Goal: Task Accomplishment & Management: Manage account settings

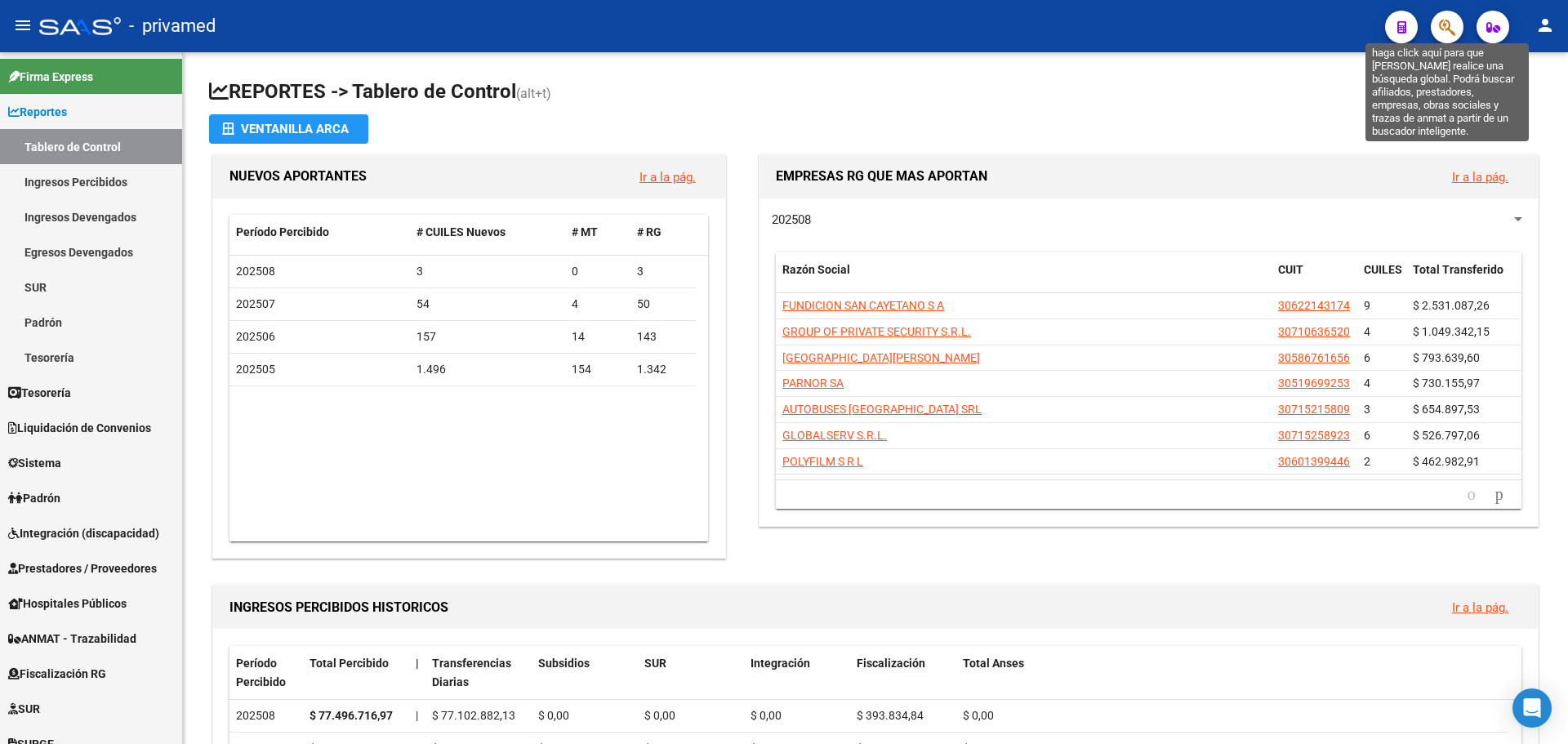
click at [1447, 29] on icon "button" at bounding box center [1446, 27] width 16 height 19
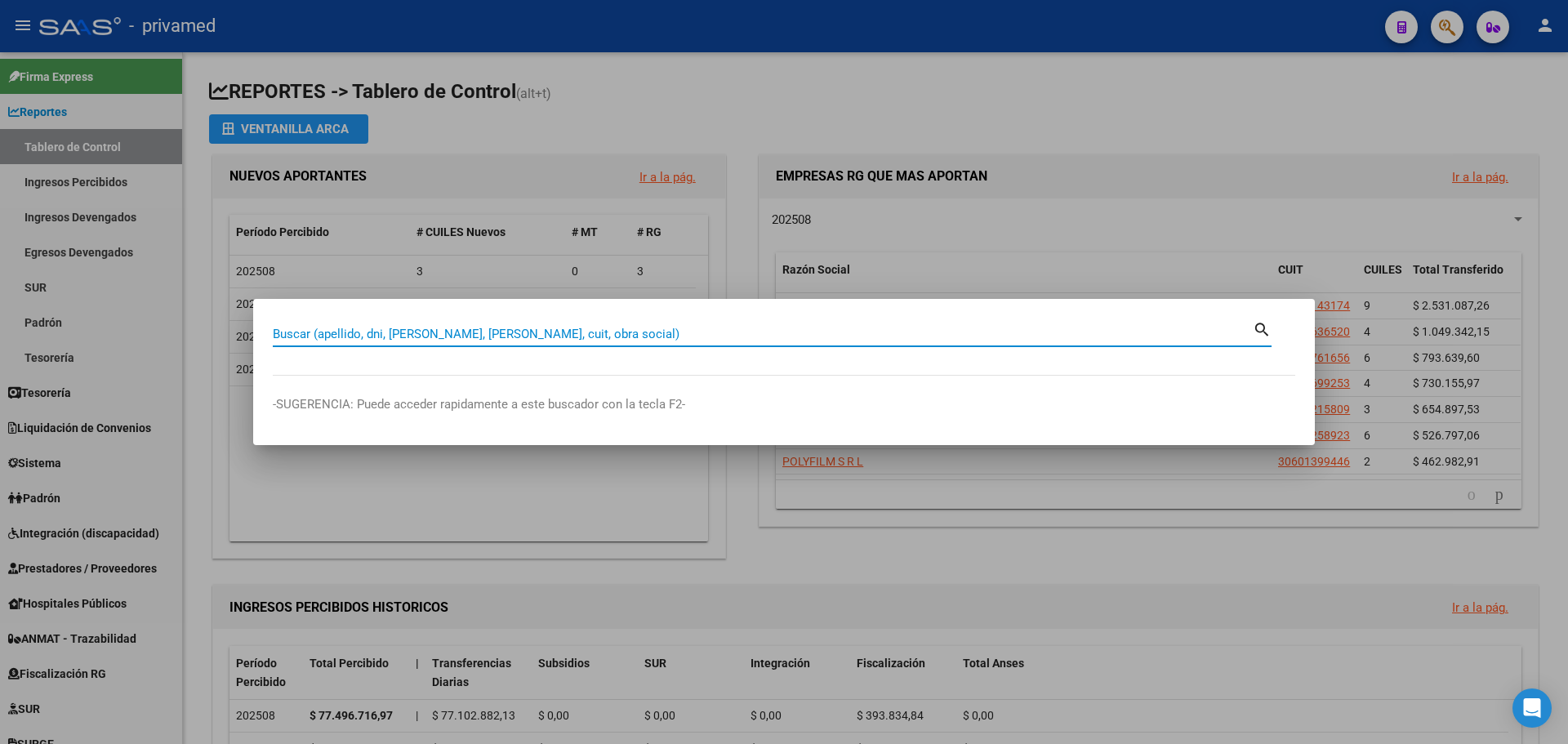
paste input "27539511667"
type input "27539511667"
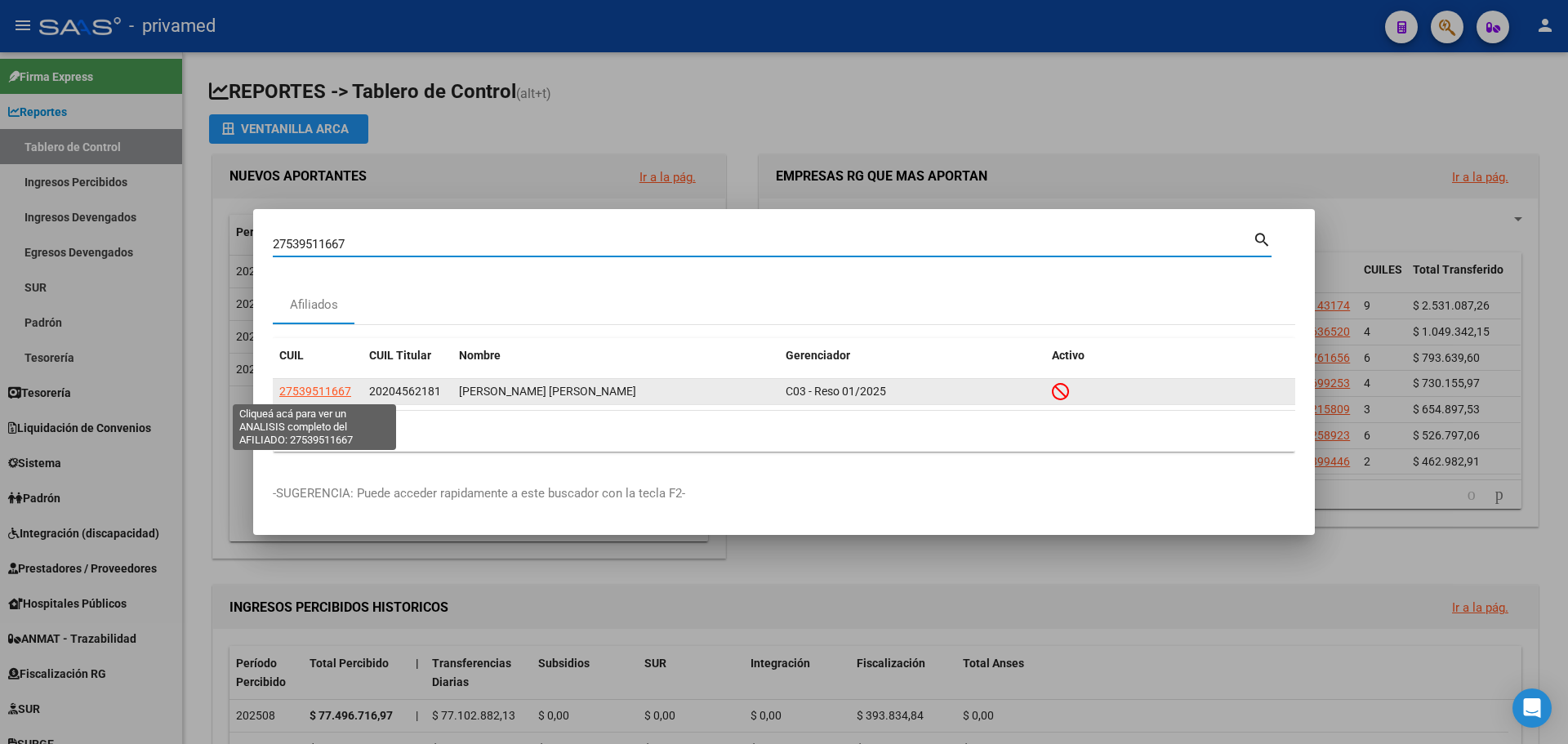
click at [317, 393] on span "27539511667" at bounding box center [314, 391] width 72 height 13
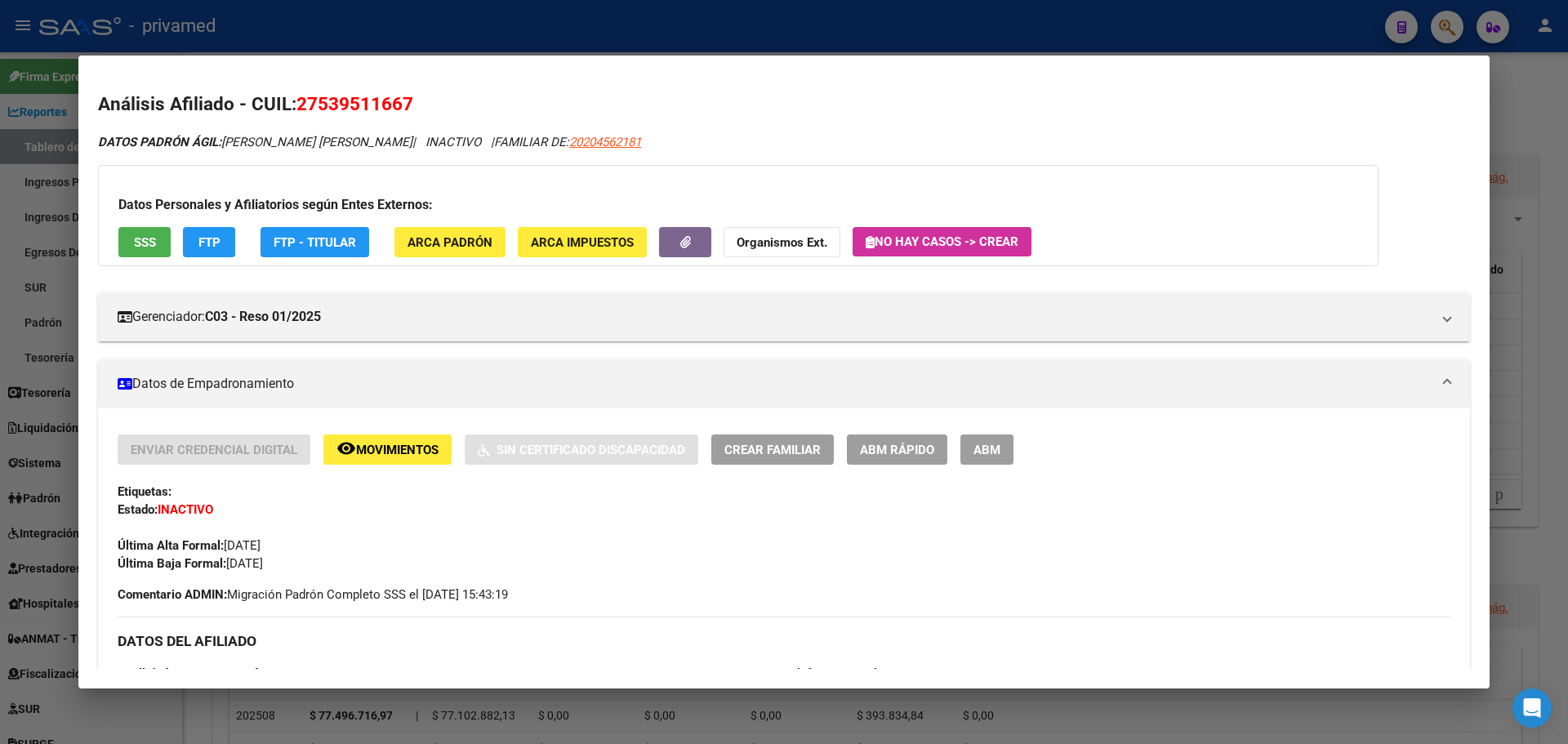
click at [382, 279] on div "Gerenciador: C03 - Reso 01/2025 Atención telefónica: Atención emergencias: Otro…" at bounding box center [784, 310] width 1372 height 62
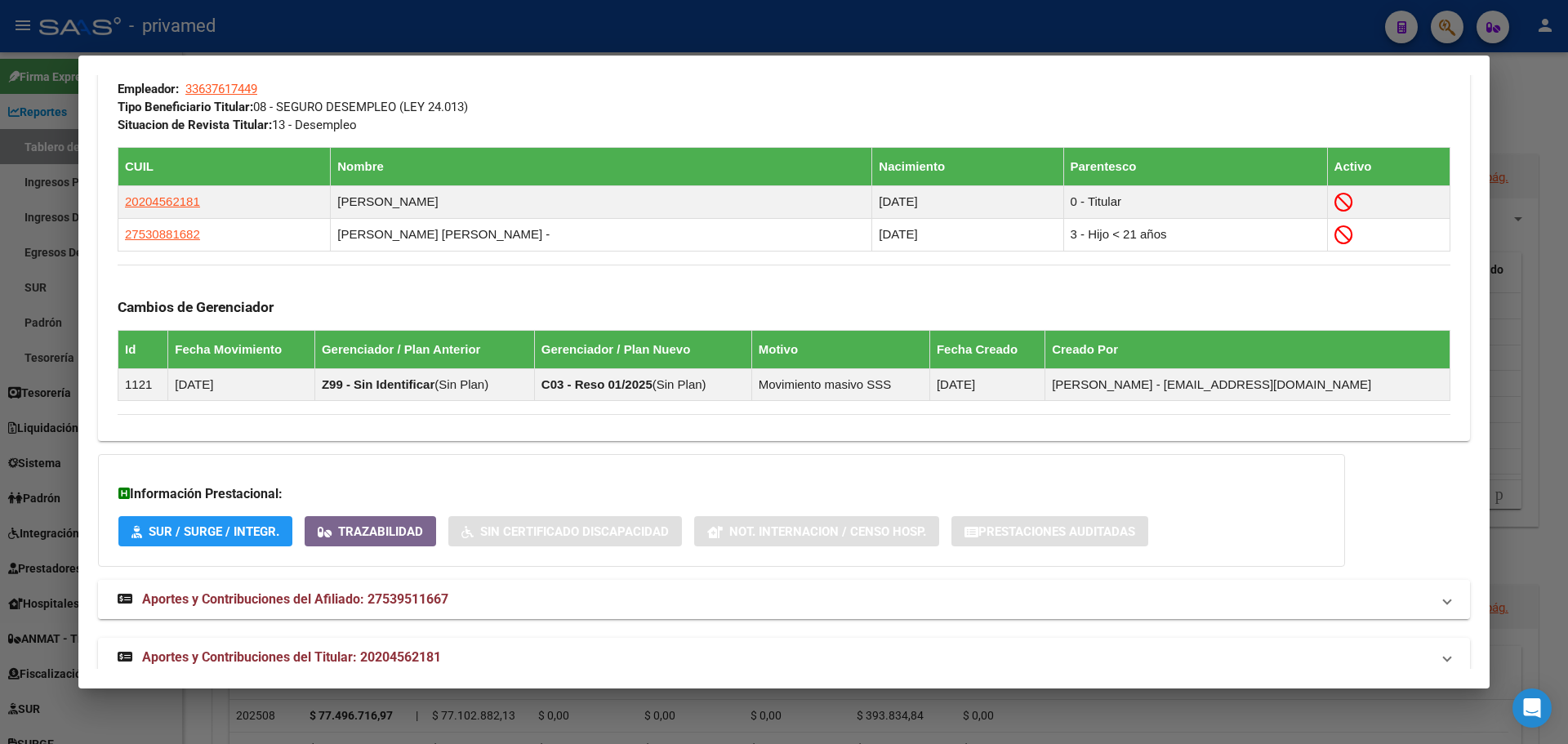
scroll to position [887, 0]
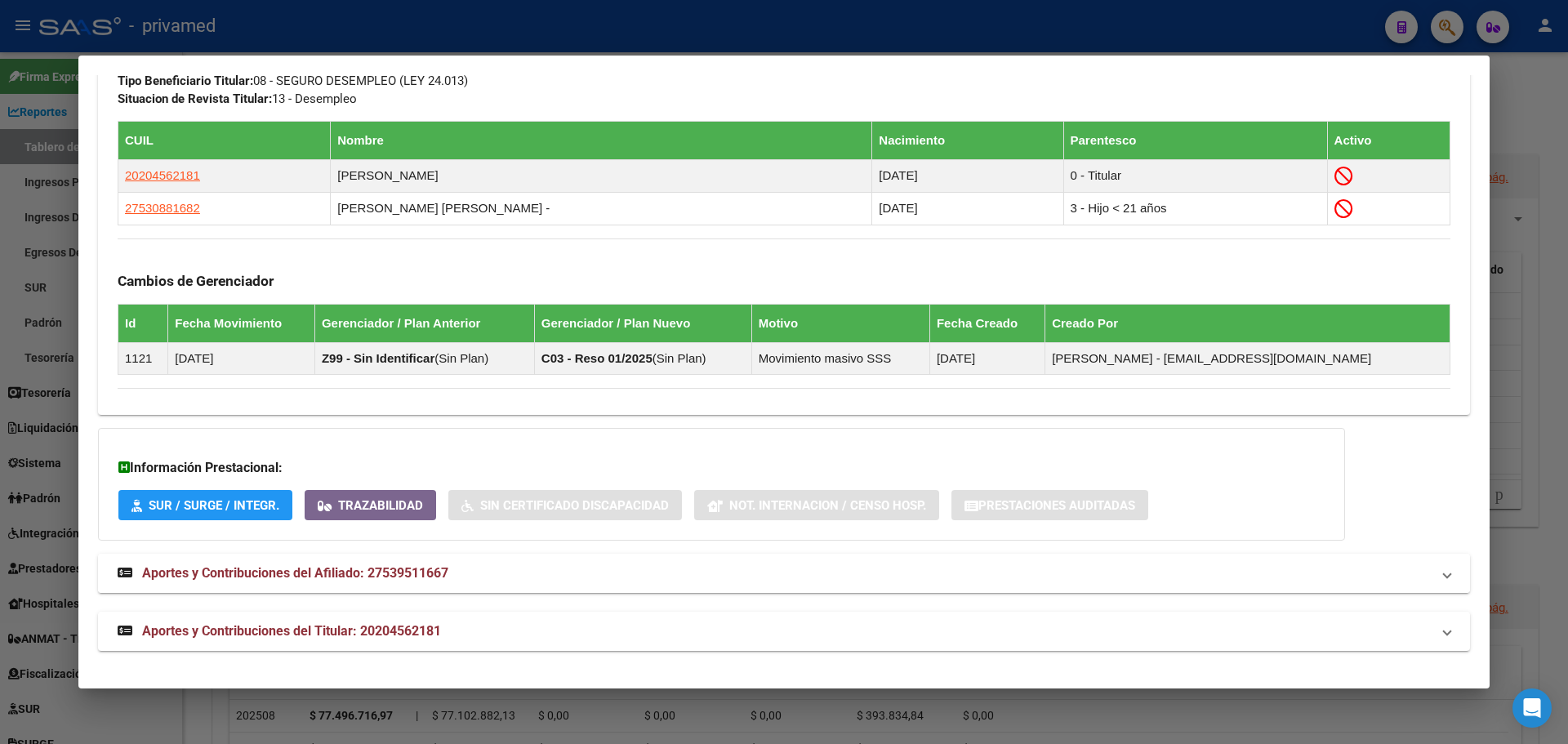
click at [406, 576] on span "Aportes y Contribuciones del Afiliado: 27539511667" at bounding box center [295, 573] width 306 height 16
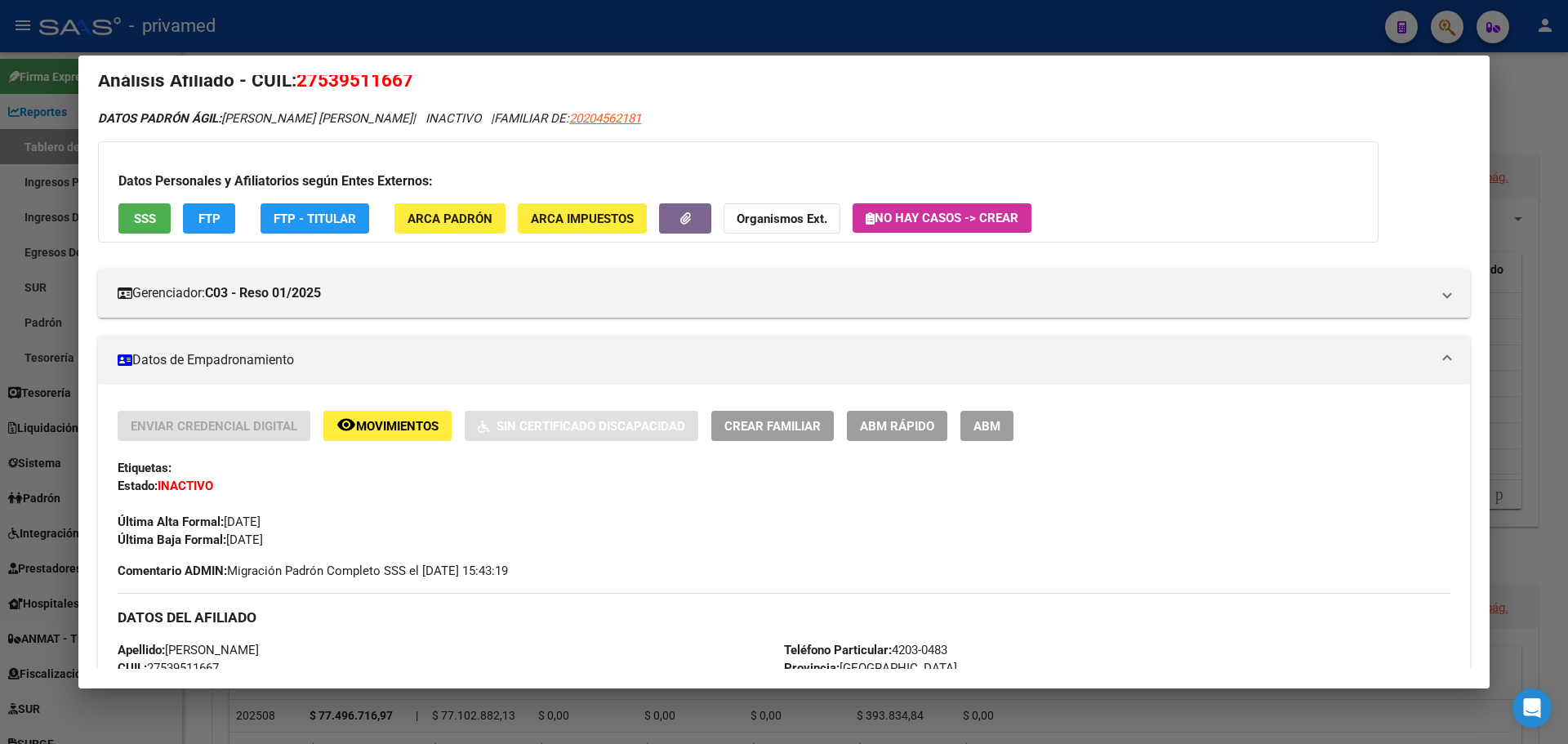
scroll to position [0, 0]
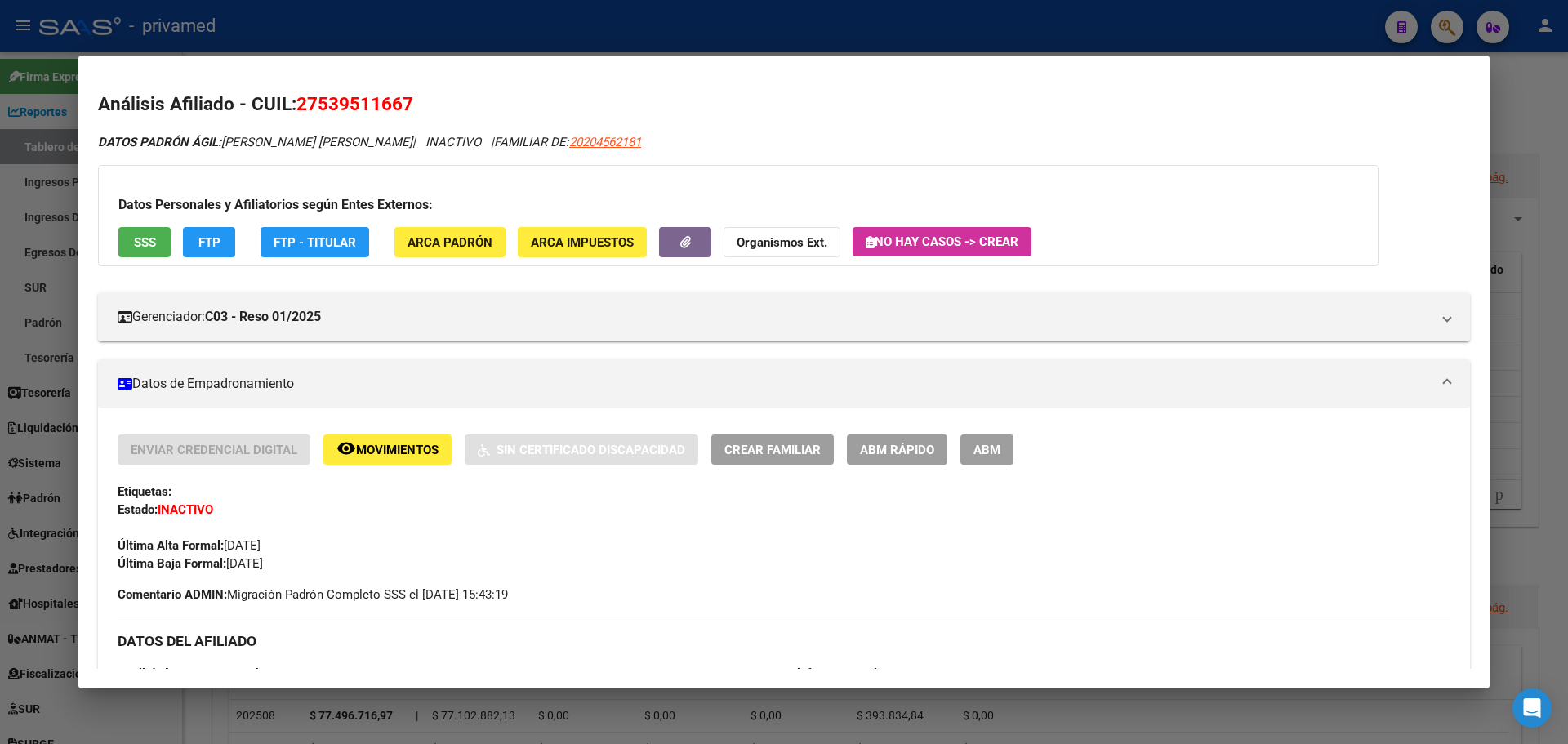
click at [153, 241] on span "SSS" at bounding box center [145, 242] width 22 height 15
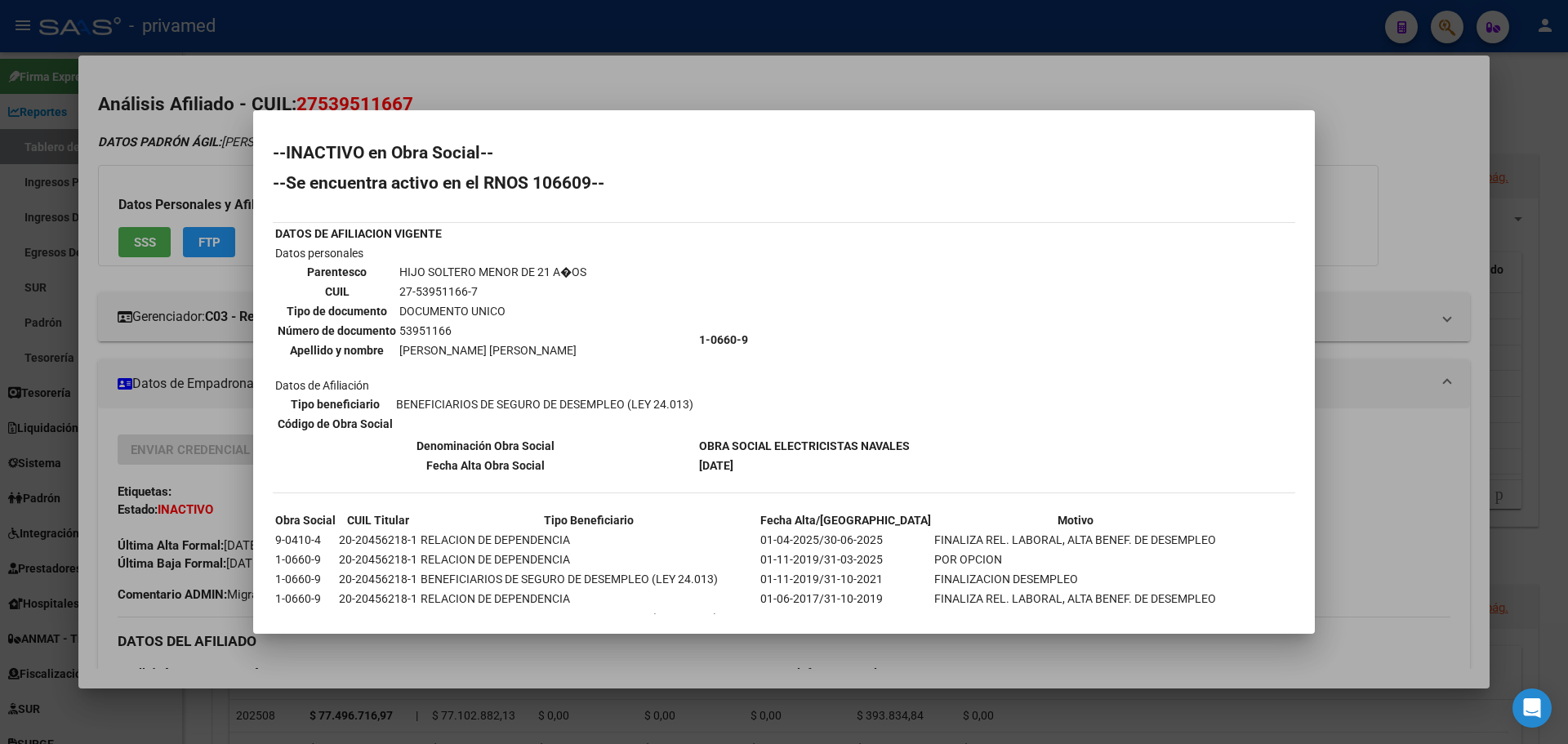
click at [510, 92] on div at bounding box center [784, 372] width 1568 height 744
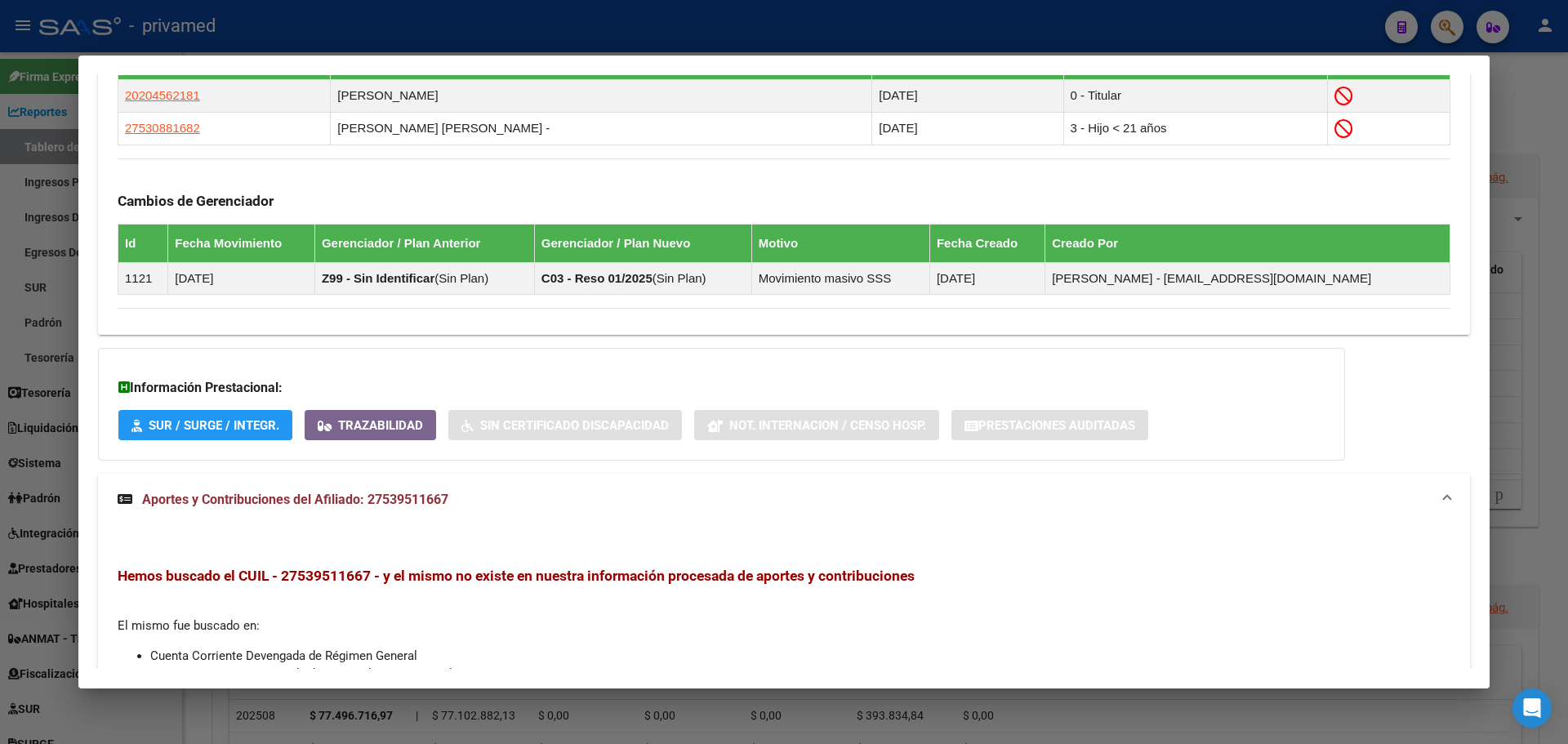
scroll to position [980, 0]
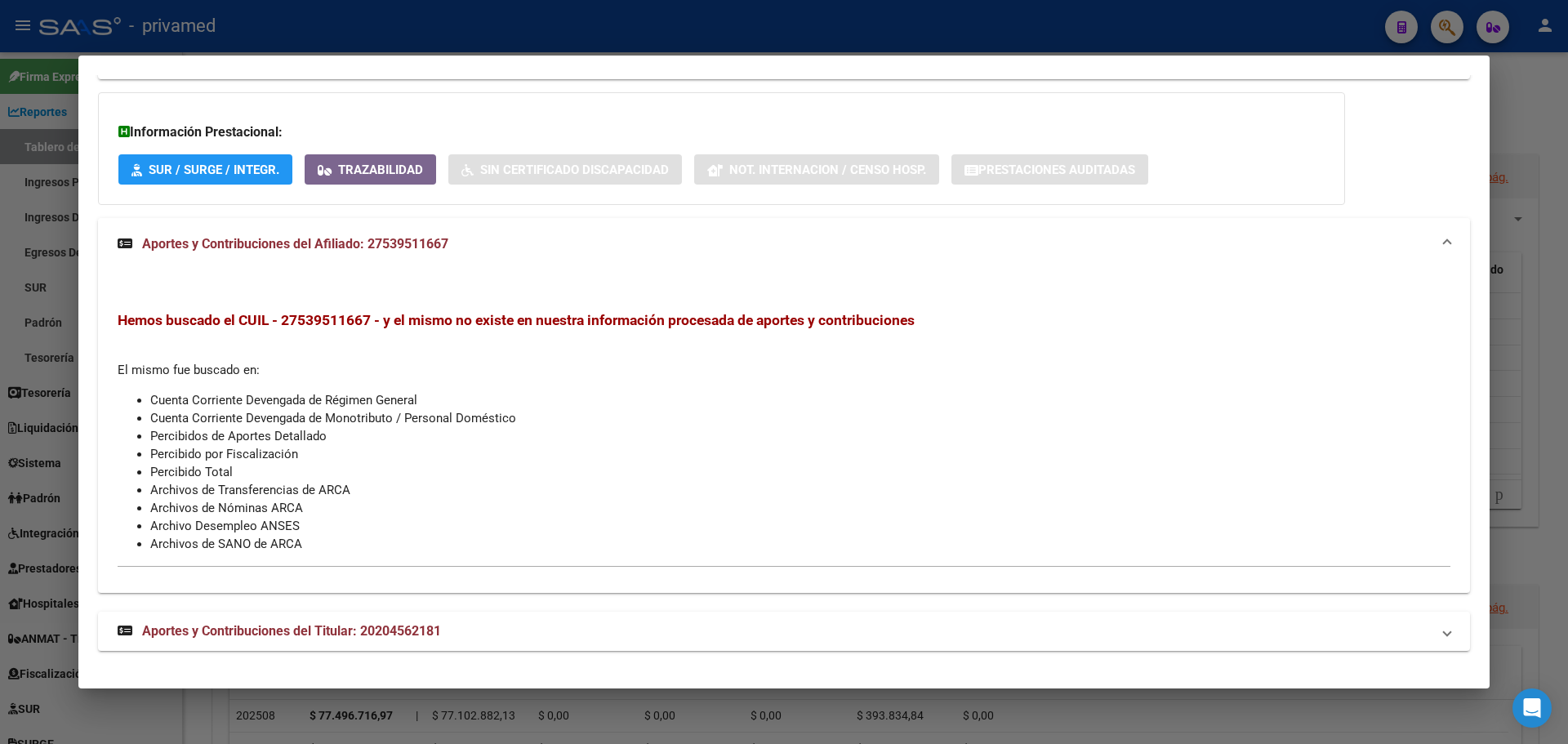
click at [395, 236] on span "Aportes y Contribuciones del Afiliado: 27539511667" at bounding box center [295, 243] width 306 height 16
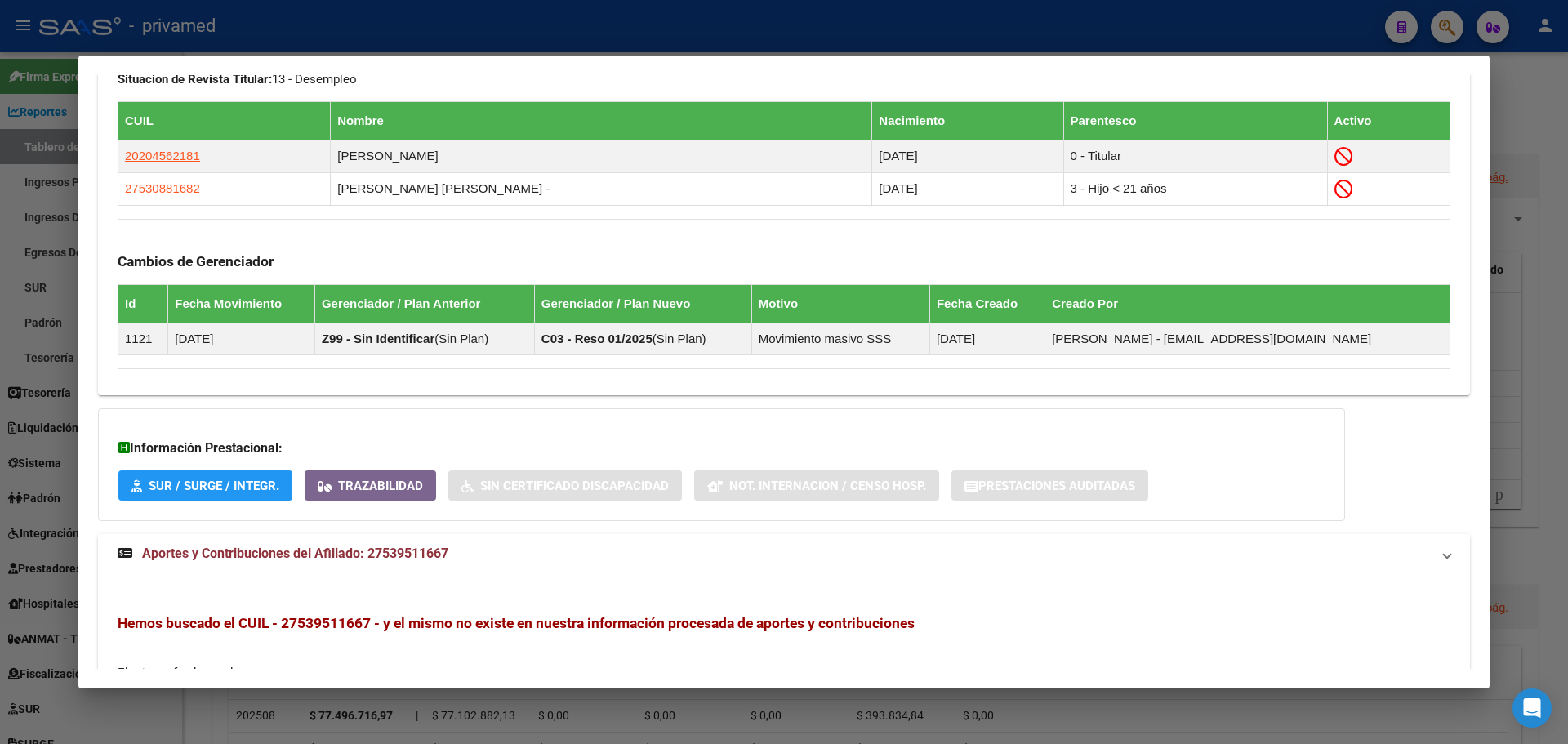
scroll to position [888, 0]
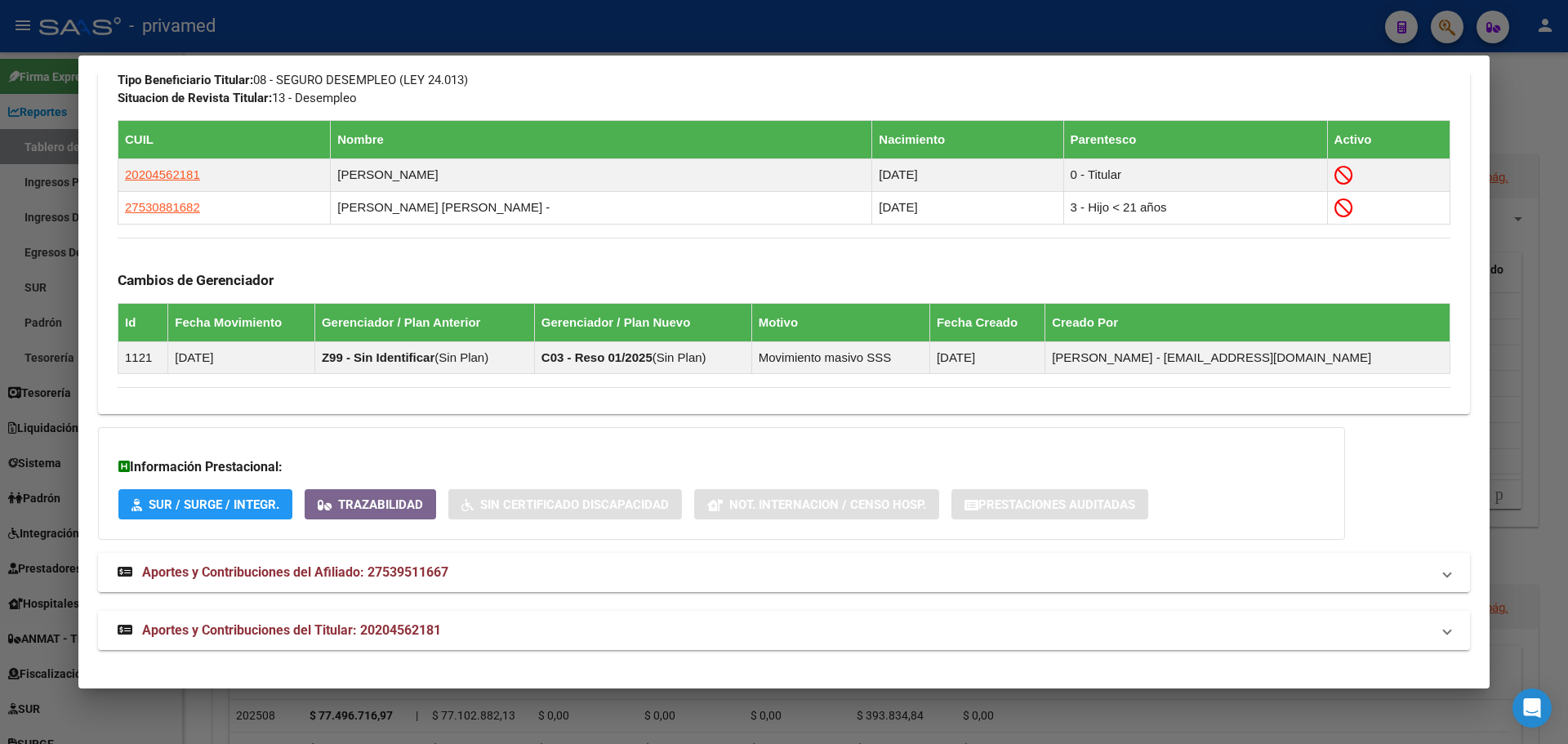
click at [379, 568] on span "Aportes y Contribuciones del Afiliado: 27539511667" at bounding box center [295, 572] width 306 height 16
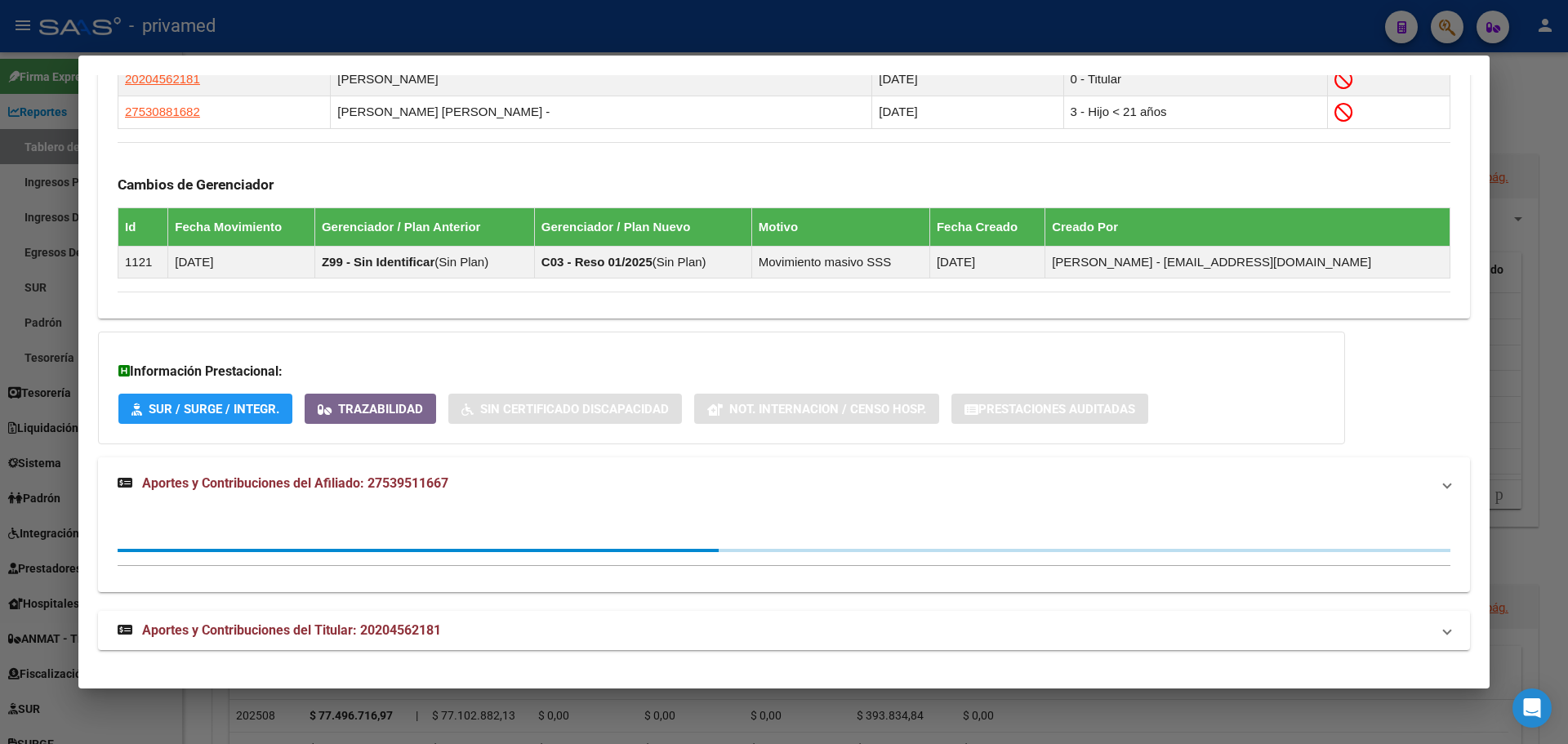
scroll to position [1222, 0]
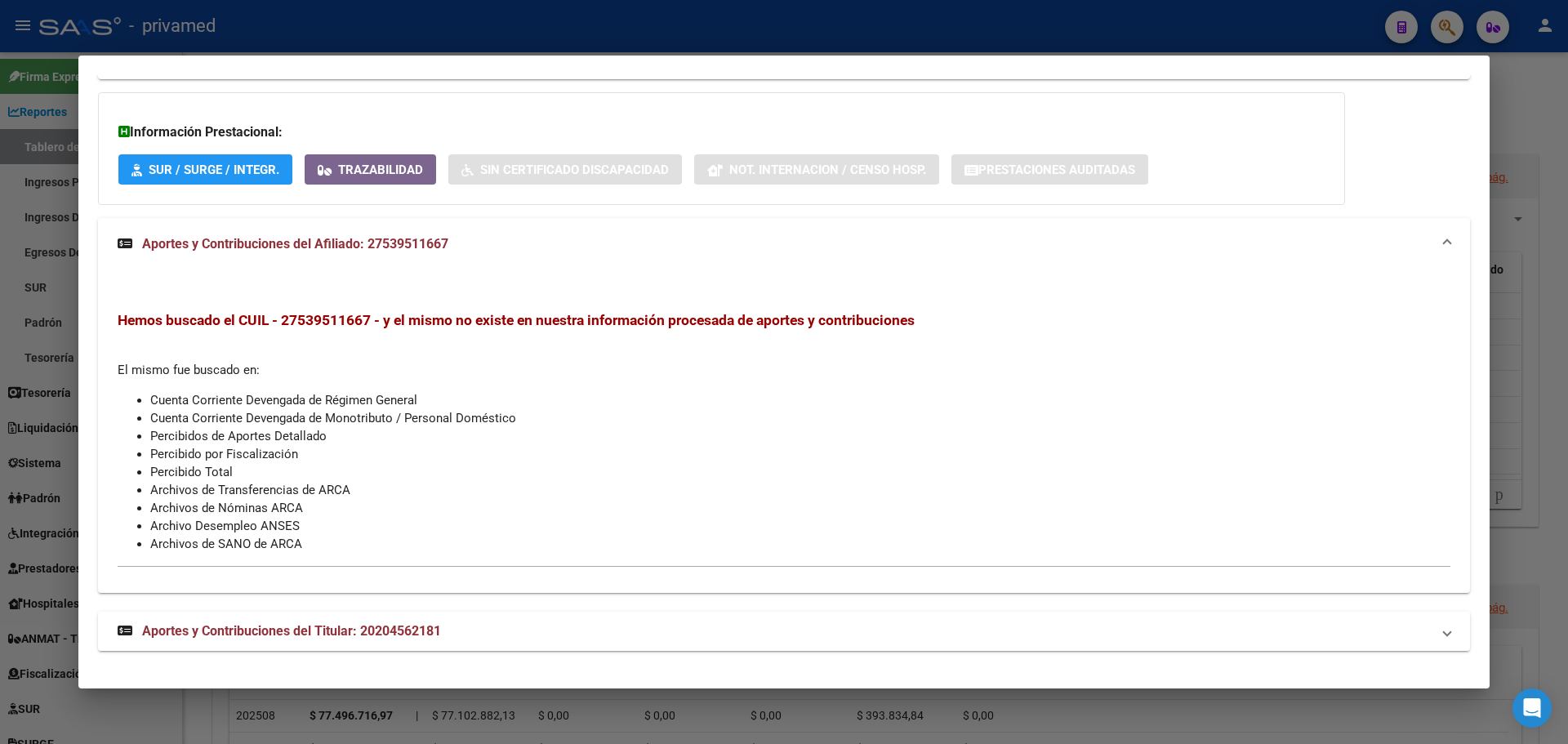
click at [380, 632] on span "Aportes y Contribuciones del Titular: 20204562181" at bounding box center [291, 631] width 298 height 16
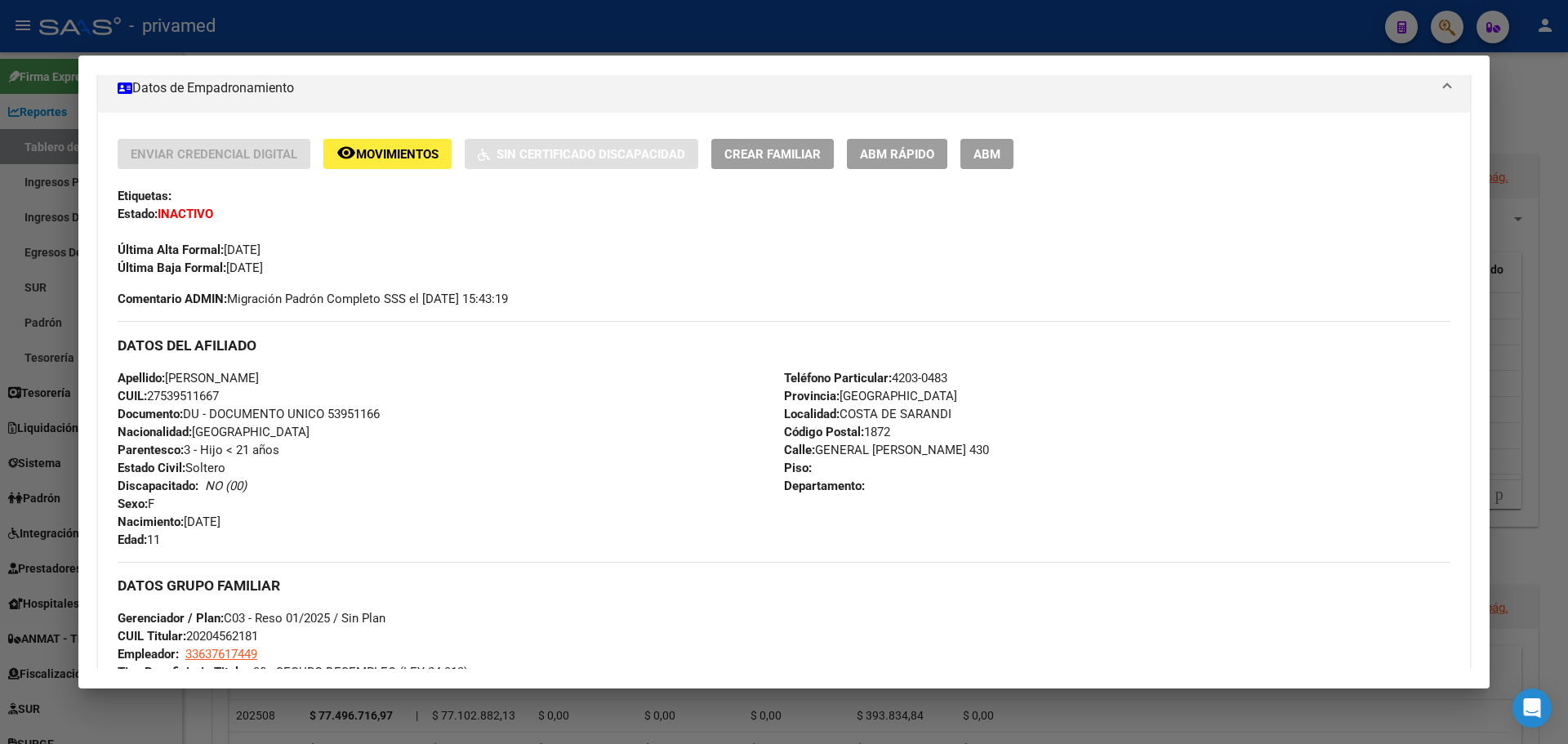
scroll to position [660, 0]
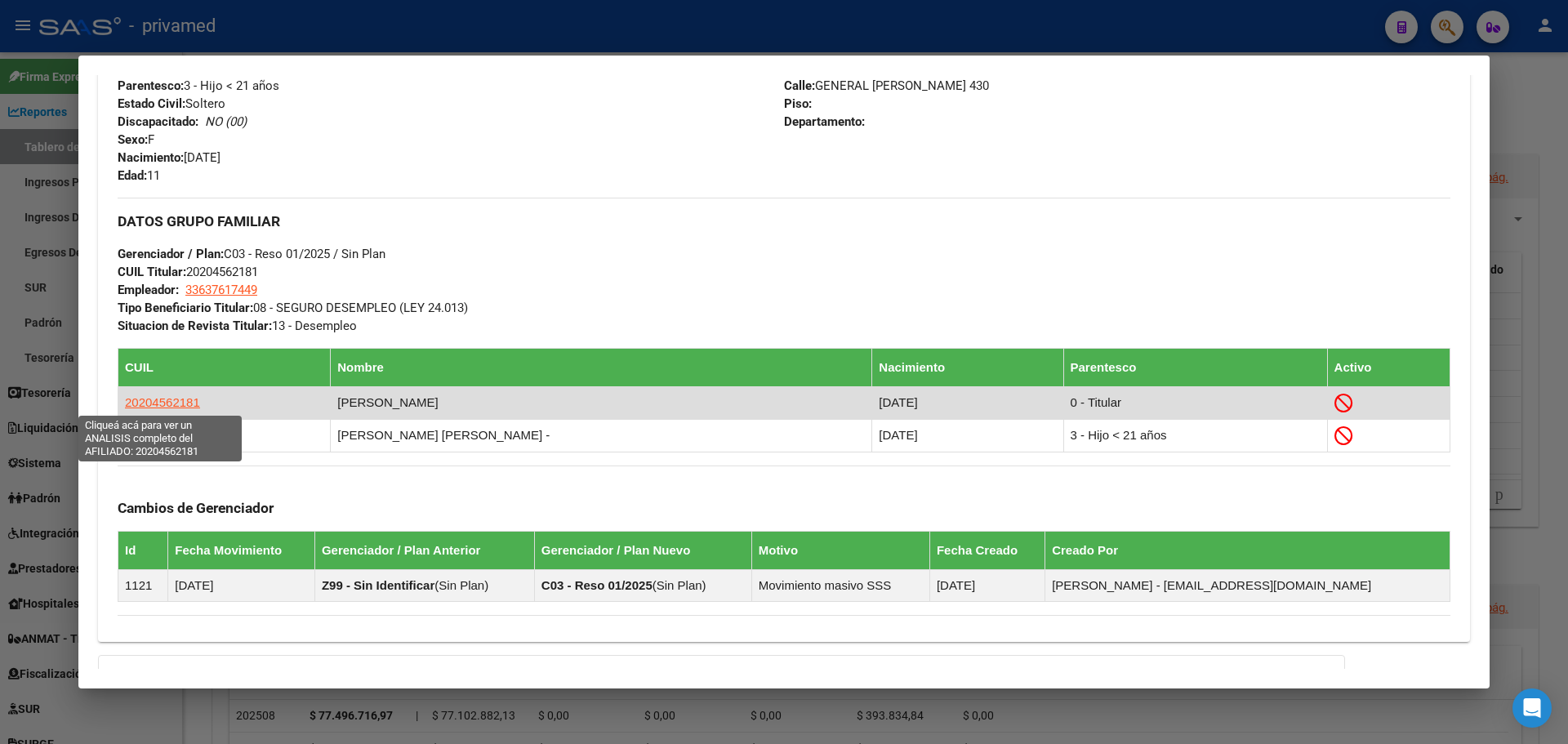
click at [144, 401] on span "20204562181" at bounding box center [163, 401] width 75 height 14
type textarea "20204562181"
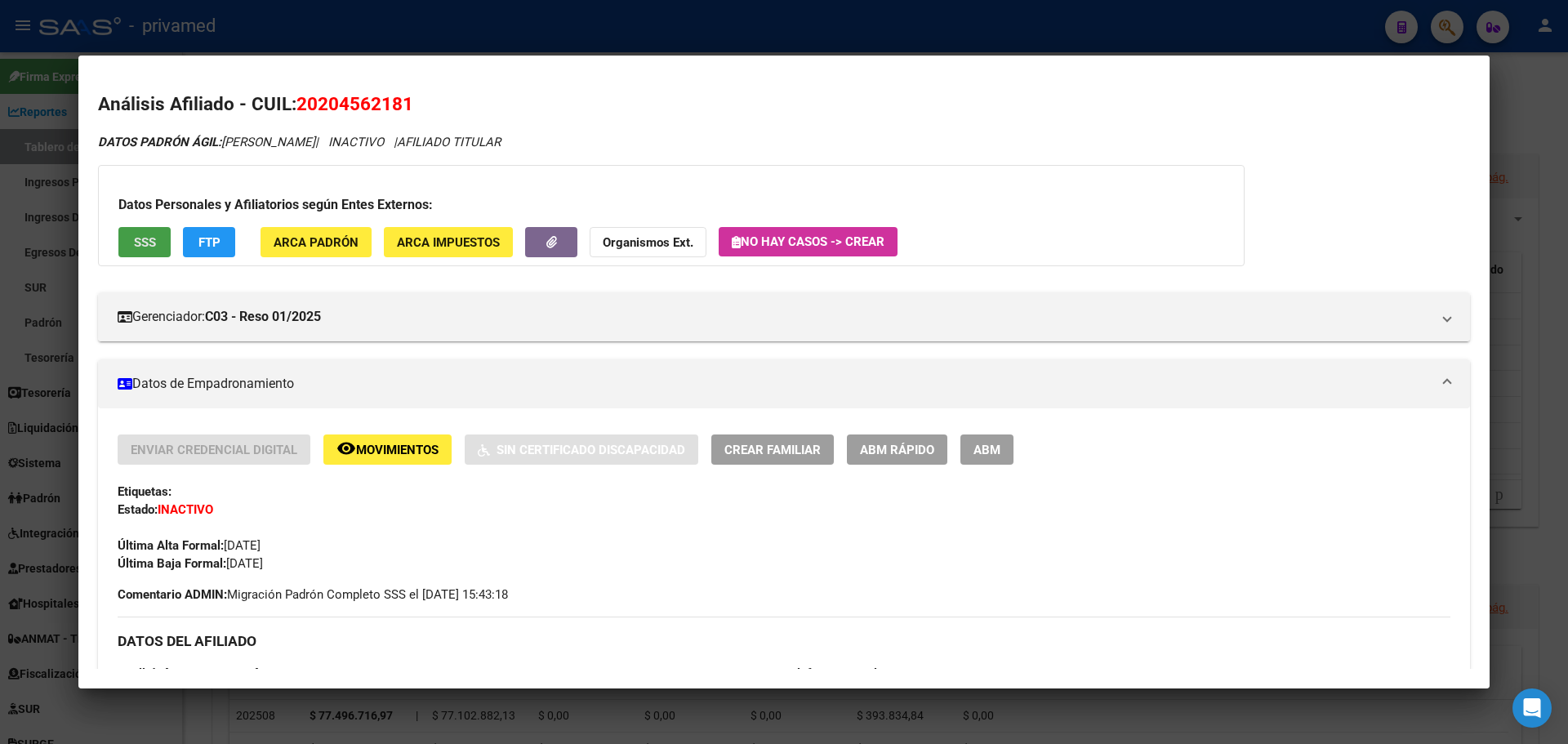
click at [140, 243] on span "SSS" at bounding box center [145, 242] width 22 height 15
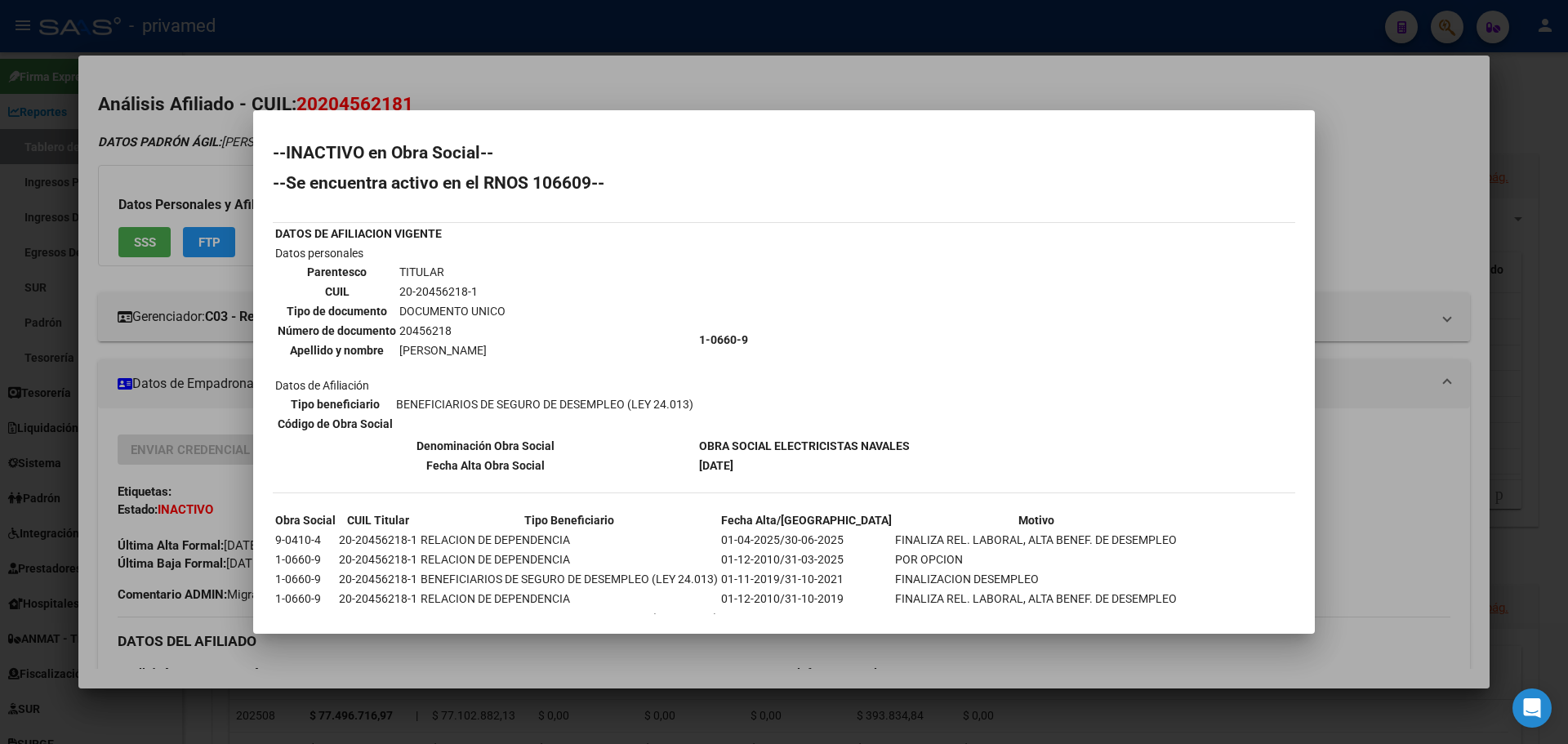
click at [655, 88] on div at bounding box center [784, 372] width 1568 height 744
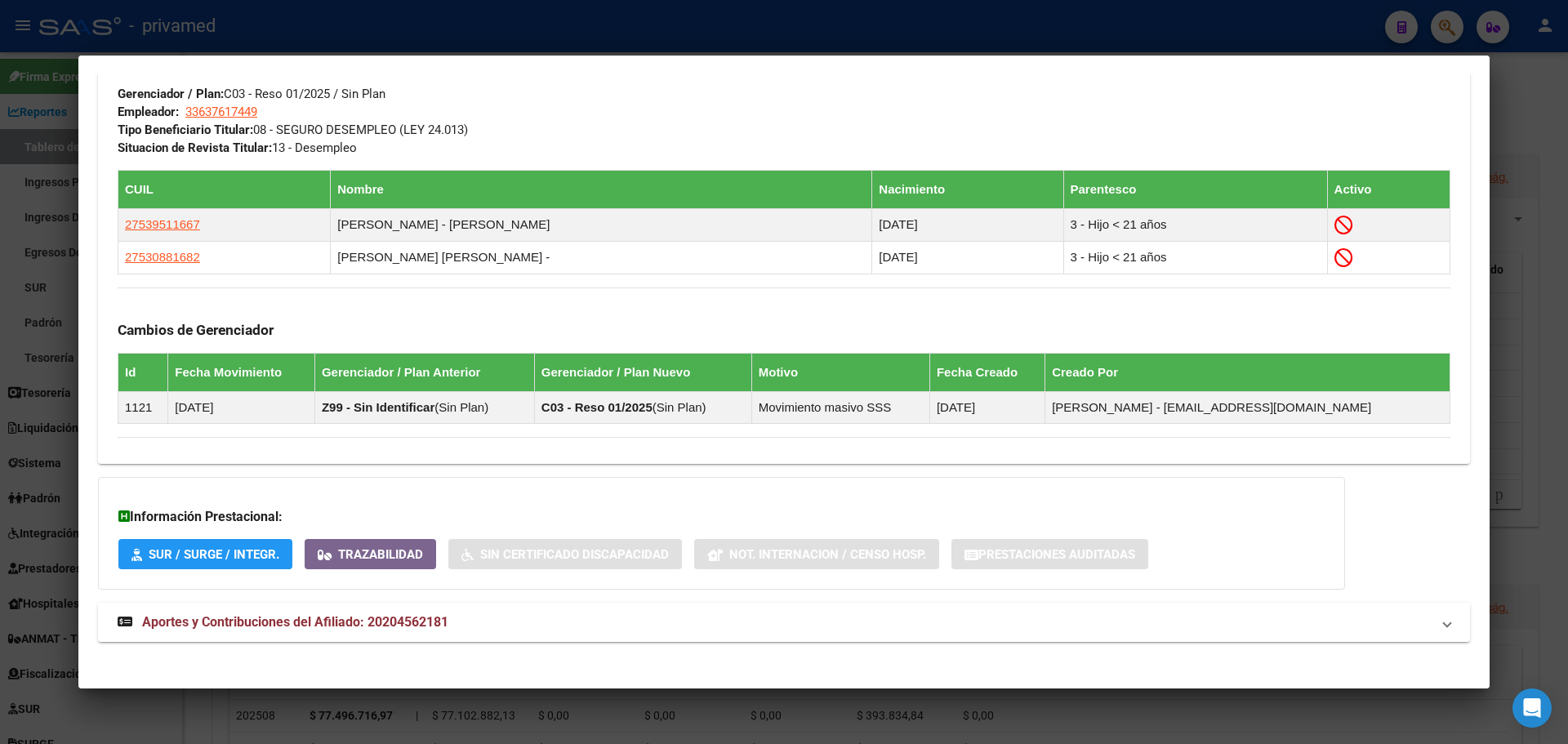
scroll to position [830, 0]
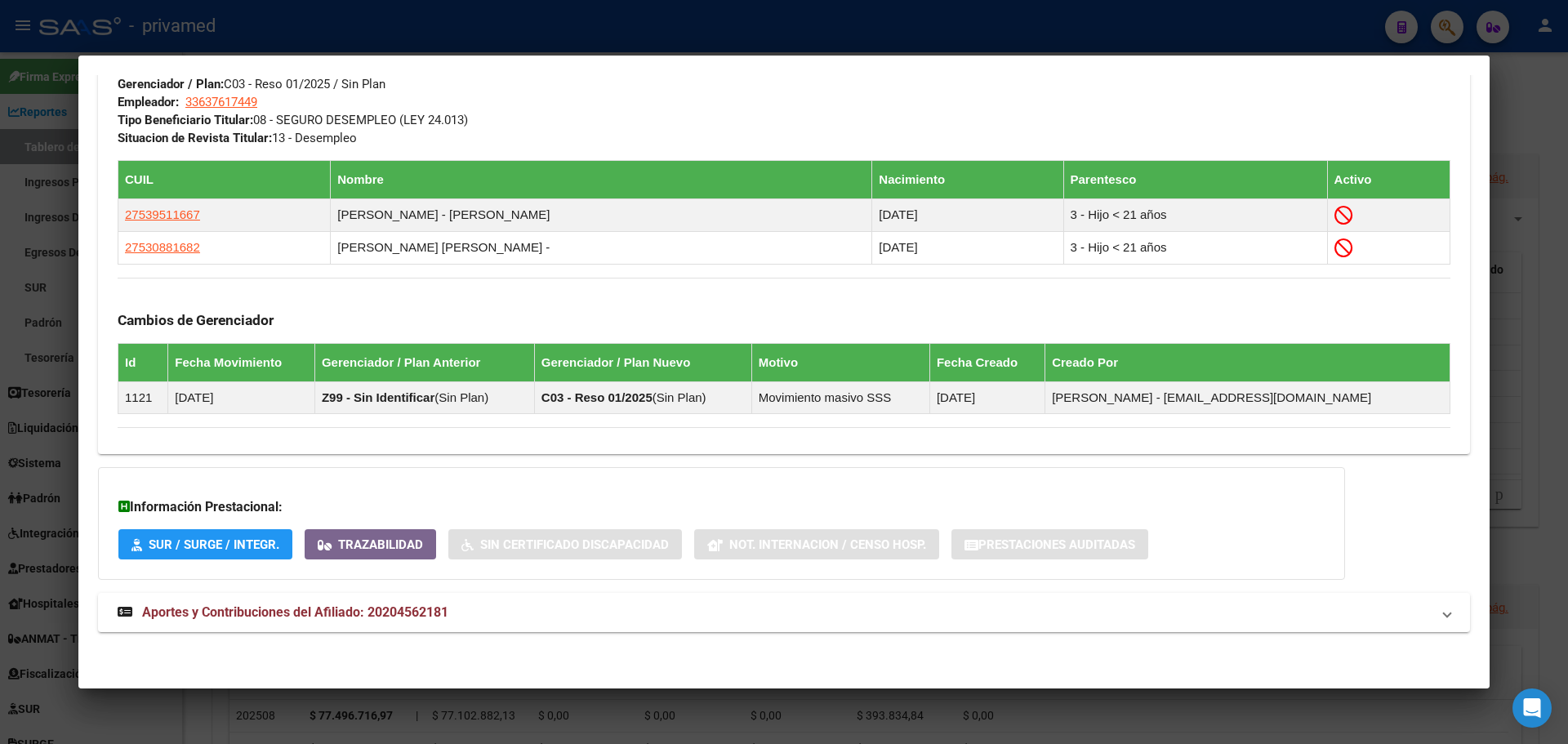
click at [299, 23] on div at bounding box center [784, 372] width 1568 height 744
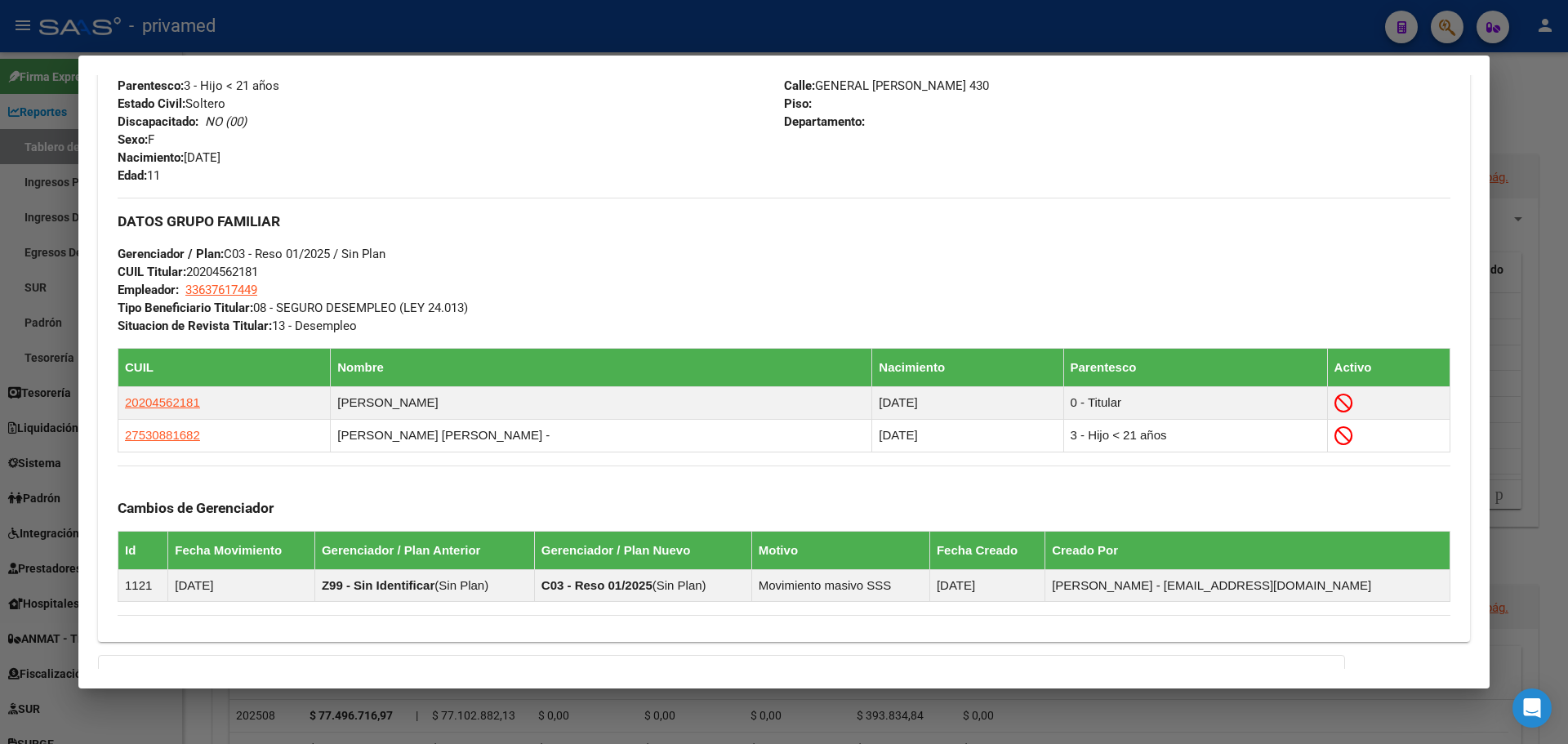
click at [1094, 29] on div at bounding box center [784, 372] width 1568 height 744
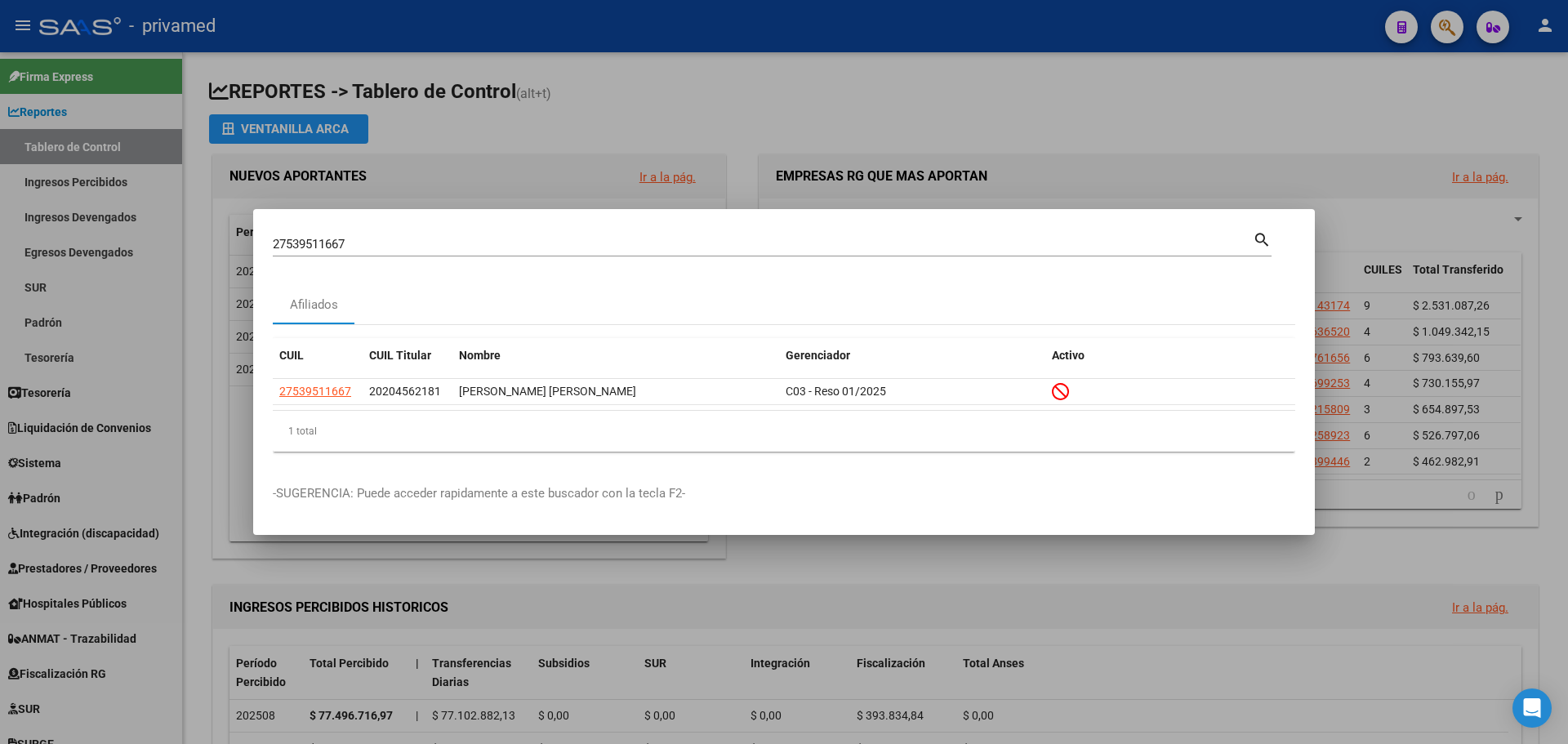
click at [510, 245] on input "27539511667" at bounding box center [762, 244] width 980 height 15
paste input "0309914695"
type input "20309914695"
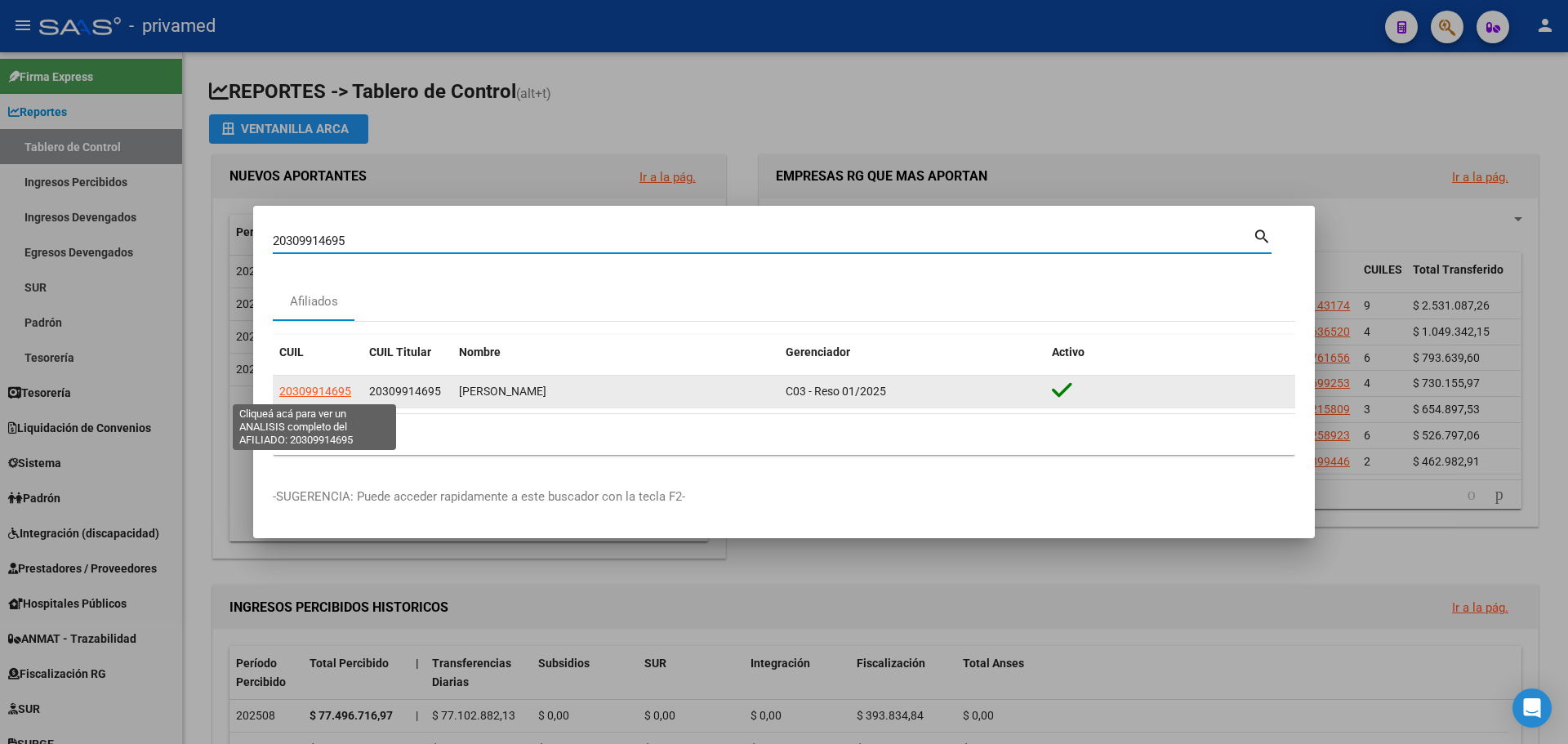
click at [325, 390] on span "20309914695" at bounding box center [314, 391] width 72 height 13
type textarea "20309914695"
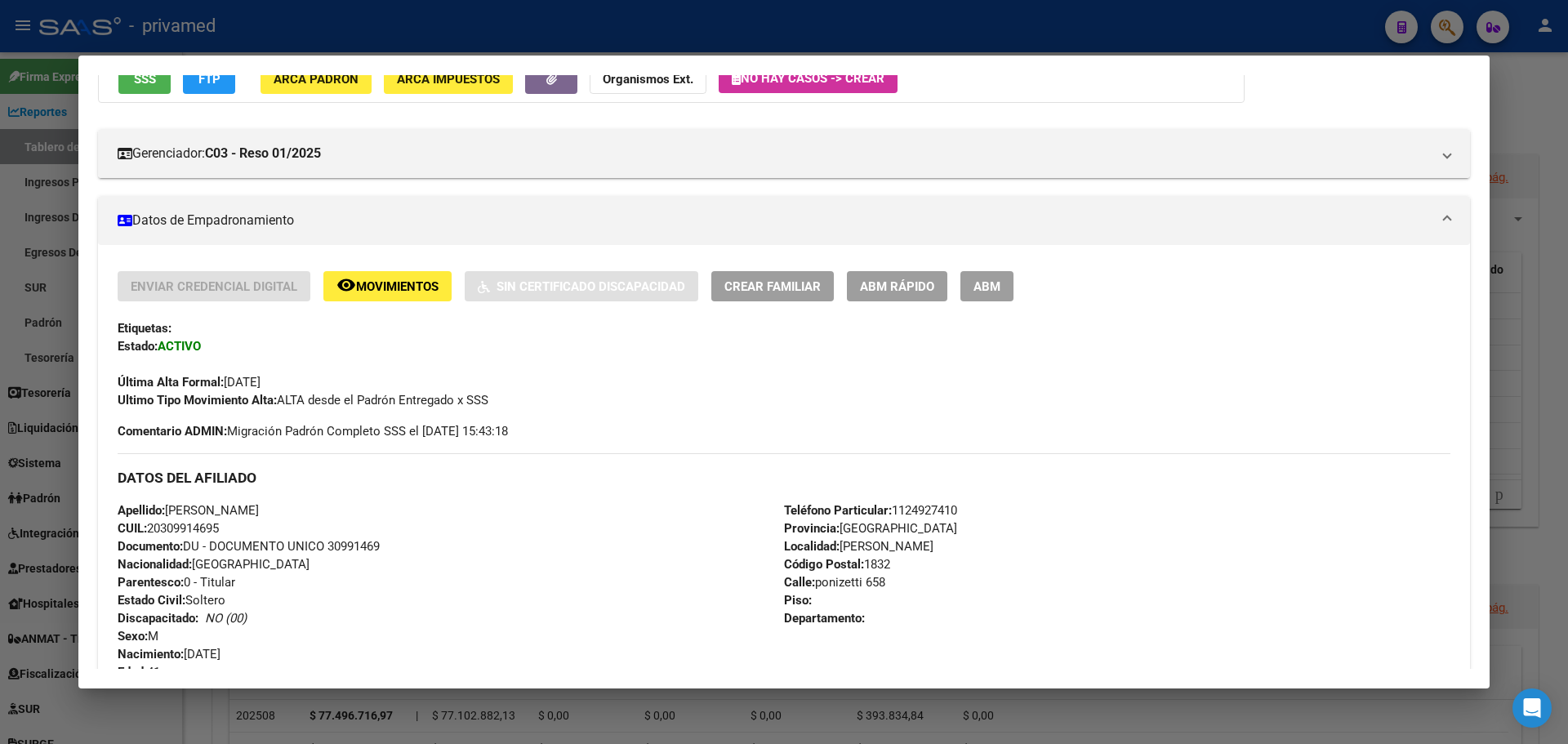
scroll to position [0, 0]
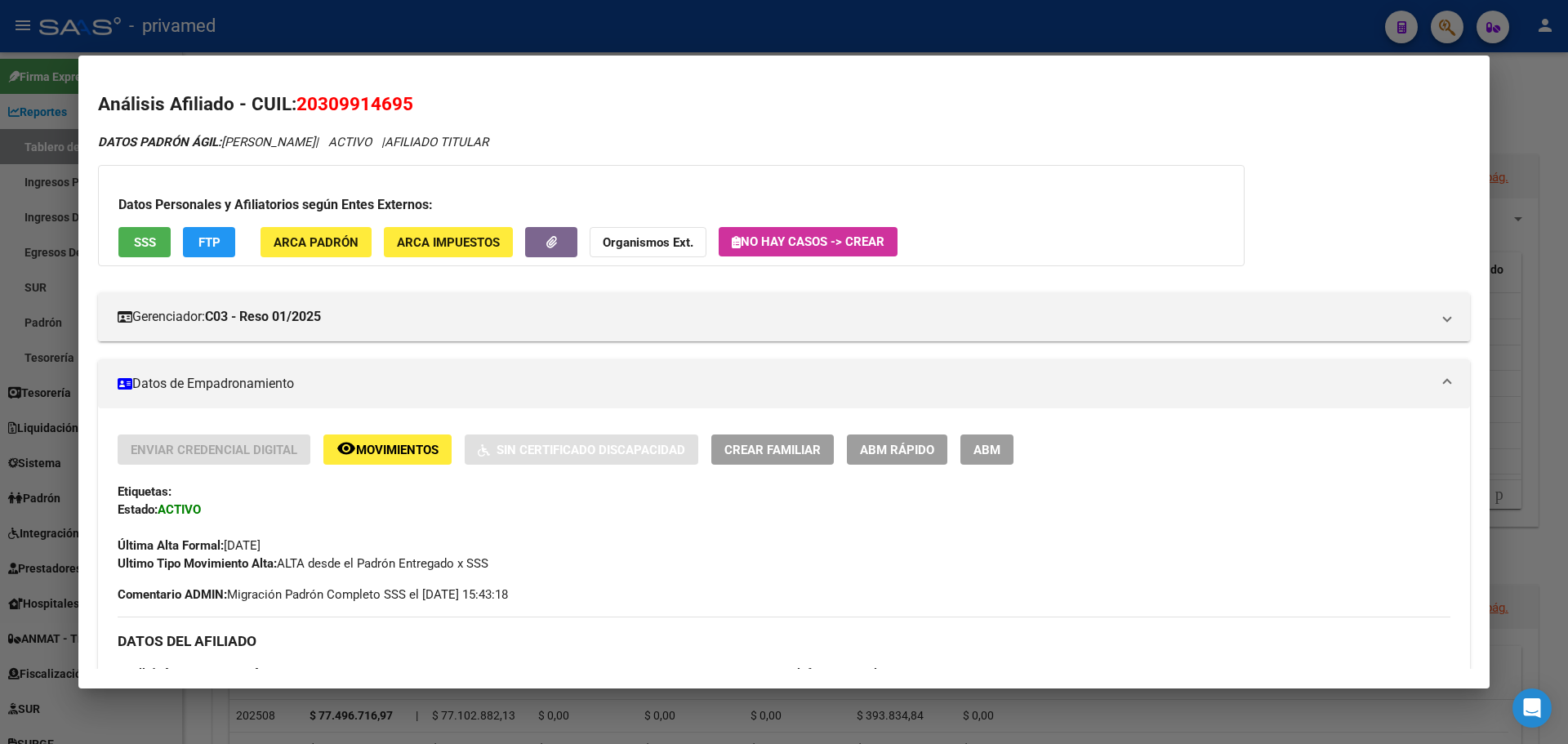
click at [589, 32] on div at bounding box center [784, 372] width 1568 height 744
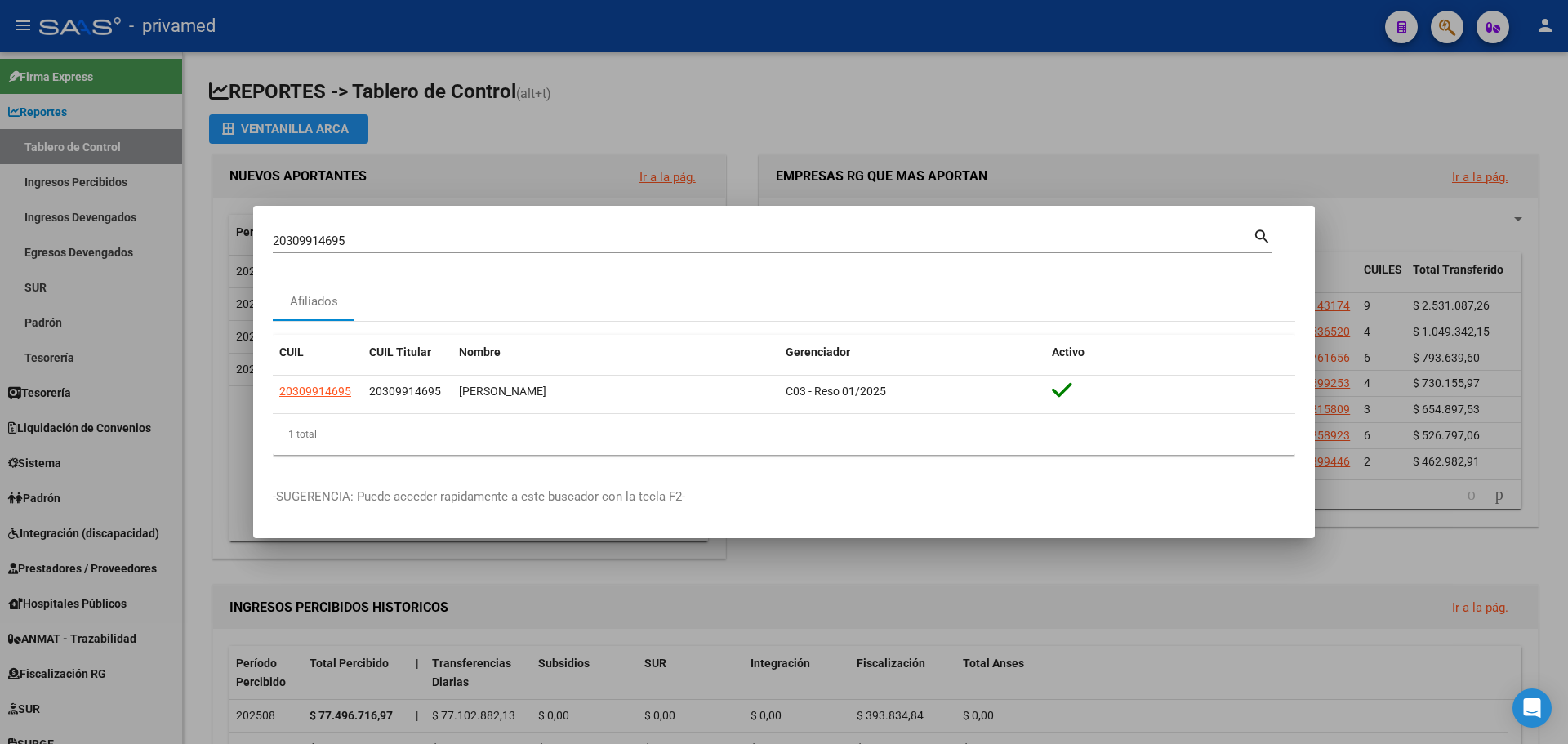
click at [631, 84] on div at bounding box center [784, 372] width 1568 height 744
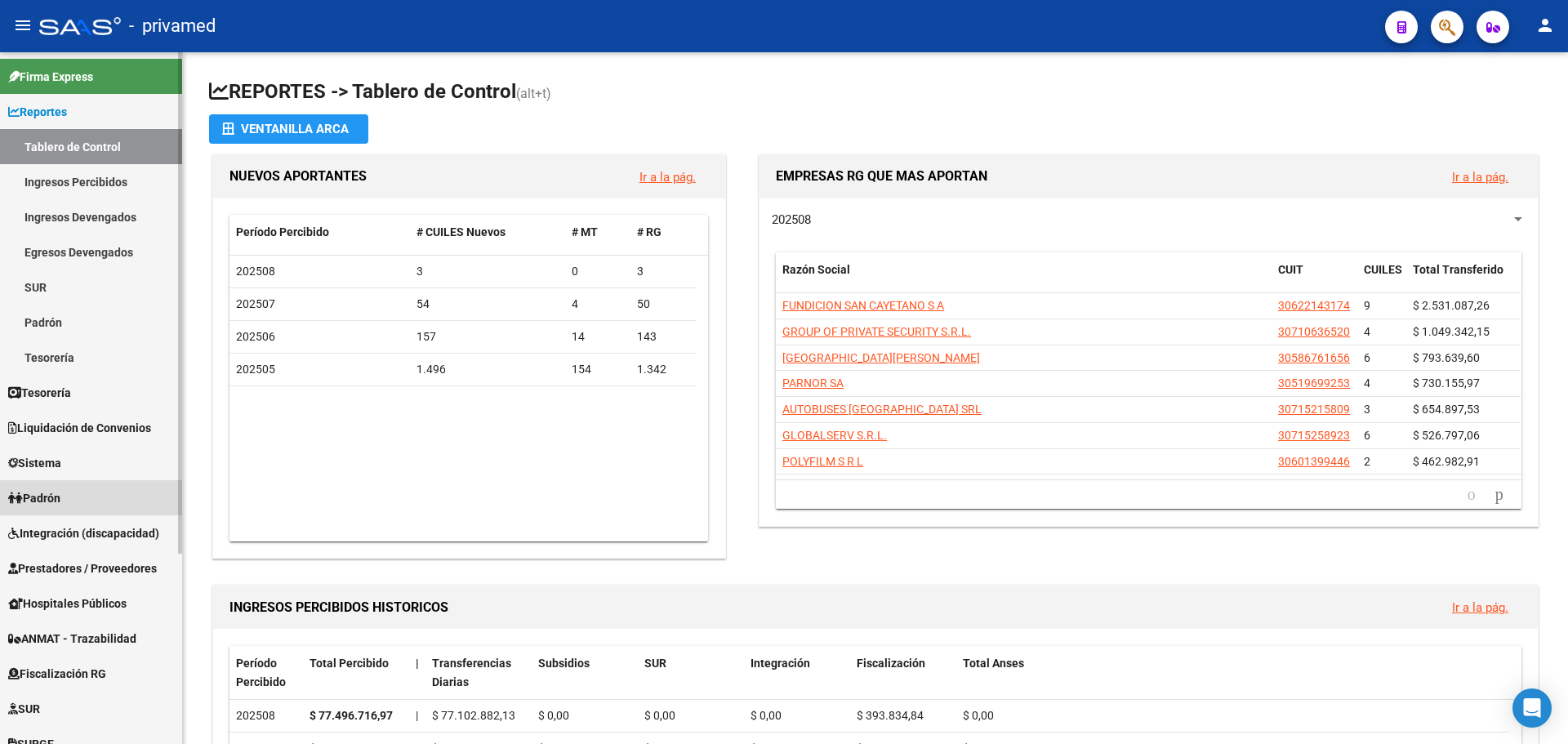
click at [61, 498] on span "Padrón" at bounding box center [35, 498] width 52 height 18
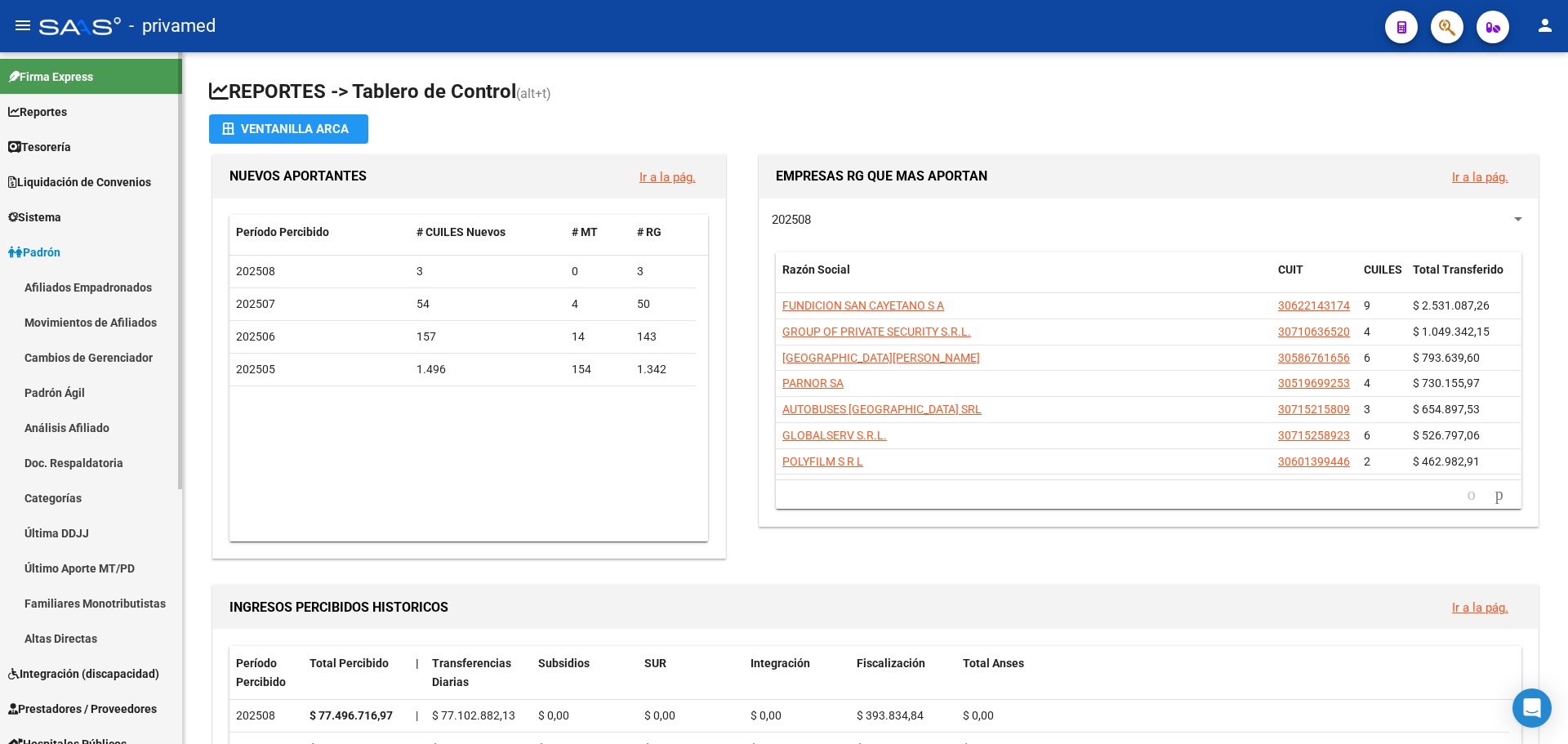
click at [100, 322] on link "Movimientos de Afiliados" at bounding box center [91, 323] width 182 height 36
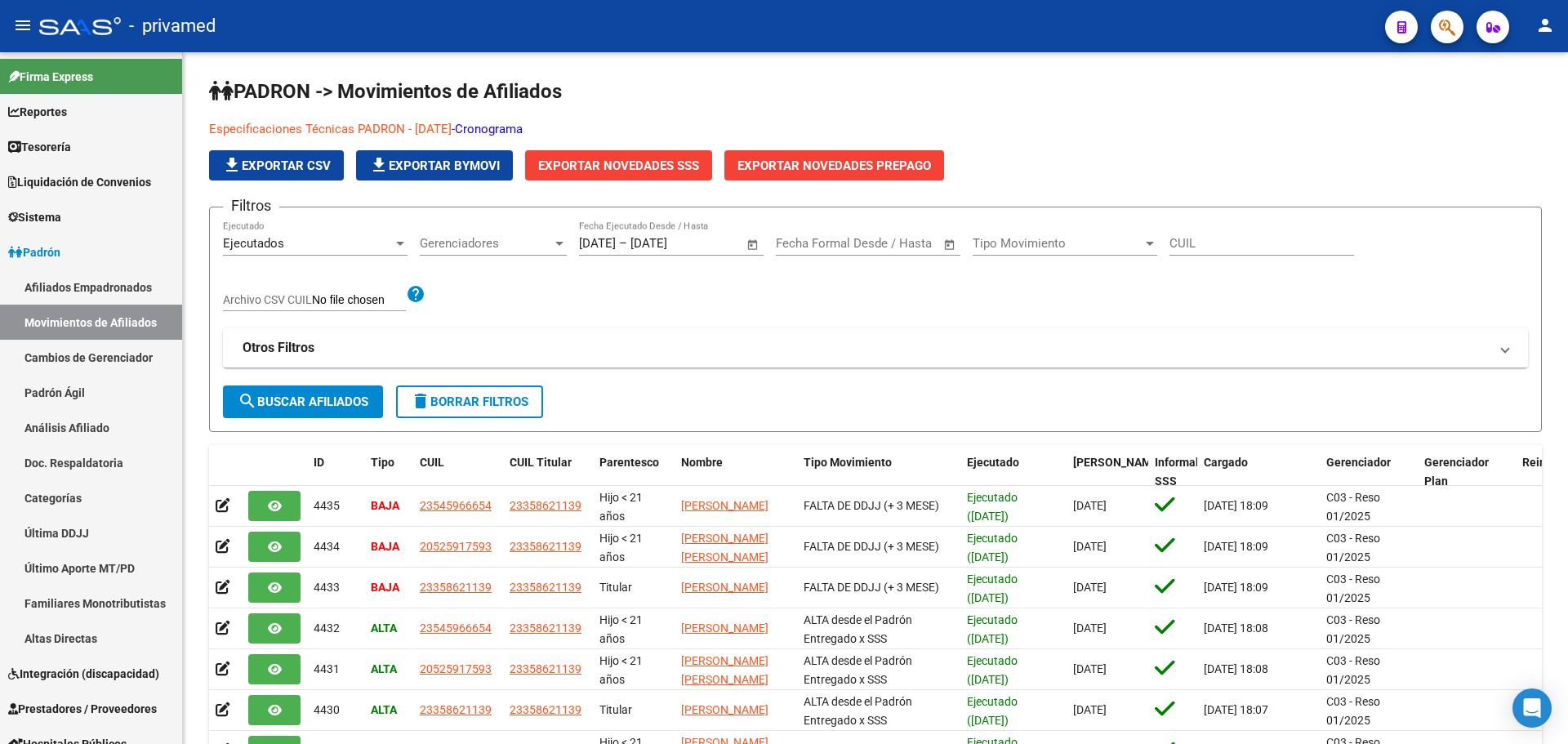
click at [1453, 37] on span "button" at bounding box center [1446, 27] width 16 height 34
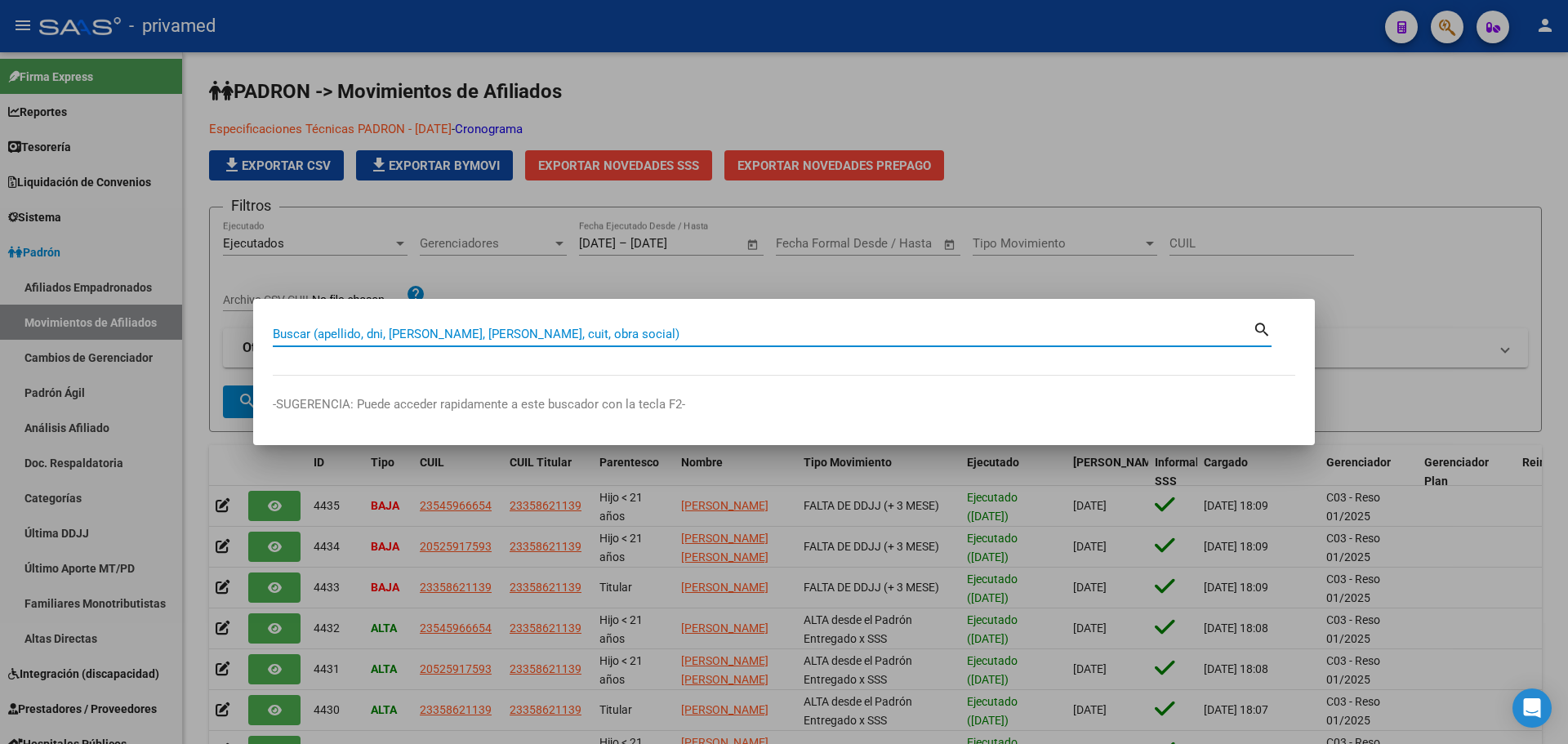
paste input "20309914695"
type input "20309914695"
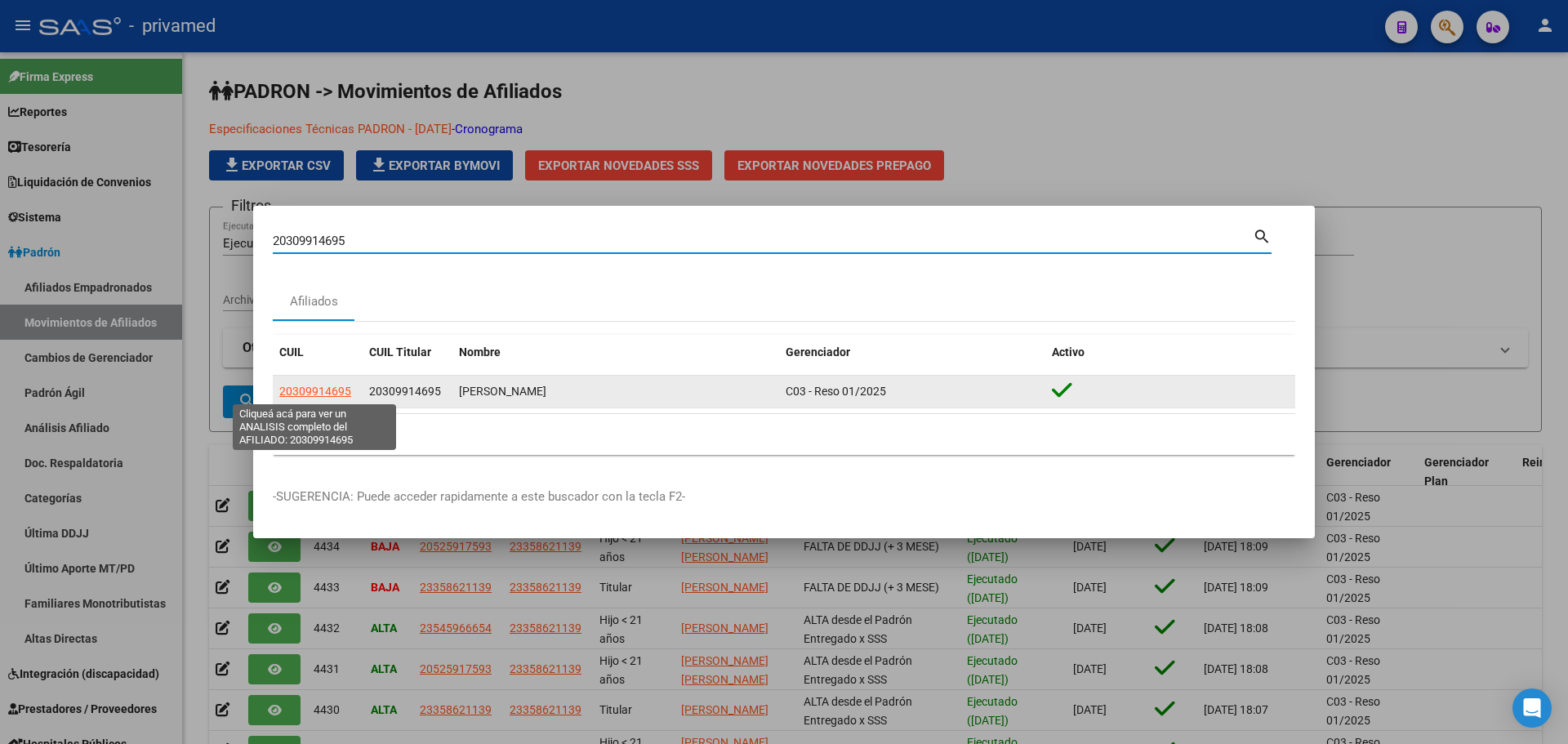
click at [337, 392] on span "20309914695" at bounding box center [314, 391] width 72 height 13
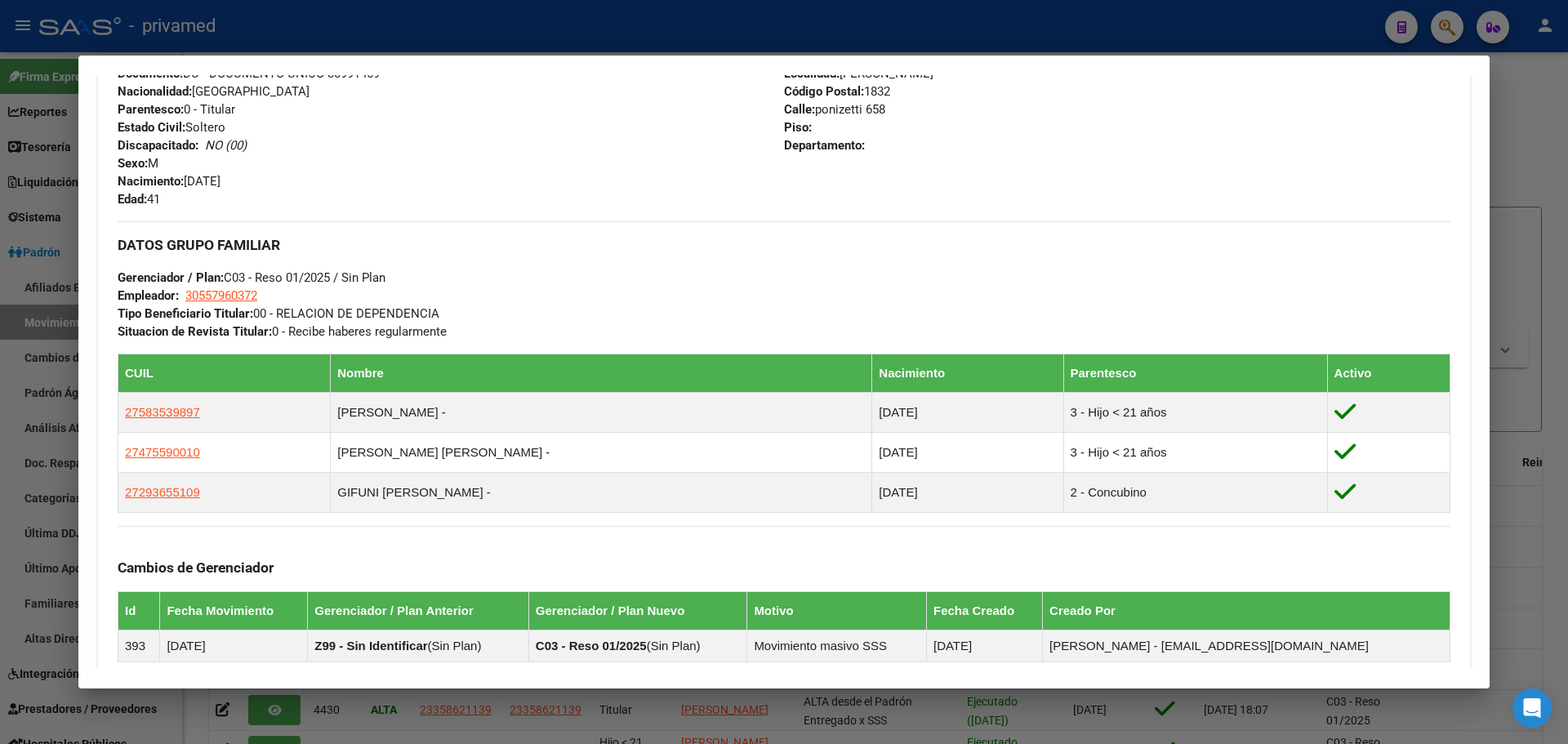
scroll to position [653, 0]
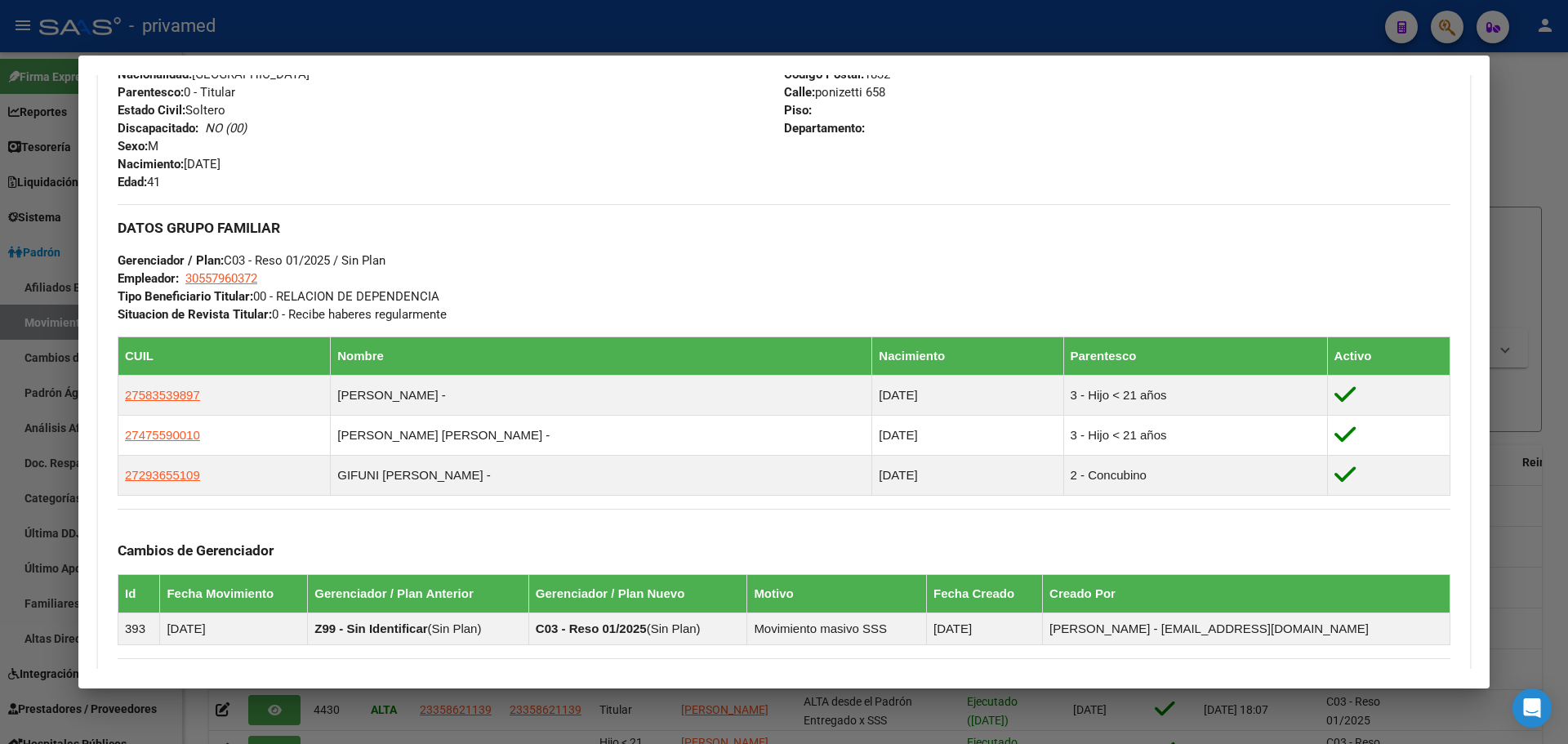
click at [301, 175] on div "Apellido: [PERSON_NAME]: 20309914695 Documento: DU - DOCUMENTO UNICO 30991469 N…" at bounding box center [451, 101] width 666 height 180
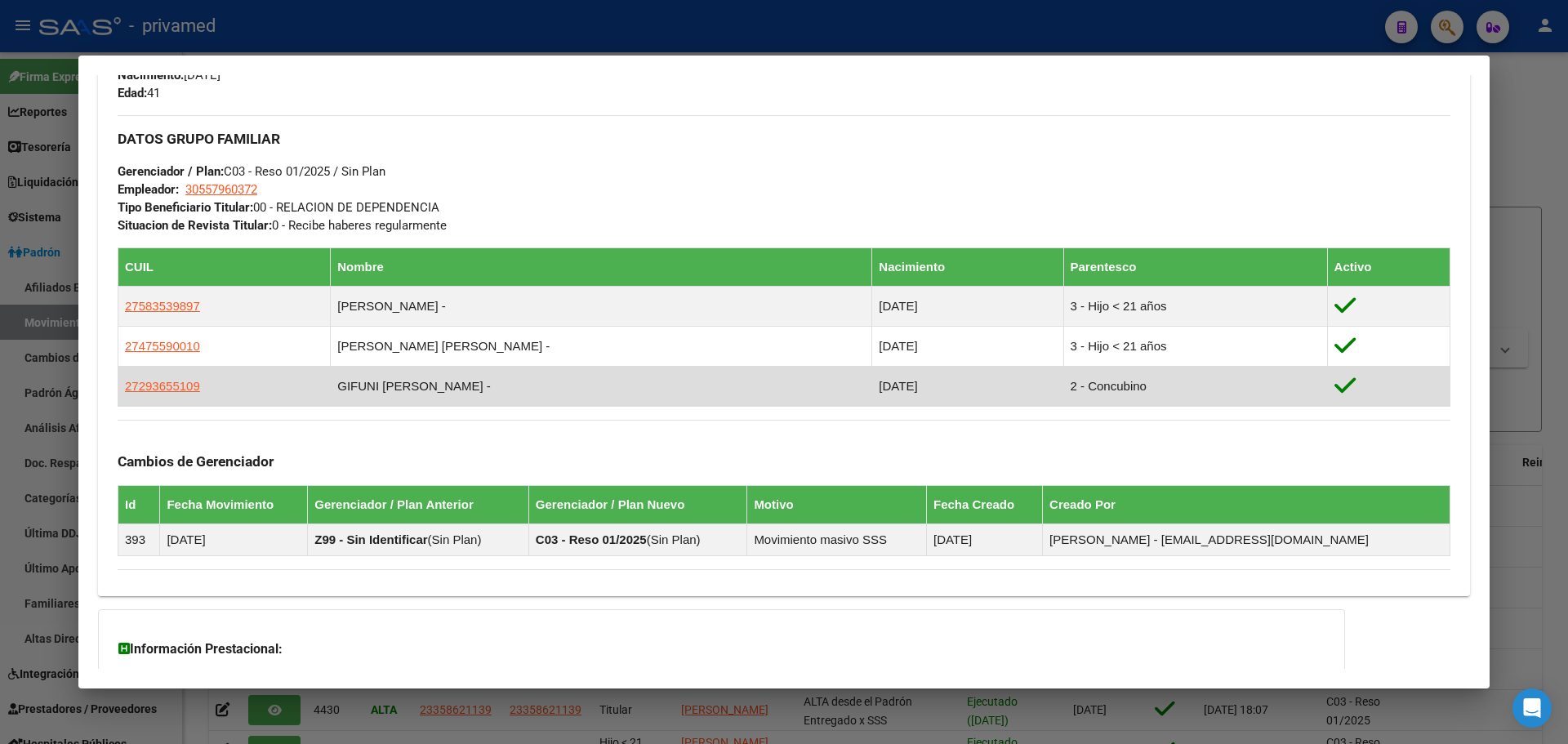
scroll to position [884, 0]
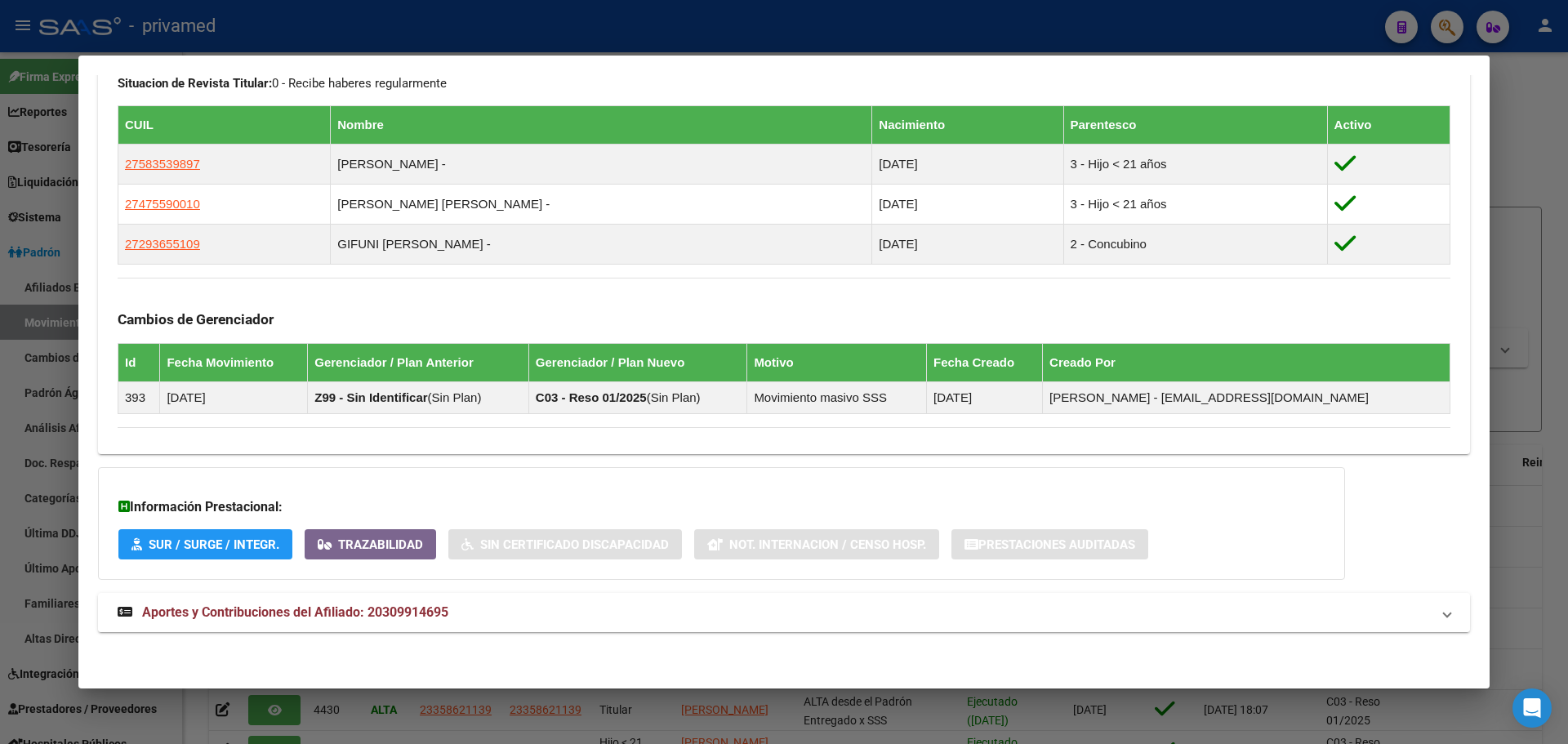
click at [318, 605] on span "Aportes y Contribuciones del Afiliado: 20309914695" at bounding box center [295, 612] width 306 height 16
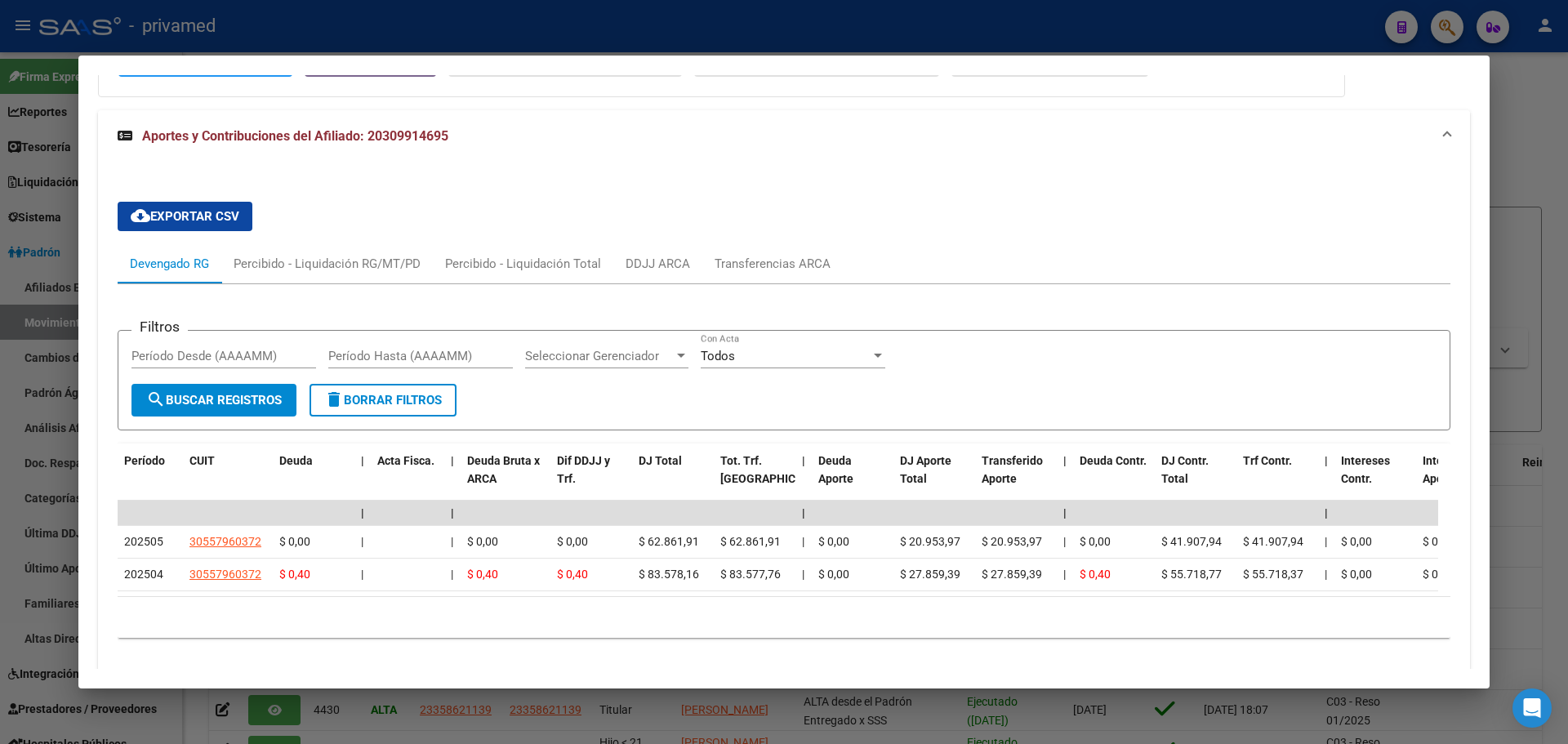
scroll to position [1389, 0]
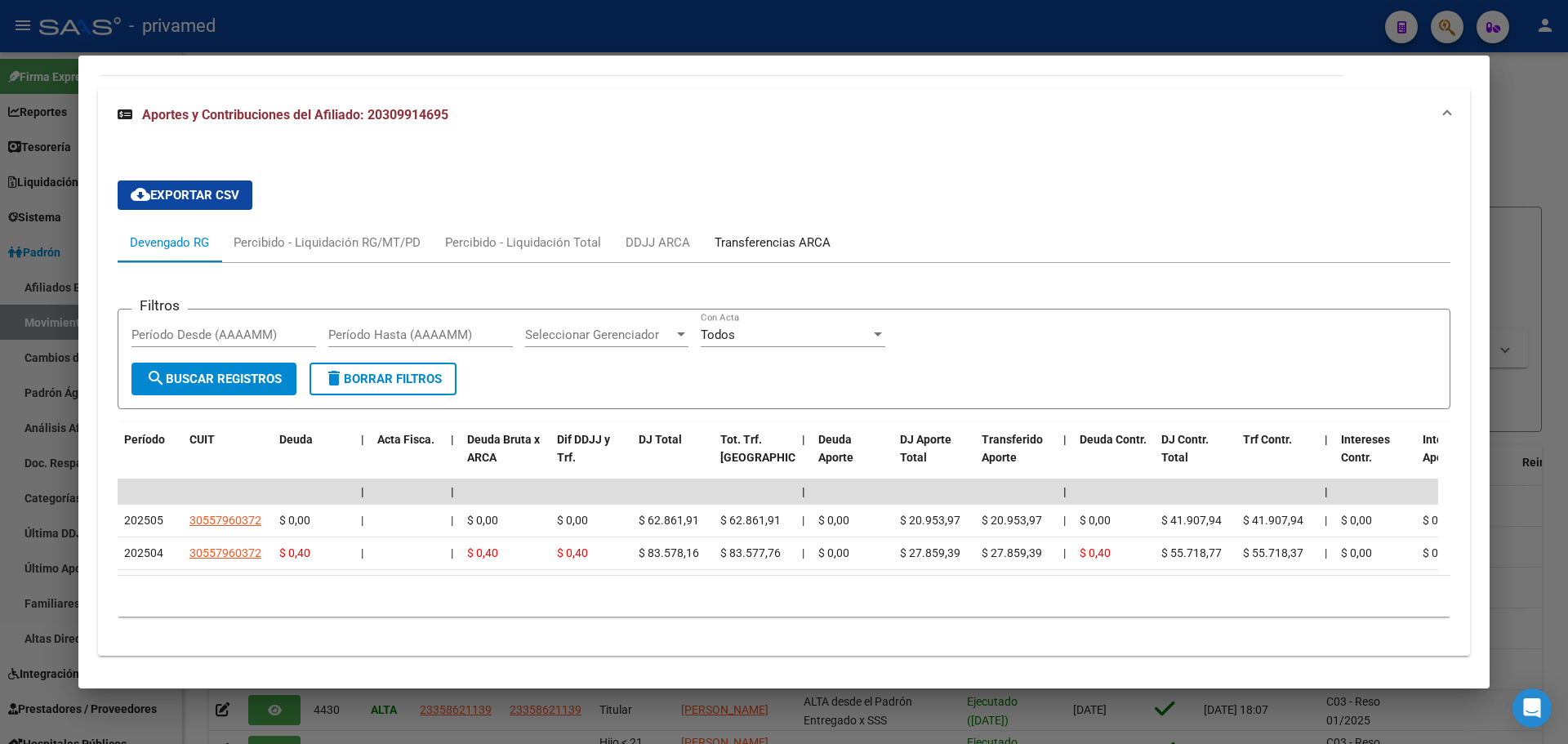
click at [743, 246] on div "Transferencias ARCA" at bounding box center [773, 242] width 116 height 18
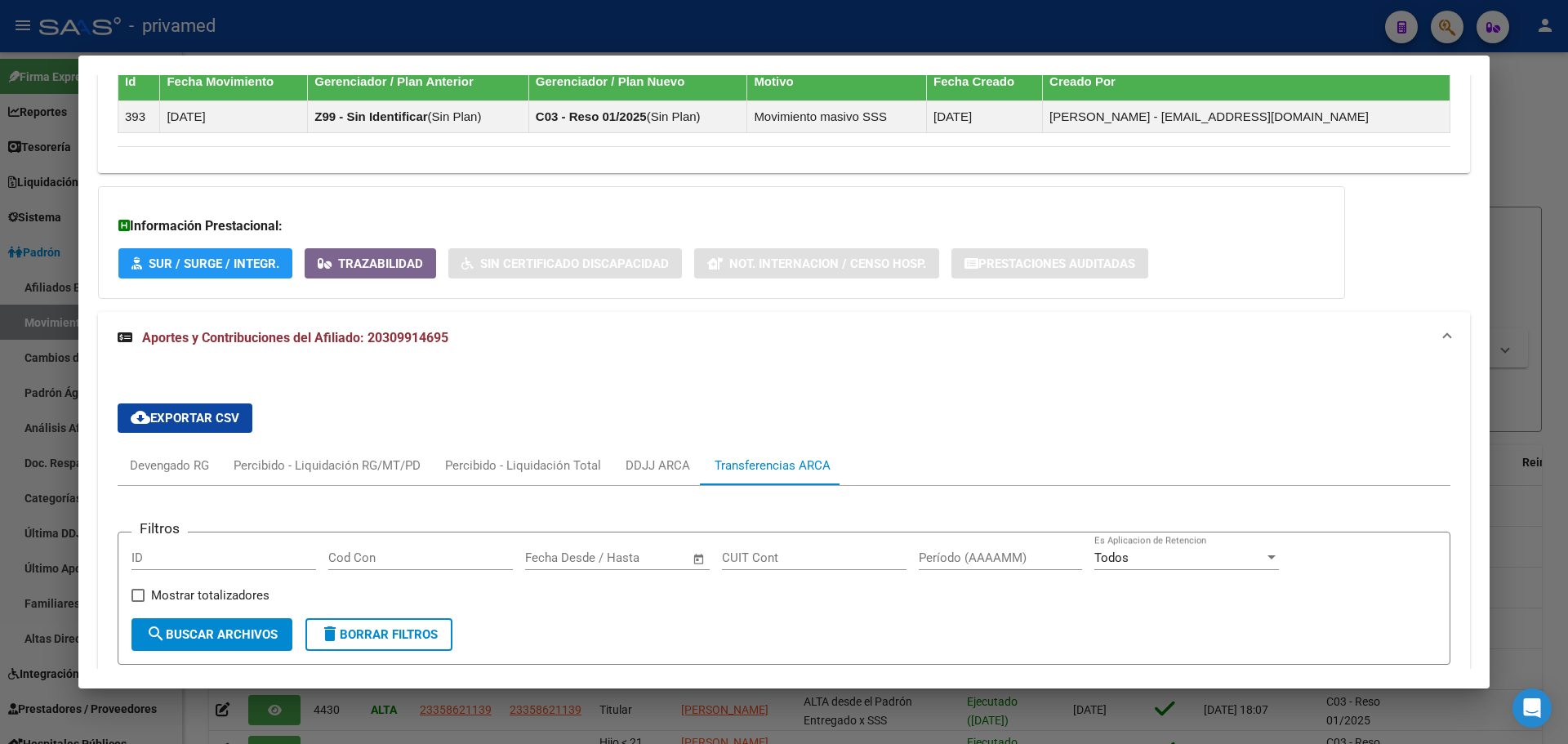
scroll to position [1144, 0]
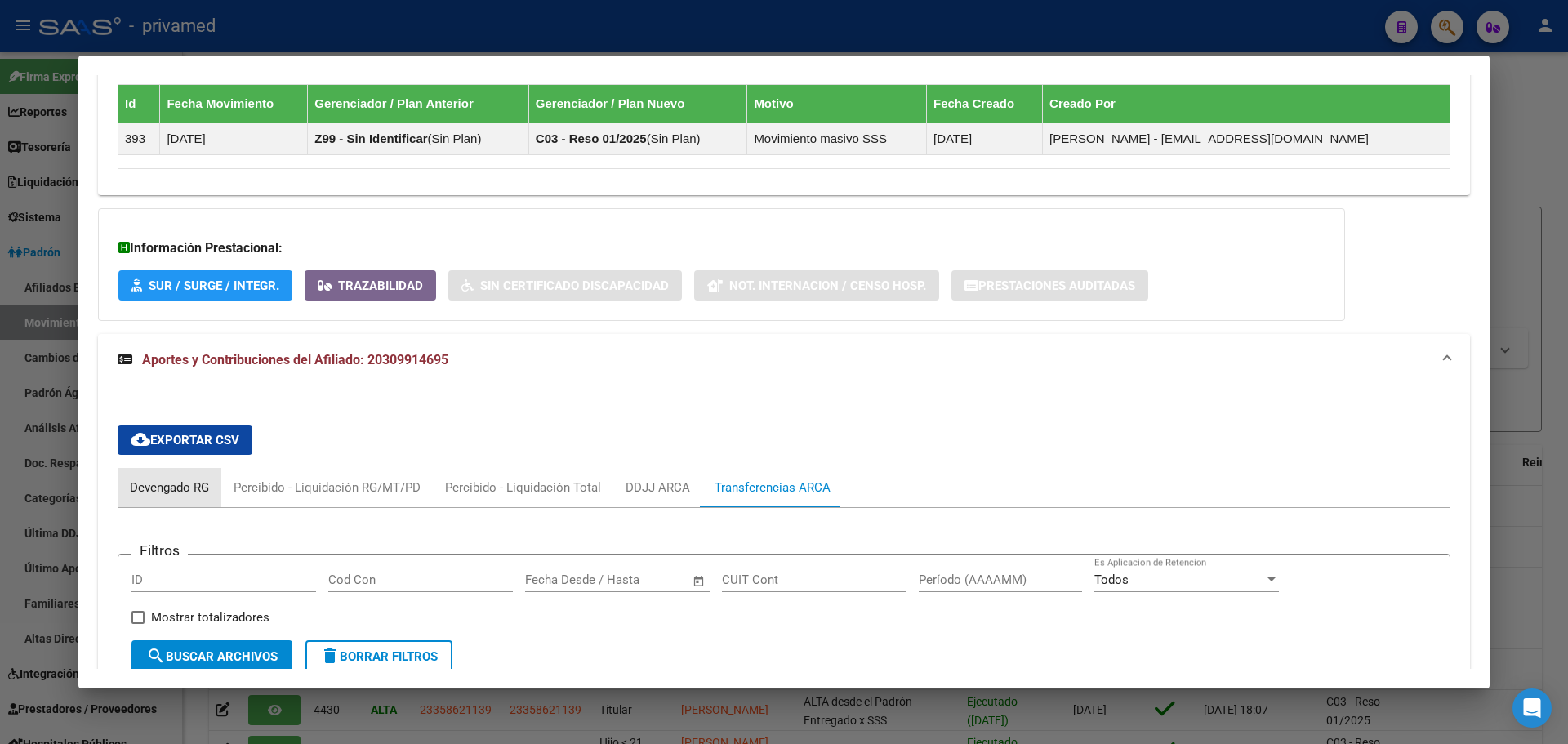
click at [189, 490] on div "Devengado RG" at bounding box center [169, 487] width 80 height 18
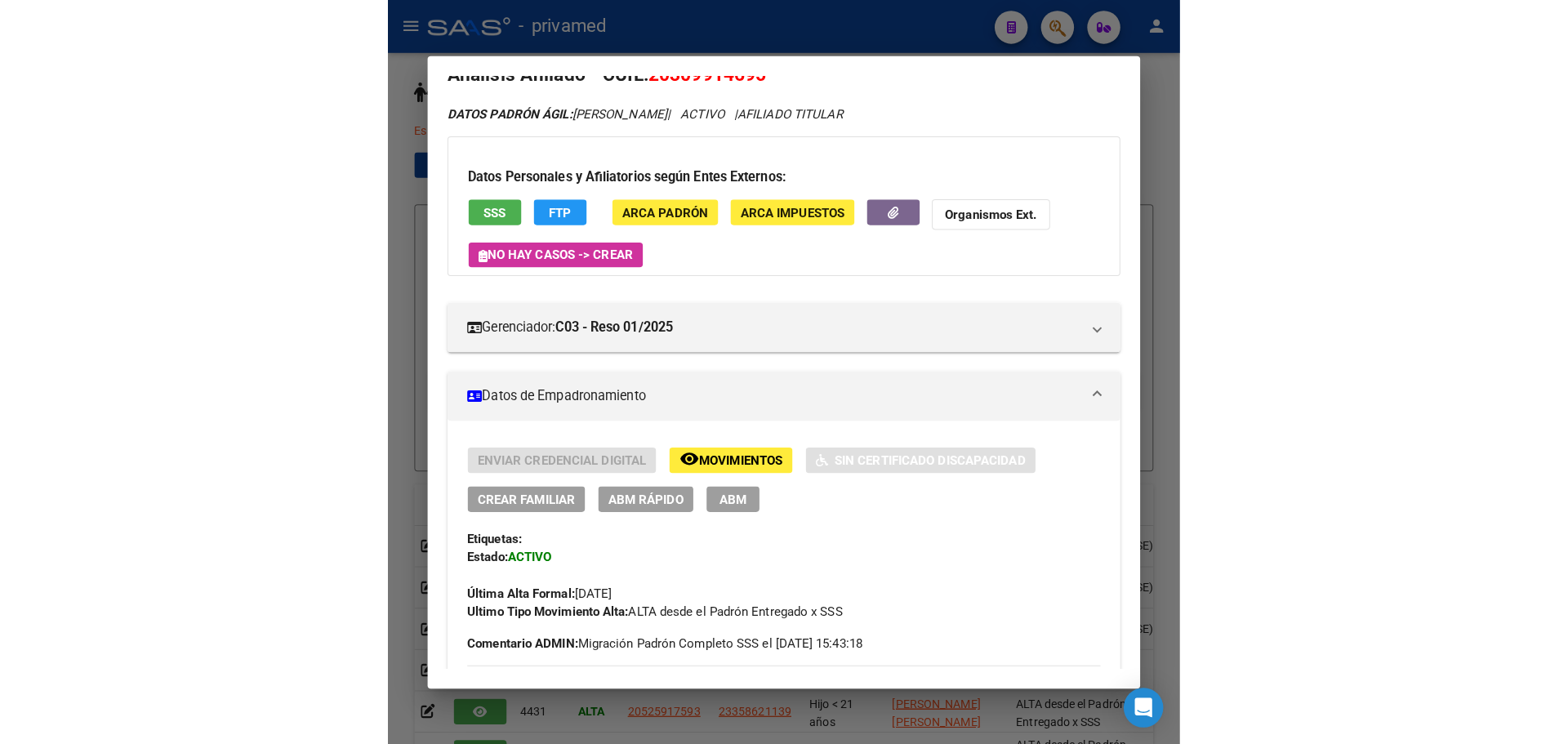
scroll to position [0, 0]
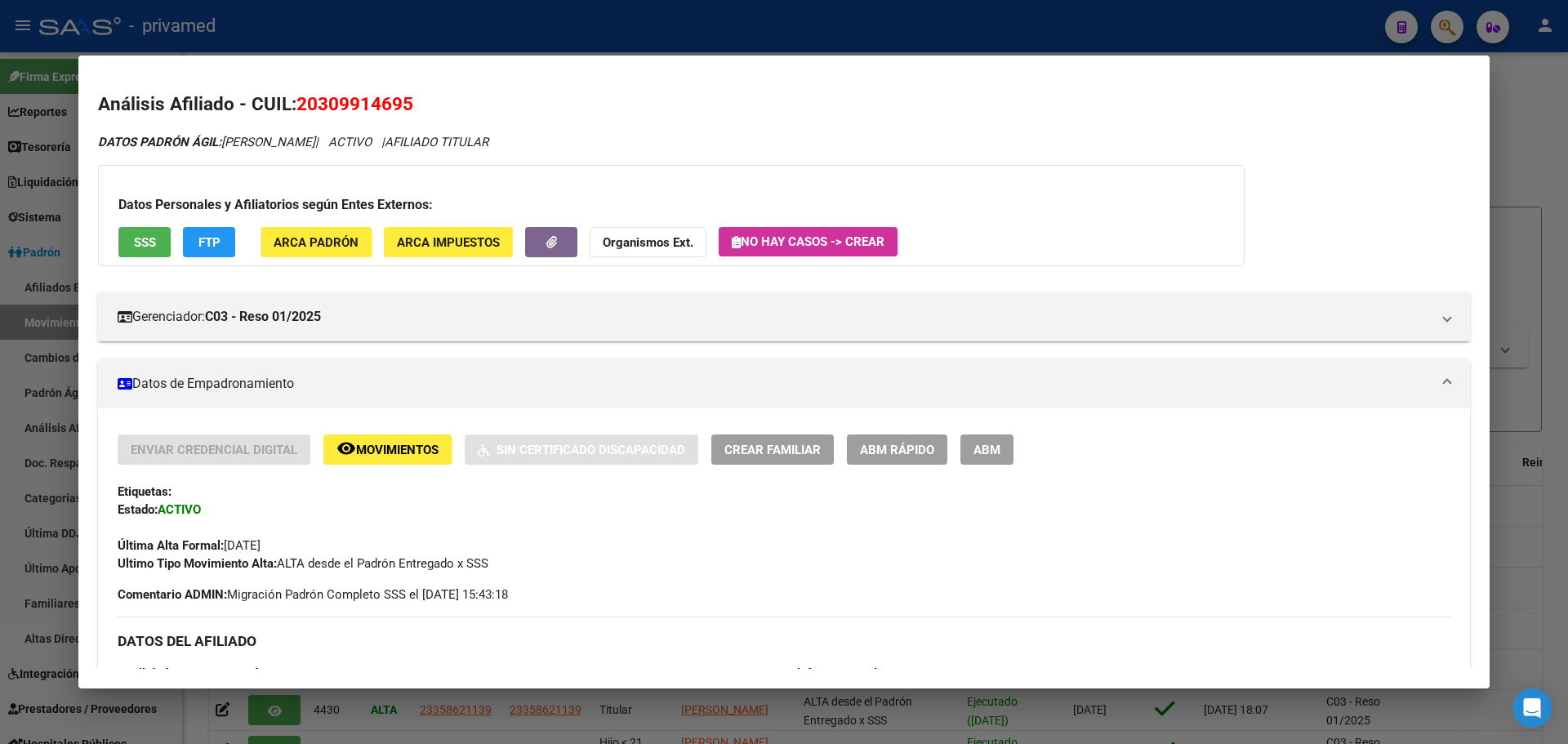
click at [1004, 442] on button "ABM" at bounding box center [986, 449] width 53 height 30
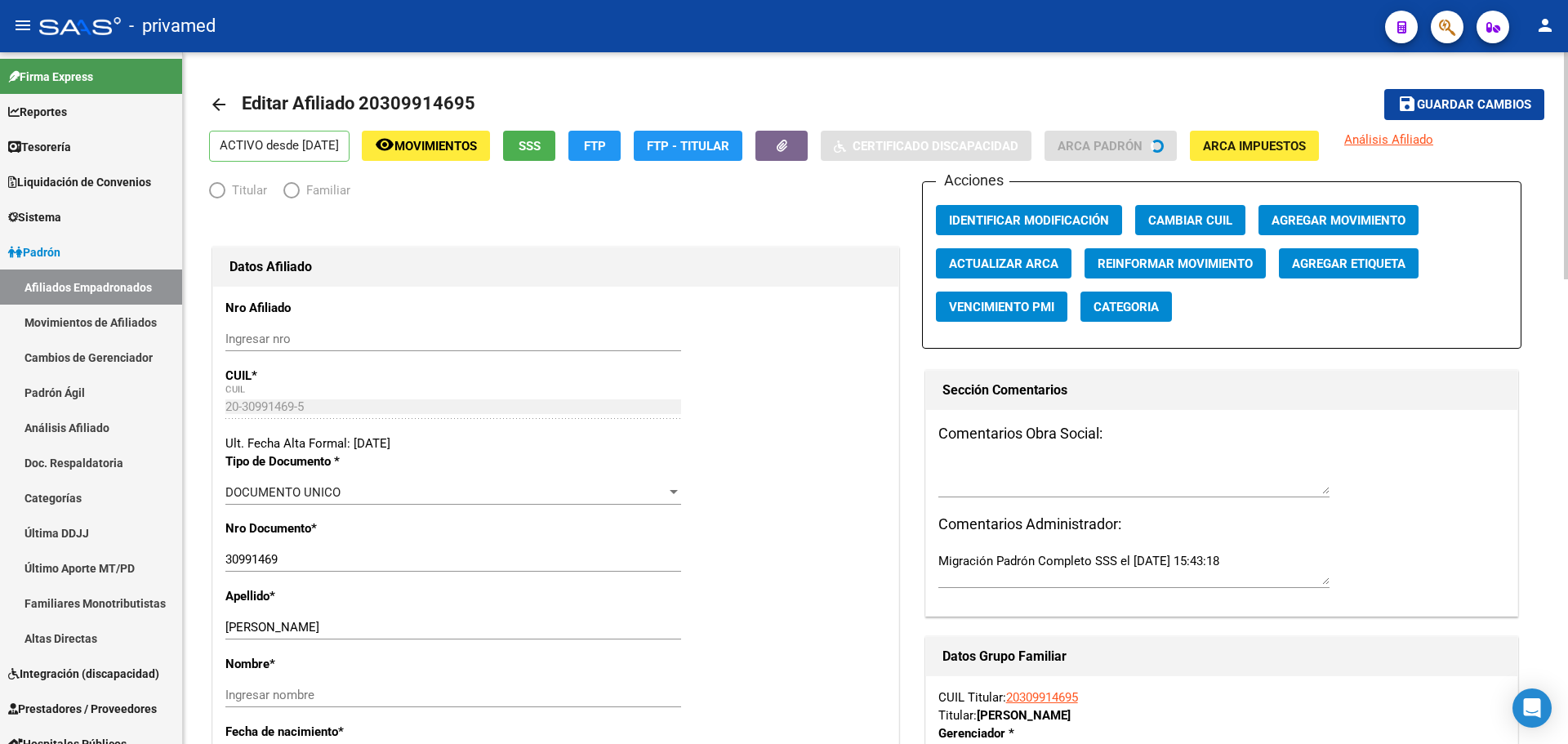
radio input "true"
type input "30-55796037-2"
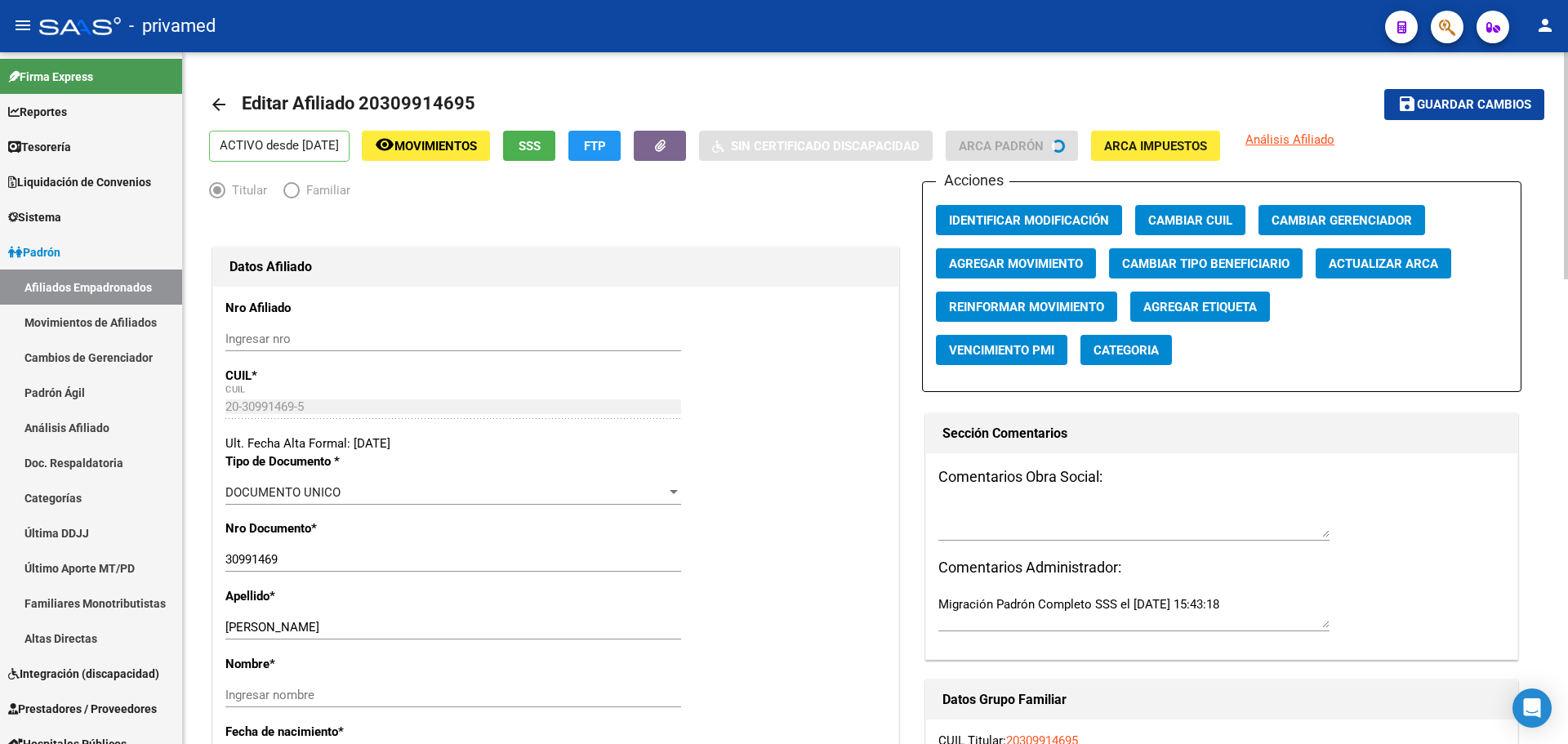
click at [1030, 266] on span "Agregar Movimiento" at bounding box center [1015, 264] width 134 height 15
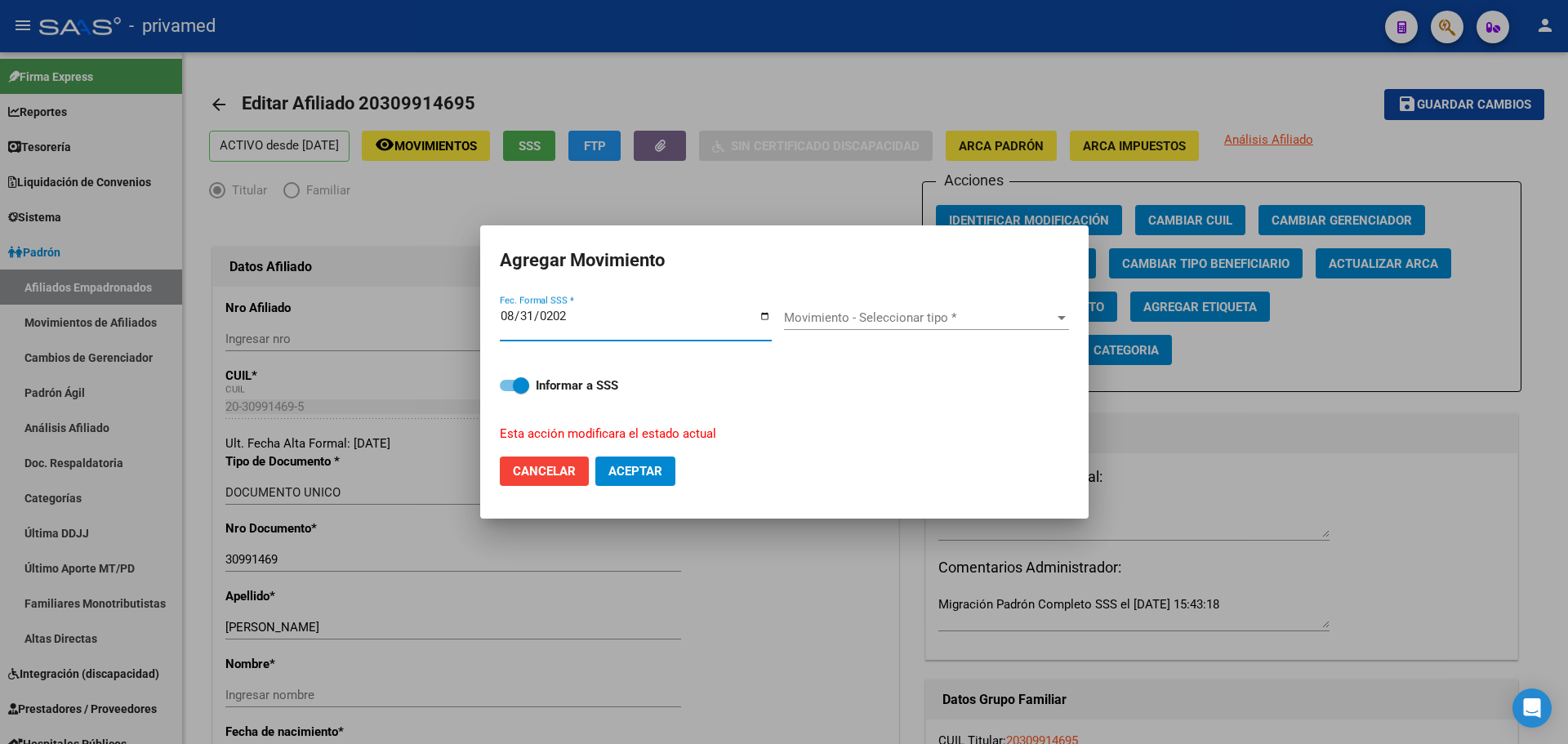
type input "[DATE]"
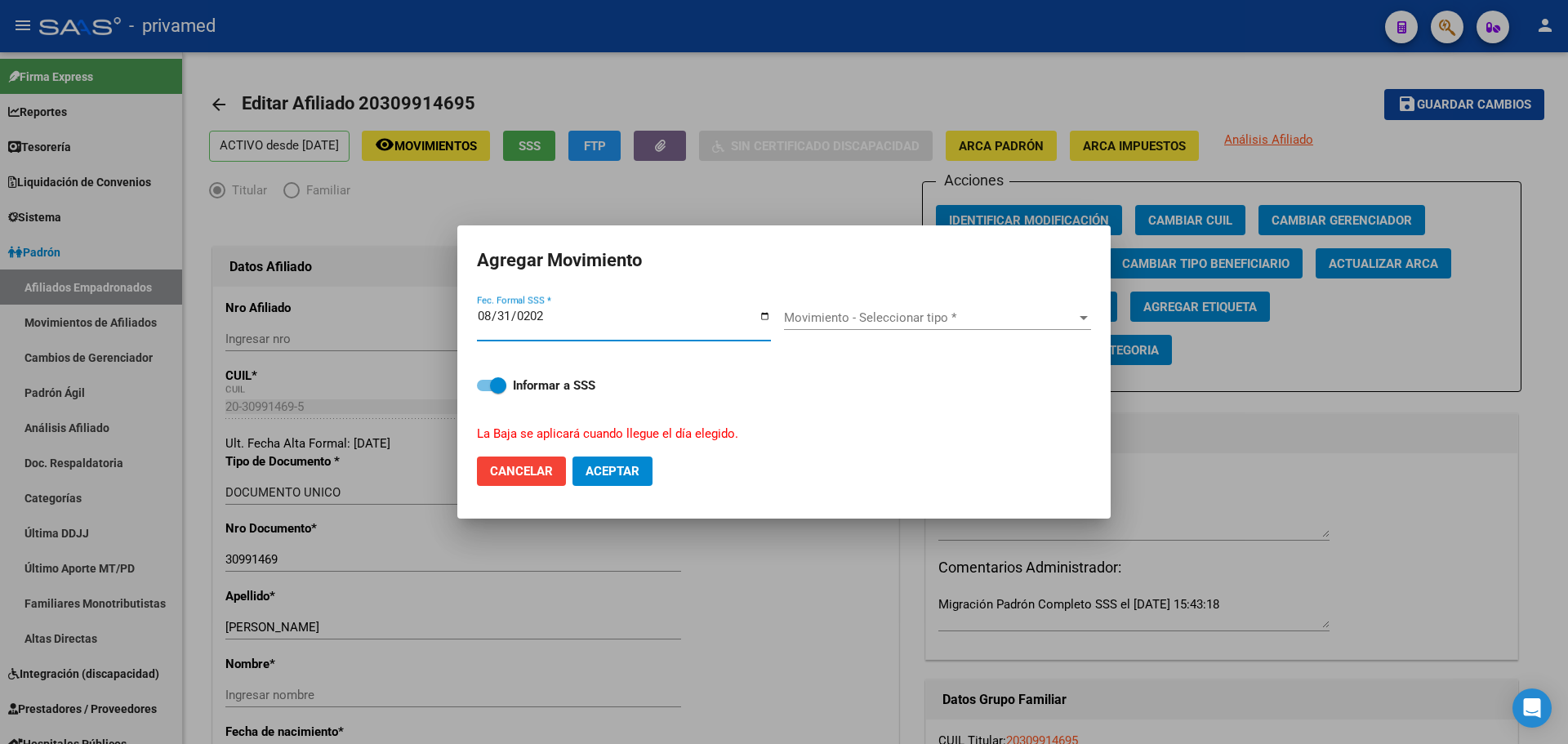
click at [819, 328] on div "Movimiento - Seleccionar tipo * Movimiento - Seleccionar tipo *" at bounding box center [937, 317] width 307 height 24
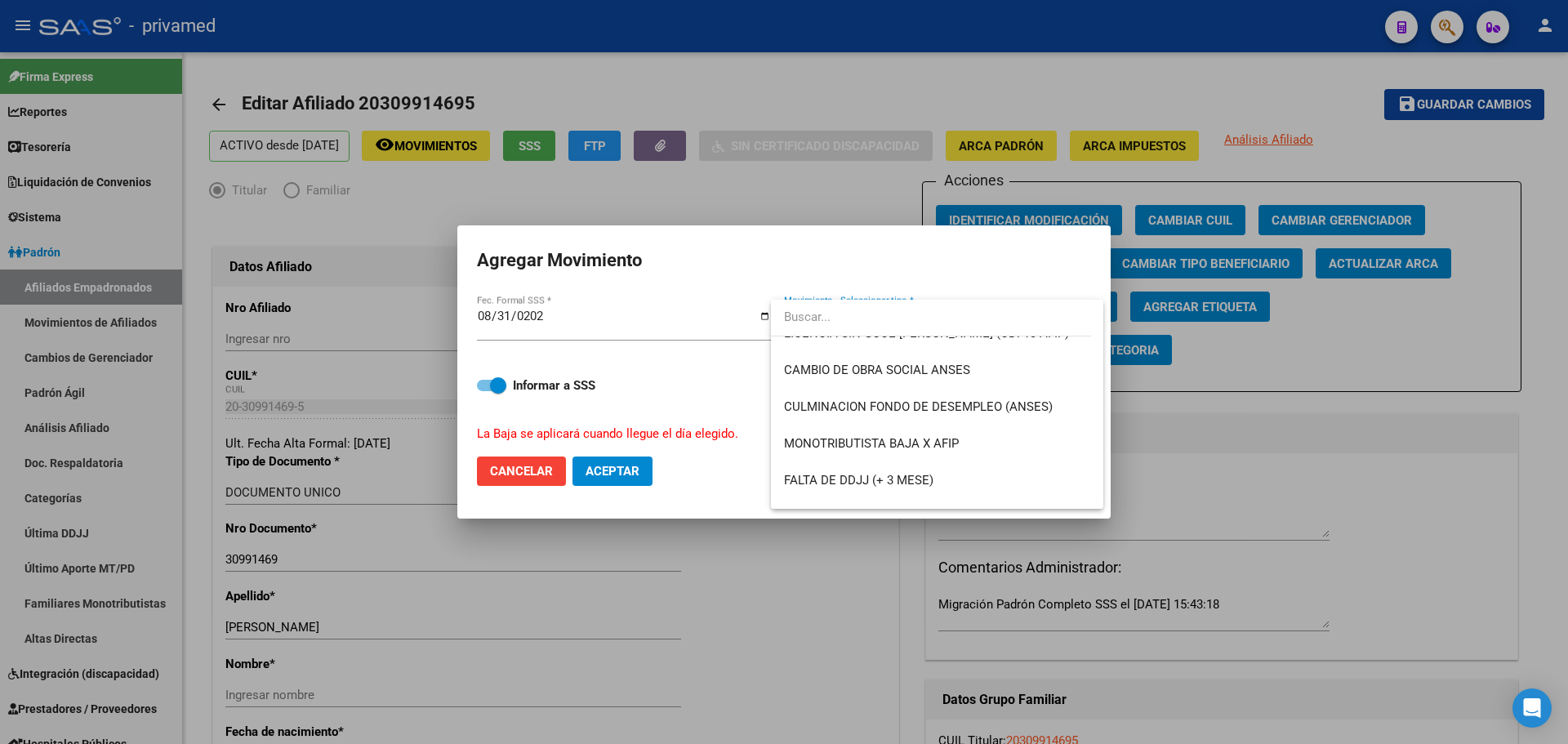
scroll to position [408, 0]
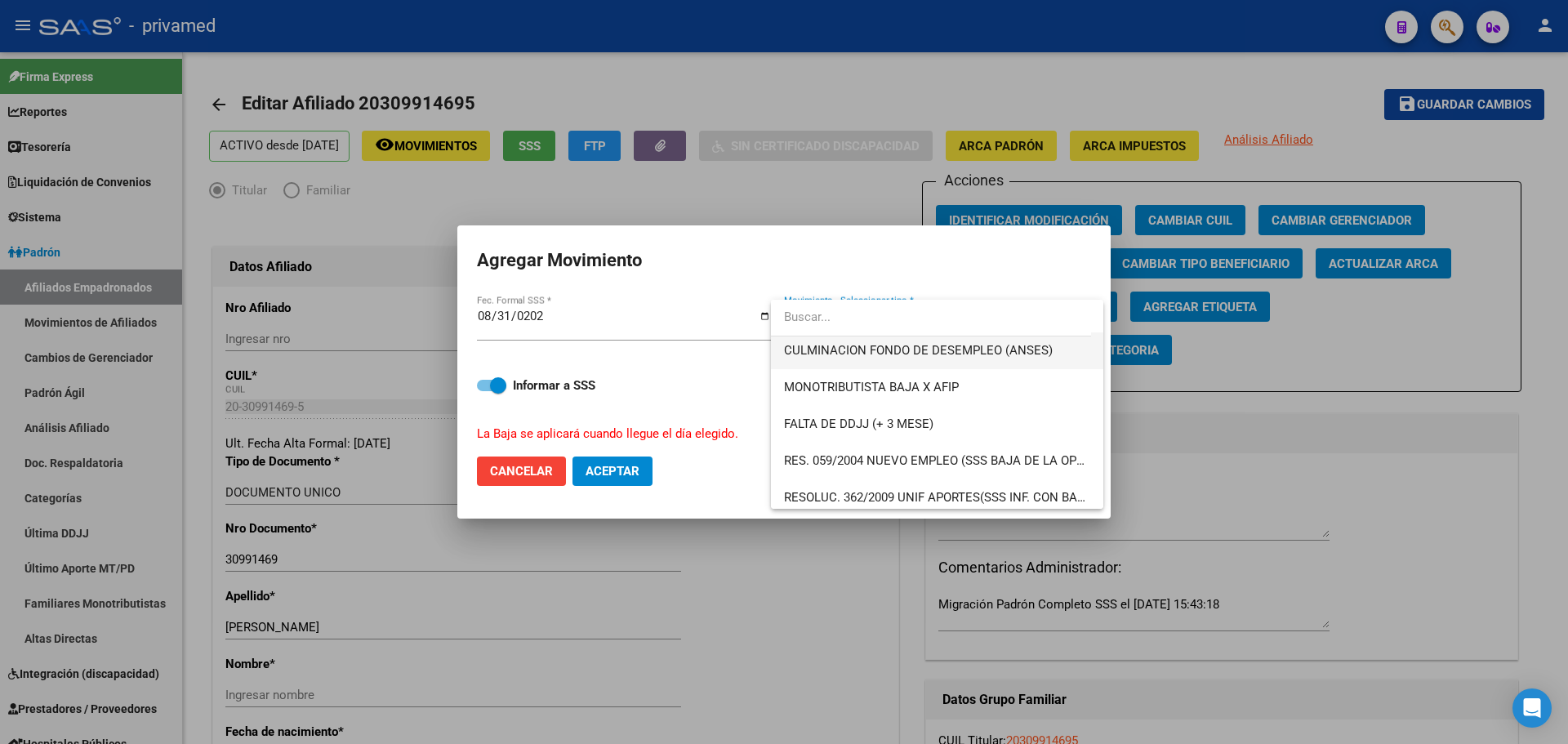
click at [991, 356] on span "CULMINACION FONDO DE DESEMPLEO (ANSES)" at bounding box center [918, 351] width 269 height 15
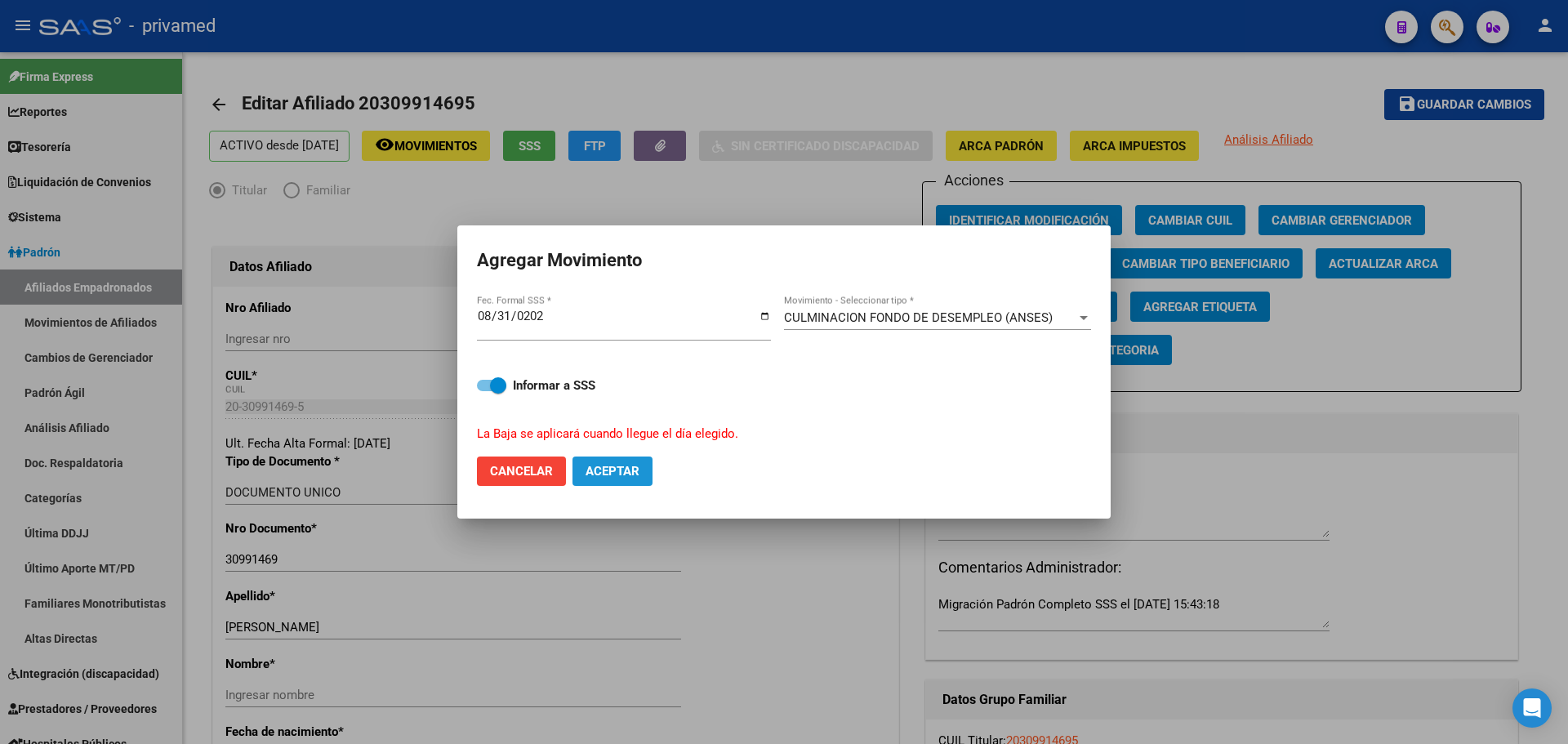
click at [623, 472] on span "Aceptar" at bounding box center [613, 472] width 54 height 15
checkbox input "false"
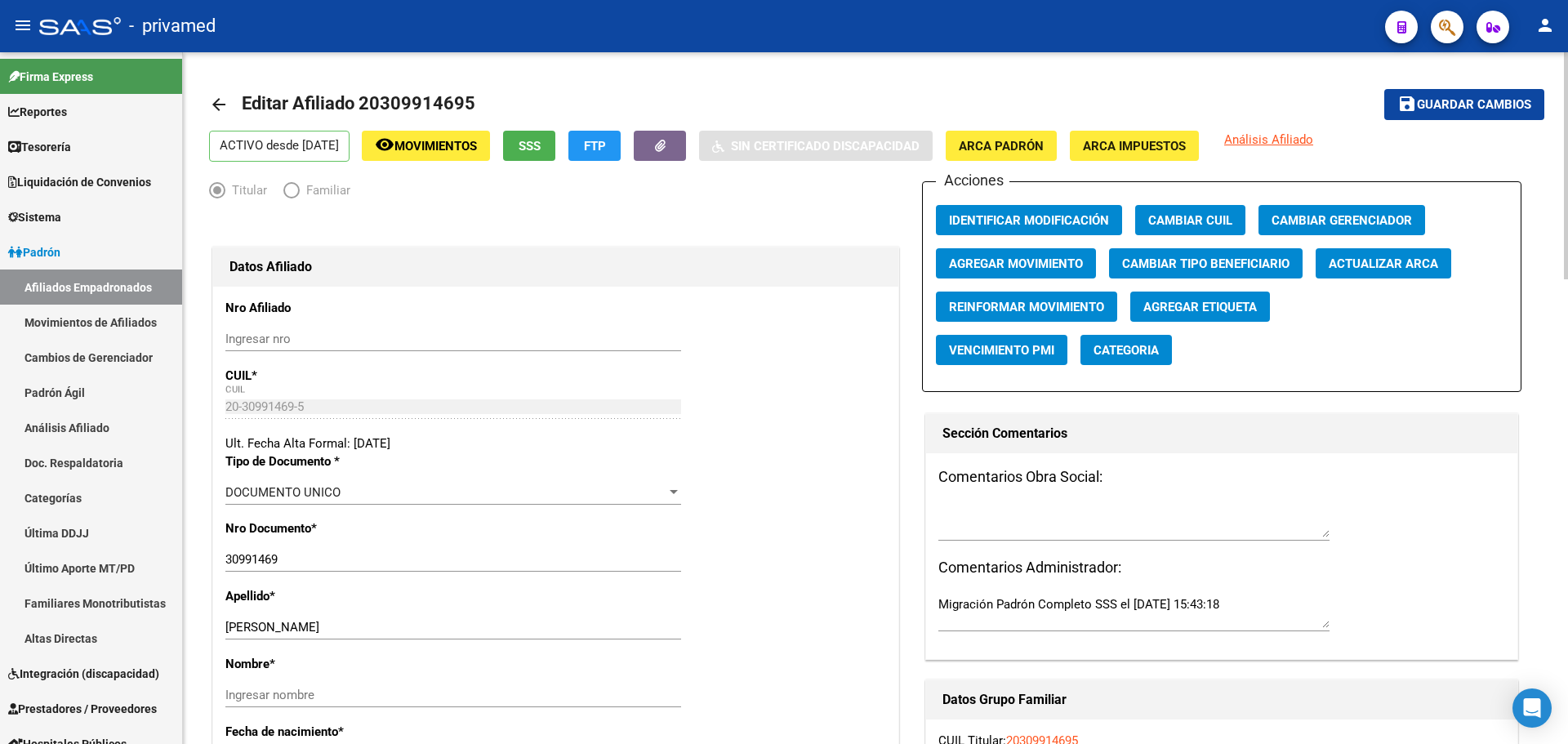
click at [226, 102] on mat-icon "arrow_back" at bounding box center [218, 104] width 20 height 20
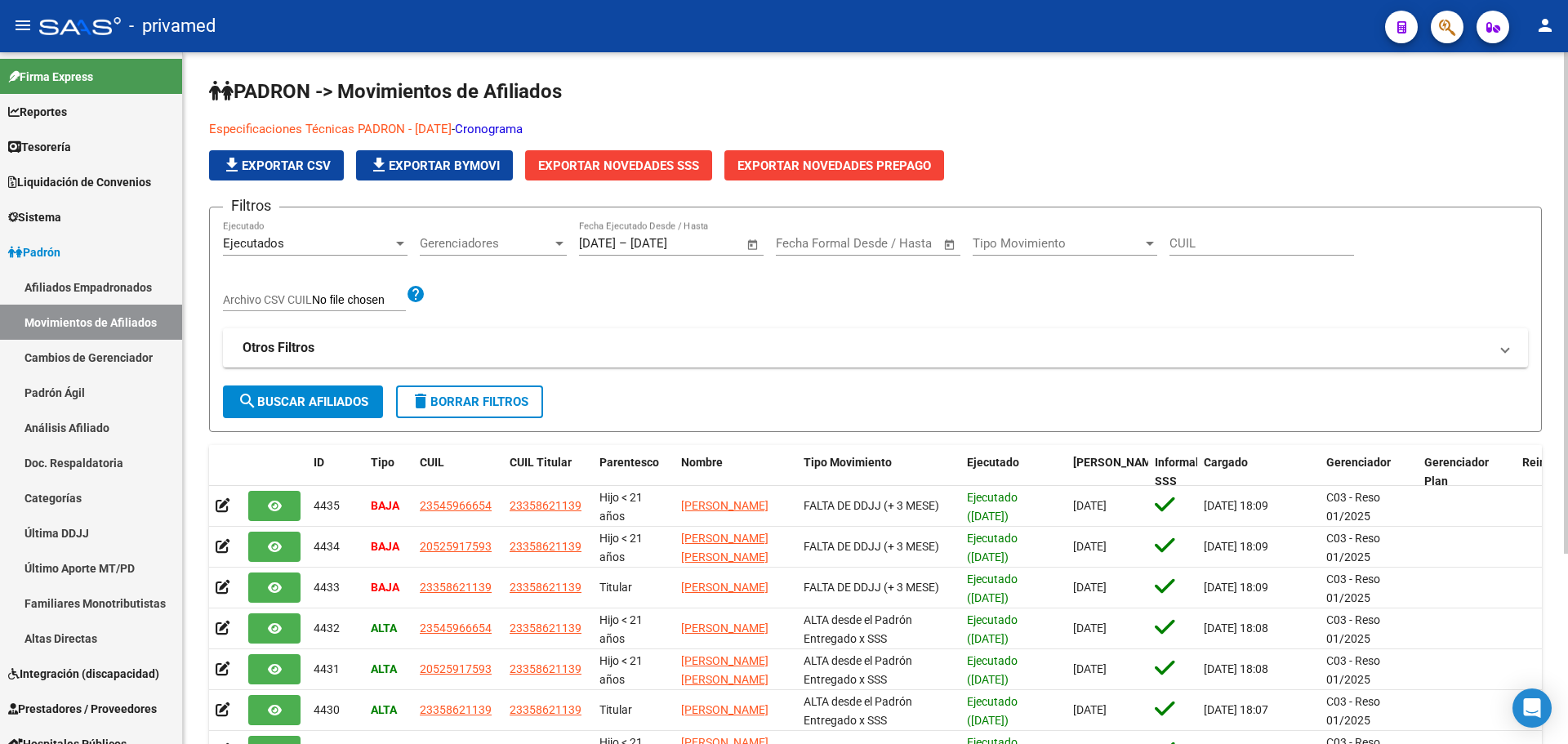
click at [1438, 31] on button "button" at bounding box center [1446, 26] width 33 height 33
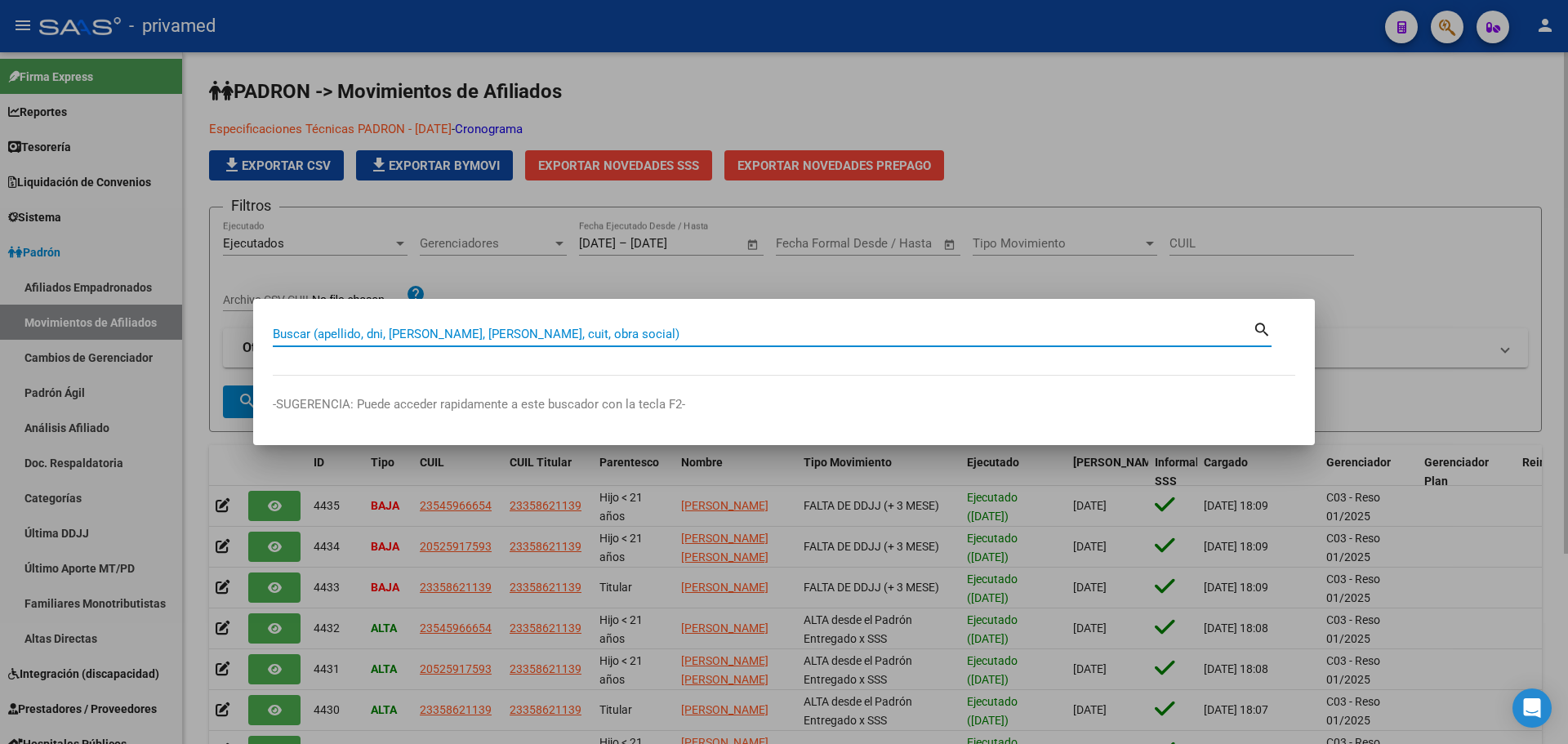
paste input "20309914695"
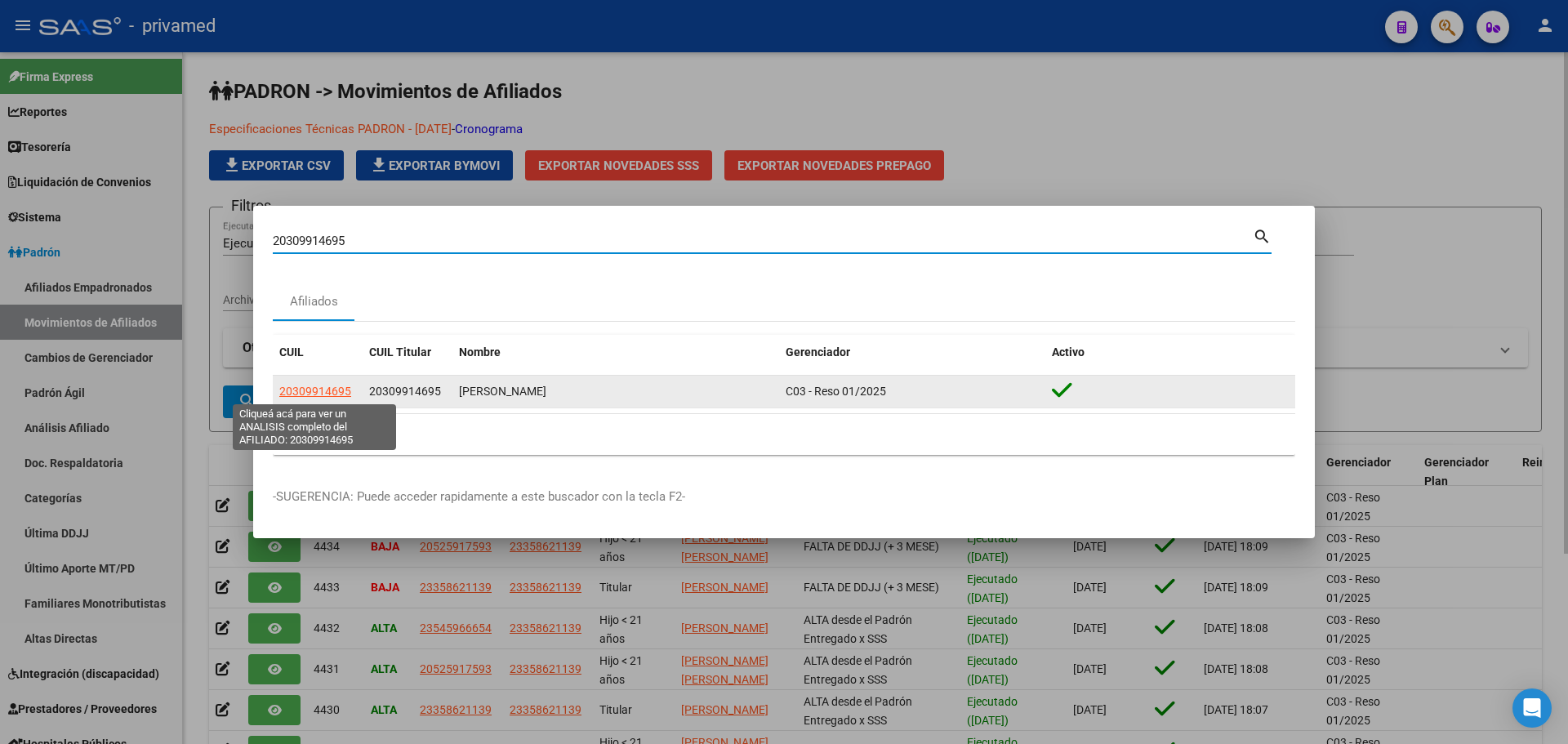
click at [311, 393] on span "20309914695" at bounding box center [314, 391] width 72 height 13
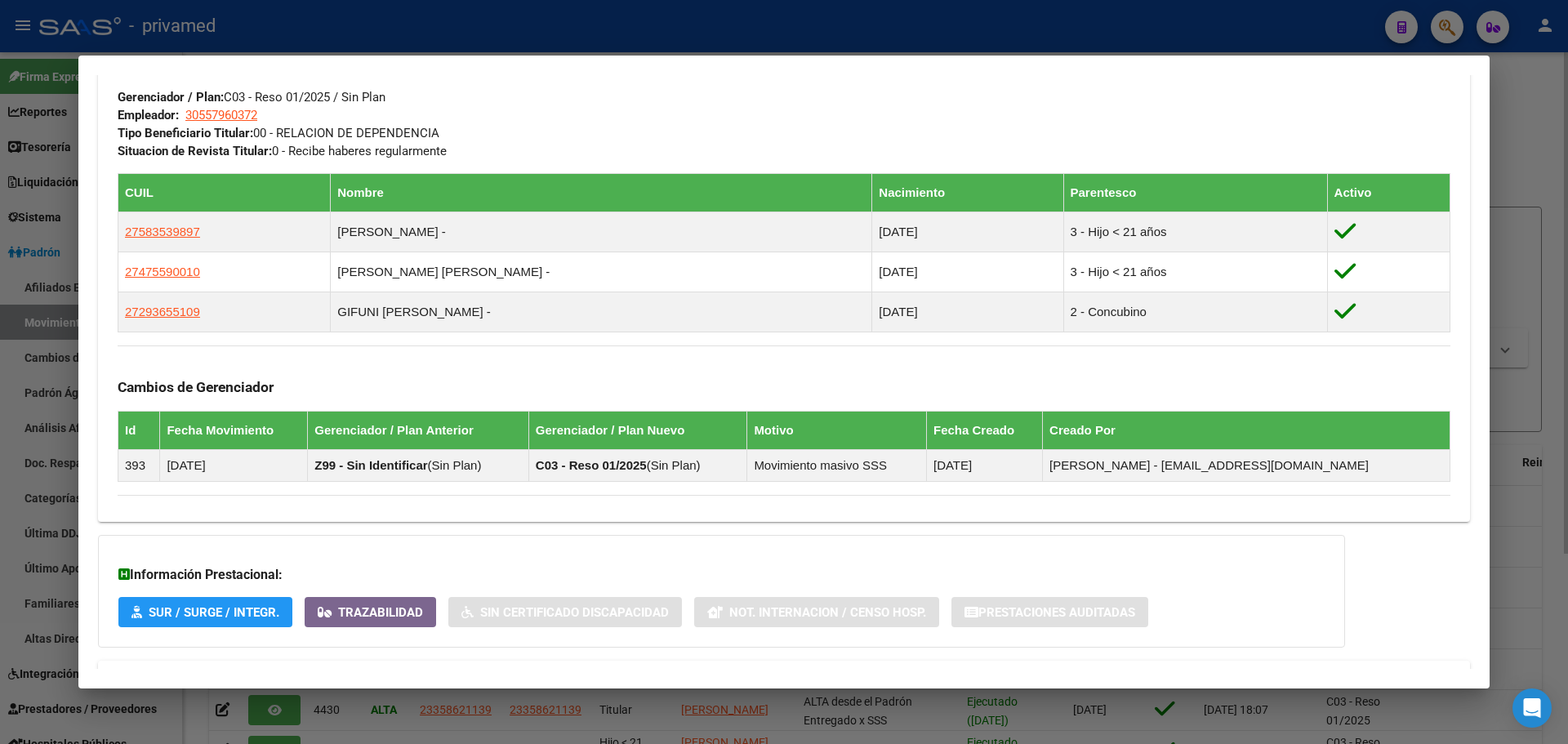
scroll to position [884, 0]
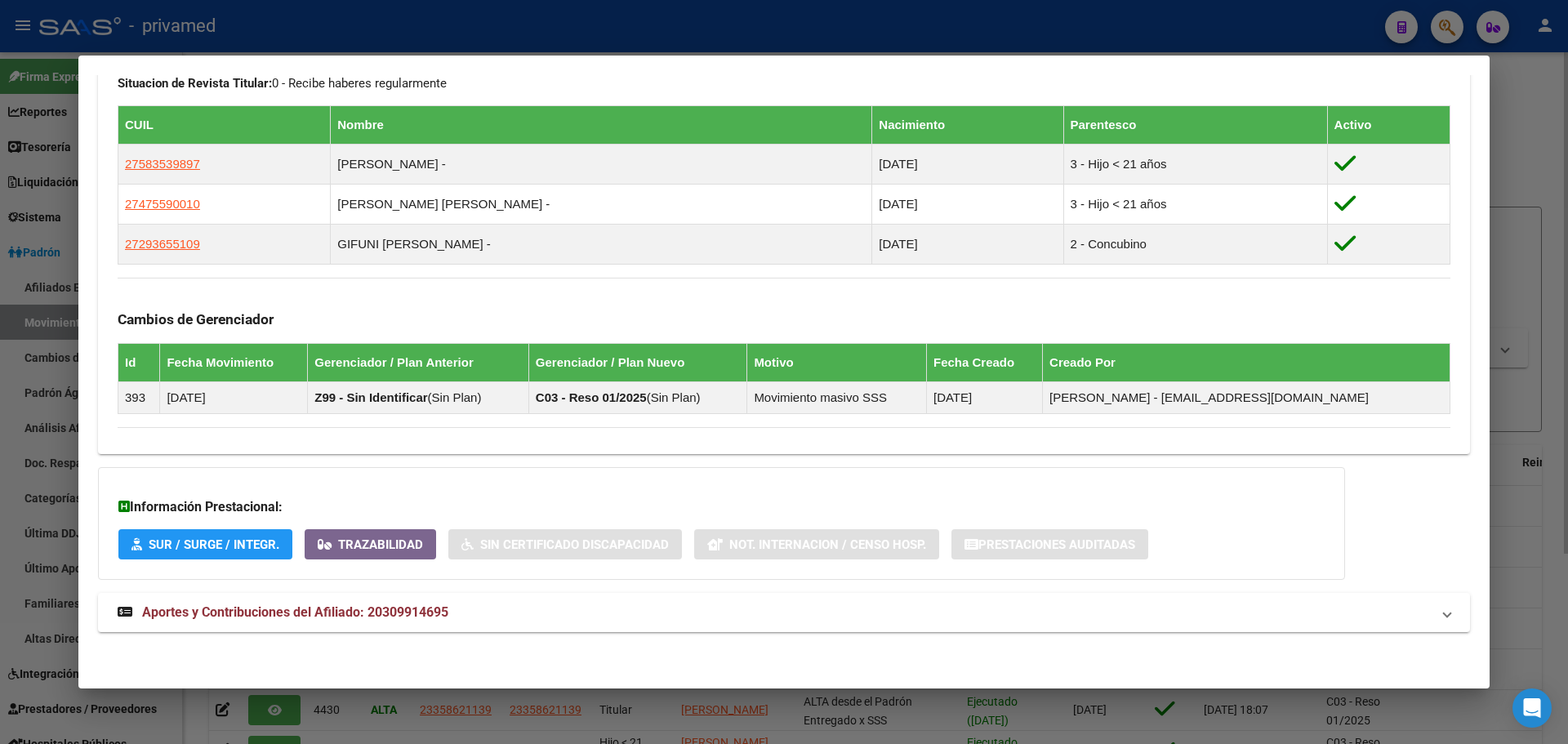
click at [932, 34] on div at bounding box center [784, 372] width 1568 height 744
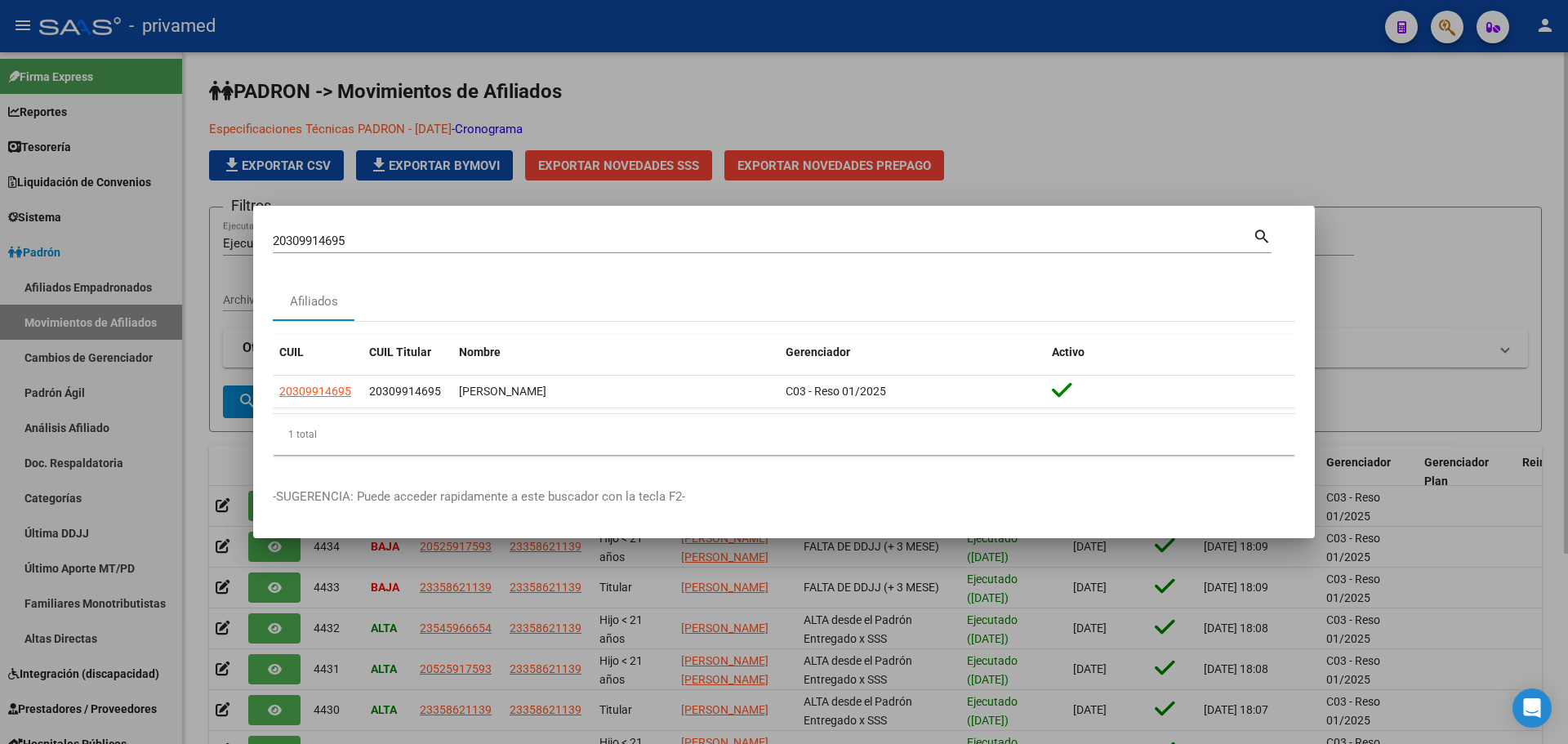
click at [409, 239] on input "20309914695" at bounding box center [762, 241] width 980 height 15
click at [408, 239] on input "20309914695" at bounding box center [762, 241] width 980 height 15
paste input "3216414"
type input "20303216414"
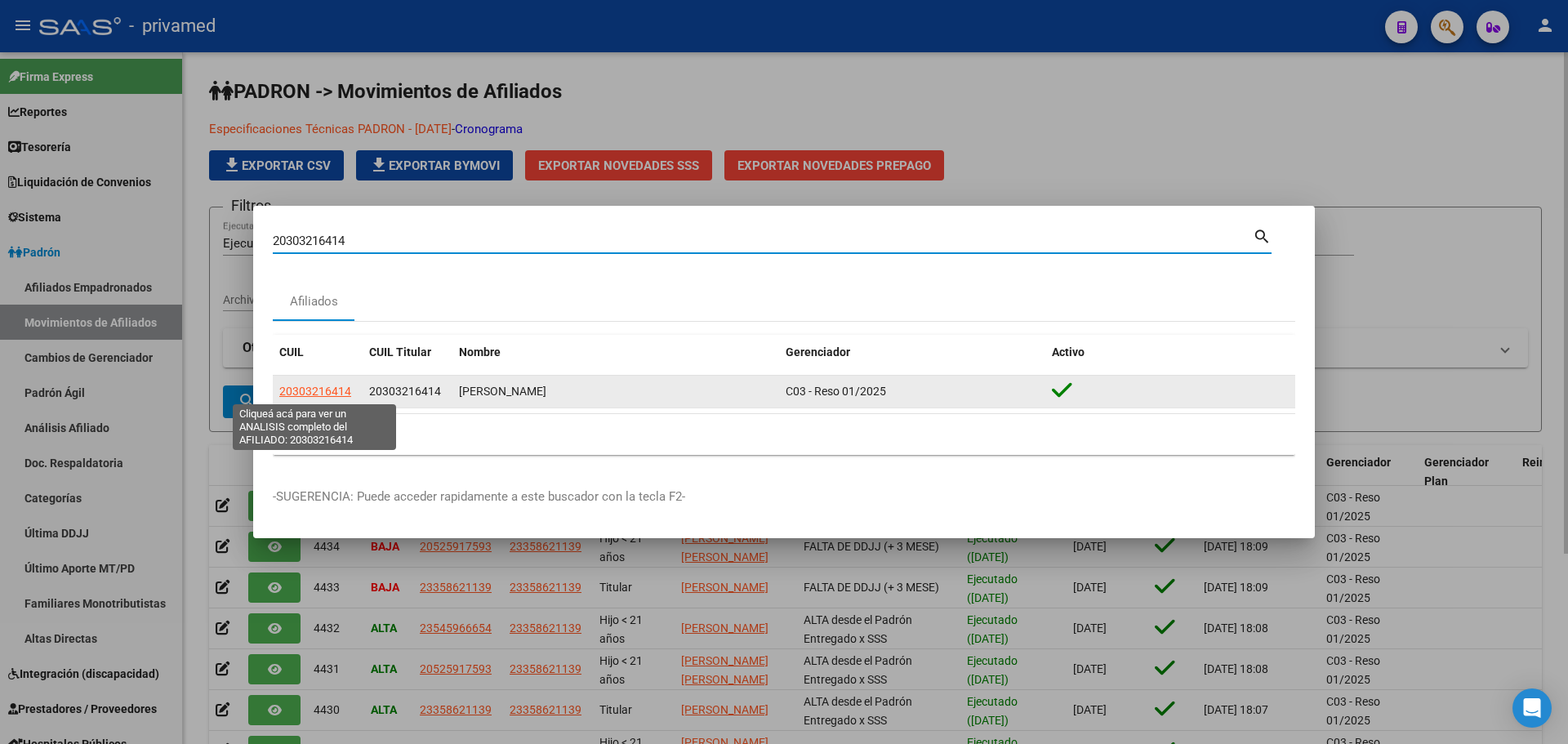
click at [311, 393] on span "20303216414" at bounding box center [314, 391] width 72 height 13
type textarea "20303216414"
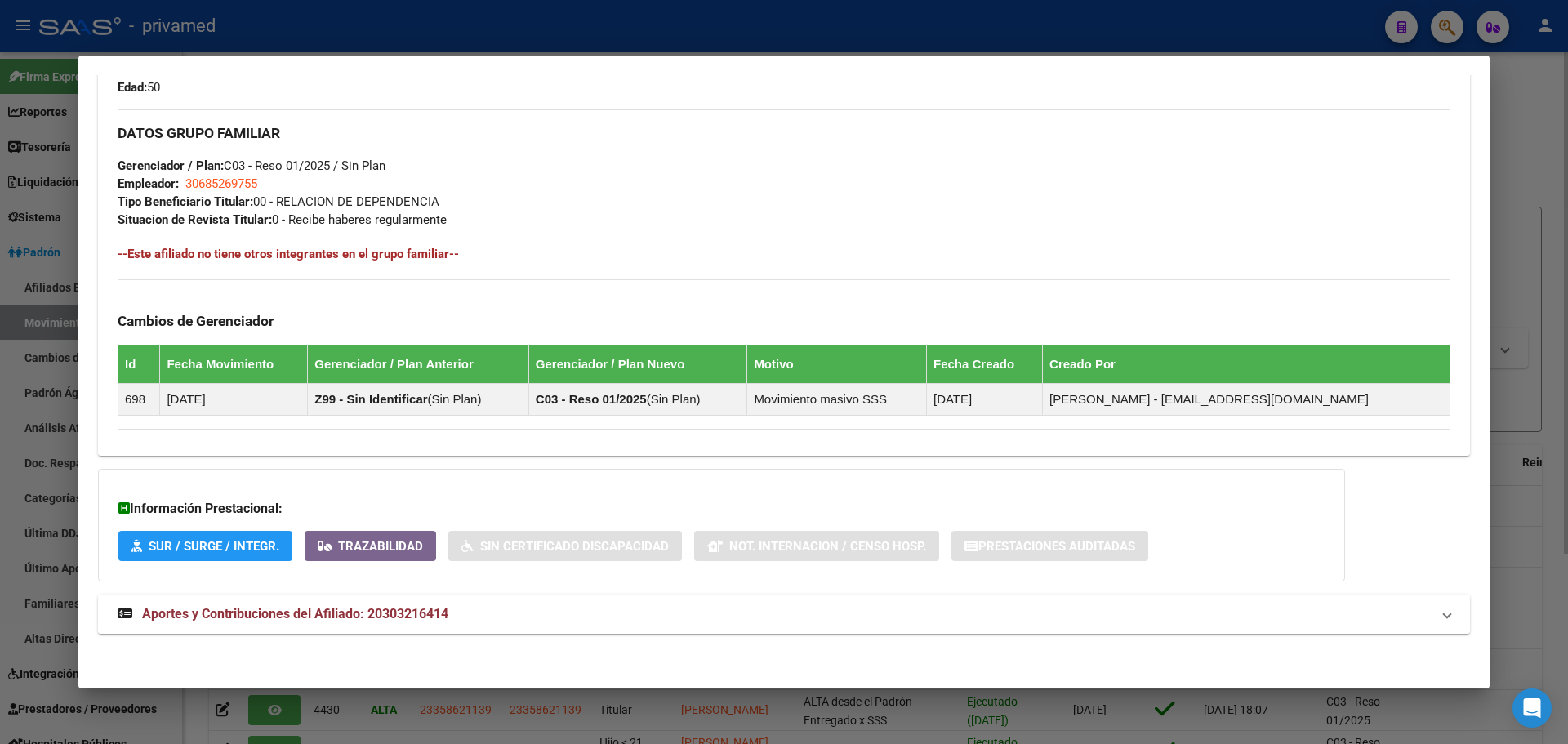
scroll to position [750, 0]
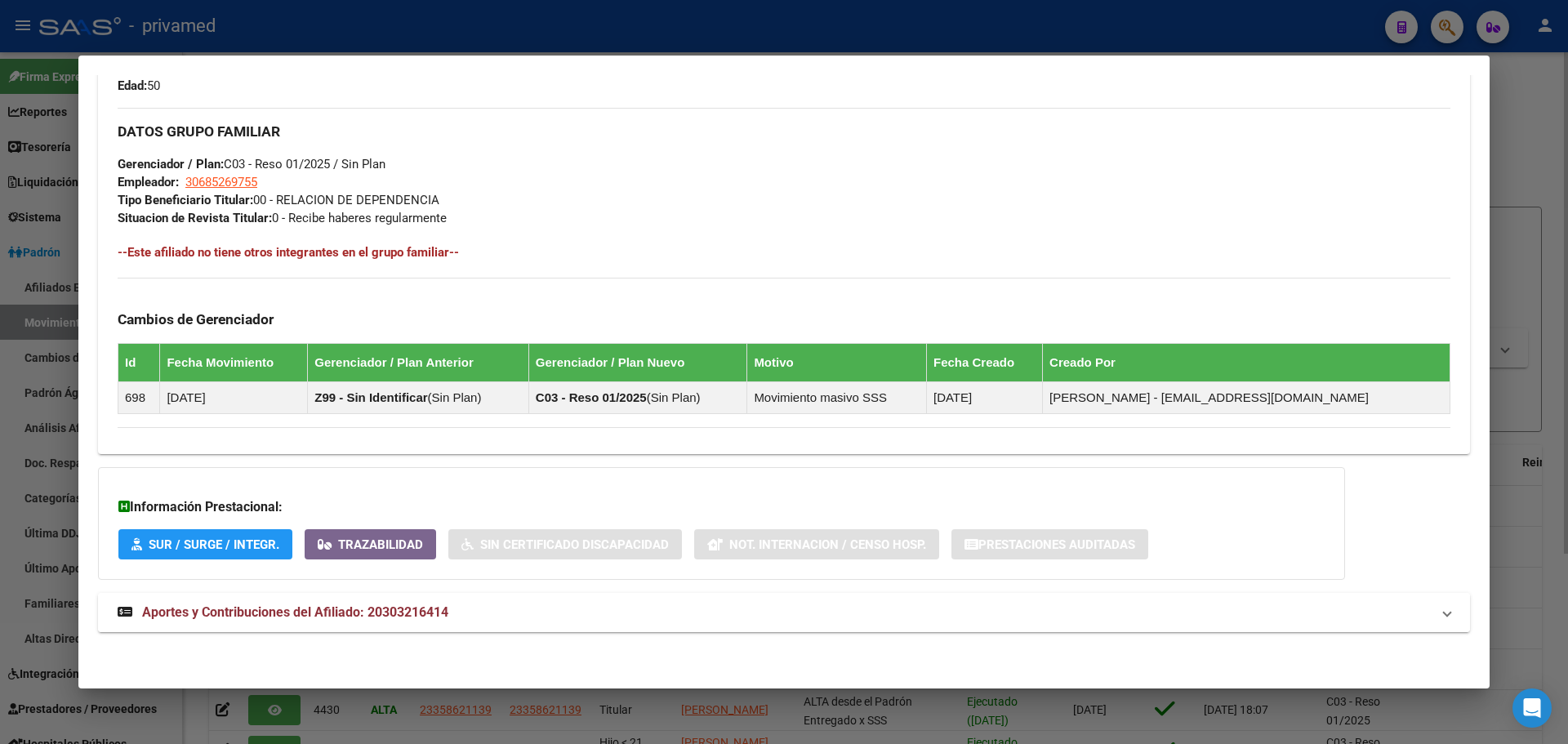
click at [266, 618] on span "Aportes y Contribuciones del Afiliado: 20303216414" at bounding box center [295, 612] width 306 height 16
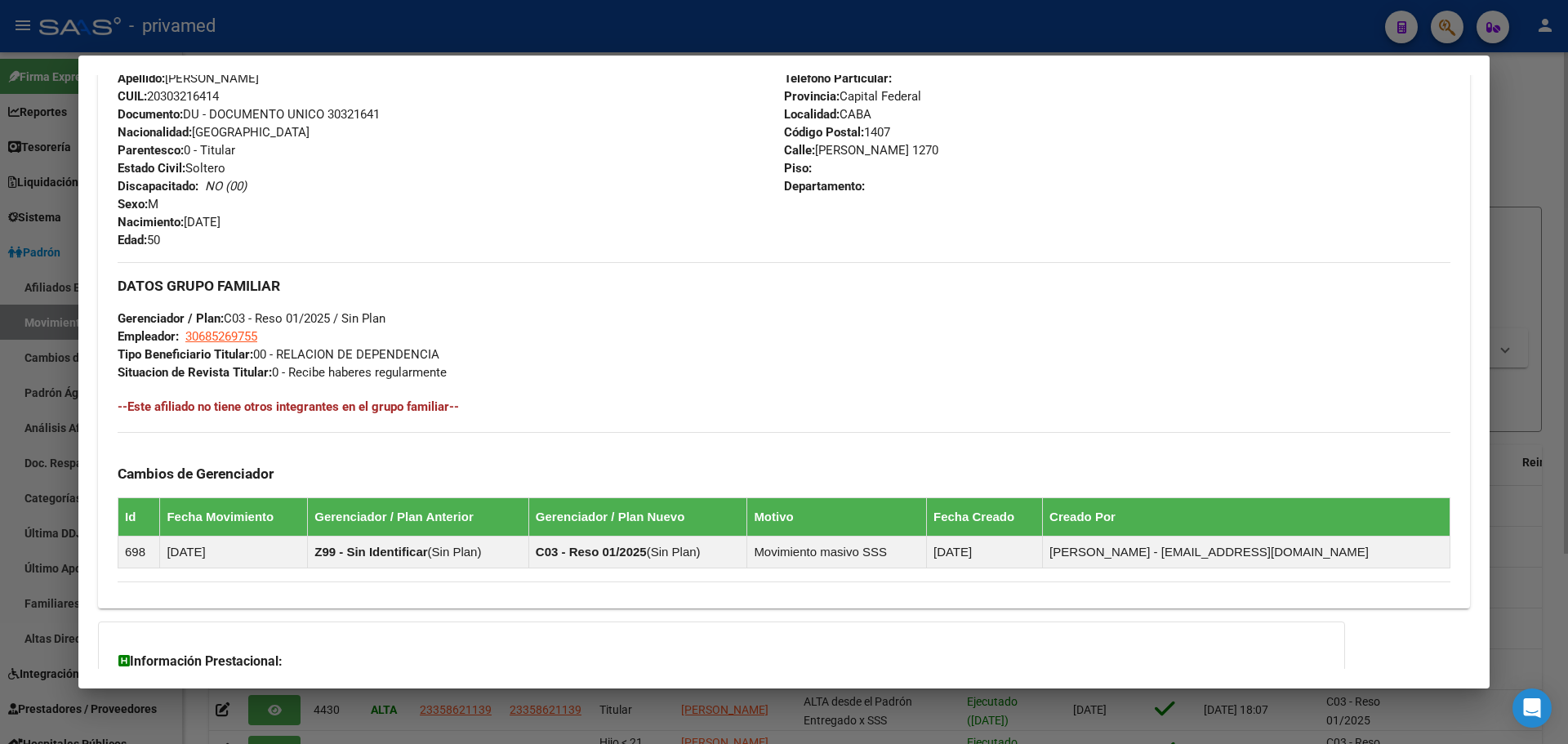
scroll to position [0, 0]
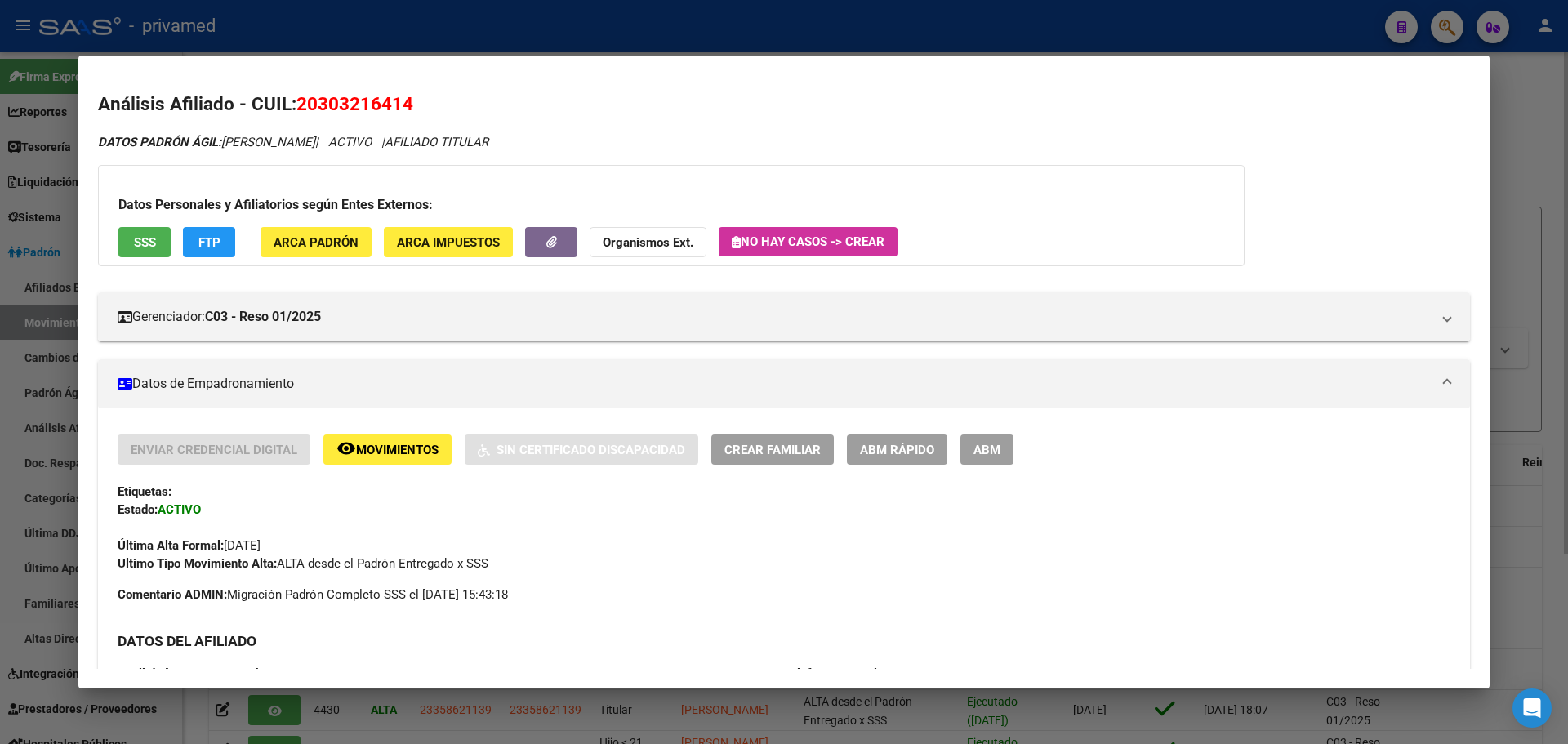
click at [985, 455] on span "ABM" at bounding box center [986, 450] width 27 height 15
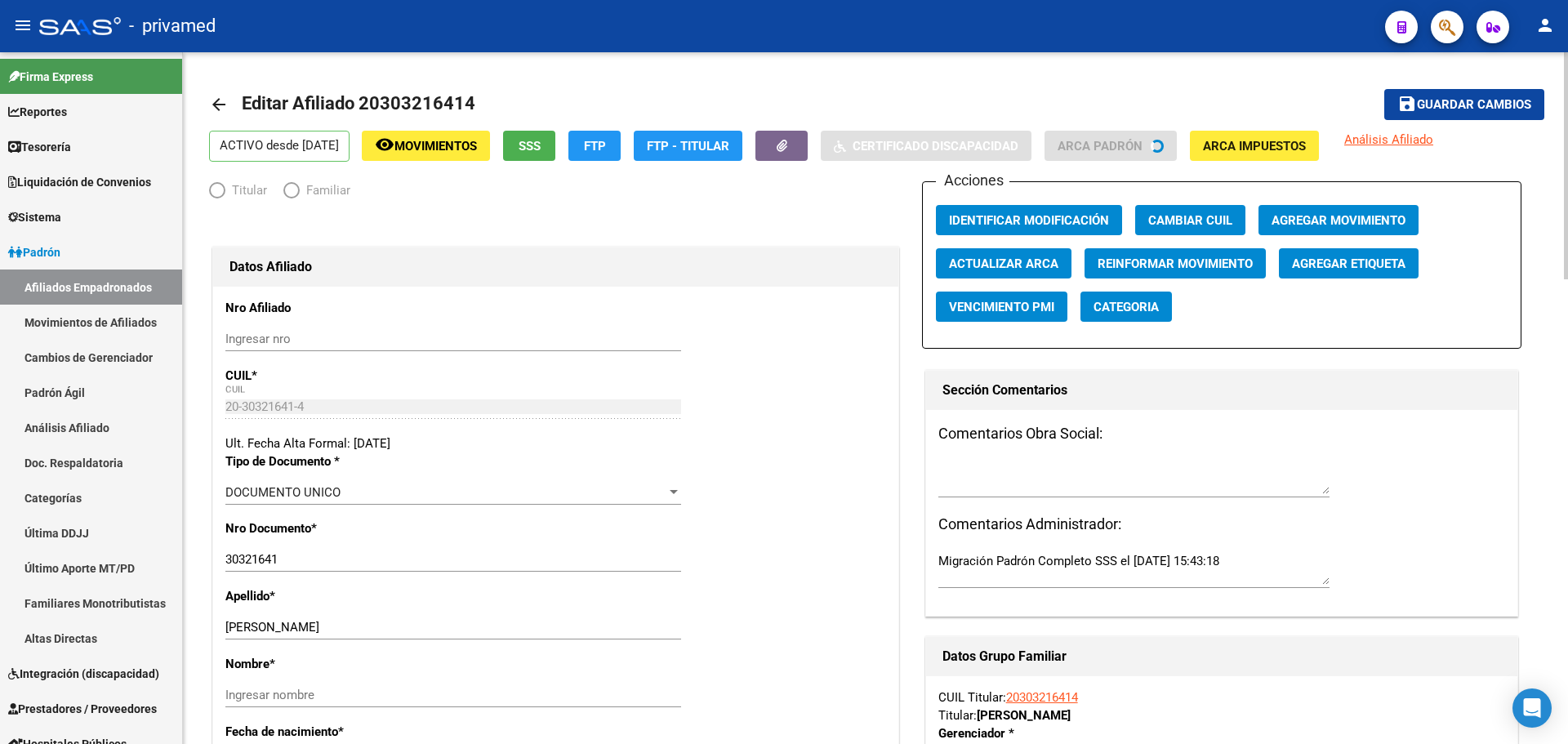
radio input "true"
type input "30-68526975-5"
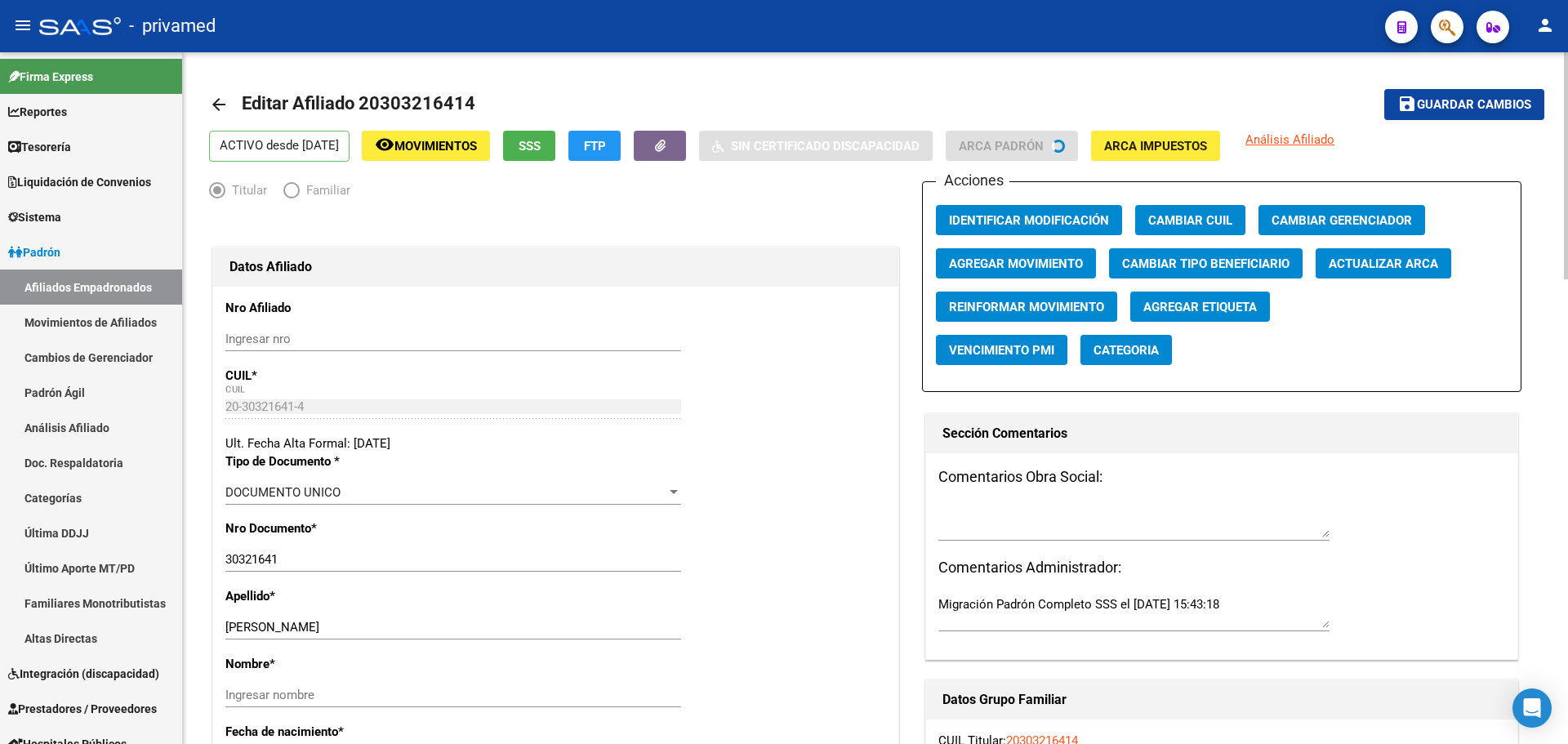
click at [1053, 261] on span "Agregar Movimiento" at bounding box center [1015, 264] width 134 height 15
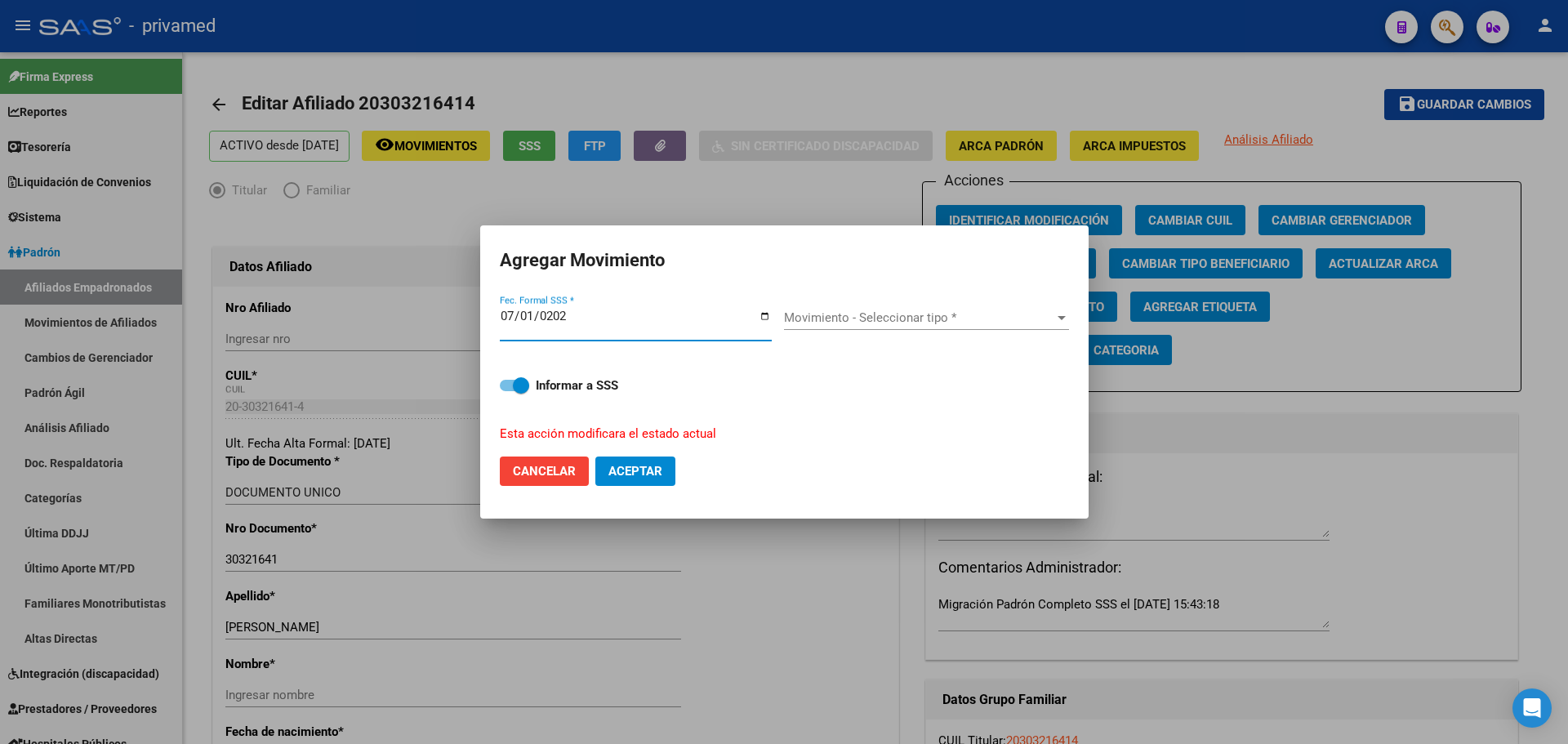
type input "[DATE]"
click at [856, 314] on span "Movimiento - Seleccionar tipo *" at bounding box center [919, 318] width 270 height 15
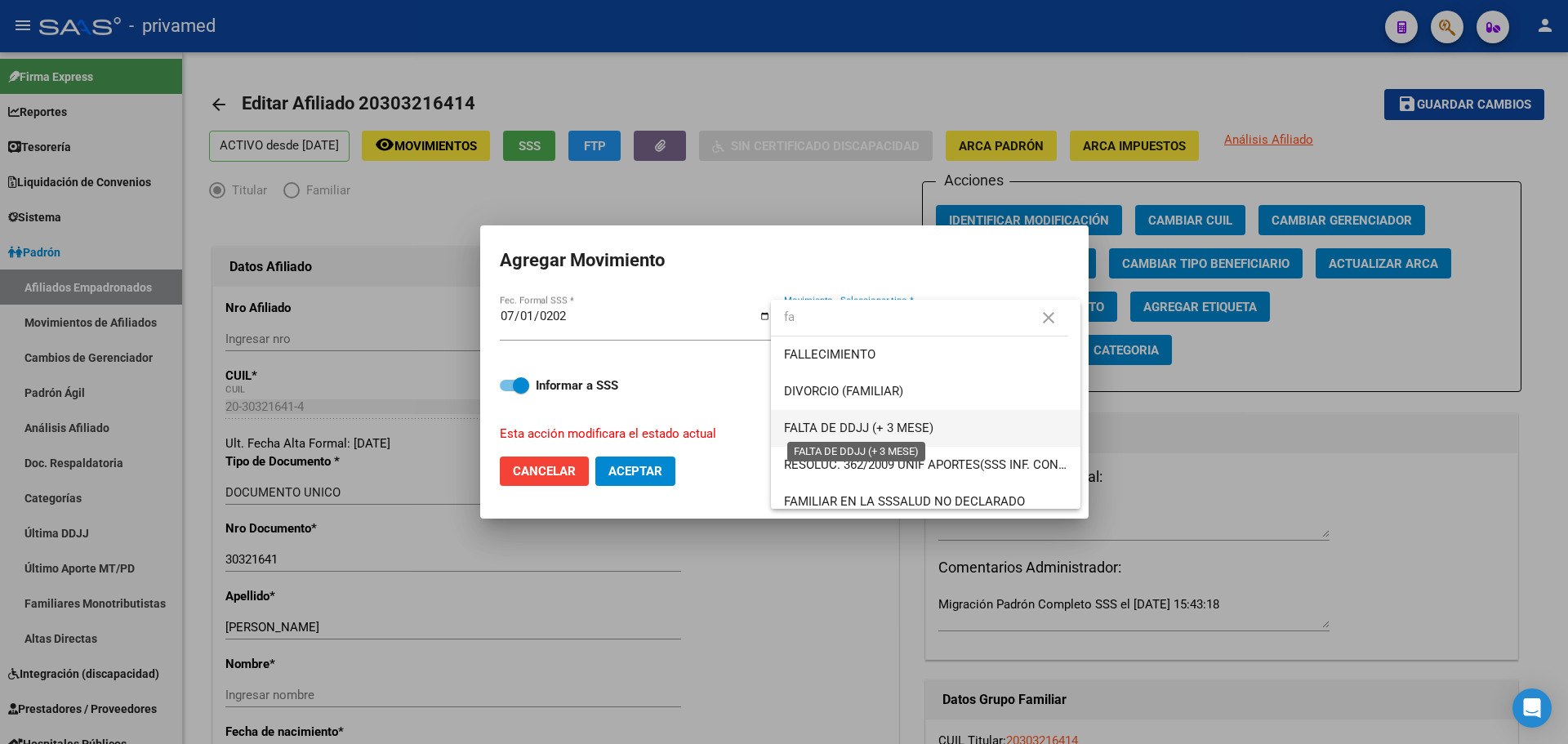
type input "fa"
click at [917, 420] on span "FALTA DE DDJJ (+ 3 MESE)" at bounding box center [925, 428] width 283 height 36
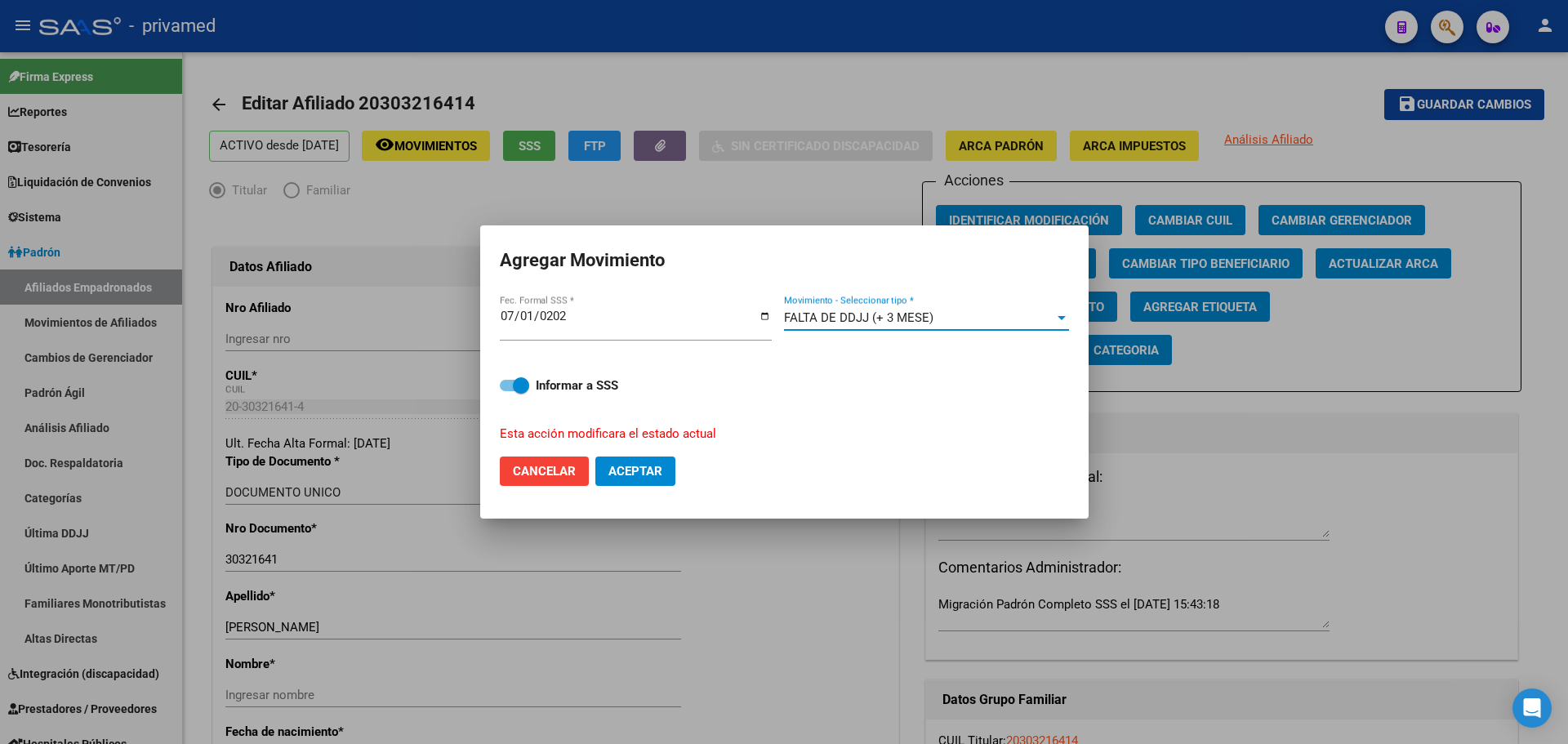
click at [660, 470] on span "Aceptar" at bounding box center [635, 472] width 54 height 15
checkbox input "false"
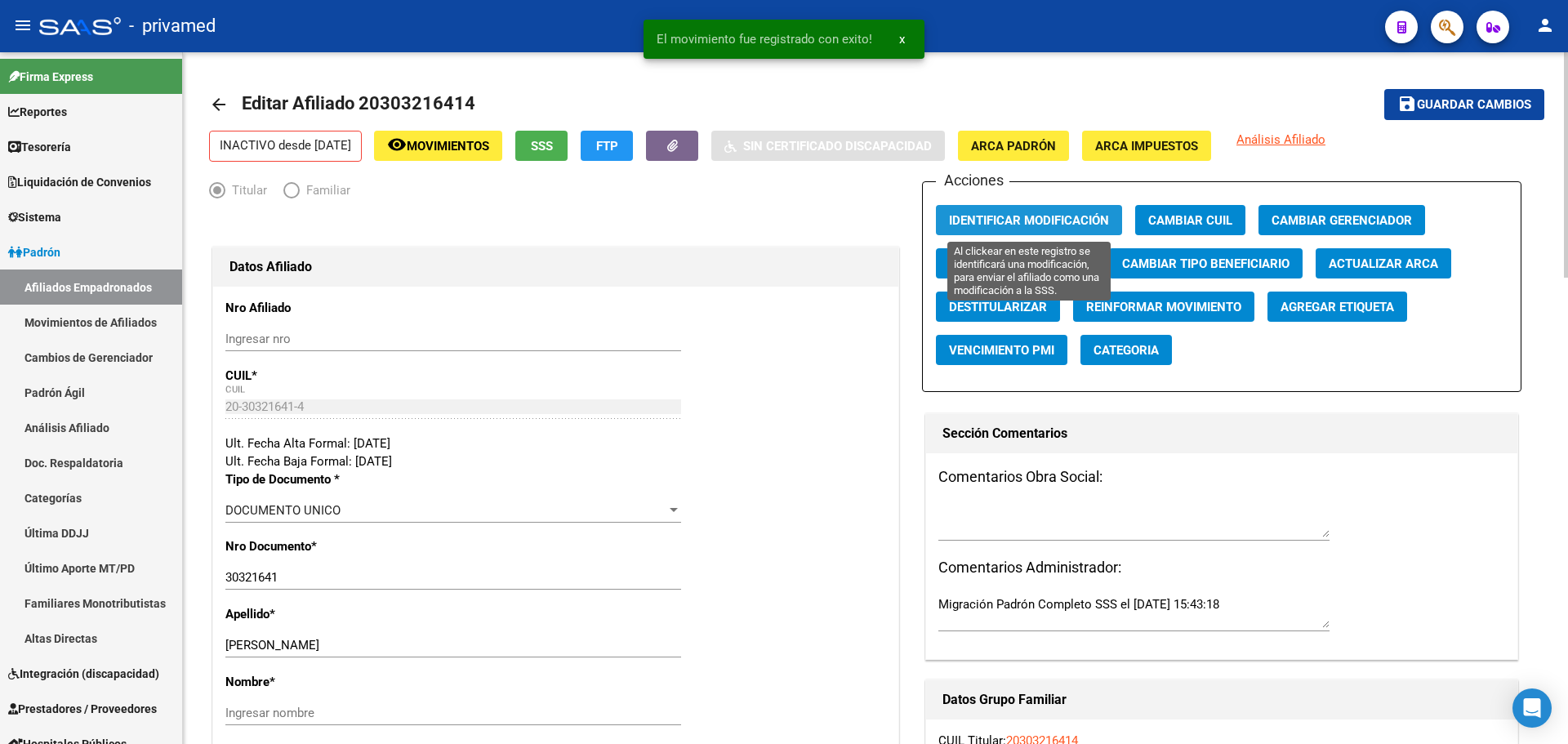
click at [1082, 211] on button "Identificar Modificación" at bounding box center [1028, 220] width 186 height 30
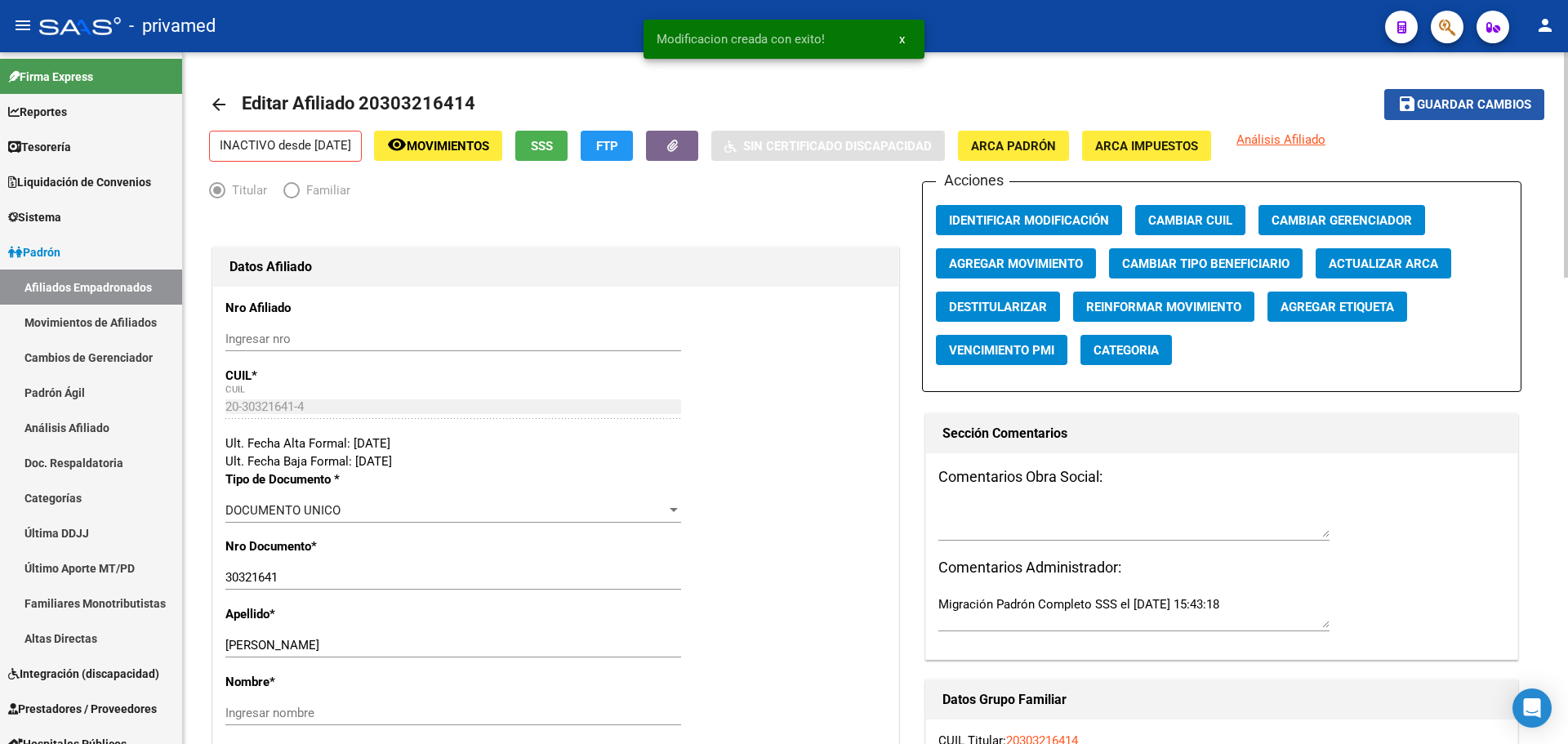
click at [1424, 106] on span "Guardar cambios" at bounding box center [1474, 106] width 114 height 15
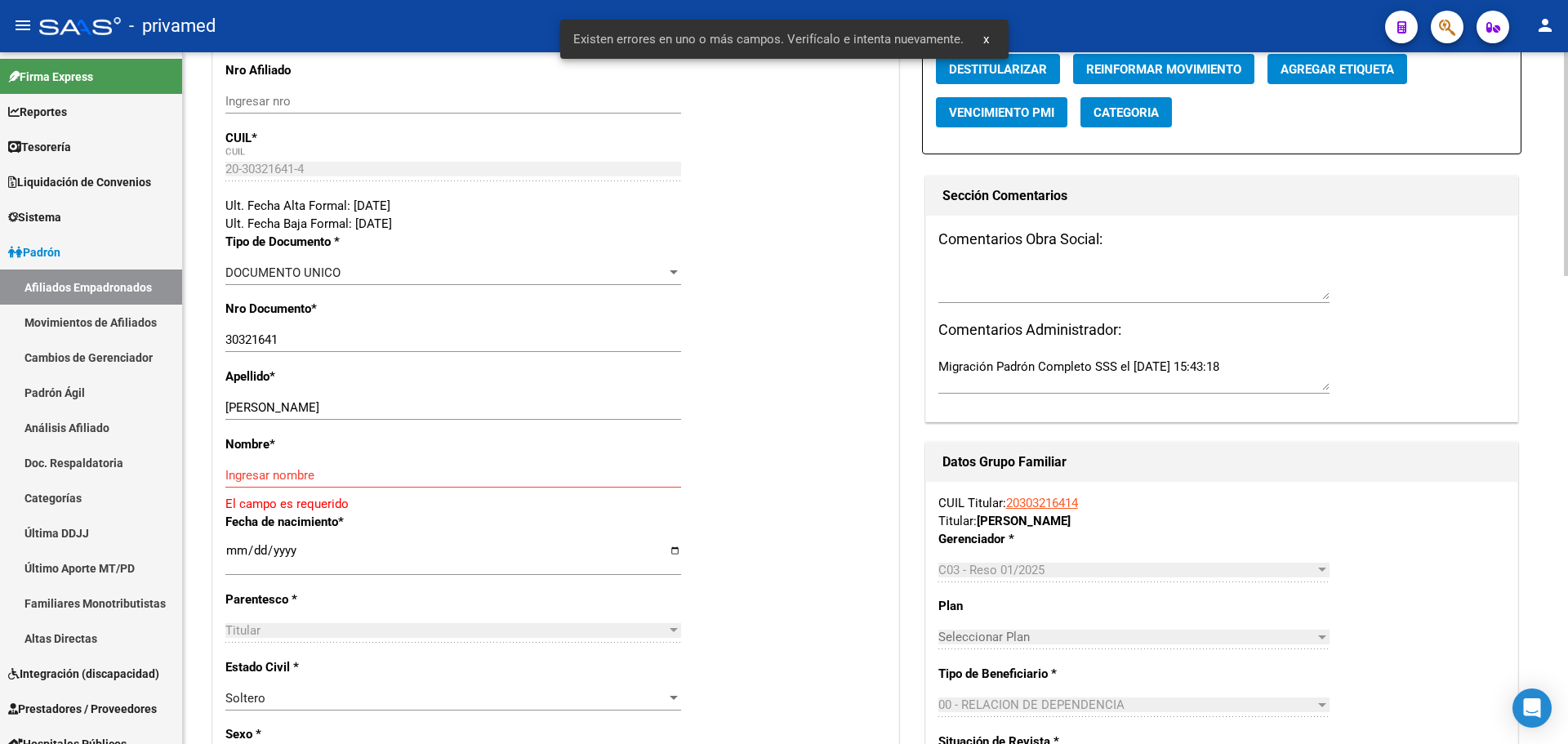
scroll to position [245, 0]
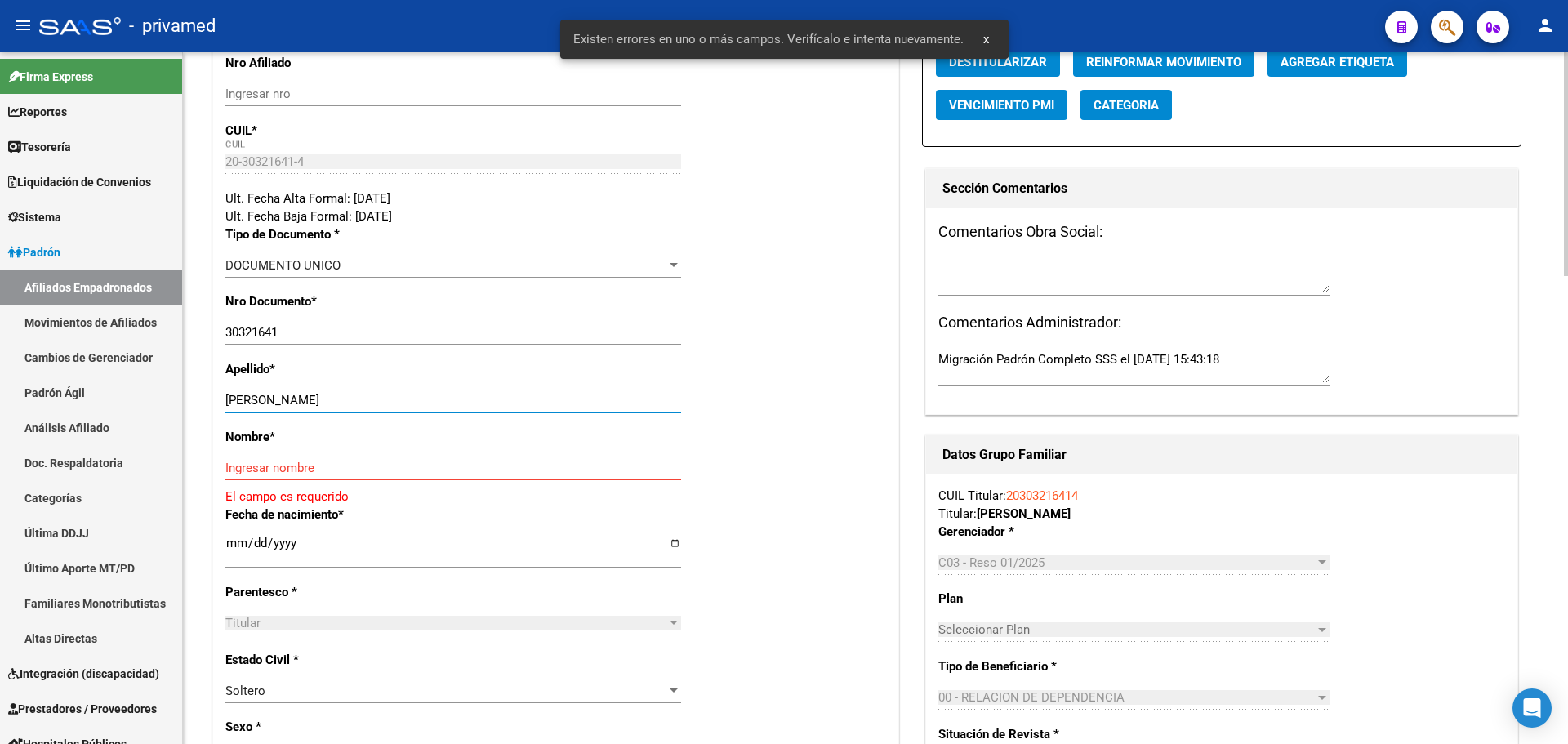
drag, startPoint x: 369, startPoint y: 399, endPoint x: 267, endPoint y: 401, distance: 102.0
click at [267, 401] on input "[PERSON_NAME]" at bounding box center [453, 401] width 456 height 15
type input "ROJAS"
click at [272, 464] on input "Ingresar nombre" at bounding box center [453, 468] width 456 height 15
paste input "[PERSON_NAME]"
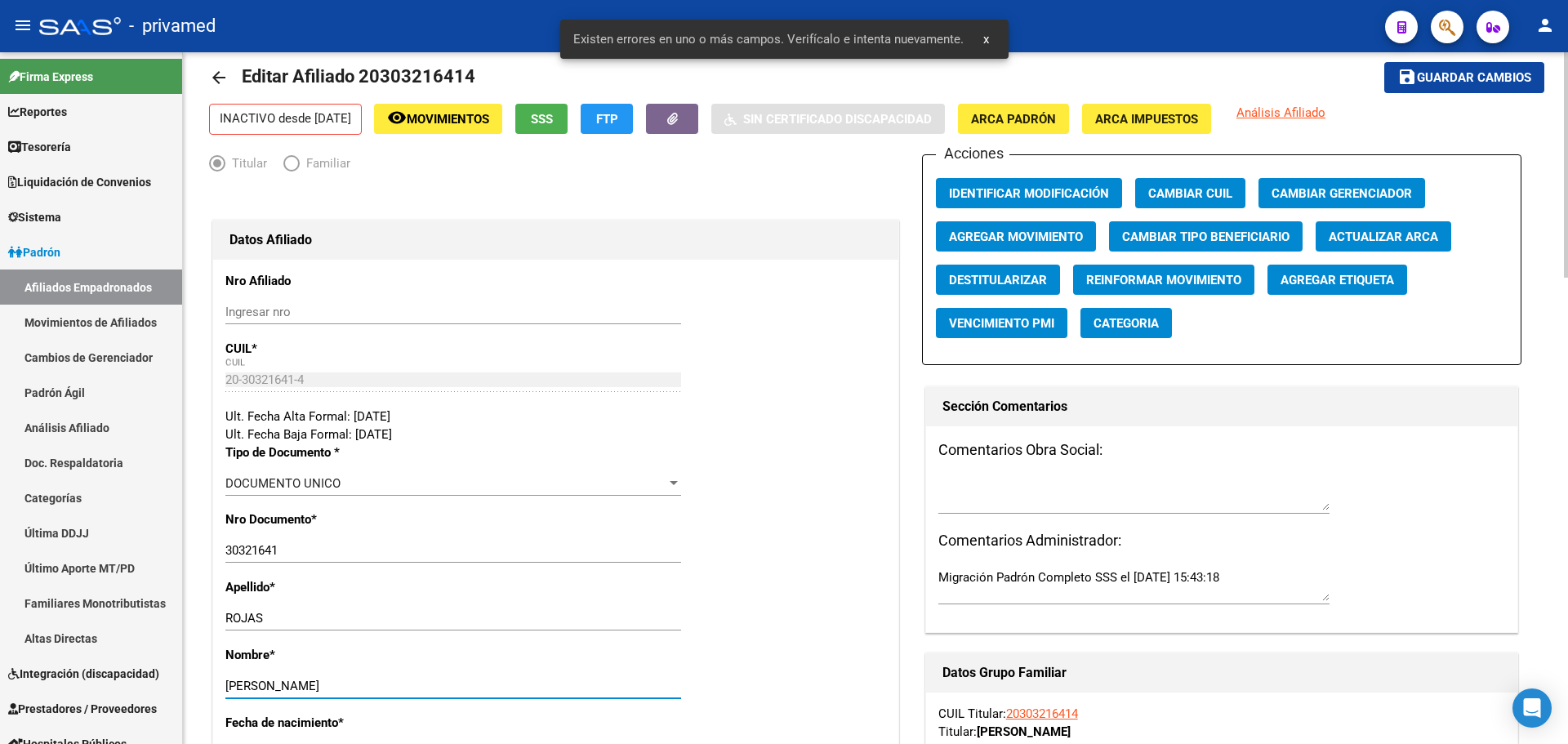
scroll to position [0, 0]
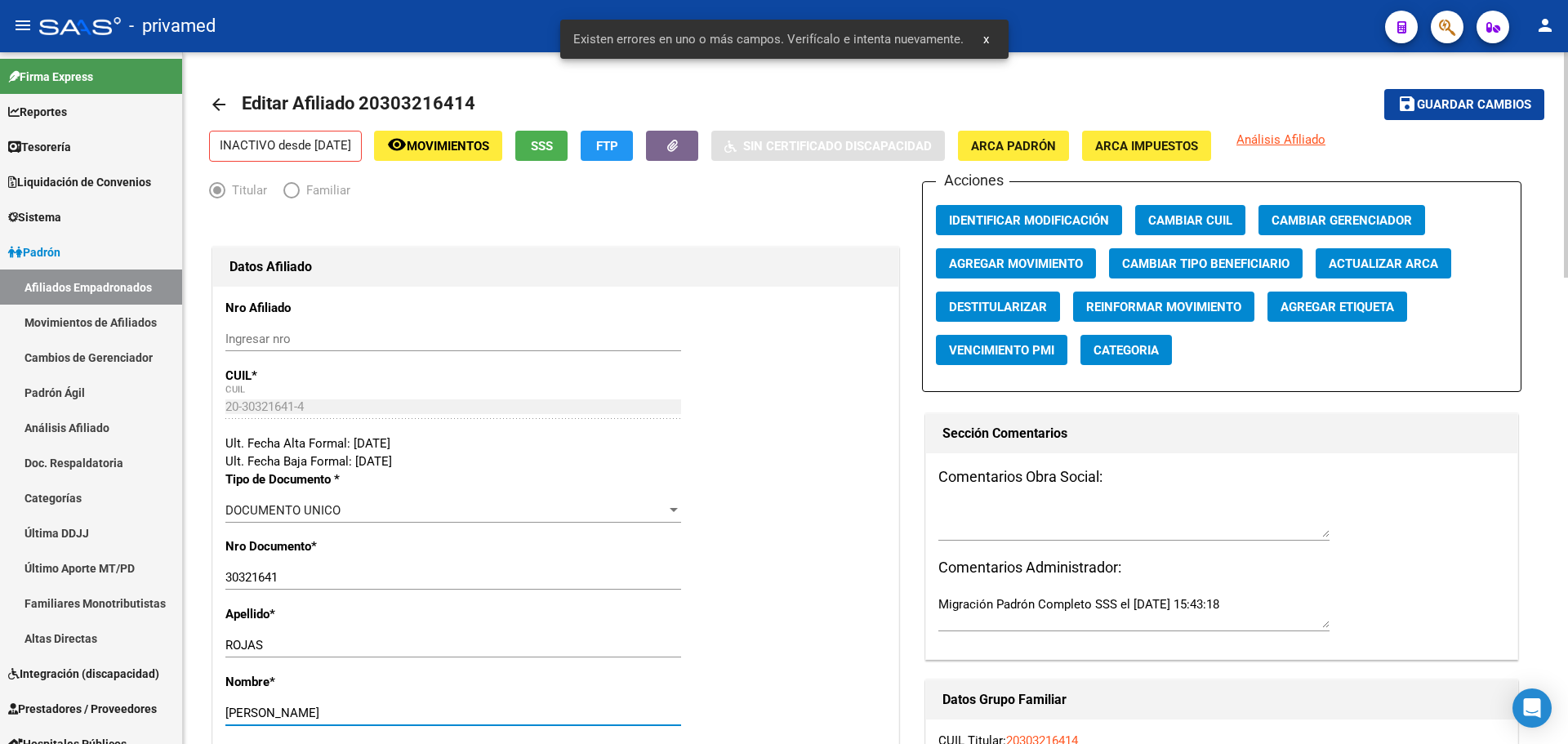
type input "[PERSON_NAME]"
click at [1437, 108] on span "Guardar cambios" at bounding box center [1474, 106] width 114 height 15
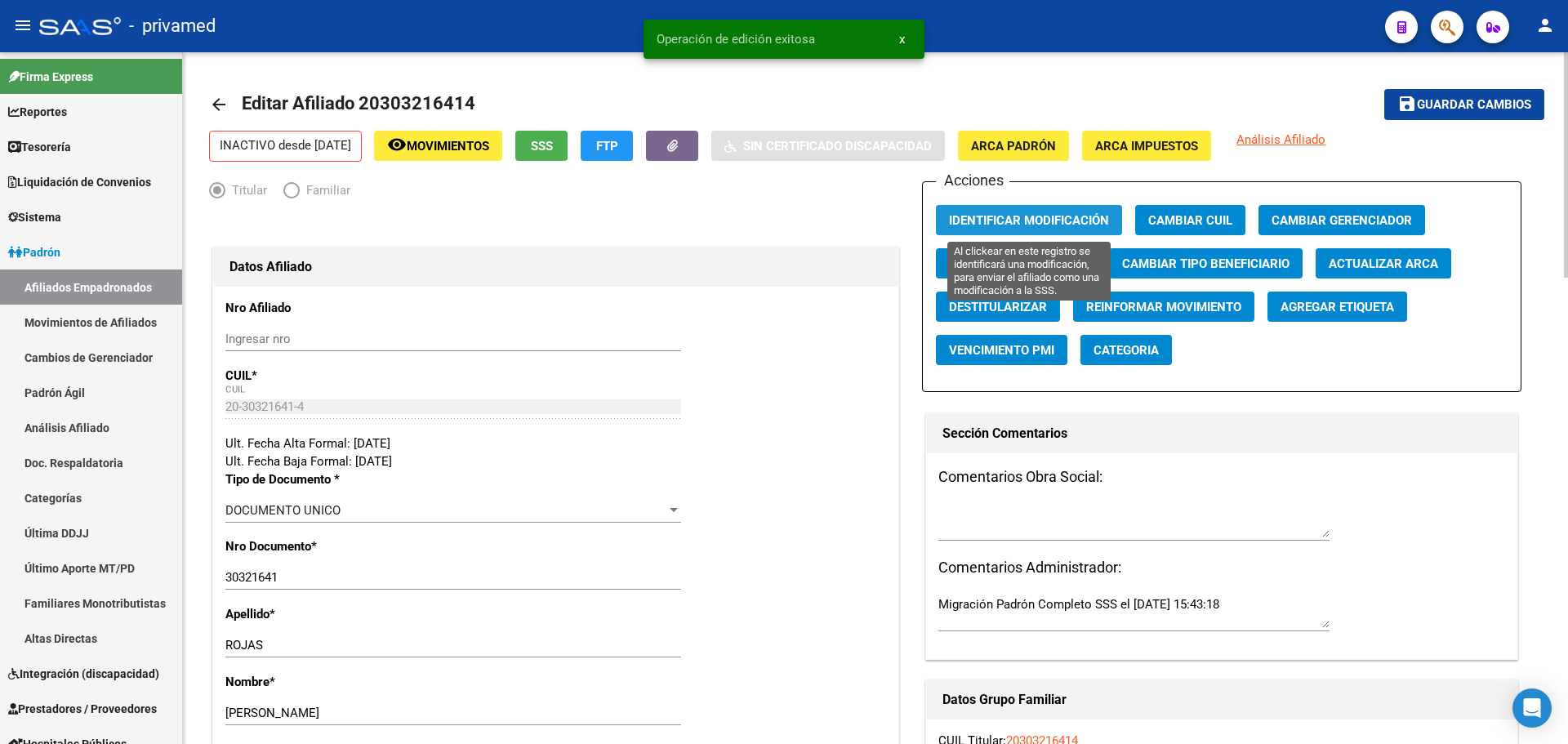
click at [1049, 225] on span "Identificar Modificación" at bounding box center [1028, 221] width 160 height 15
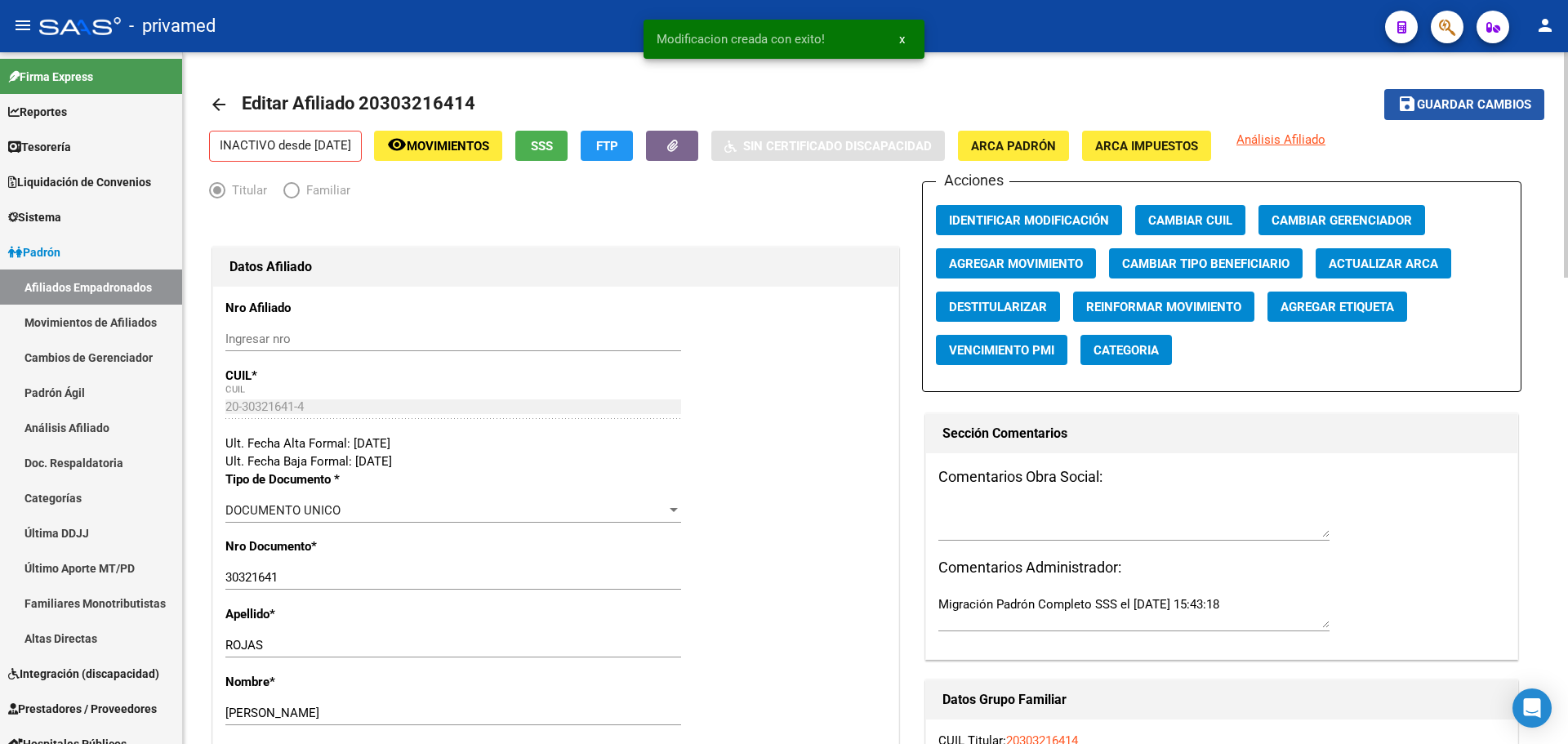
click at [1484, 118] on button "save Guardar cambios" at bounding box center [1463, 104] width 160 height 30
click at [218, 103] on mat-icon "arrow_back" at bounding box center [218, 104] width 20 height 20
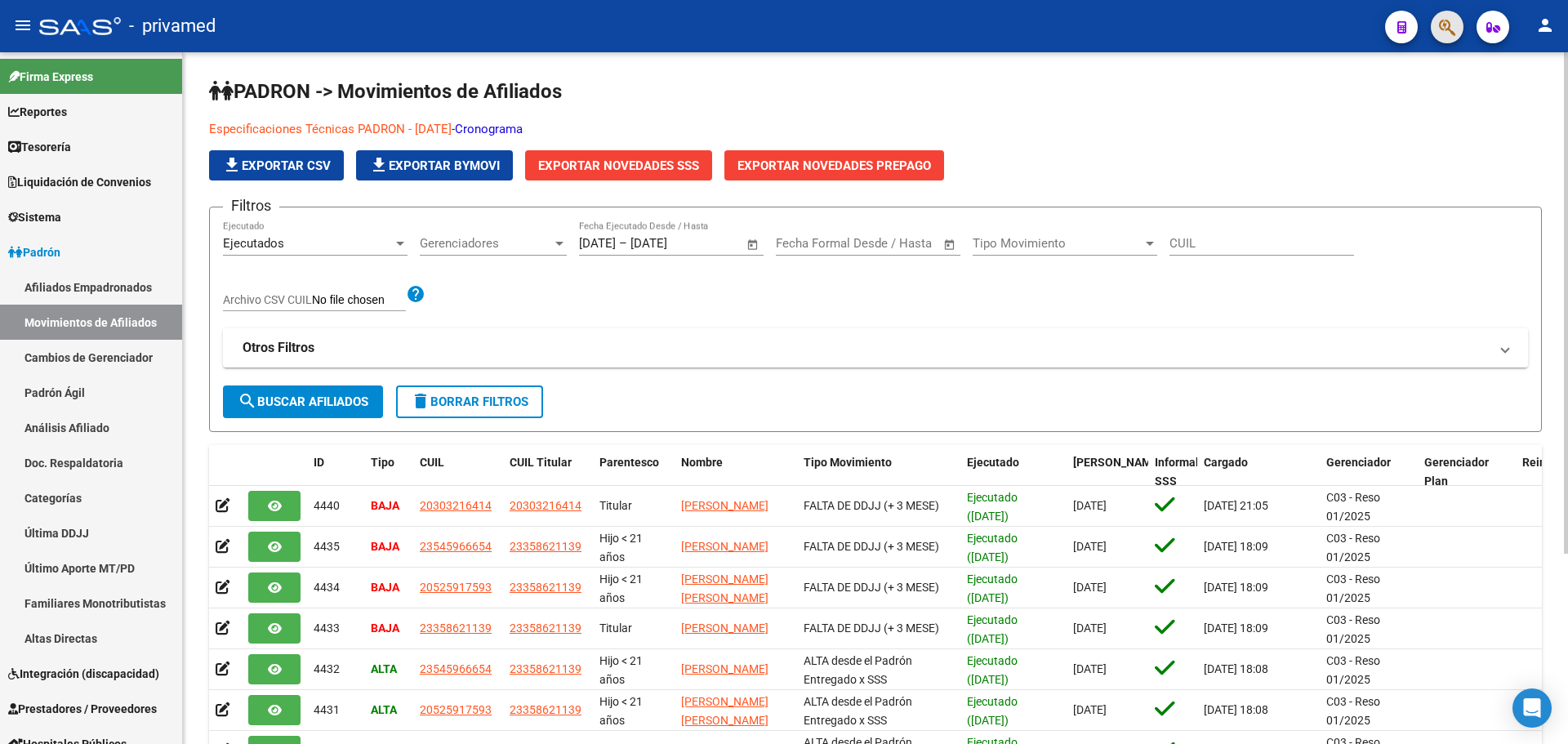
click at [1438, 29] on button "button" at bounding box center [1446, 26] width 33 height 33
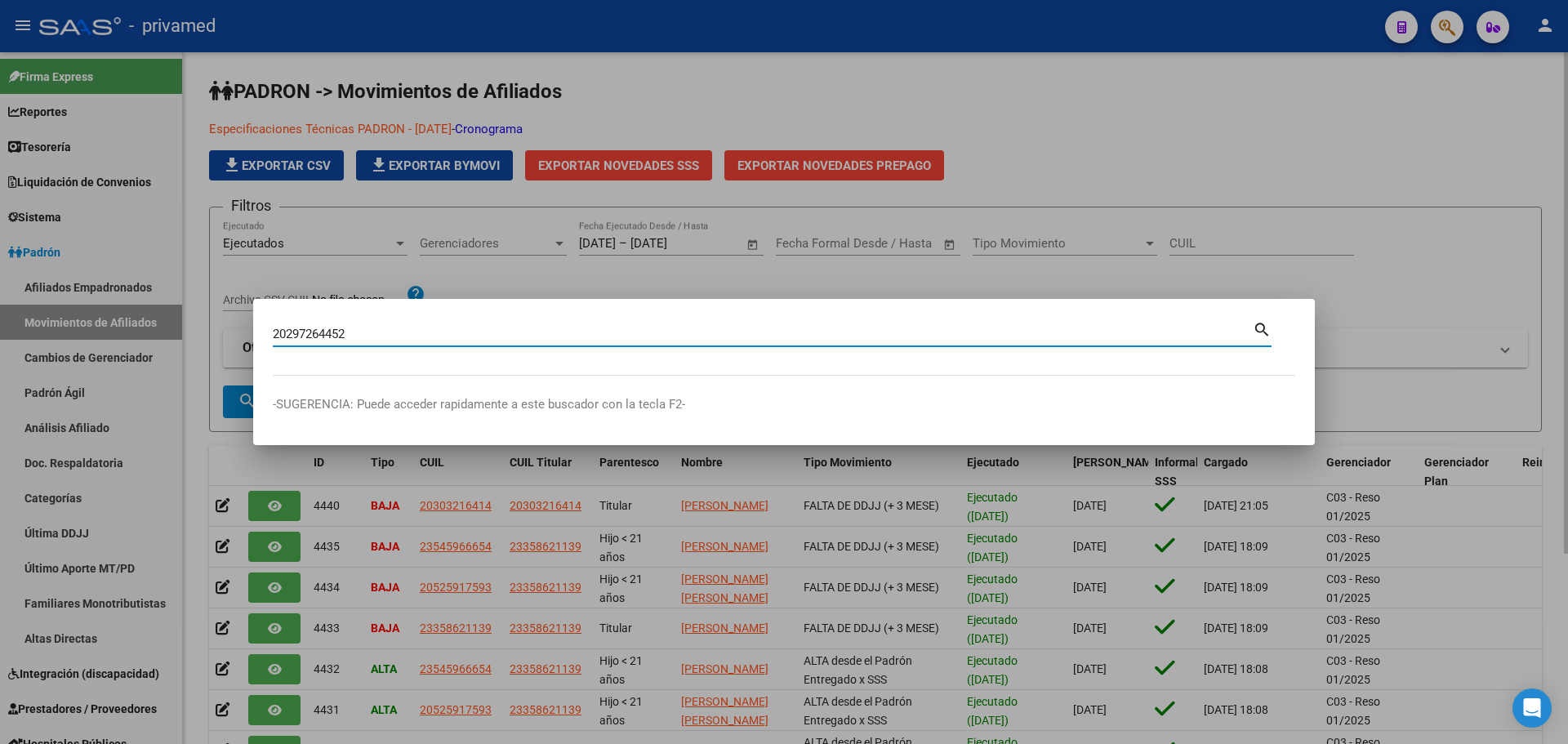
type input "20297264452"
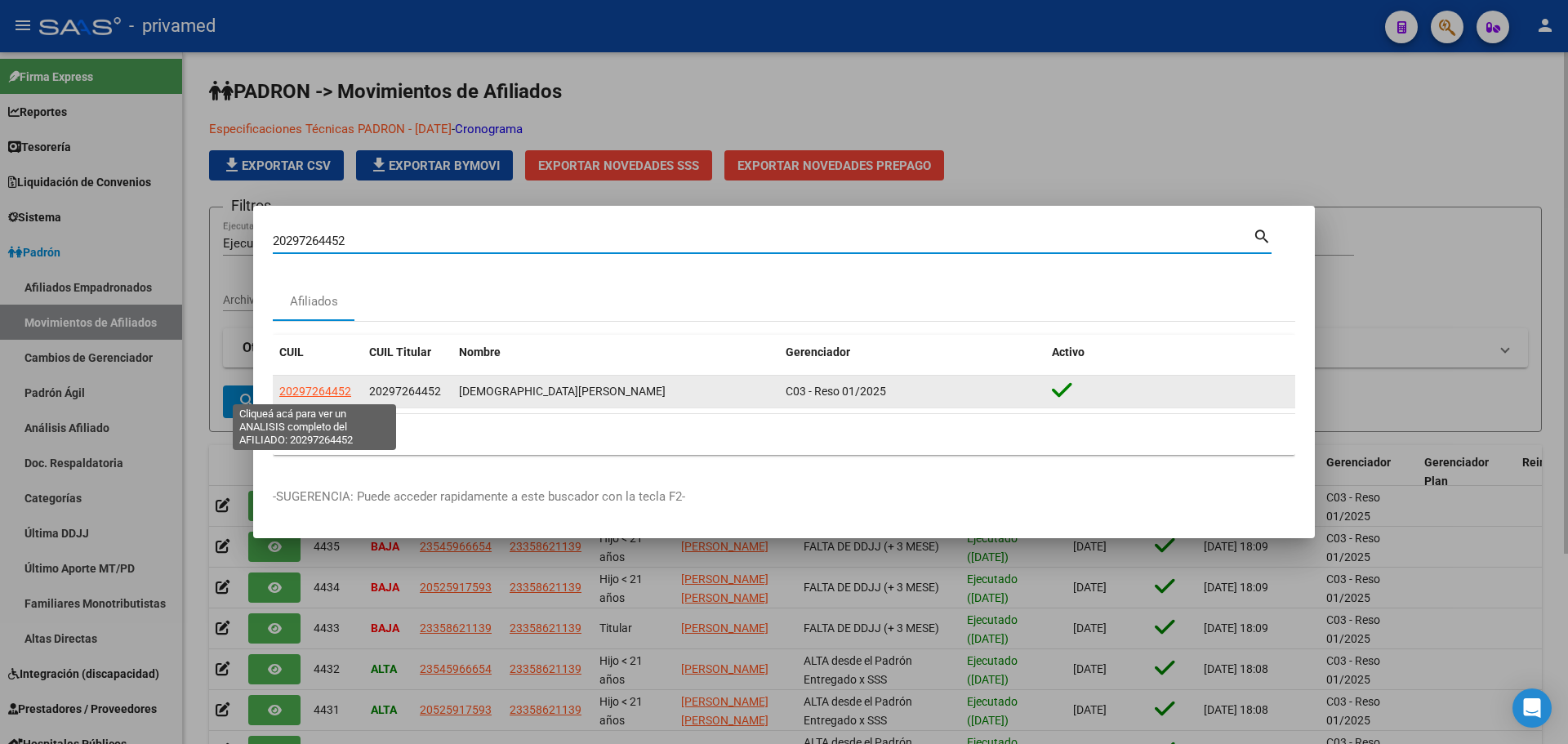
click at [337, 390] on span "20297264452" at bounding box center [314, 391] width 72 height 13
type textarea "20297264452"
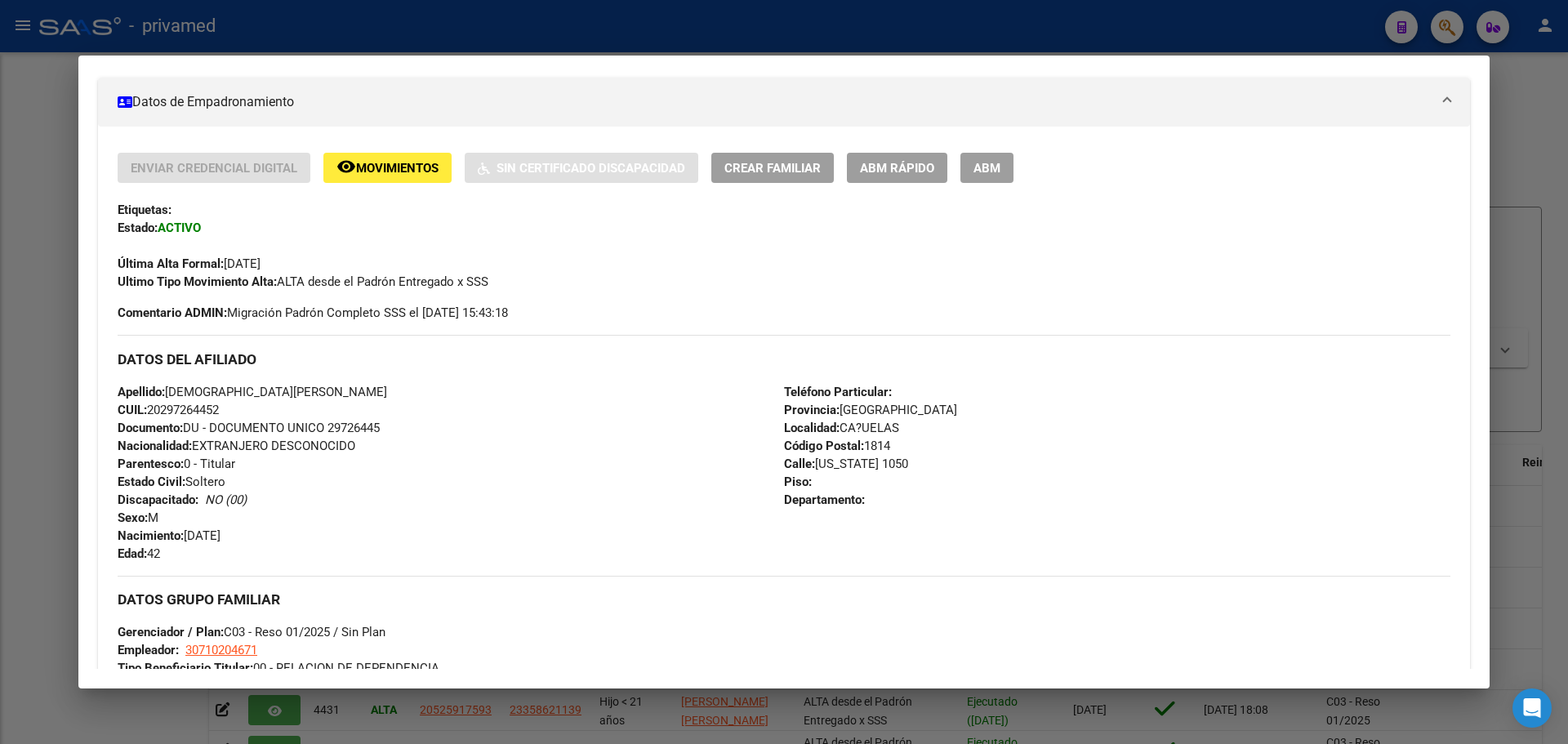
scroll to position [245, 0]
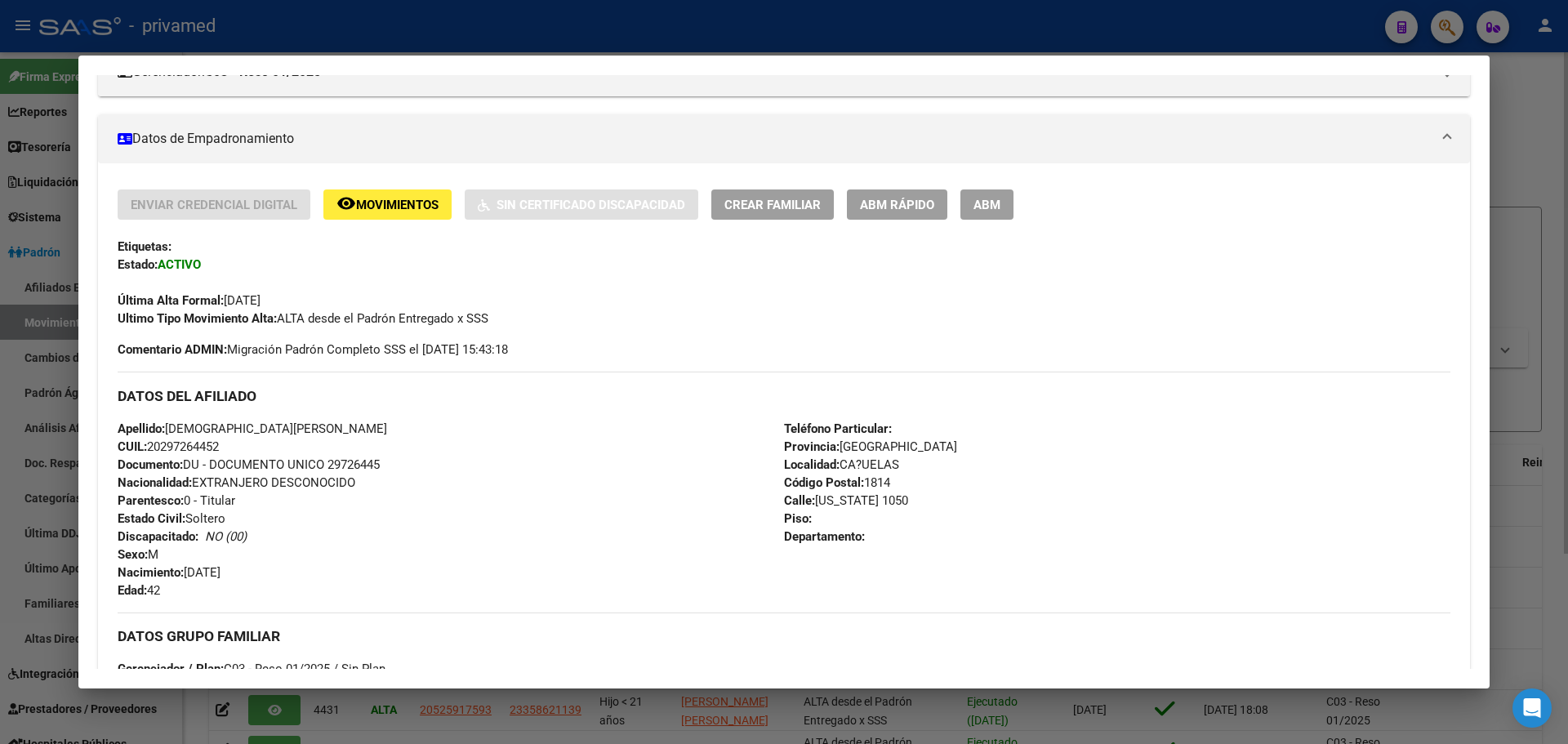
click at [997, 209] on span "ABM" at bounding box center [986, 205] width 27 height 15
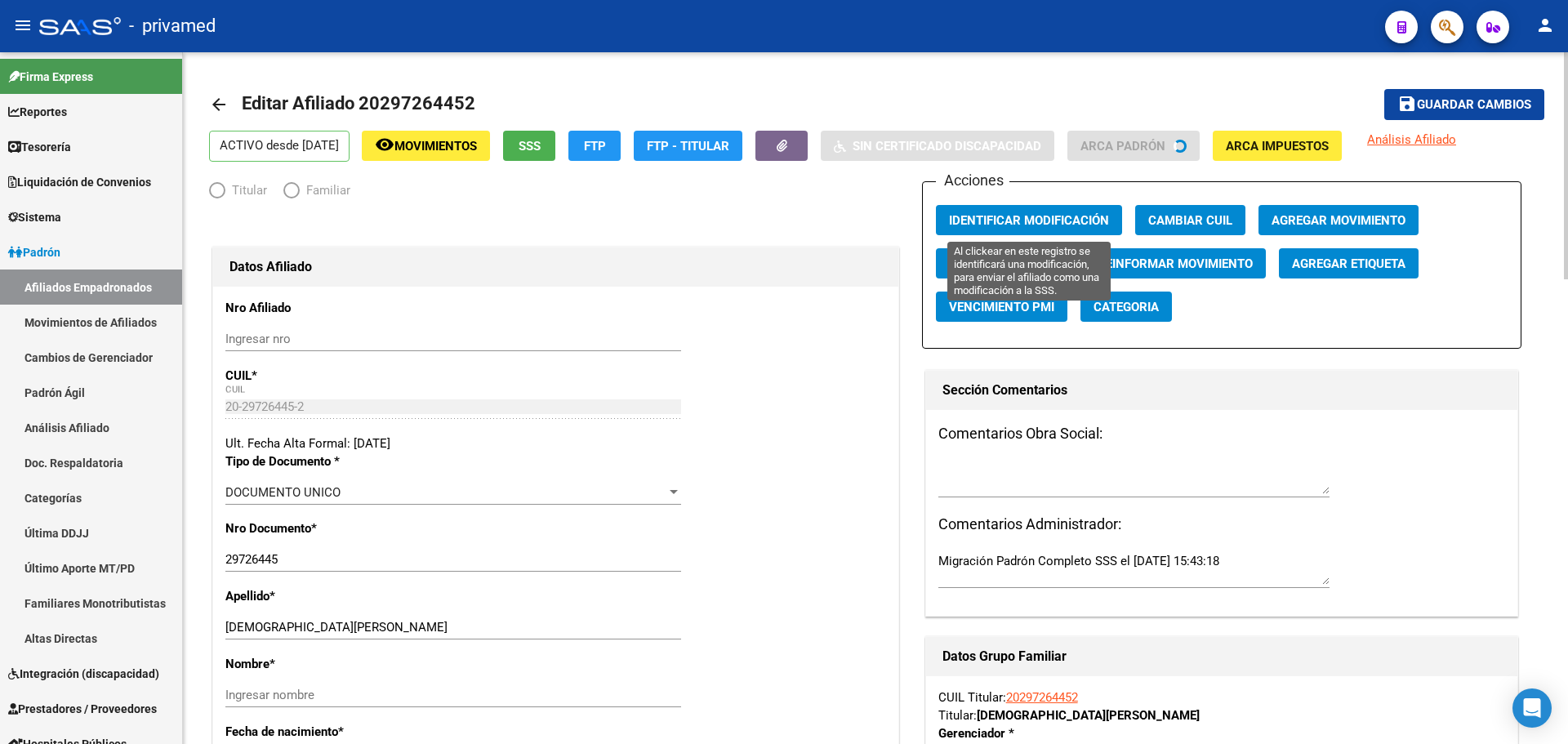
radio input "true"
type input "30-71020467-1"
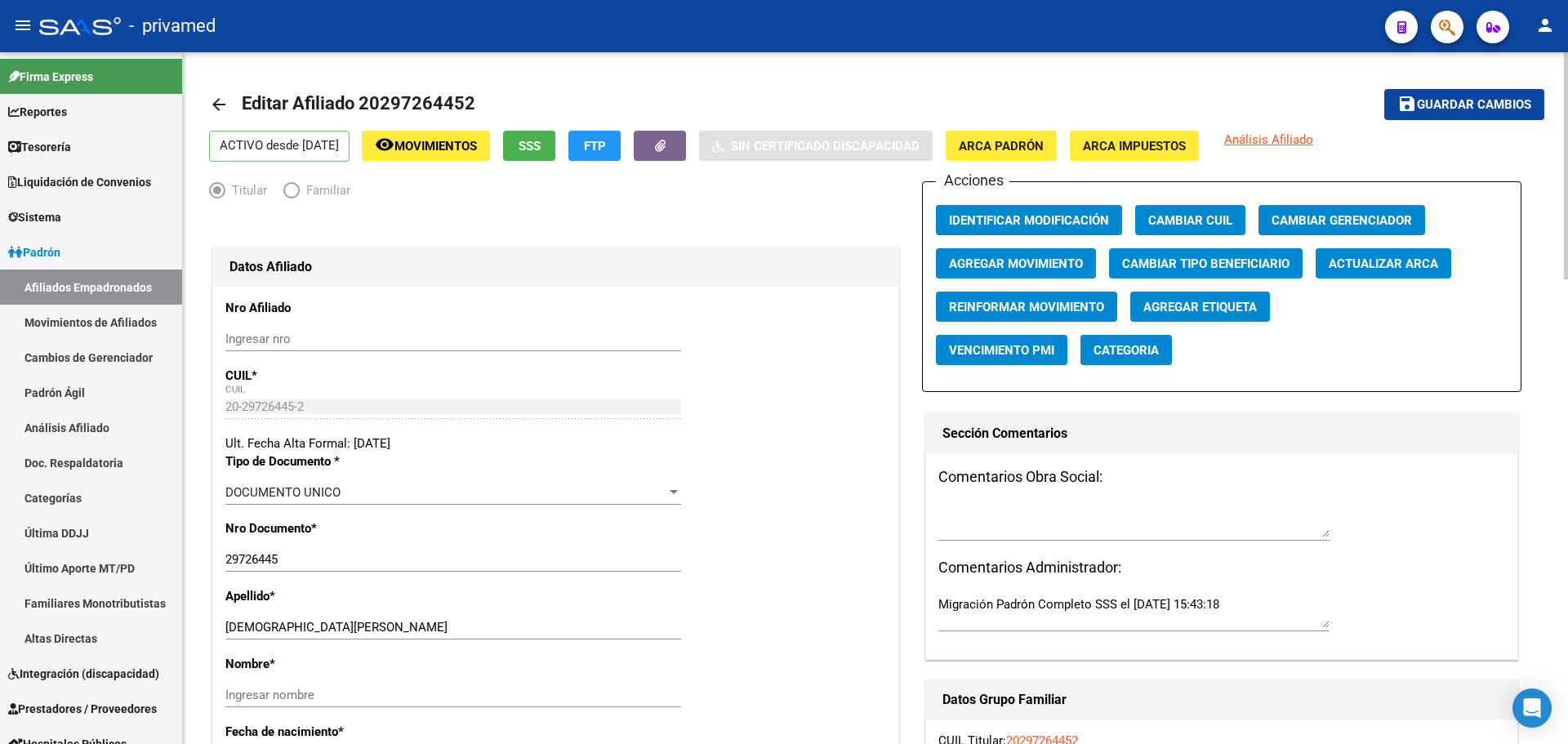
click at [1038, 259] on span "Agregar Movimiento" at bounding box center [1015, 264] width 134 height 15
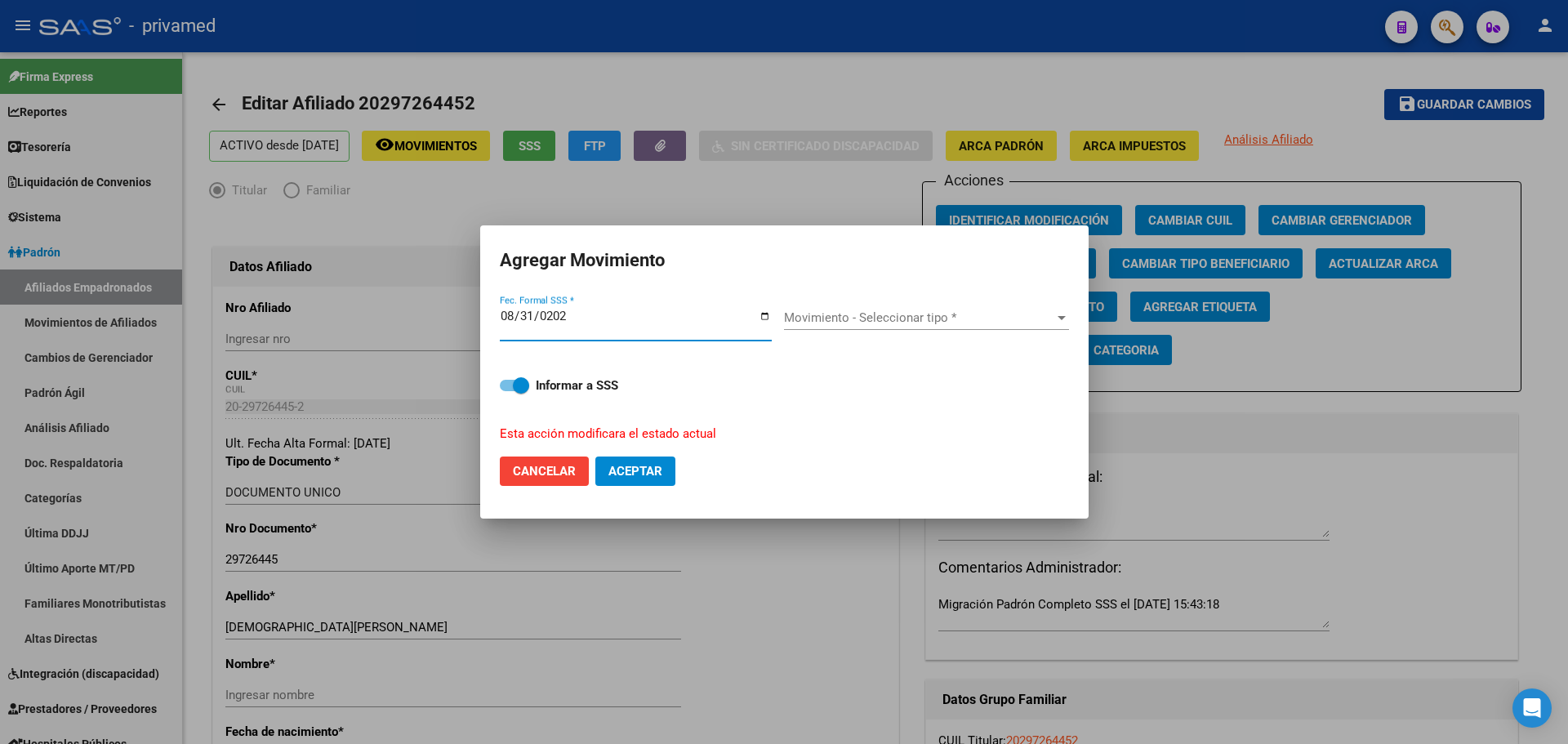
type input "[DATE]"
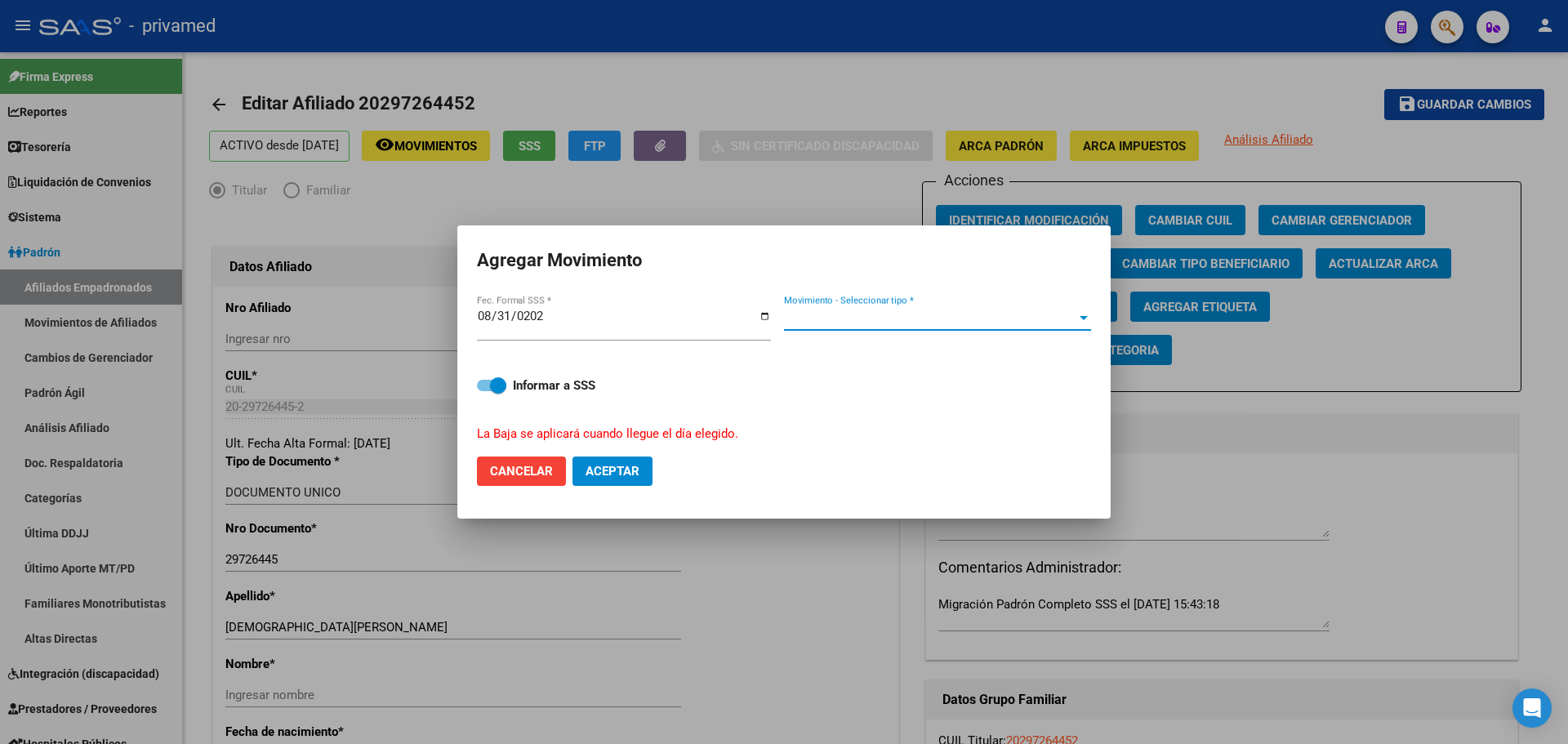
click at [852, 318] on span "Movimiento - Seleccionar tipo *" at bounding box center [930, 318] width 292 height 15
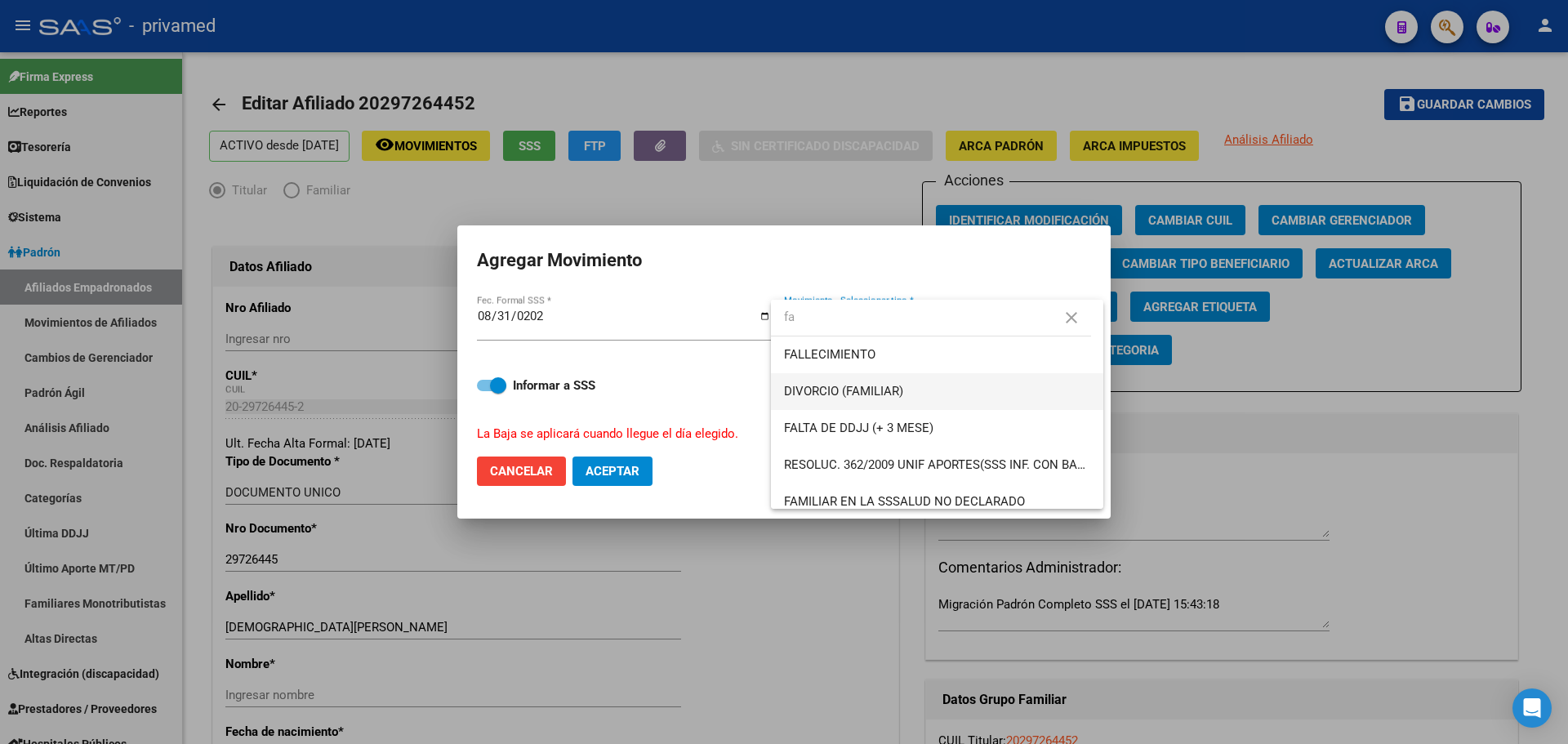
type input "f"
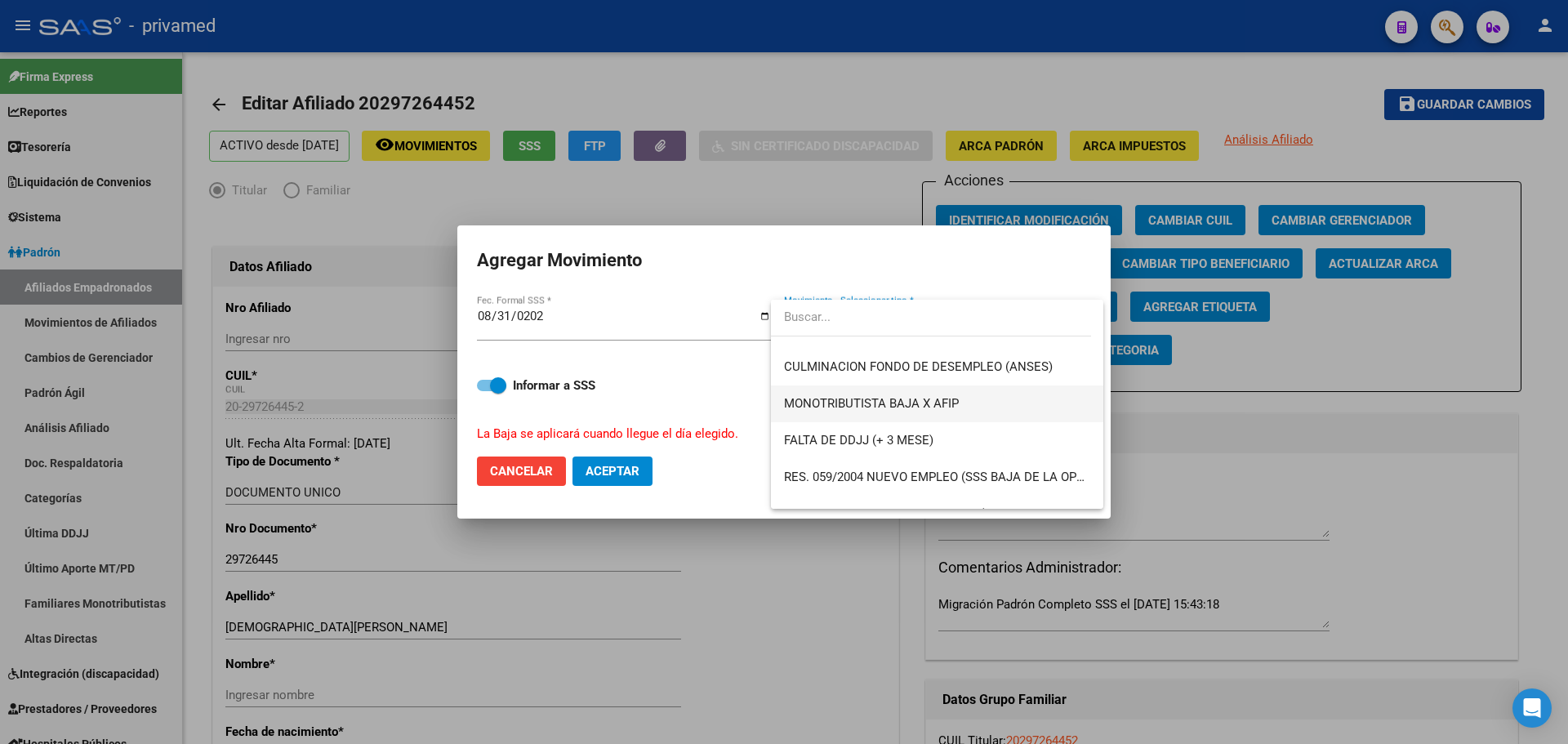
scroll to position [408, 0]
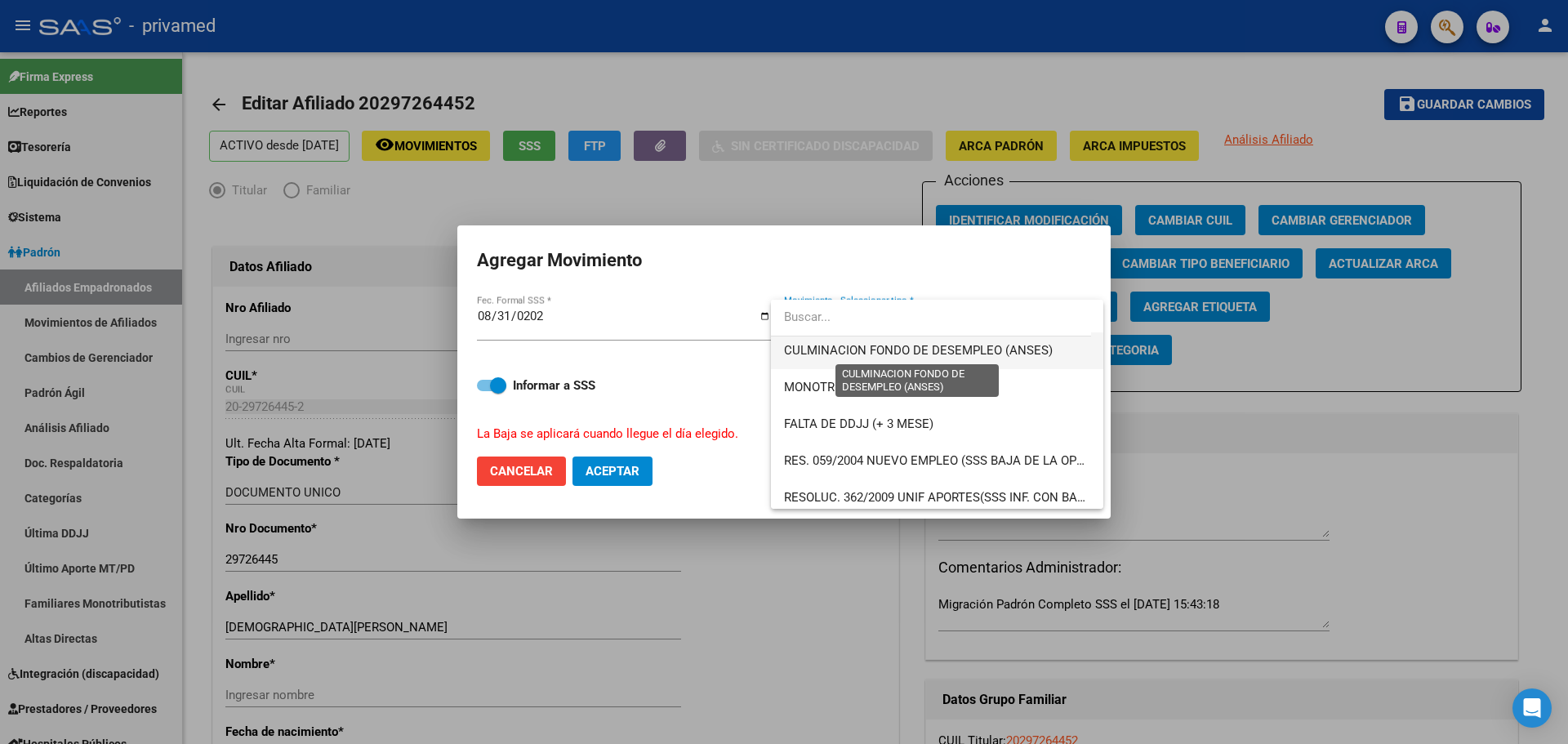
click at [1000, 352] on span "CULMINACION FONDO DE DESEMPLEO (ANSES)" at bounding box center [918, 351] width 269 height 15
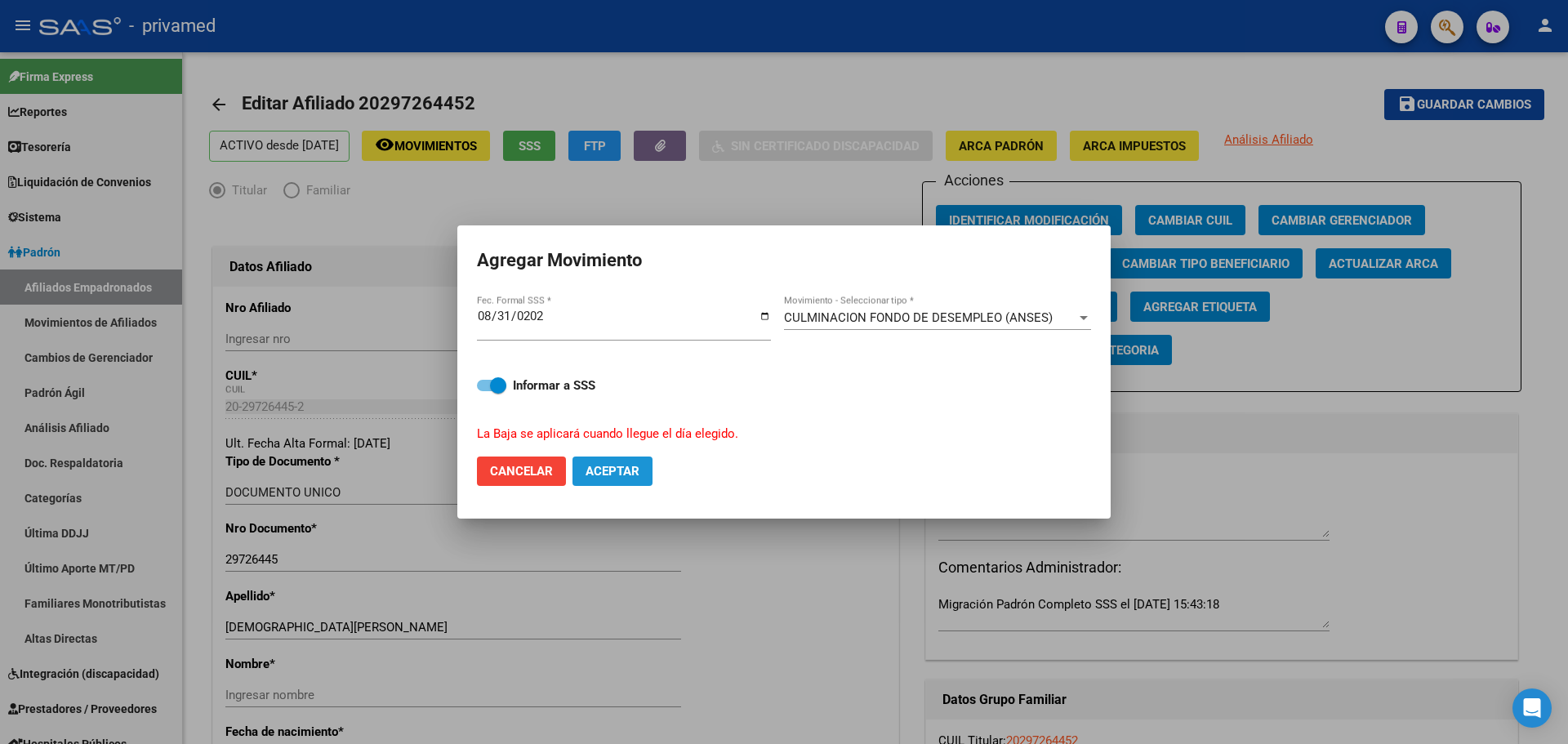
click at [614, 475] on span "Aceptar" at bounding box center [613, 472] width 54 height 15
checkbox input "false"
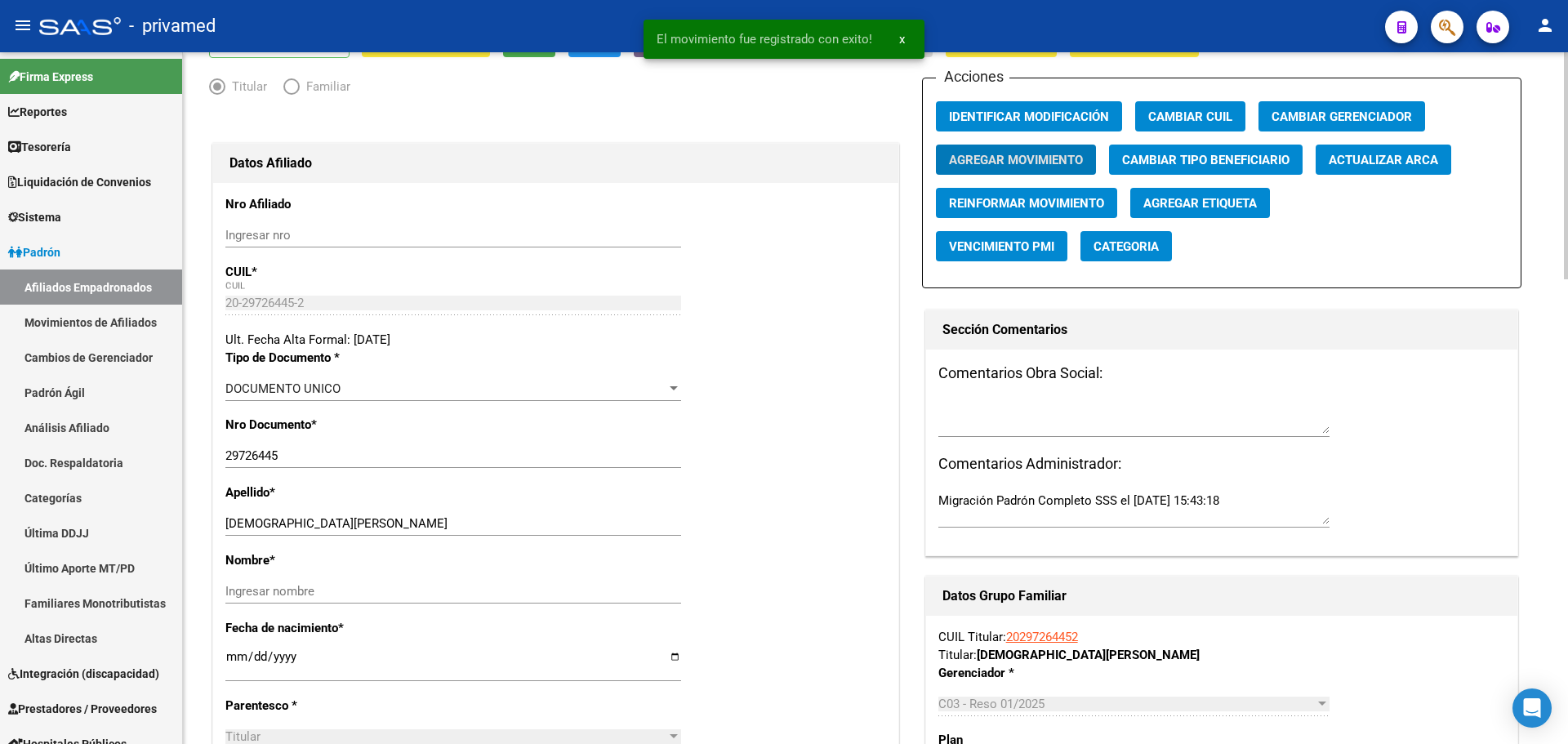
scroll to position [245, 0]
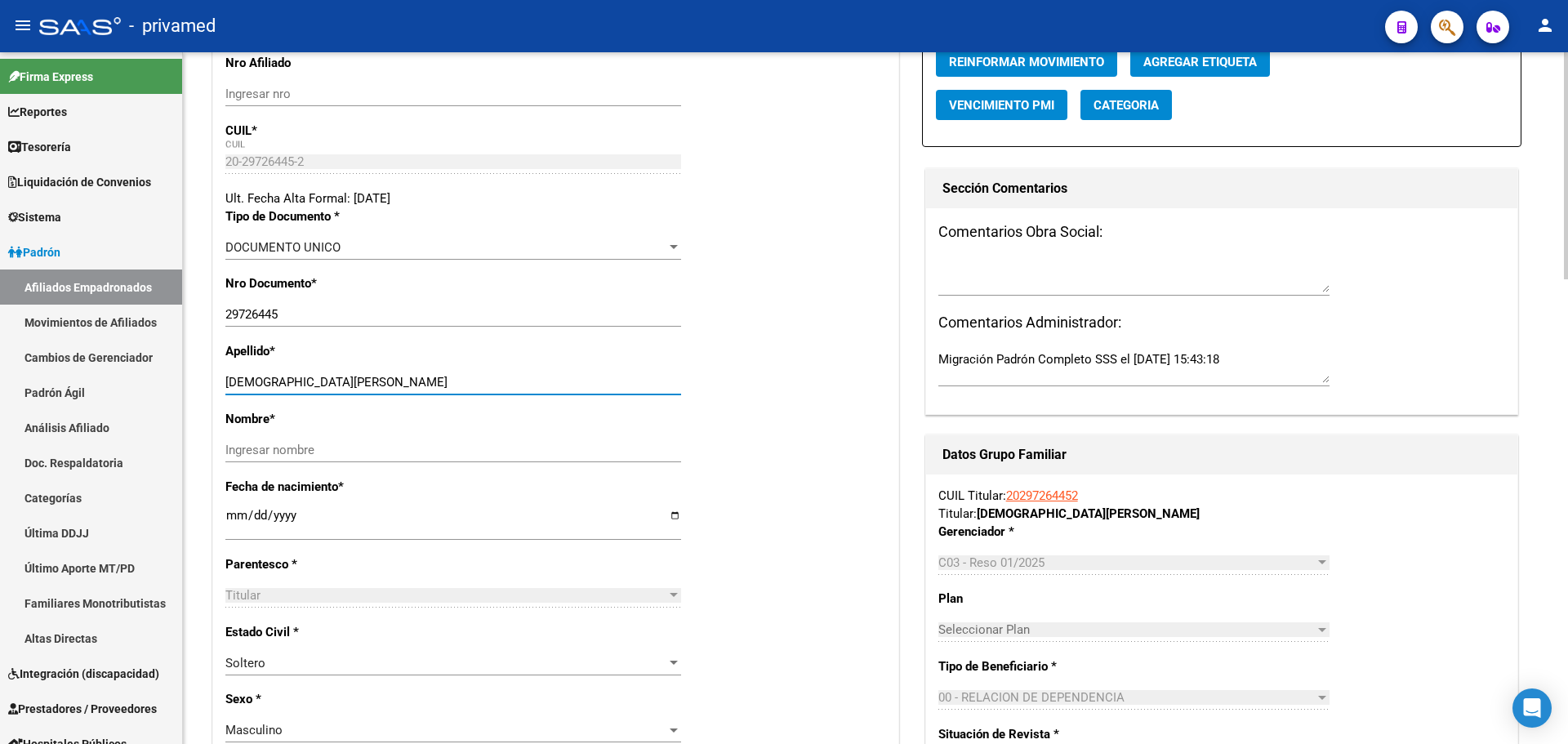
drag, startPoint x: 350, startPoint y: 380, endPoint x: 283, endPoint y: 380, distance: 67.0
click at [283, 380] on input "[DEMOGRAPHIC_DATA][PERSON_NAME]" at bounding box center [453, 383] width 456 height 15
type input "SPAGNOL"
click at [283, 441] on div "Ingresar nombre" at bounding box center [453, 450] width 456 height 24
paste input "[PERSON_NAME]"
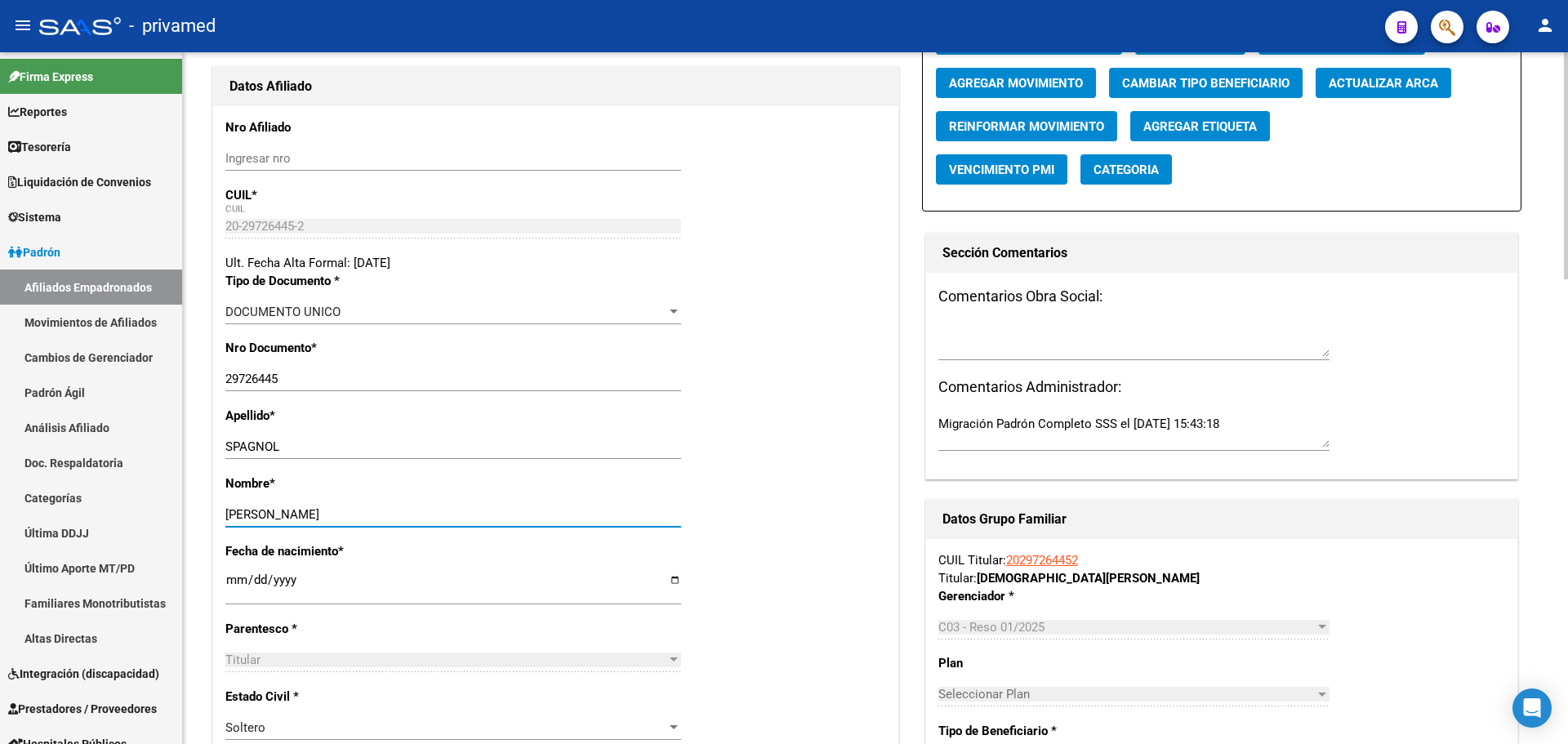
scroll to position [0, 0]
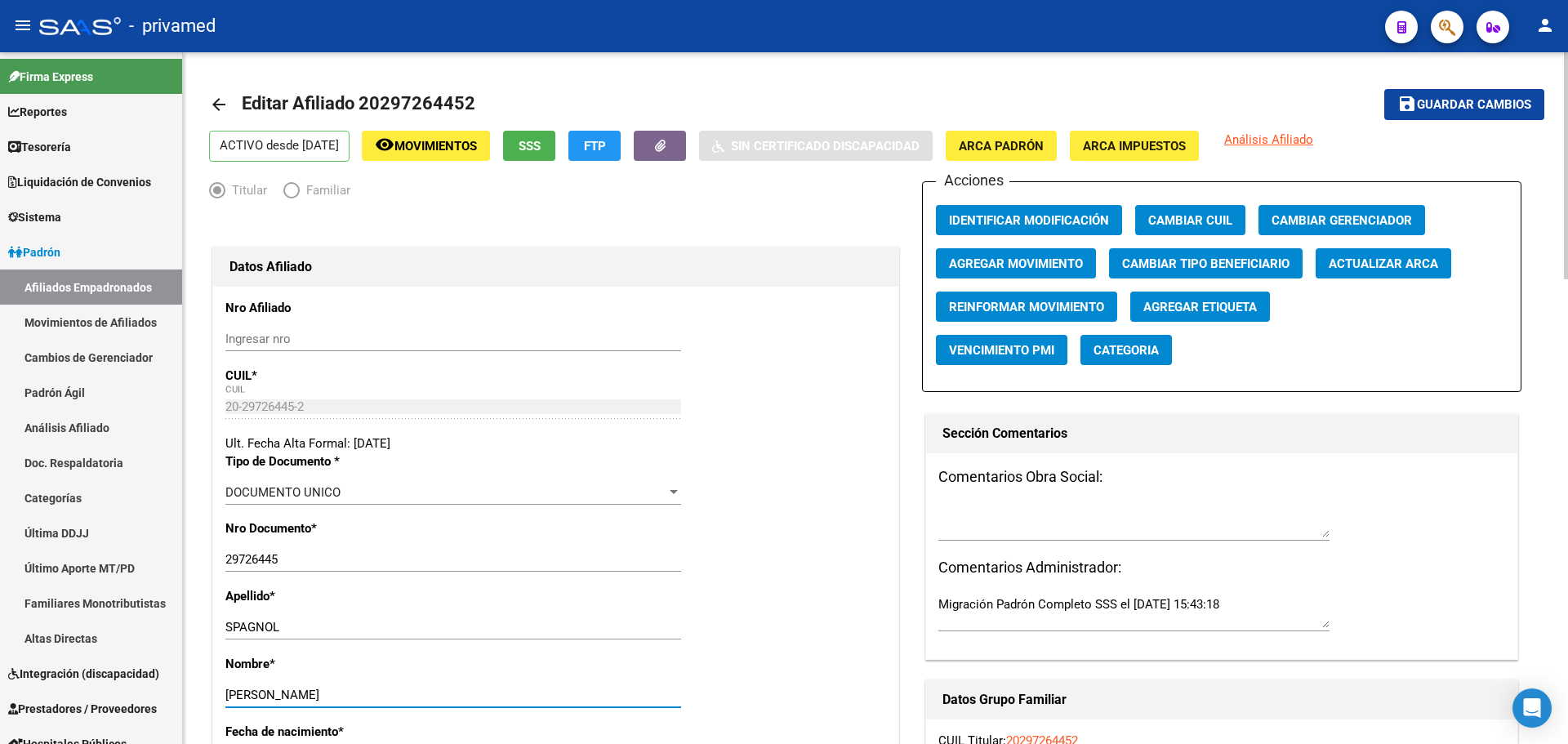
type input "[PERSON_NAME]"
click at [1074, 216] on span "Identificar Modificación" at bounding box center [1028, 221] width 160 height 15
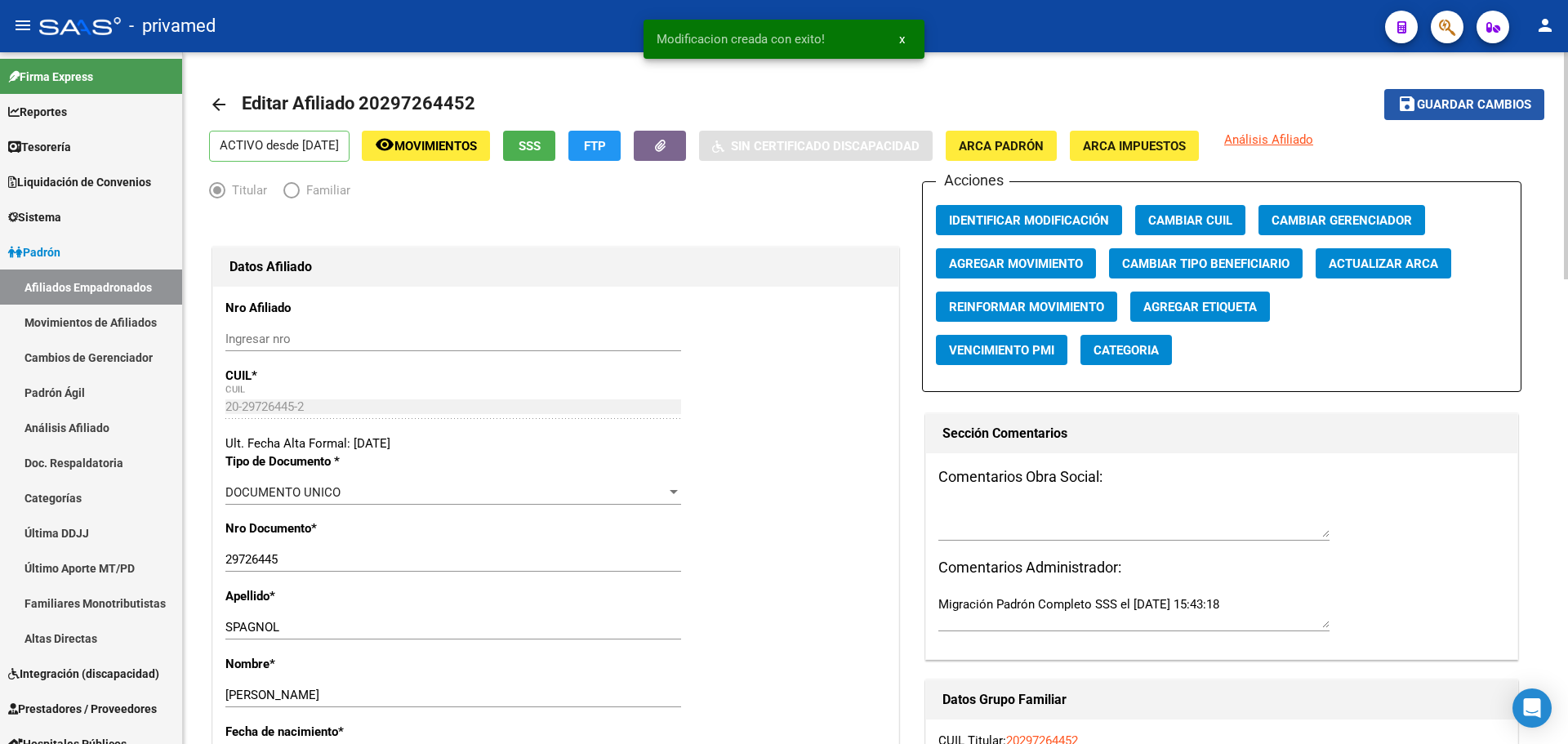
click at [1473, 107] on span "Guardar cambios" at bounding box center [1474, 106] width 114 height 15
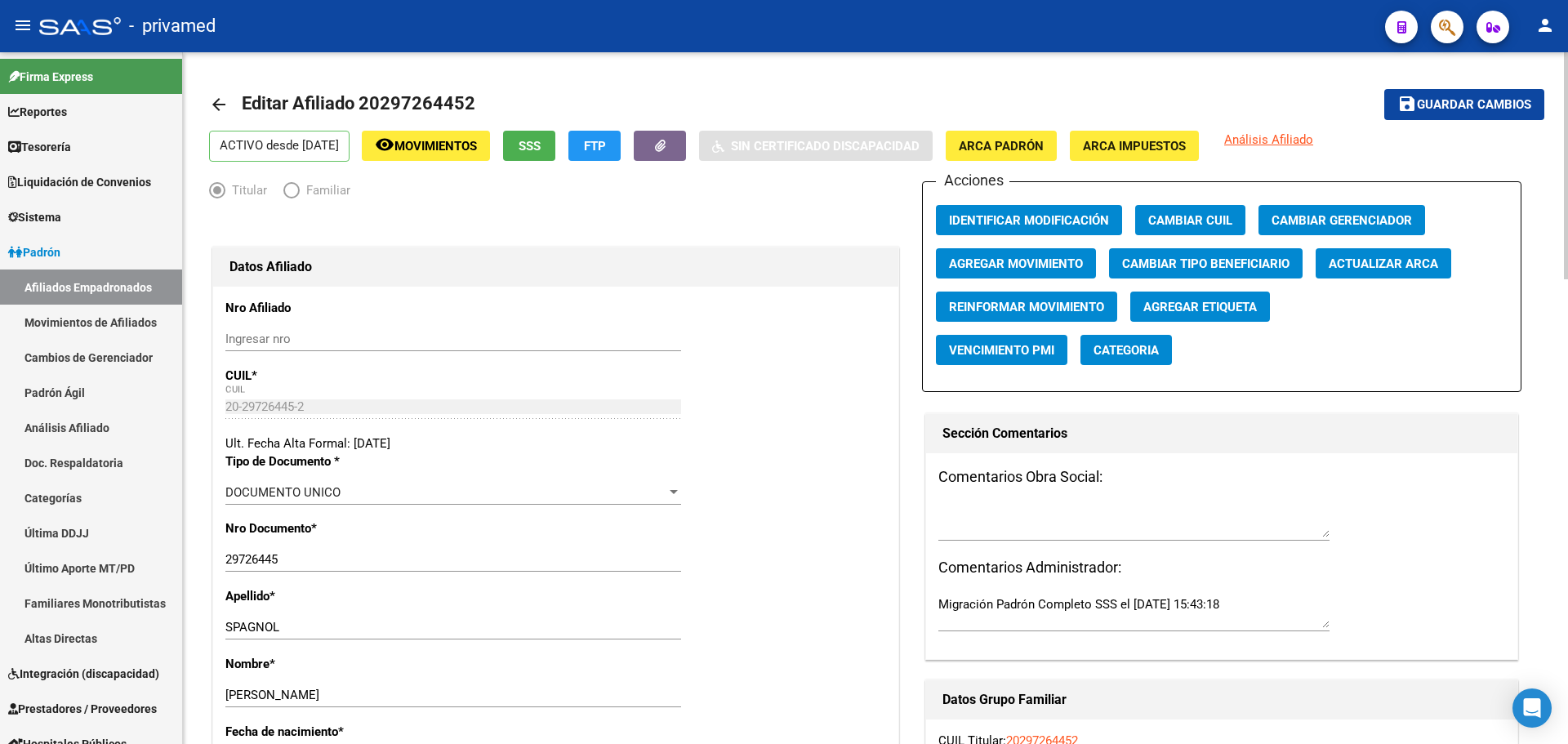
click at [675, 85] on mat-toolbar-row "arrow_back Editar Afiliado 20297264452" at bounding box center [728, 105] width 1039 height 52
click at [222, 106] on mat-icon "arrow_back" at bounding box center [218, 104] width 20 height 20
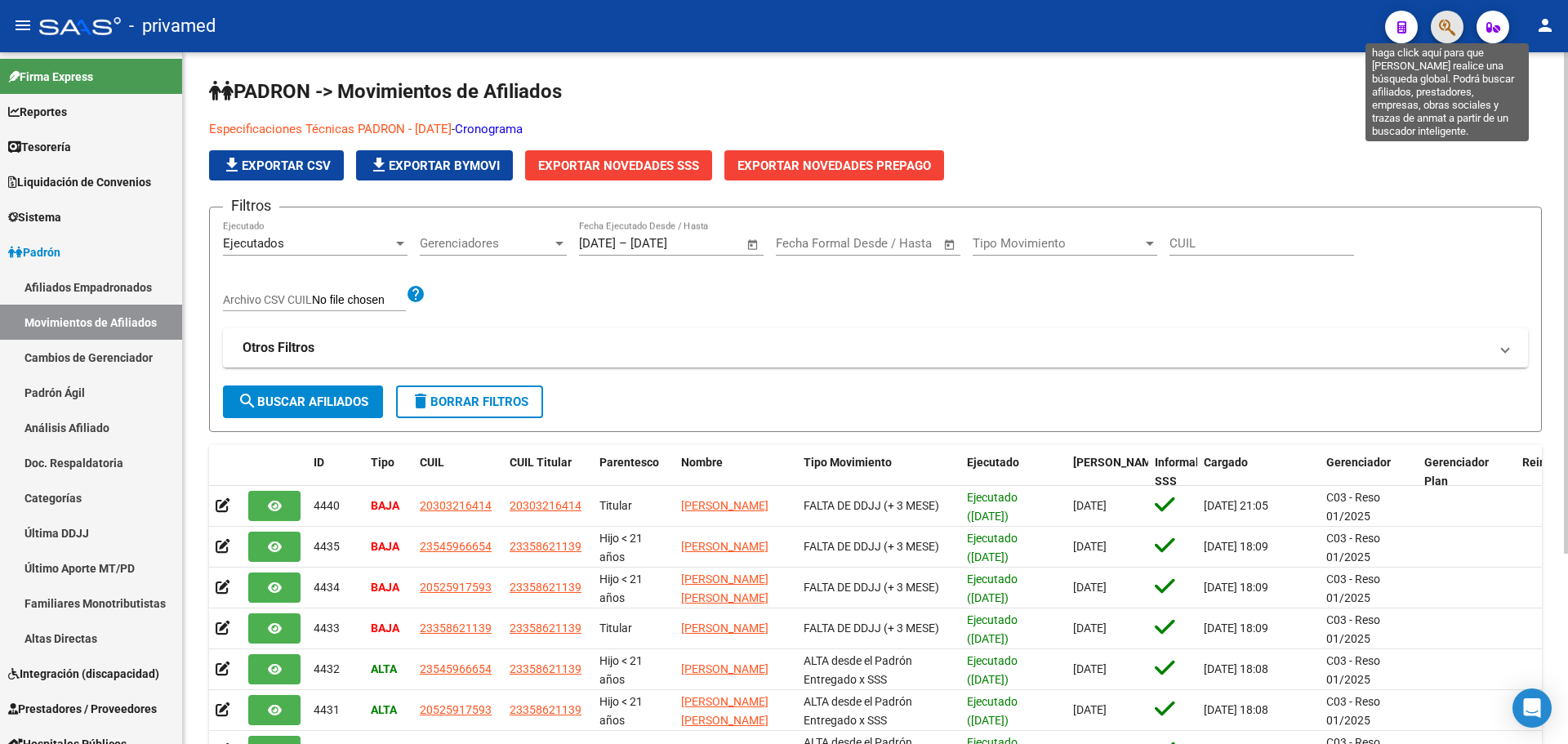
click at [1446, 33] on icon "button" at bounding box center [1446, 27] width 16 height 19
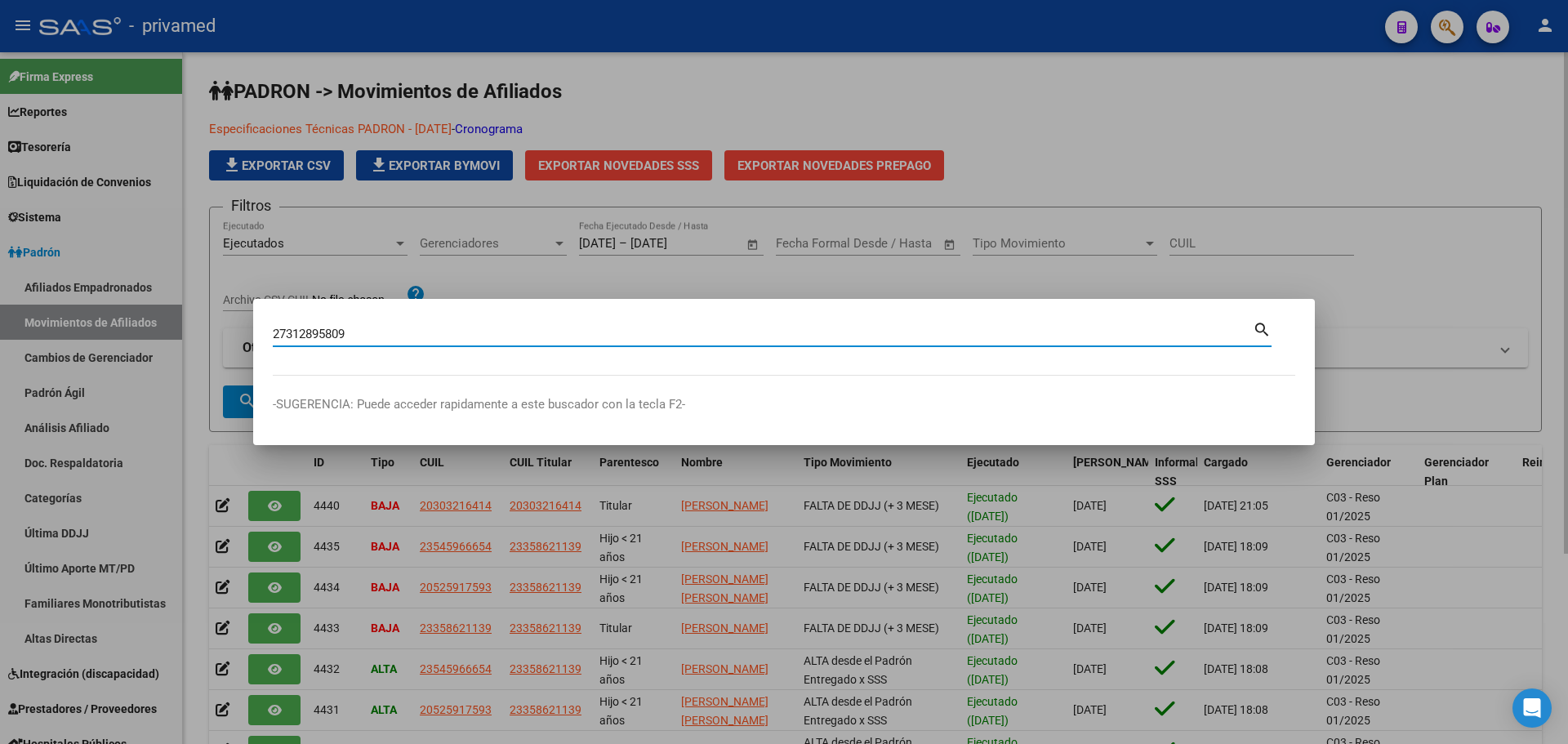
type input "27312895809"
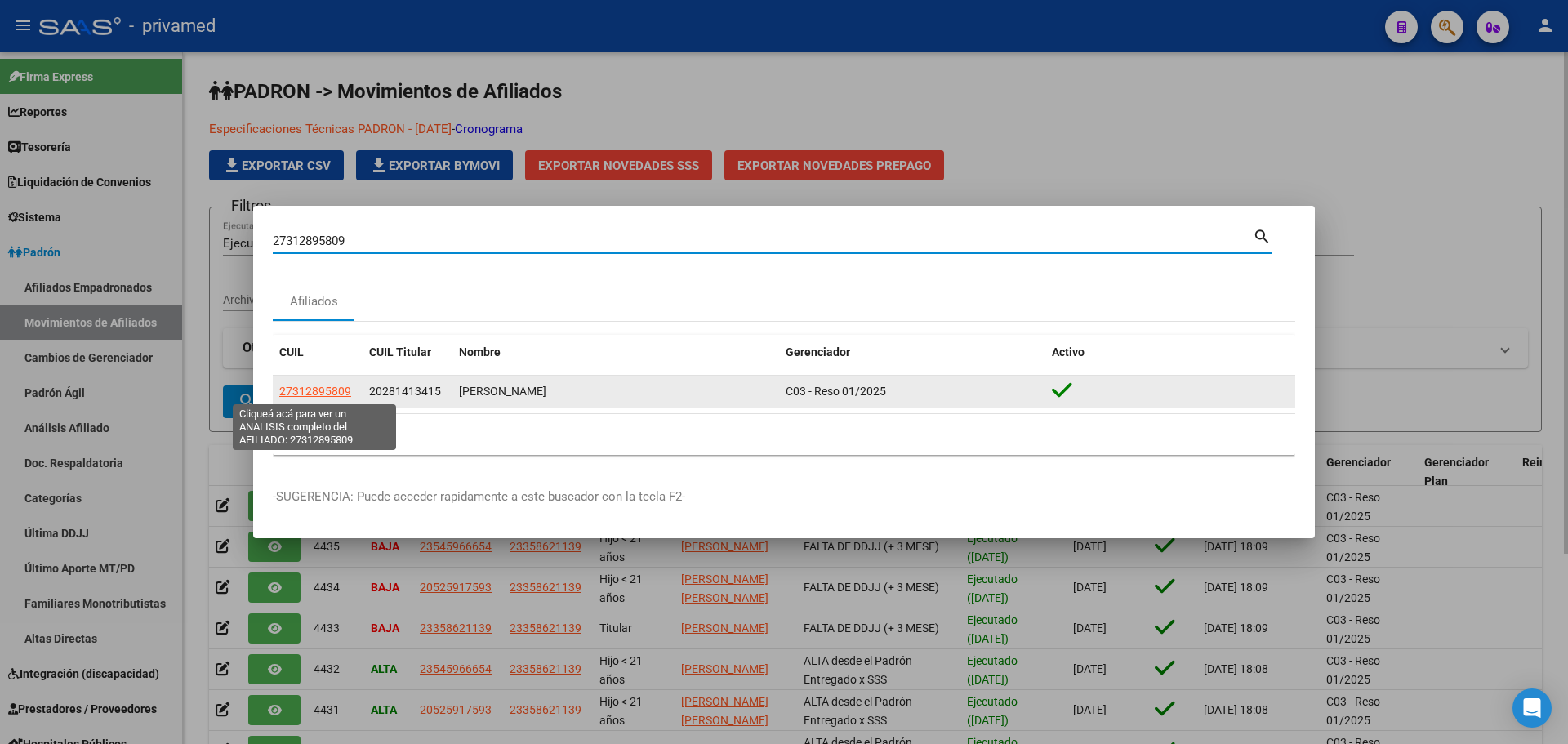
click at [301, 391] on span "27312895809" at bounding box center [314, 391] width 72 height 13
type textarea "27312895809"
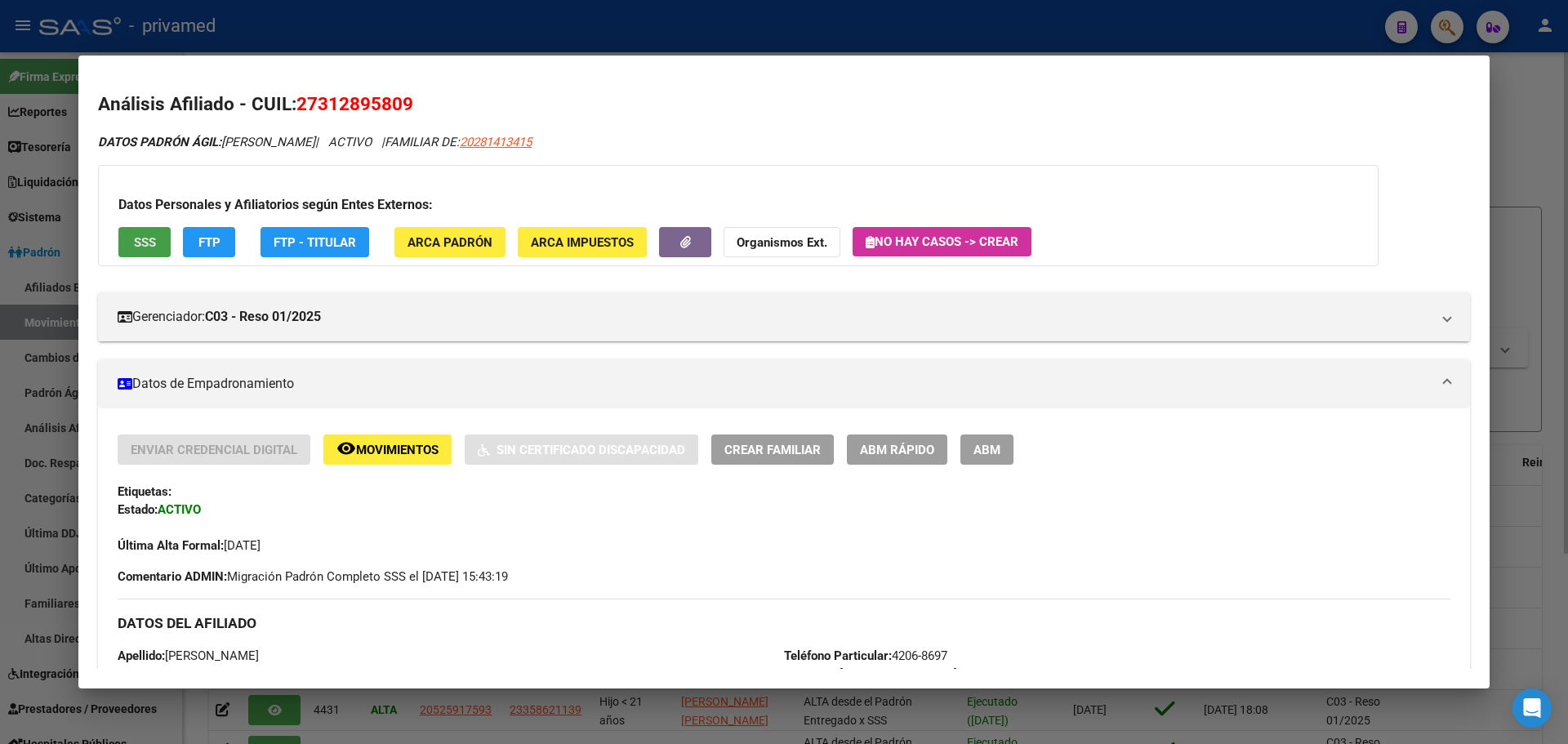
click at [150, 238] on span "SSS" at bounding box center [145, 242] width 22 height 15
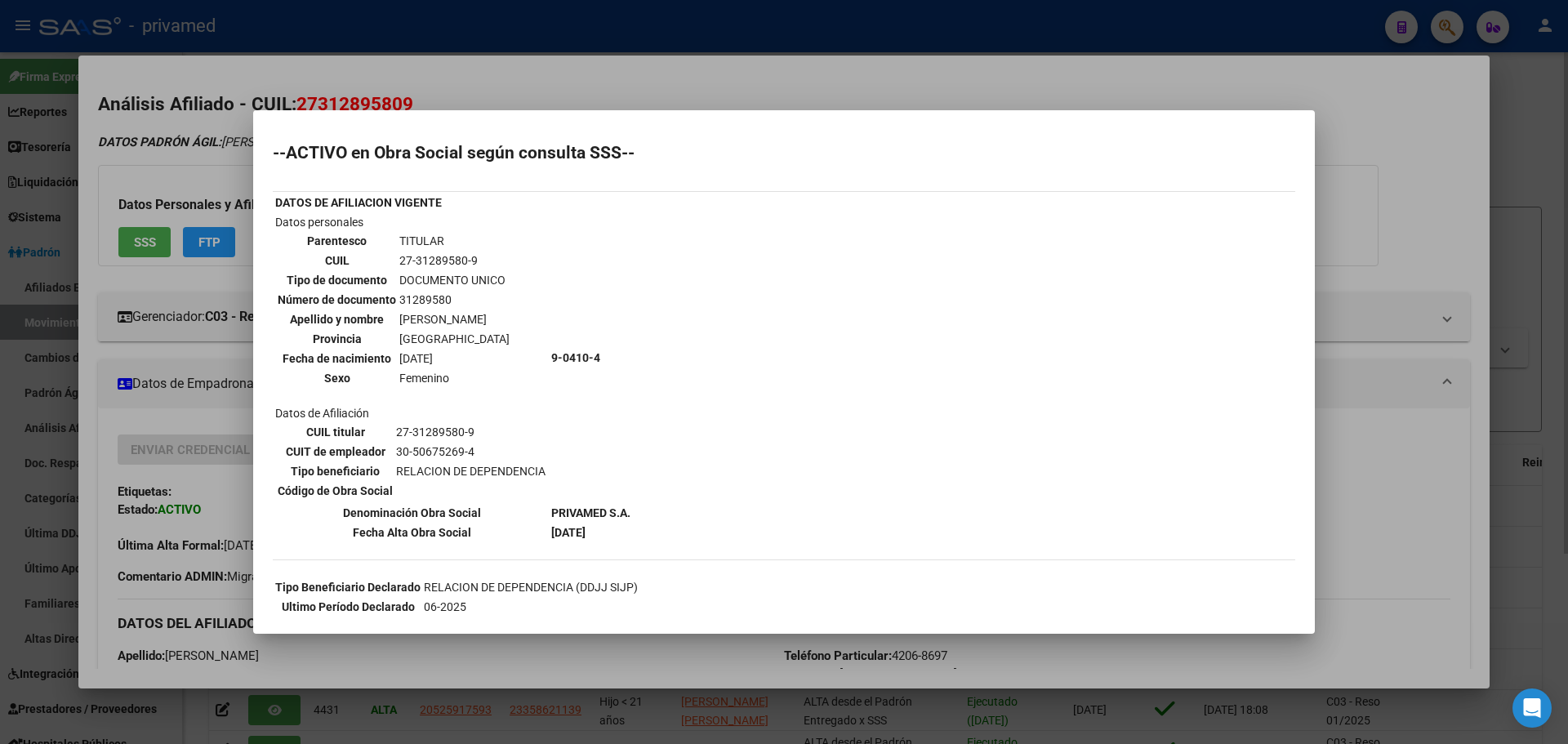
click at [657, 83] on div at bounding box center [784, 372] width 1568 height 744
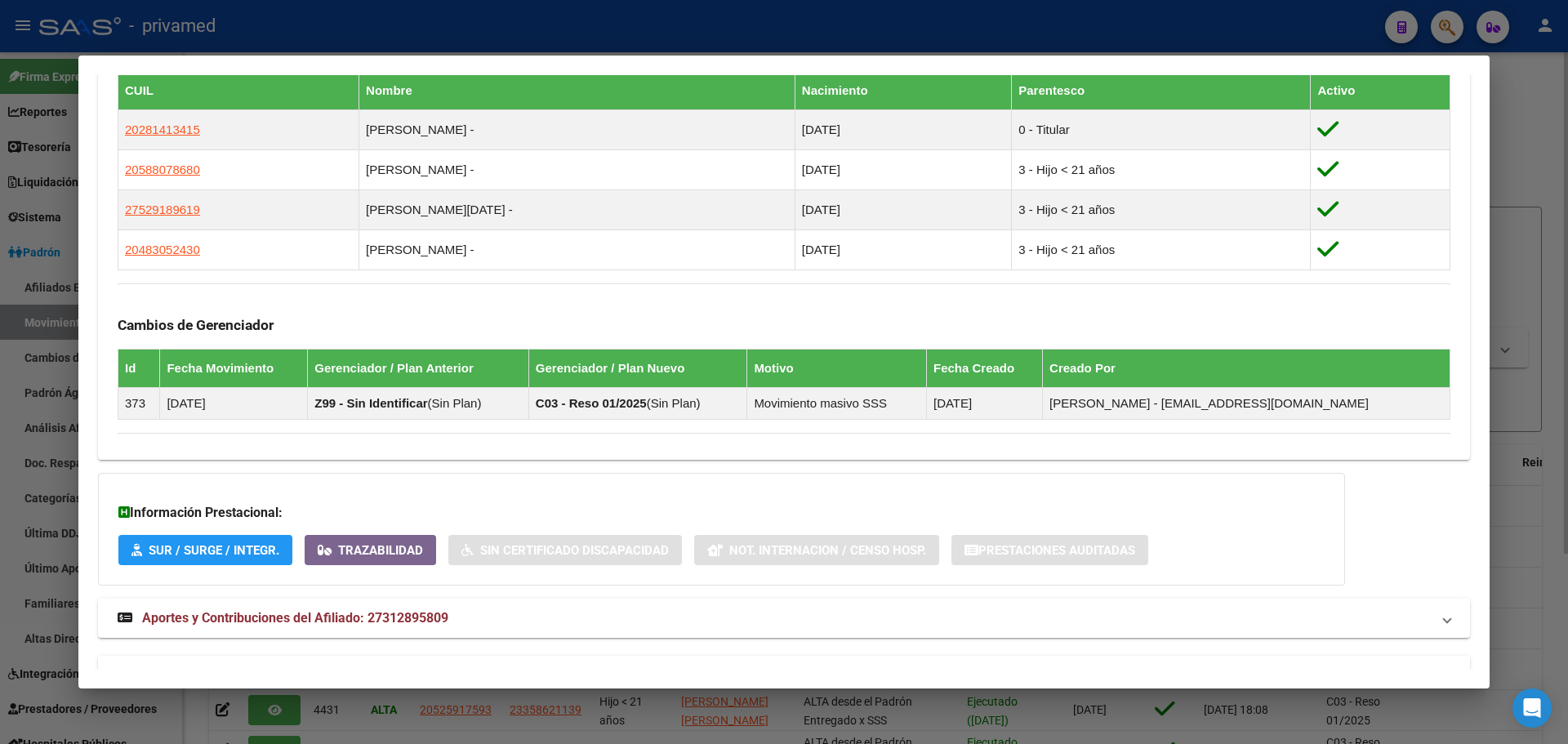
scroll to position [964, 0]
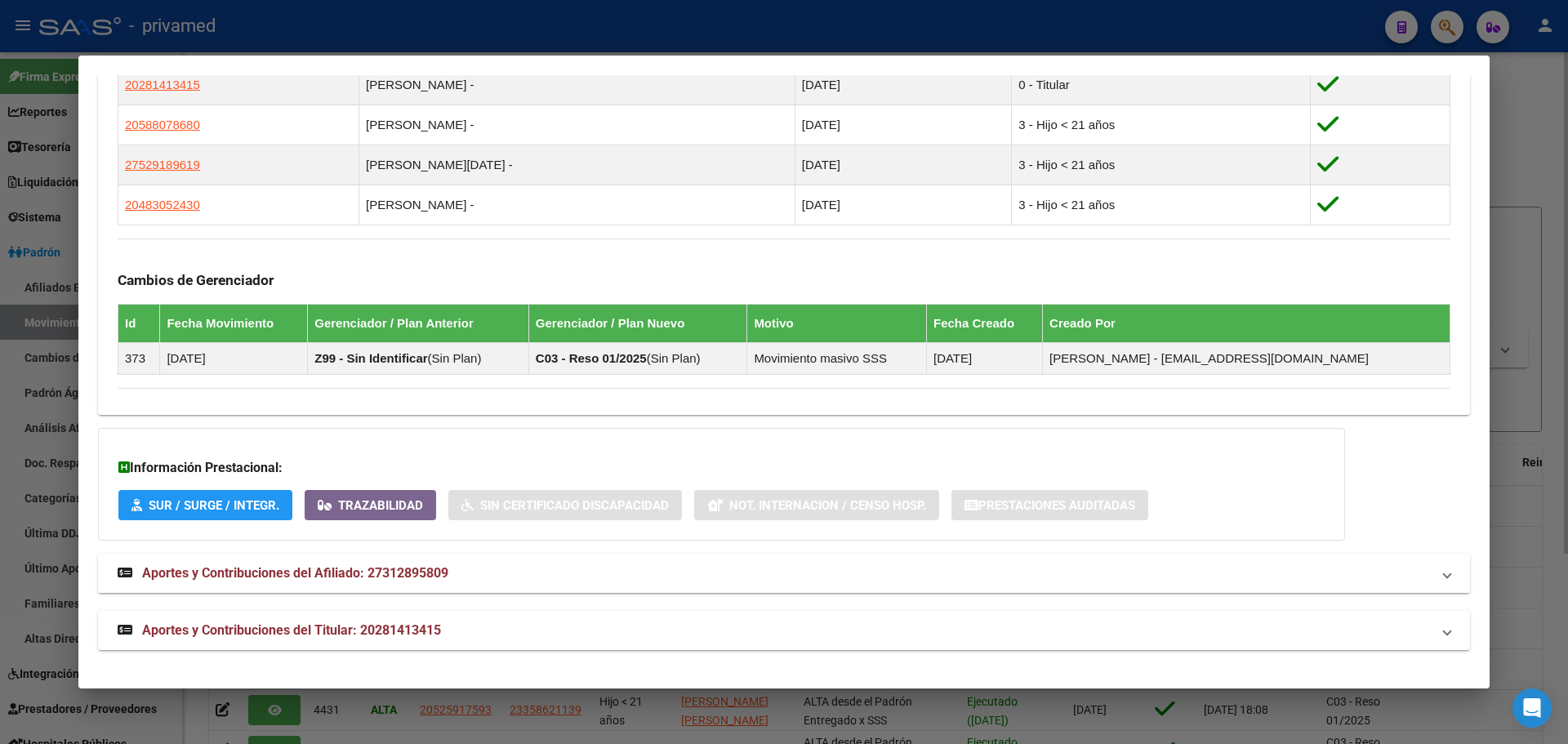
click at [399, 573] on span "Aportes y Contribuciones del Afiliado: 27312895809" at bounding box center [295, 573] width 306 height 16
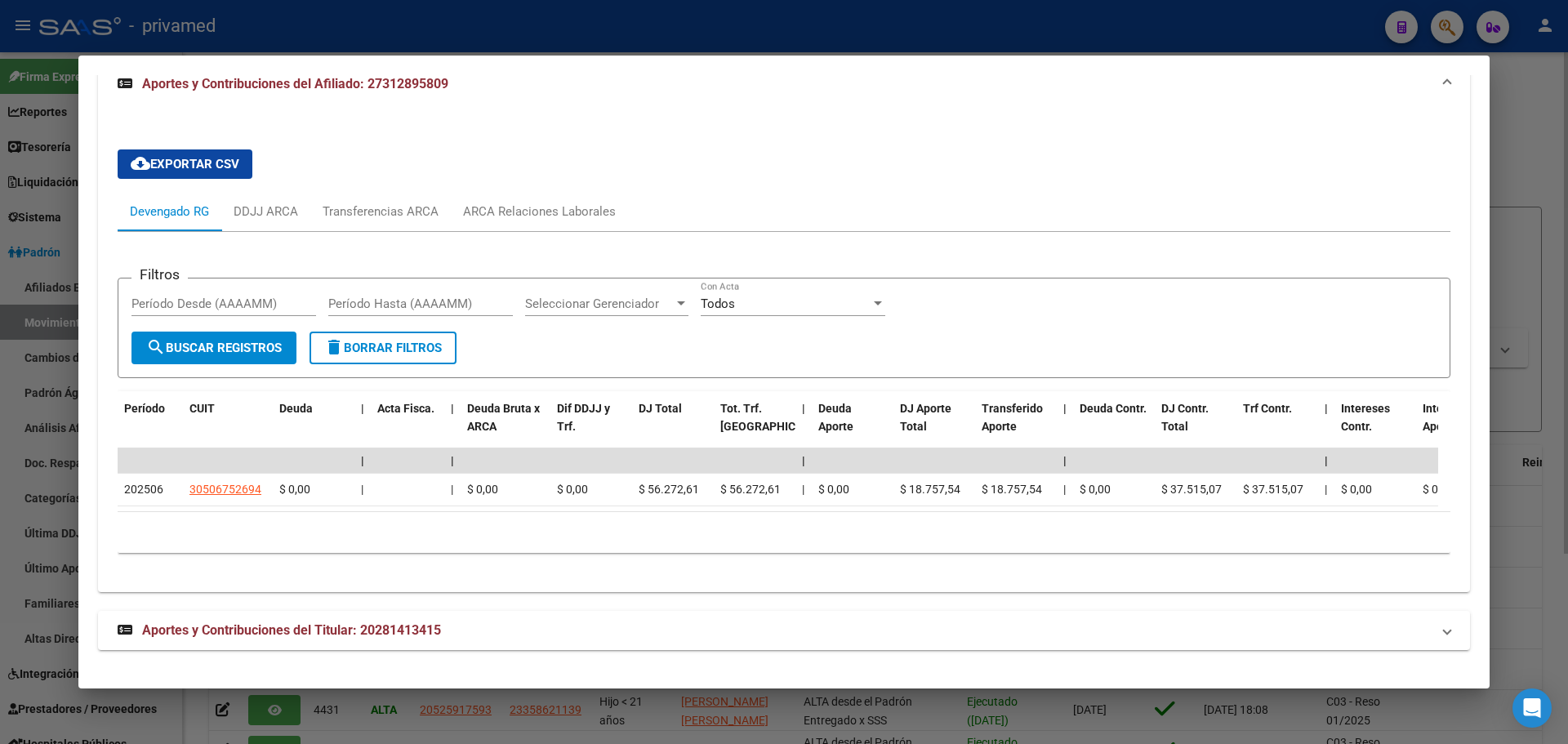
scroll to position [1472, 0]
click at [400, 633] on span "Aportes y Contribuciones del Titular: 20281413415" at bounding box center [291, 630] width 298 height 16
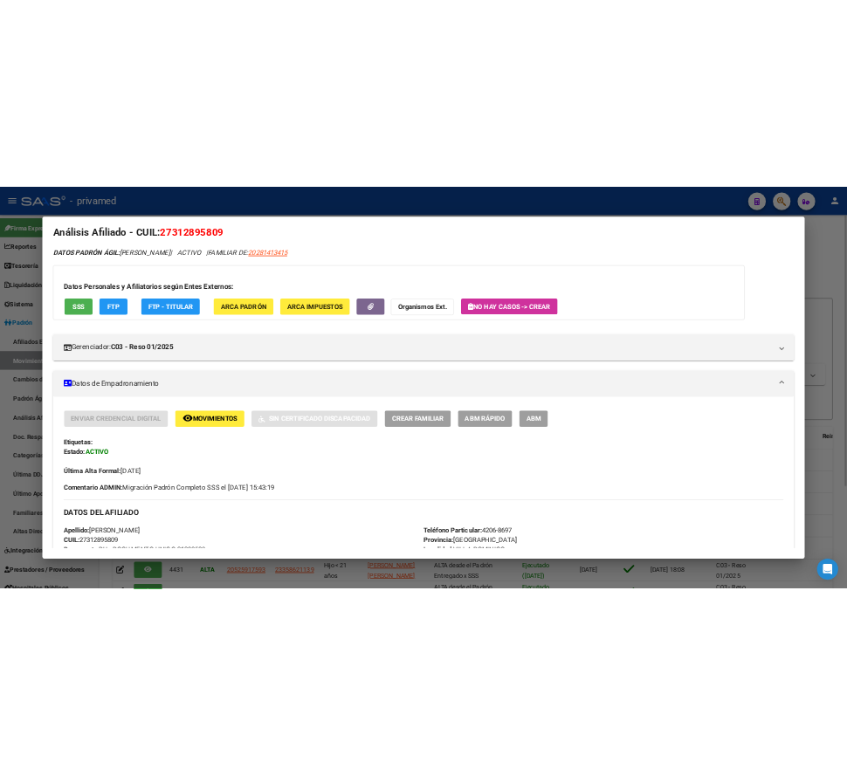
scroll to position [0, 0]
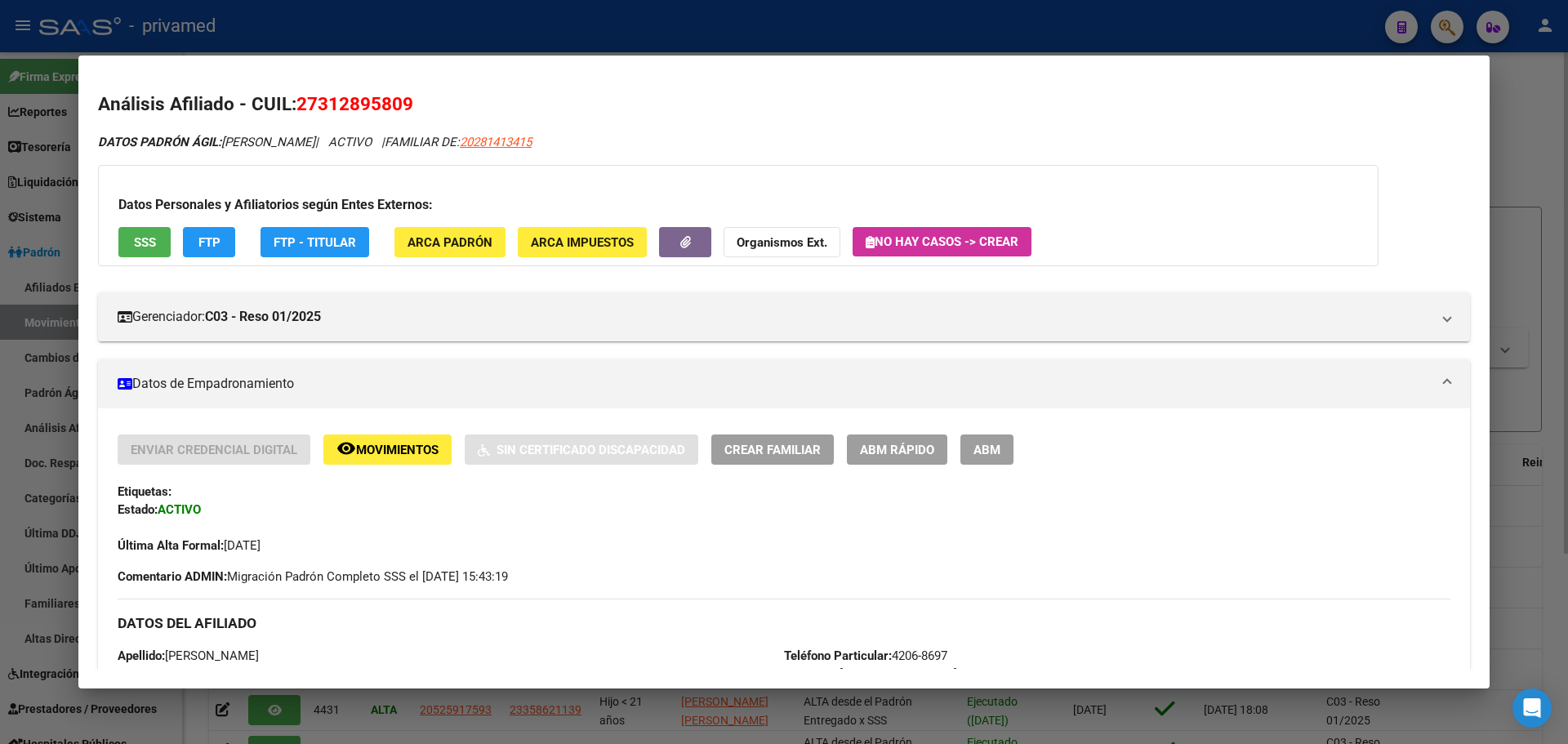
click at [440, 23] on div at bounding box center [784, 372] width 1568 height 744
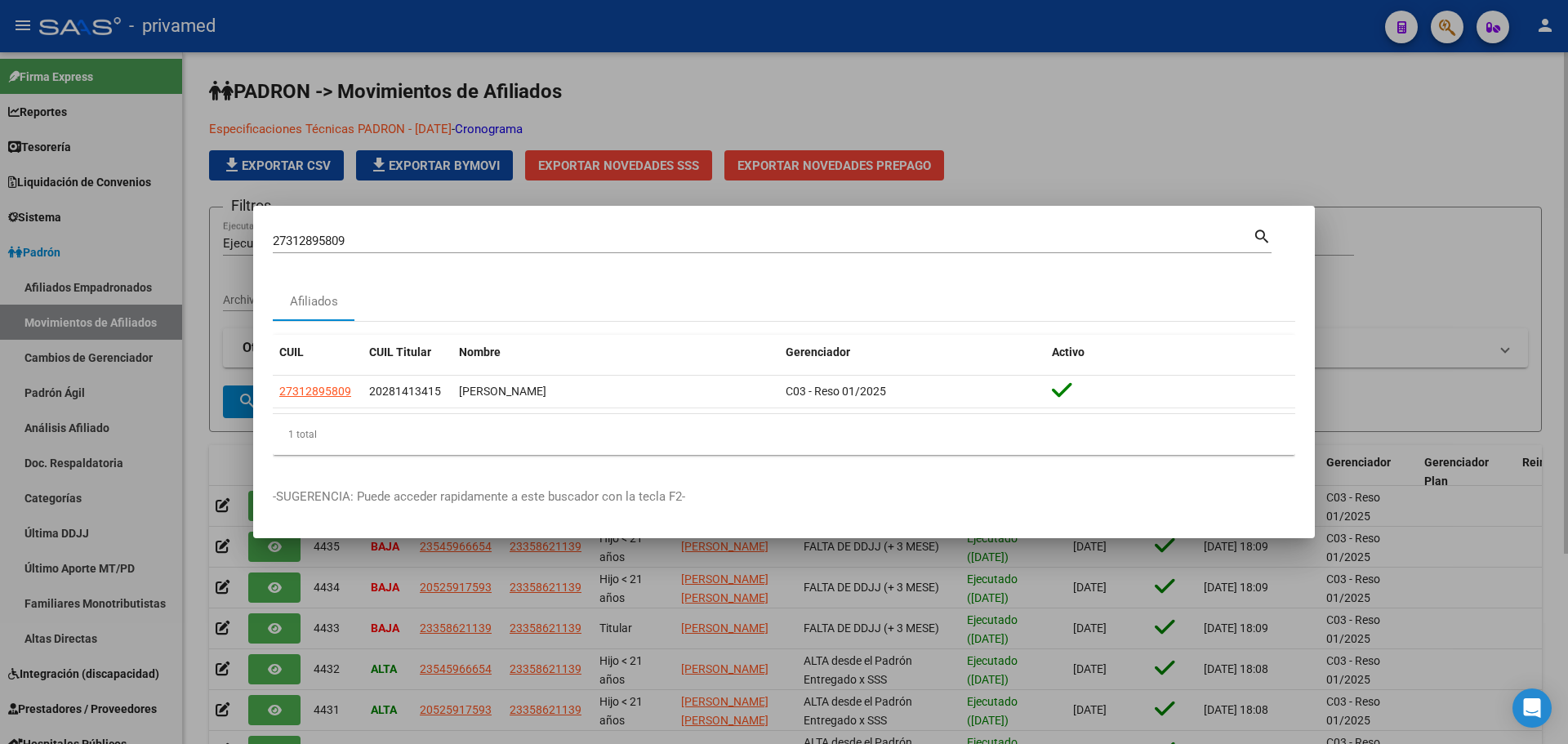
click at [376, 238] on input "27312895809" at bounding box center [762, 241] width 980 height 15
paste input "343720515"
type input "23437205159"
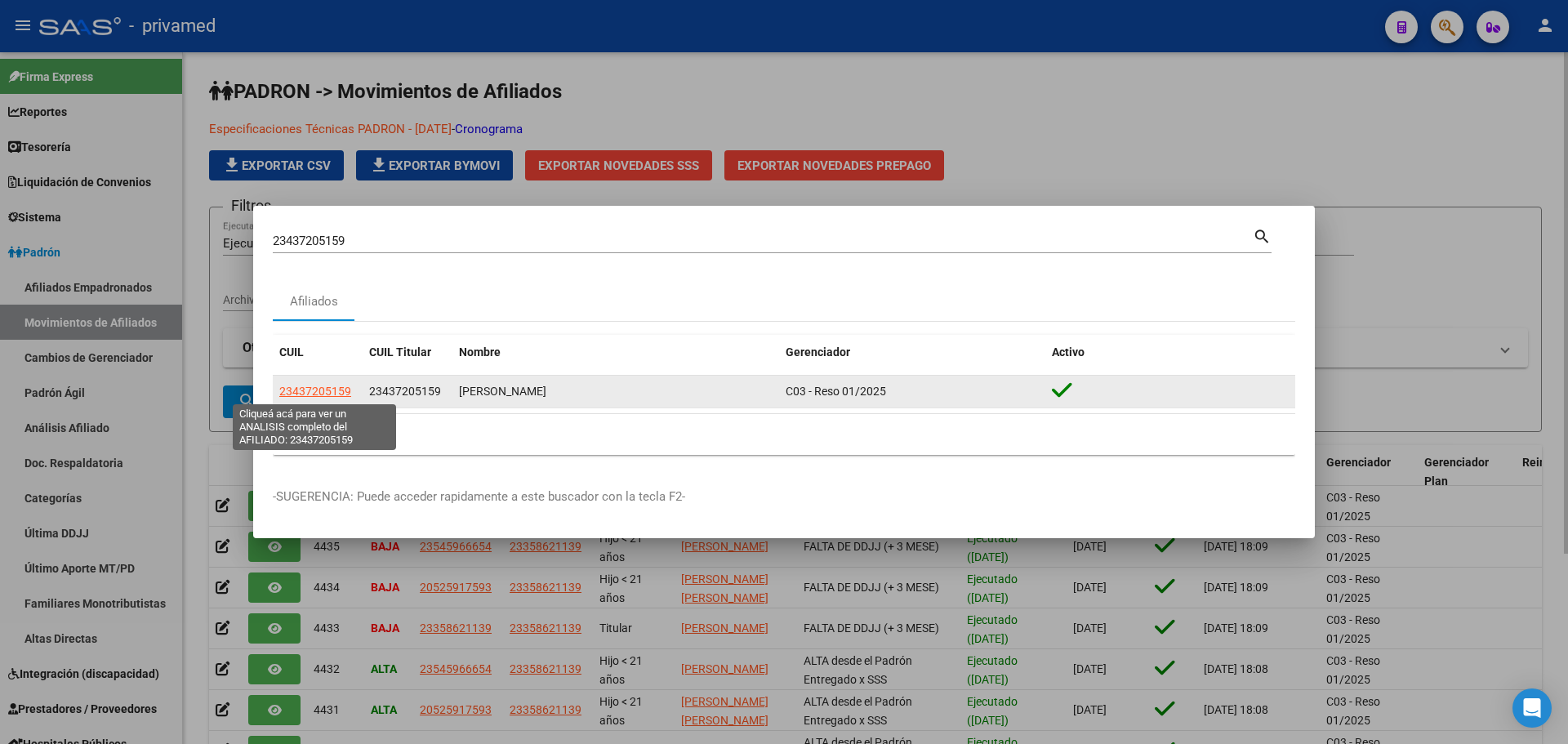
click at [334, 391] on span "23437205159" at bounding box center [314, 391] width 72 height 13
type textarea "23437205159"
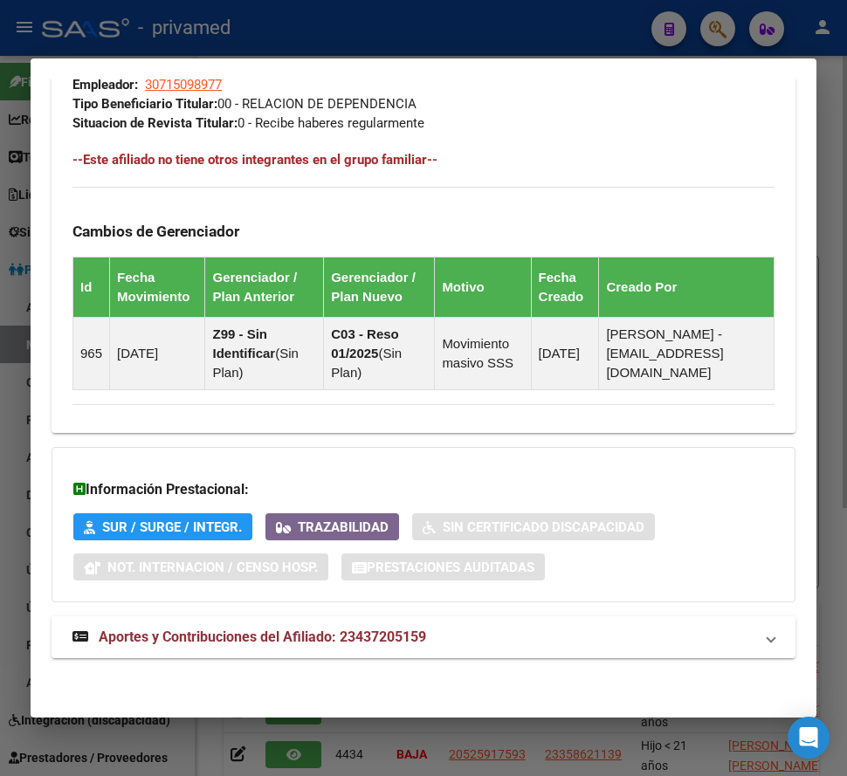
scroll to position [1138, 0]
click at [295, 634] on span "Aportes y Contribuciones del Afiliado: 23437205159" at bounding box center [262, 636] width 327 height 17
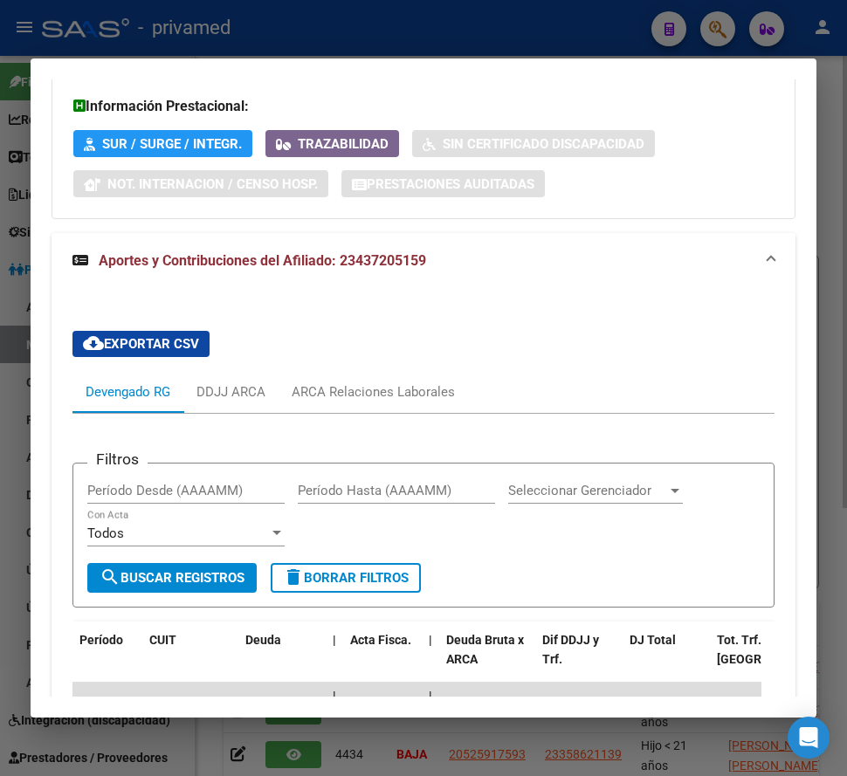
scroll to position [1749, 0]
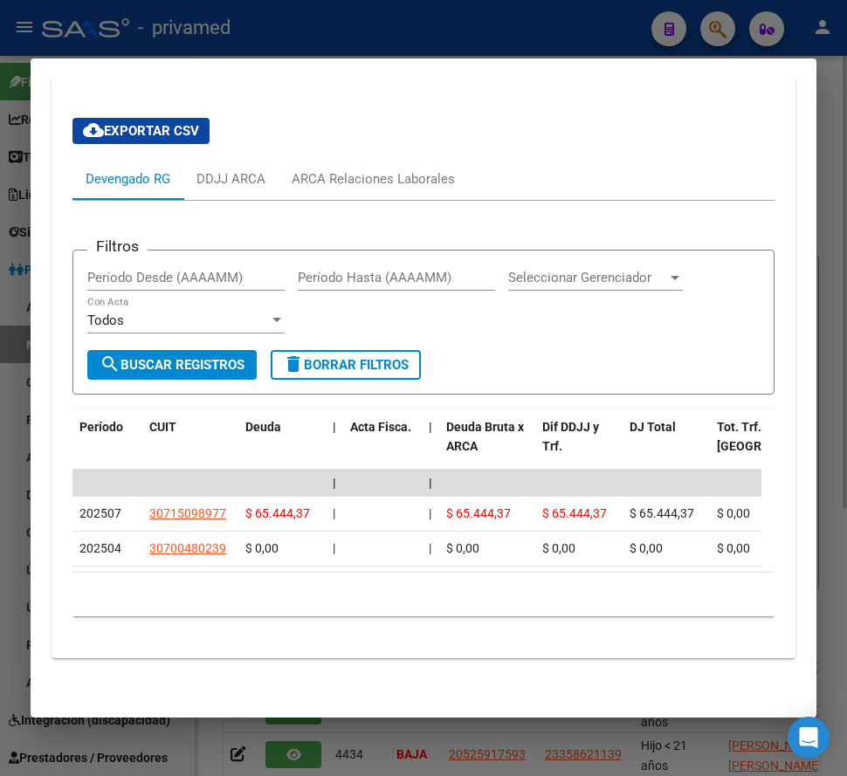
click at [502, 35] on div at bounding box center [423, 388] width 847 height 776
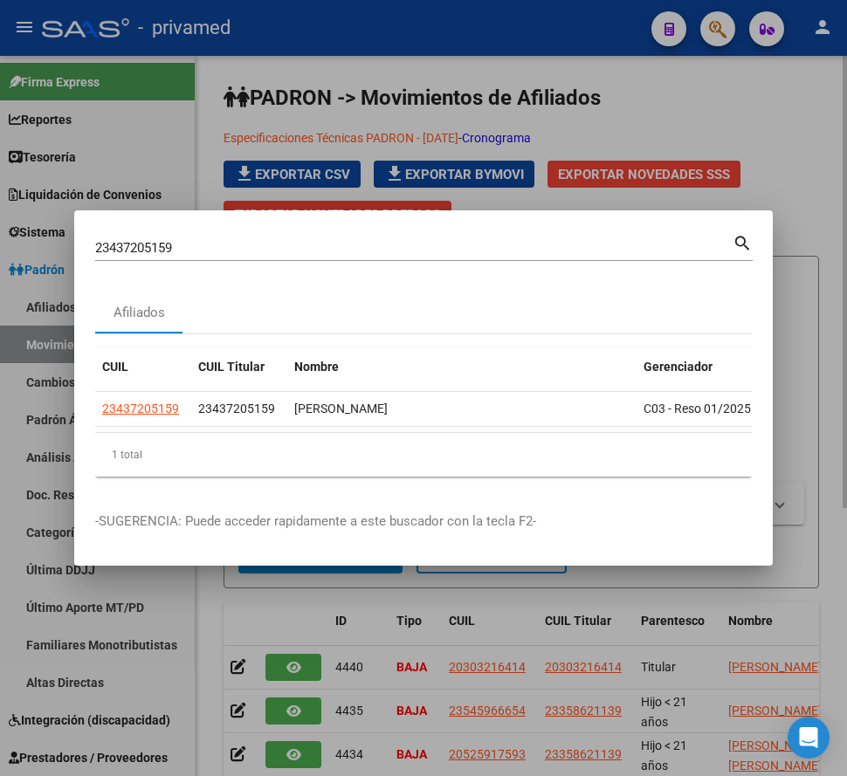
click at [241, 235] on div "23437205159 Buscar (apellido, dni, [PERSON_NAME], [PERSON_NAME], cuit, obra soc…" at bounding box center [413, 248] width 637 height 26
click at [225, 250] on div "23437205159 Buscar (apellido, dni, [PERSON_NAME], [PERSON_NAME], cuit, obra soc…" at bounding box center [413, 248] width 637 height 26
click at [224, 247] on input "23437205159" at bounding box center [413, 248] width 637 height 16
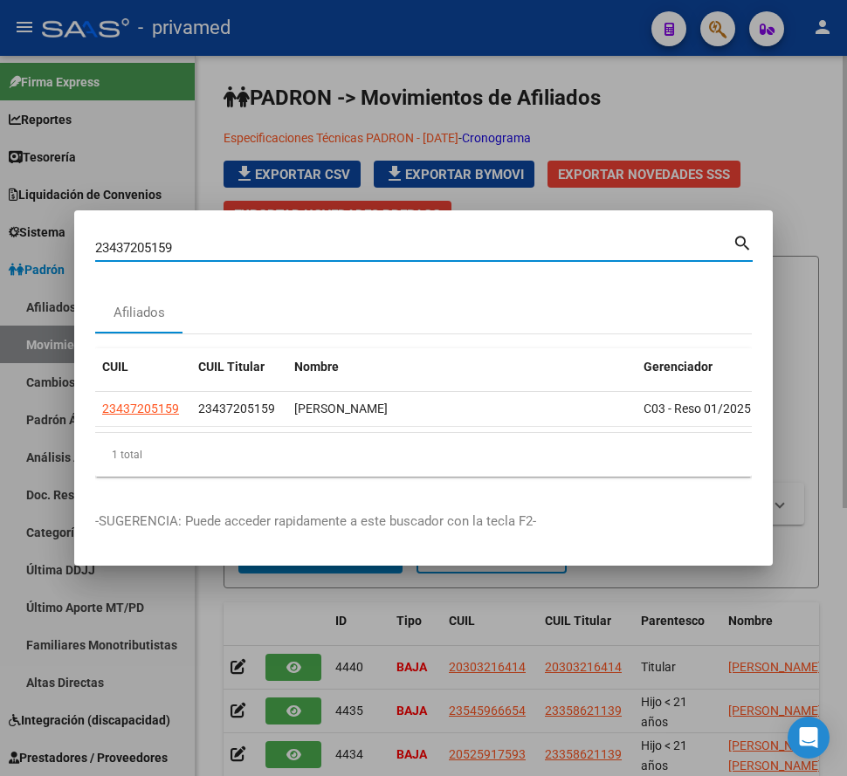
paste input "0139503806"
type input "20139503806"
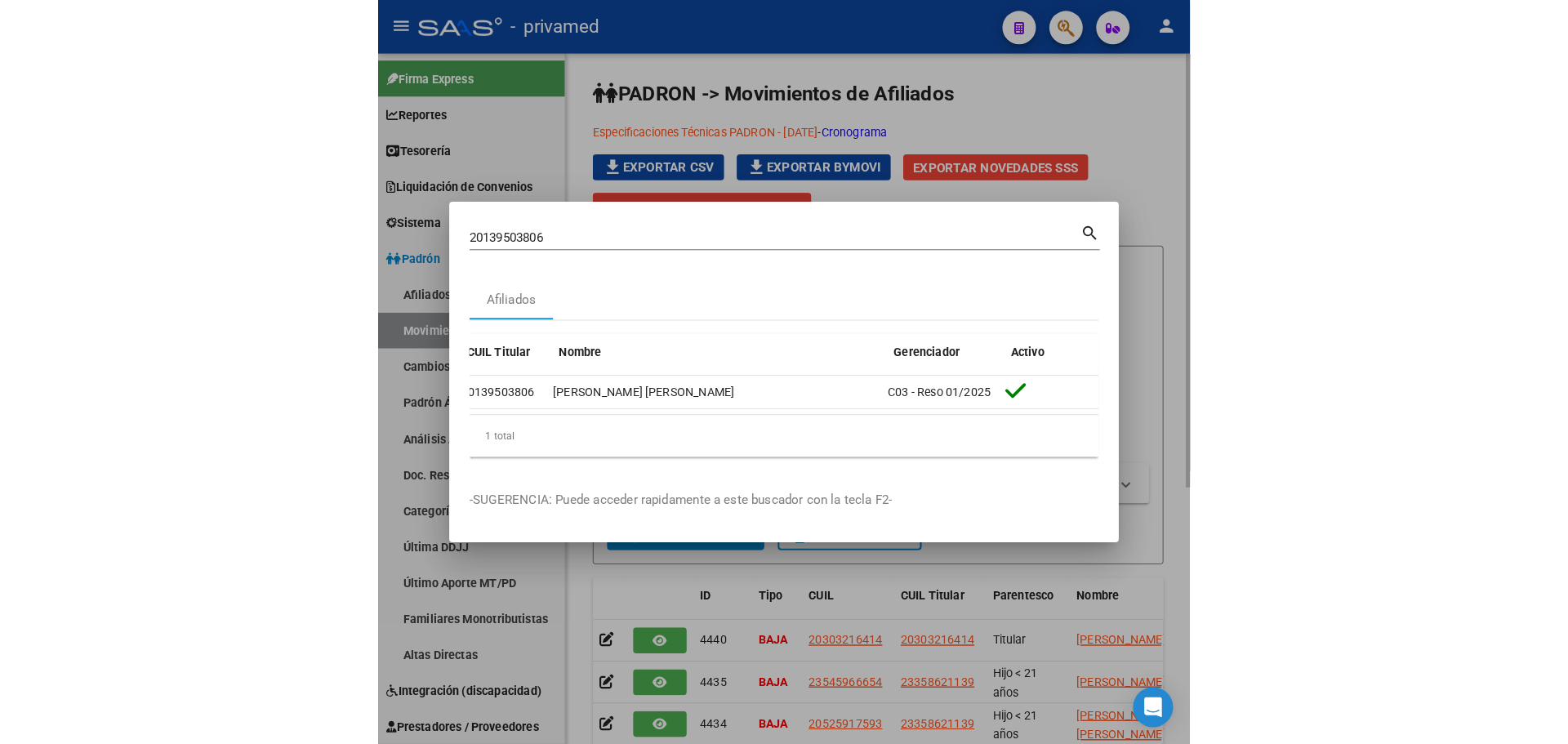
scroll to position [0, 0]
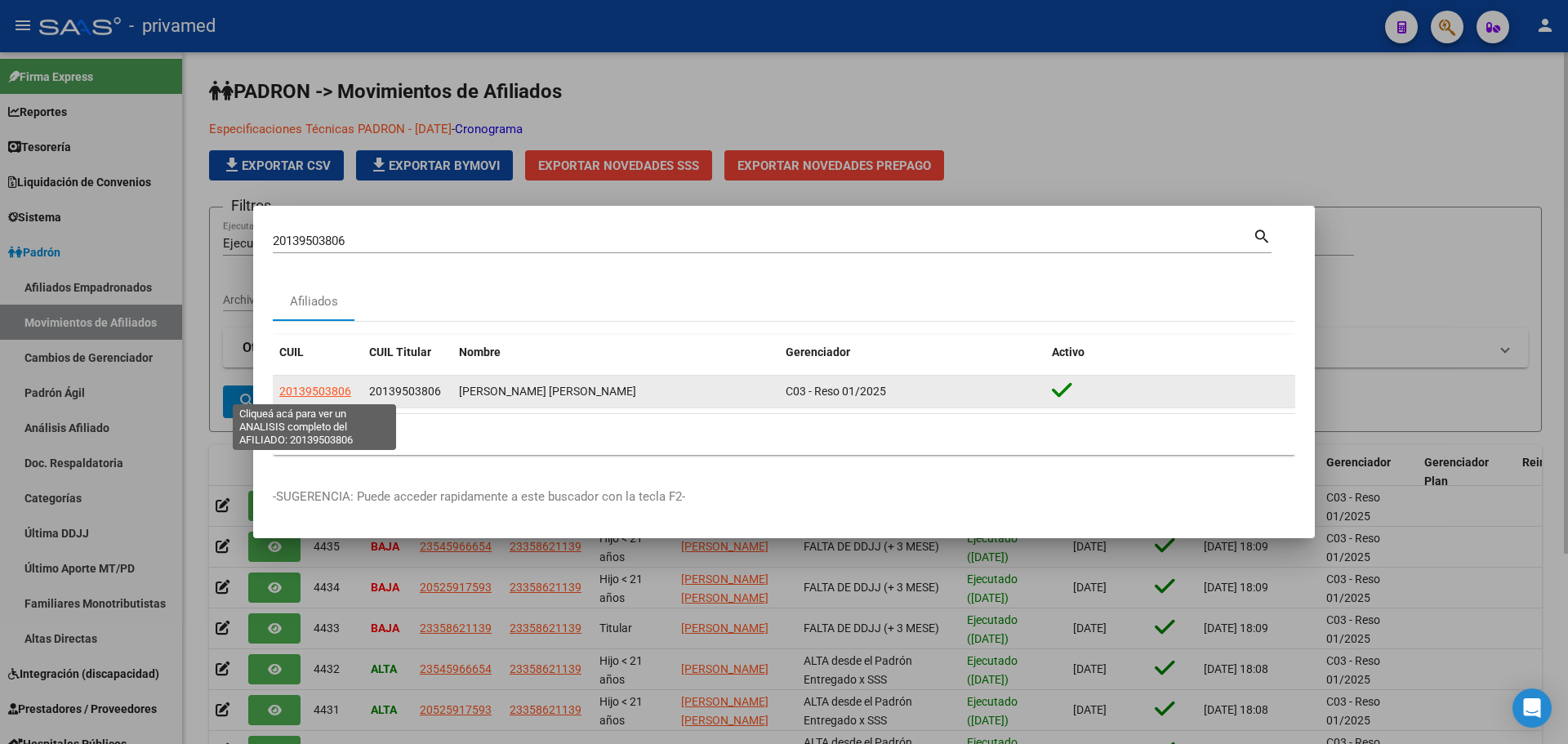
click at [314, 388] on span "20139503806" at bounding box center [314, 391] width 72 height 13
type textarea "20139503806"
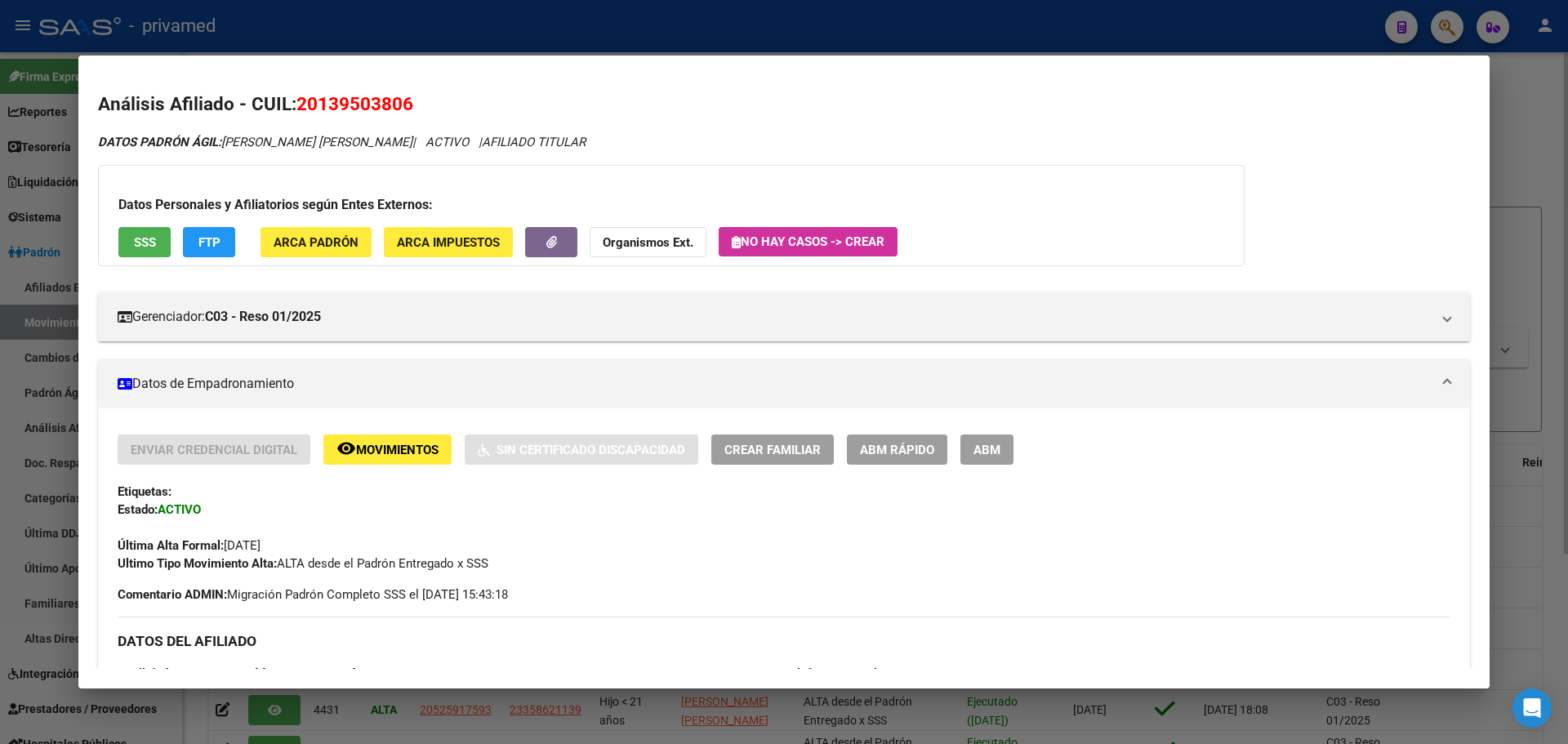
click at [1004, 449] on button "ABM" at bounding box center [986, 449] width 53 height 30
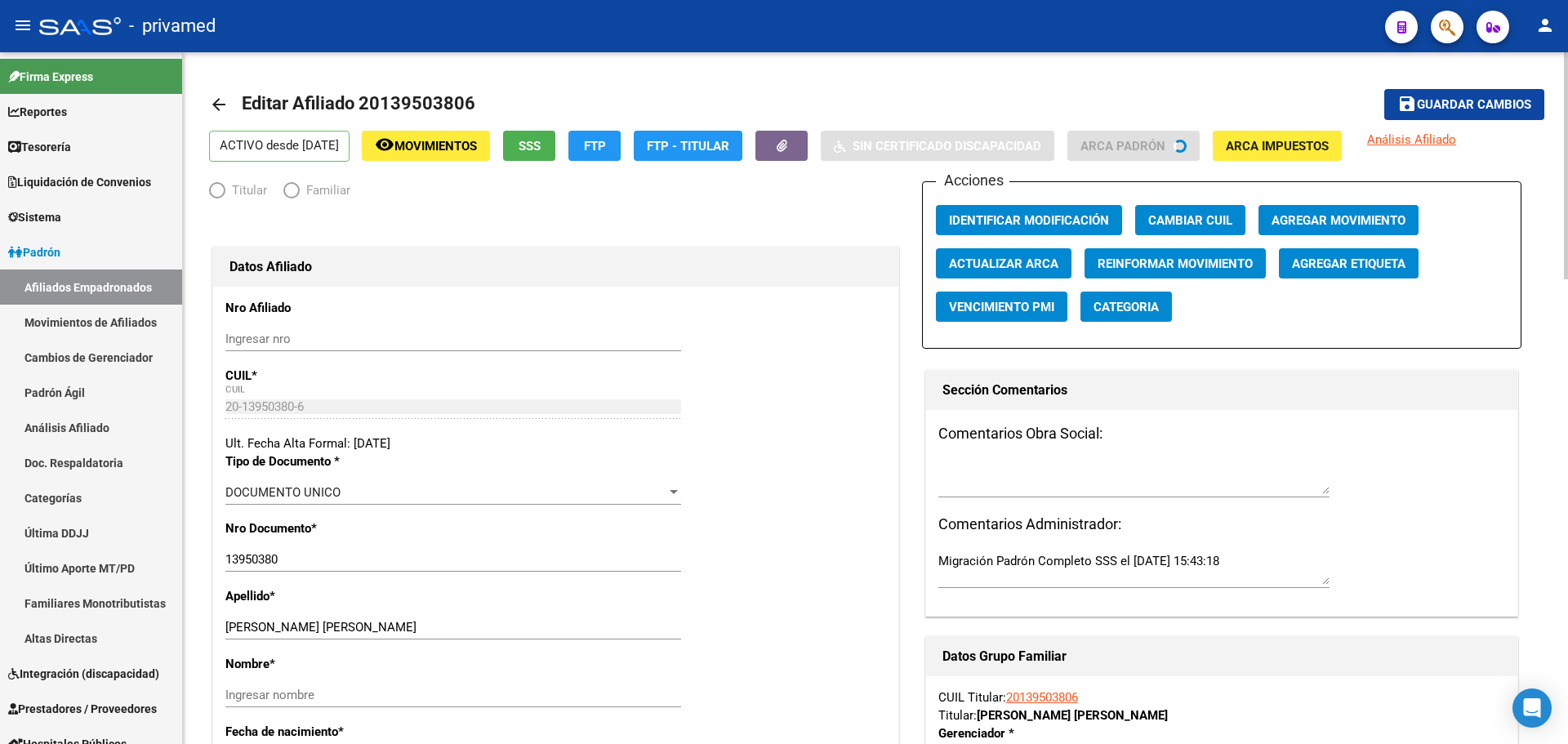
radio input "true"
type input "30-70806934-1"
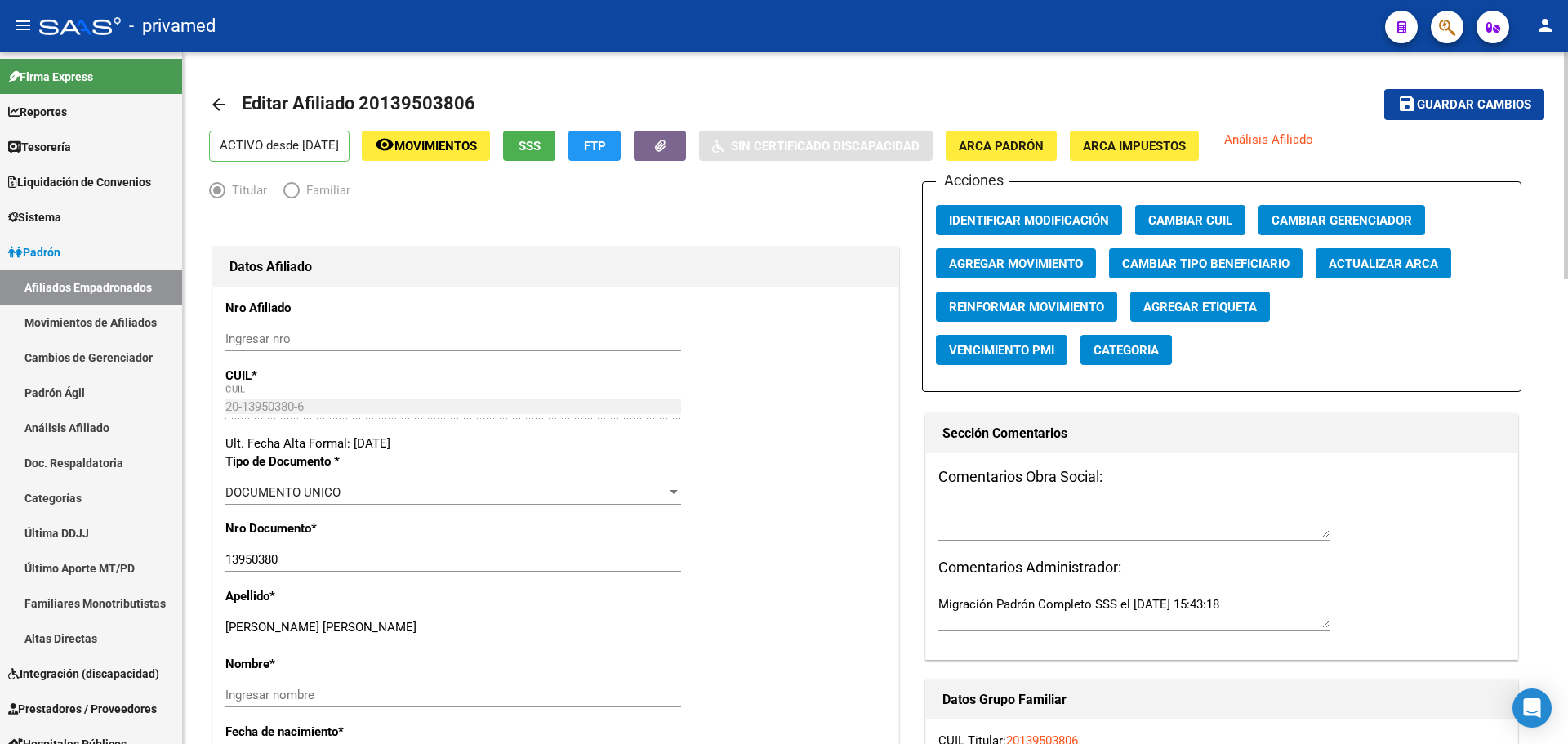
click at [1040, 262] on span "Agregar Movimiento" at bounding box center [1015, 264] width 134 height 15
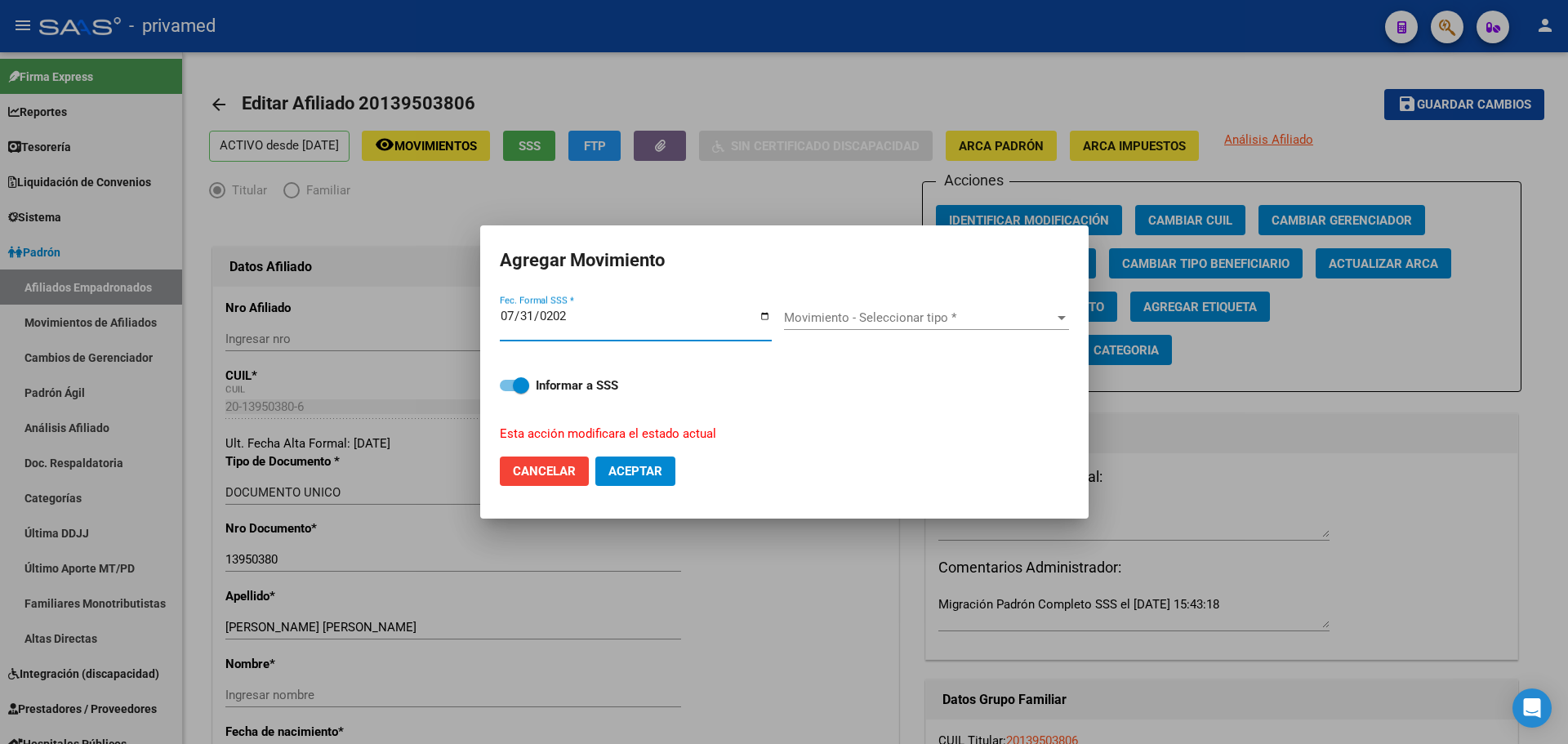
type input "[DATE]"
click at [848, 316] on span "Movimiento - Seleccionar tipo *" at bounding box center [919, 318] width 270 height 15
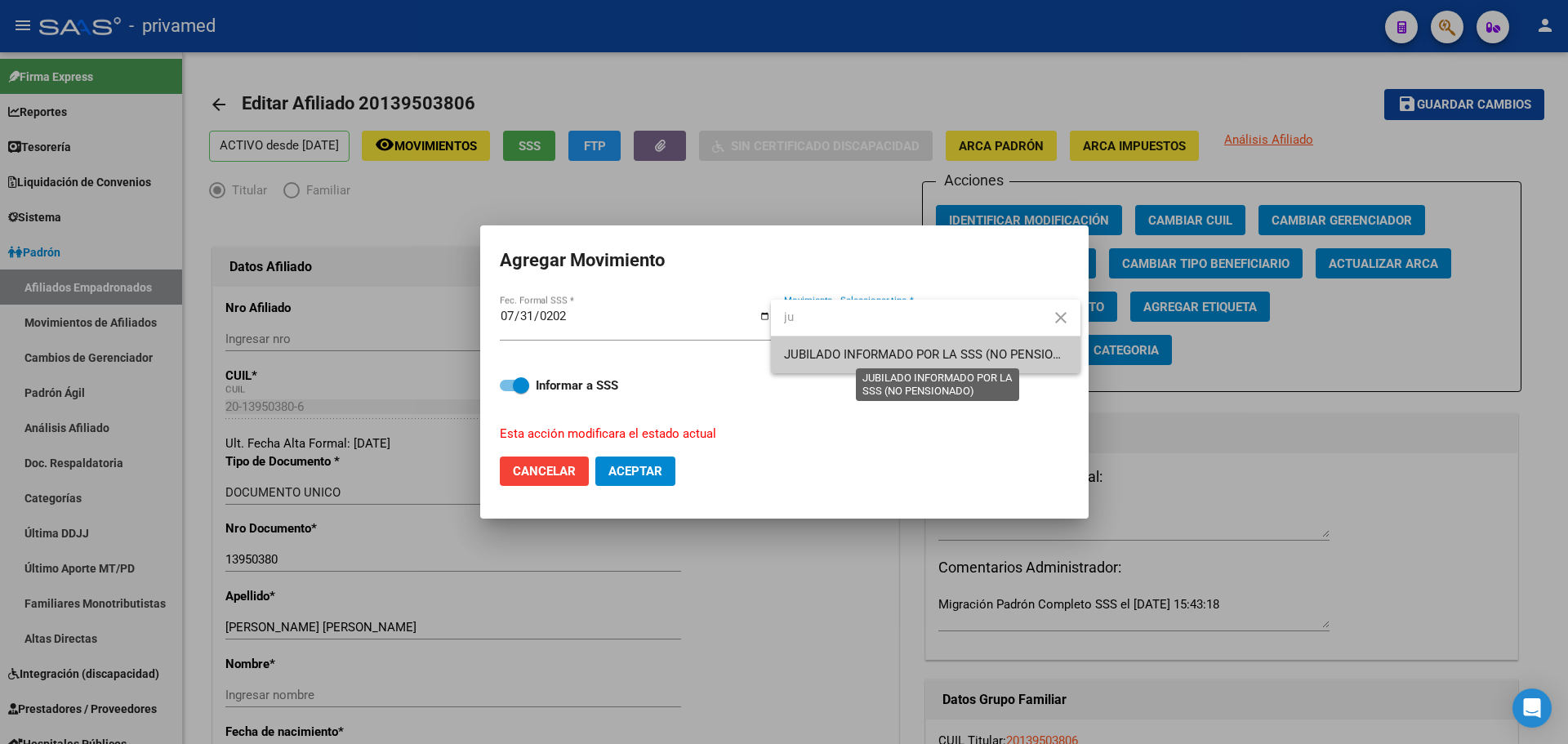
type input "ju"
click at [867, 351] on span "JUBILADO INFORMADO POR LA SSS (NO PENSIONADO)" at bounding box center [936, 355] width 306 height 15
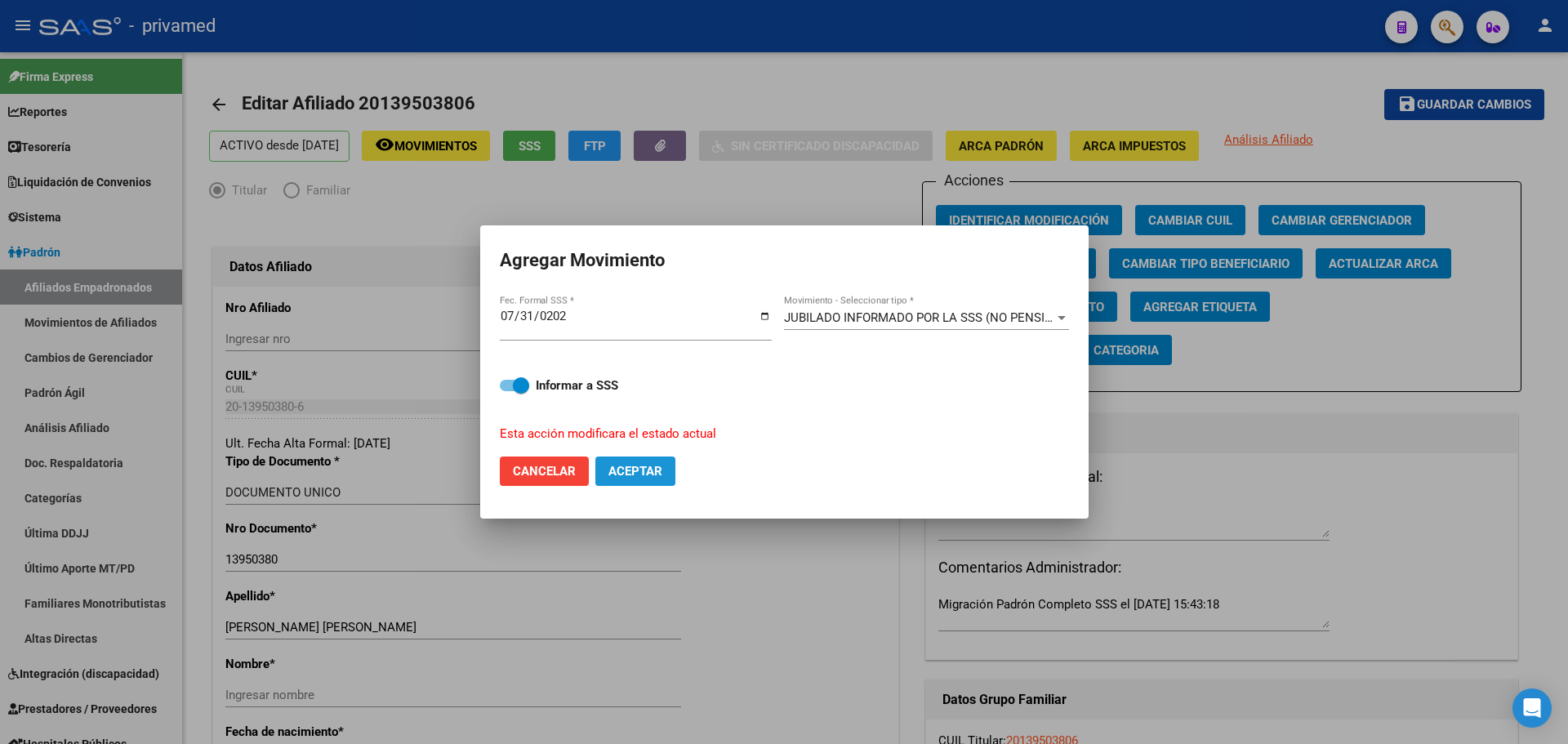
click at [651, 472] on span "Aceptar" at bounding box center [635, 472] width 54 height 15
checkbox input "false"
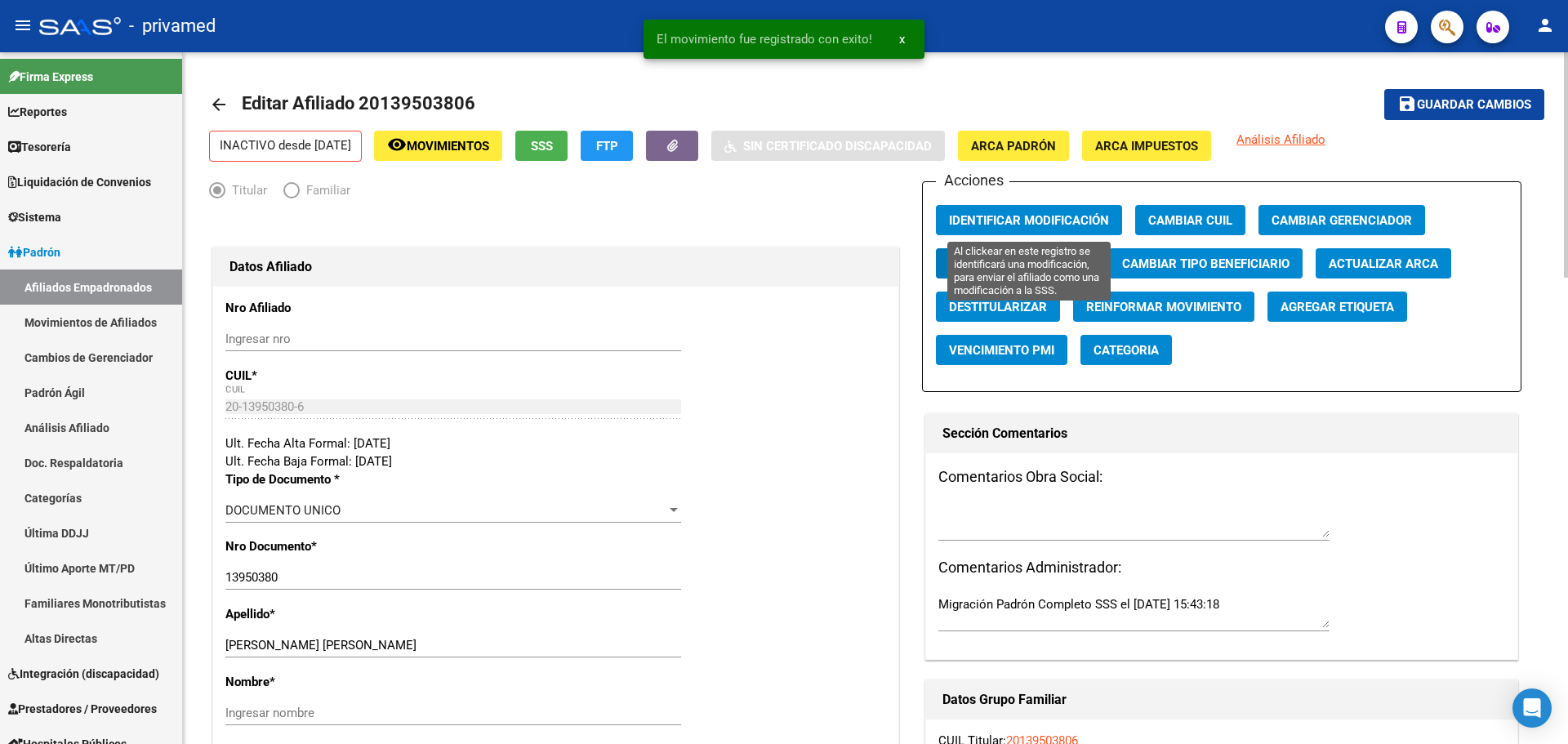
click at [1032, 222] on span "Identificar Modificación" at bounding box center [1028, 221] width 160 height 15
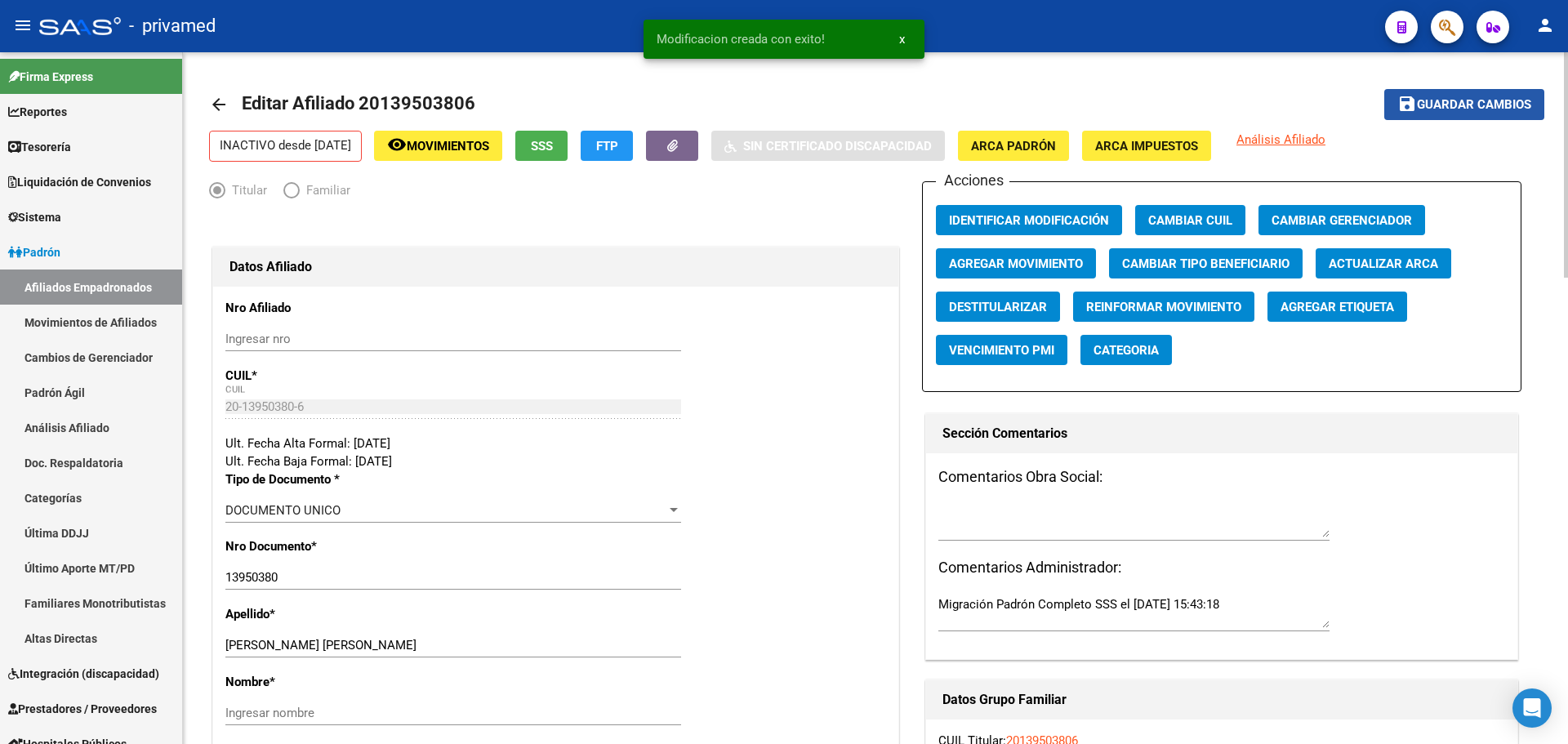
click at [1479, 110] on span "Guardar cambios" at bounding box center [1474, 106] width 114 height 15
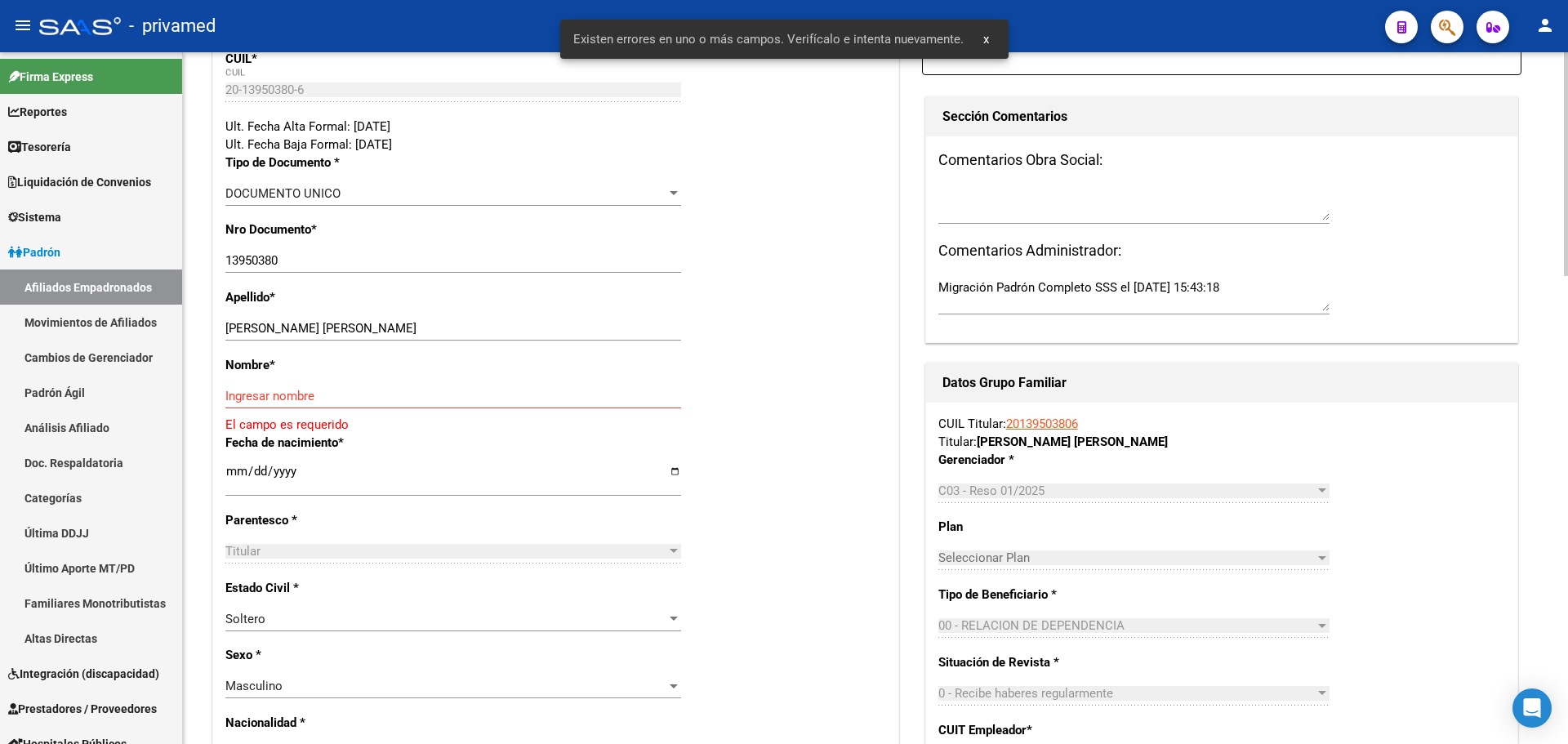
scroll to position [327, 0]
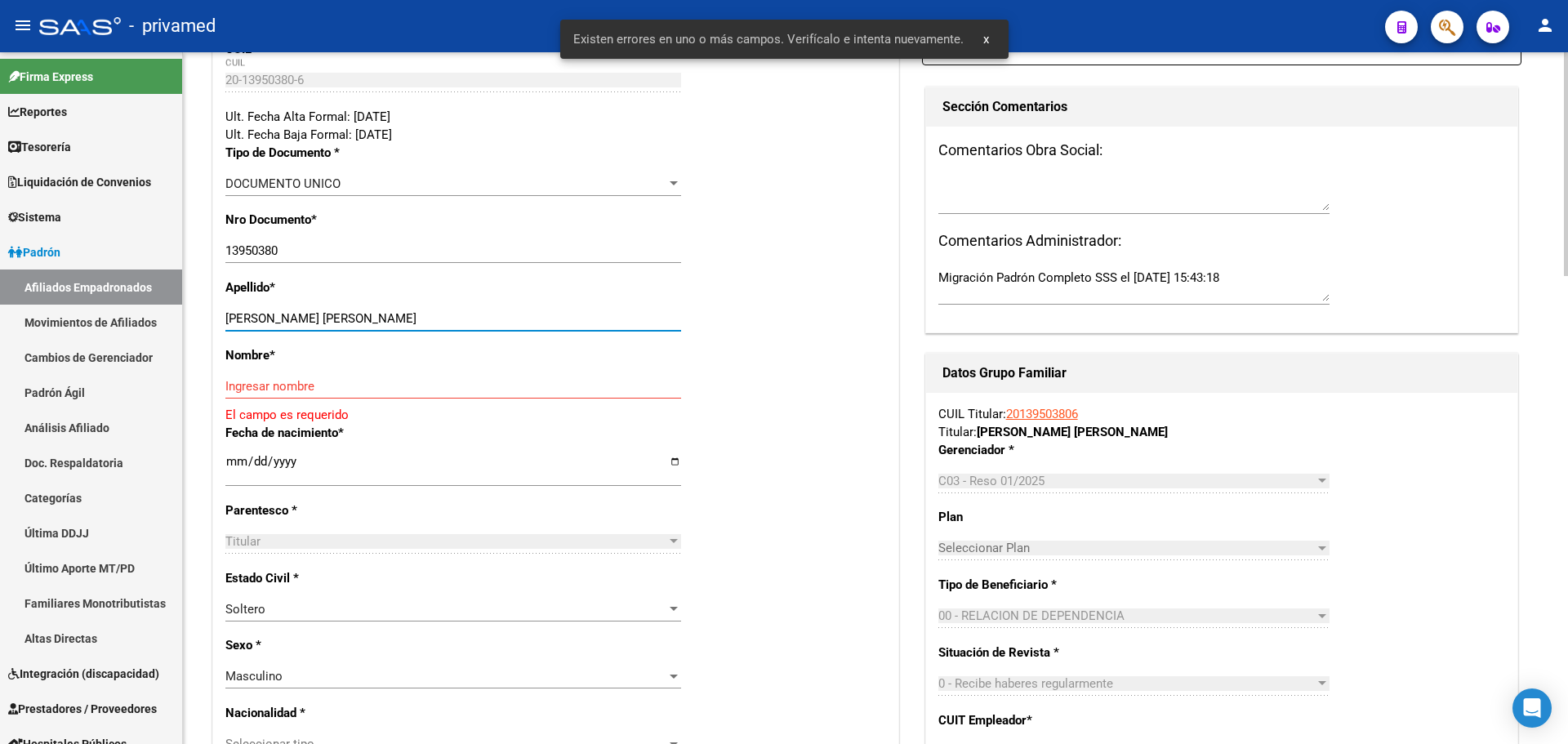
drag, startPoint x: 370, startPoint y: 317, endPoint x: 276, endPoint y: 319, distance: 94.0
click at [276, 319] on input "[PERSON_NAME] [PERSON_NAME]" at bounding box center [453, 318] width 456 height 15
type input "AGUERO"
click at [337, 384] on input "Ingresar nombre" at bounding box center [453, 387] width 456 height 15
paste input "[PERSON_NAME]"
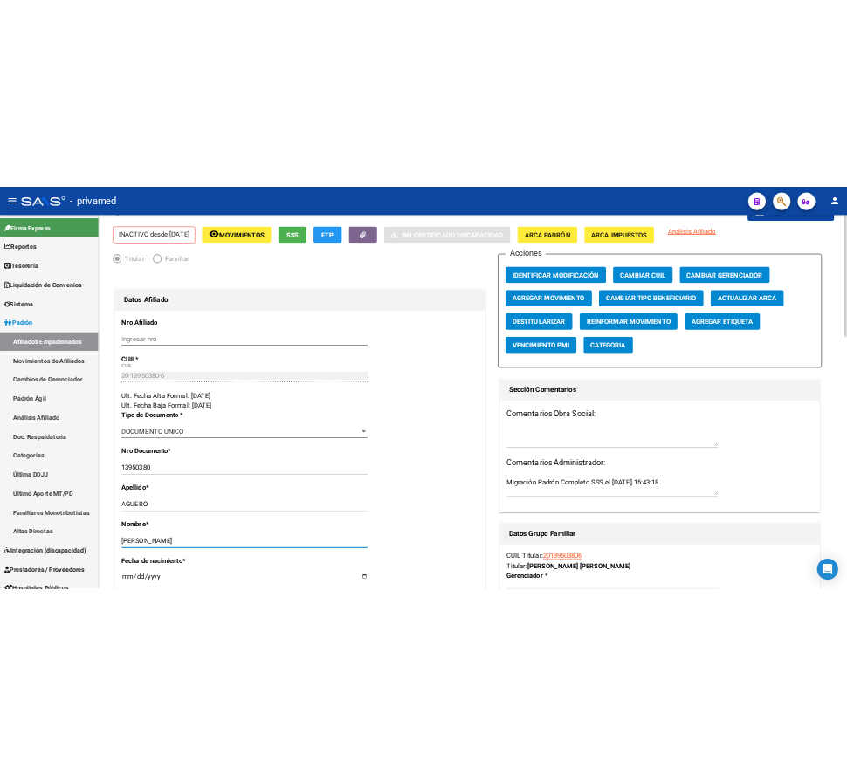
scroll to position [0, 0]
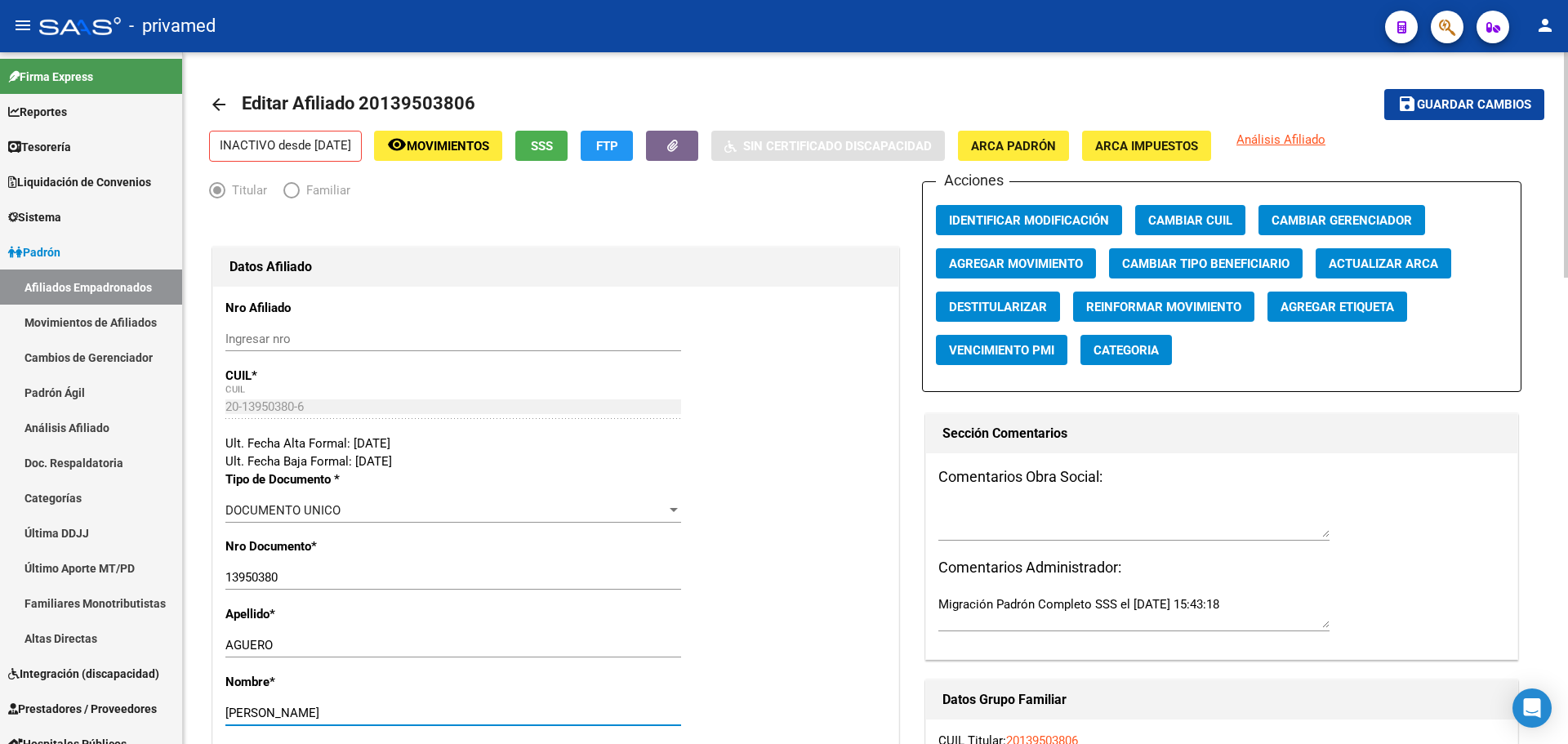
type input "[PERSON_NAME]"
click at [1060, 225] on span "Identificar Modificación" at bounding box center [1028, 221] width 160 height 15
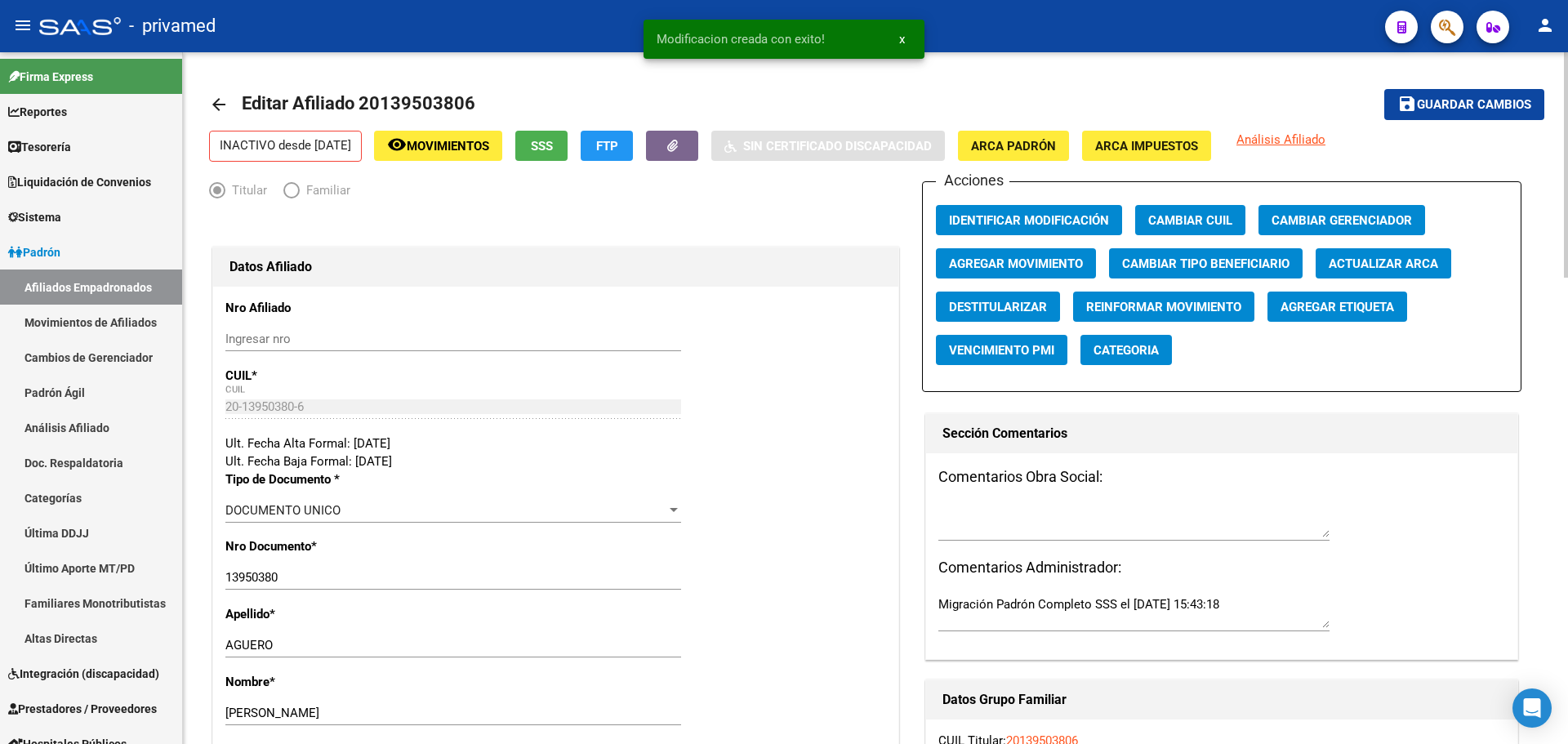
click at [1504, 108] on span "Guardar cambios" at bounding box center [1474, 106] width 114 height 15
click at [212, 110] on mat-icon "arrow_back" at bounding box center [218, 104] width 20 height 20
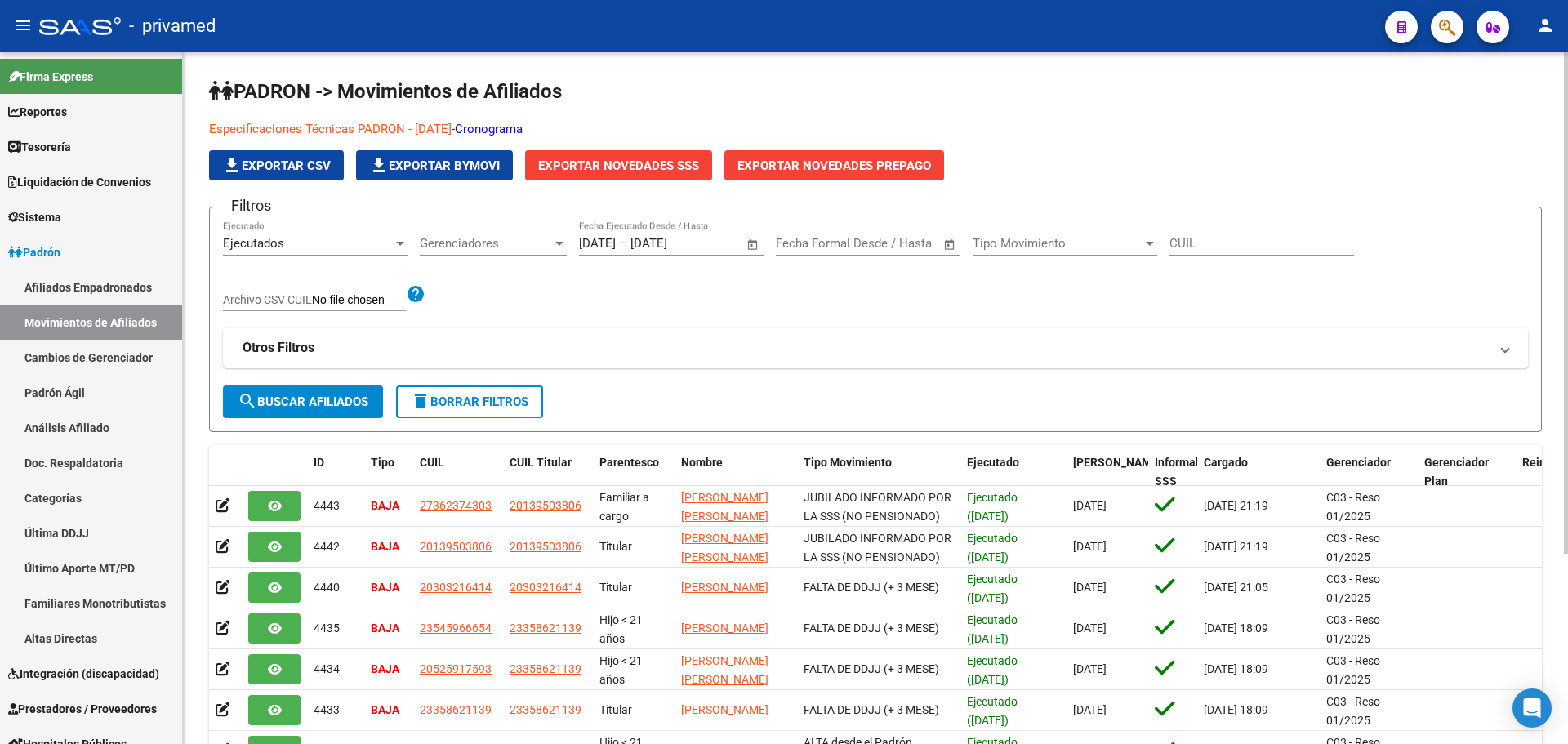
drag, startPoint x: 586, startPoint y: 313, endPoint x: 606, endPoint y: 306, distance: 21.2
click at [586, 313] on div "Filtros Ejecutados Ejecutado Gerenciadores Gerenciadores [DATE] [DATE] – [DATE]…" at bounding box center [875, 303] width 1305 height 165
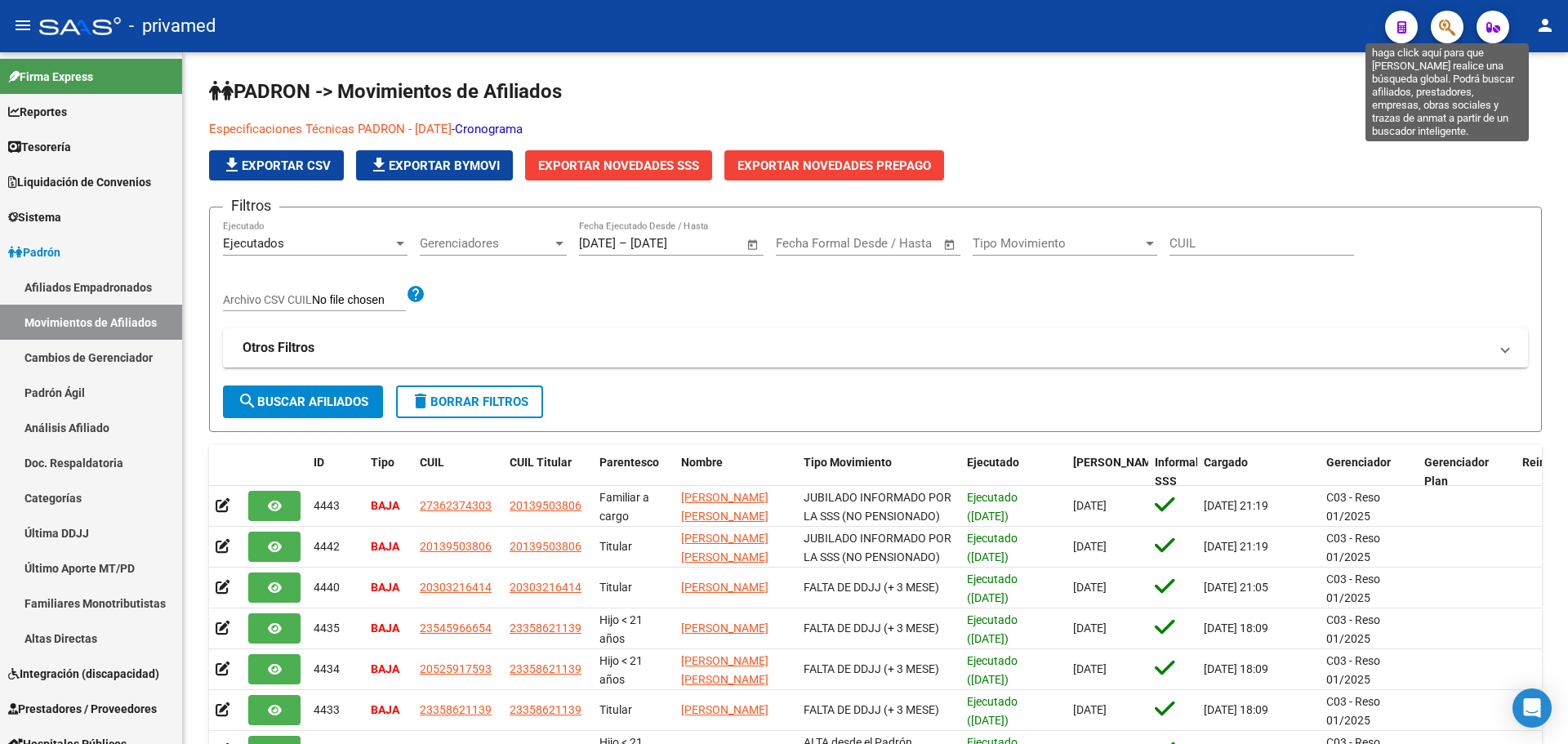
click at [1449, 23] on icon "button" at bounding box center [1446, 27] width 16 height 19
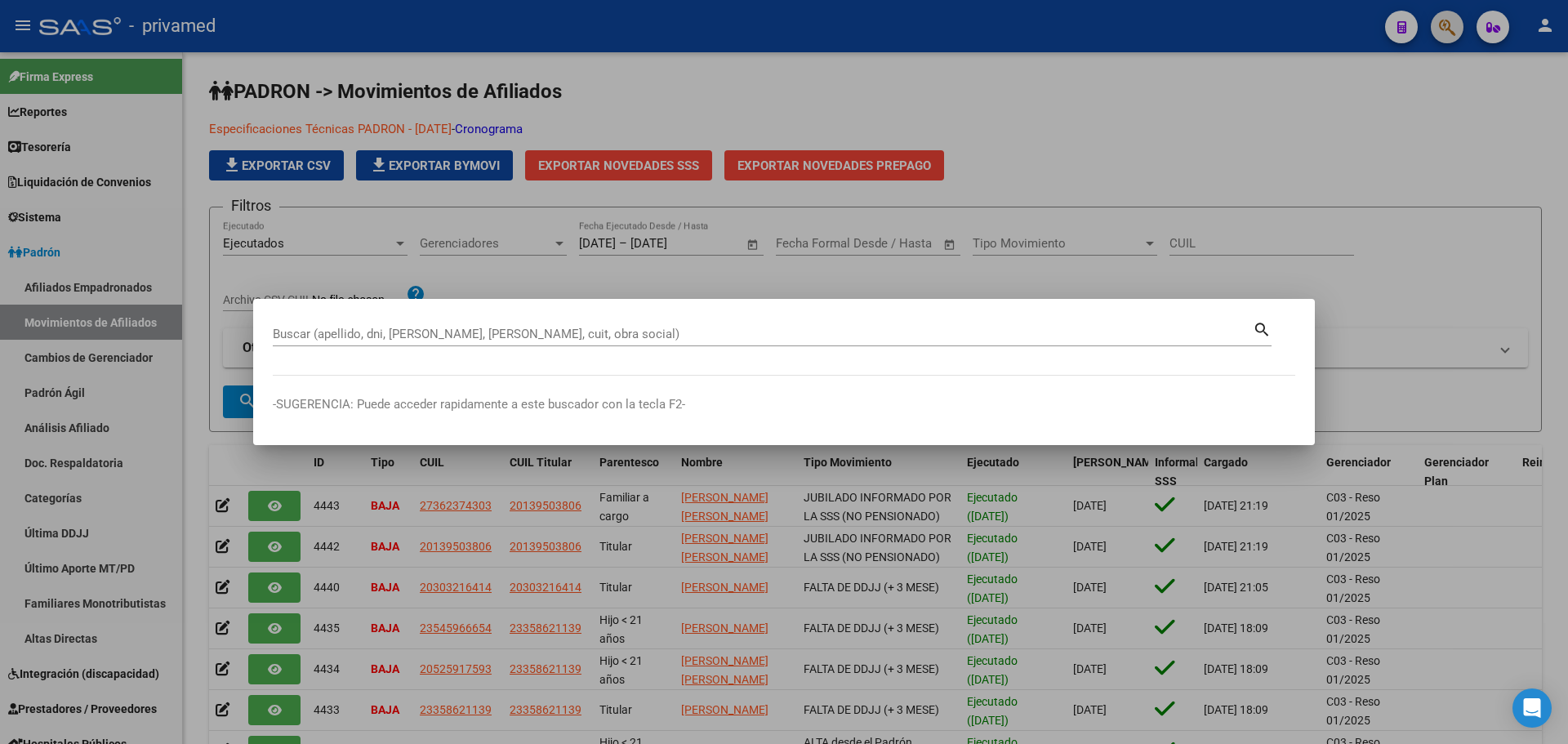
paste input "20117212492"
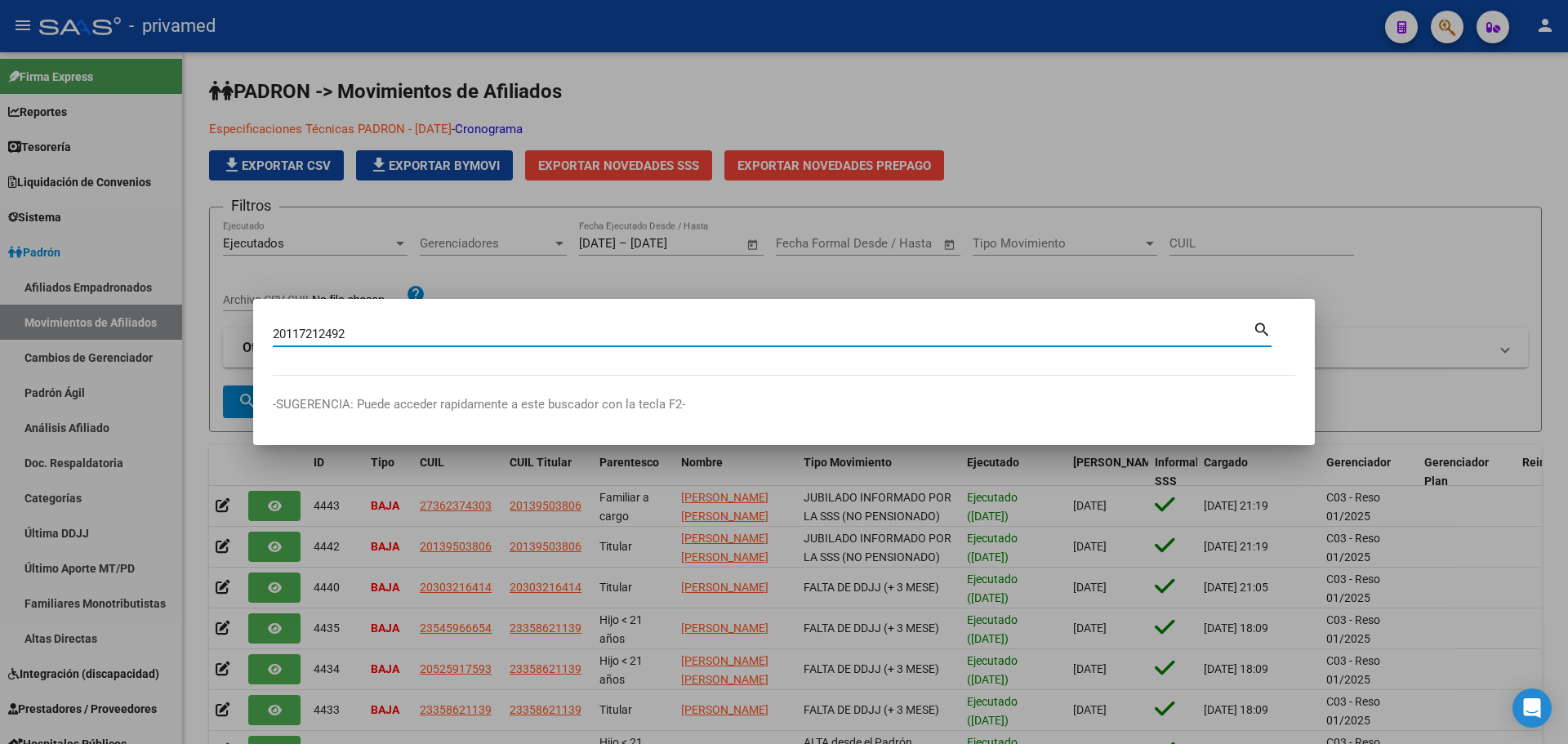
type input "20117212492"
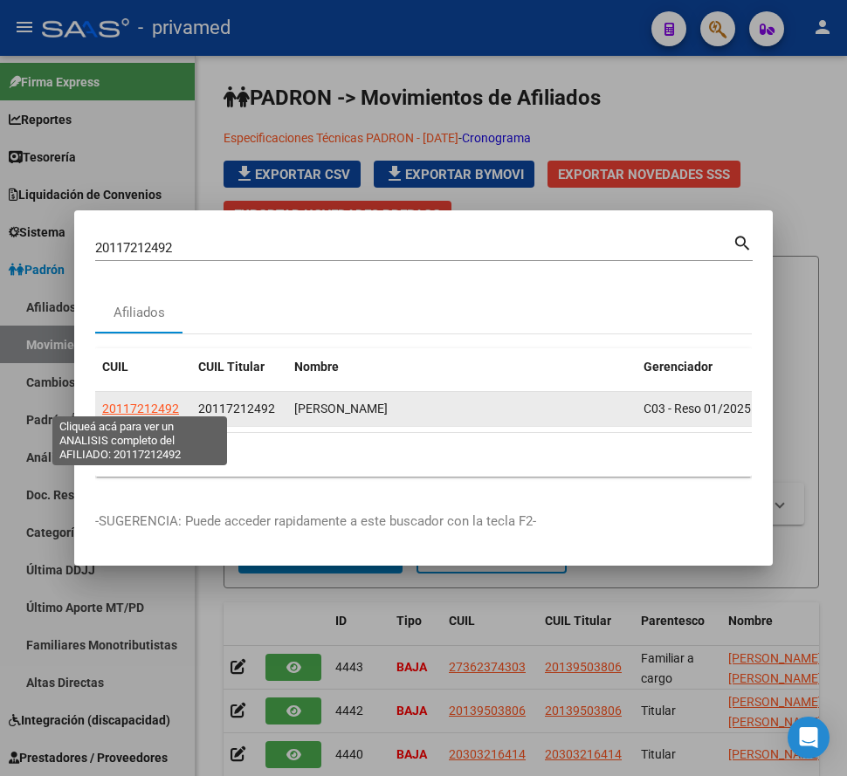
click at [164, 408] on span "20117212492" at bounding box center [140, 408] width 77 height 14
type textarea "20117212492"
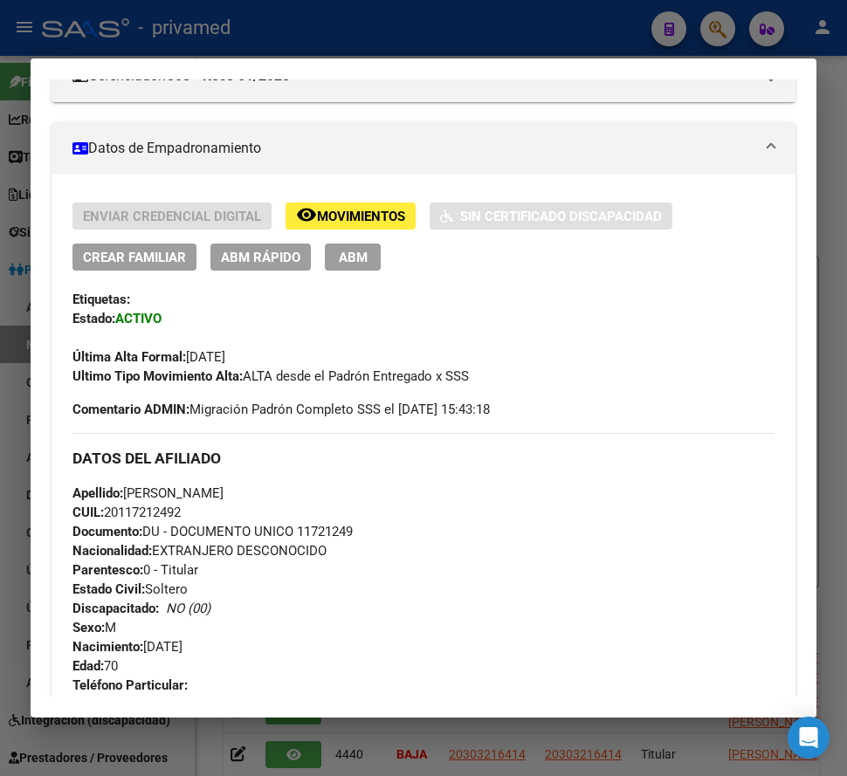
scroll to position [436, 0]
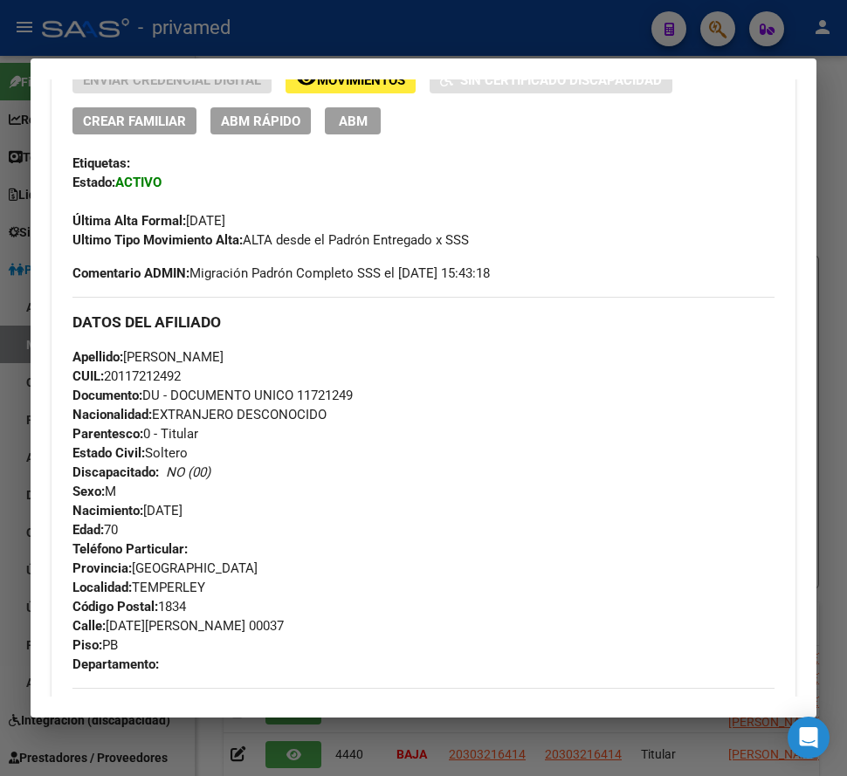
click at [341, 124] on span "ABM" at bounding box center [353, 121] width 29 height 16
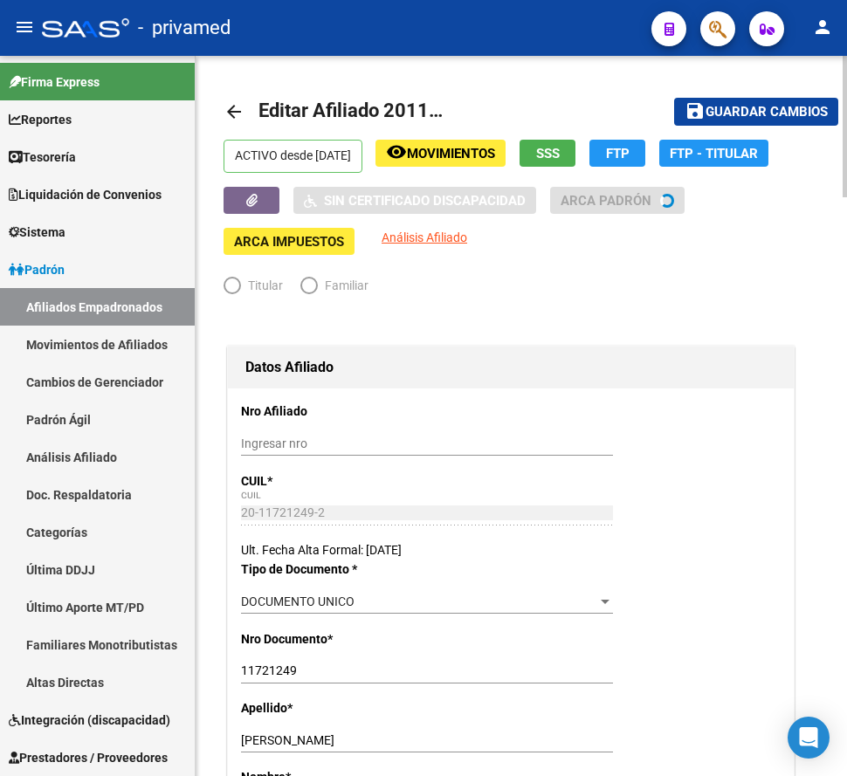
radio input "true"
type input "30-70804992-8"
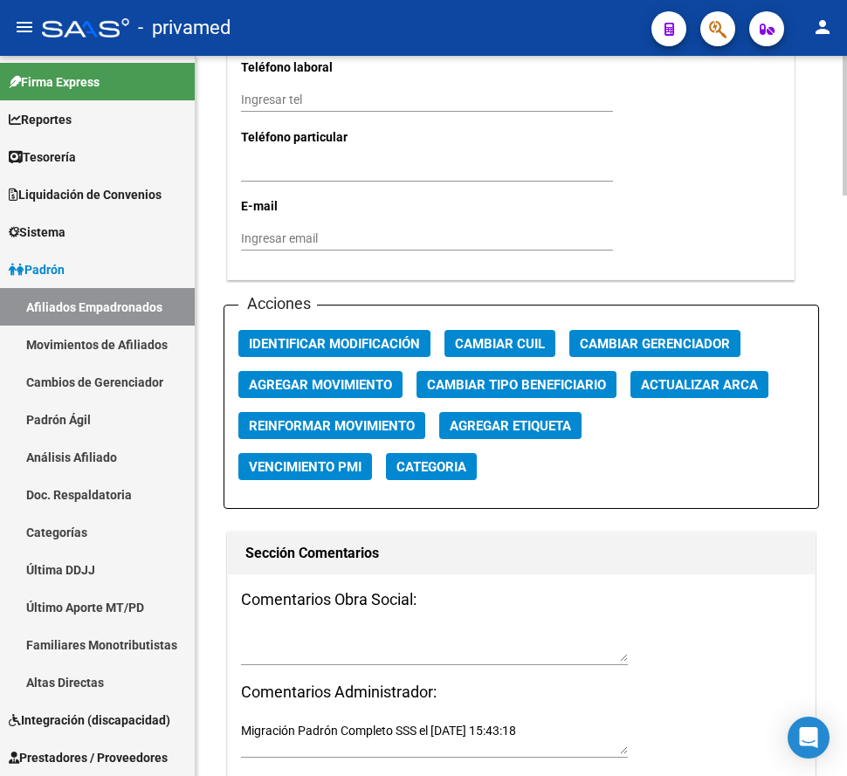
scroll to position [2007, 0]
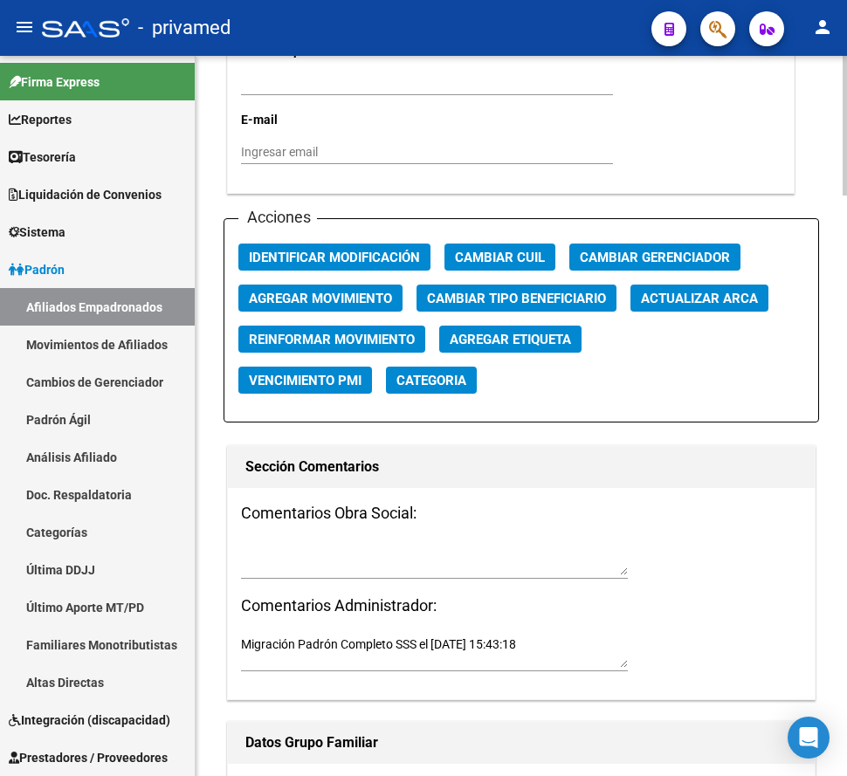
click at [385, 305] on span "Agregar Movimiento" at bounding box center [320, 299] width 143 height 16
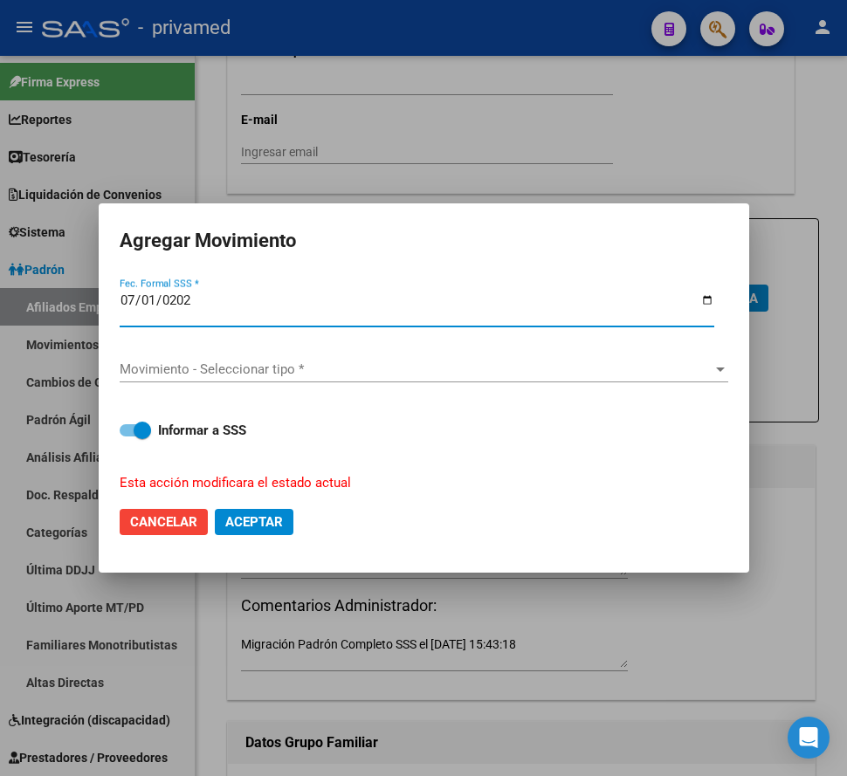
type input "[DATE]"
click at [285, 366] on span "Movimiento - Seleccionar tipo *" at bounding box center [416, 369] width 593 height 16
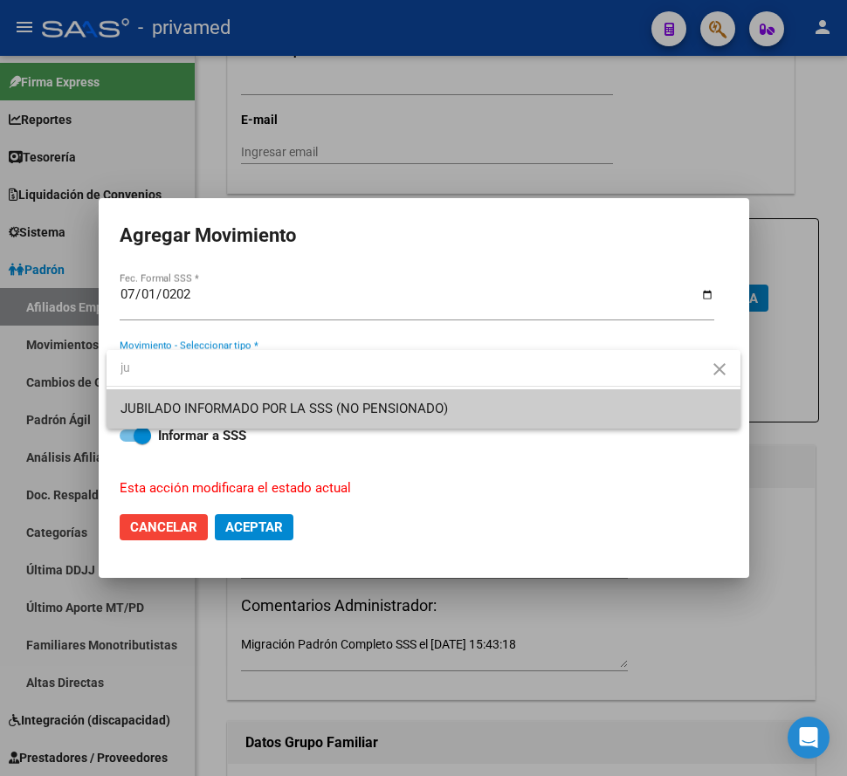
type input "ju"
click at [297, 403] on span "JUBILADO INFORMADO POR LA SSS (NO PENSIONADO)" at bounding box center [283, 409] width 327 height 16
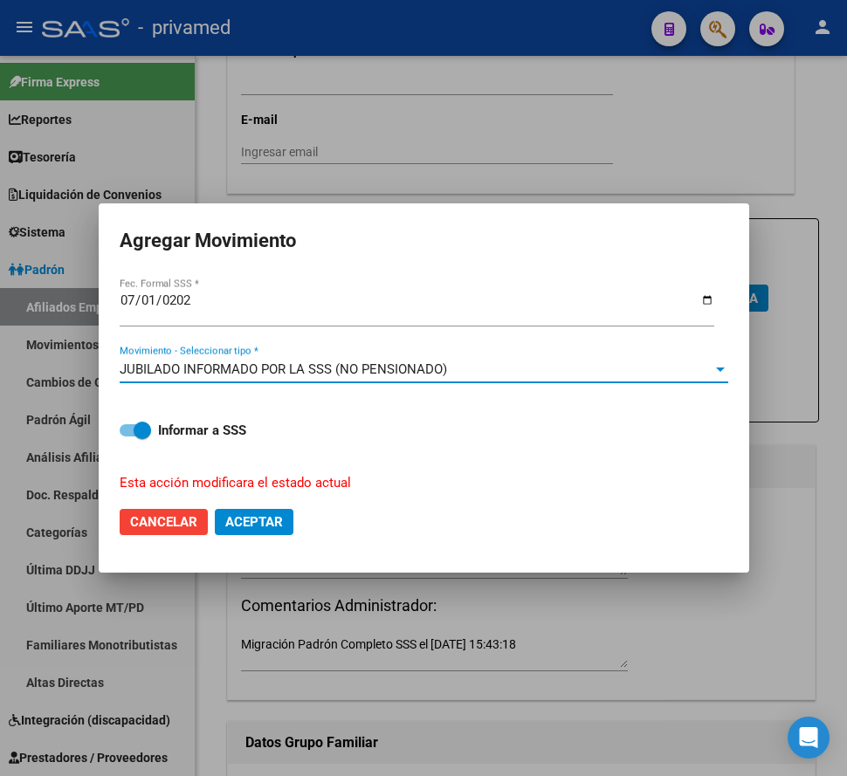
click at [274, 526] on span "Aceptar" at bounding box center [254, 522] width 58 height 16
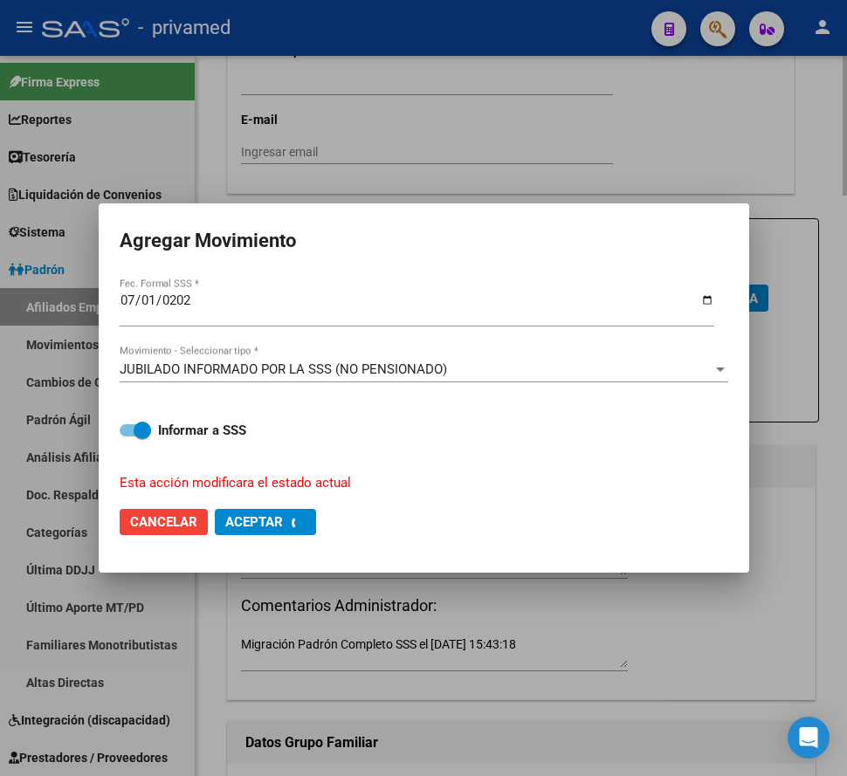
checkbox input "false"
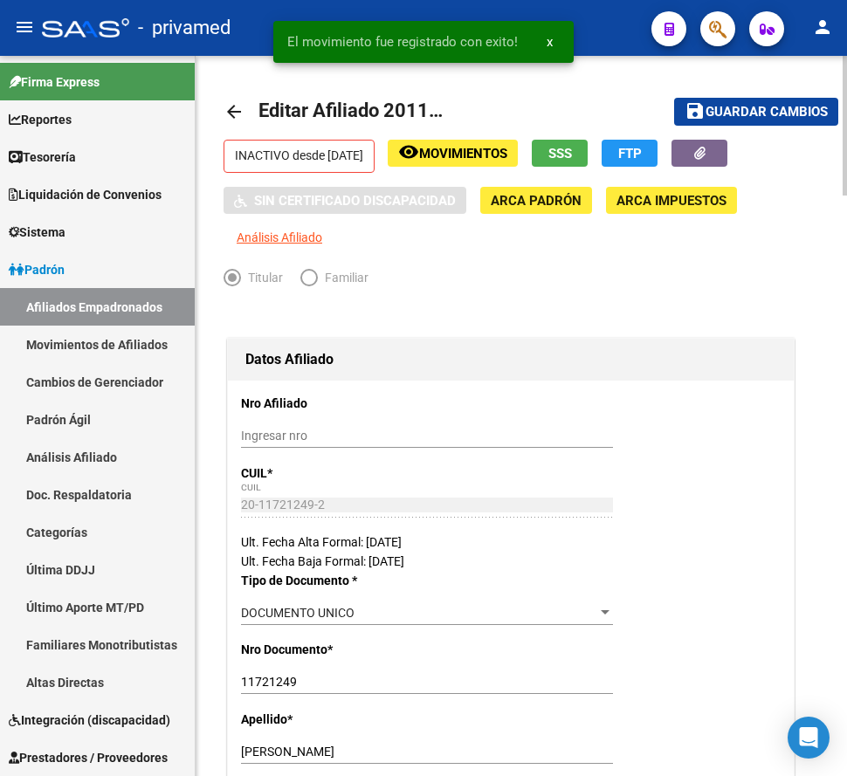
scroll to position [349, 0]
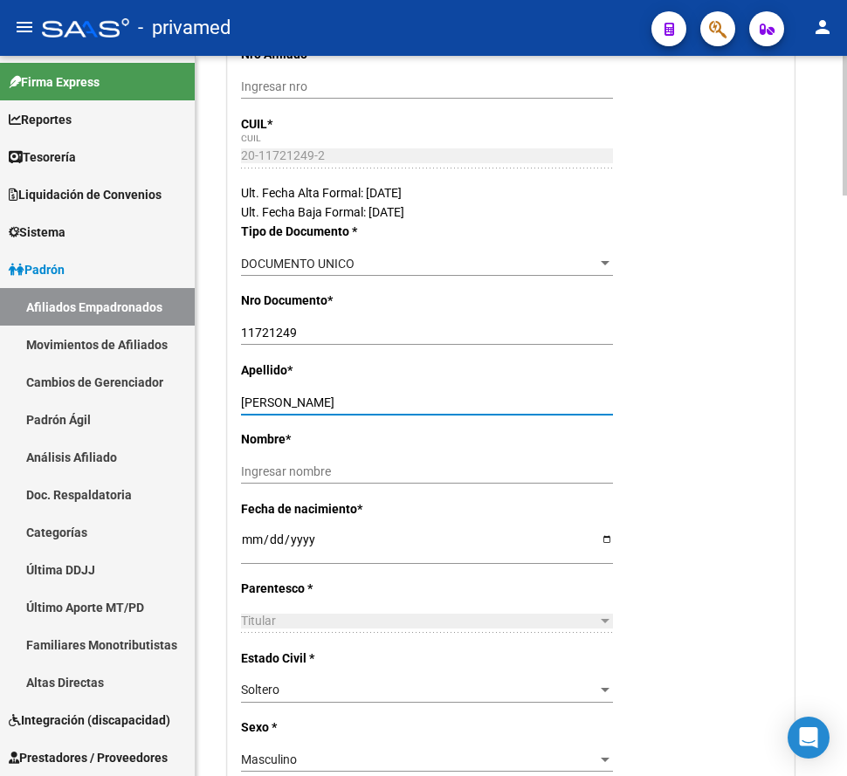
drag, startPoint x: 343, startPoint y: 404, endPoint x: 296, endPoint y: 407, distance: 47.2
click at [296, 407] on input "[PERSON_NAME]" at bounding box center [427, 402] width 372 height 15
type input "CABEZAS"
click at [291, 470] on input "Ingresar nombre" at bounding box center [427, 471] width 372 height 15
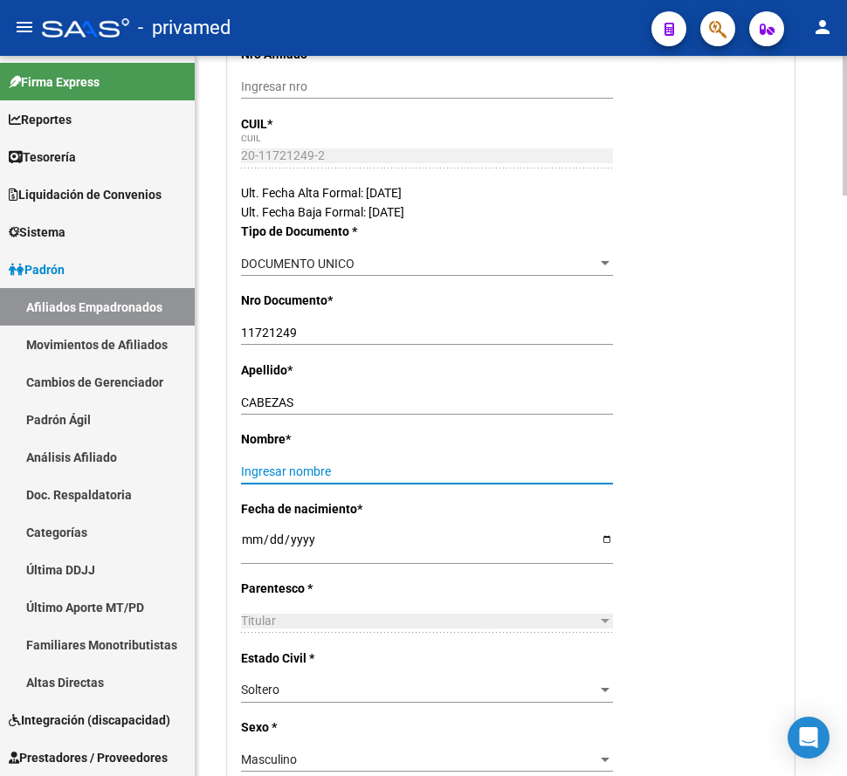
paste input "[PERSON_NAME]"
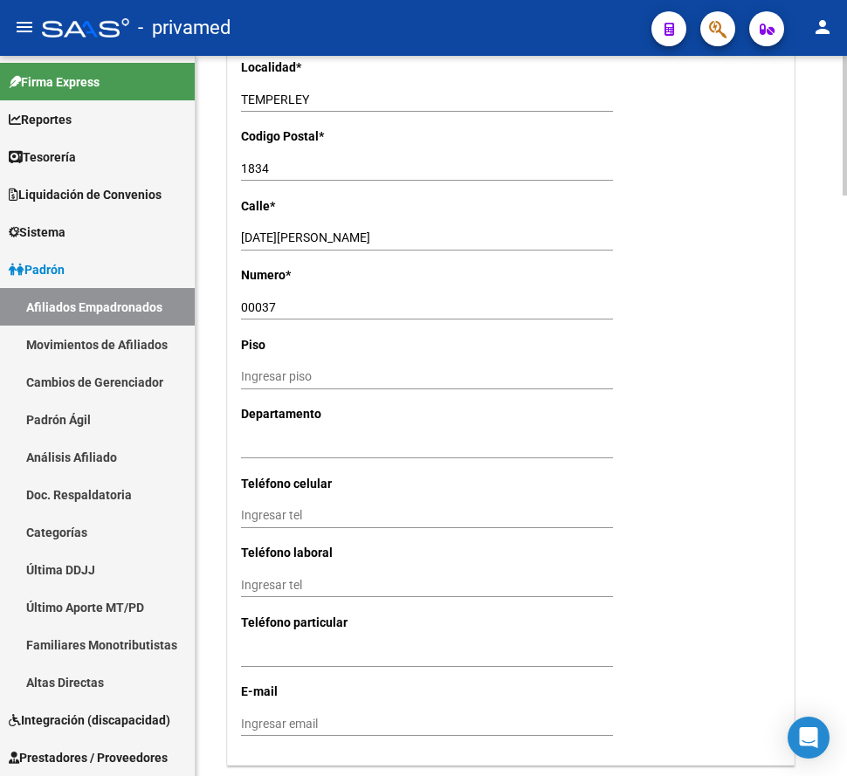
scroll to position [1920, 0]
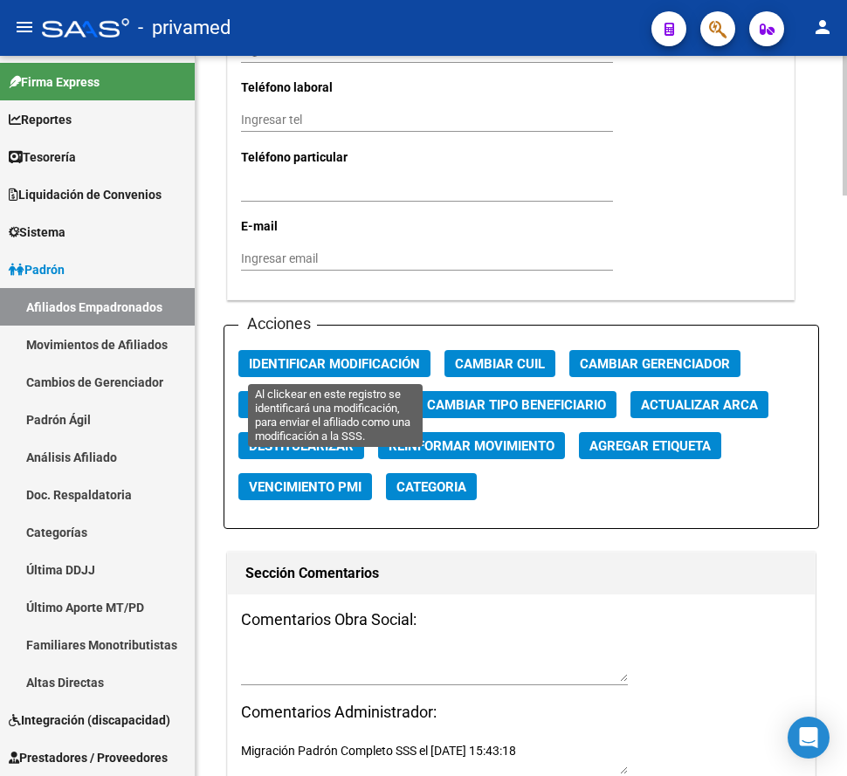
type input "[PERSON_NAME]"
click at [284, 364] on span "Identificar Modificación" at bounding box center [334, 364] width 171 height 16
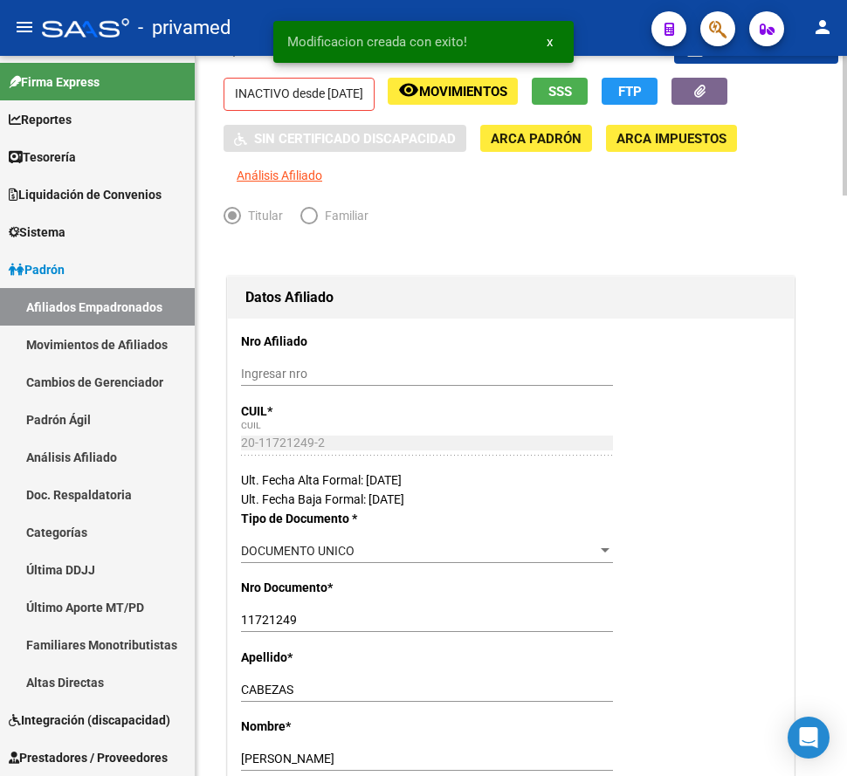
scroll to position [0, 0]
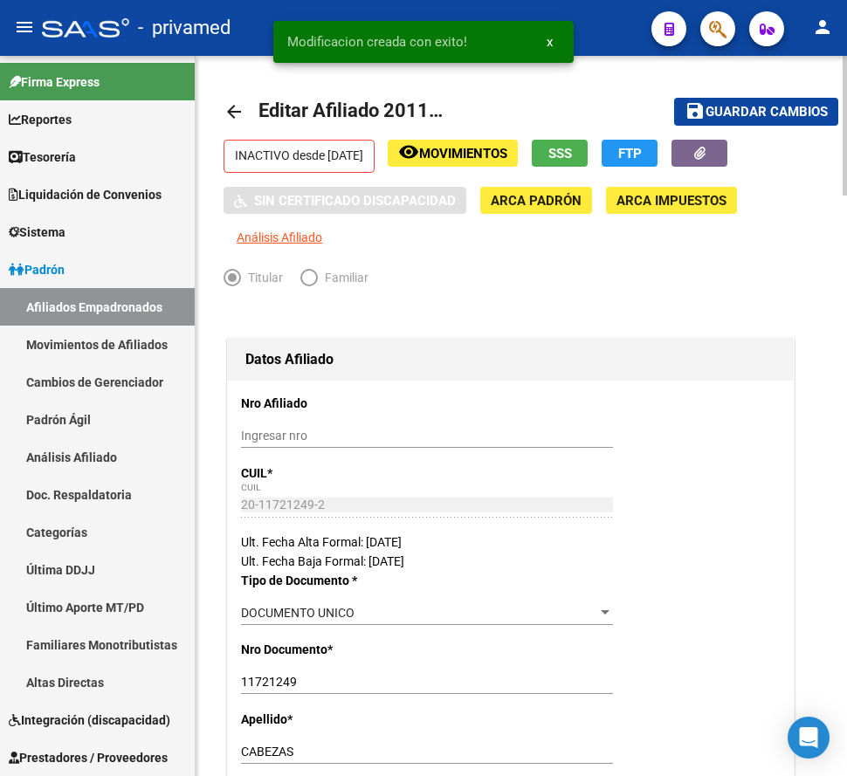
click at [767, 113] on span "Guardar cambios" at bounding box center [766, 113] width 122 height 16
click at [236, 110] on mat-icon "arrow_back" at bounding box center [233, 111] width 21 height 21
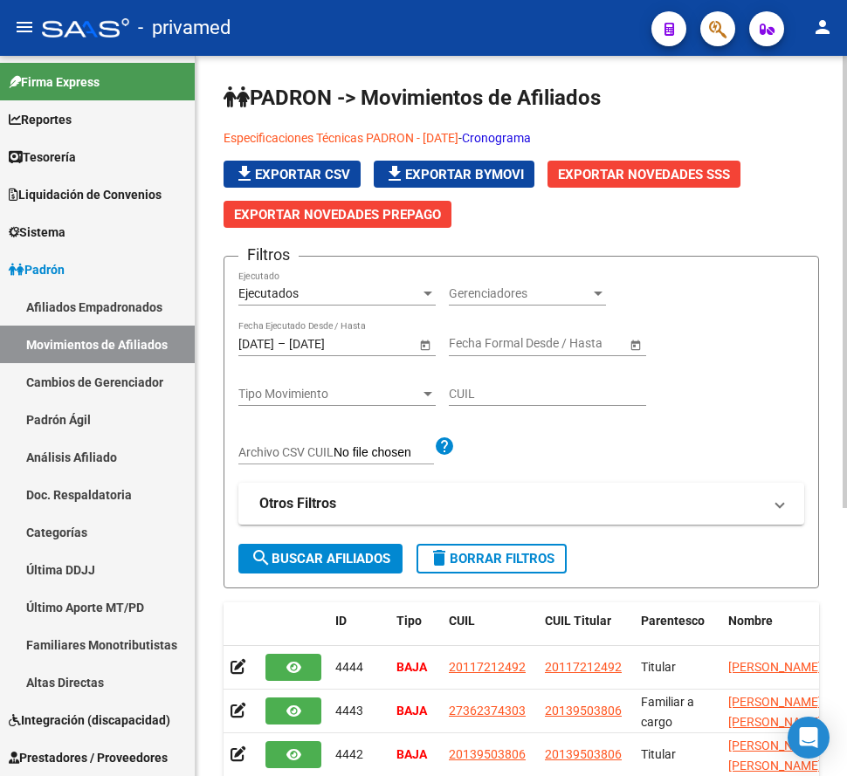
click at [716, 24] on icon "button" at bounding box center [717, 29] width 17 height 20
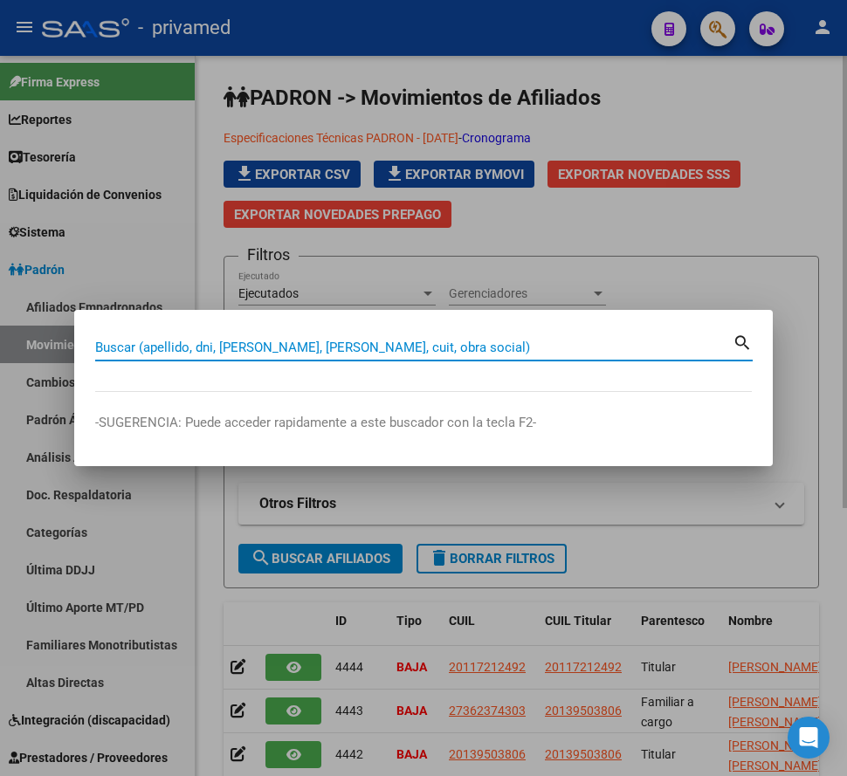
paste input "27172125366"
type input "27172125366"
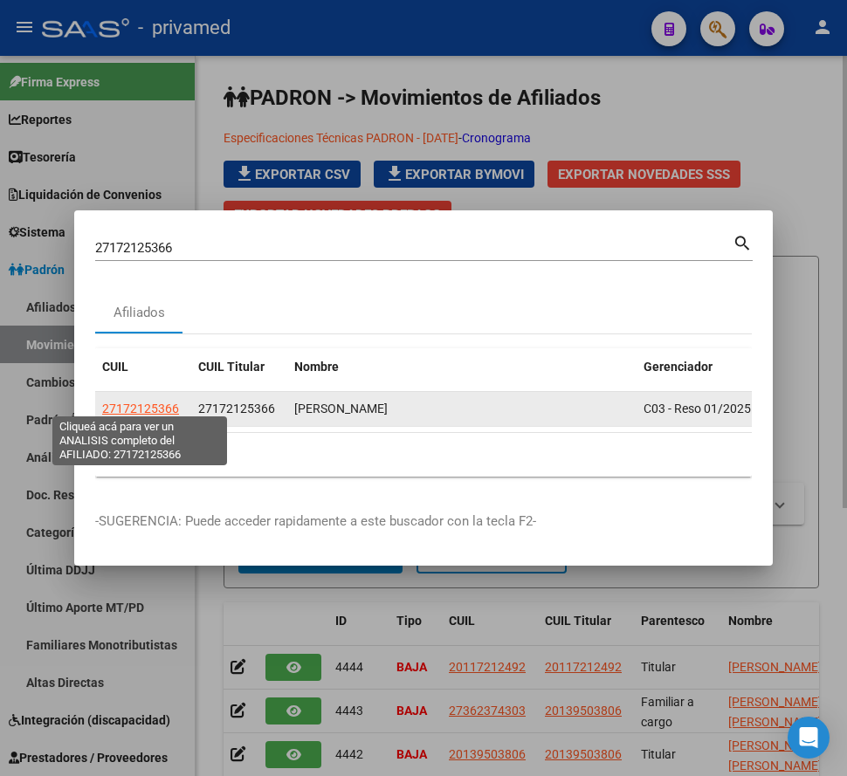
click at [172, 401] on span "27172125366" at bounding box center [140, 408] width 77 height 14
type textarea "27172125366"
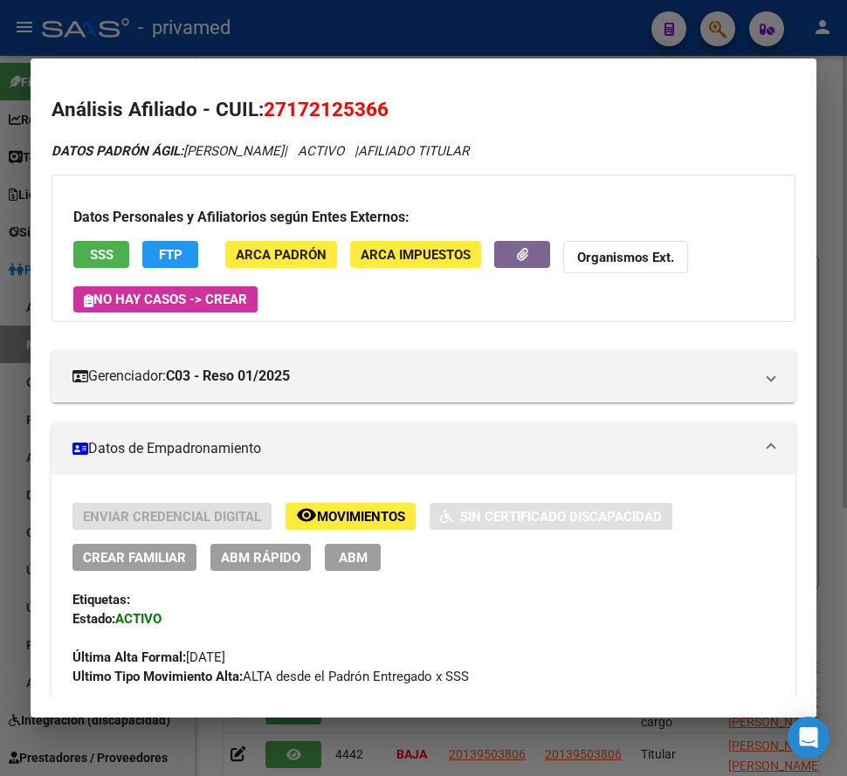
click at [359, 552] on span "ABM" at bounding box center [353, 558] width 29 height 16
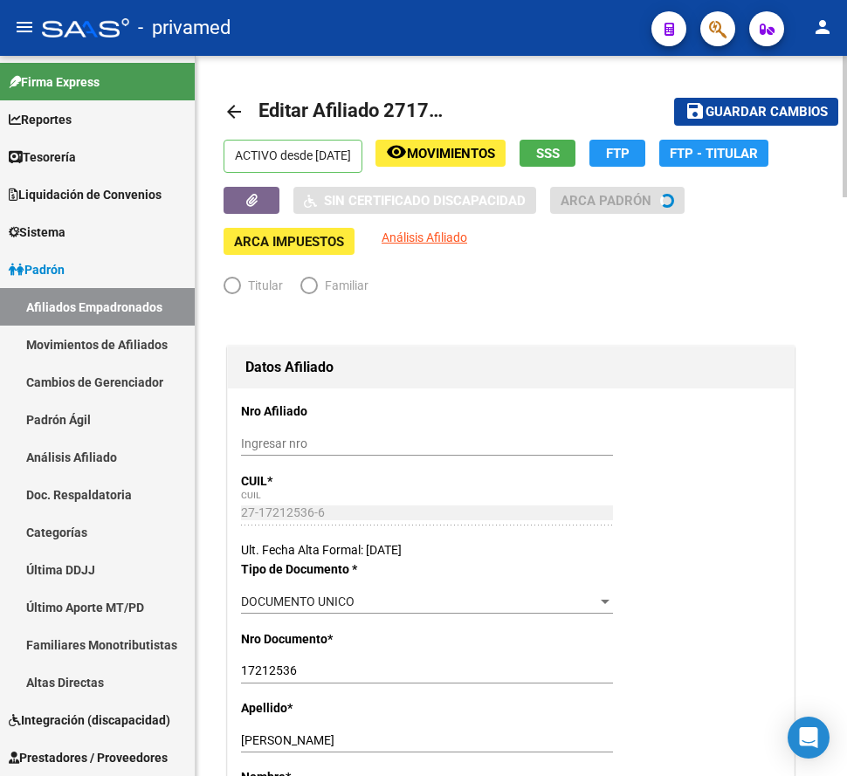
radio input "true"
type input "30-70804992-8"
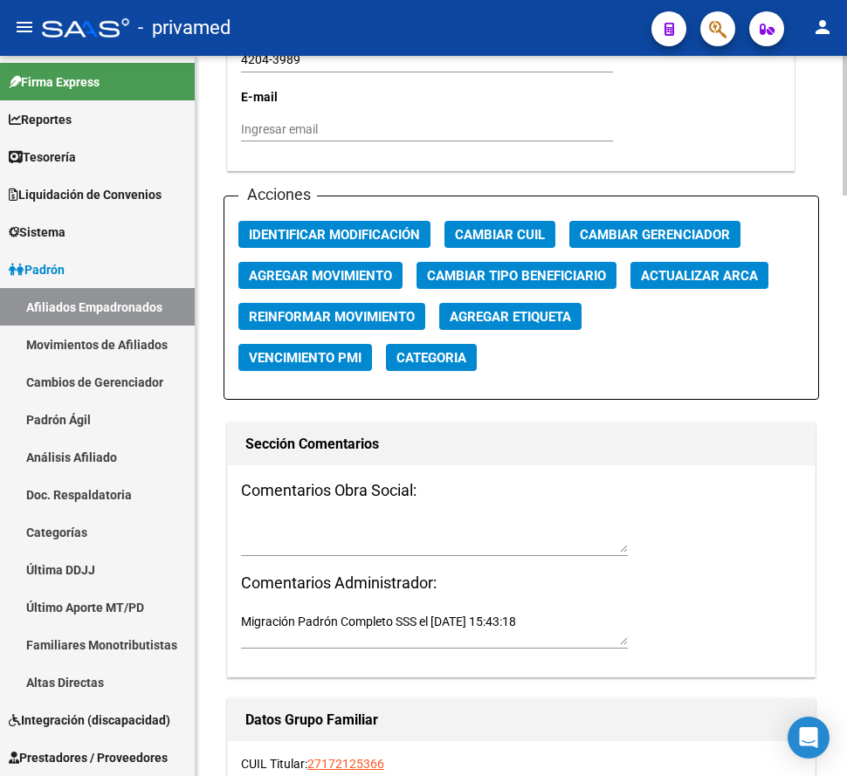
scroll to position [2094, 0]
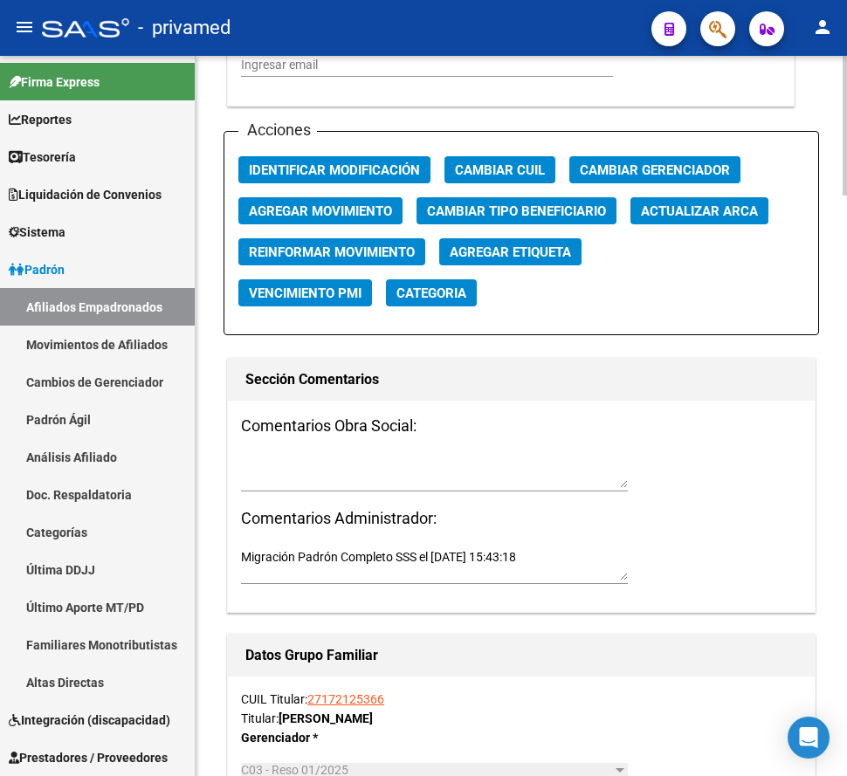
click at [391, 209] on span "Agregar Movimiento" at bounding box center [320, 211] width 143 height 16
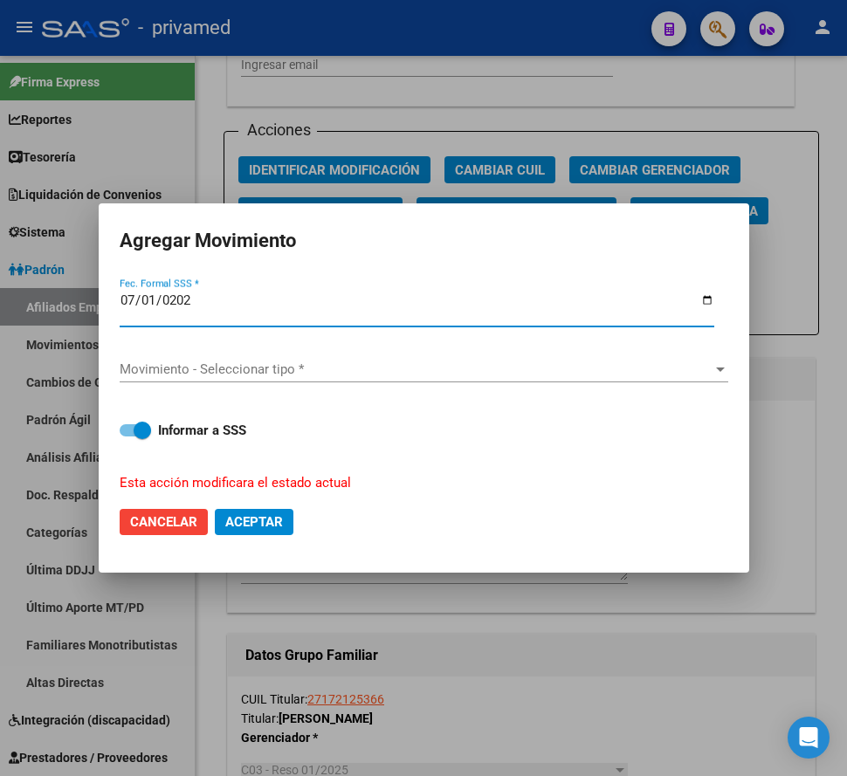
type input "[DATE]"
click at [278, 367] on span "Movimiento - Seleccionar tipo *" at bounding box center [416, 369] width 593 height 16
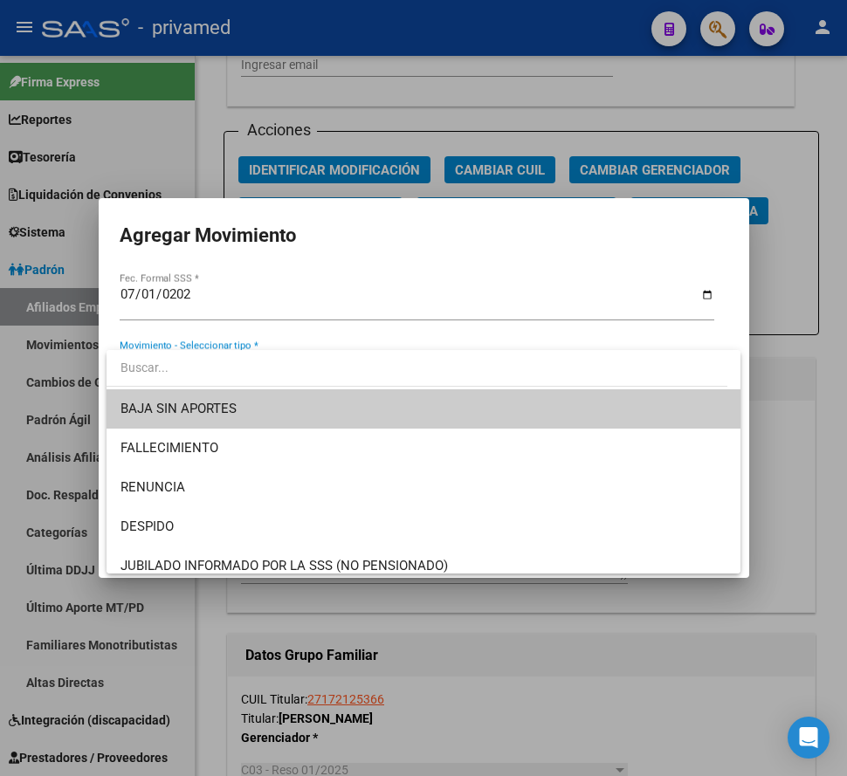
type input "h"
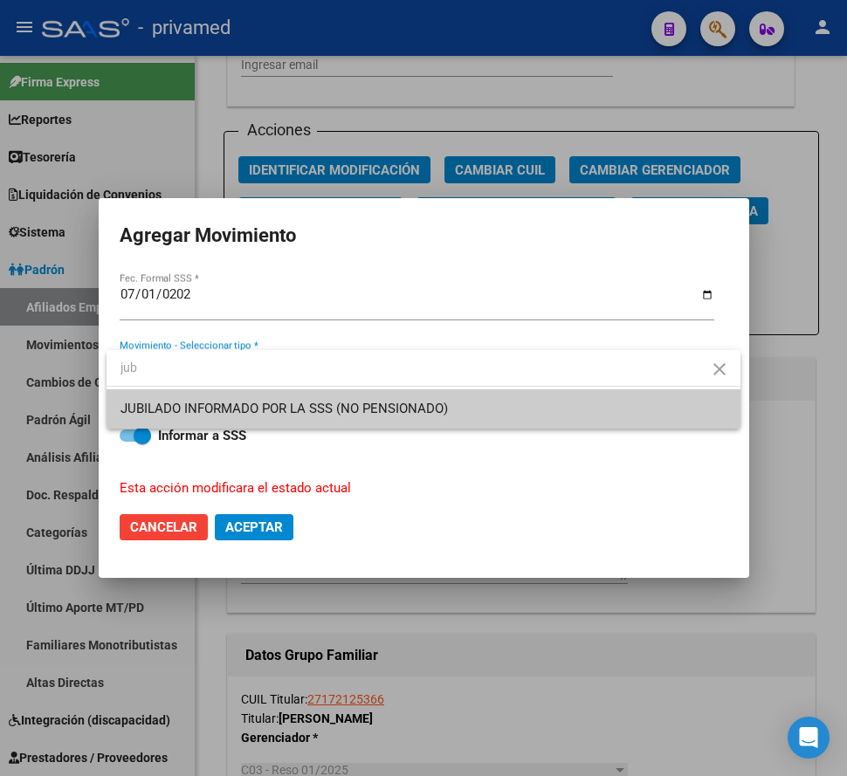
type input "jub"
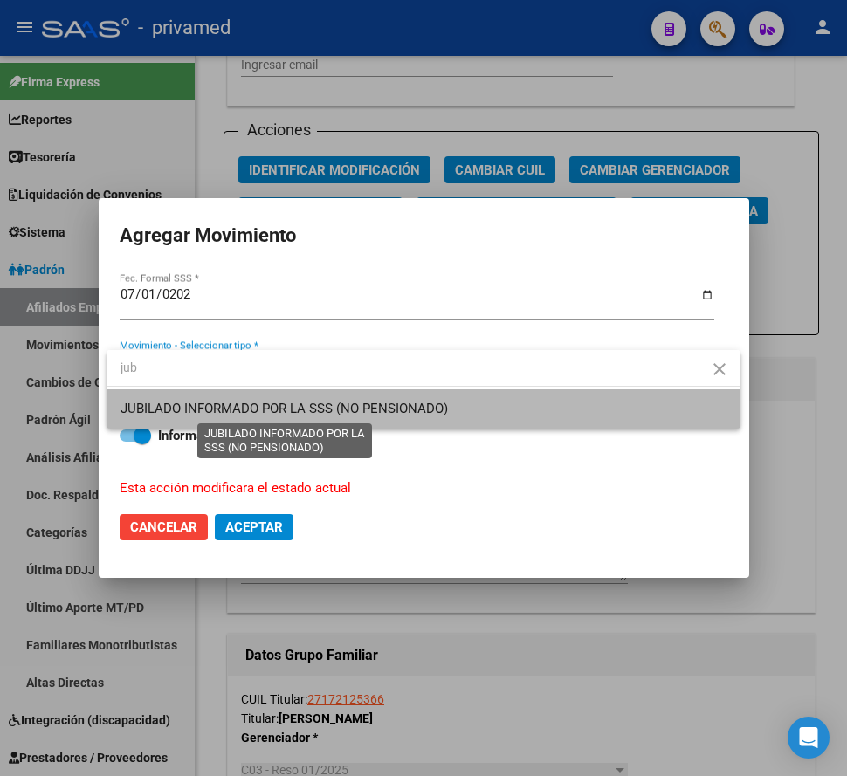
click at [284, 402] on span "JUBILADO INFORMADO POR LA SSS (NO PENSIONADO)" at bounding box center [283, 409] width 327 height 16
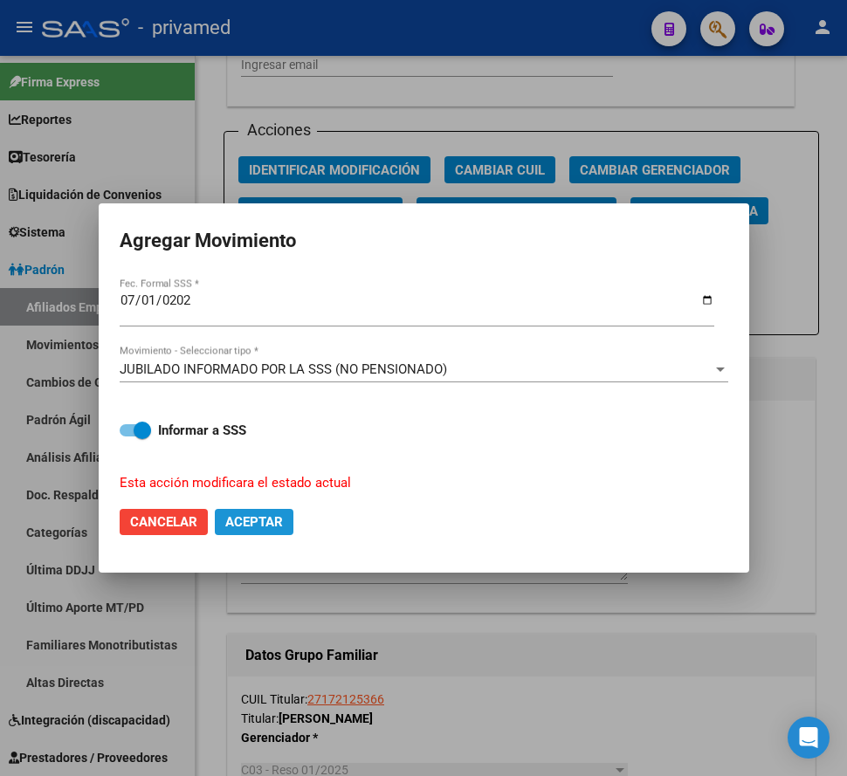
click at [271, 522] on span "Aceptar" at bounding box center [254, 522] width 58 height 16
checkbox input "false"
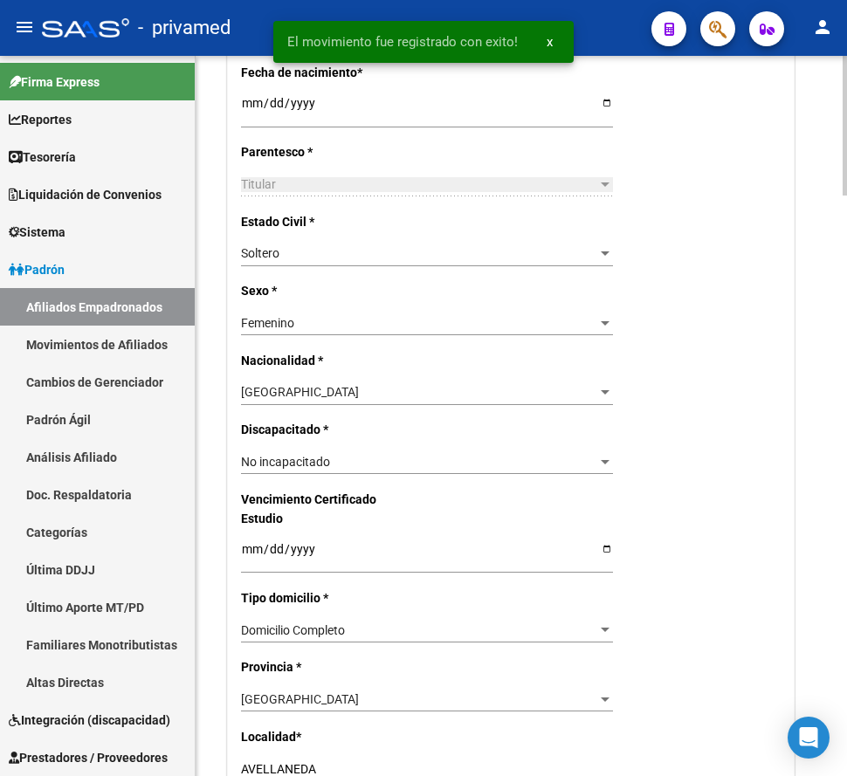
scroll to position [262, 0]
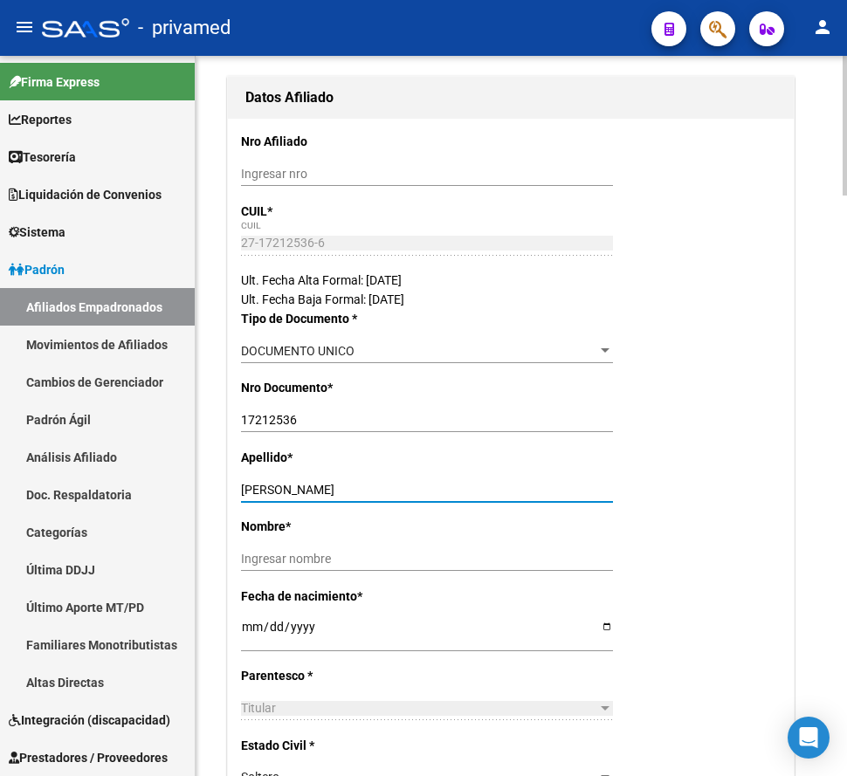
drag, startPoint x: 385, startPoint y: 486, endPoint x: 291, endPoint y: 483, distance: 93.4
click at [291, 483] on input "[PERSON_NAME]" at bounding box center [427, 490] width 372 height 15
type input "[PERSON_NAME]"
click at [324, 555] on input "Ingresar nombre" at bounding box center [427, 559] width 372 height 15
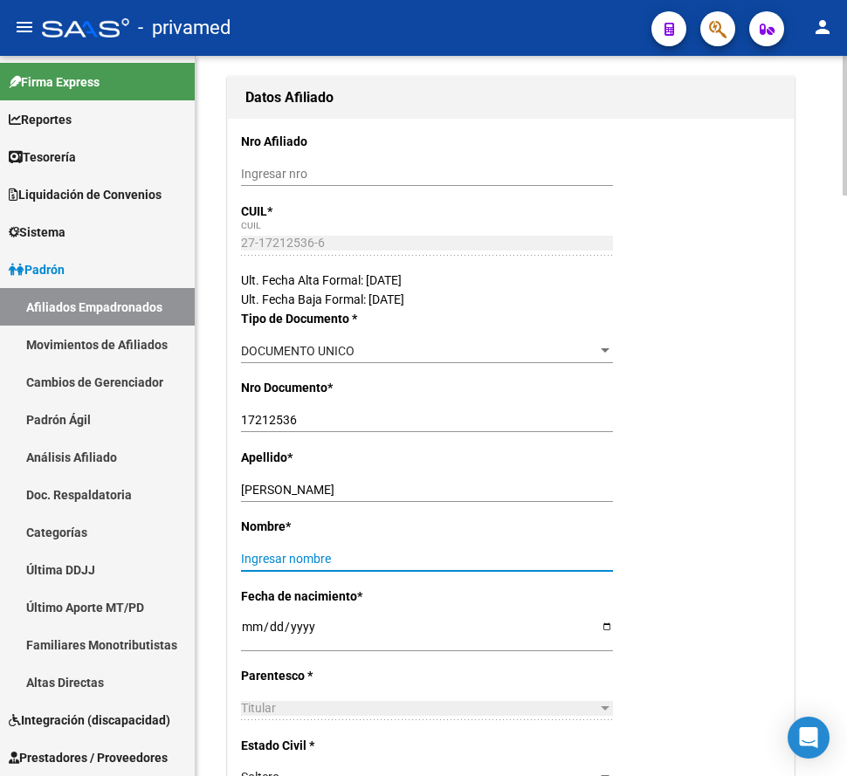
paste input "[PERSON_NAME]"
type input "[PERSON_NAME]"
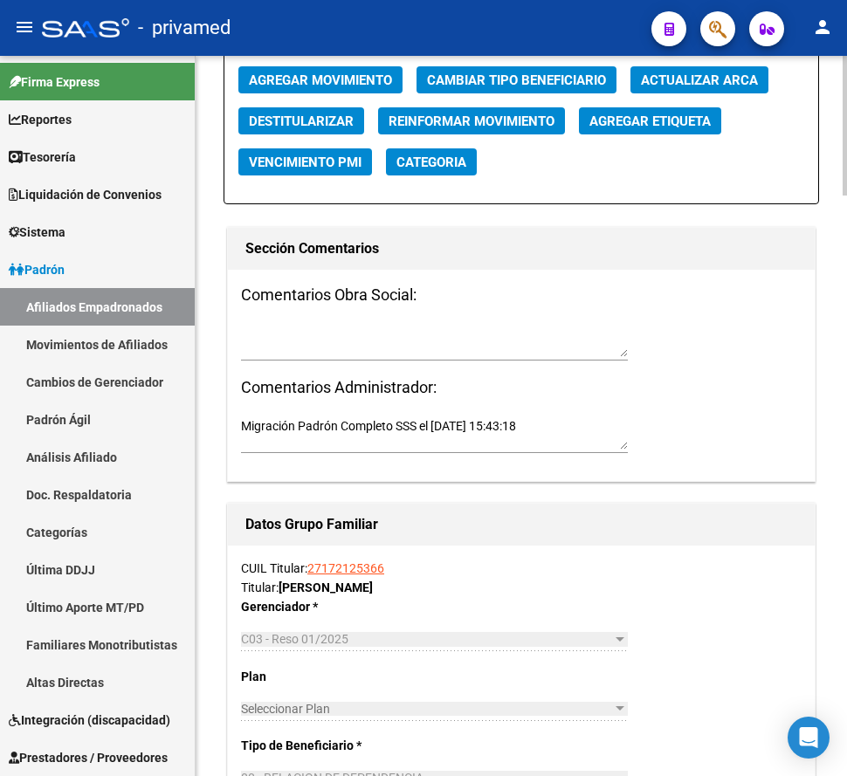
scroll to position [2182, 0]
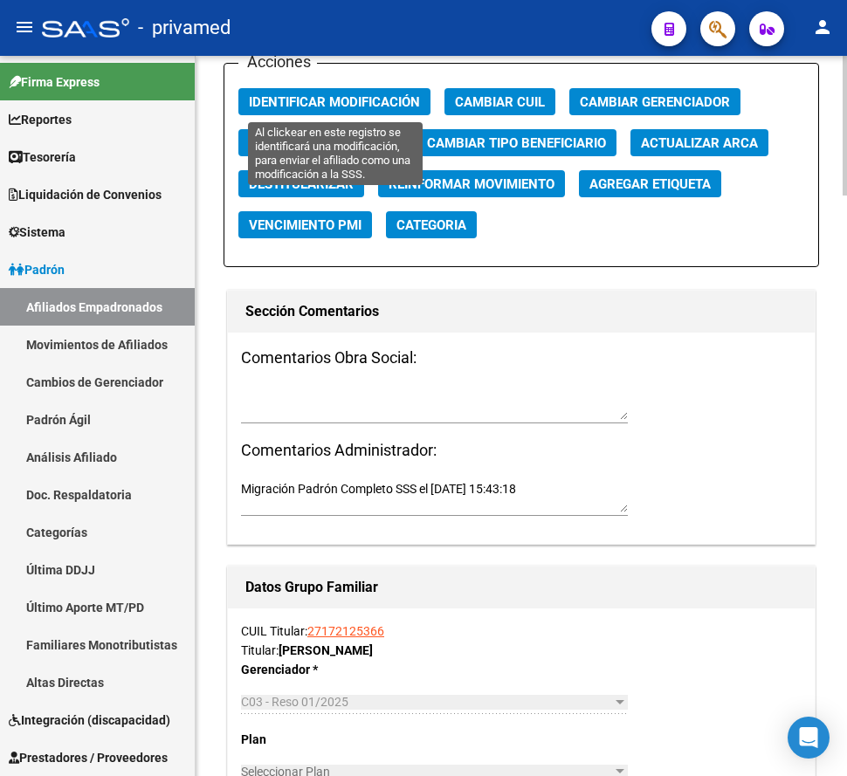
click at [339, 100] on span "Identificar Modificación" at bounding box center [334, 102] width 171 height 16
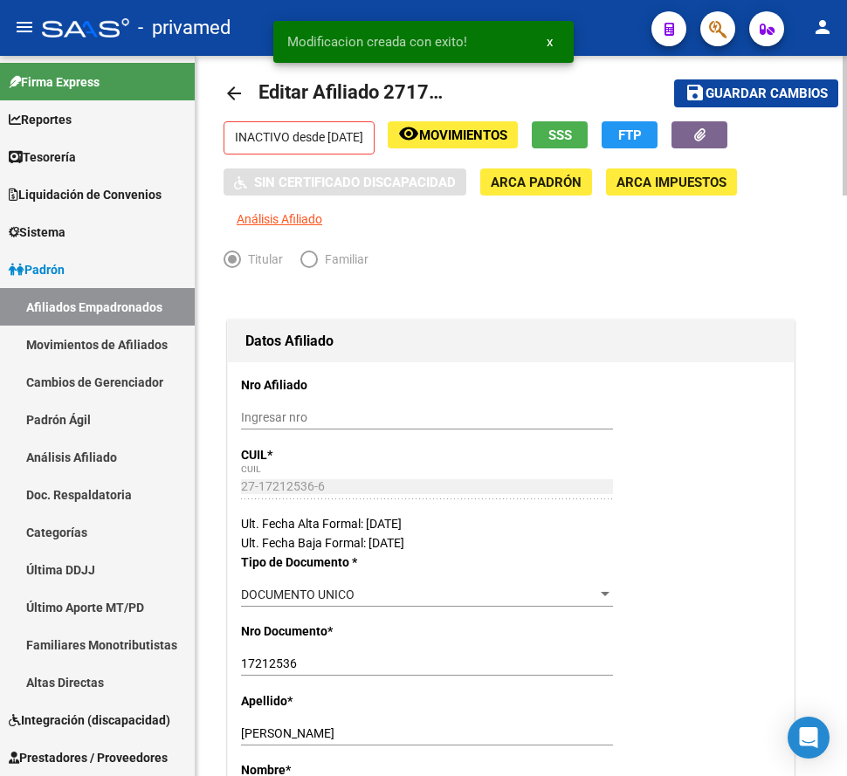
scroll to position [0, 0]
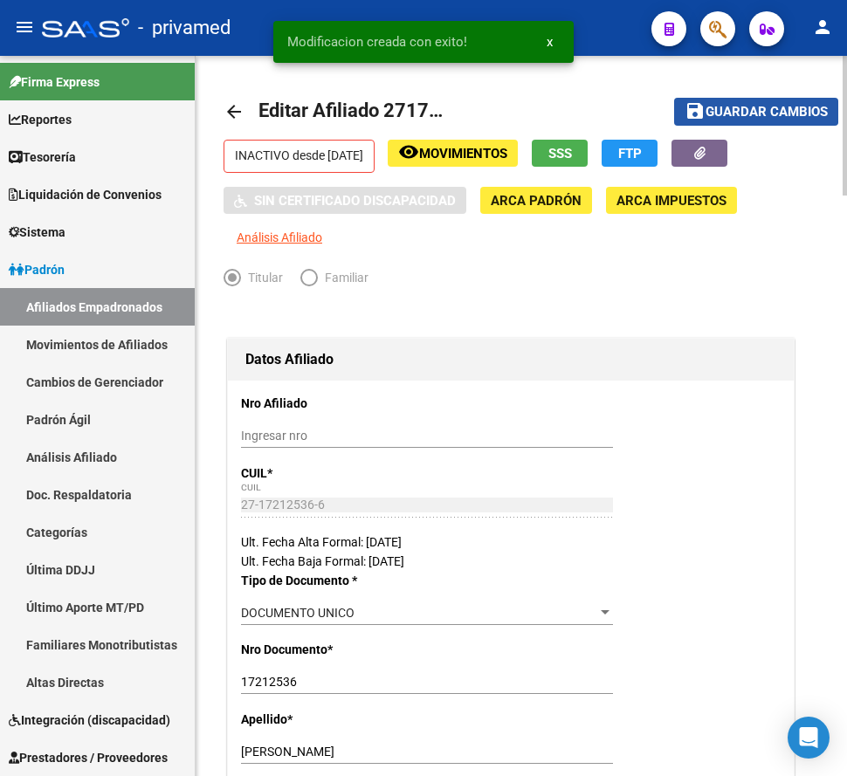
click at [744, 108] on span "Guardar cambios" at bounding box center [766, 113] width 122 height 16
click at [232, 110] on mat-icon "arrow_back" at bounding box center [233, 111] width 21 height 21
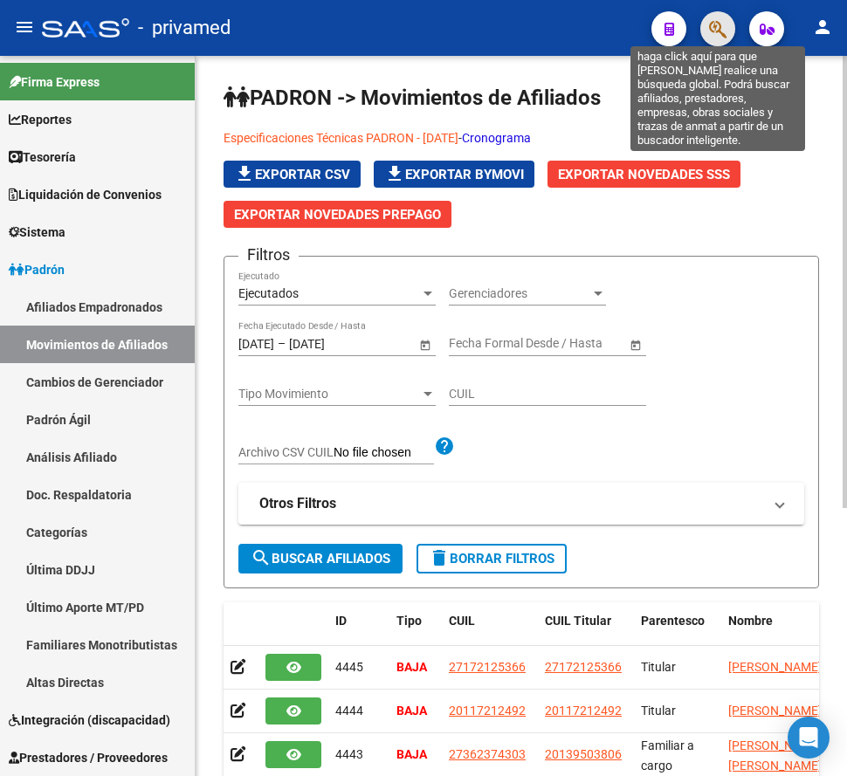
click at [716, 33] on icon "button" at bounding box center [717, 29] width 17 height 20
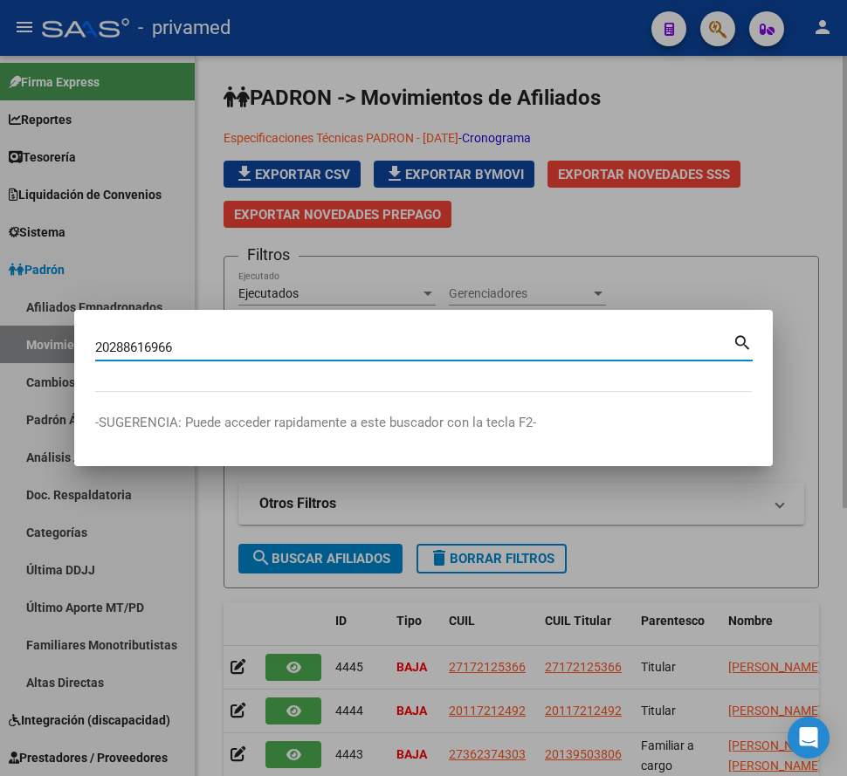
type input "20288616966"
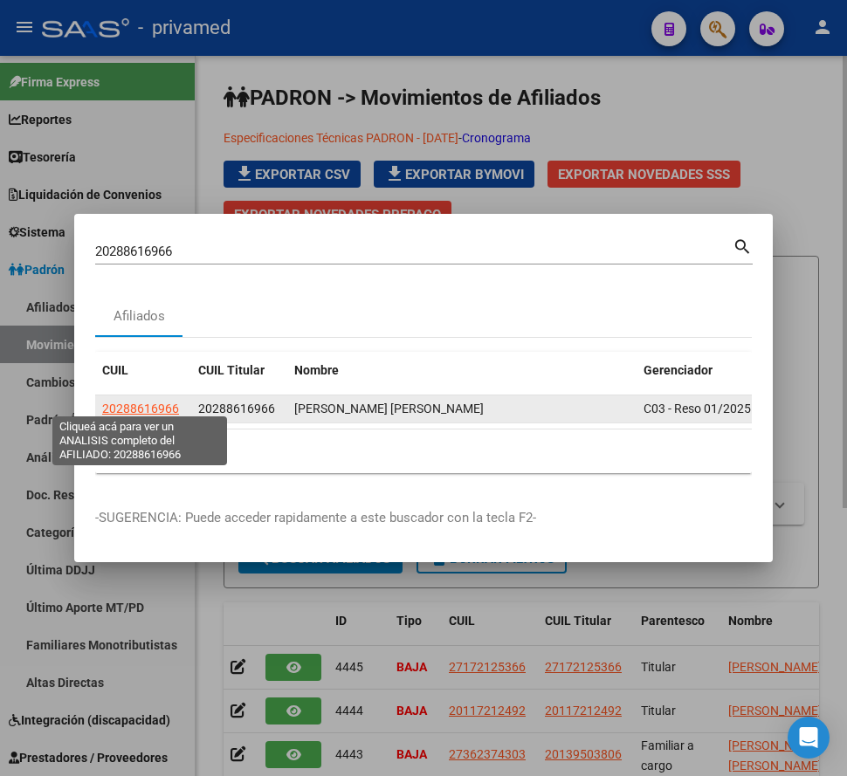
click at [148, 403] on span "20288616966" at bounding box center [140, 408] width 77 height 14
type textarea "20288616966"
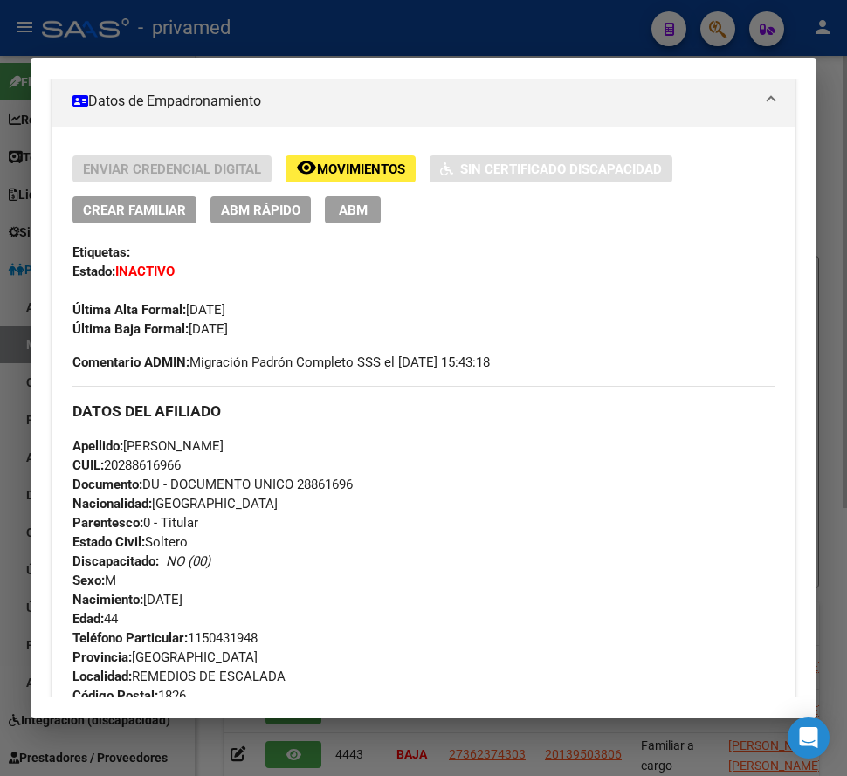
scroll to position [349, 0]
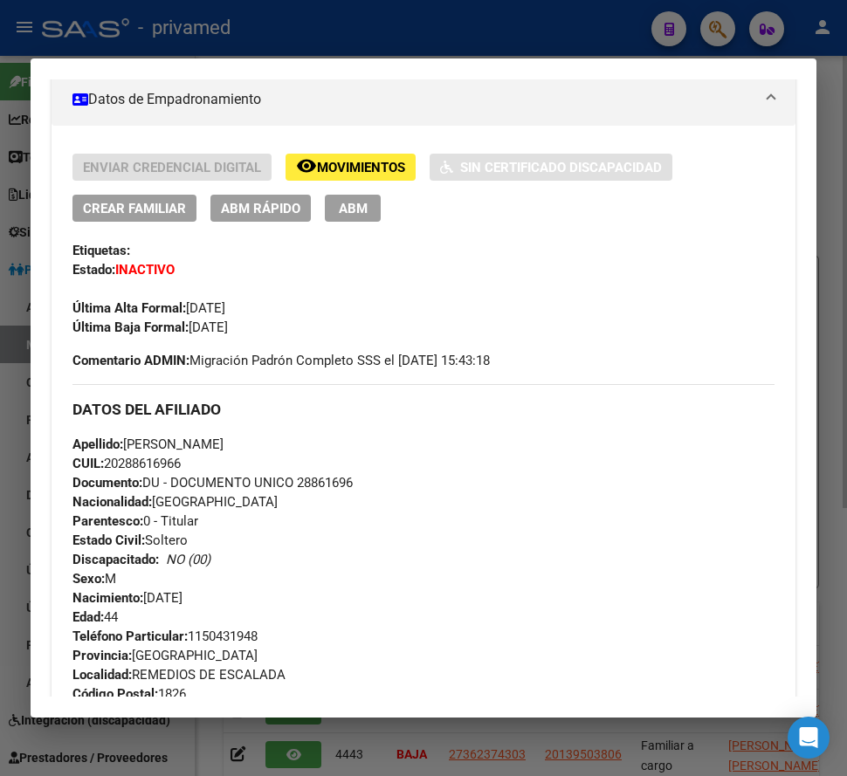
click at [573, 32] on div at bounding box center [423, 388] width 847 height 776
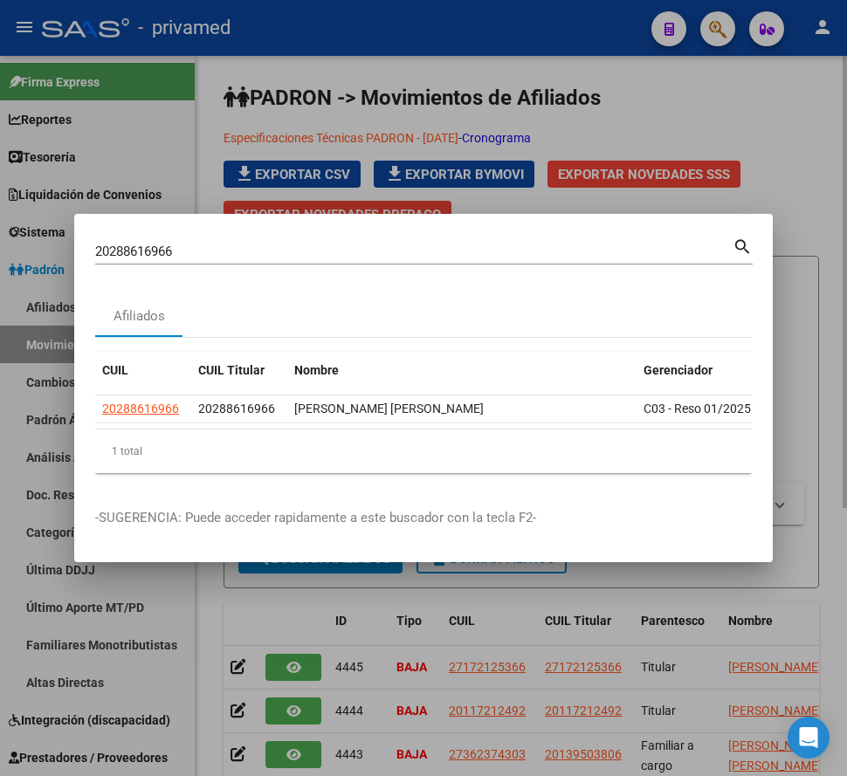
click at [284, 246] on input "20288616966" at bounding box center [413, 251] width 637 height 16
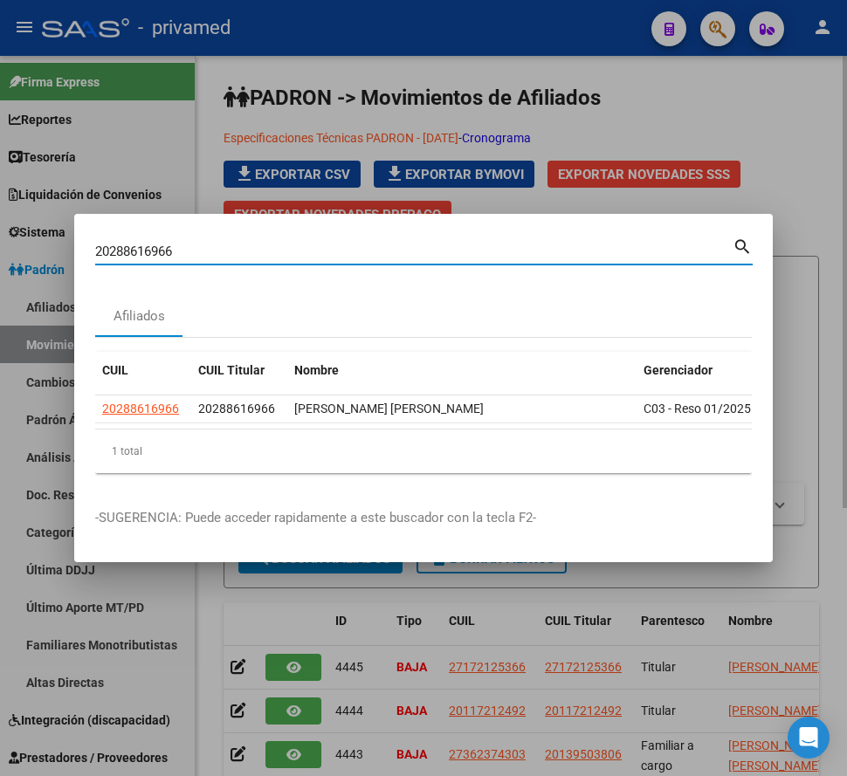
click at [284, 246] on input "20288616966" at bounding box center [413, 251] width 637 height 16
paste input "3435154689"
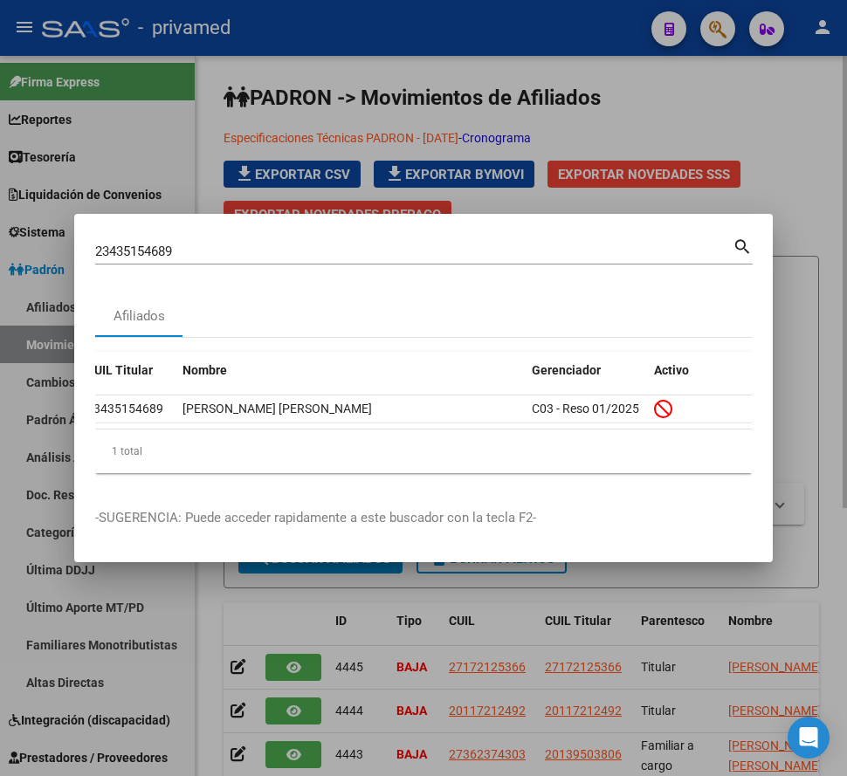
scroll to position [0, 0]
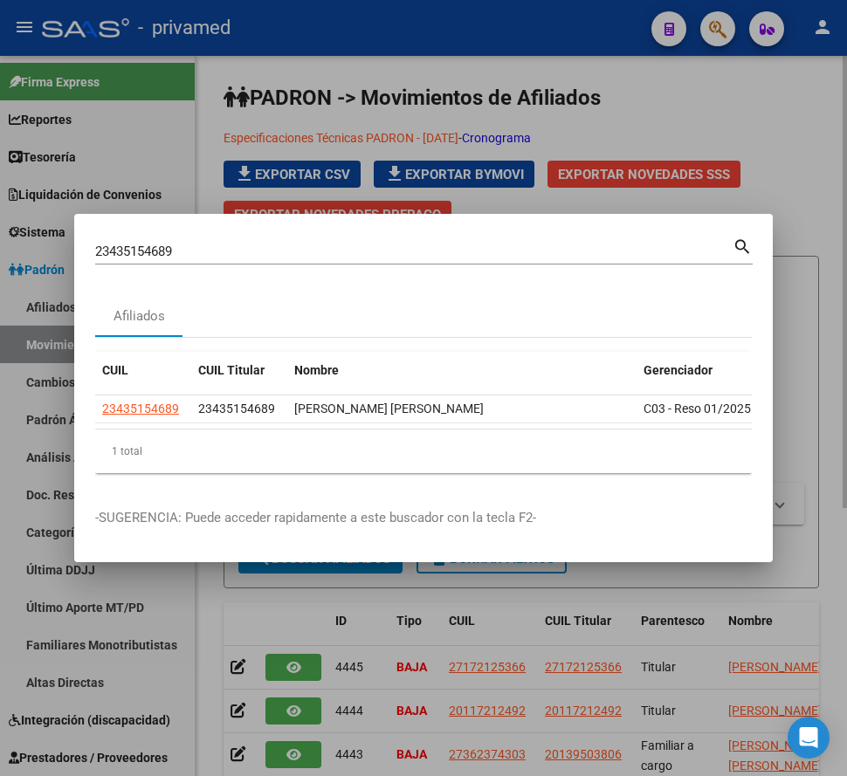
click at [504, 243] on input "23435154689" at bounding box center [413, 251] width 637 height 16
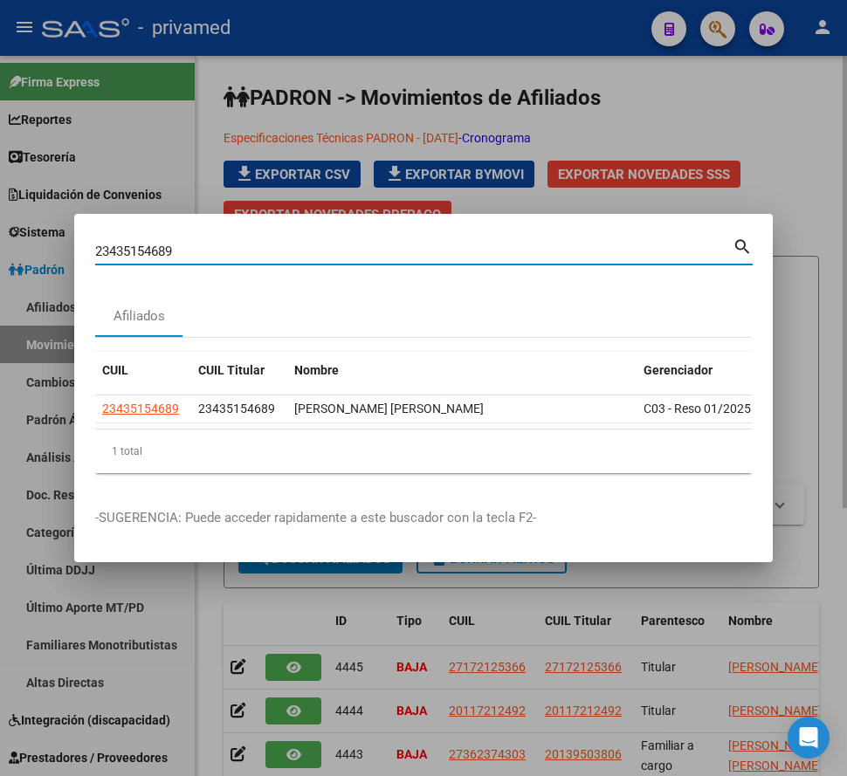
paste input "7389947216"
type input "27389947216"
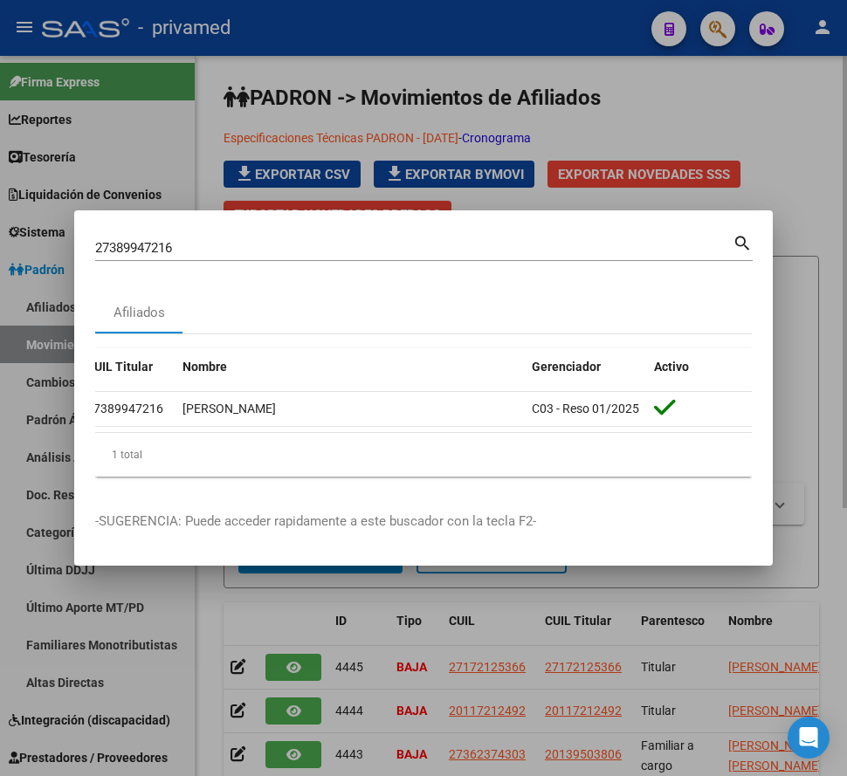
scroll to position [0, 2]
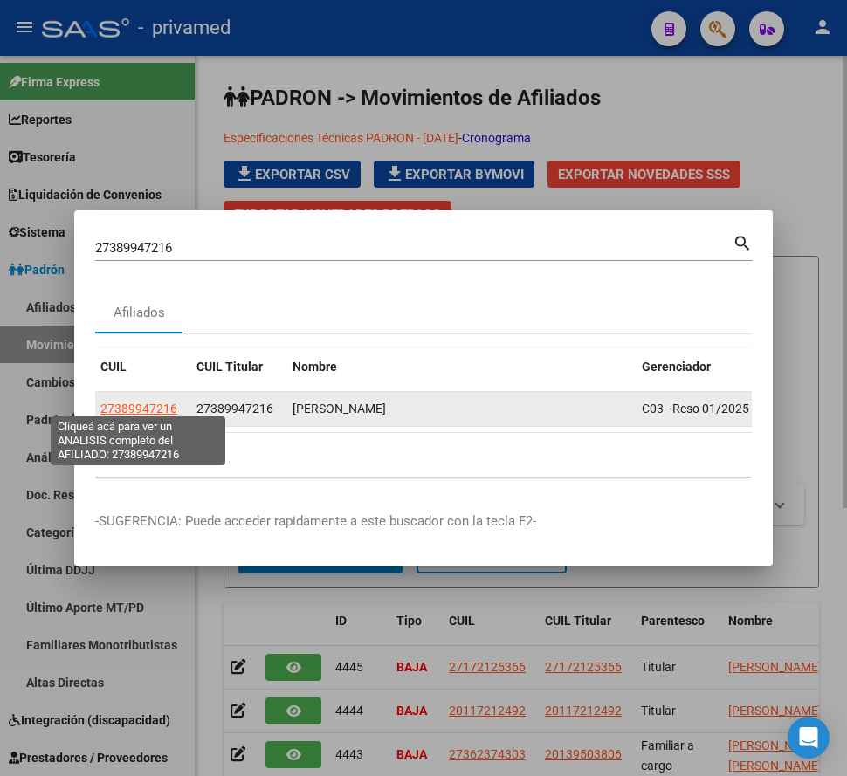
click at [161, 401] on span "27389947216" at bounding box center [138, 408] width 77 height 14
type textarea "27389947216"
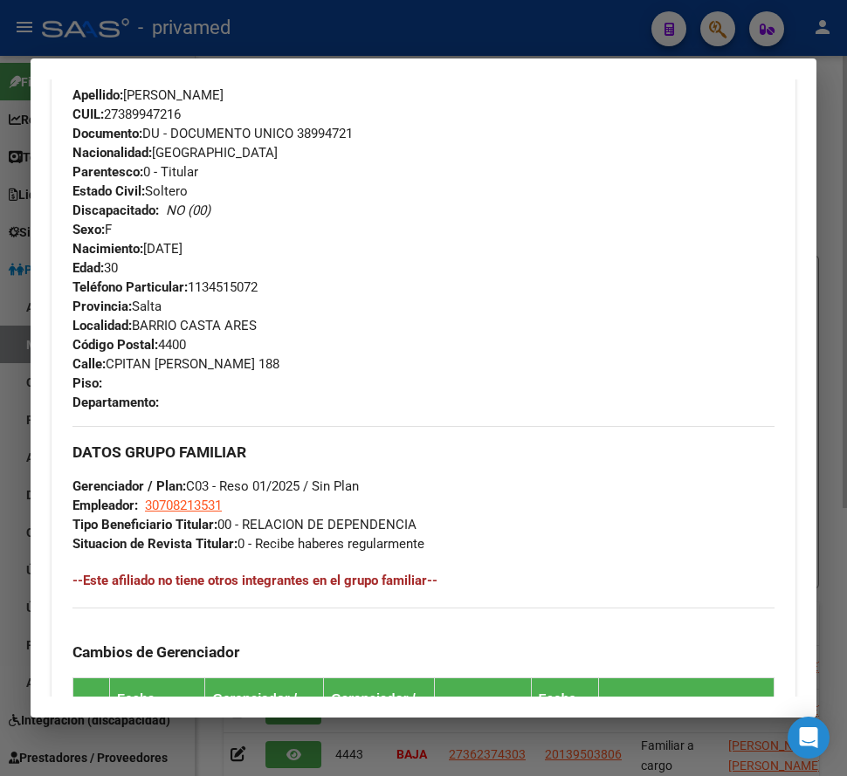
scroll to position [1138, 0]
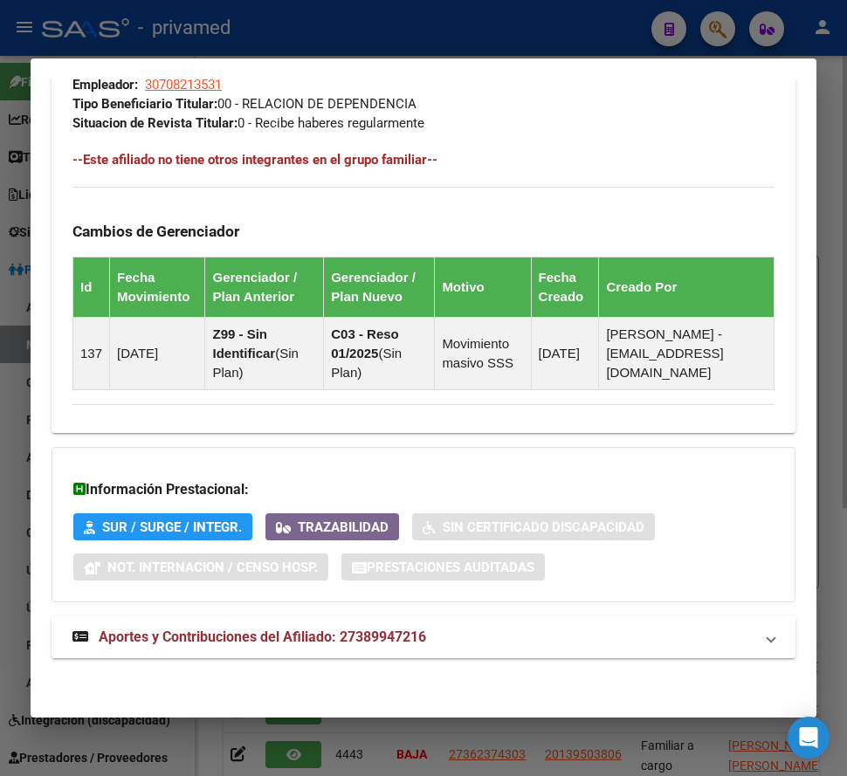
click at [251, 640] on span "Aportes y Contribuciones del Afiliado: 27389947216" at bounding box center [262, 636] width 327 height 17
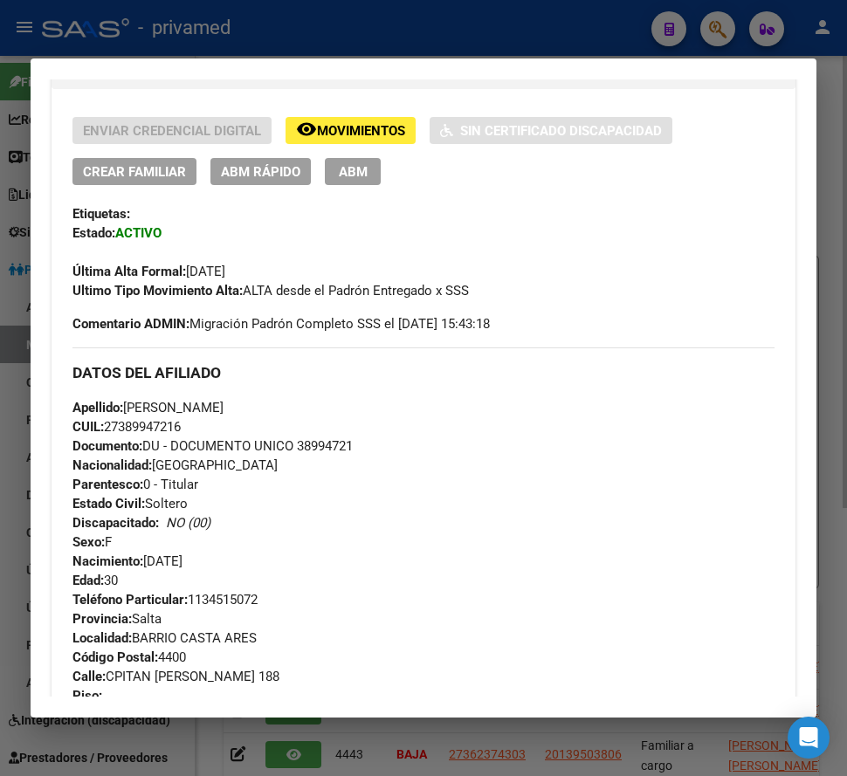
scroll to position [0, 0]
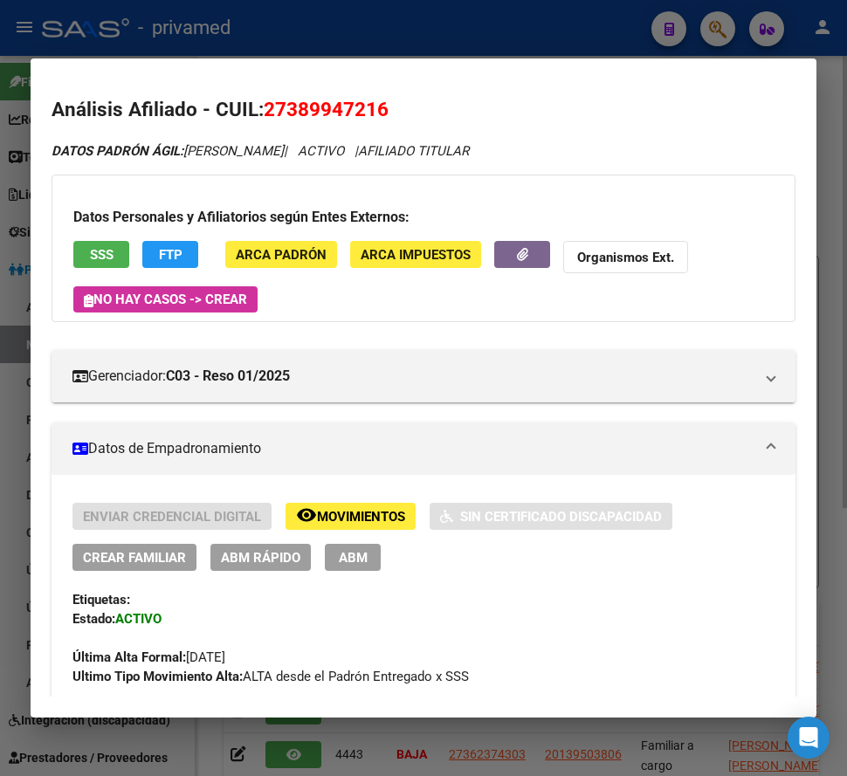
click at [86, 251] on button "SSS" at bounding box center [101, 254] width 56 height 27
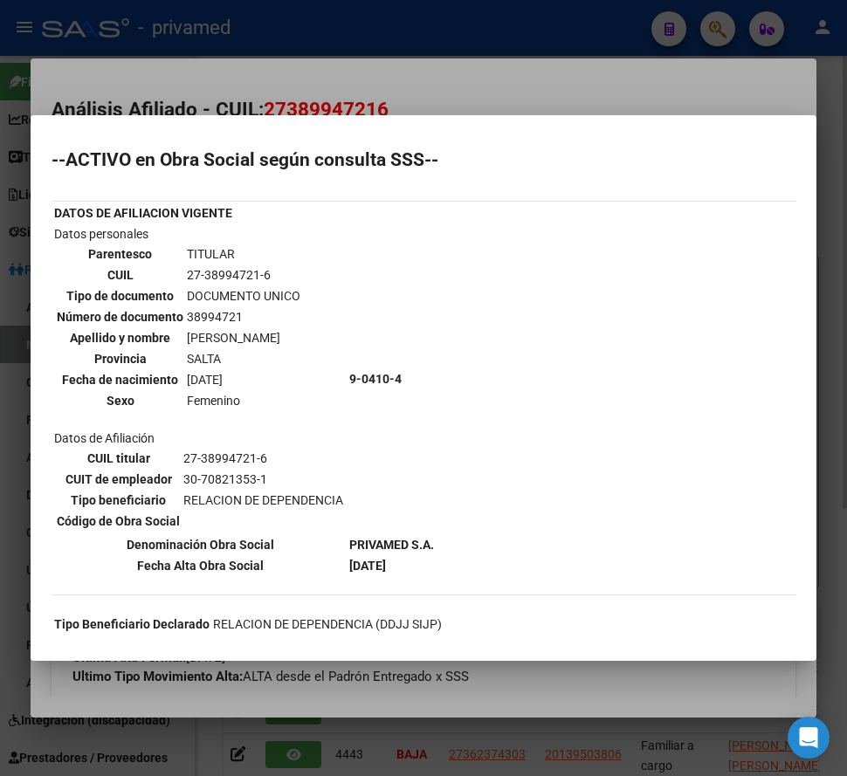
click at [394, 66] on div at bounding box center [423, 388] width 847 height 776
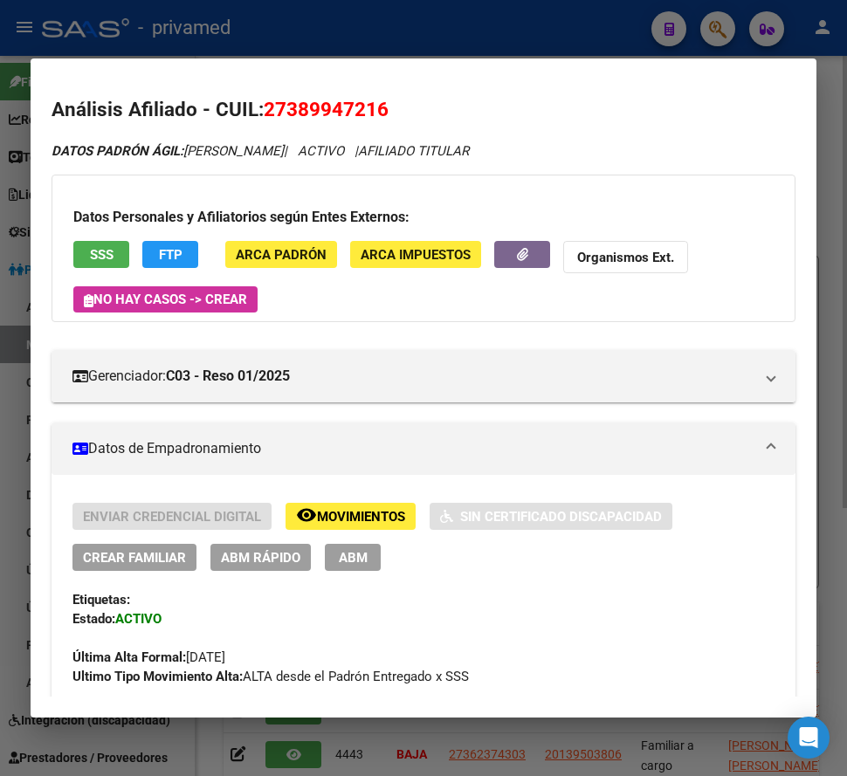
click at [462, 49] on div at bounding box center [423, 388] width 847 height 776
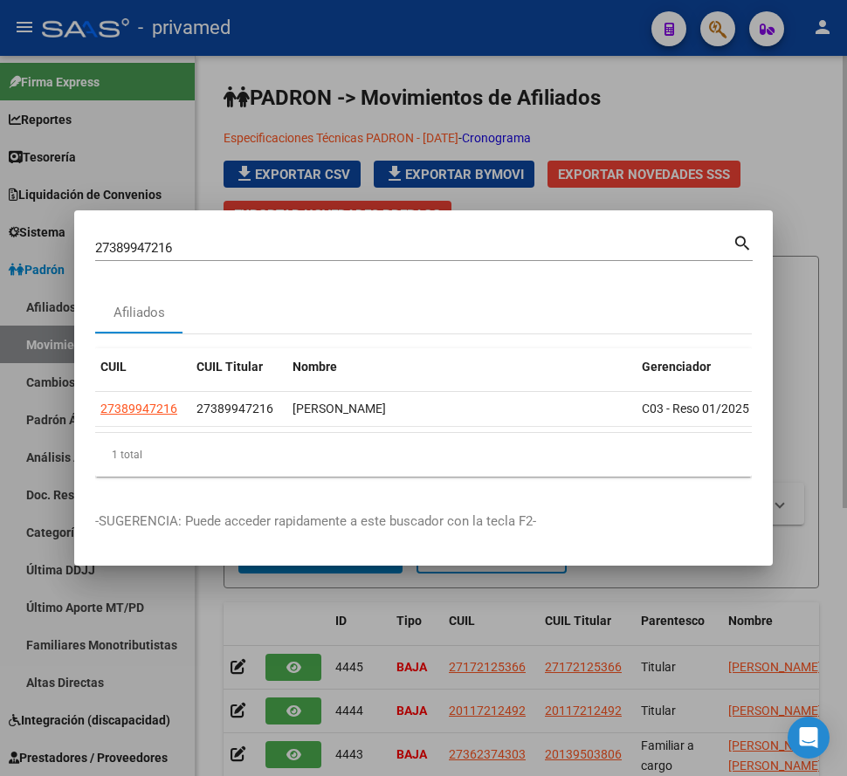
click at [226, 240] on input "27389947216" at bounding box center [413, 248] width 637 height 16
paste input "0434079048"
type input "20434079048"
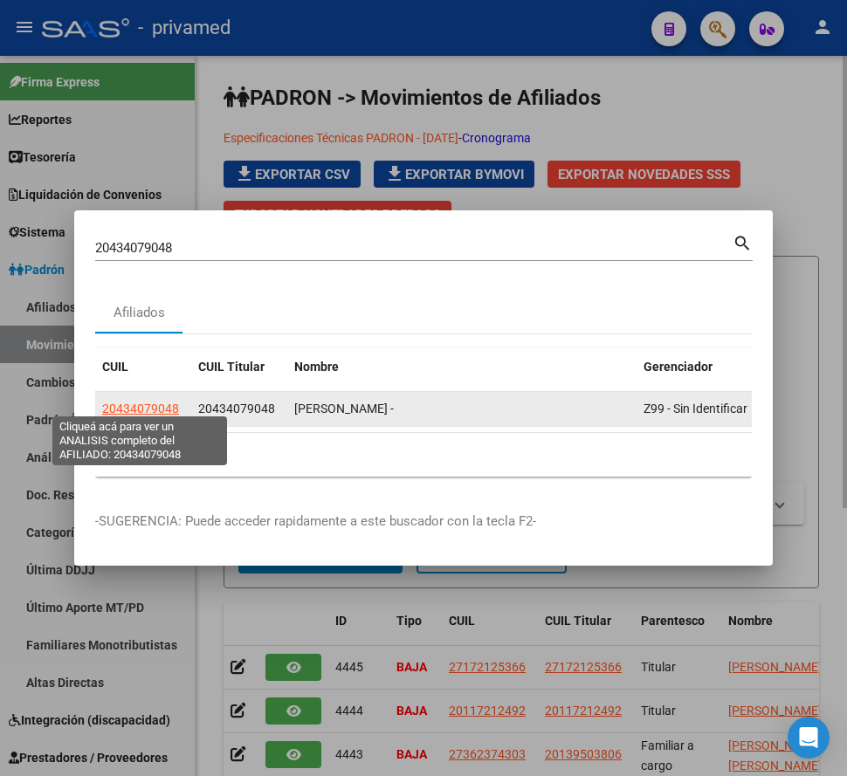
click at [127, 401] on span "20434079048" at bounding box center [140, 408] width 77 height 14
type textarea "20434079048"
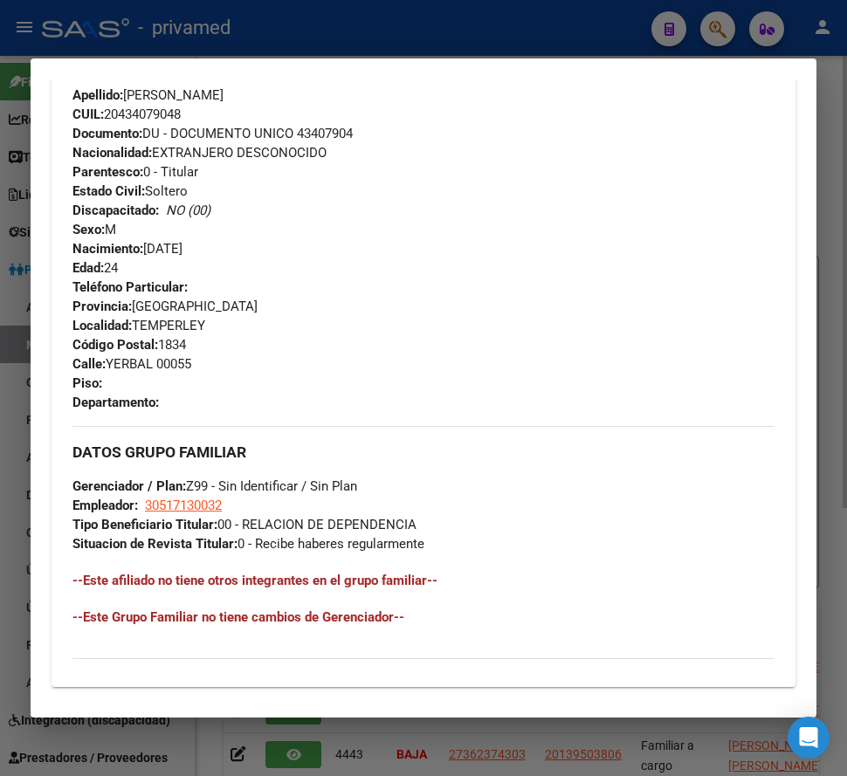
scroll to position [952, 0]
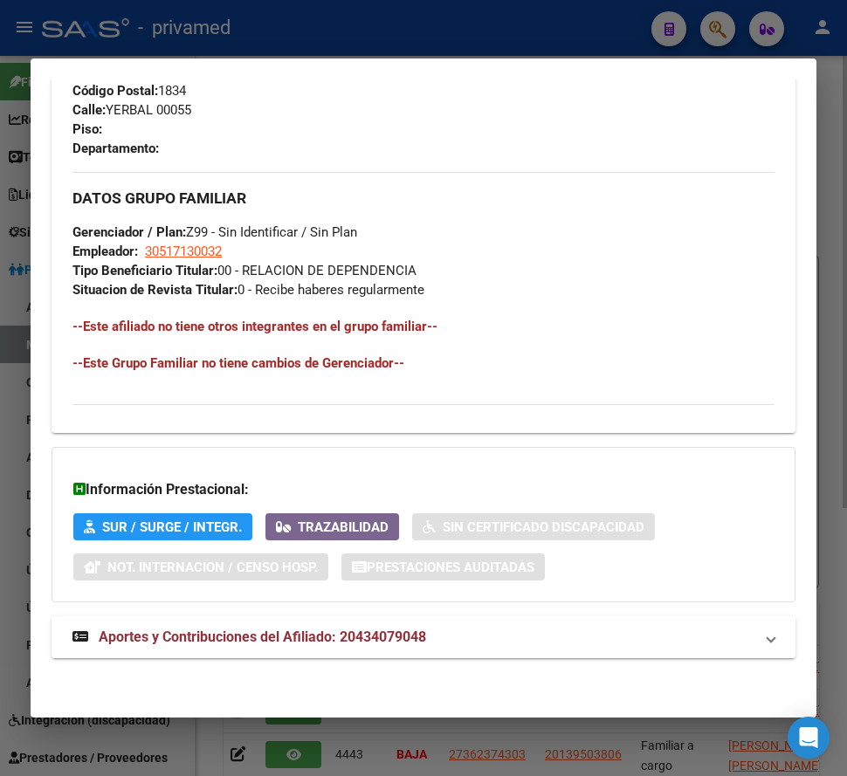
click at [287, 639] on span "Aportes y Contribuciones del Afiliado: 20434079048" at bounding box center [262, 636] width 327 height 17
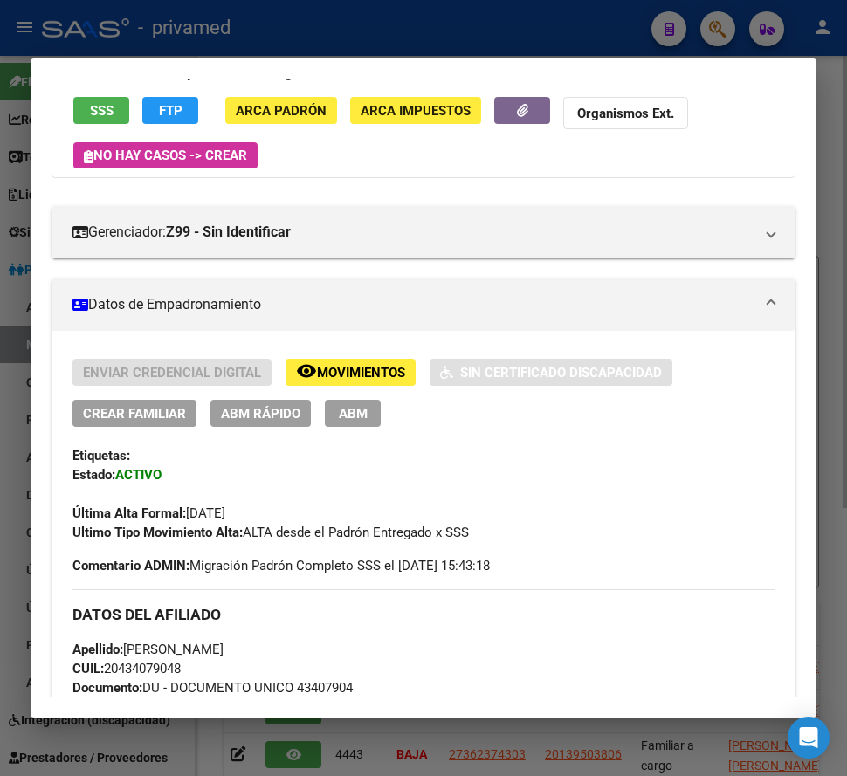
scroll to position [0, 0]
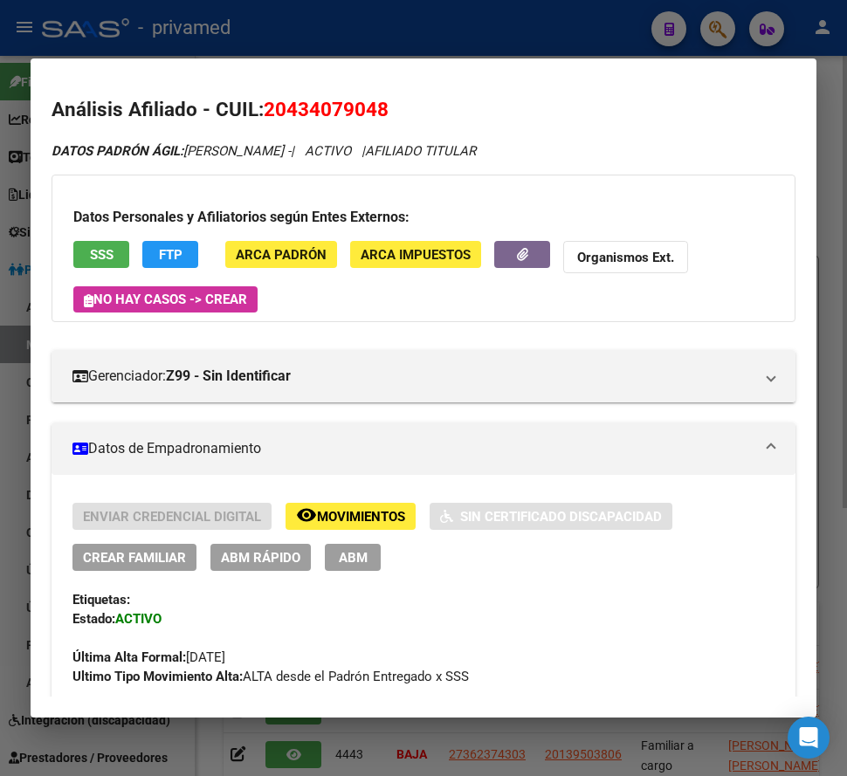
click at [367, 560] on button "ABM" at bounding box center [353, 557] width 56 height 27
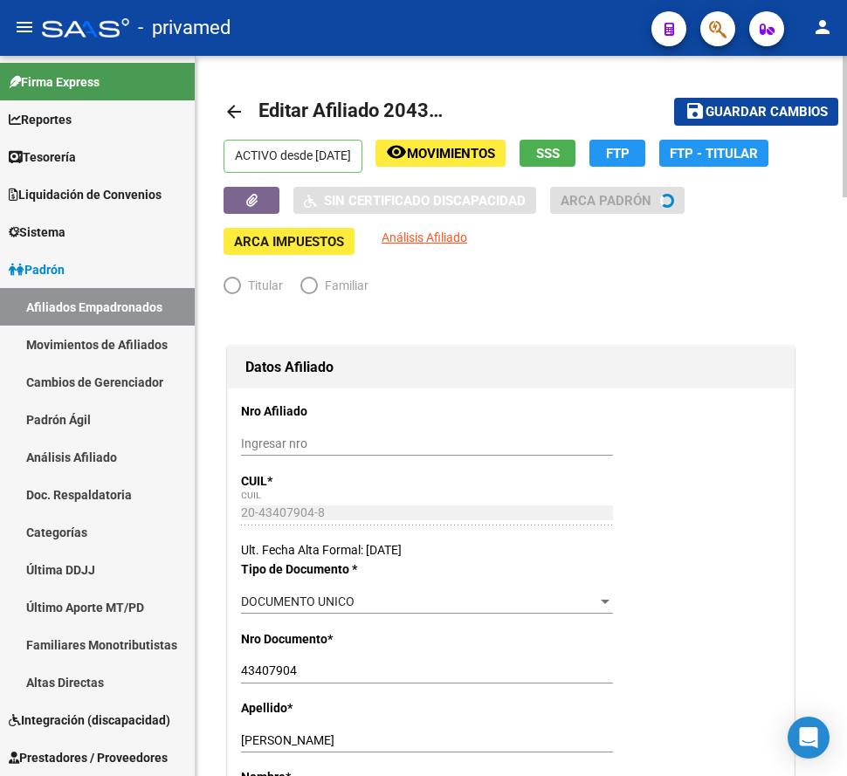
radio input "true"
type input "30-51713003-2"
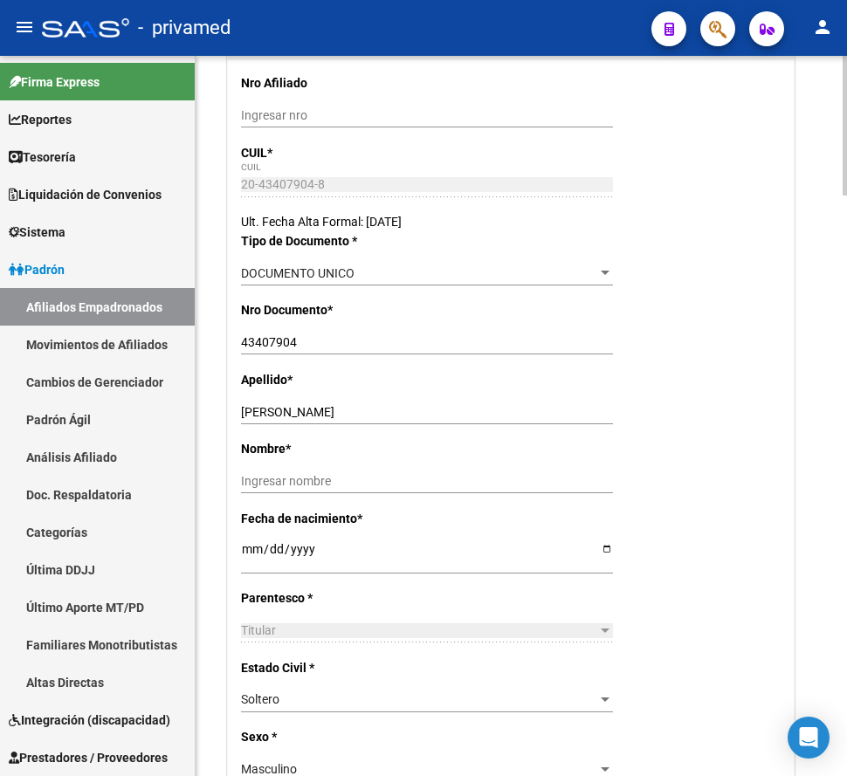
scroll to position [349, 0]
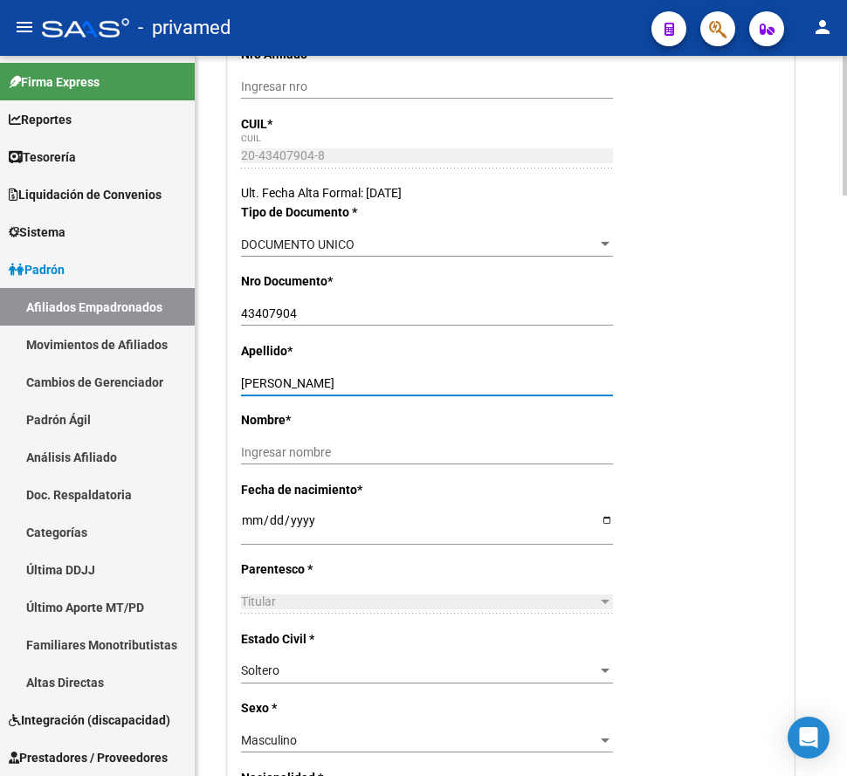
drag, startPoint x: 383, startPoint y: 383, endPoint x: 311, endPoint y: 384, distance: 72.4
click at [311, 384] on input "[PERSON_NAME]" at bounding box center [427, 383] width 372 height 15
type input "[PERSON_NAME]"
click at [290, 443] on div "Ingresar nombre" at bounding box center [427, 452] width 372 height 24
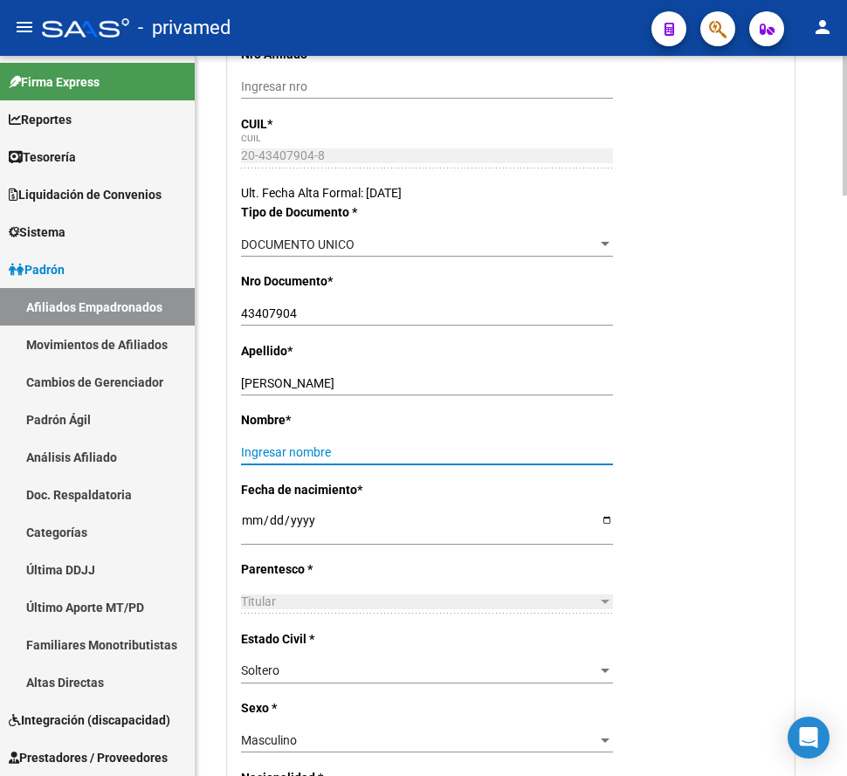
paste input "[PERSON_NAME]"
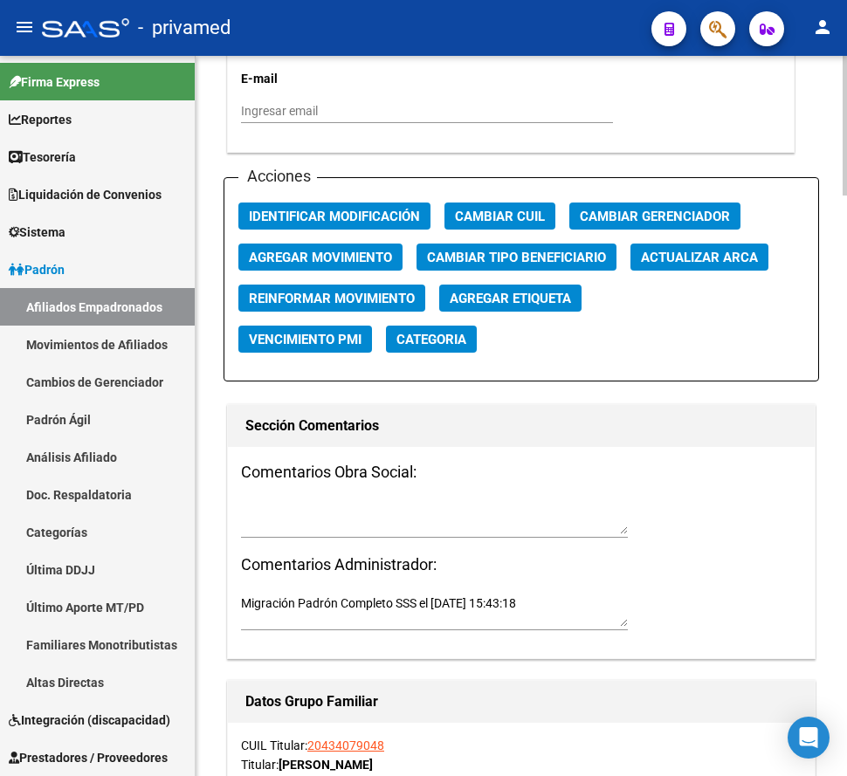
scroll to position [2007, 0]
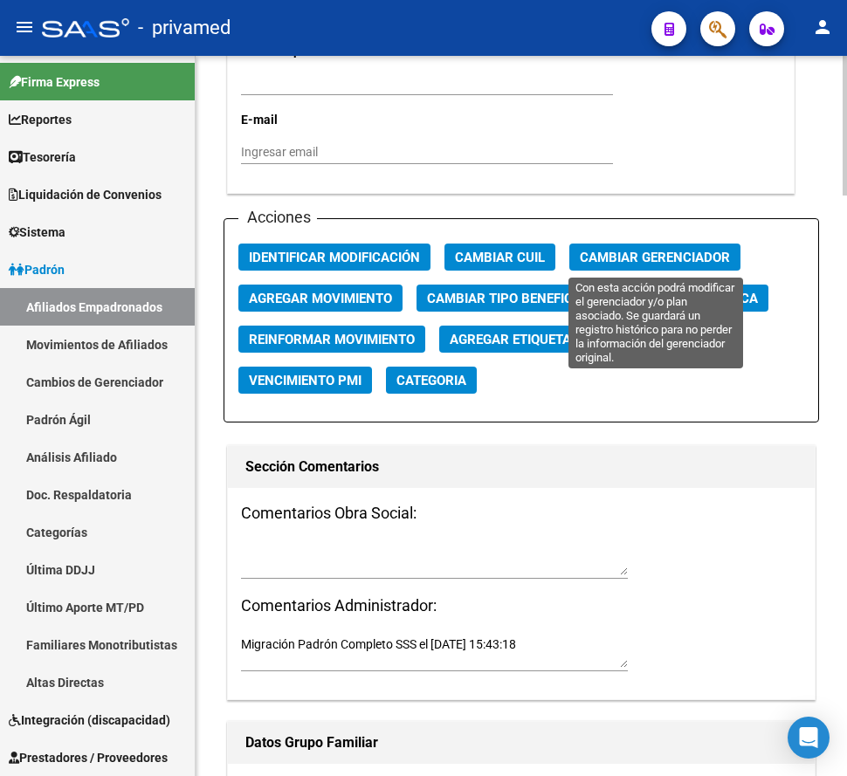
type input "[PERSON_NAME]"
click at [615, 254] on span "Cambiar Gerenciador" at bounding box center [654, 258] width 150 height 16
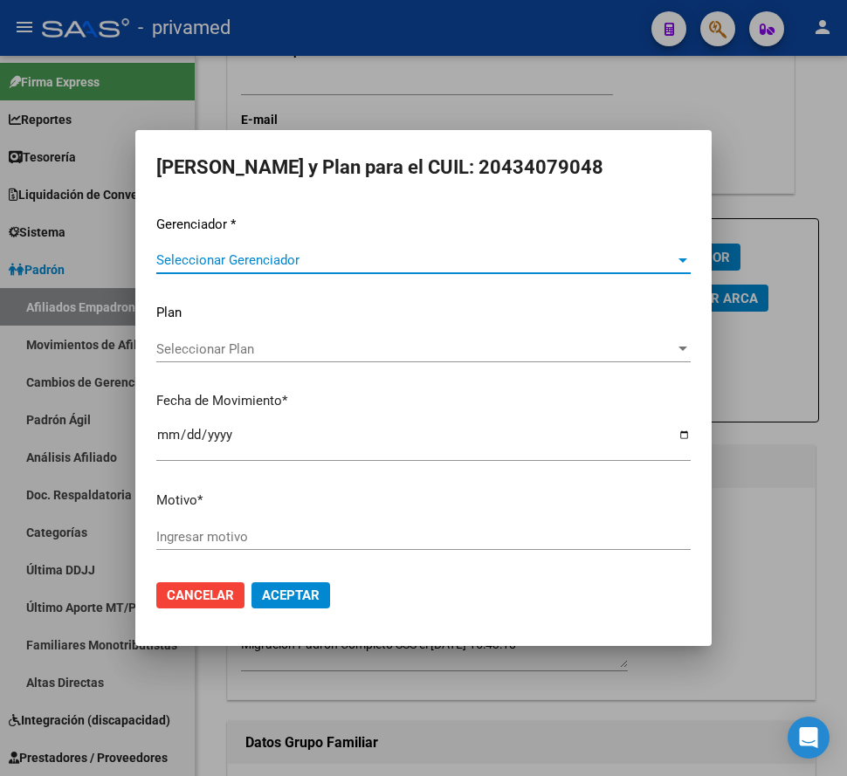
click at [247, 264] on span "Seleccionar Gerenciador" at bounding box center [415, 260] width 518 height 16
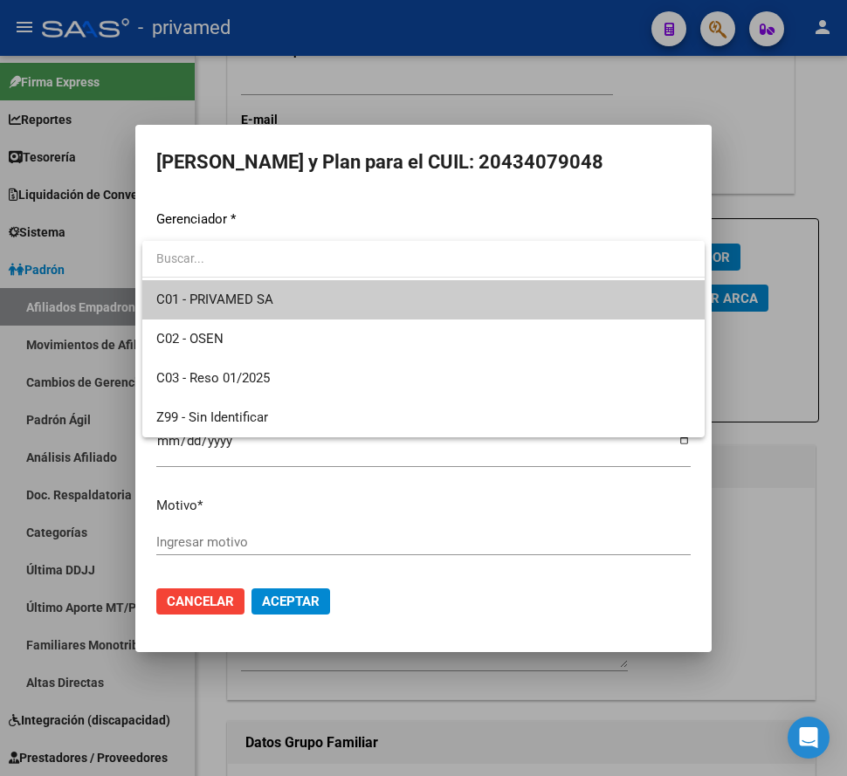
click at [304, 301] on span "C01 - PRIVAMED SA" at bounding box center [423, 299] width 534 height 39
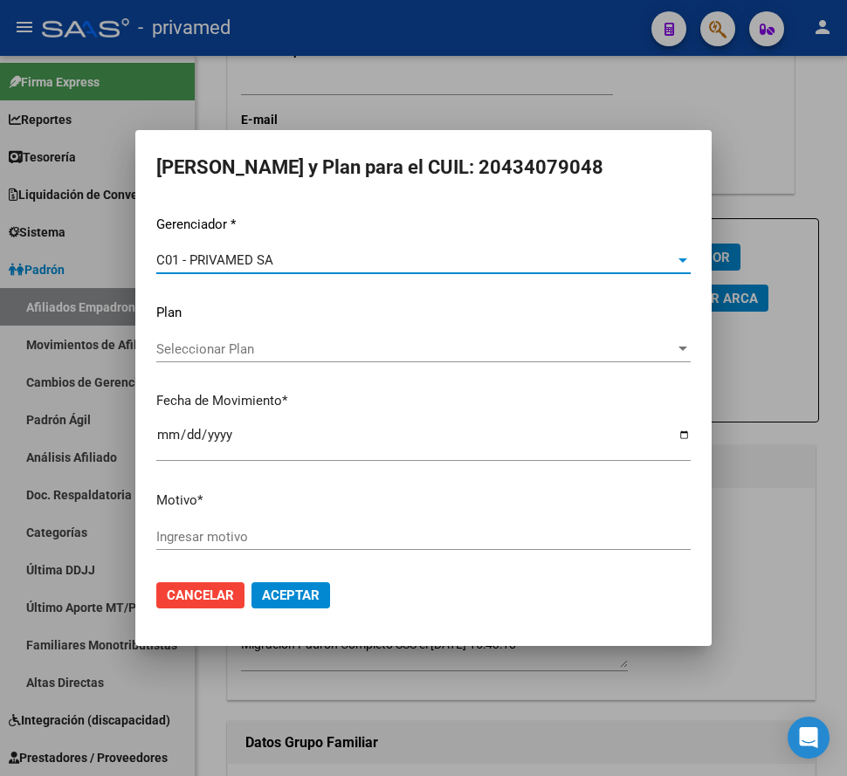
click at [234, 533] on input "Ingresar motivo" at bounding box center [423, 537] width 534 height 16
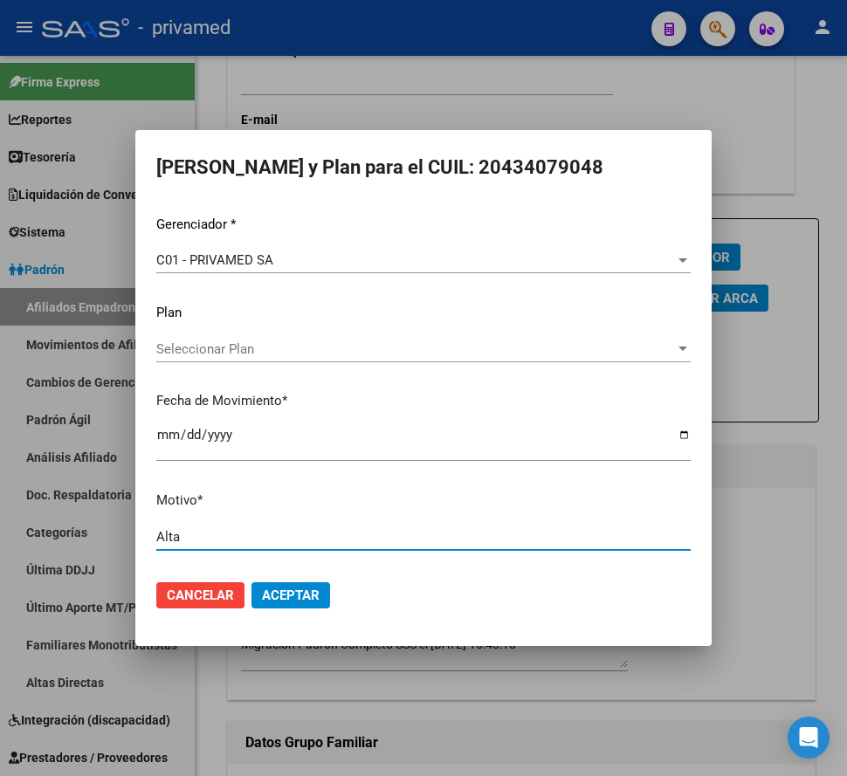
type input "Alta"
click at [276, 590] on span "Aceptar" at bounding box center [291, 595] width 58 height 16
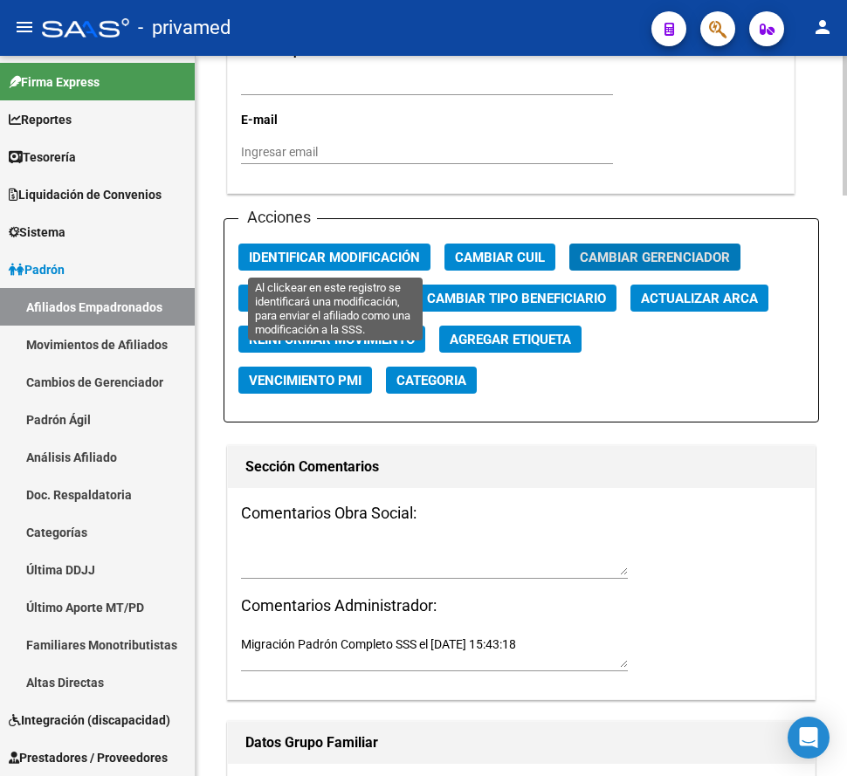
click at [284, 258] on span "Identificar Modificación" at bounding box center [334, 258] width 171 height 16
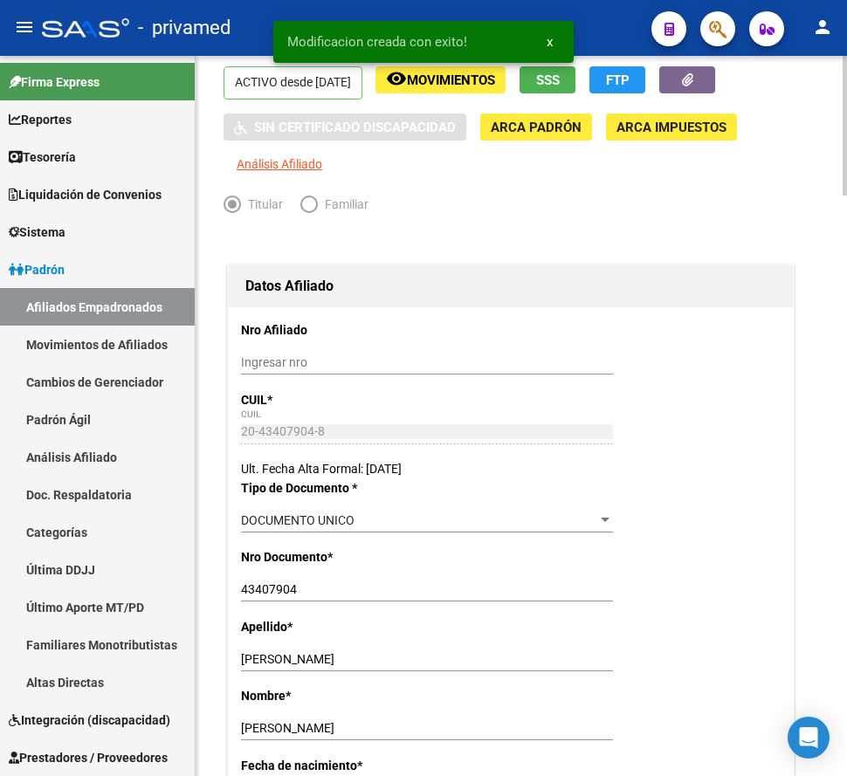
scroll to position [0, 0]
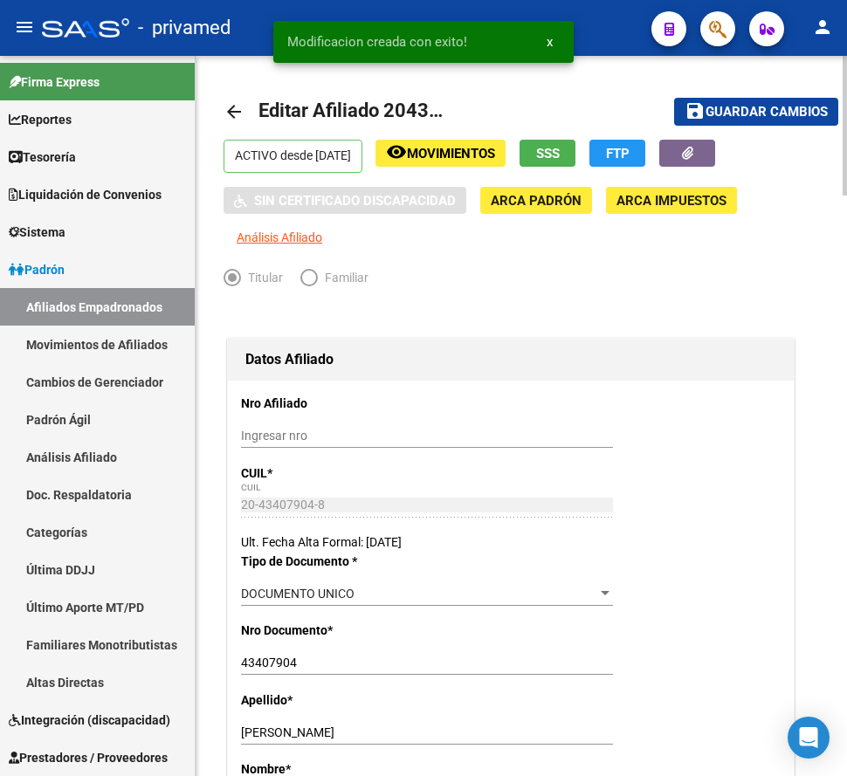
click at [792, 106] on span "Guardar cambios" at bounding box center [766, 113] width 122 height 16
click at [236, 114] on mat-icon "arrow_back" at bounding box center [233, 111] width 21 height 21
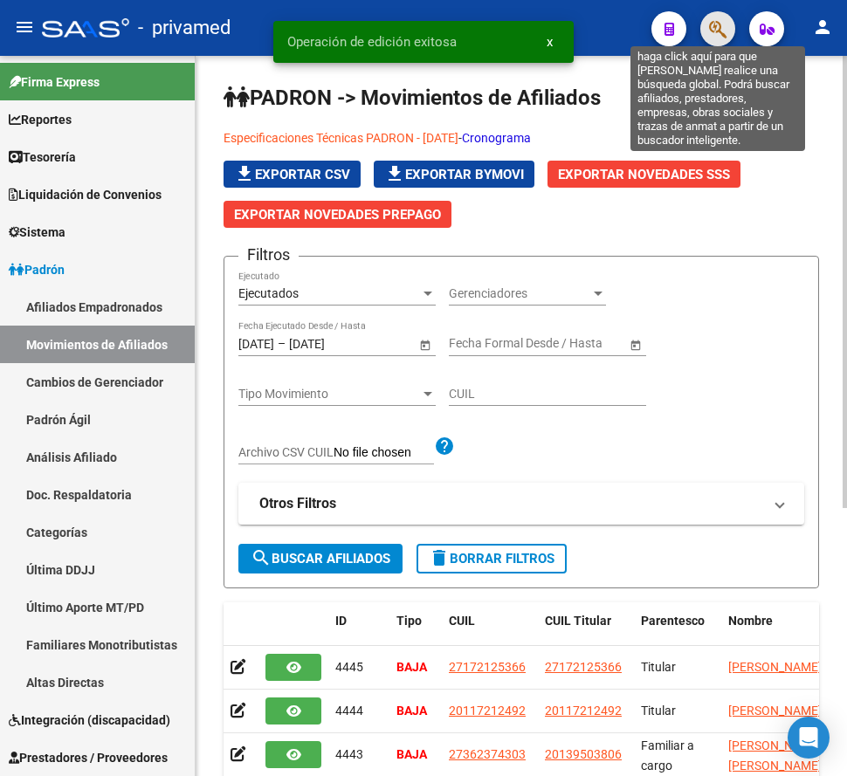
click at [713, 36] on icon "button" at bounding box center [717, 29] width 17 height 20
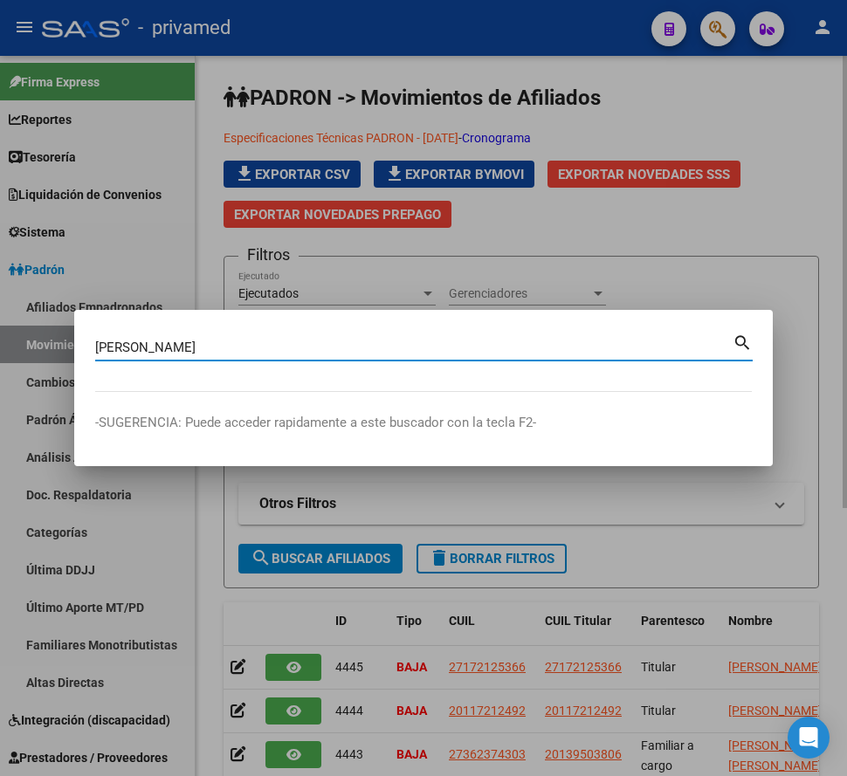
drag, startPoint x: 233, startPoint y: 343, endPoint x: 9, endPoint y: 334, distance: 224.5
click at [4, 340] on div "[PERSON_NAME] (apellido, dni, cuil, [PERSON_NAME], cuit, obra social) search -S…" at bounding box center [423, 388] width 847 height 776
paste input "20434079048"
type input "20434079048"
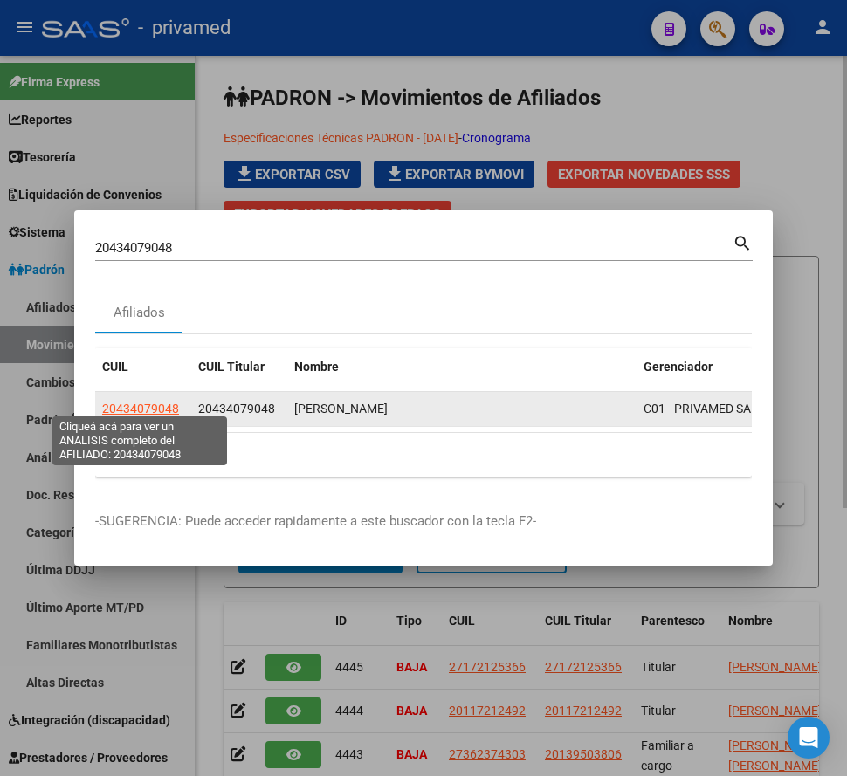
click at [147, 401] on span "20434079048" at bounding box center [140, 408] width 77 height 14
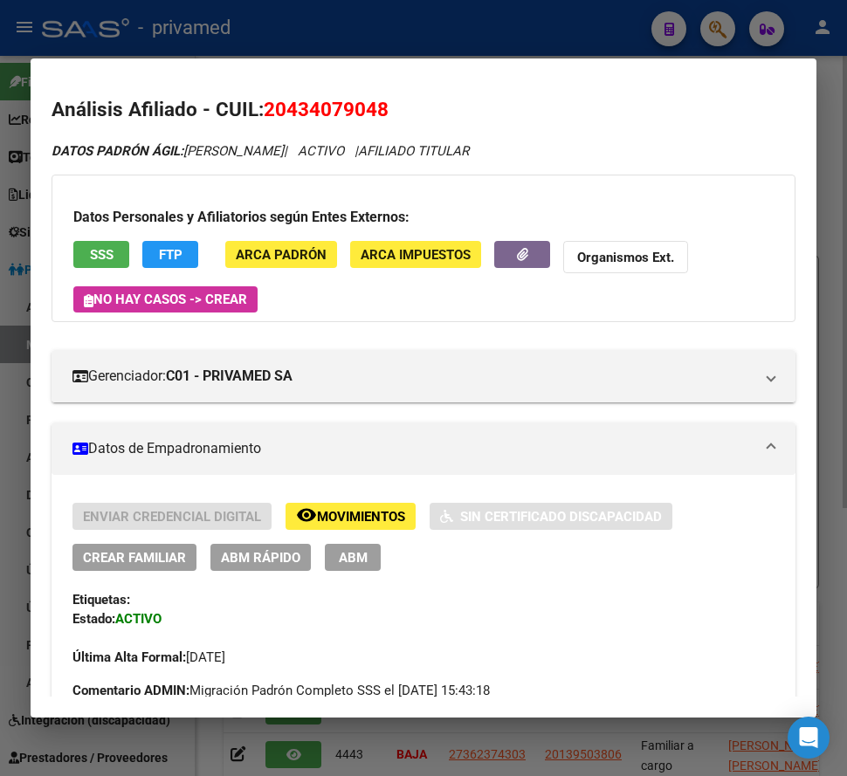
click at [141, 552] on span "Crear Familiar" at bounding box center [134, 558] width 103 height 16
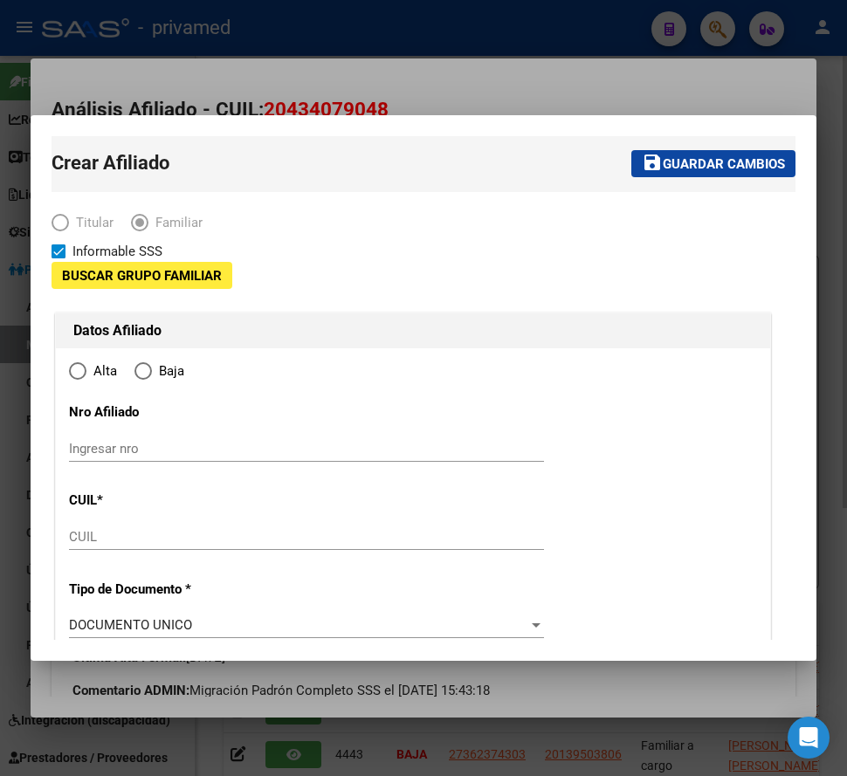
type input "30-51713003-2"
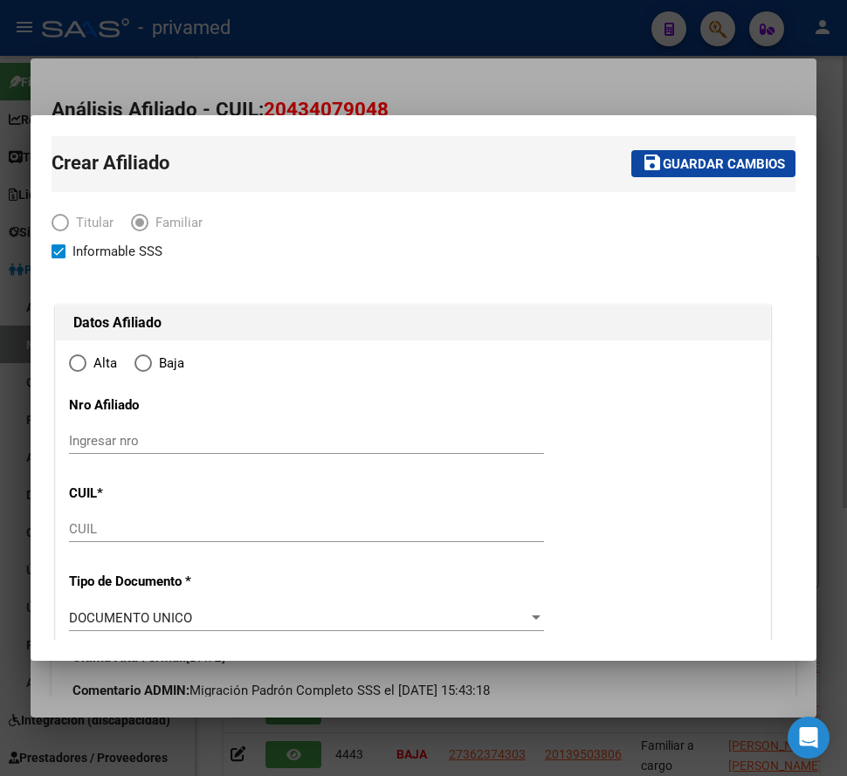
type input "TEMPERLEY"
type input "1834"
type input "YERBAL"
type input "00055"
radio input "true"
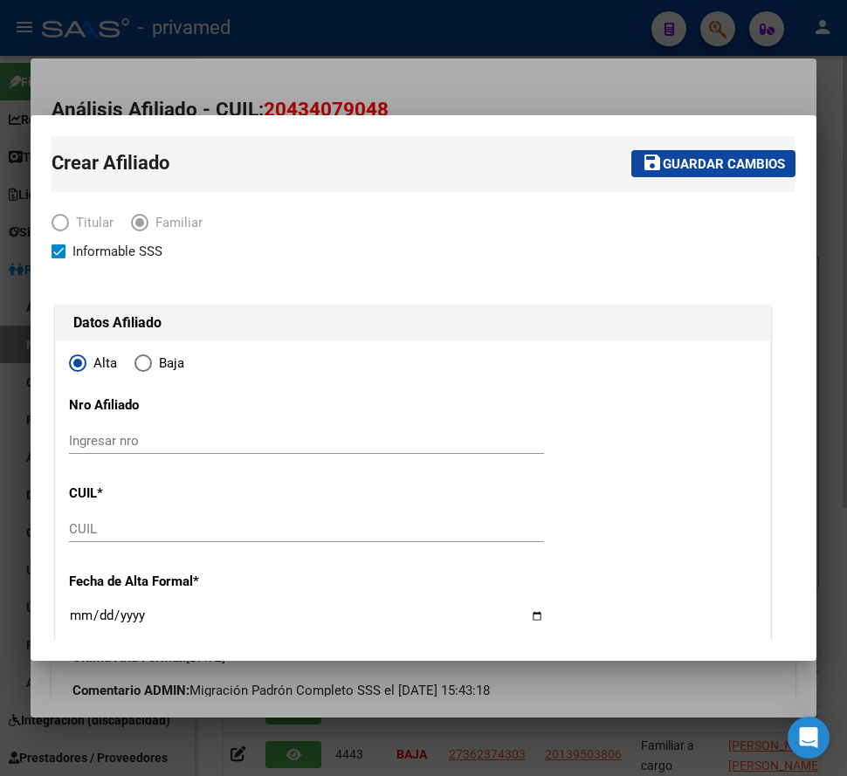
type input "30-51713003-2"
click at [121, 530] on input "CUIL" at bounding box center [306, 529] width 475 height 16
paste input "20-43407904-8"
type input "20-43407904-8"
type input "43407904"
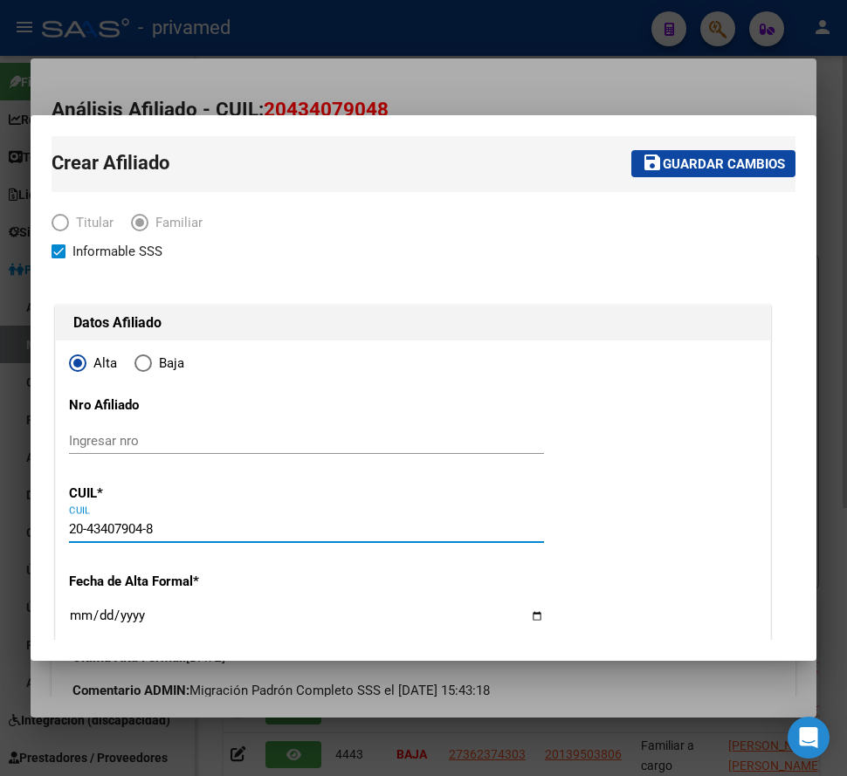
type input "[PERSON_NAME]"
type input "[DATE]"
type input "TEMPERLEY"
type input "YERBAL"
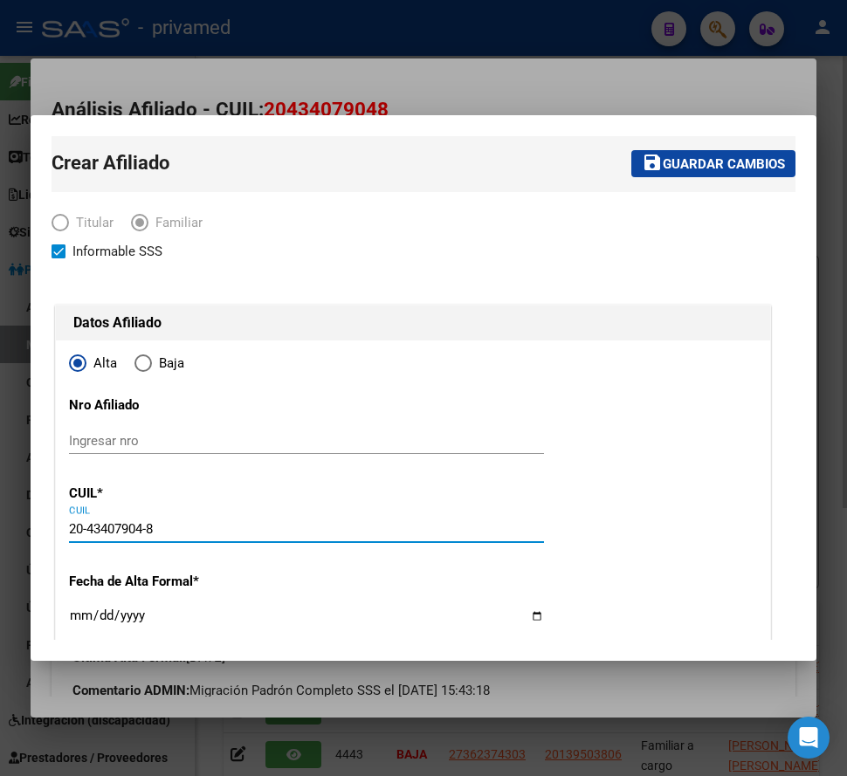
type input "552"
type input "20-43407904-8"
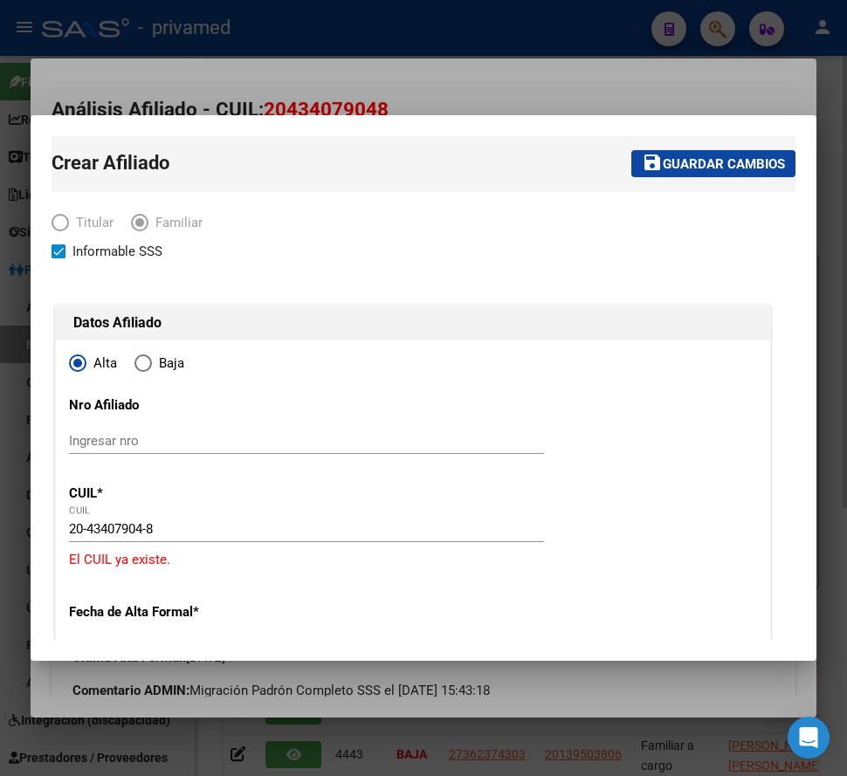
click at [388, 72] on div at bounding box center [423, 388] width 847 height 776
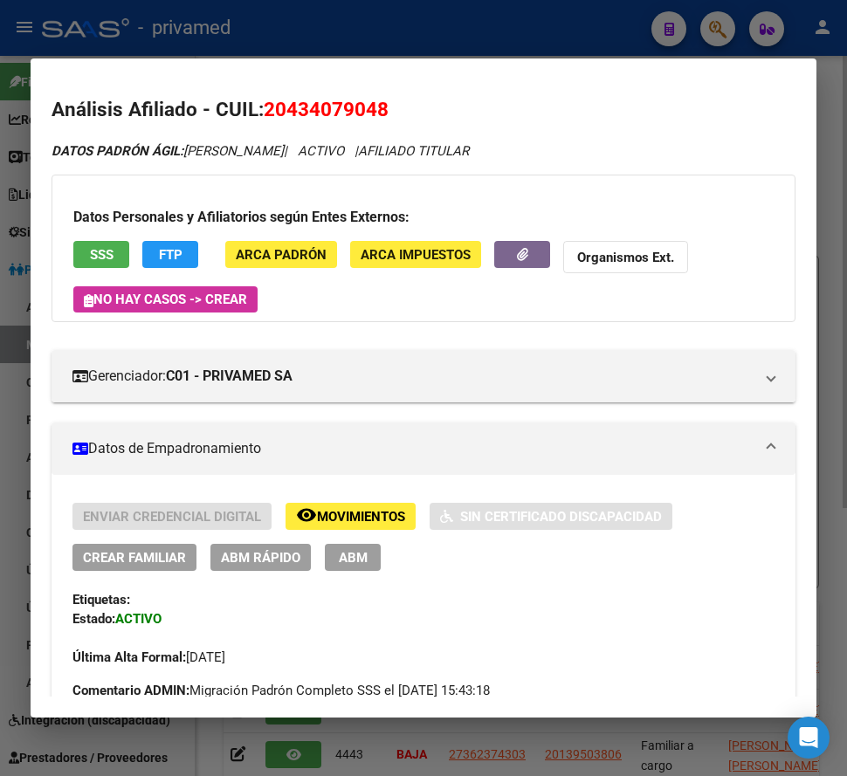
click at [485, 38] on div at bounding box center [423, 388] width 847 height 776
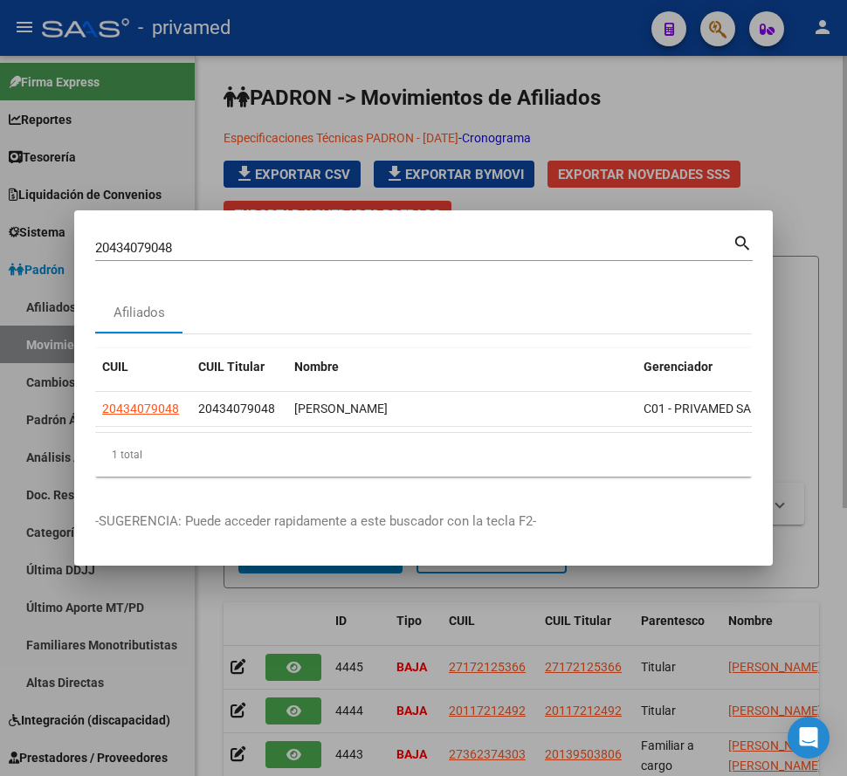
click at [221, 240] on input "20434079048" at bounding box center [413, 248] width 637 height 16
paste input "-43407904-"
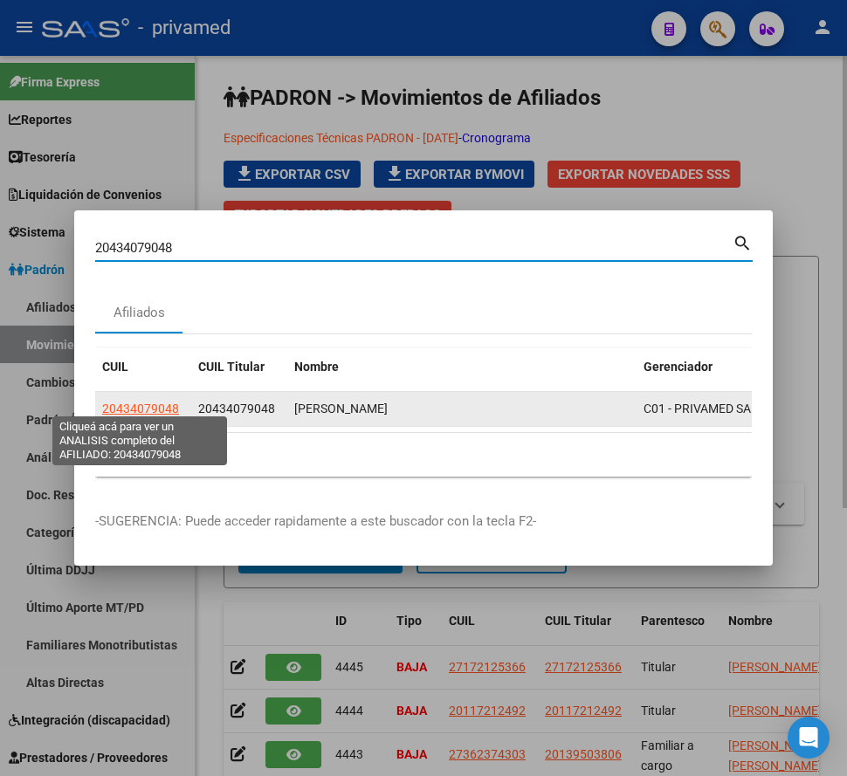
click at [161, 401] on span "20434079048" at bounding box center [140, 408] width 77 height 14
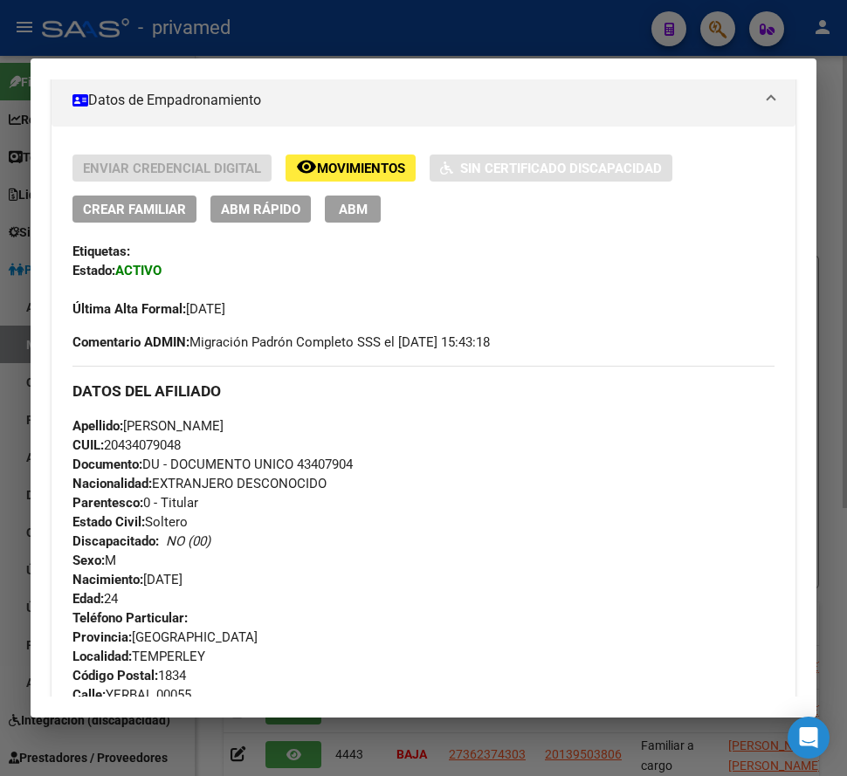
scroll to position [349, 0]
click at [316, 36] on div at bounding box center [423, 388] width 847 height 776
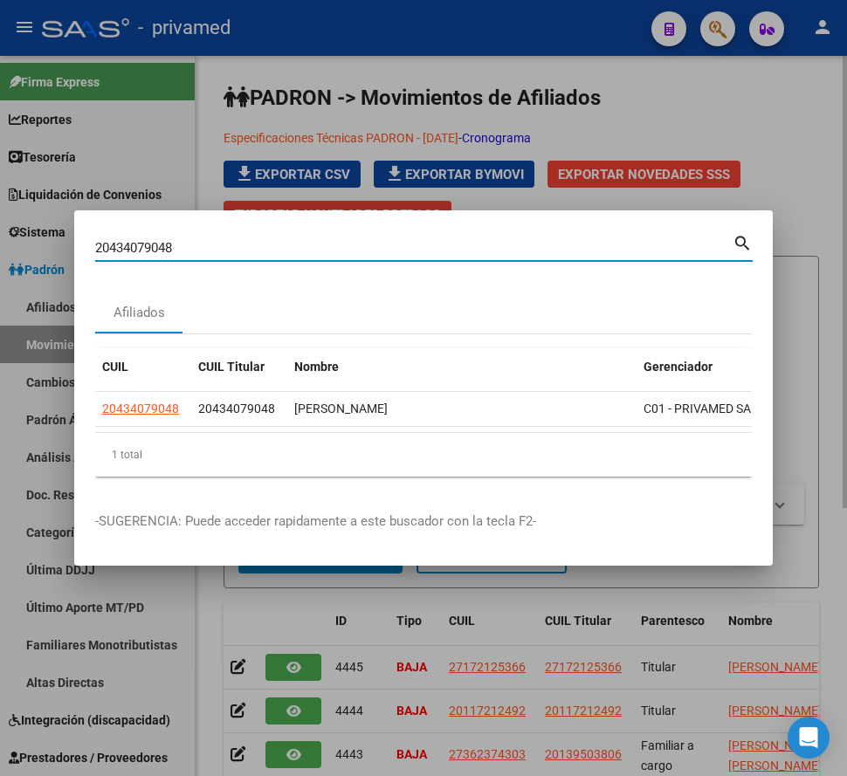
click at [276, 240] on input "20434079048" at bounding box center [413, 248] width 637 height 16
click at [275, 240] on input "20434079048" at bounding box center [413, 248] width 637 height 16
paste input "7-31145159-1"
type input "27311451591"
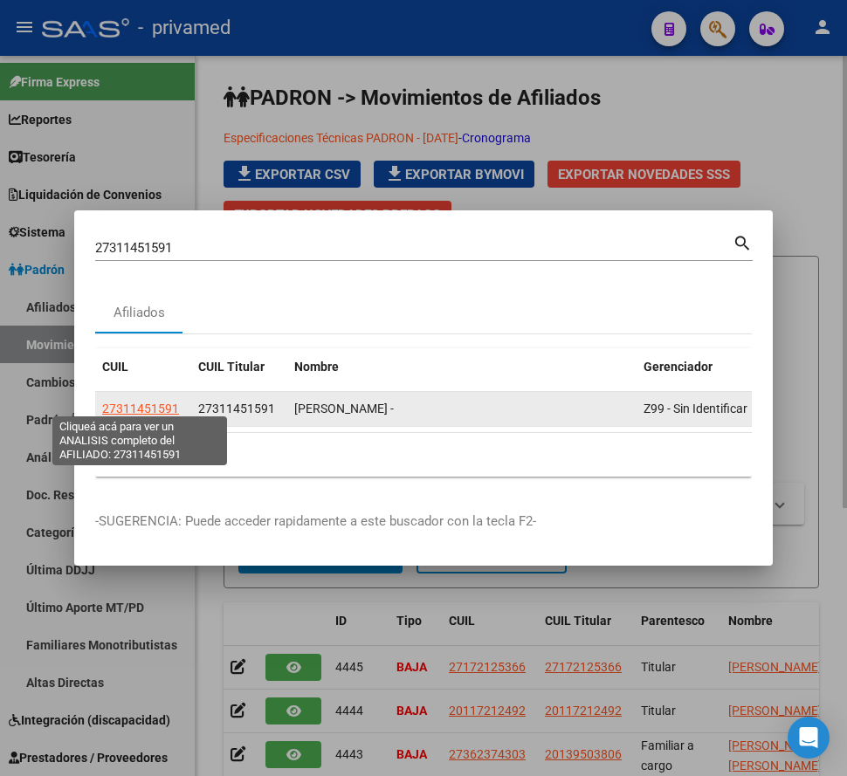
click at [152, 401] on span "27311451591" at bounding box center [140, 408] width 77 height 14
type textarea "27311451591"
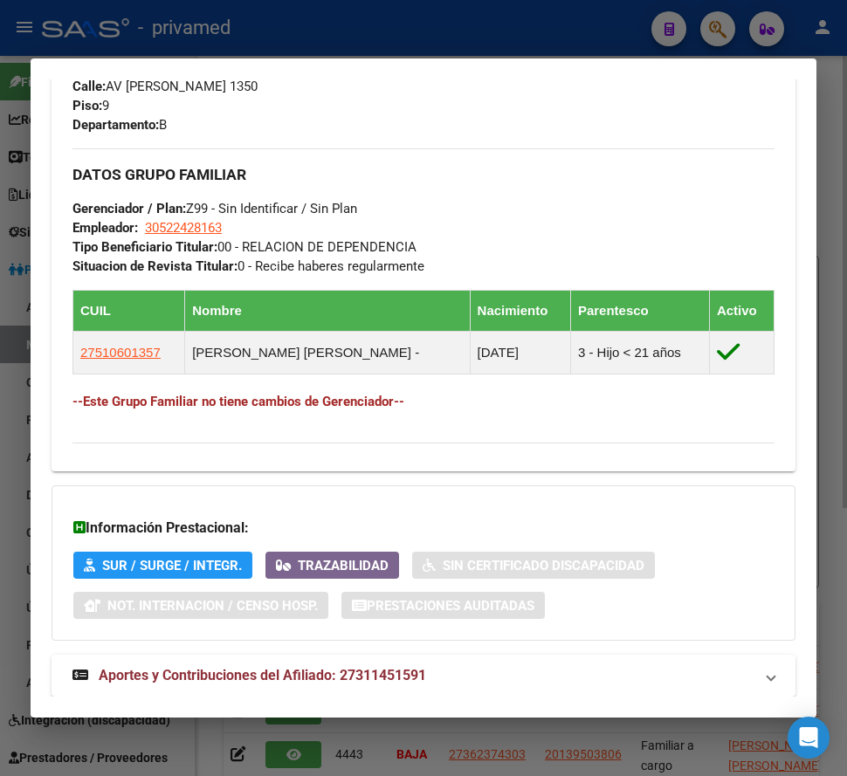
scroll to position [1014, 0]
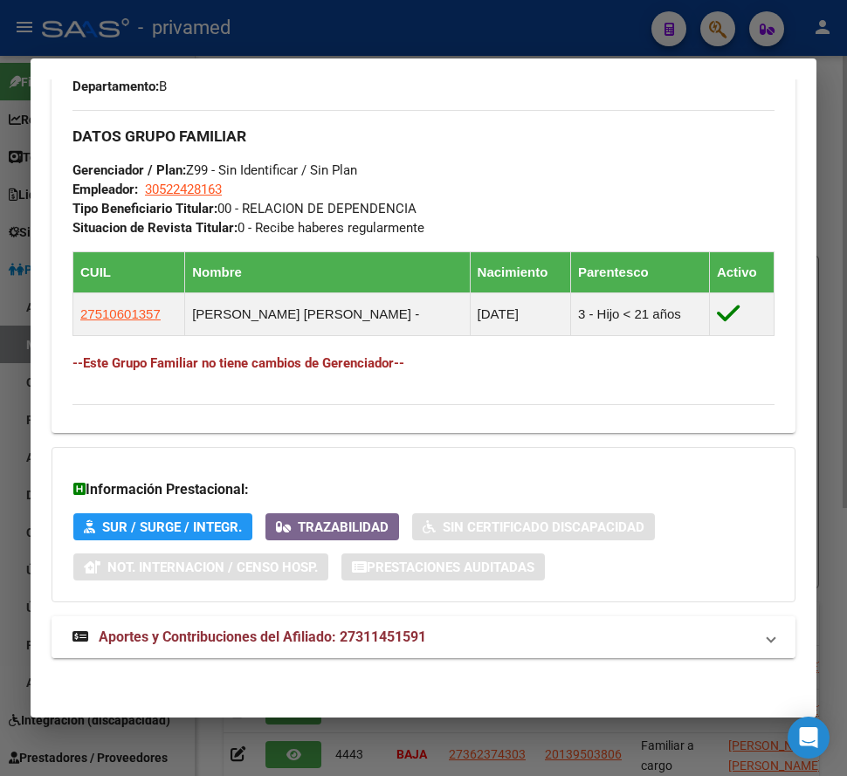
click at [248, 634] on span "Aportes y Contribuciones del Afiliado: 27311451591" at bounding box center [262, 636] width 327 height 17
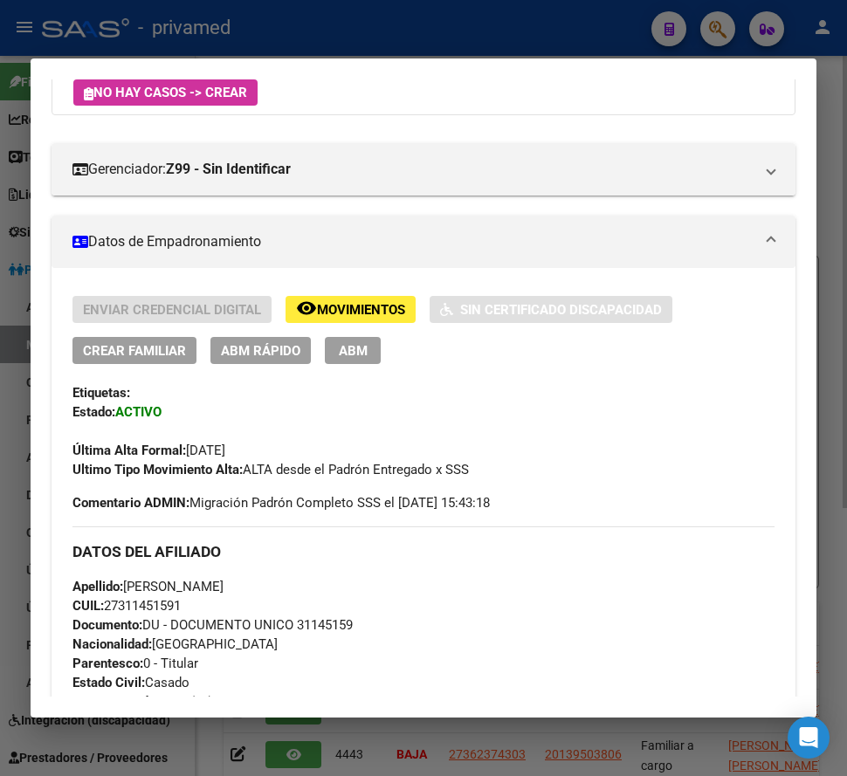
scroll to position [0, 0]
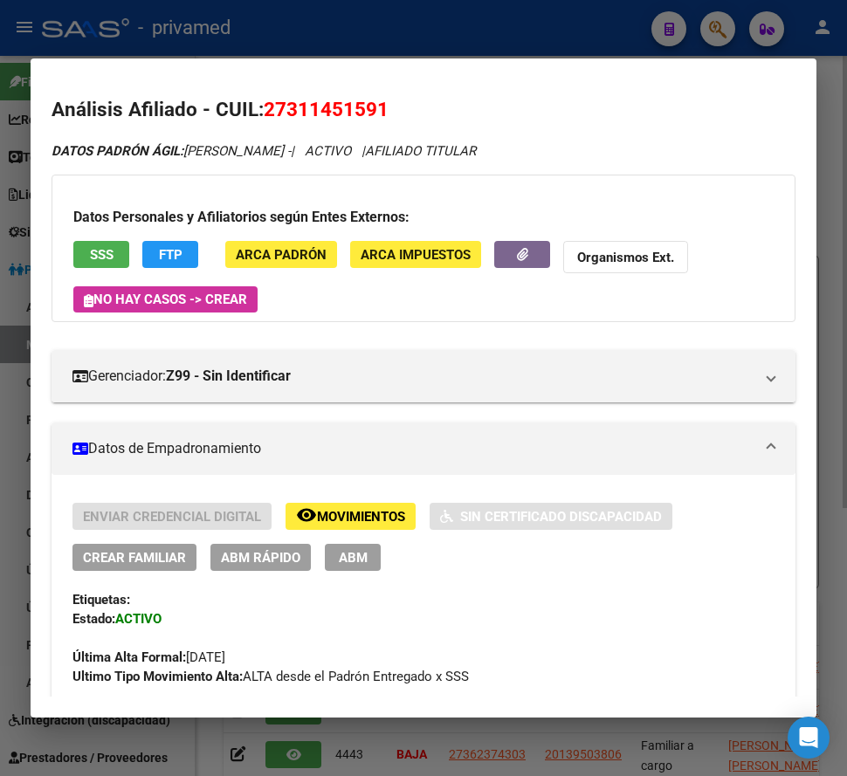
click at [347, 558] on span "ABM" at bounding box center [353, 558] width 29 height 16
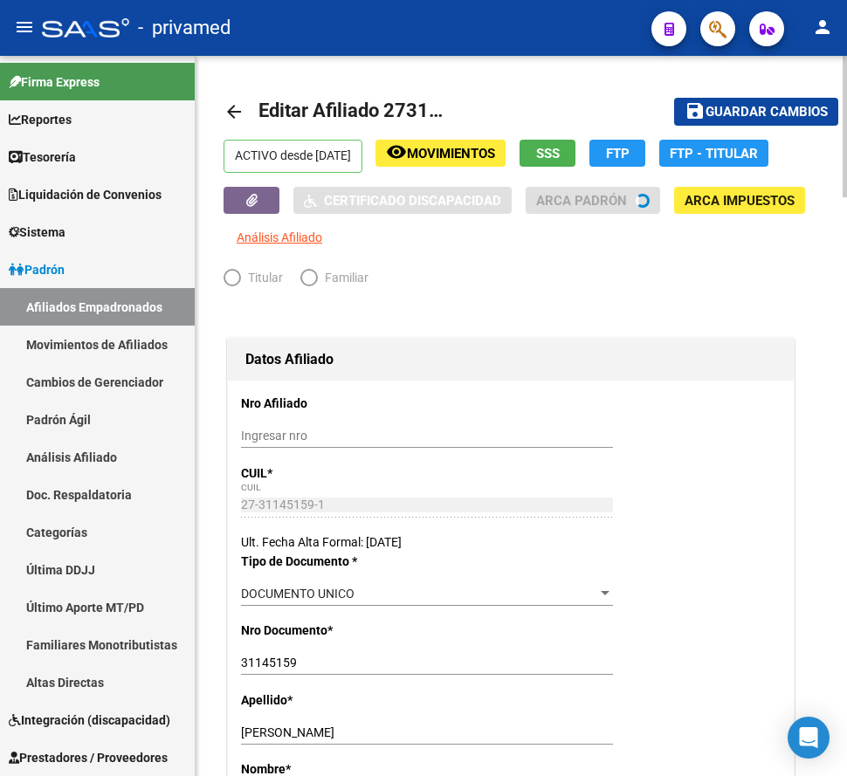
radio input "true"
type input "30-52242816-3"
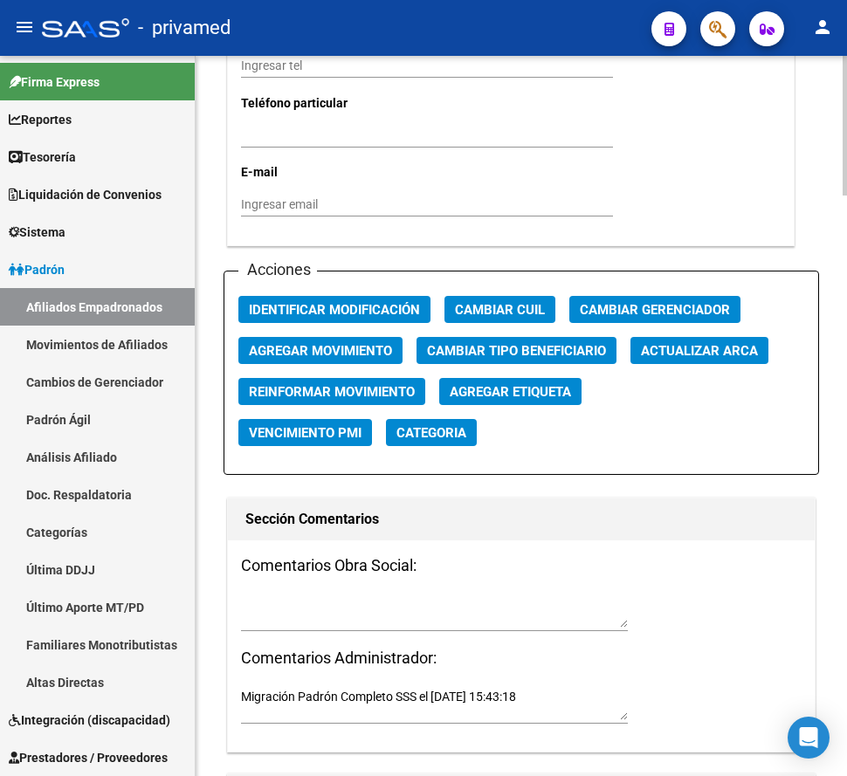
scroll to position [1920, 0]
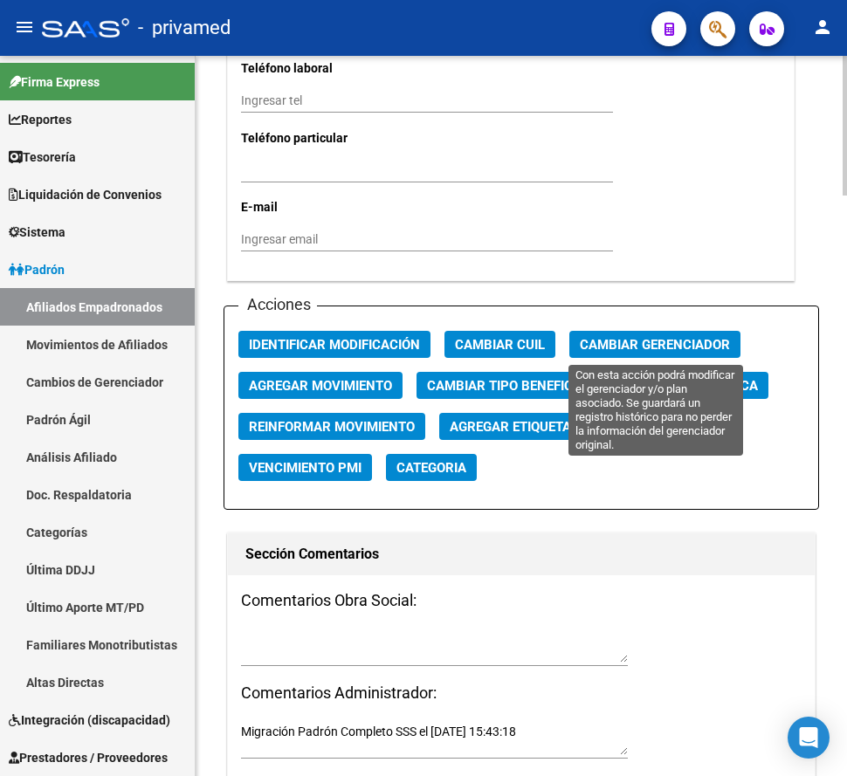
click at [619, 347] on span "Cambiar Gerenciador" at bounding box center [654, 345] width 150 height 16
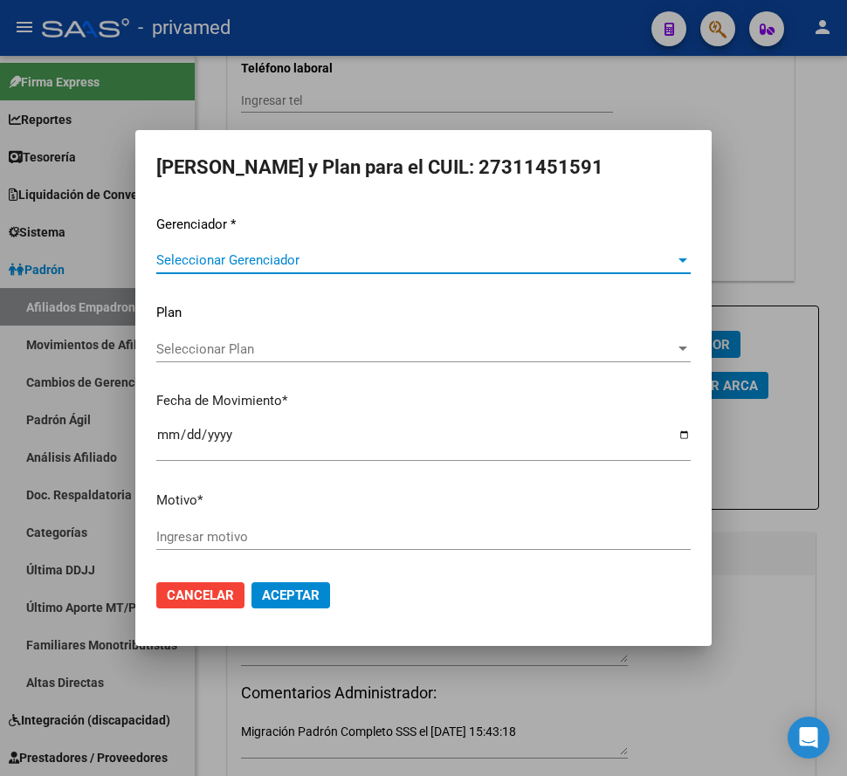
click at [271, 262] on span "Seleccionar Gerenciador" at bounding box center [415, 260] width 518 height 16
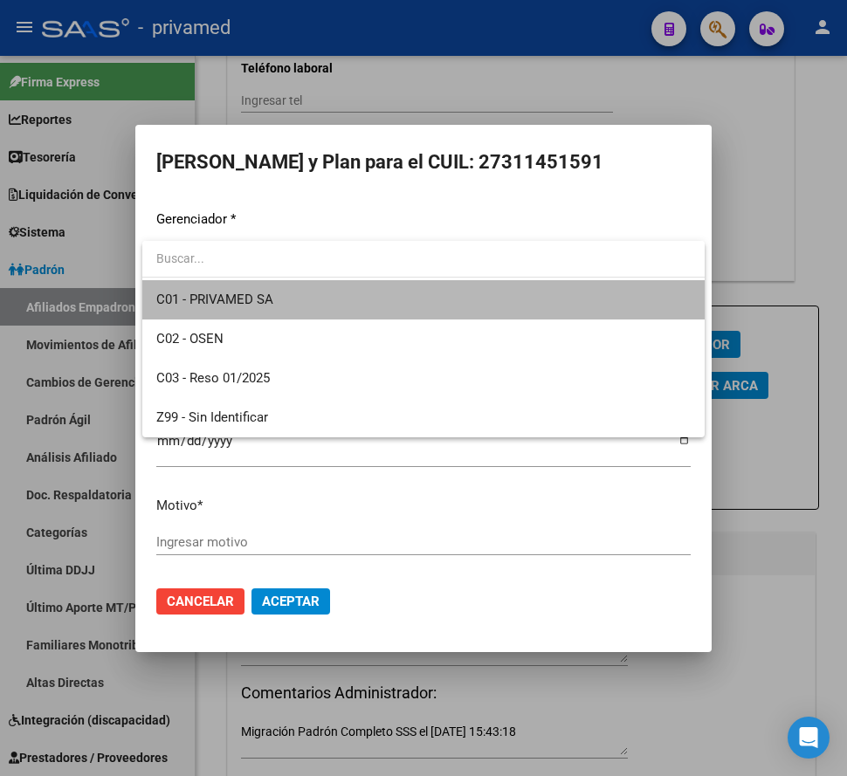
click at [274, 301] on span "C01 - PRIVAMED SA" at bounding box center [423, 299] width 534 height 39
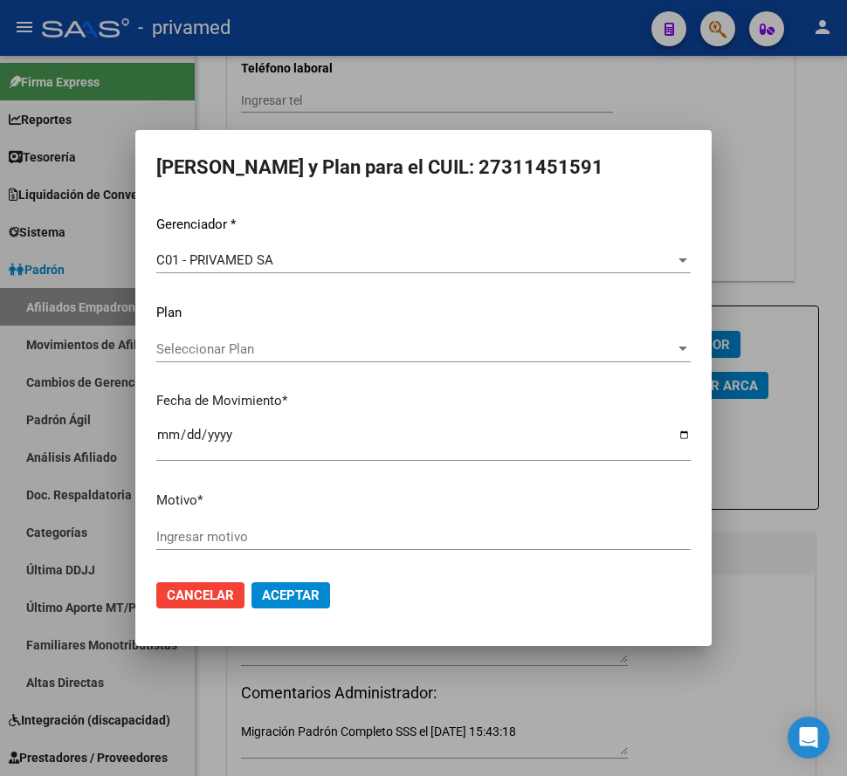
click at [209, 524] on div "Ingresar motivo" at bounding box center [423, 537] width 534 height 26
type input "Alta"
click at [166, 432] on input "[DATE]" at bounding box center [423, 442] width 534 height 28
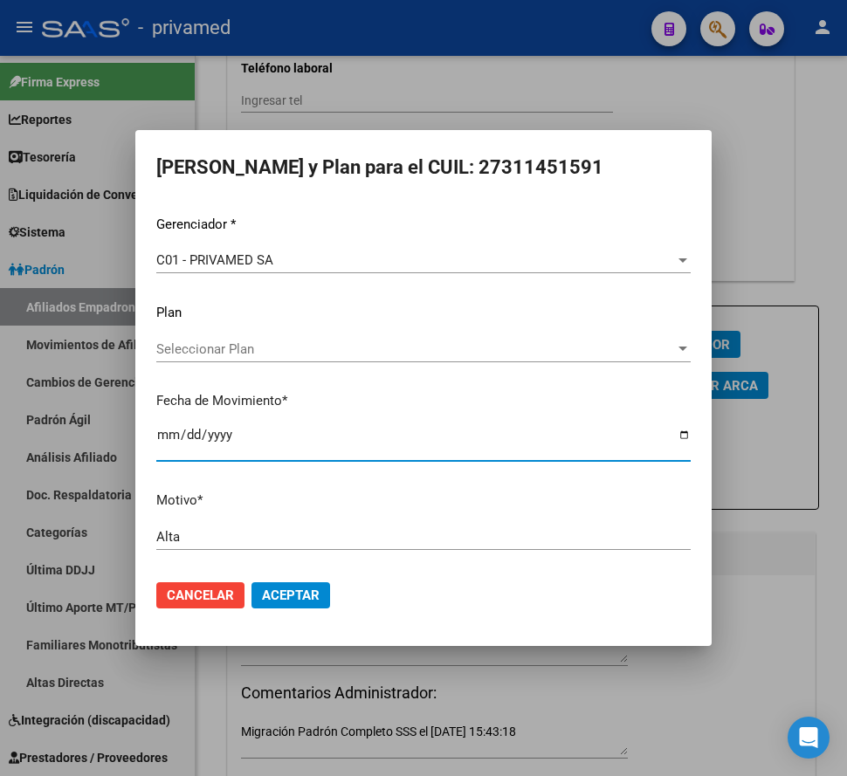
type input "[DATE]"
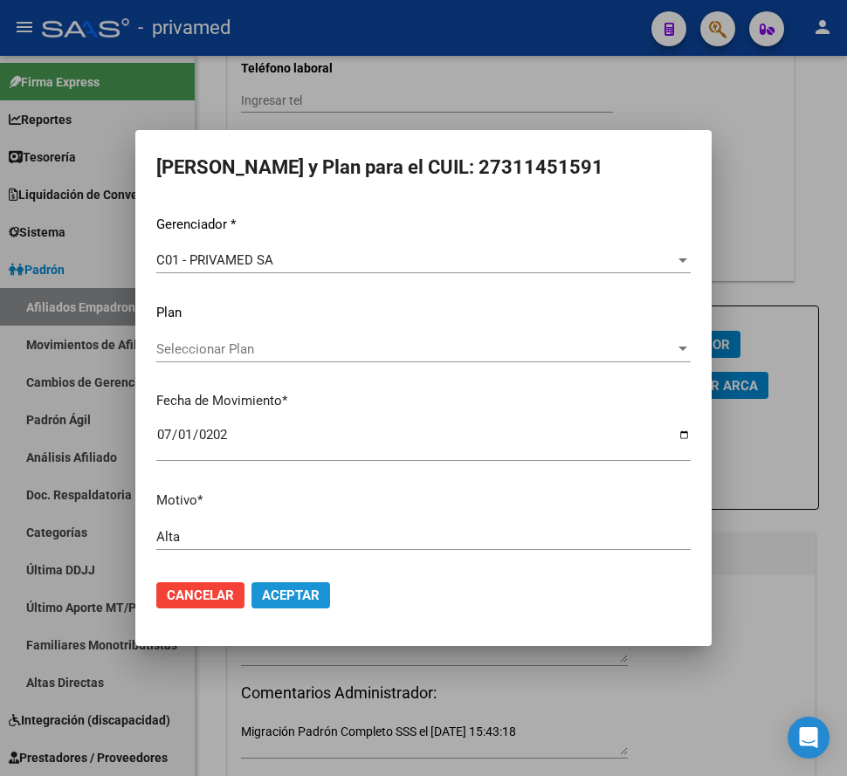
click at [280, 596] on span "Aceptar" at bounding box center [291, 595] width 58 height 16
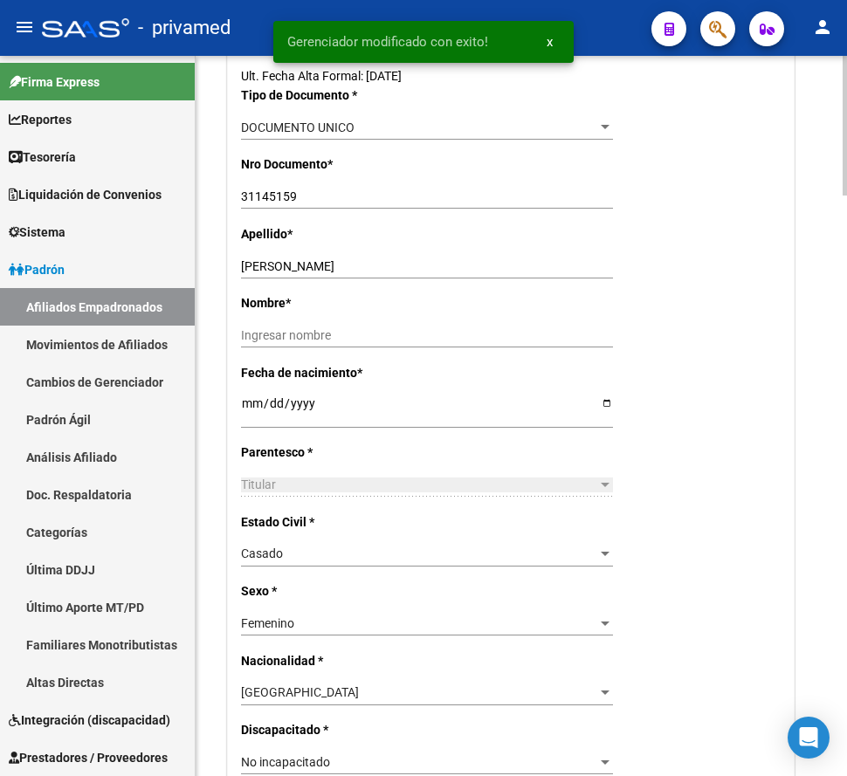
scroll to position [436, 0]
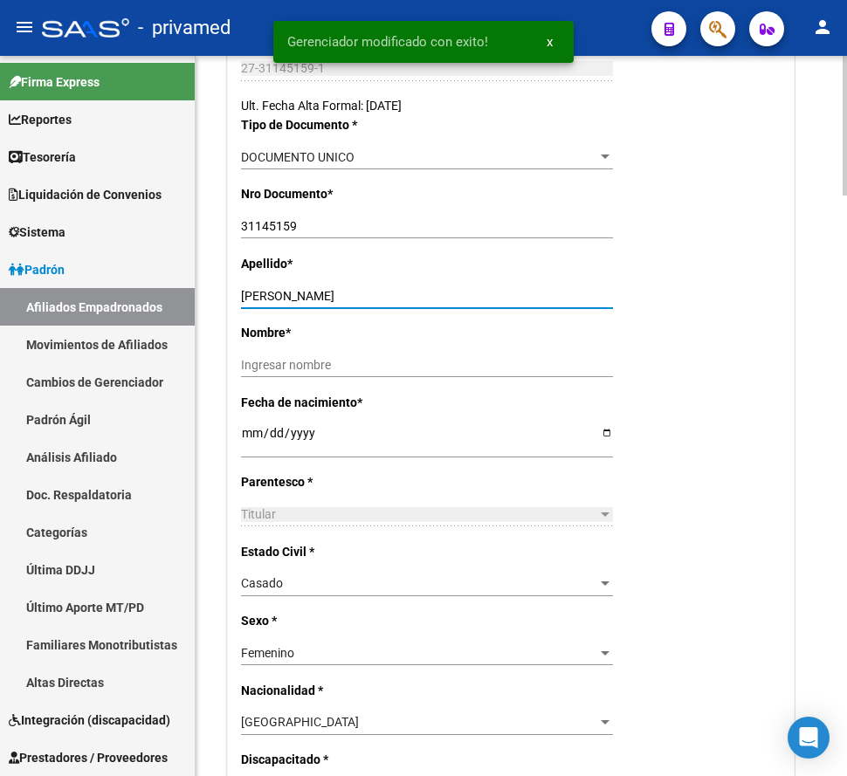
drag, startPoint x: 376, startPoint y: 298, endPoint x: 315, endPoint y: 298, distance: 61.1
click at [315, 298] on input "[PERSON_NAME]" at bounding box center [427, 296] width 372 height 15
type input "DOMINGUEZ"
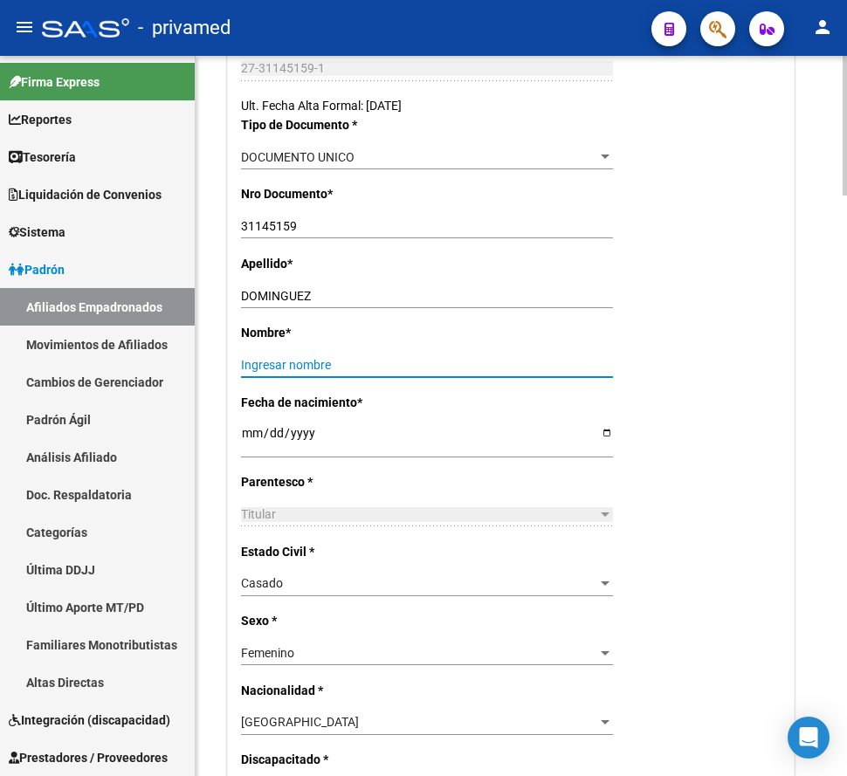
click at [307, 364] on input "Ingresar nombre" at bounding box center [427, 365] width 372 height 15
paste input "[PERSON_NAME]"
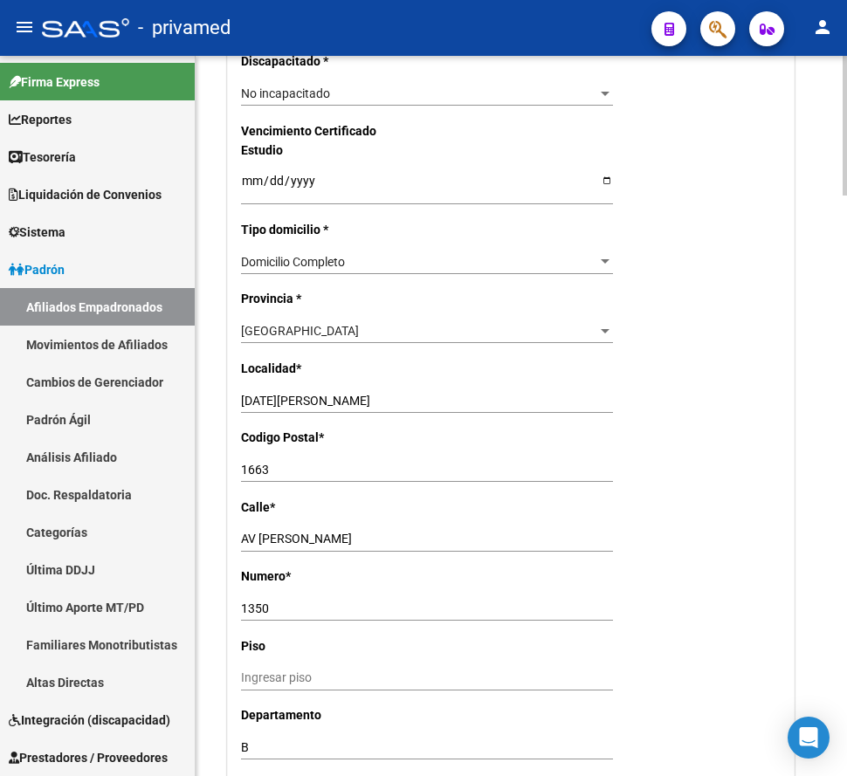
scroll to position [1745, 0]
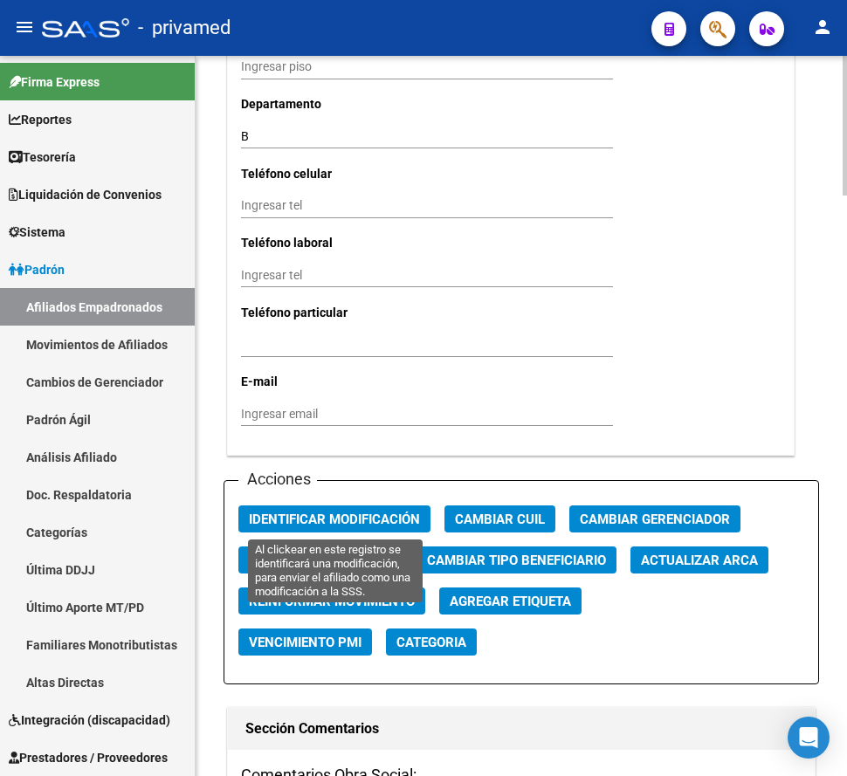
type input "[PERSON_NAME]"
click at [309, 524] on span "Identificar Modificación" at bounding box center [334, 519] width 171 height 16
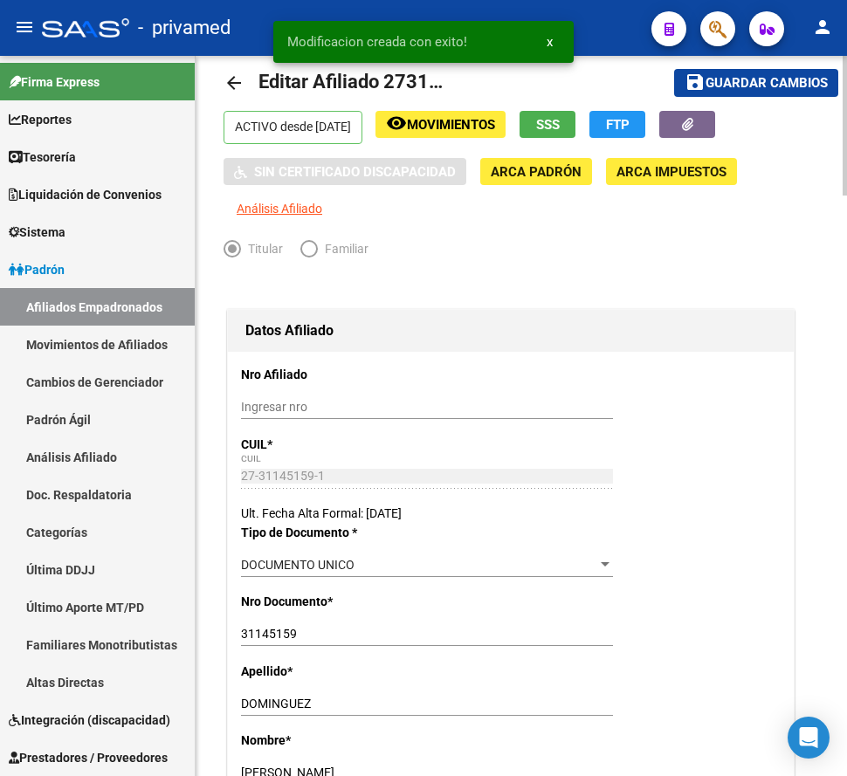
scroll to position [0, 0]
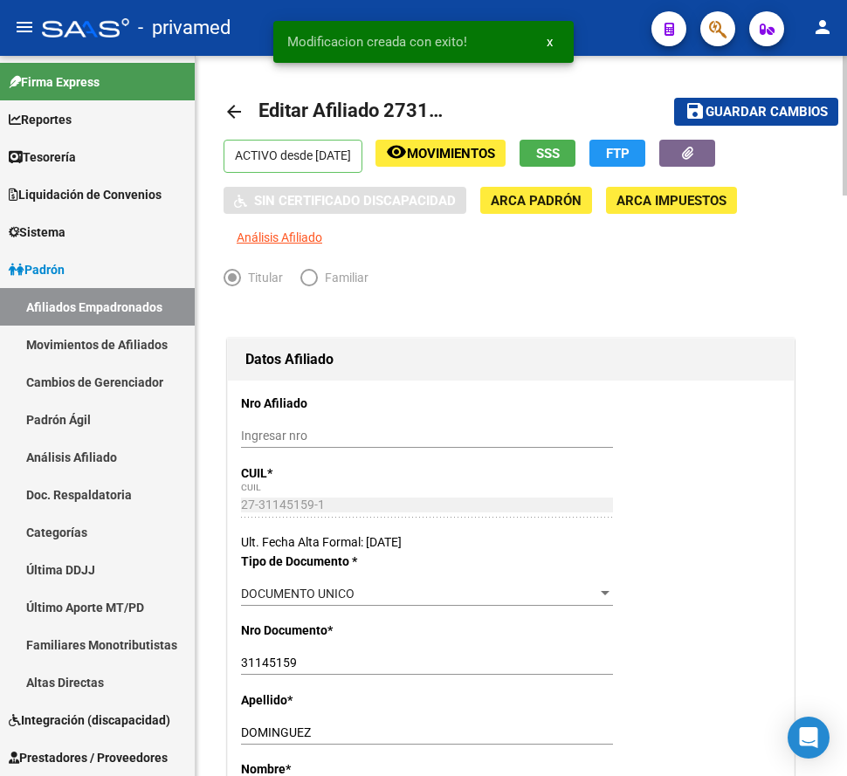
click at [736, 115] on span "Guardar cambios" at bounding box center [766, 113] width 122 height 16
click at [233, 109] on mat-icon "arrow_back" at bounding box center [233, 111] width 21 height 21
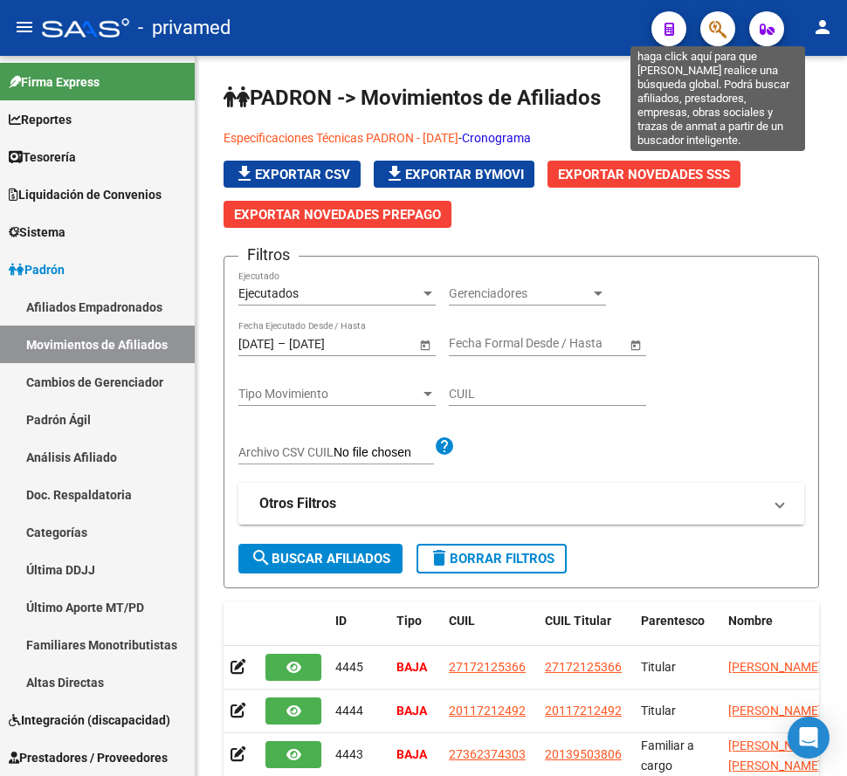
click at [714, 32] on icon "button" at bounding box center [717, 29] width 17 height 20
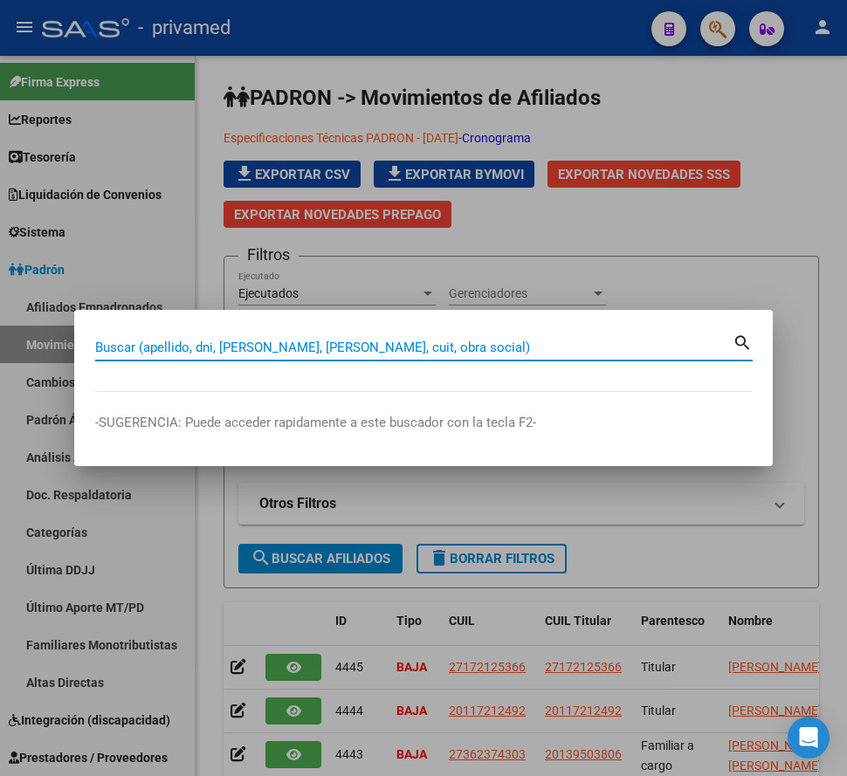
paste input "[PERSON_NAME]"
drag, startPoint x: 241, startPoint y: 340, endPoint x: -3, endPoint y: 339, distance: 243.5
click at [0, 339] on html "menu - privamed person Firma Express Reportes Tablero de Control Ingresos Perci…" at bounding box center [423, 388] width 847 height 776
paste input "27-31145159-1"
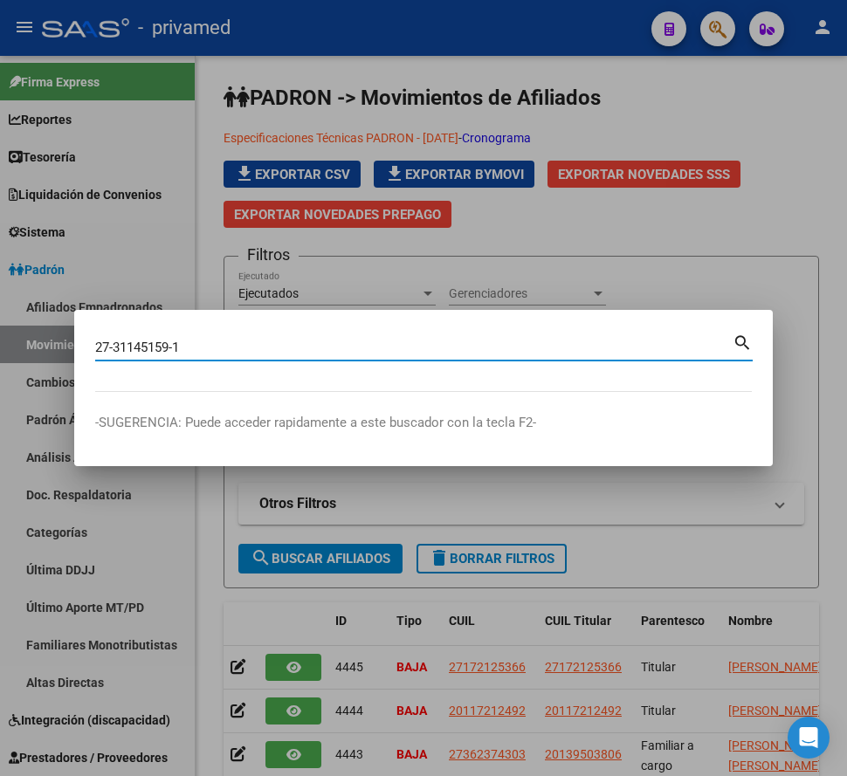
type input "27311451591"
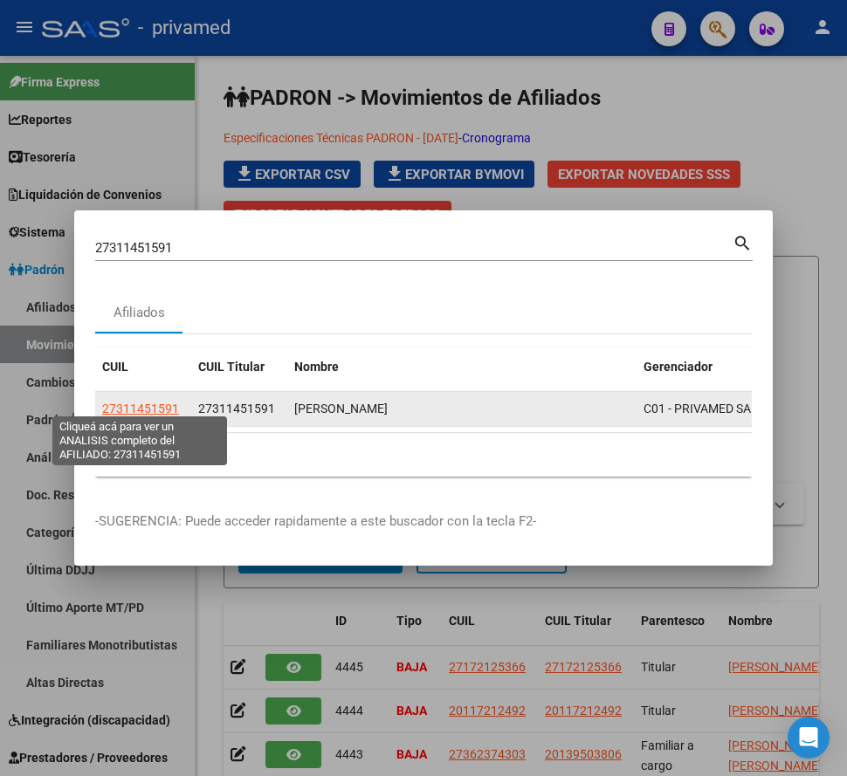
click at [149, 401] on span "27311451591" at bounding box center [140, 408] width 77 height 14
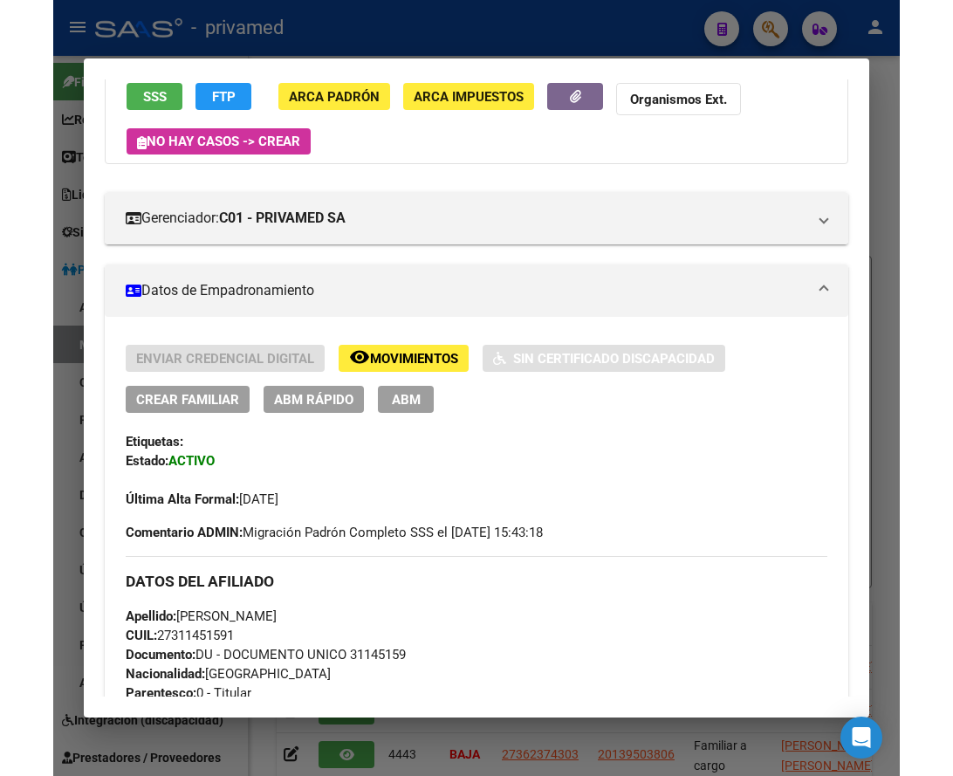
scroll to position [175, 0]
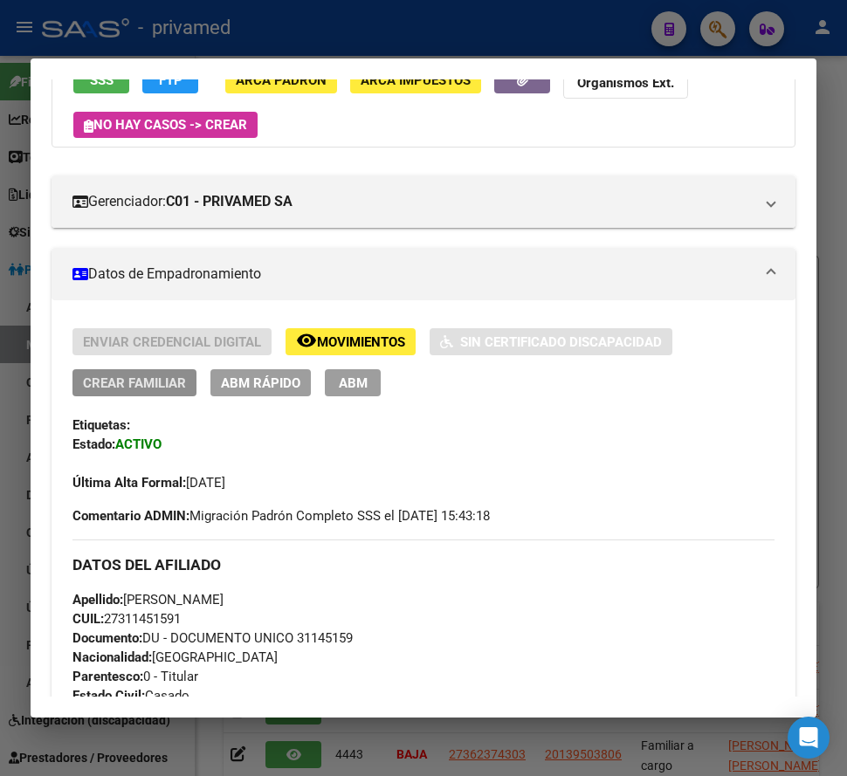
click at [122, 383] on span "Crear Familiar" at bounding box center [134, 383] width 103 height 16
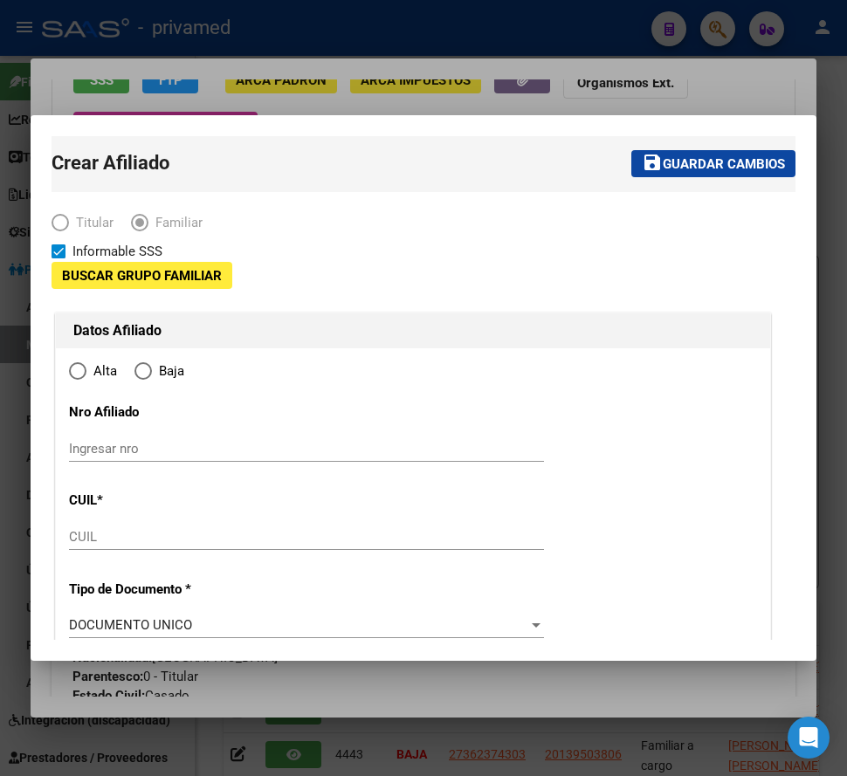
type input "30-52242816-3"
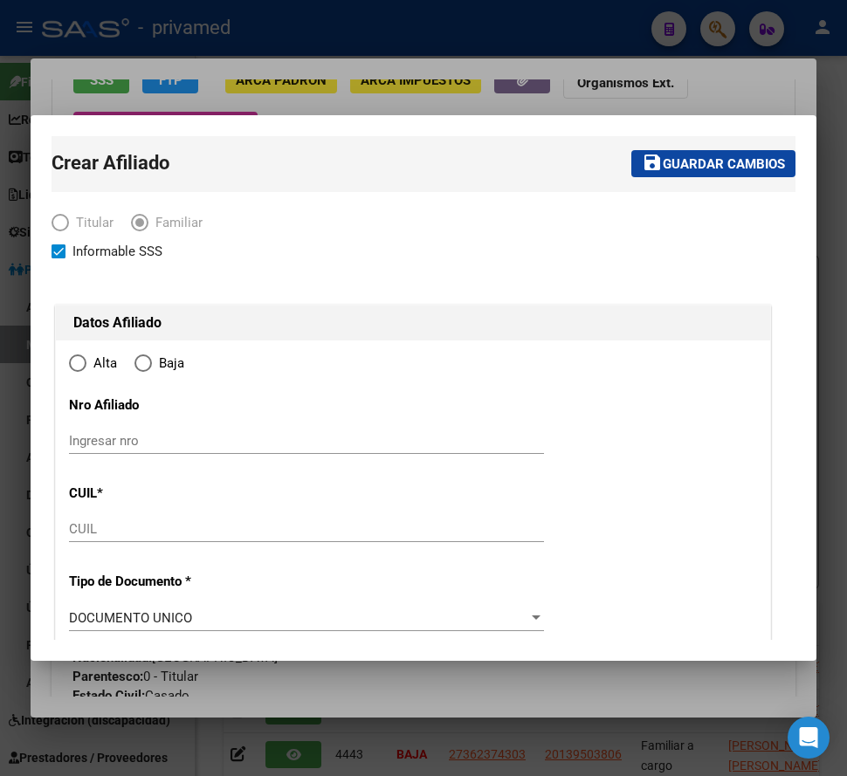
type input "[DATE][PERSON_NAME]"
type input "1663"
type input "AV [PERSON_NAME]"
type input "1350"
type input "B"
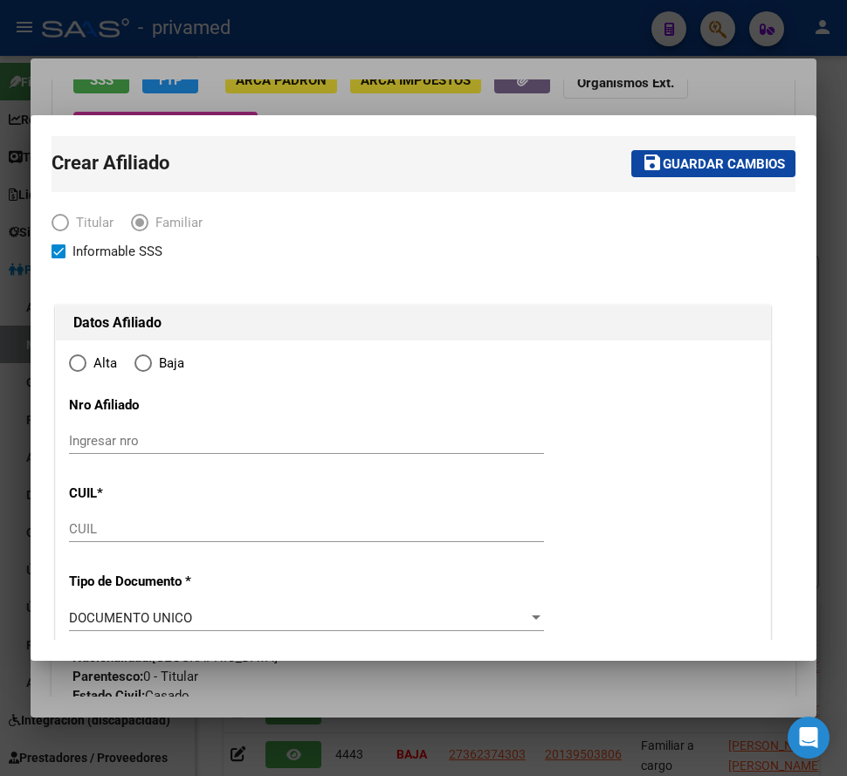
radio input "true"
type input "30-52242816-3"
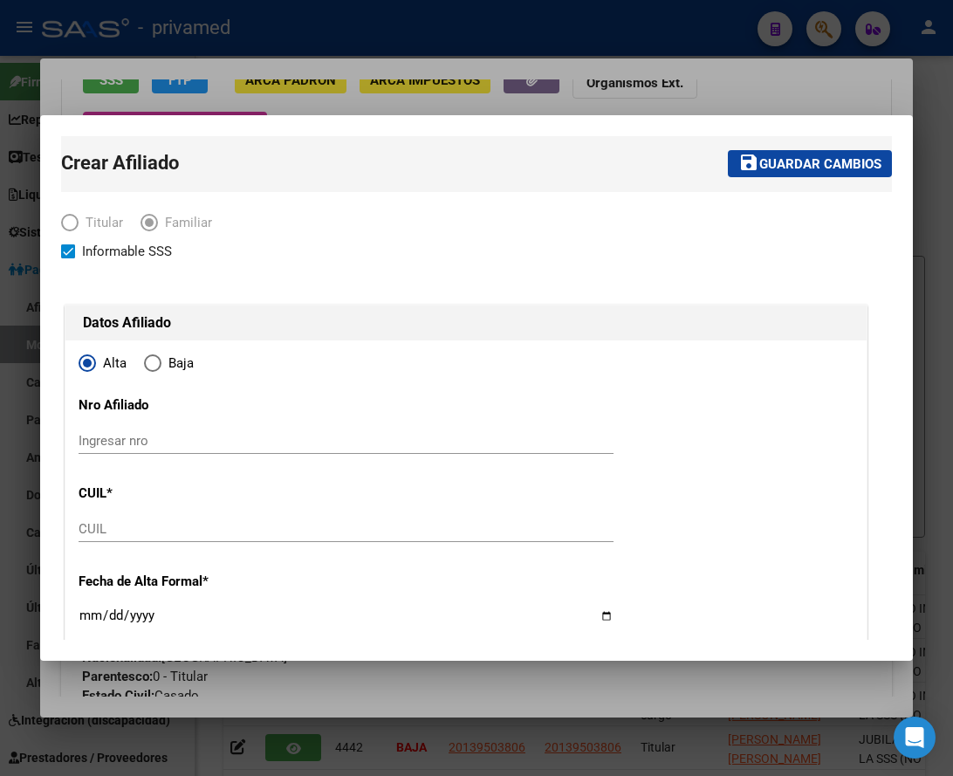
click at [148, 525] on input "CUIL" at bounding box center [346, 529] width 535 height 16
paste input "20-45906770-2"
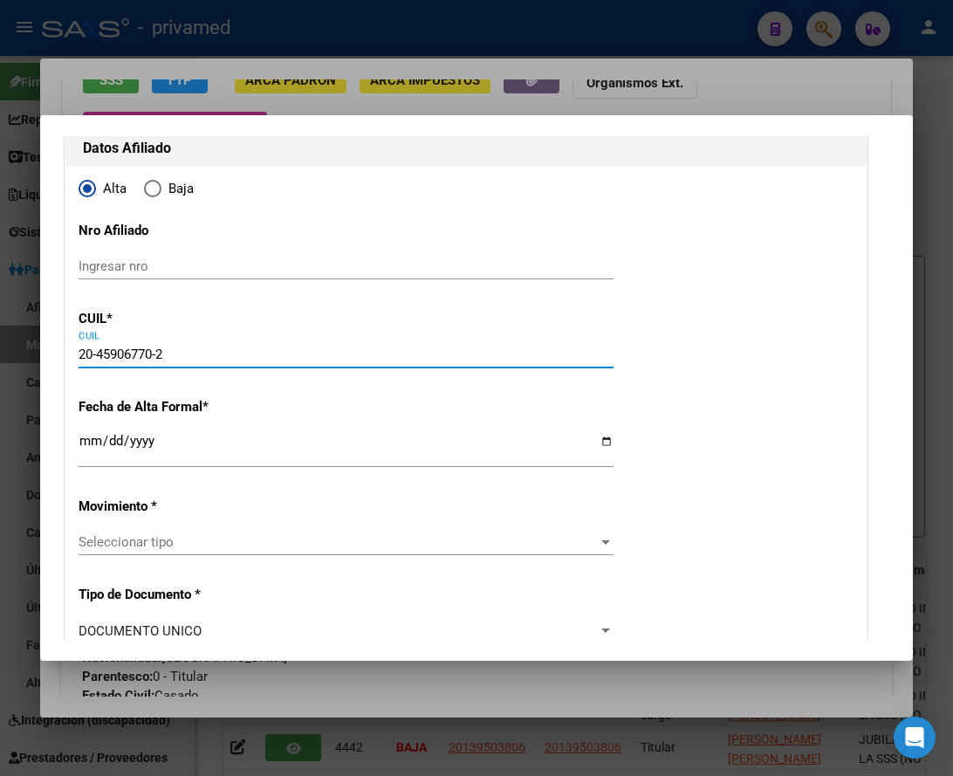
type input "20-45906770-2"
click at [93, 440] on input "Ingresar fecha" at bounding box center [346, 448] width 535 height 28
type input "45906770"
type input "[PERSON_NAME]"
type input "LAUTARO"
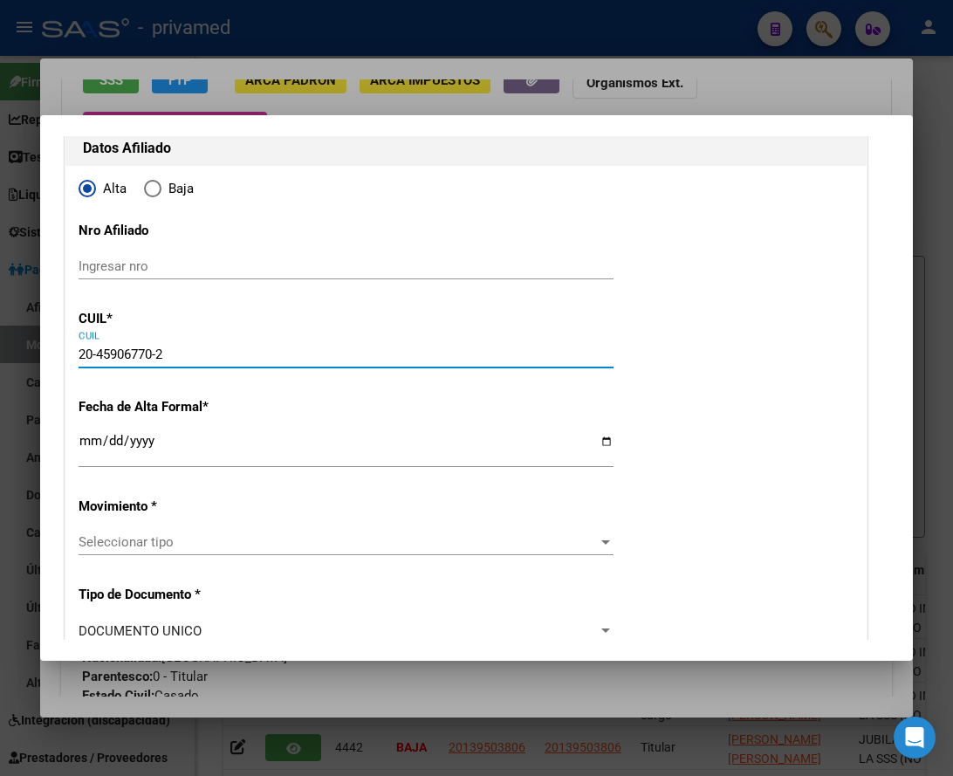
type input "[DATE]"
type input "[PERSON_NAME]"
type input "1686"
type input "[PERSON_NAME]"
type input "1427"
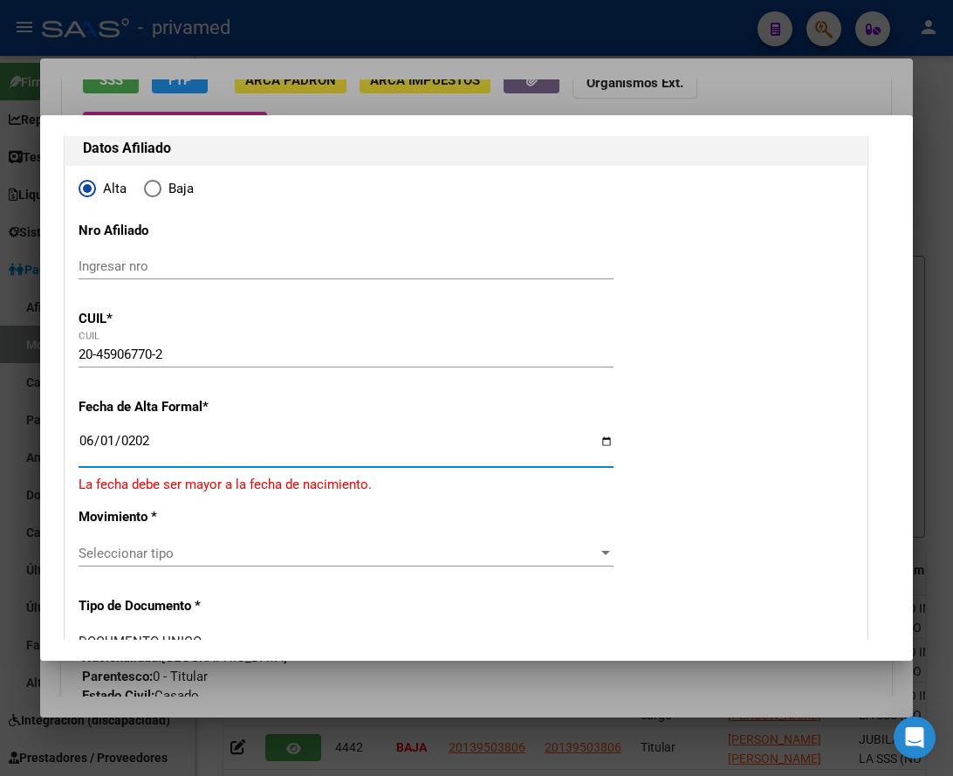
type input "[DATE]"
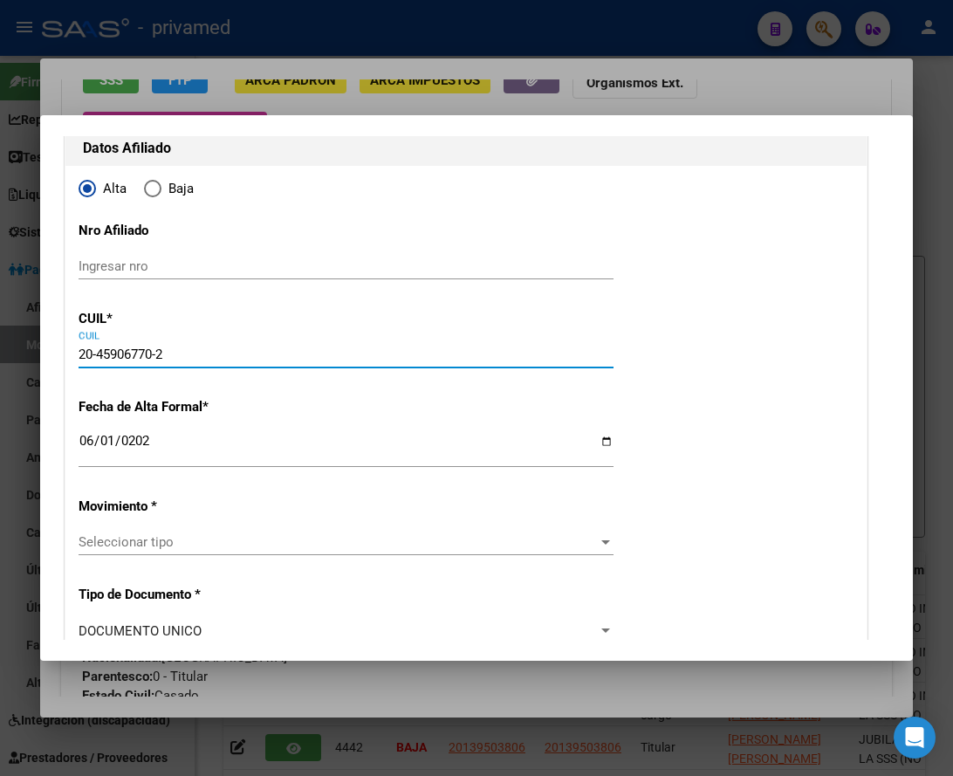
click at [172, 351] on input "20-45906770-2" at bounding box center [346, 354] width 535 height 16
click at [173, 351] on input "20-45906770-2" at bounding box center [346, 354] width 535 height 16
paste input "6905670-9"
type input "20-46905670-9"
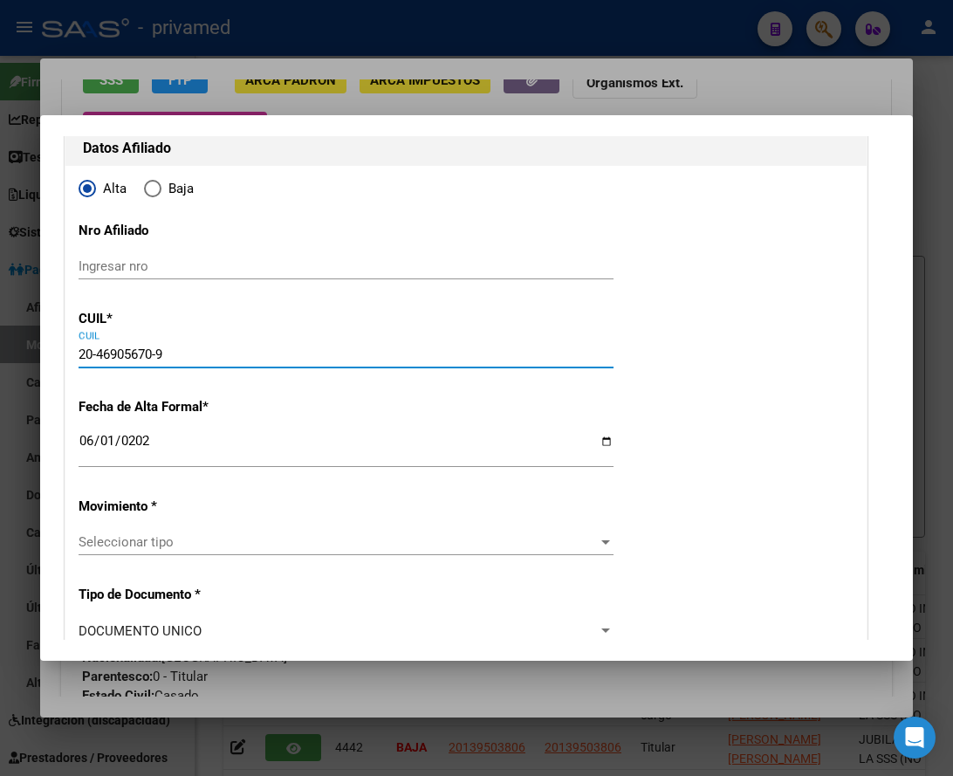
type input "46905670"
type input "[PERSON_NAME]"
type input "[DATE]"
type input "[DATE][PERSON_NAME]"
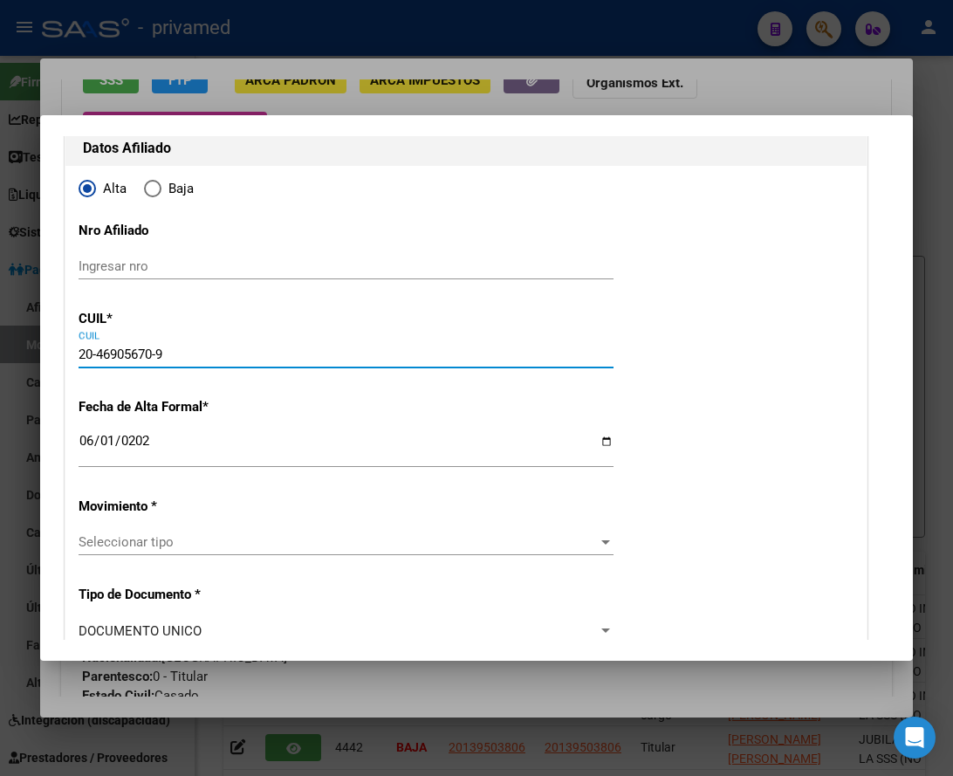
type input "1663"
type input "[PERSON_NAME]"
type input "1762"
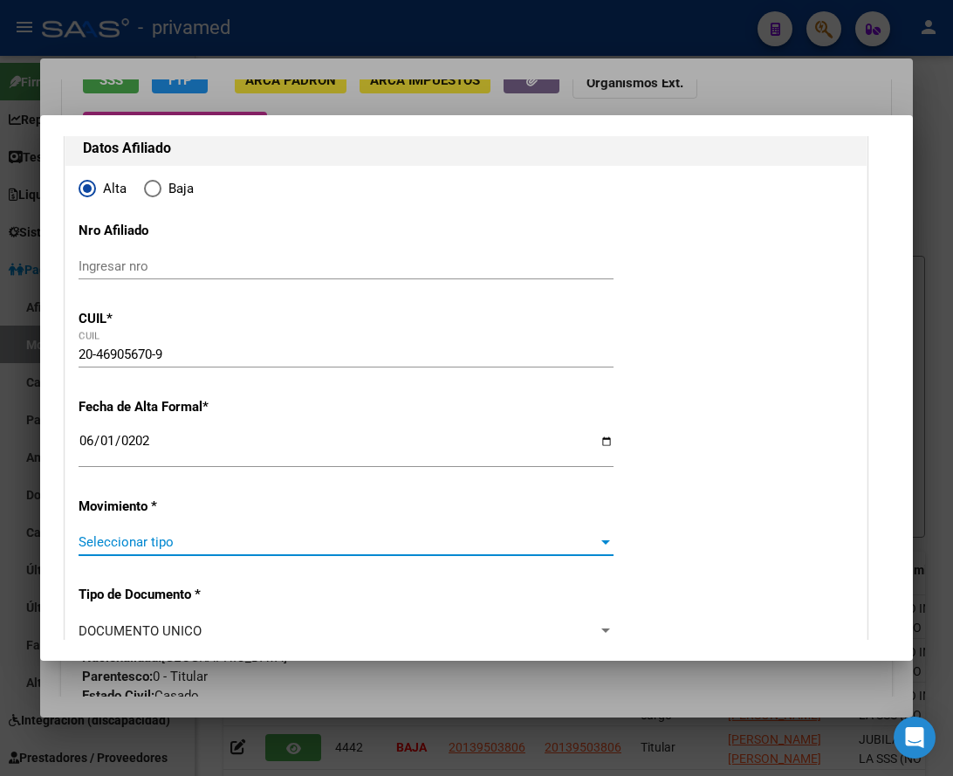
click at [182, 541] on span "Seleccionar tipo" at bounding box center [338, 542] width 519 height 16
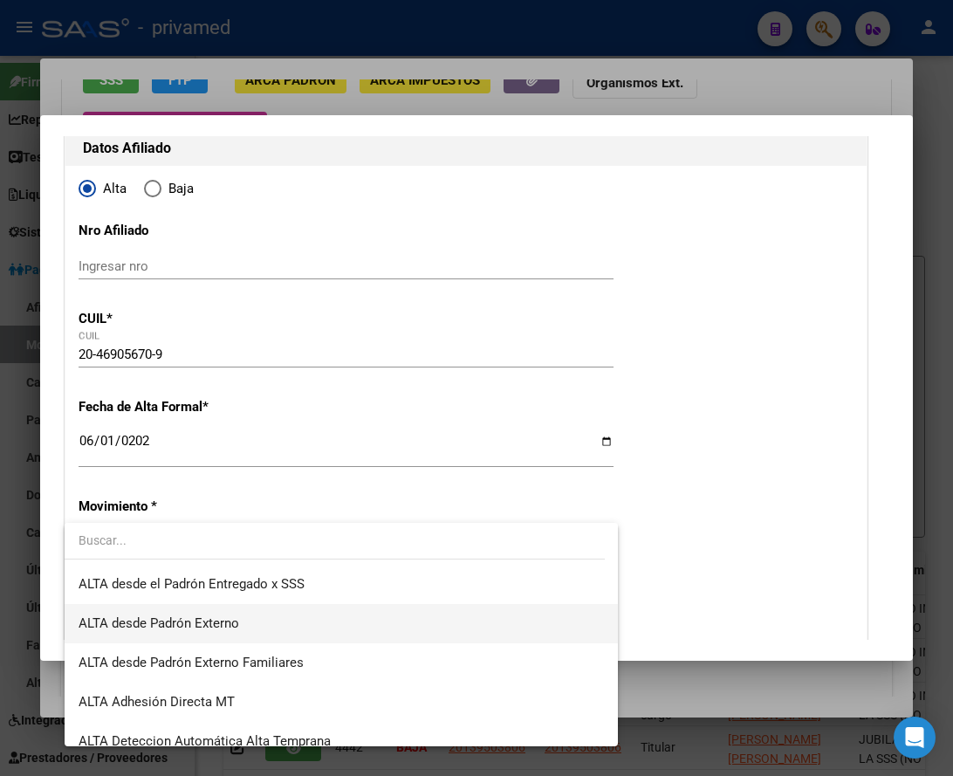
scroll to position [524, 0]
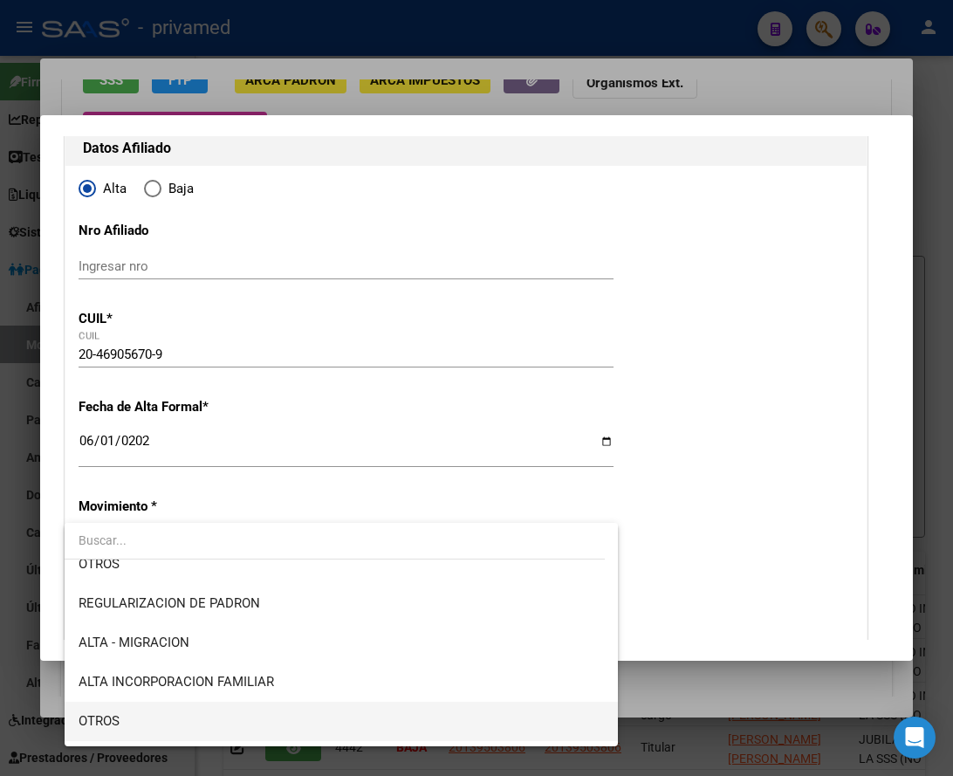
click at [237, 717] on span "OTROS" at bounding box center [341, 721] width 525 height 39
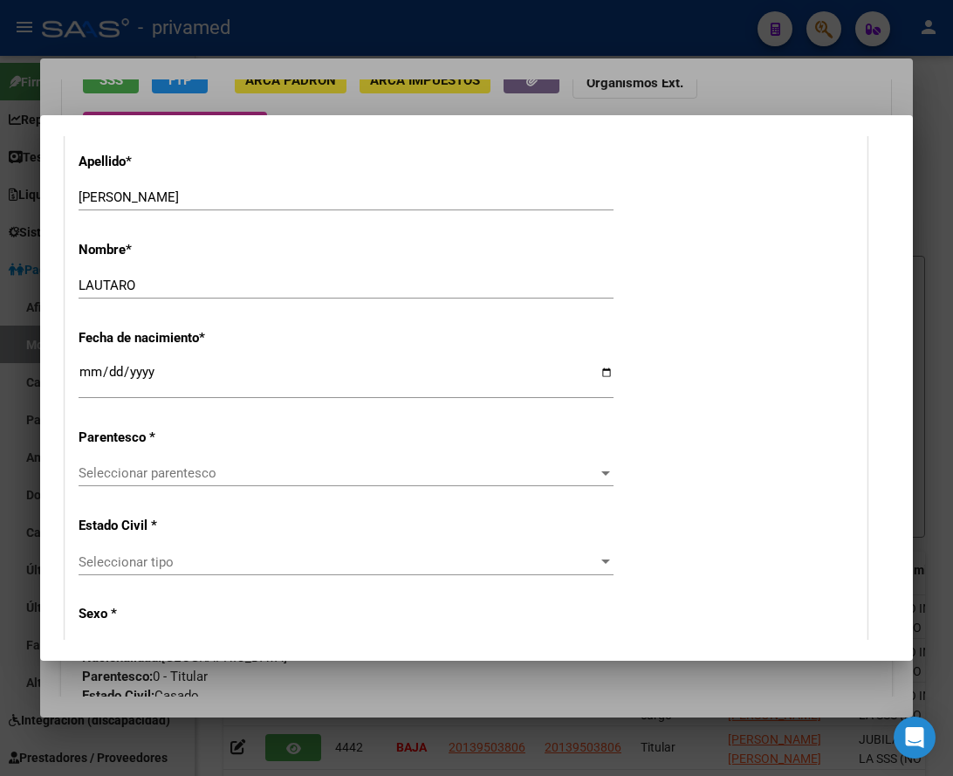
scroll to position [785, 0]
click at [254, 471] on span "Seleccionar parentesco" at bounding box center [338, 472] width 519 height 16
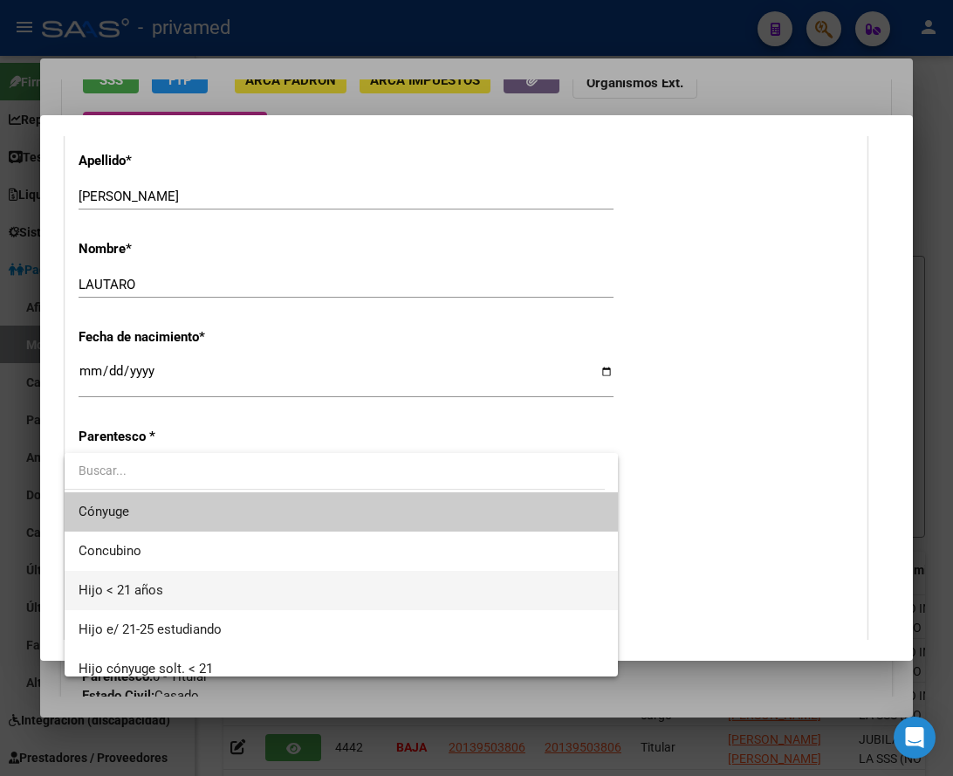
click at [192, 586] on span "Hijo < 21 años" at bounding box center [341, 590] width 525 height 39
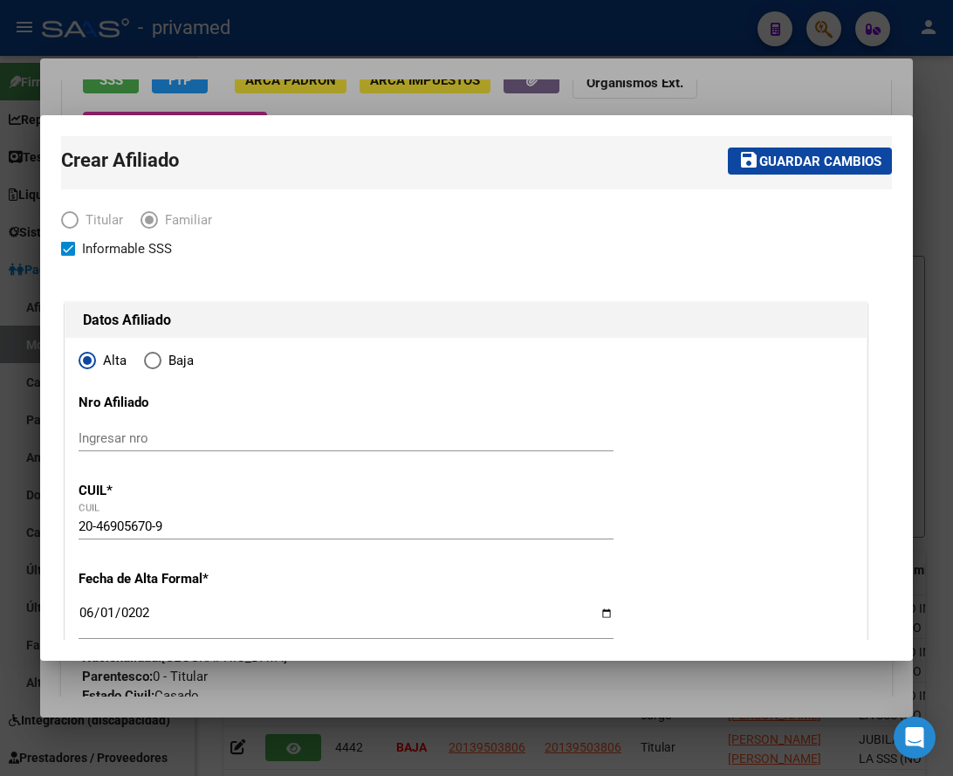
scroll to position [0, 0]
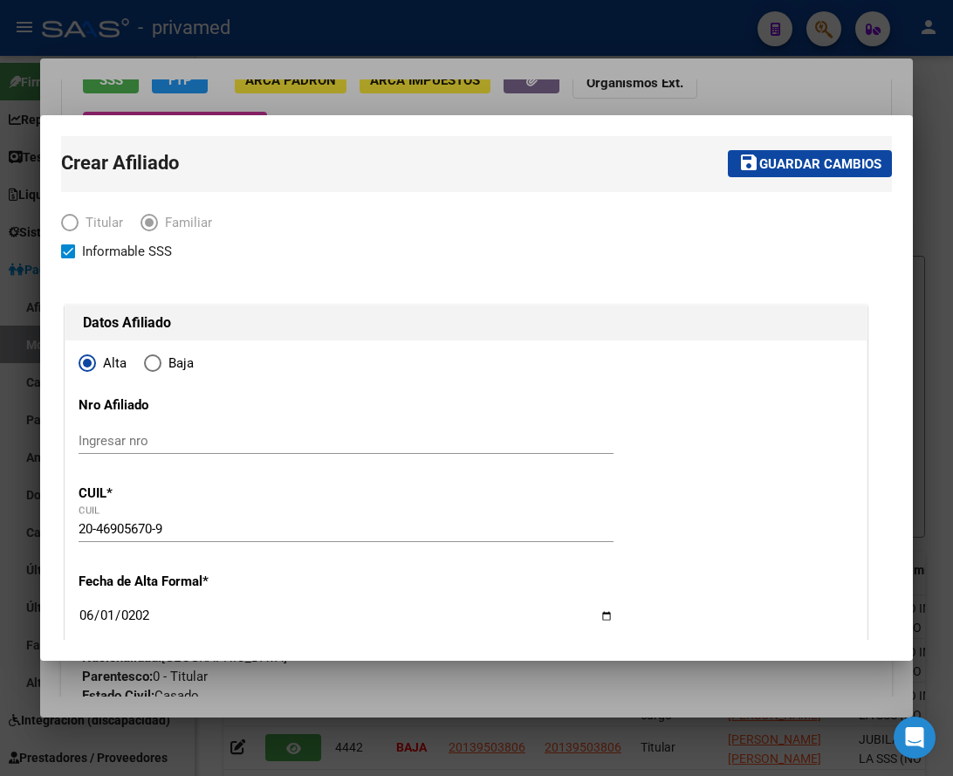
click at [801, 173] on button "save Guardar cambios" at bounding box center [810, 163] width 164 height 27
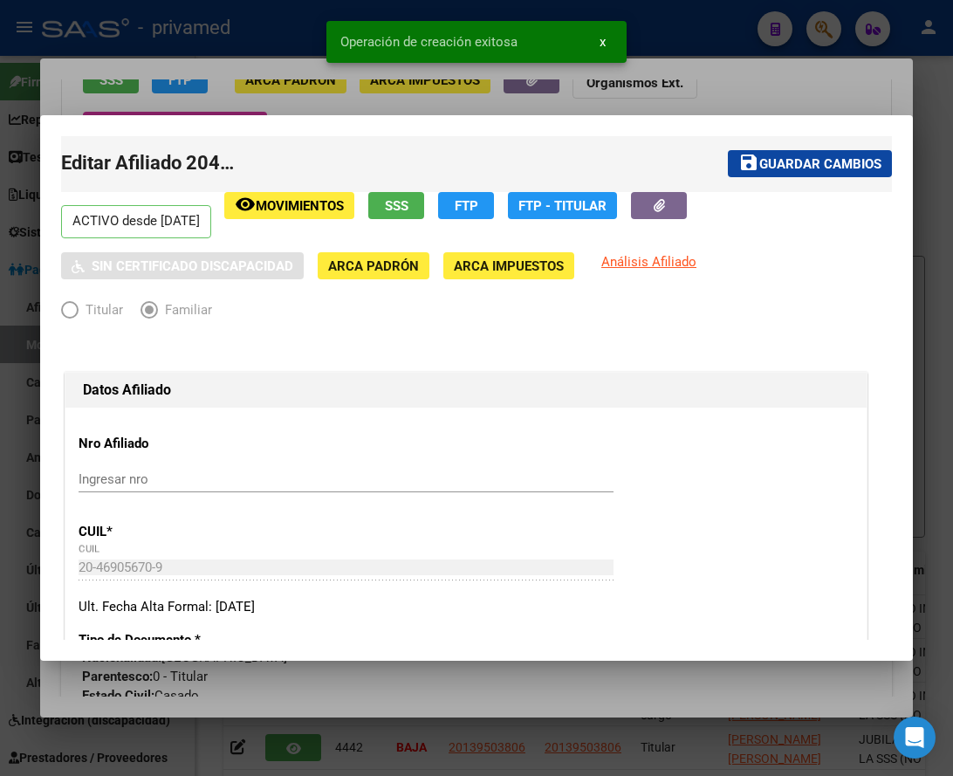
click at [826, 155] on span "save Guardar cambios" at bounding box center [809, 163] width 143 height 16
click at [784, 96] on div at bounding box center [476, 388] width 953 height 776
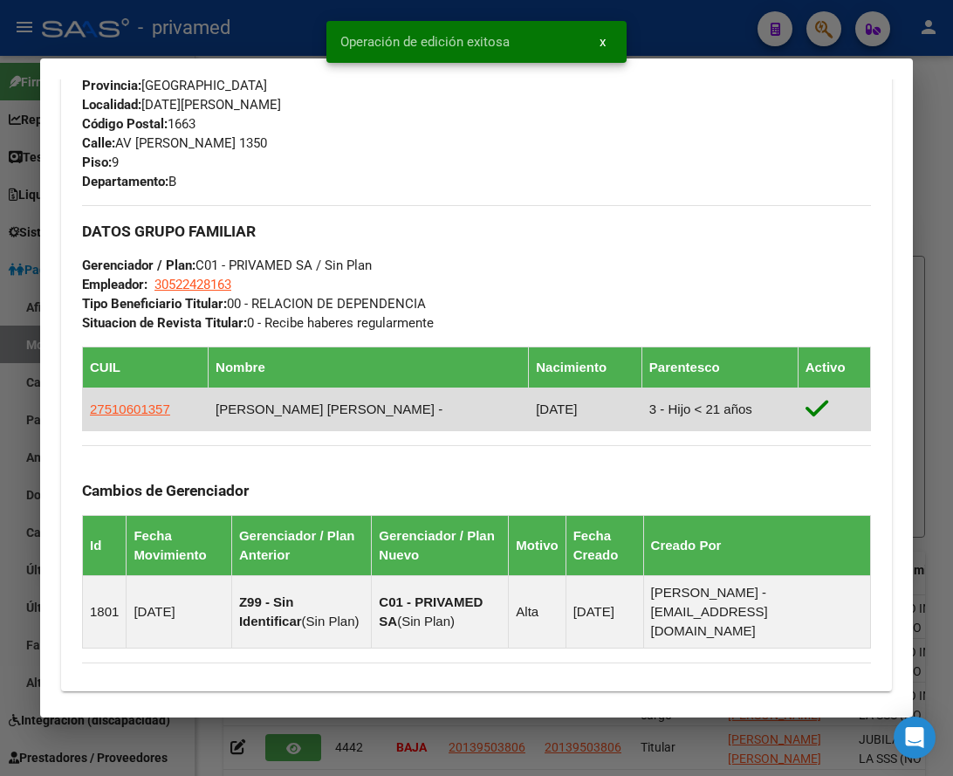
scroll to position [1159, 0]
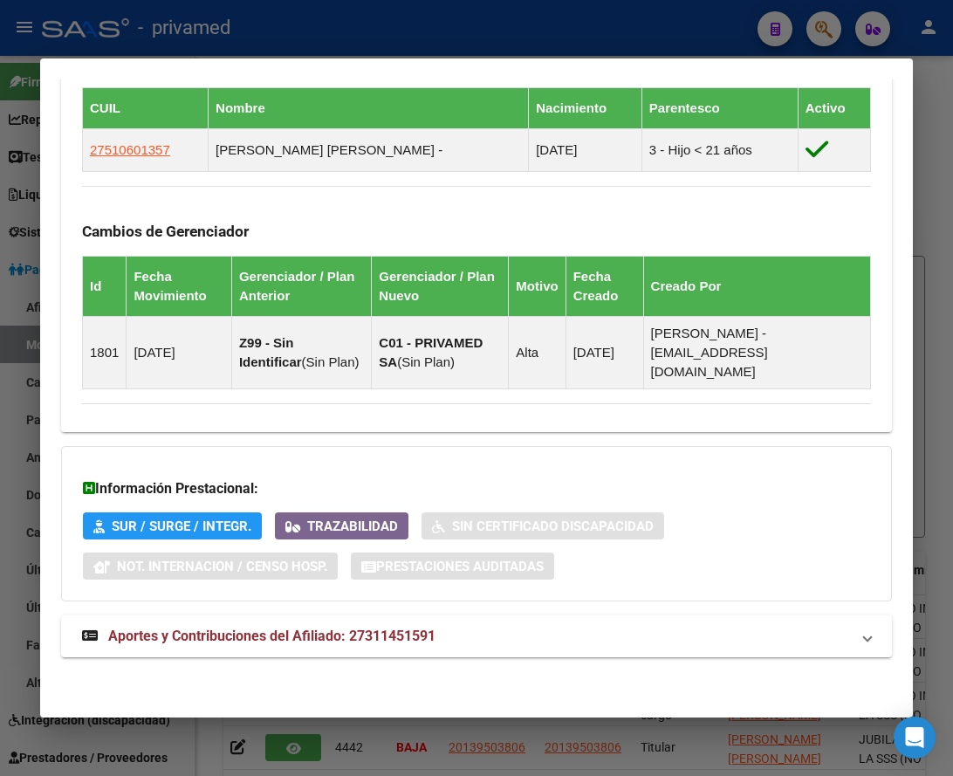
click at [415, 30] on div at bounding box center [476, 388] width 953 height 776
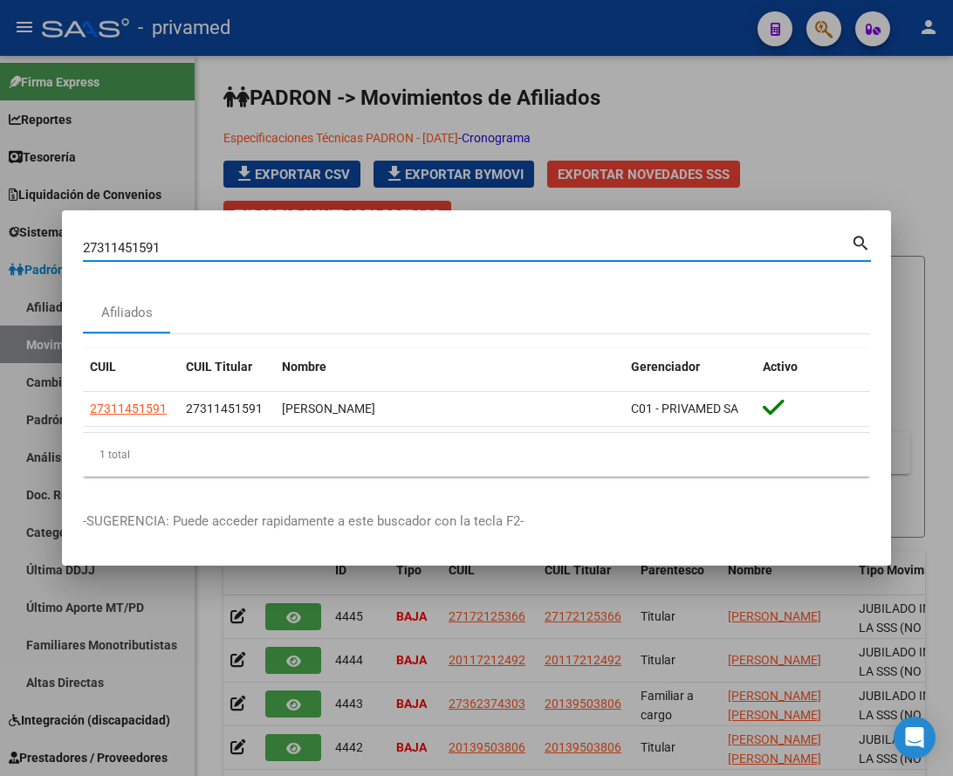
click at [220, 242] on input "27311451591" at bounding box center [467, 248] width 768 height 16
click at [219, 242] on input "27311451591" at bounding box center [467, 248] width 768 height 16
paste input "3228586889"
type input "23228586889"
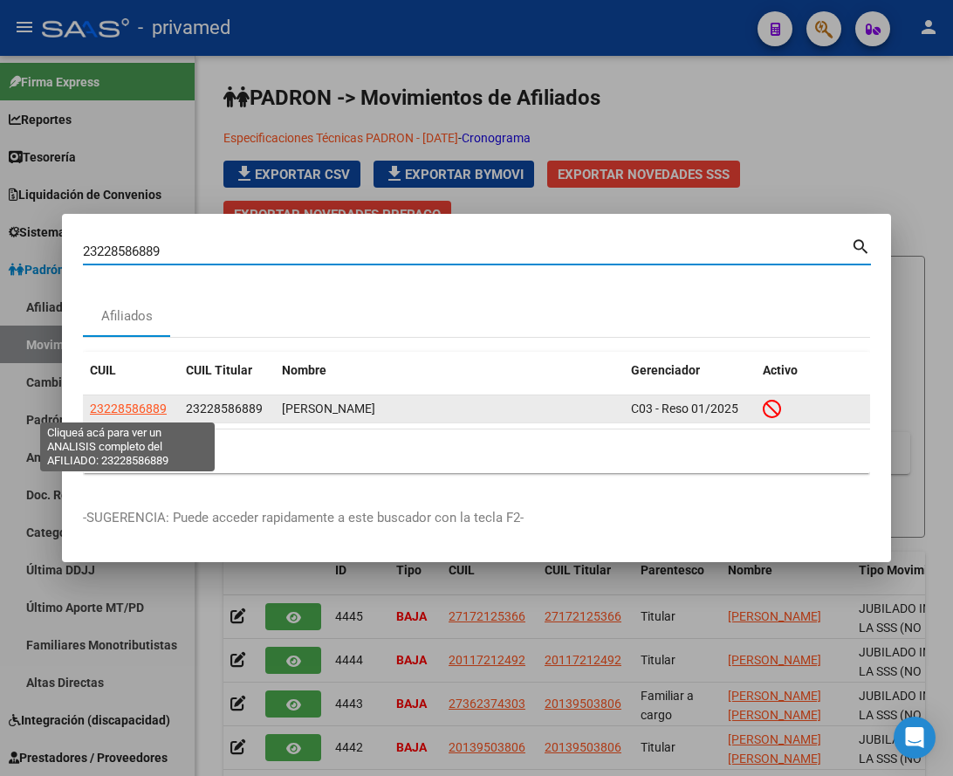
click at [145, 403] on span "23228586889" at bounding box center [128, 408] width 77 height 14
type textarea "23228586889"
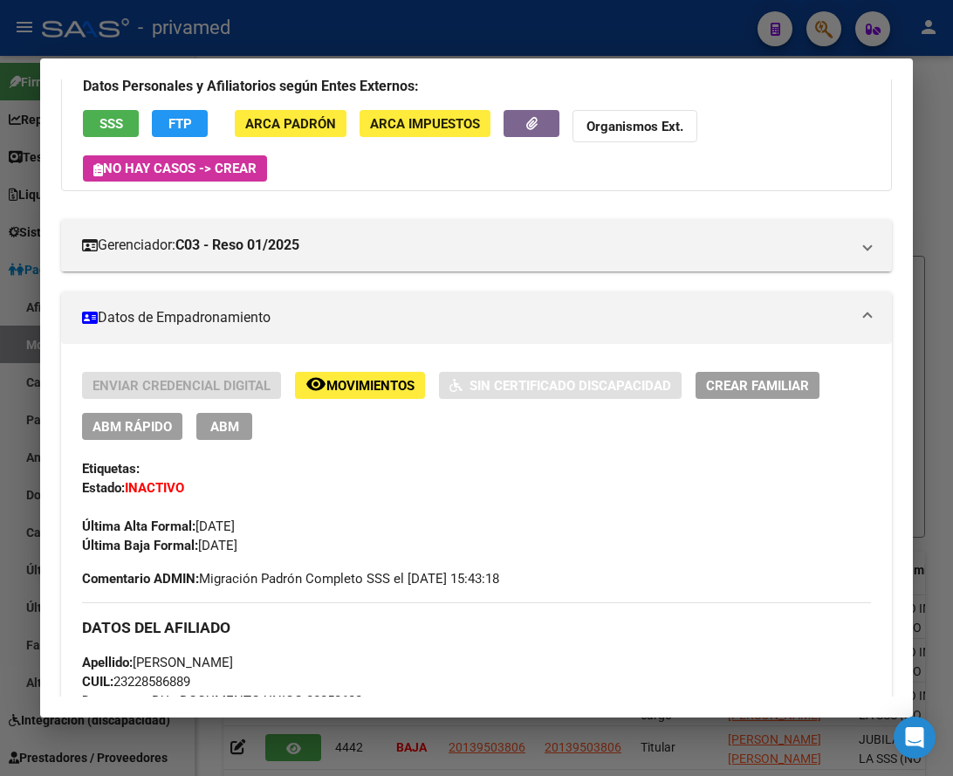
scroll to position [0, 0]
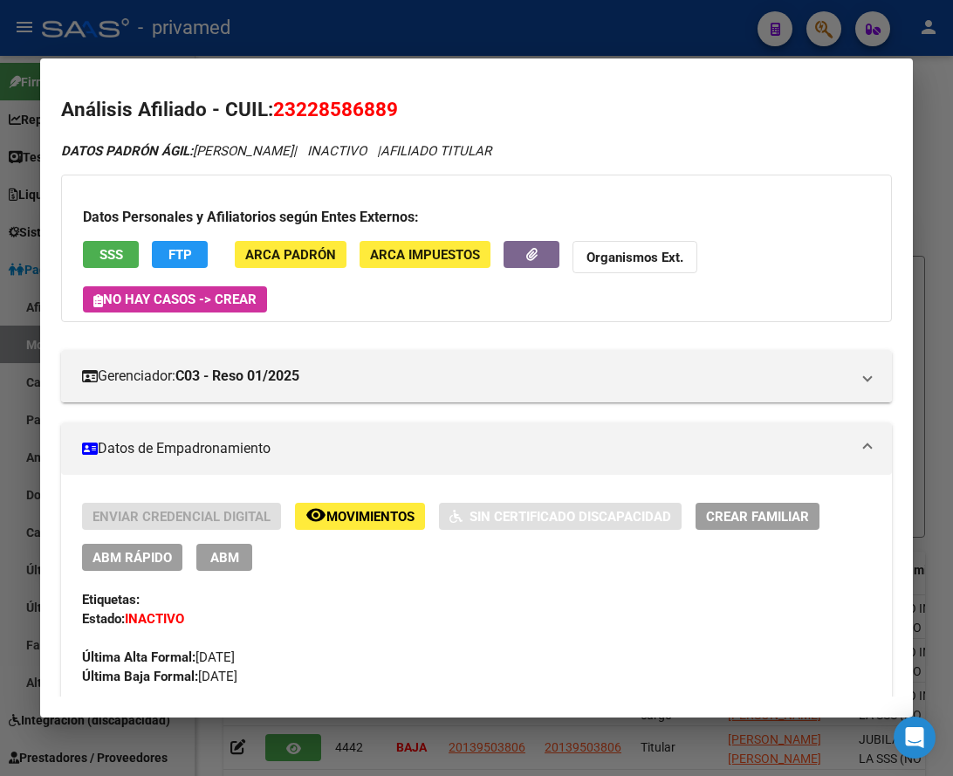
click at [445, 14] on div at bounding box center [476, 388] width 953 height 776
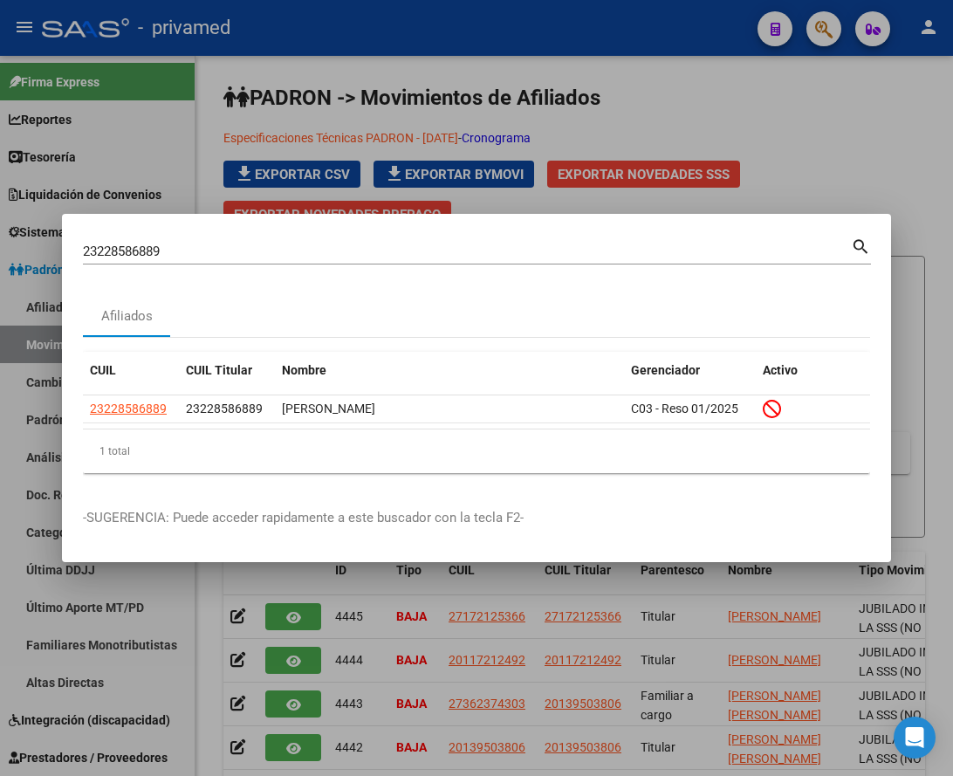
click at [265, 257] on input "23228586889" at bounding box center [467, 251] width 768 height 16
click at [264, 257] on input "23228586889" at bounding box center [467, 251] width 768 height 16
click at [573, 254] on input "23228586889" at bounding box center [467, 251] width 768 height 16
paste input "0395981804"
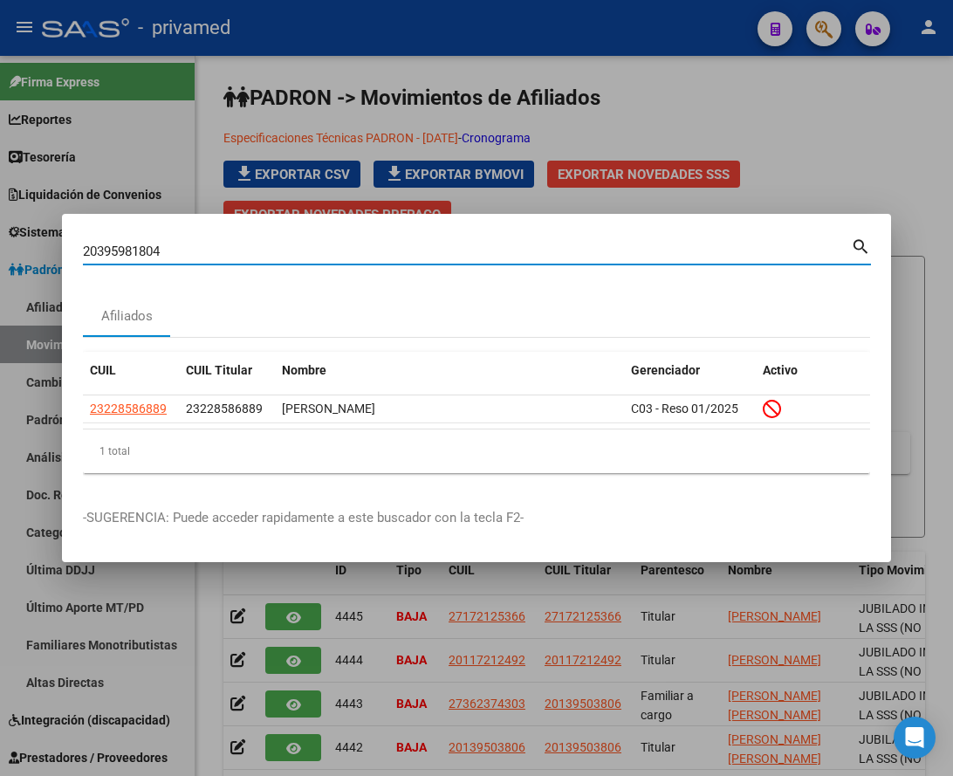
type input "20395981804"
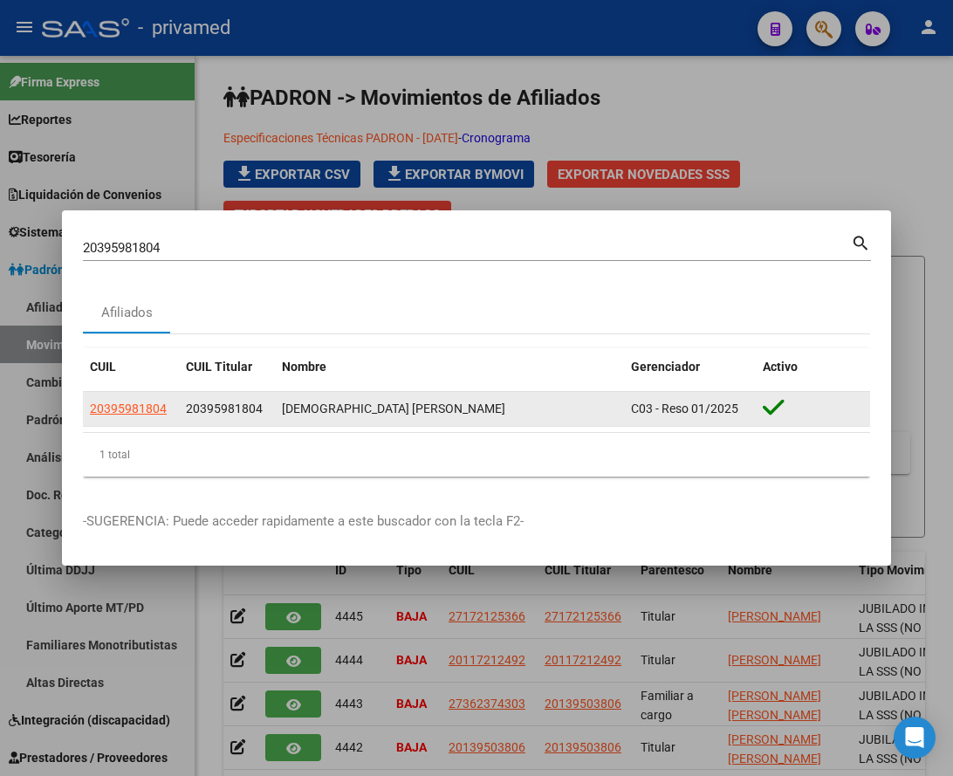
click at [150, 408] on span "20395981804" at bounding box center [128, 408] width 77 height 14
type textarea "20395981804"
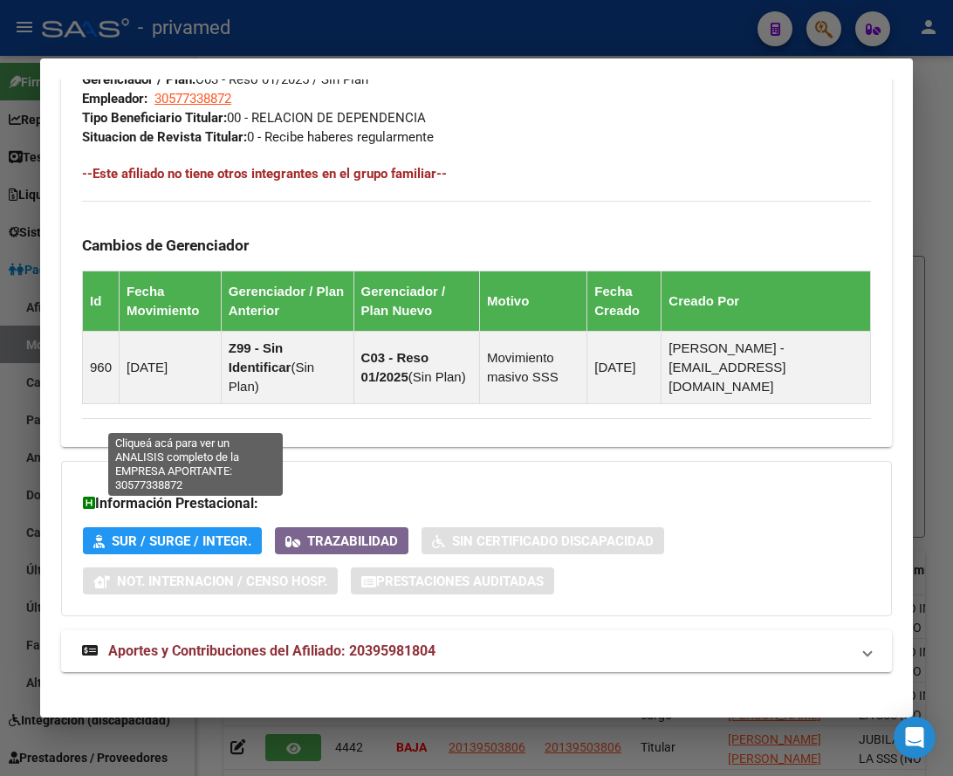
scroll to position [1119, 0]
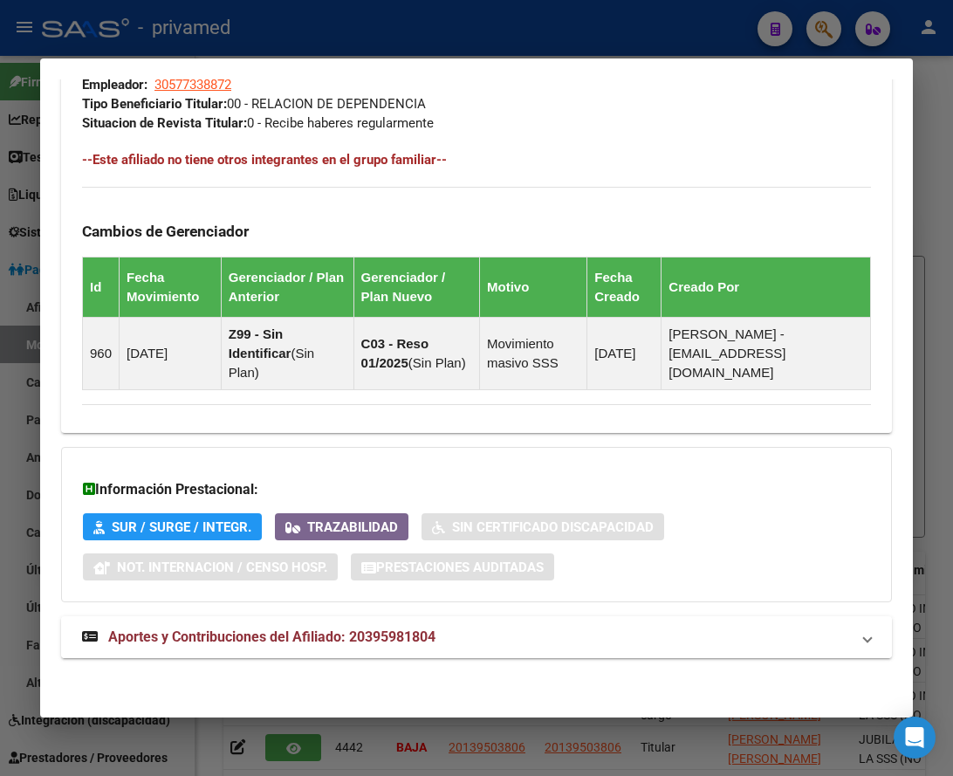
click at [182, 633] on span "Aportes y Contribuciones del Afiliado: 20395981804" at bounding box center [271, 636] width 327 height 17
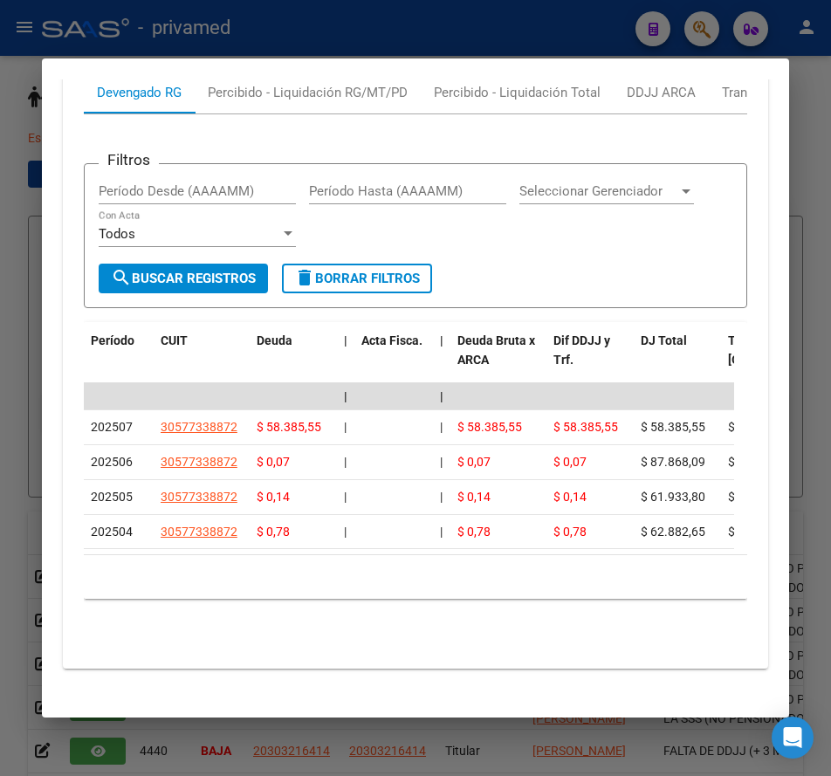
scroll to position [1820, 0]
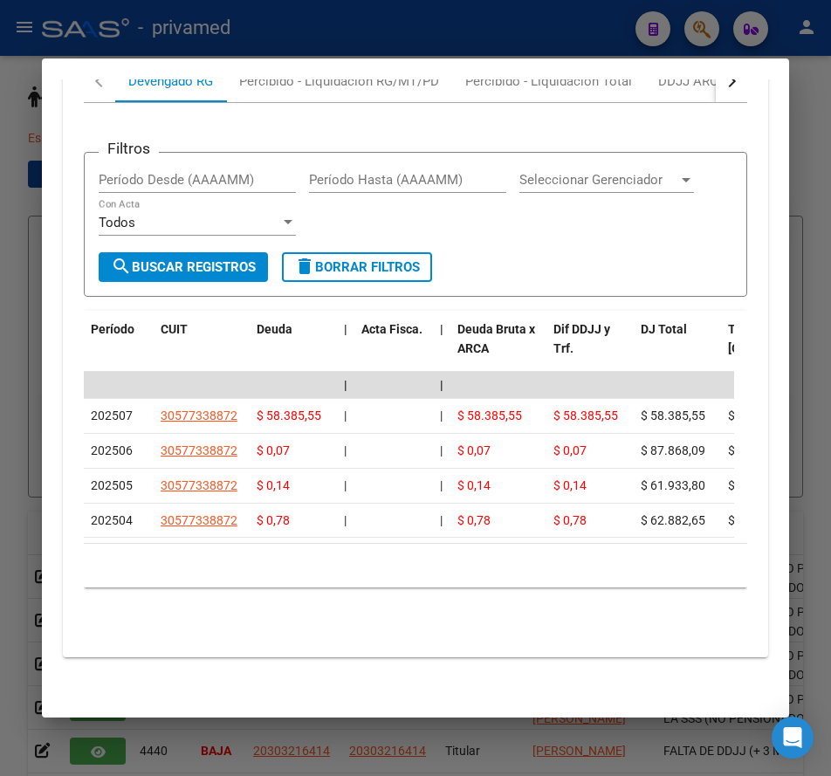
click at [559, 45] on div at bounding box center [415, 388] width 831 height 776
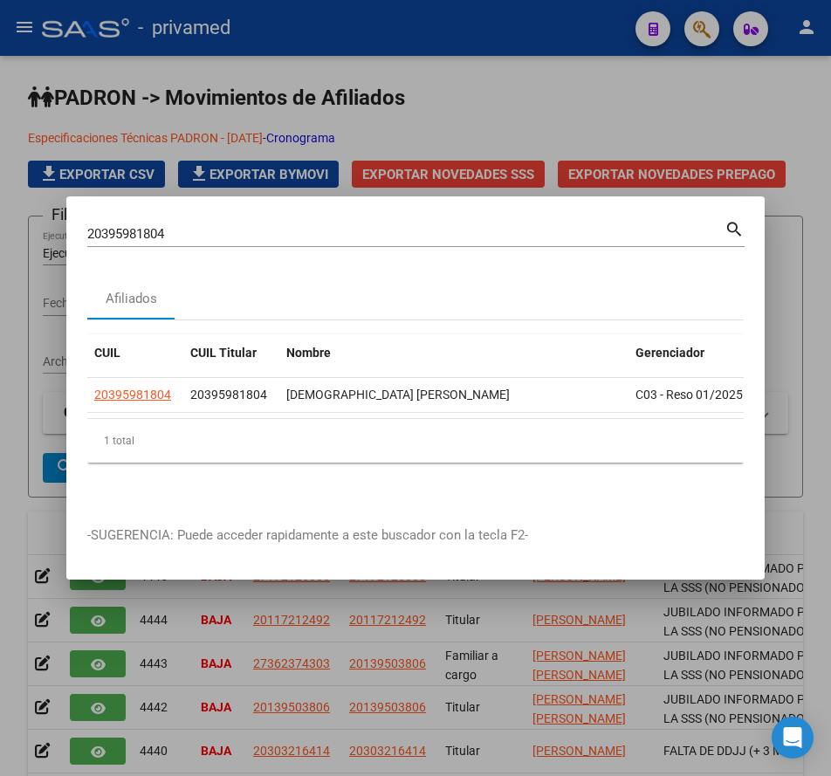
click at [425, 237] on div "20395981804 Buscar (apellido, dni, [PERSON_NAME], [PERSON_NAME], cuit, obra soc…" at bounding box center [405, 234] width 637 height 26
click at [424, 236] on div "20395981804 Buscar (apellido, dni, [PERSON_NAME], [PERSON_NAME], cuit, obra soc…" at bounding box center [405, 234] width 637 height 26
click at [424, 234] on input "20395981804" at bounding box center [405, 234] width 637 height 16
paste input "73974391"
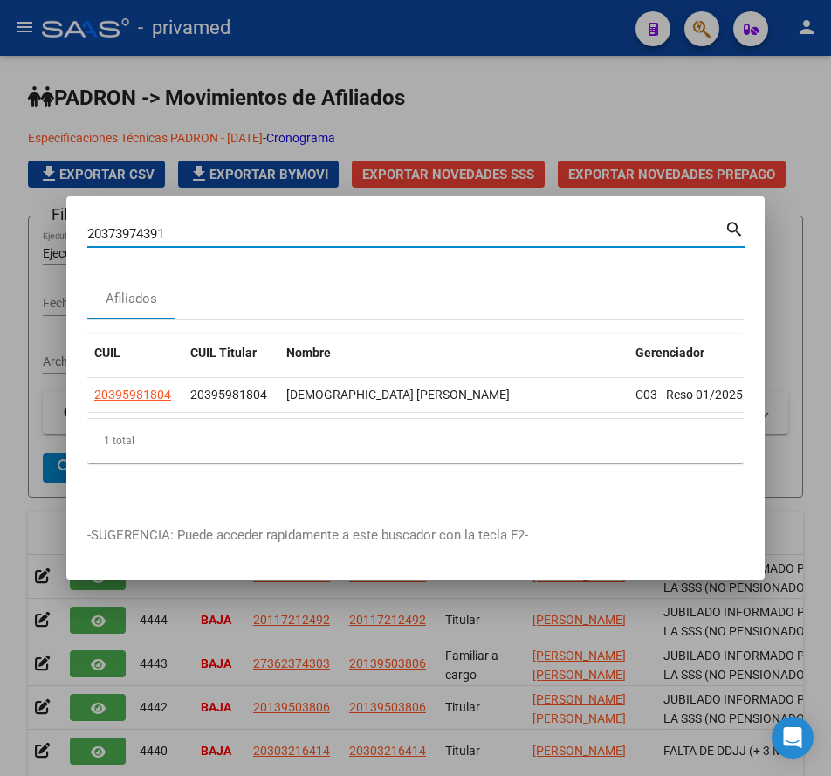
type input "20373974391"
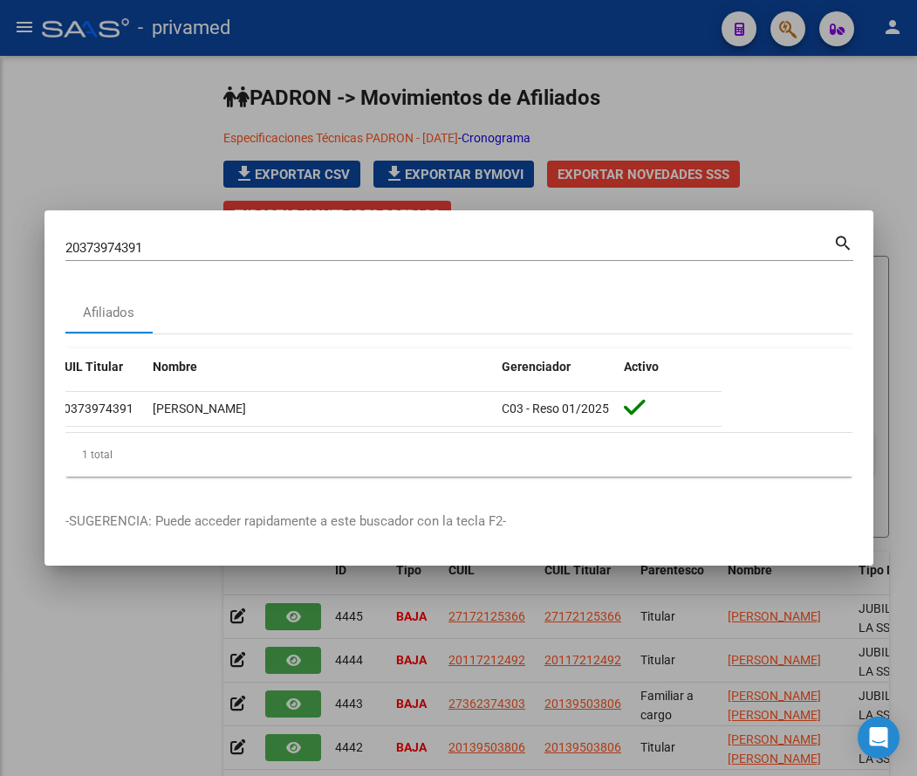
scroll to position [0, 0]
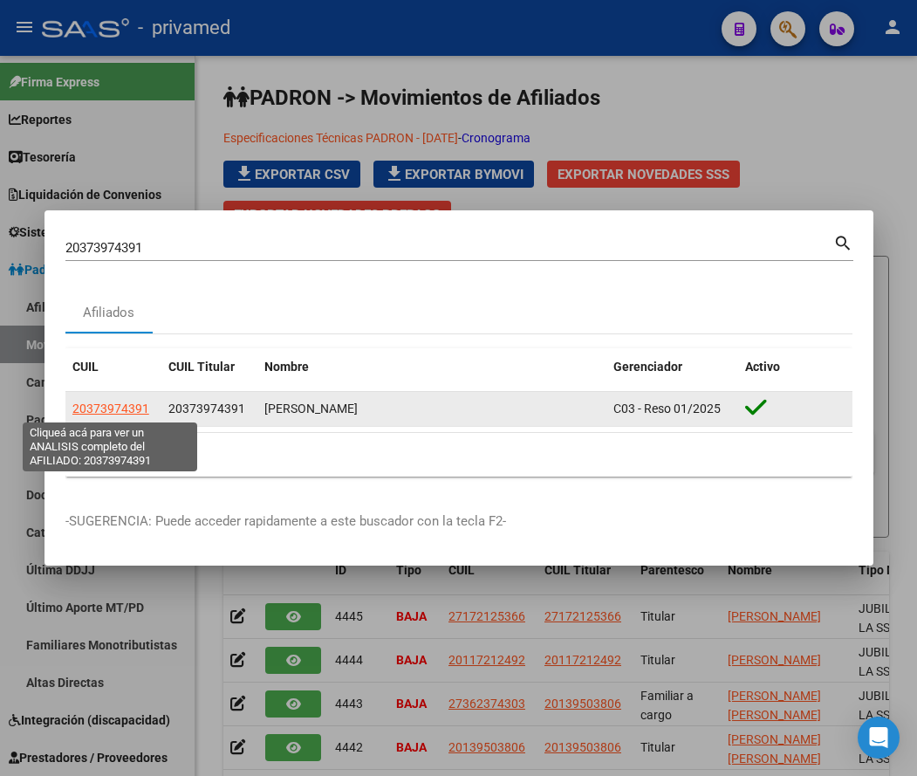
click at [123, 410] on span "20373974391" at bounding box center [110, 408] width 77 height 14
type textarea "20373974391"
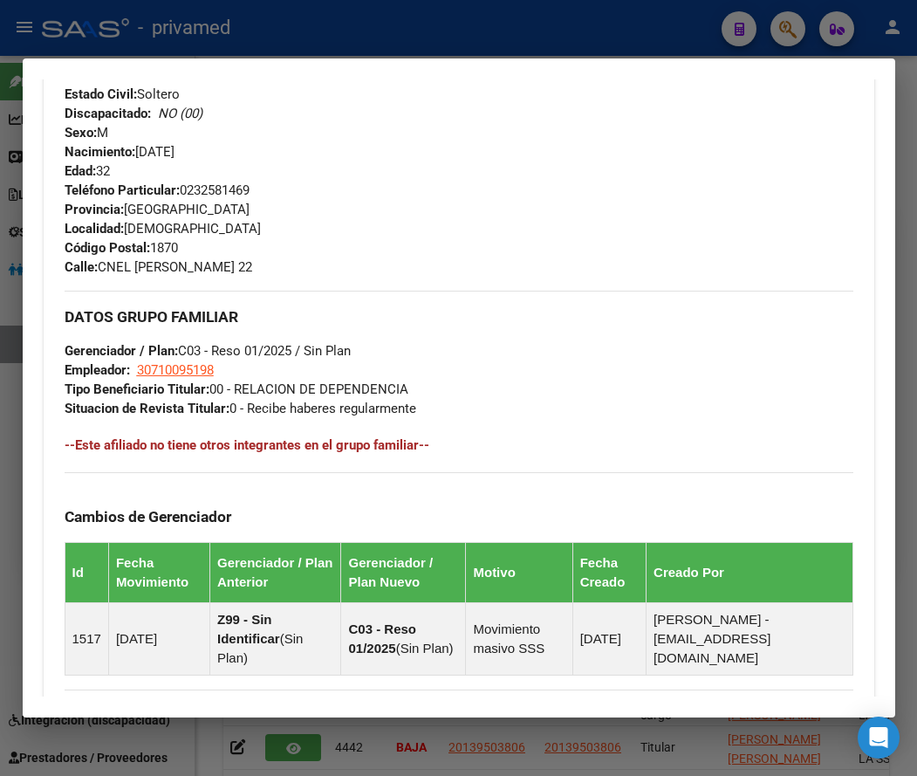
scroll to position [1080, 0]
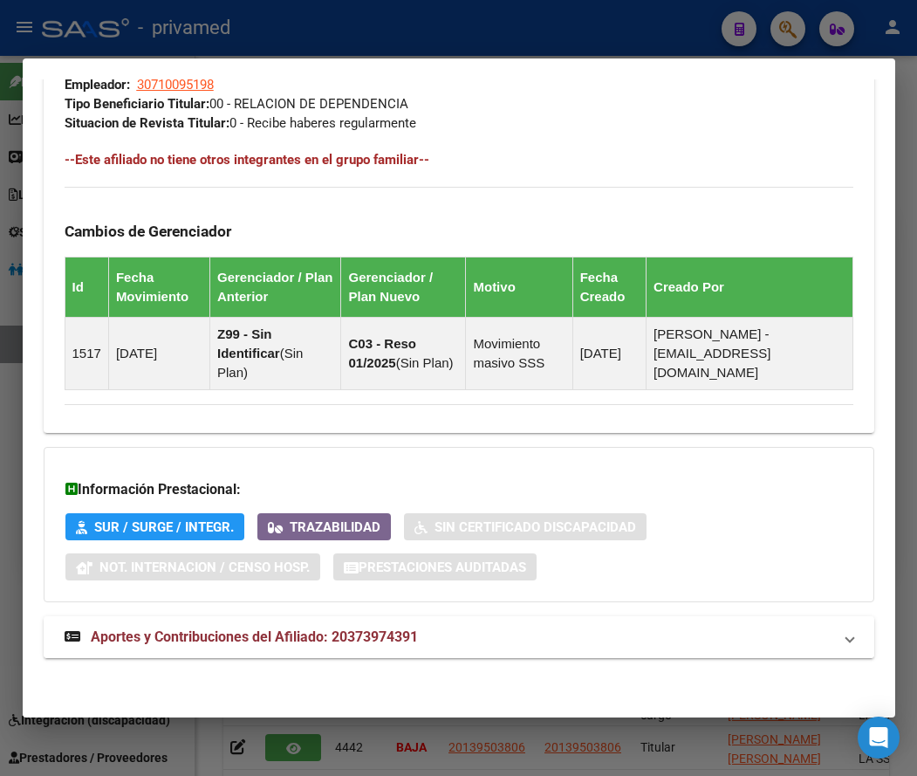
click at [125, 641] on span "Aportes y Contribuciones del Afiliado: 20373974391" at bounding box center [254, 636] width 327 height 17
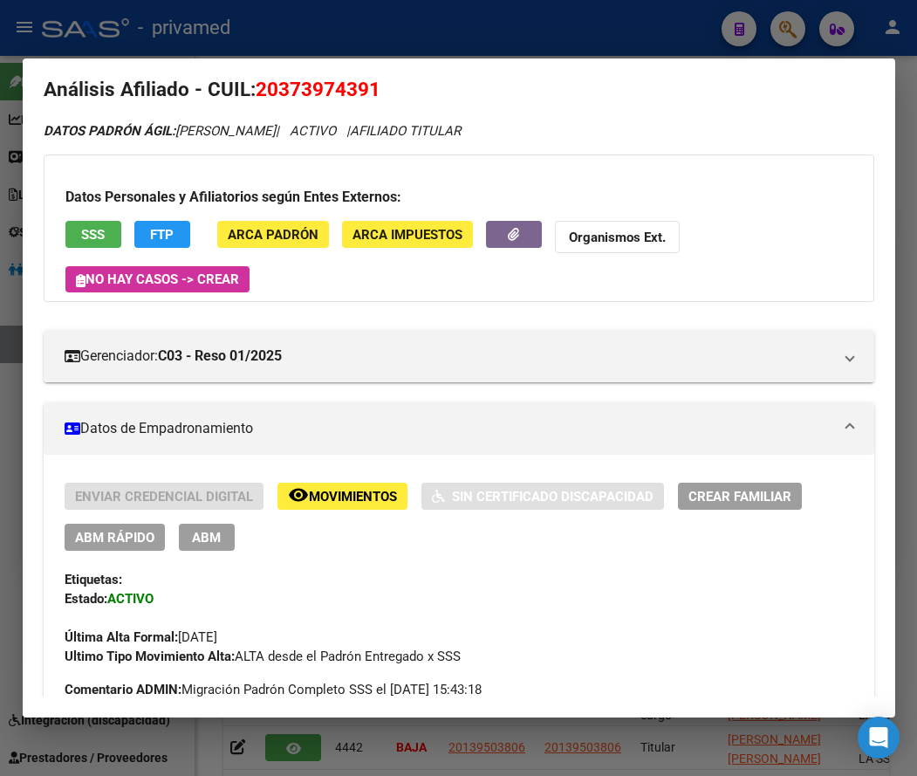
scroll to position [0, 0]
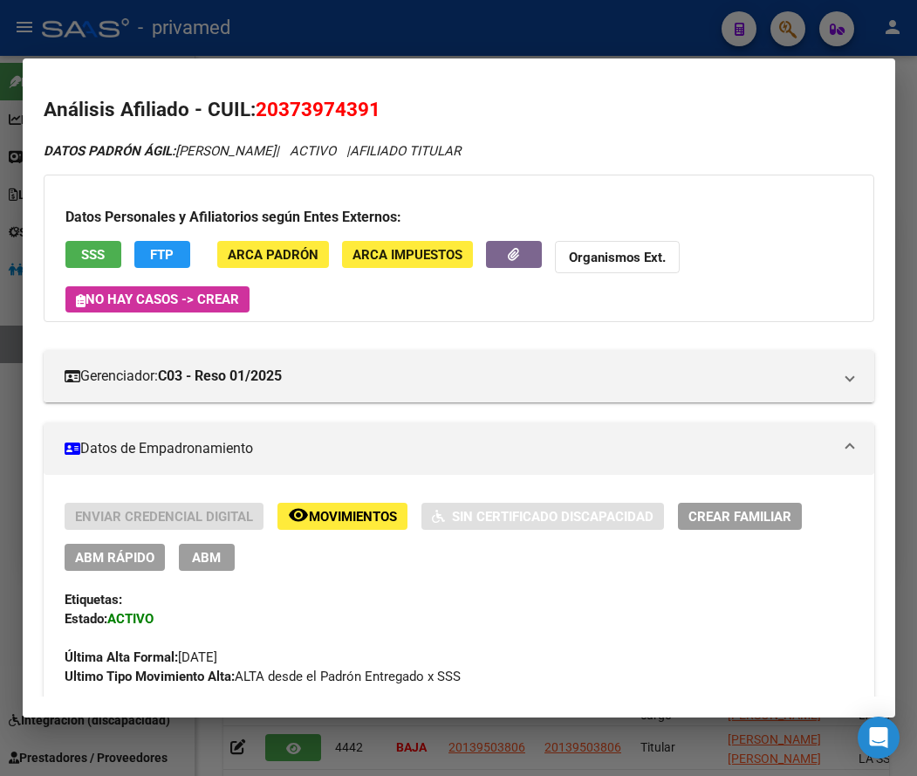
click at [525, 42] on div at bounding box center [458, 388] width 917 height 776
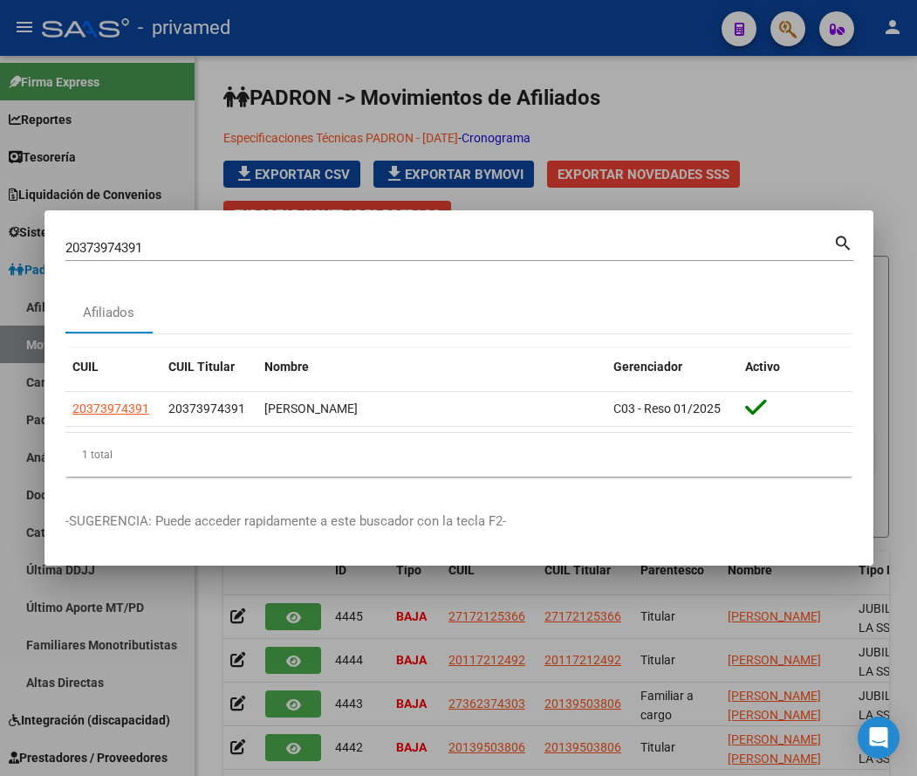
click at [297, 243] on input "20373974391" at bounding box center [449, 248] width 768 height 16
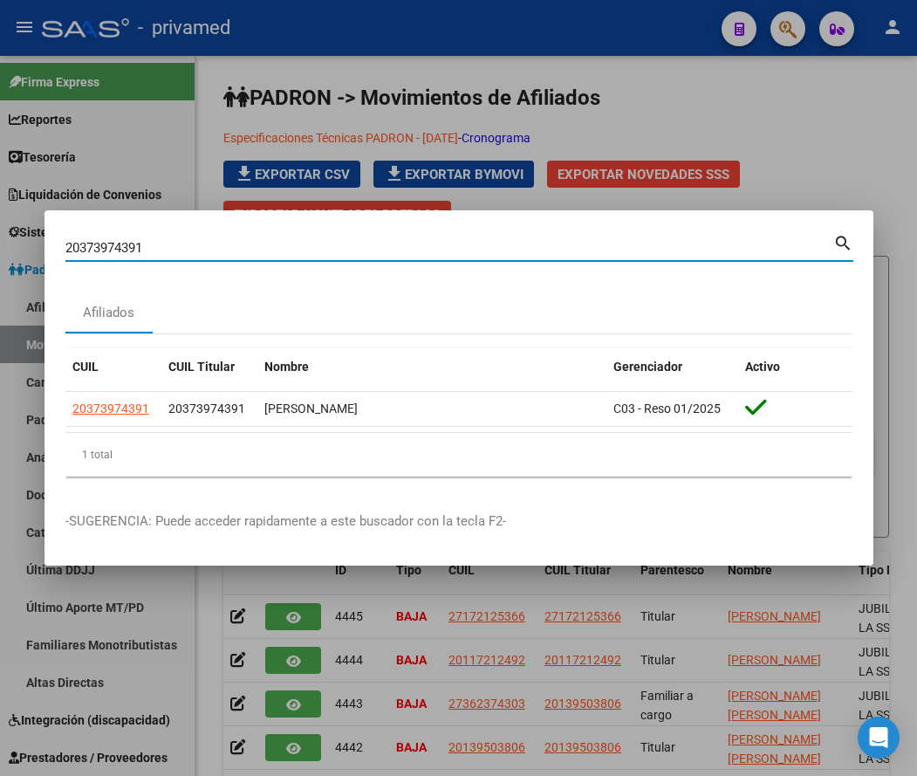
click at [297, 243] on input "20373974391" at bounding box center [449, 248] width 768 height 16
paste input "9391495"
type input "29391495"
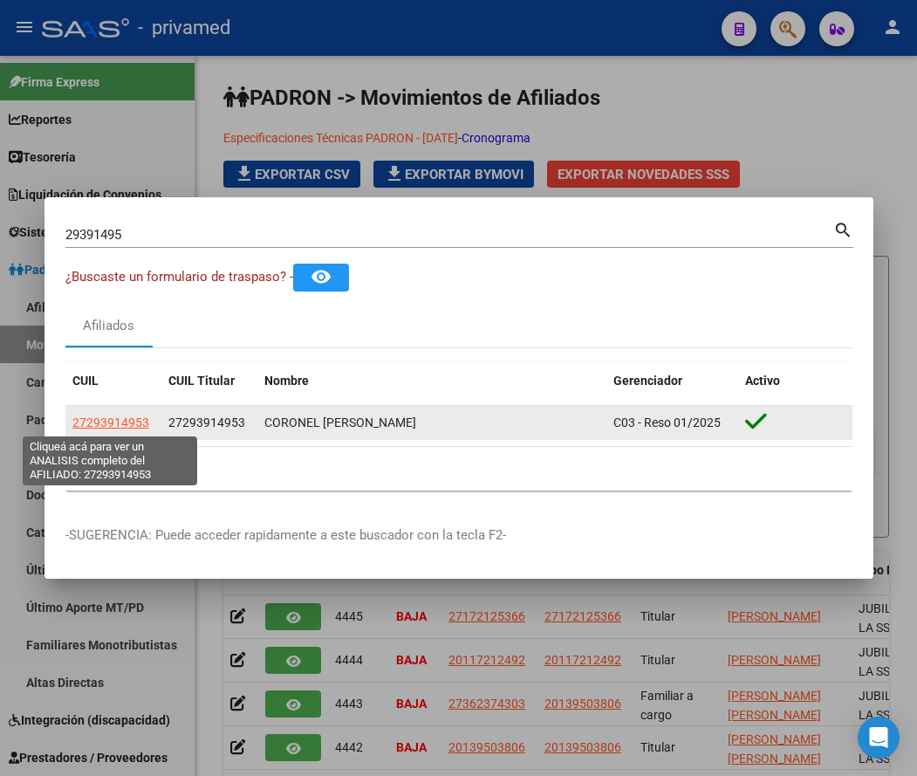
click at [127, 416] on span "27293914953" at bounding box center [110, 422] width 77 height 14
type textarea "27293914953"
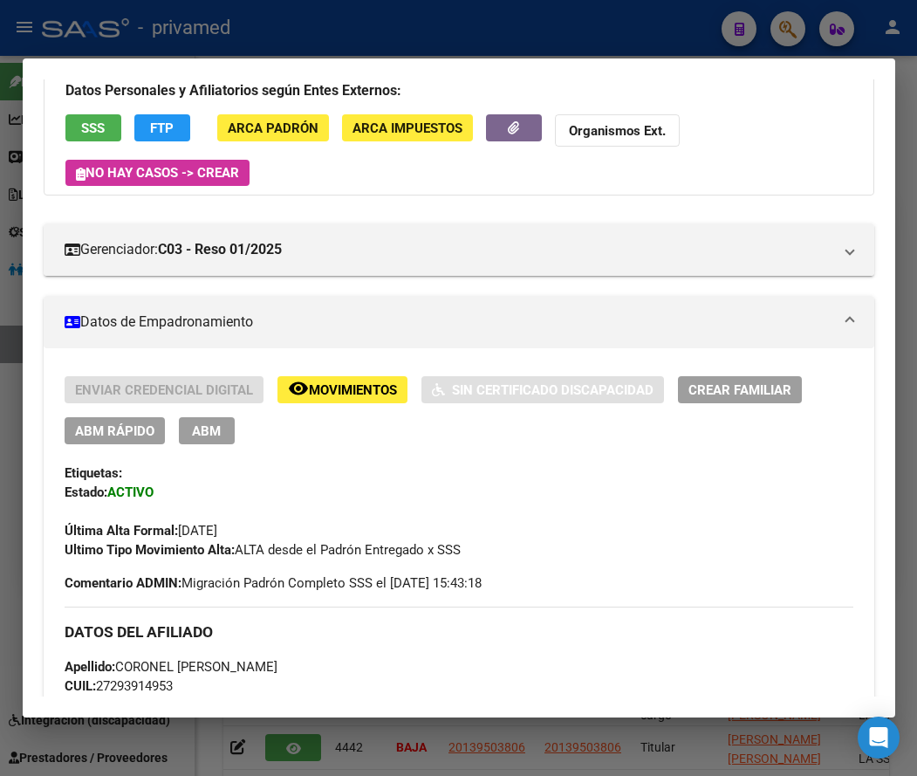
scroll to position [262, 0]
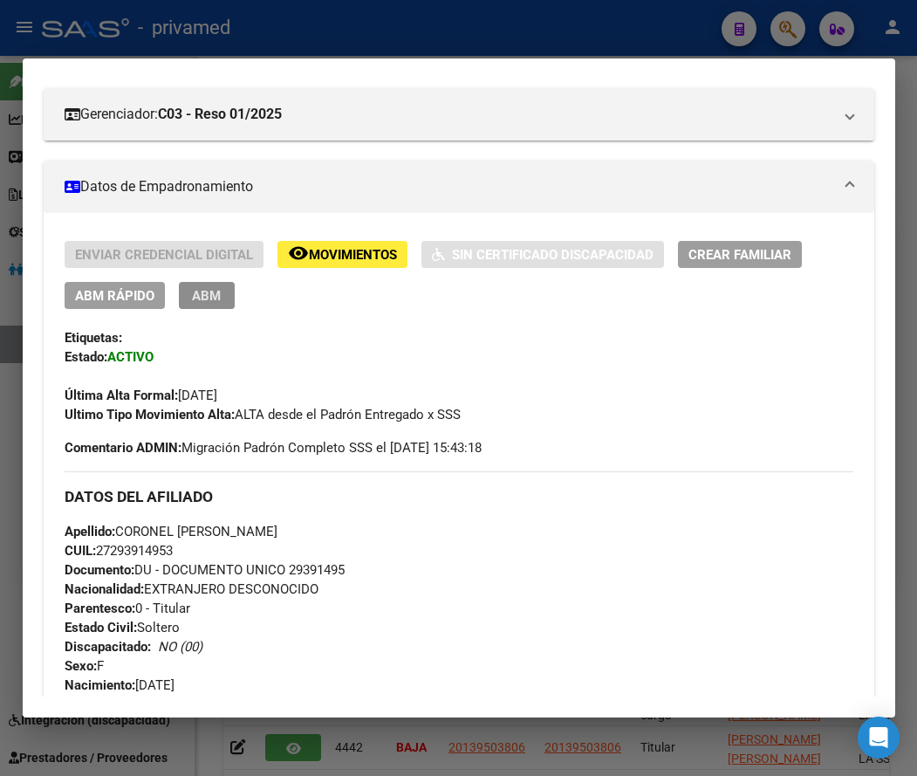
click at [202, 293] on span "ABM" at bounding box center [206, 296] width 29 height 16
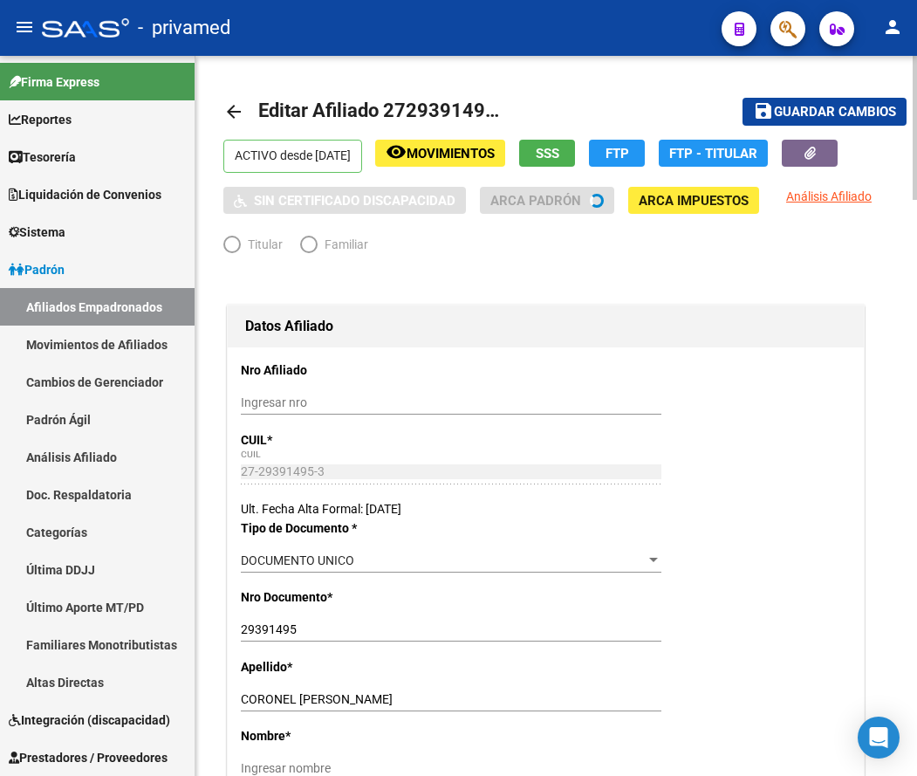
radio input "true"
type input "30-62739371-3"
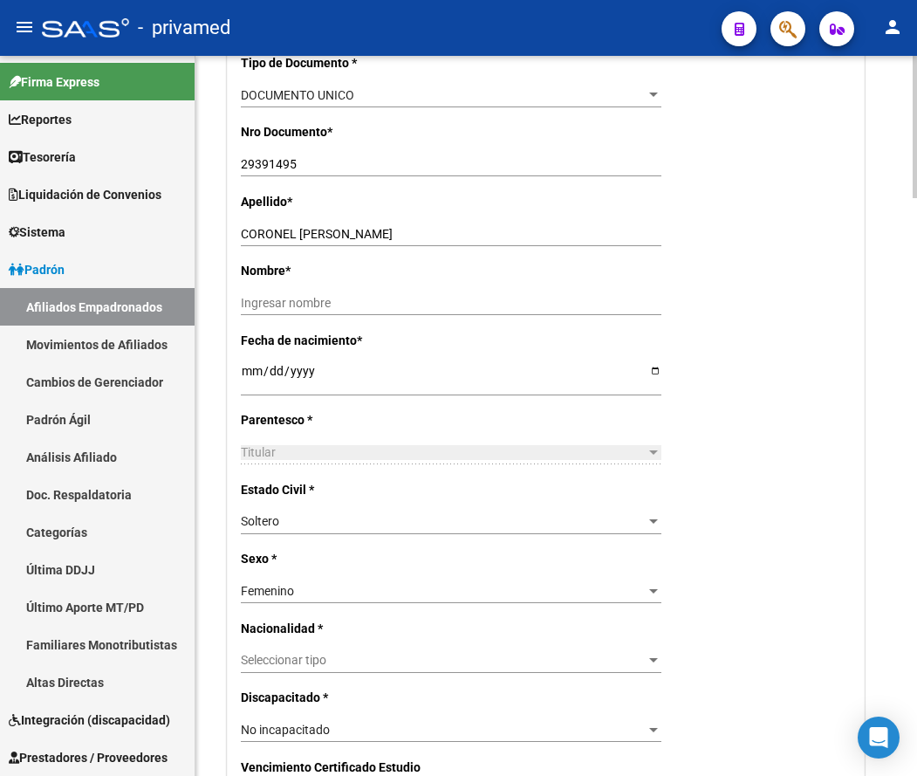
scroll to position [436, 0]
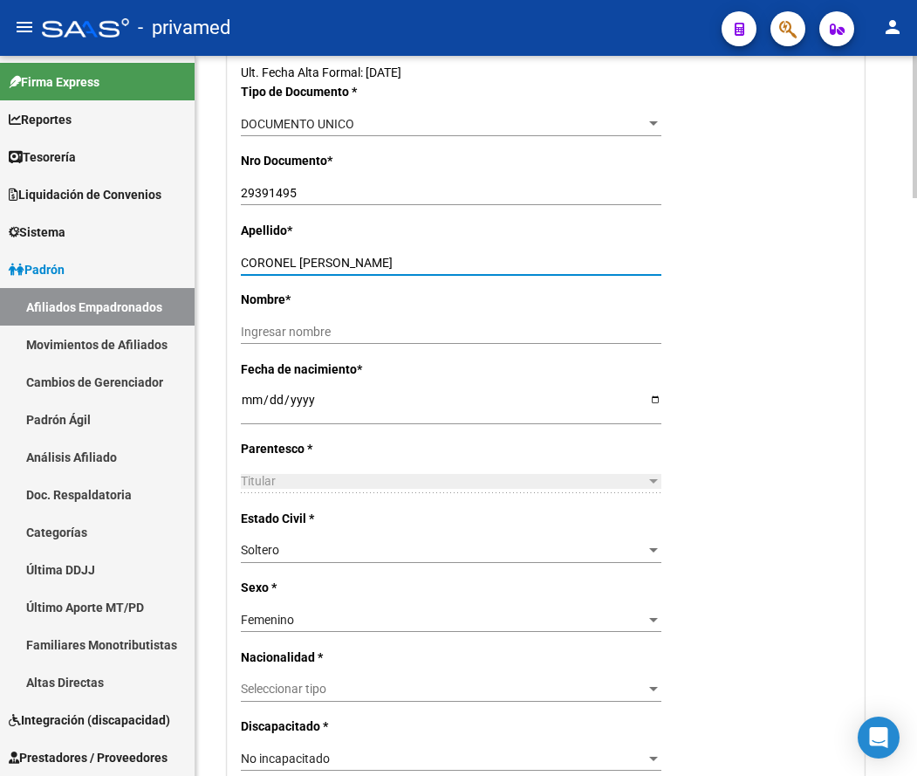
drag, startPoint x: 429, startPoint y: 260, endPoint x: 299, endPoint y: 256, distance: 130.1
click at [299, 256] on input "CORONEL [PERSON_NAME]" at bounding box center [451, 263] width 421 height 15
type input "CORONEL"
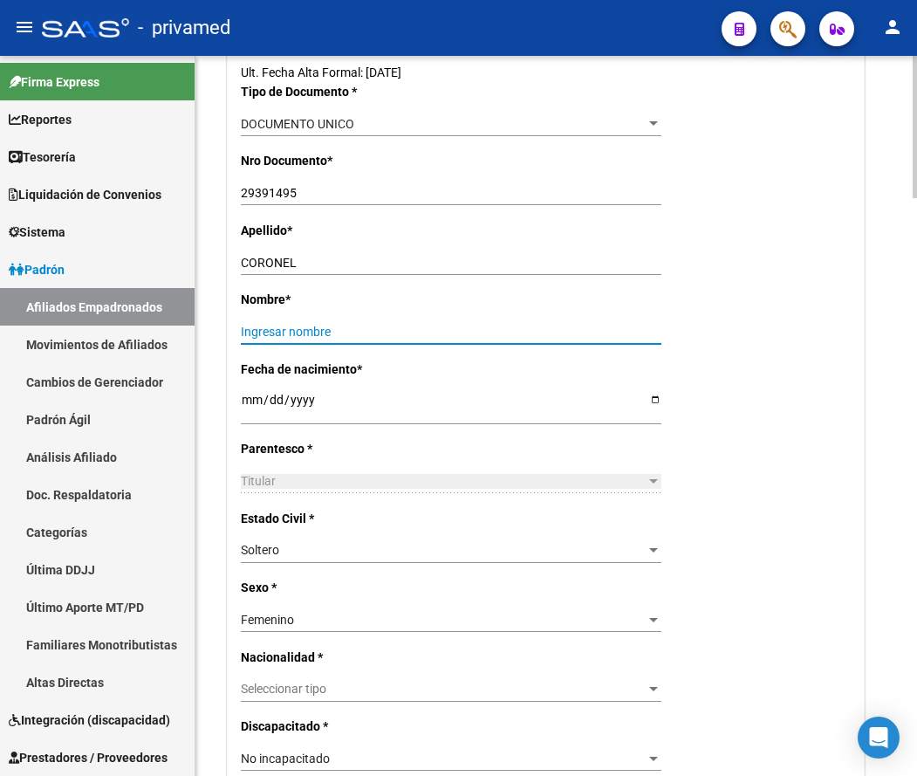
click at [298, 328] on input "Ingresar nombre" at bounding box center [451, 332] width 421 height 15
paste input "[PERSON_NAME]"
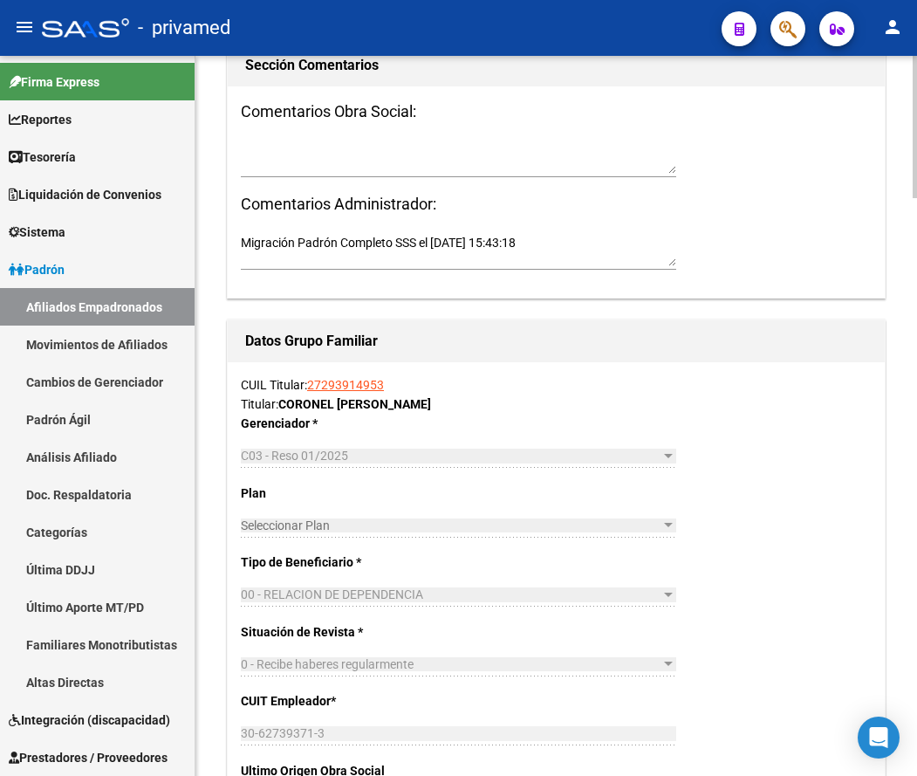
scroll to position [2007, 0]
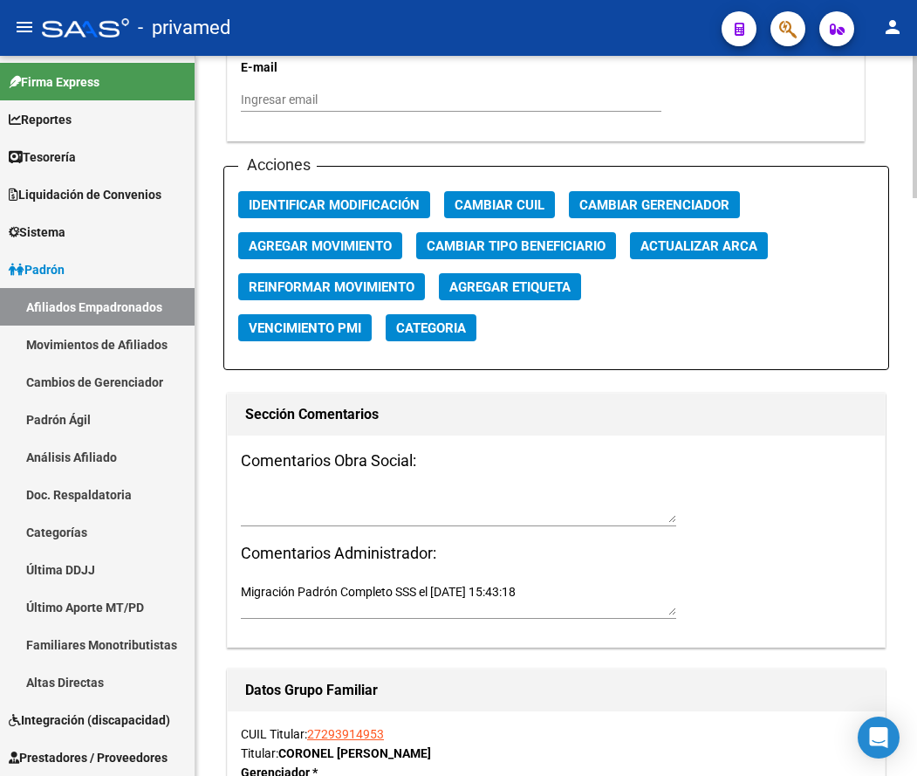
type input "[PERSON_NAME]"
click at [354, 244] on span "Agregar Movimiento" at bounding box center [320, 246] width 143 height 16
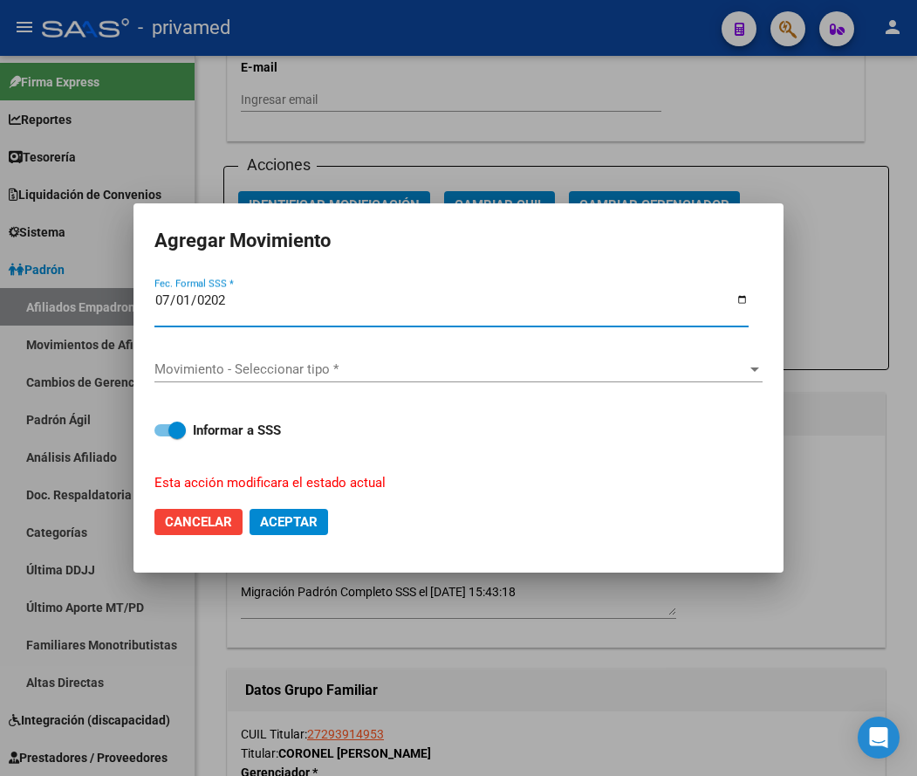
type input "[DATE]"
click at [226, 370] on span "Movimiento - Seleccionar tipo *" at bounding box center [450, 369] width 593 height 16
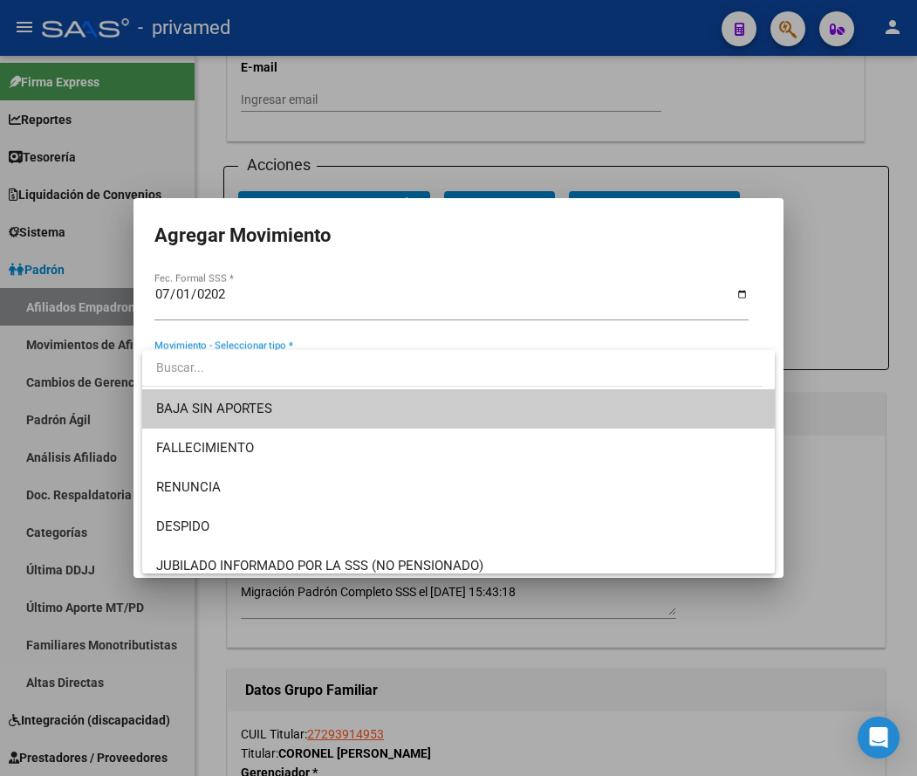
click at [285, 406] on span "BAJA SIN APORTES" at bounding box center [459, 408] width 606 height 39
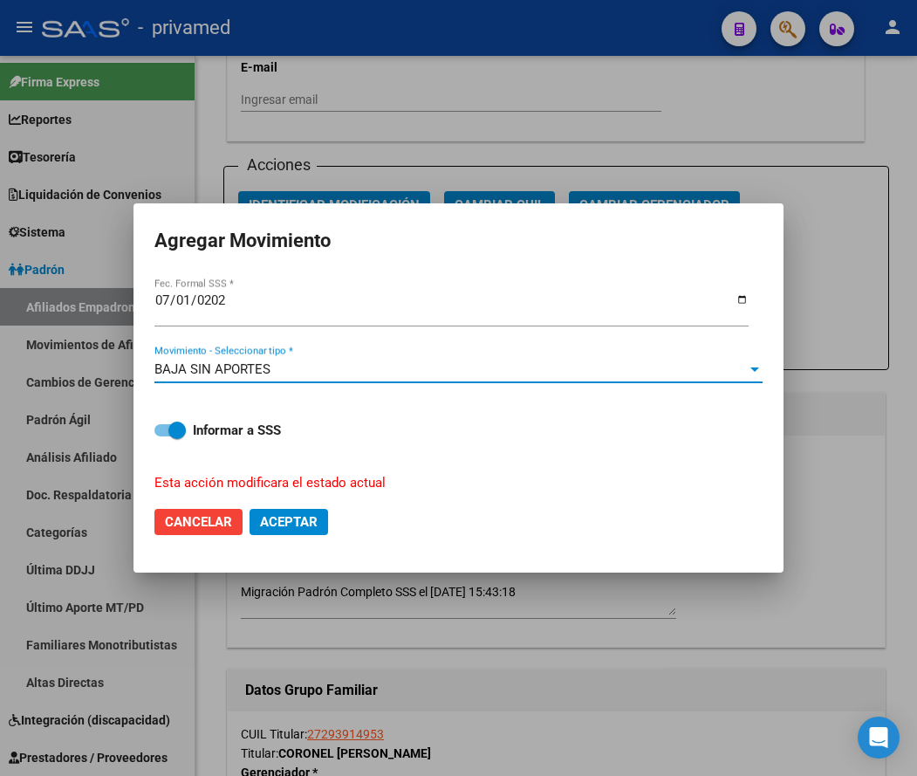
click at [303, 524] on span "Aceptar" at bounding box center [289, 522] width 58 height 16
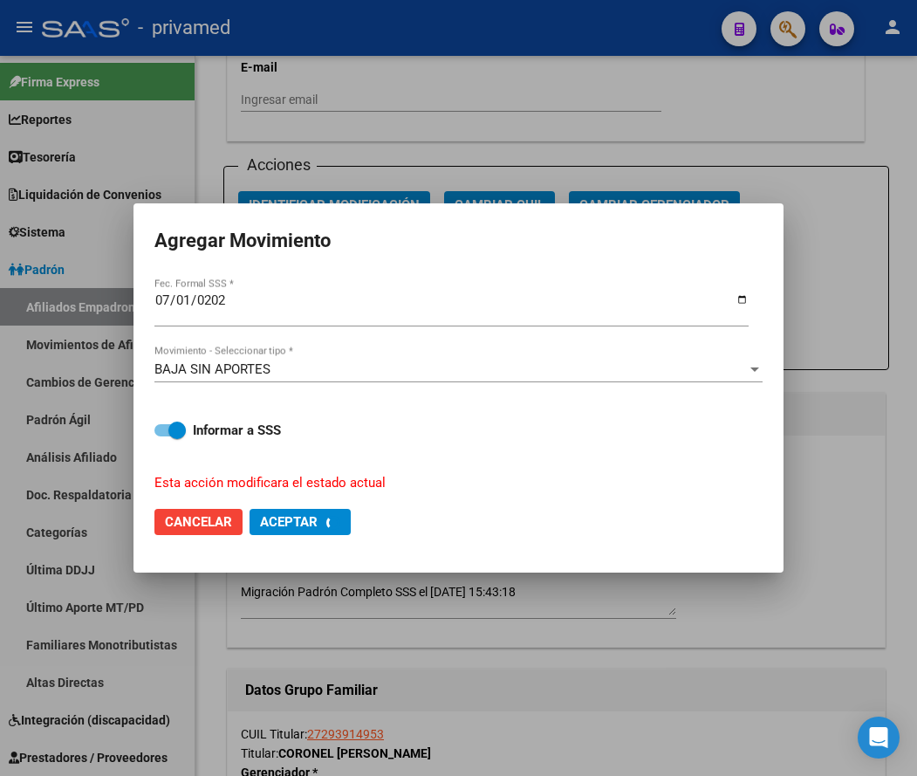
checkbox input "false"
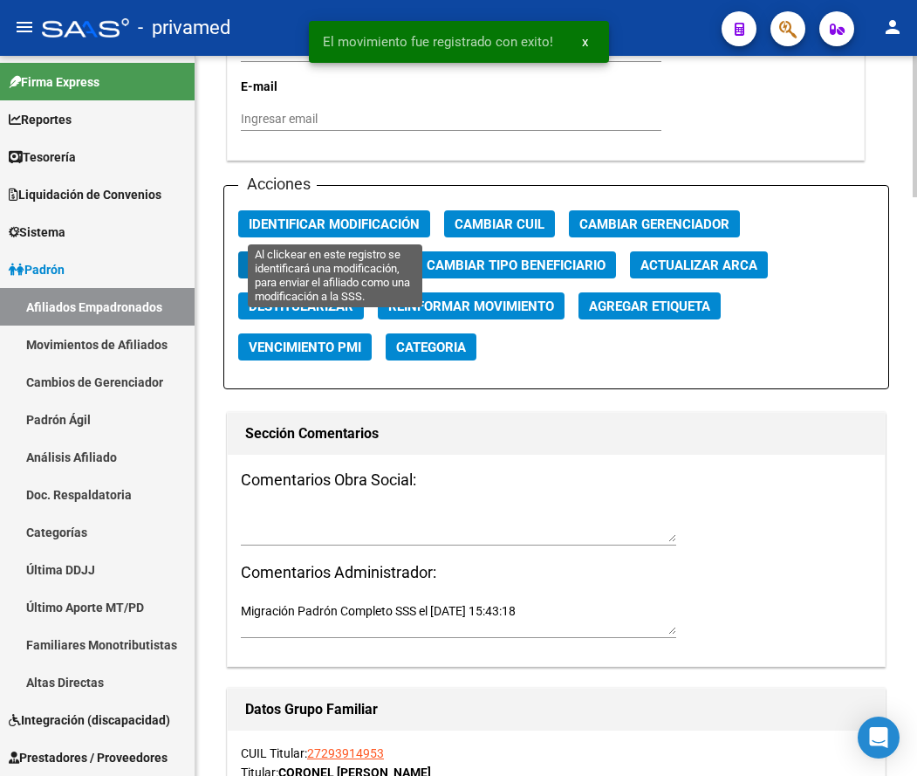
click at [353, 224] on span "Identificar Modificación" at bounding box center [334, 224] width 171 height 16
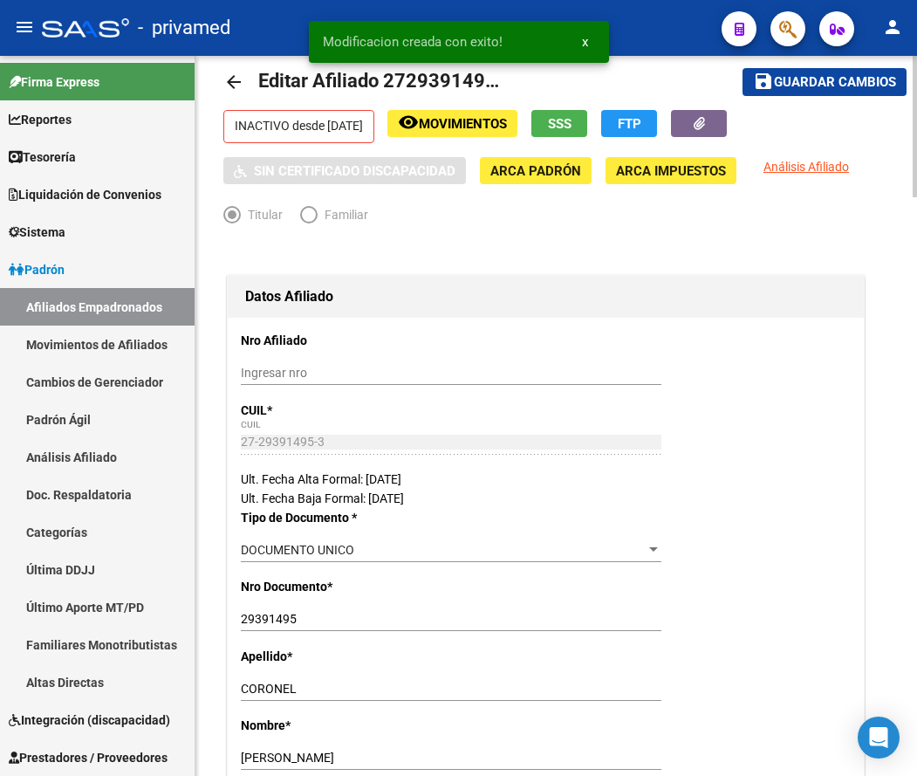
scroll to position [0, 0]
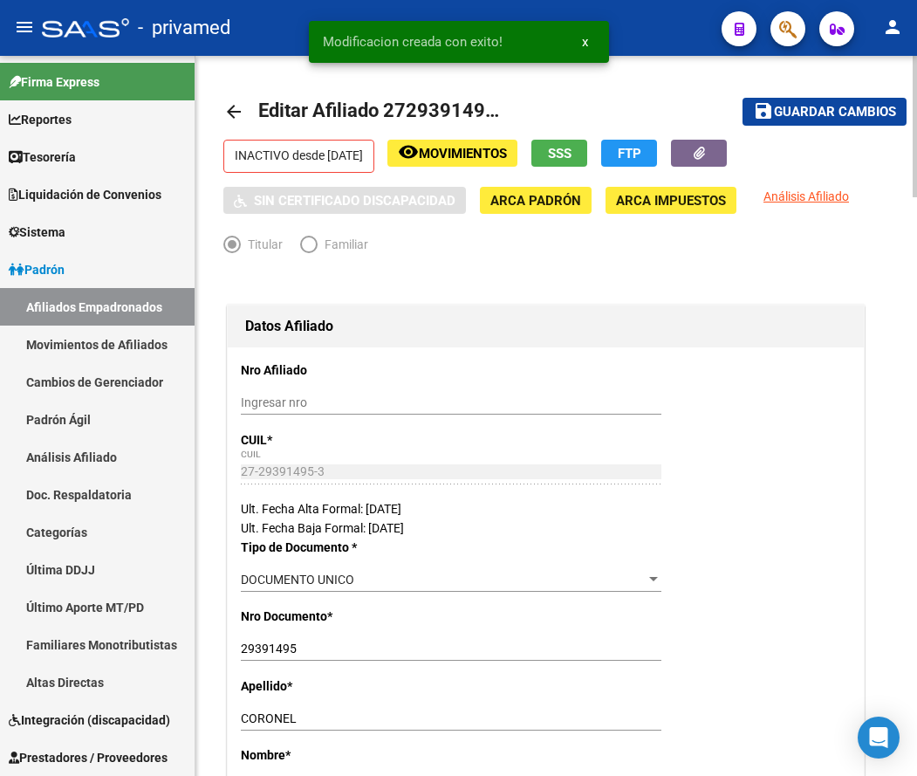
click at [819, 107] on span "Guardar cambios" at bounding box center [835, 113] width 122 height 16
click at [234, 109] on mat-icon "arrow_back" at bounding box center [233, 111] width 21 height 21
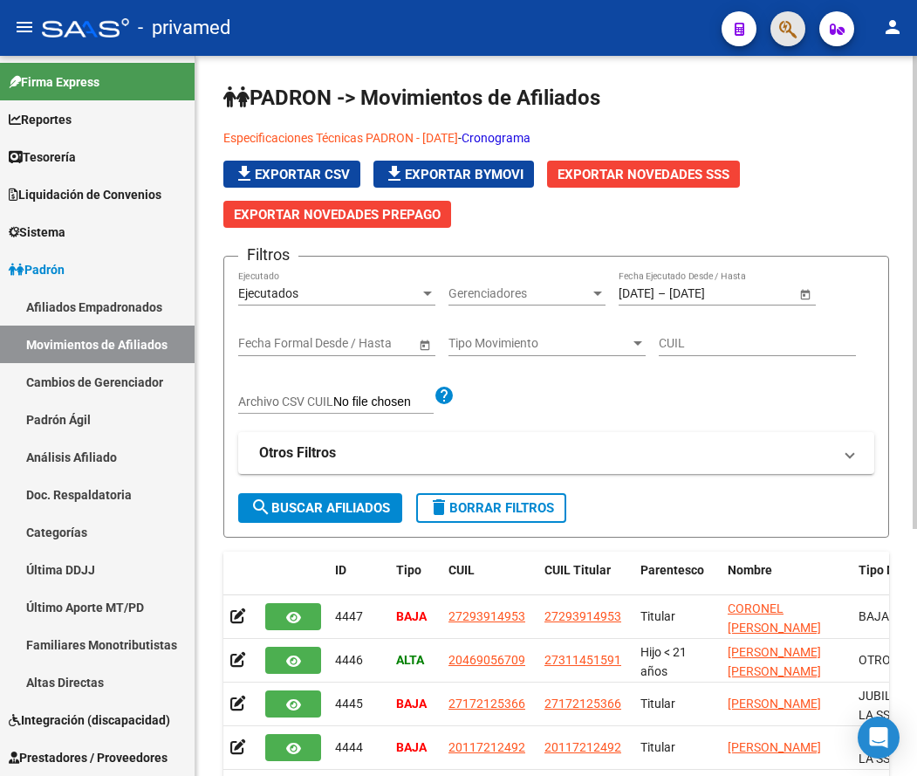
click at [781, 14] on span "button" at bounding box center [787, 29] width 17 height 36
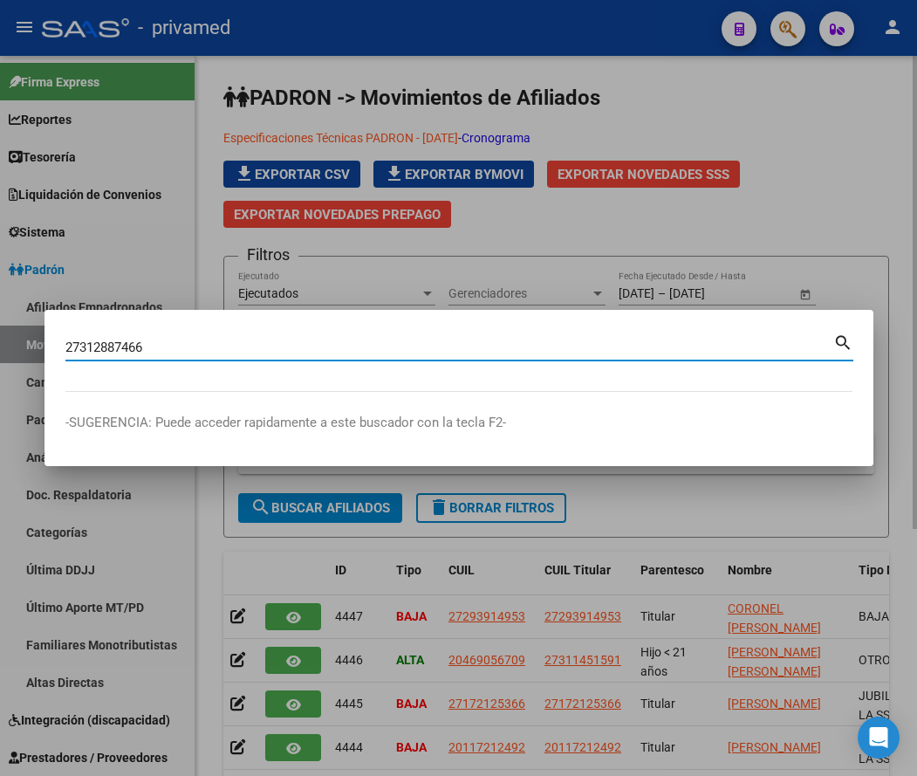
type input "27312887466"
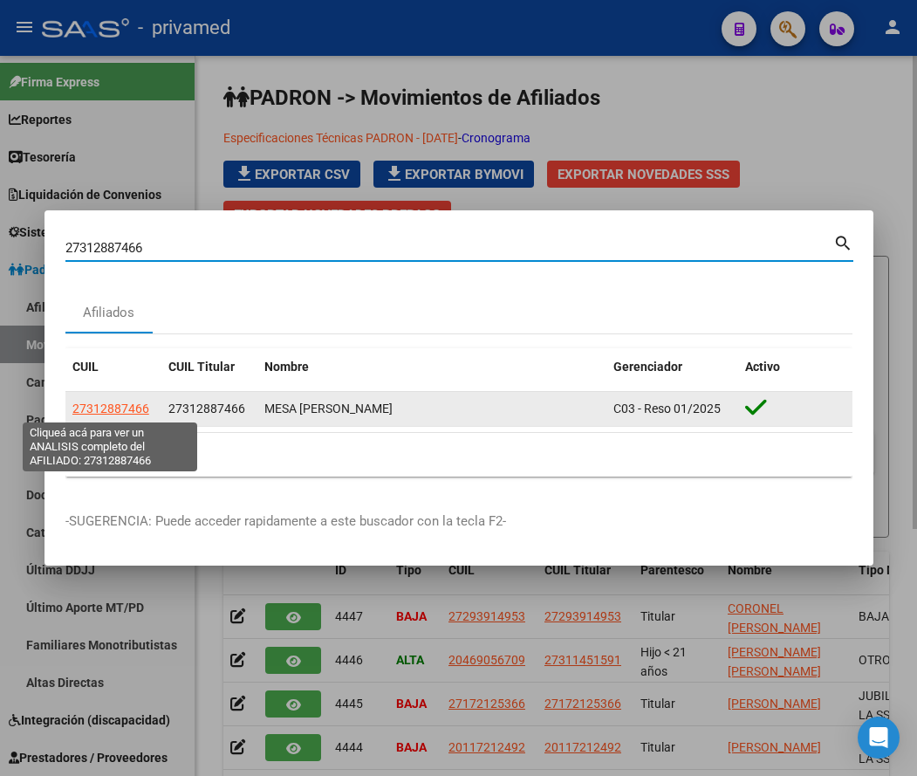
click at [125, 408] on span "27312887466" at bounding box center [110, 408] width 77 height 14
type textarea "27312887466"
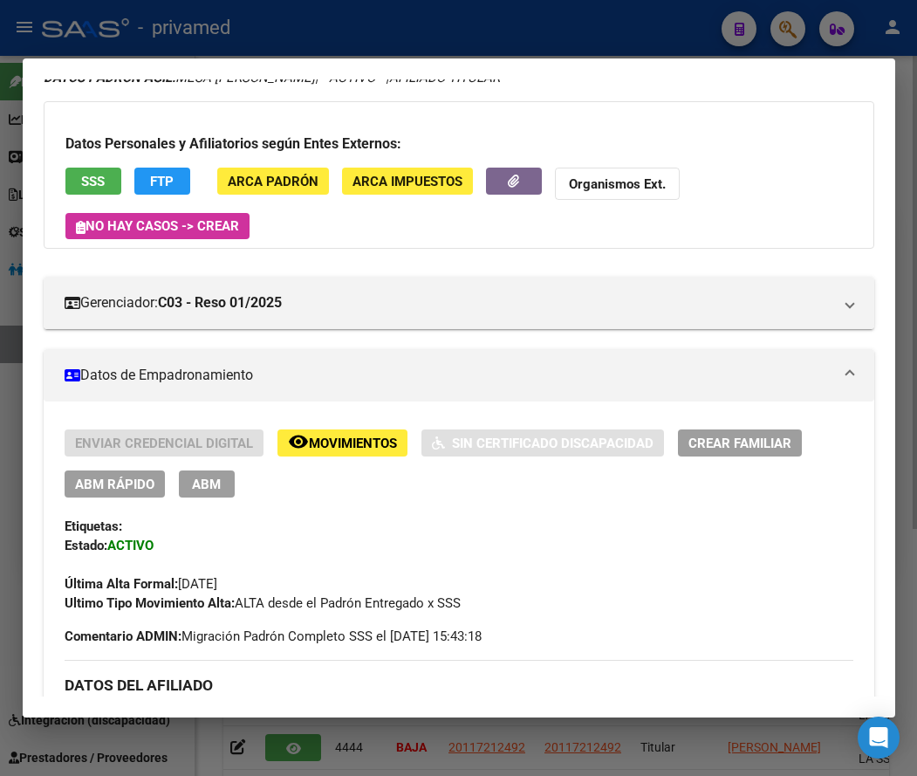
scroll to position [87, 0]
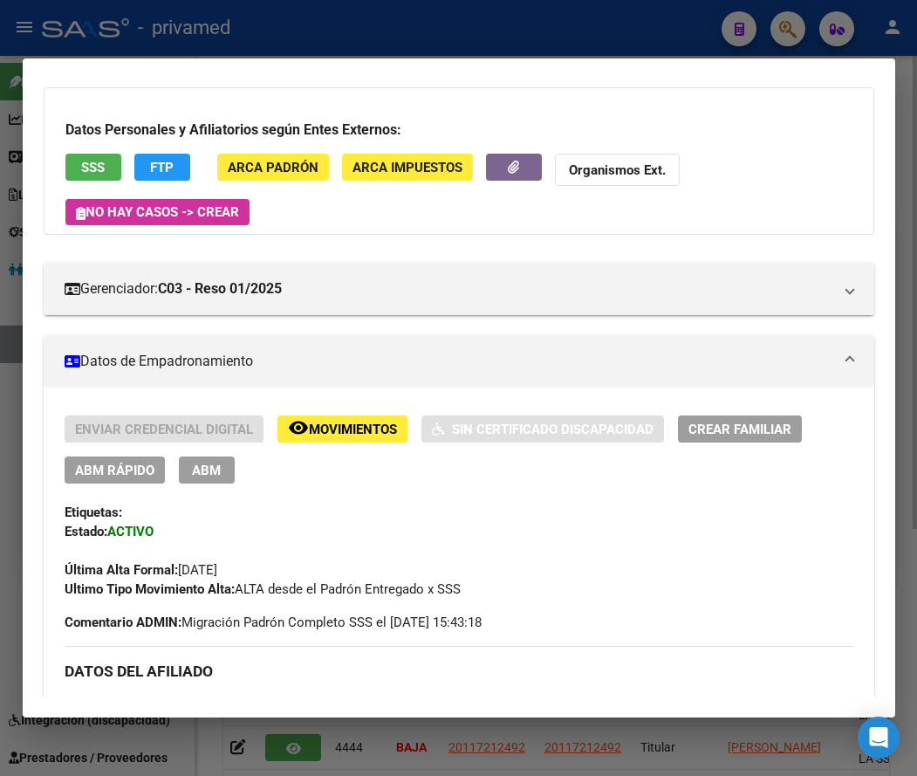
click at [207, 469] on span "ABM" at bounding box center [206, 471] width 29 height 16
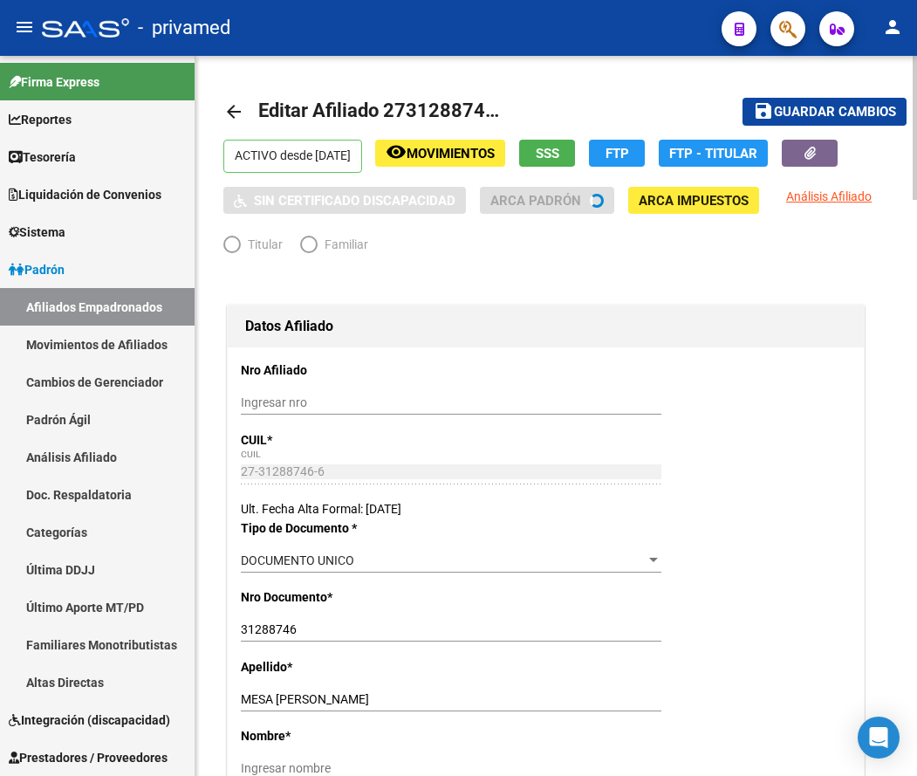
radio input "true"
type input "30-62739371-3"
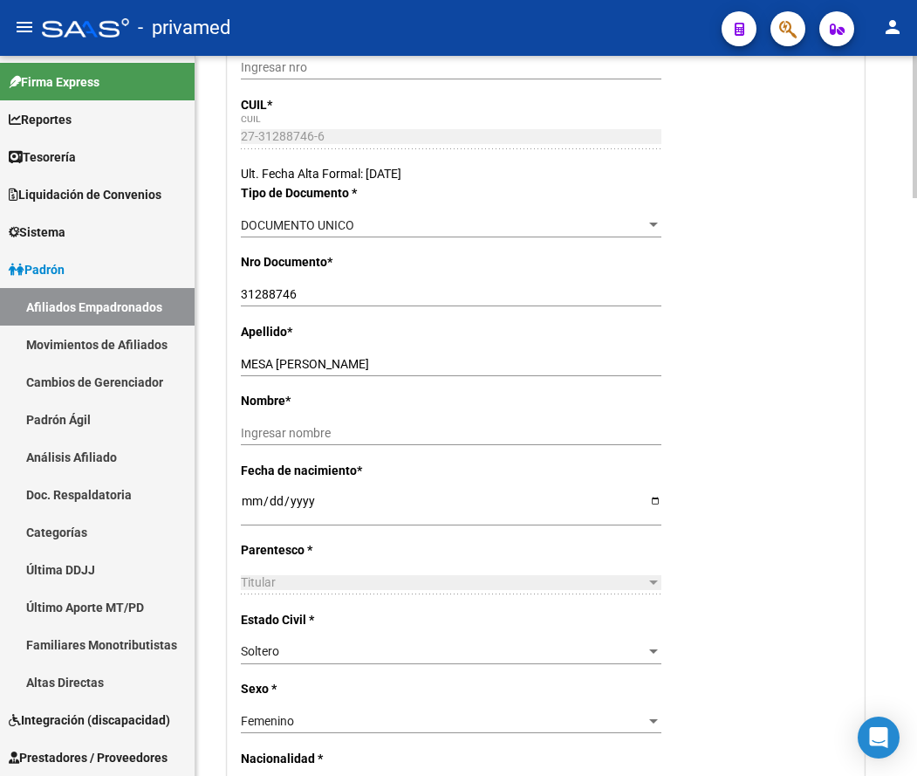
scroll to position [349, 0]
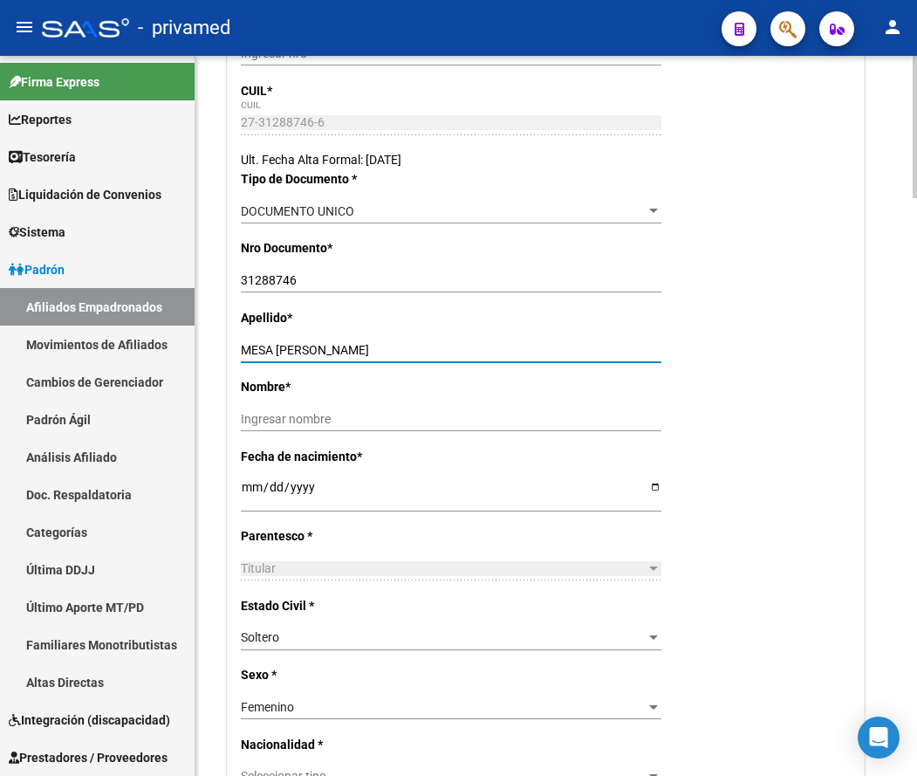
drag, startPoint x: 367, startPoint y: 346, endPoint x: 276, endPoint y: 355, distance: 91.2
click at [276, 355] on input "MESA [PERSON_NAME]" at bounding box center [451, 350] width 421 height 15
type input "MESA"
click at [278, 428] on div "Ingresar nombre" at bounding box center [451, 419] width 421 height 24
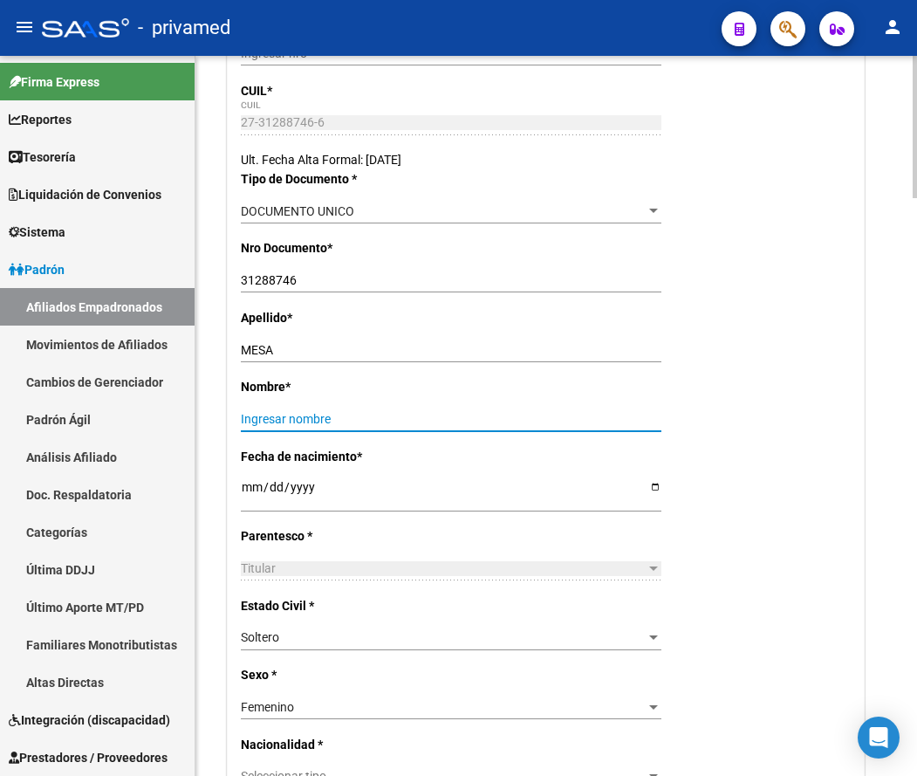
paste input "[PERSON_NAME]"
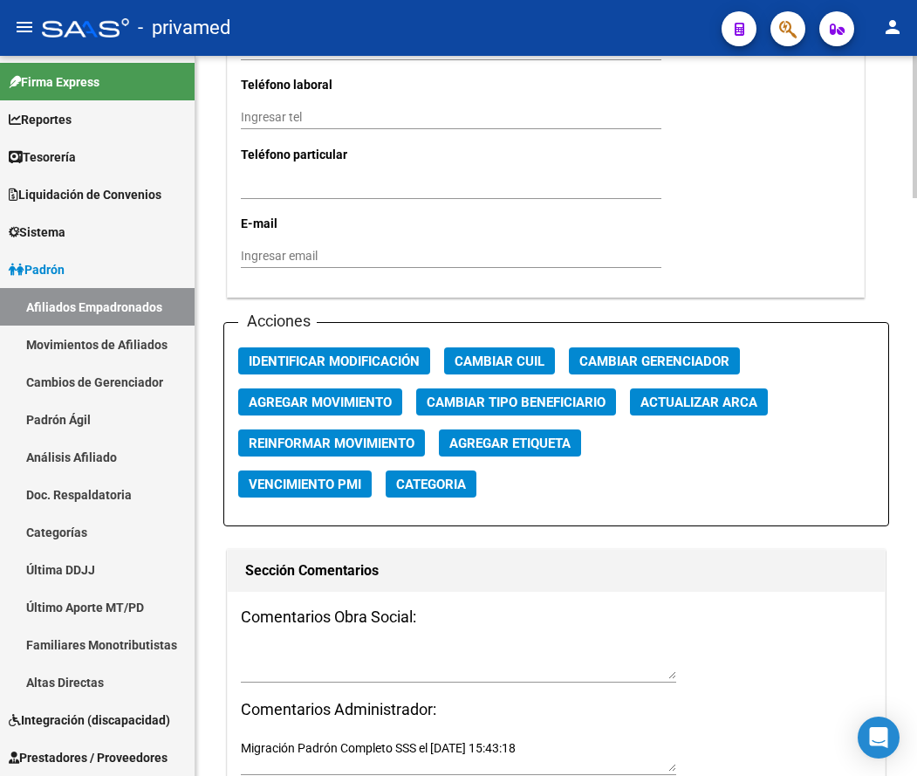
scroll to position [1920, 0]
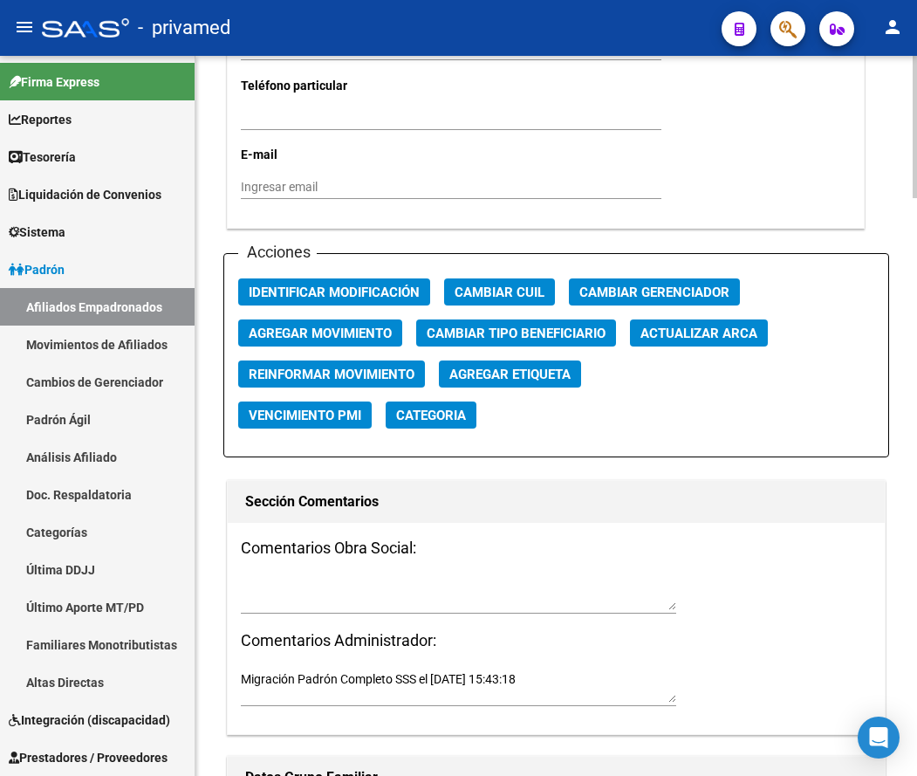
type input "[PERSON_NAME]"
click at [353, 326] on span "Agregar Movimiento" at bounding box center [320, 334] width 143 height 16
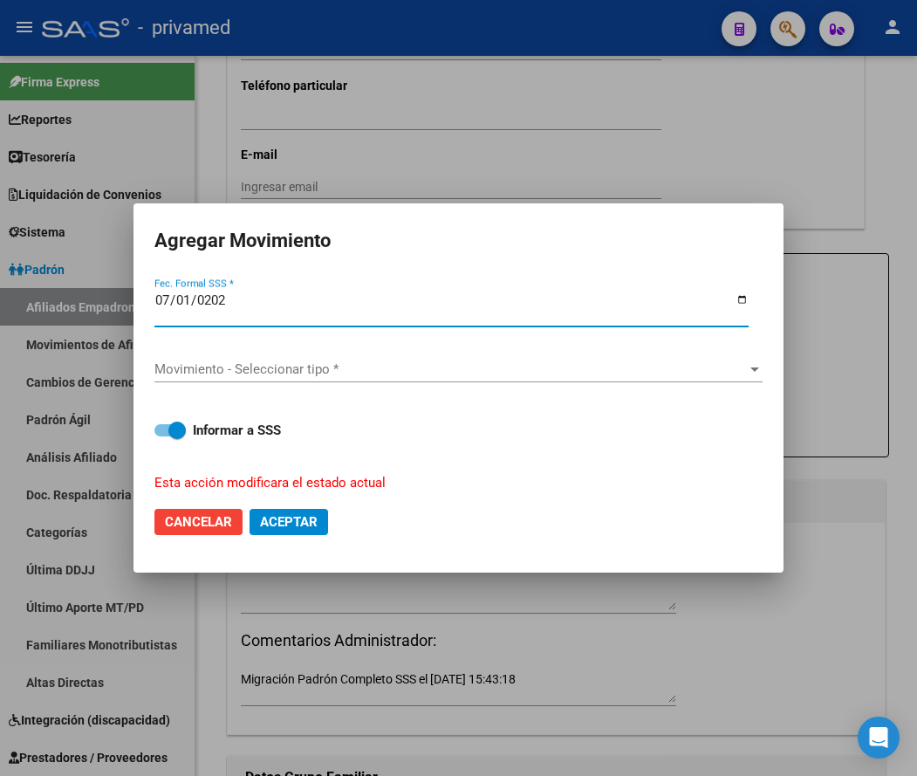
type input "[DATE]"
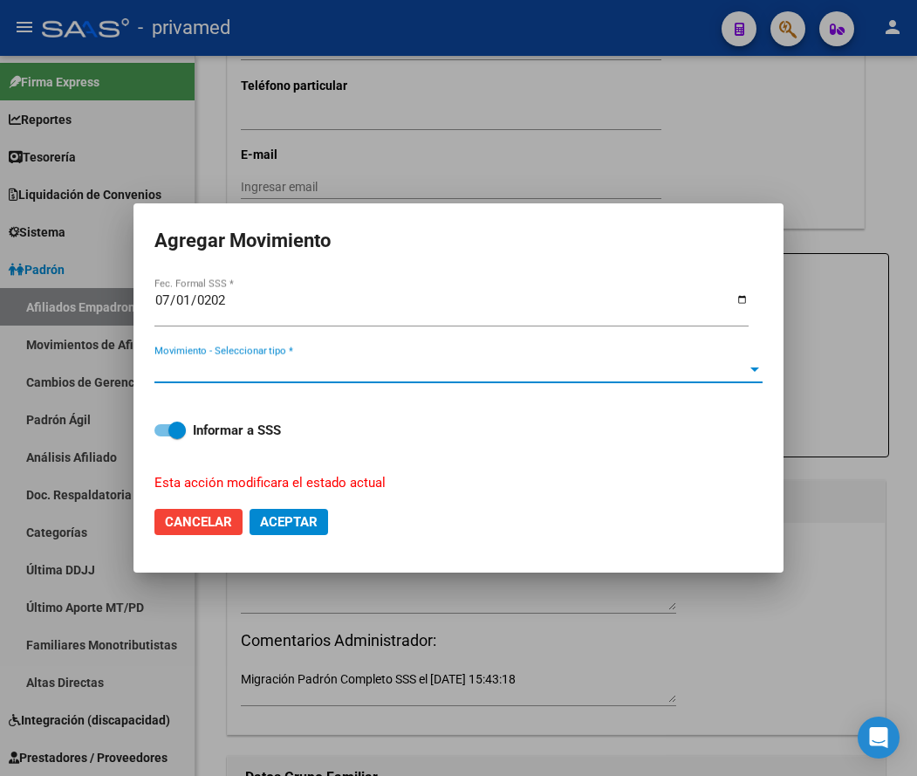
click at [271, 361] on span "Movimiento - Seleccionar tipo *" at bounding box center [450, 369] width 593 height 16
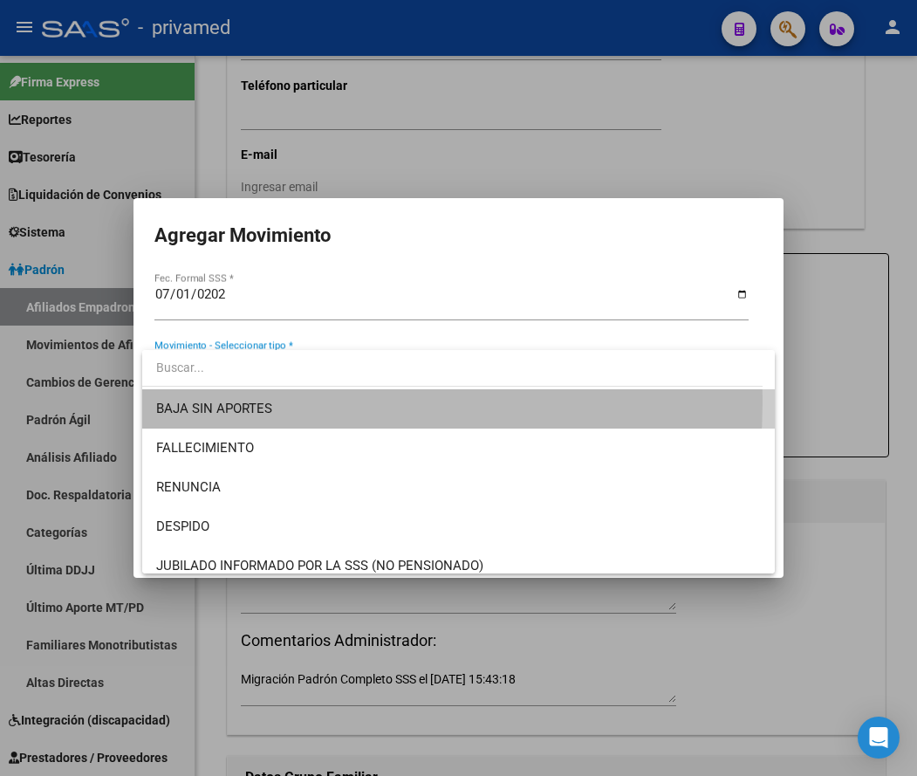
click at [303, 403] on span "BAJA SIN APORTES" at bounding box center [459, 408] width 606 height 39
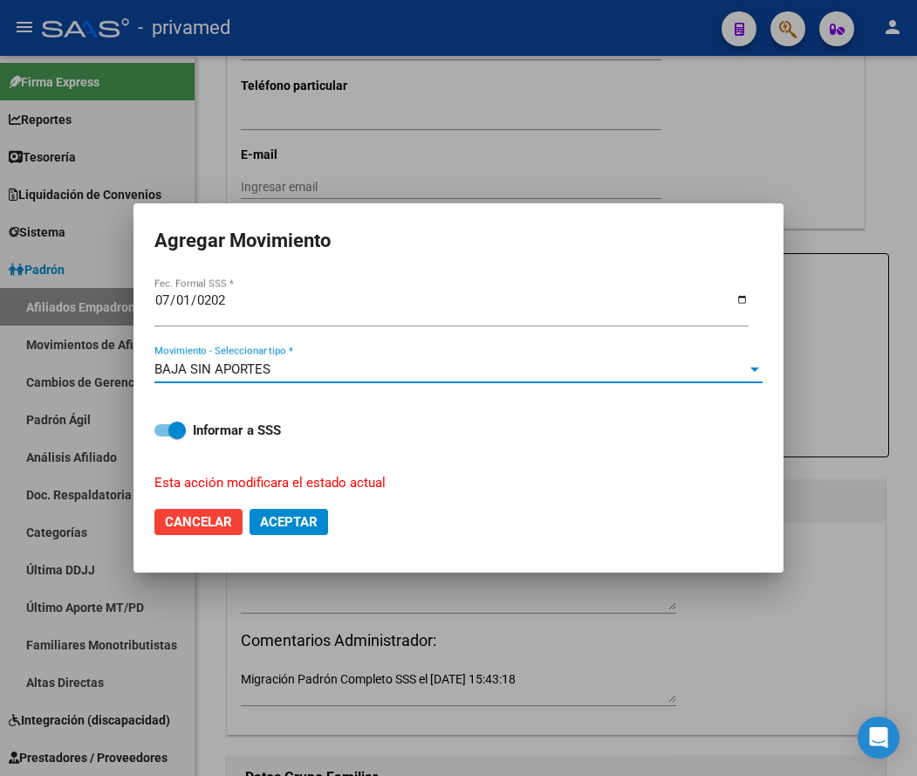
click at [288, 370] on div "BAJA SIN APORTES" at bounding box center [450, 369] width 593 height 16
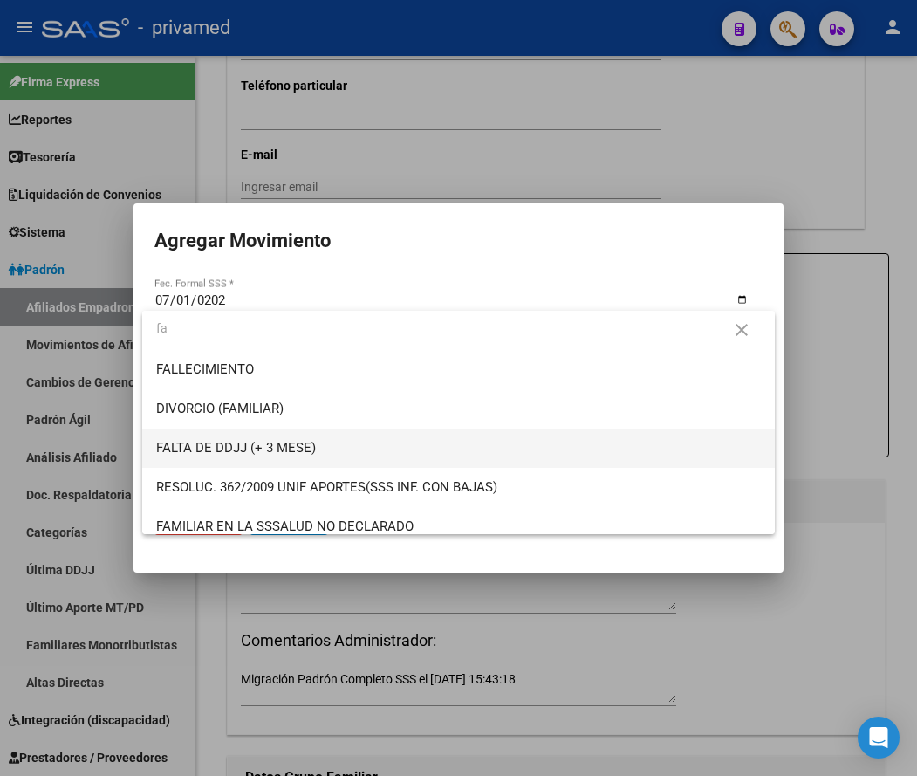
type input "fa"
click at [291, 440] on span "FALTA DE DDJJ (+ 3 MESE)" at bounding box center [236, 448] width 160 height 16
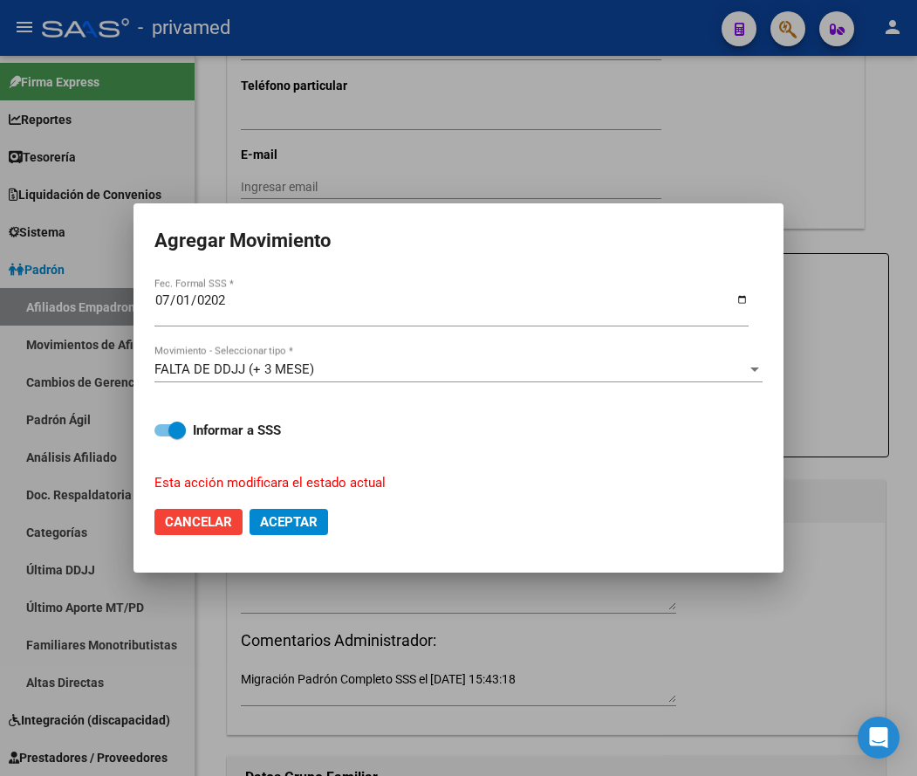
click at [271, 536] on mat-dialog-actions "Cancelar Aceptar" at bounding box center [458, 521] width 608 height 59
click at [271, 524] on span "Aceptar" at bounding box center [289, 522] width 58 height 16
checkbox input "false"
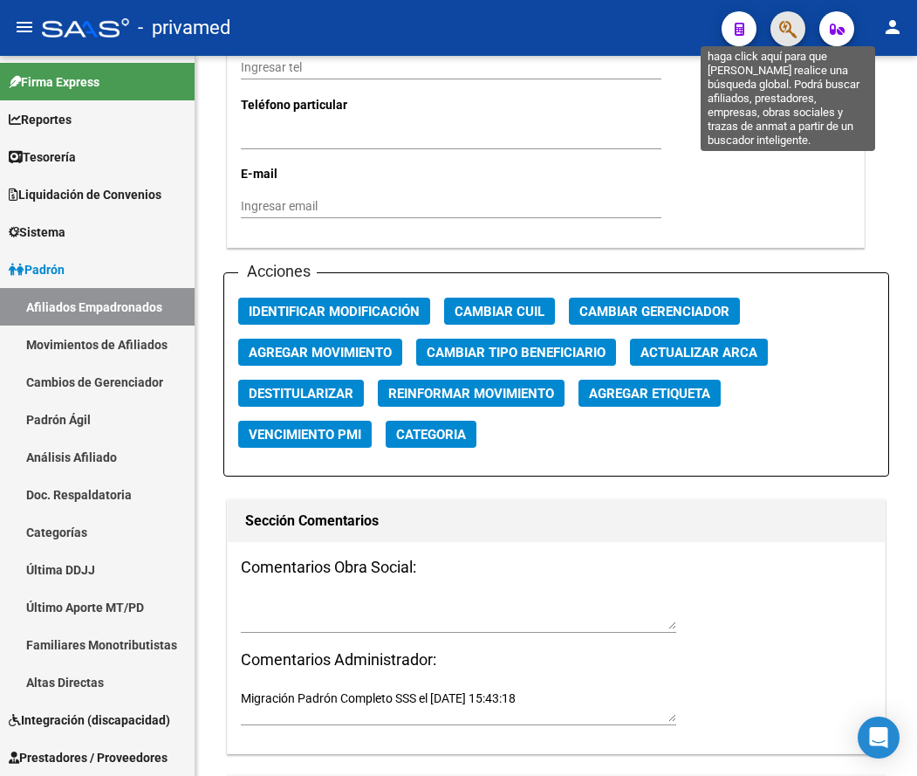
click at [792, 29] on icon "button" at bounding box center [787, 29] width 17 height 20
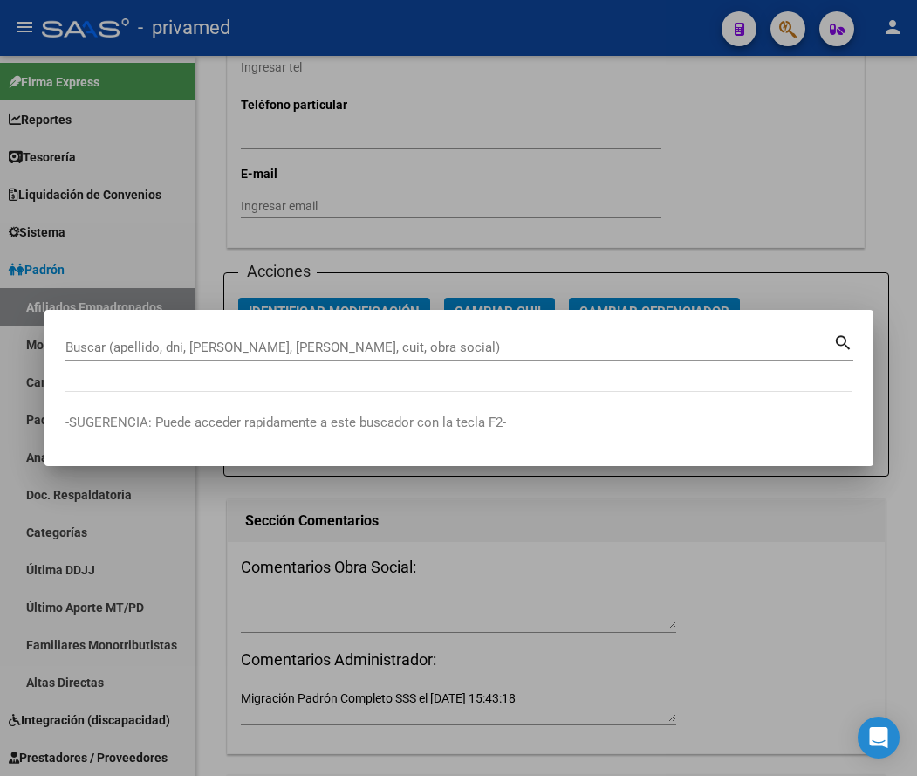
paste input "27381548746"
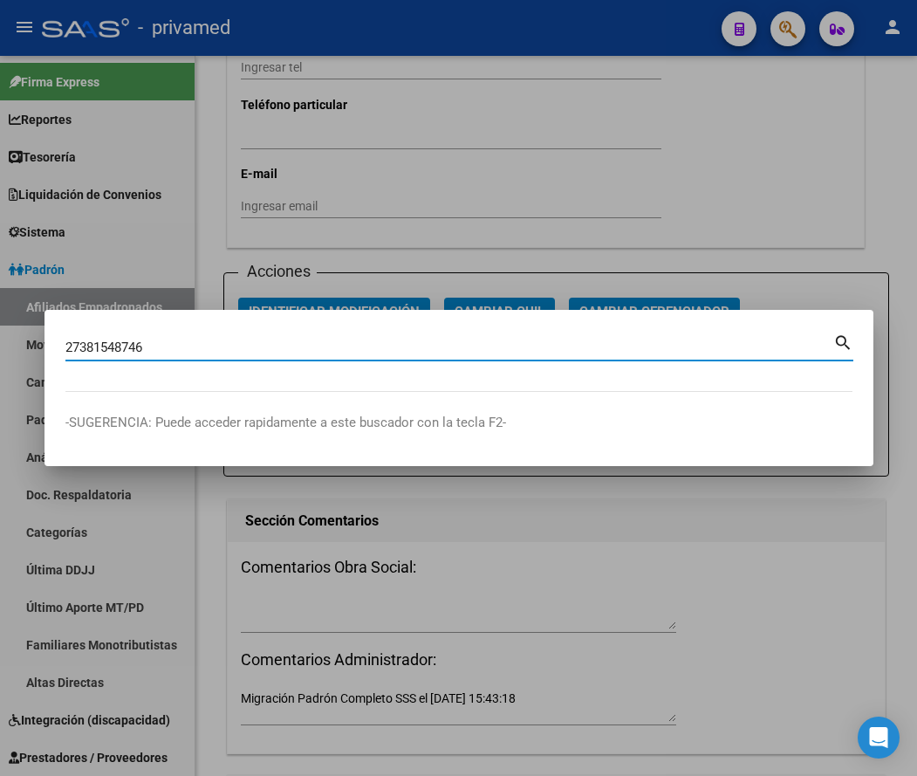
type input "27381548746"
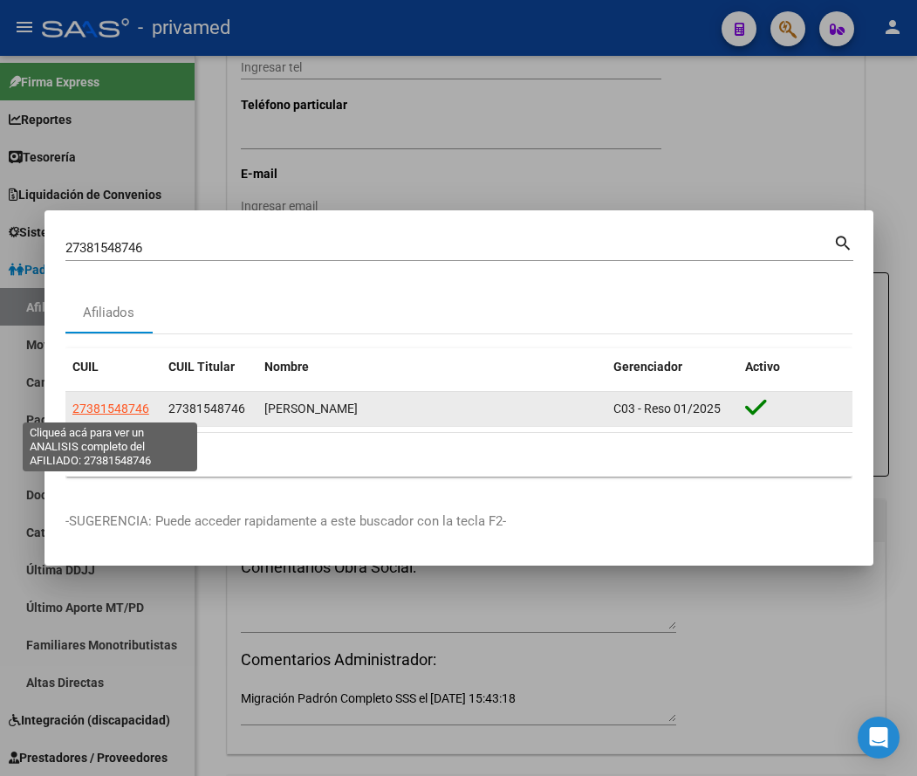
click at [111, 408] on span "27381548746" at bounding box center [110, 408] width 77 height 14
type textarea "27381548746"
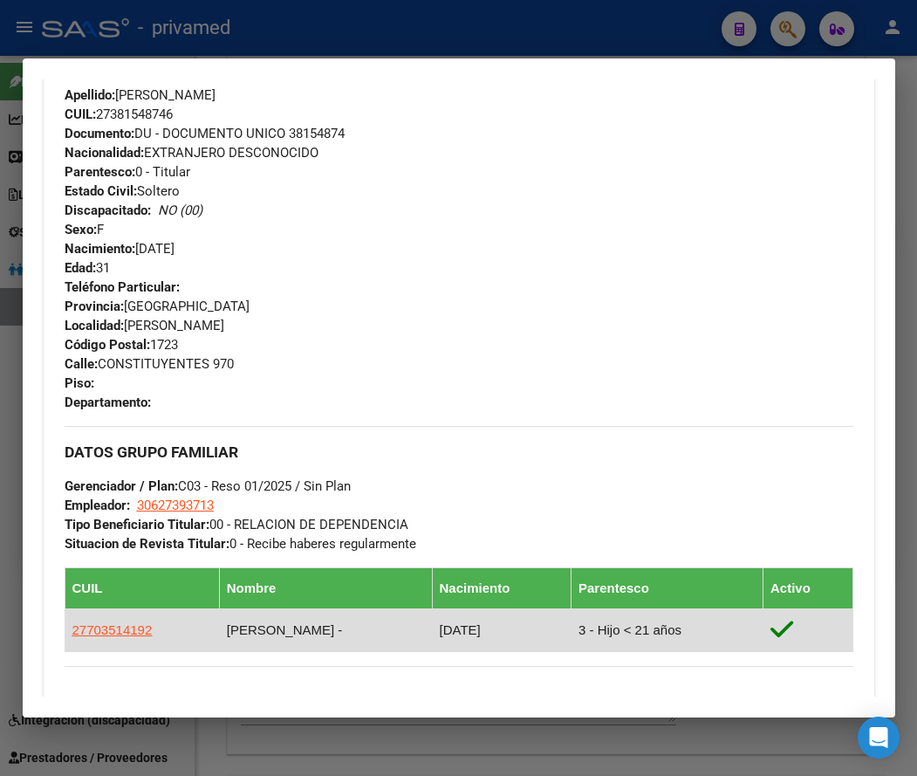
scroll to position [1178, 0]
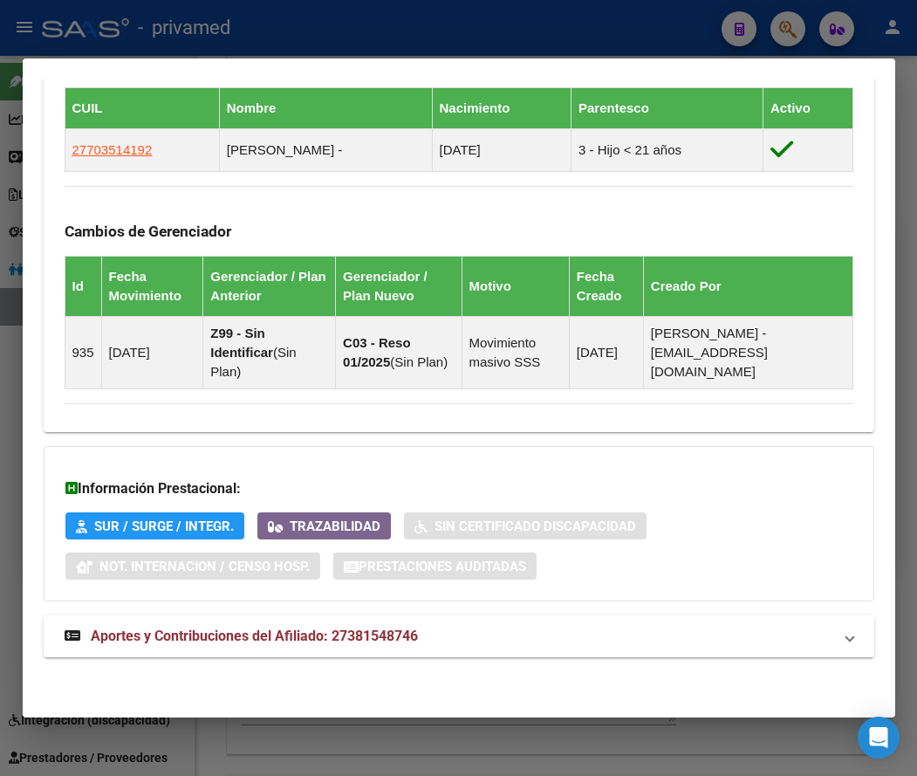
click at [154, 638] on span "Aportes y Contribuciones del Afiliado: 27381548746" at bounding box center [254, 635] width 327 height 17
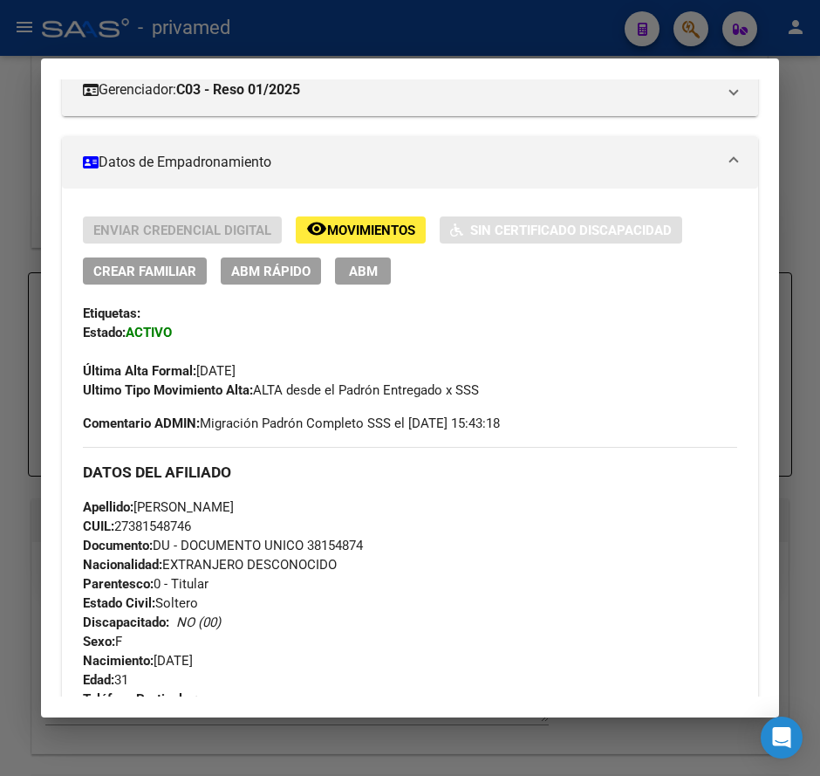
scroll to position [0, 0]
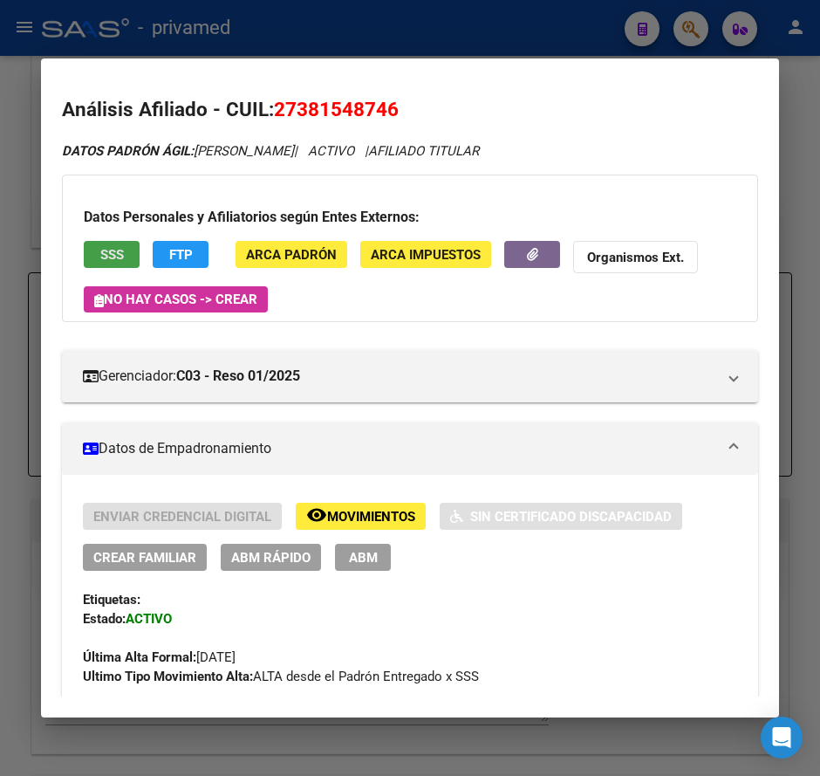
click at [93, 255] on button "SSS" at bounding box center [112, 254] width 56 height 27
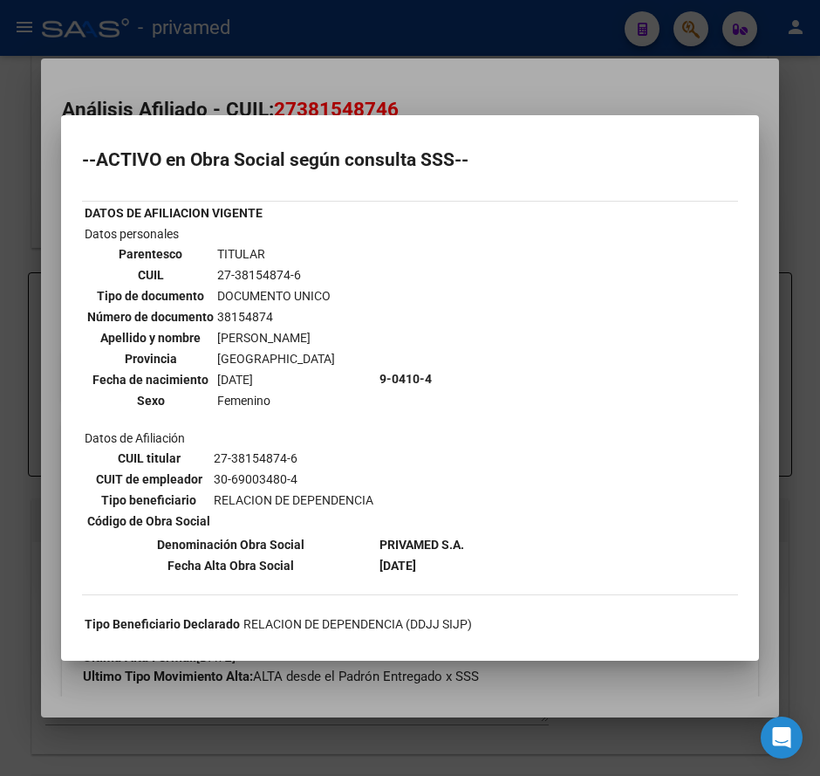
click at [420, 78] on div at bounding box center [410, 388] width 820 height 776
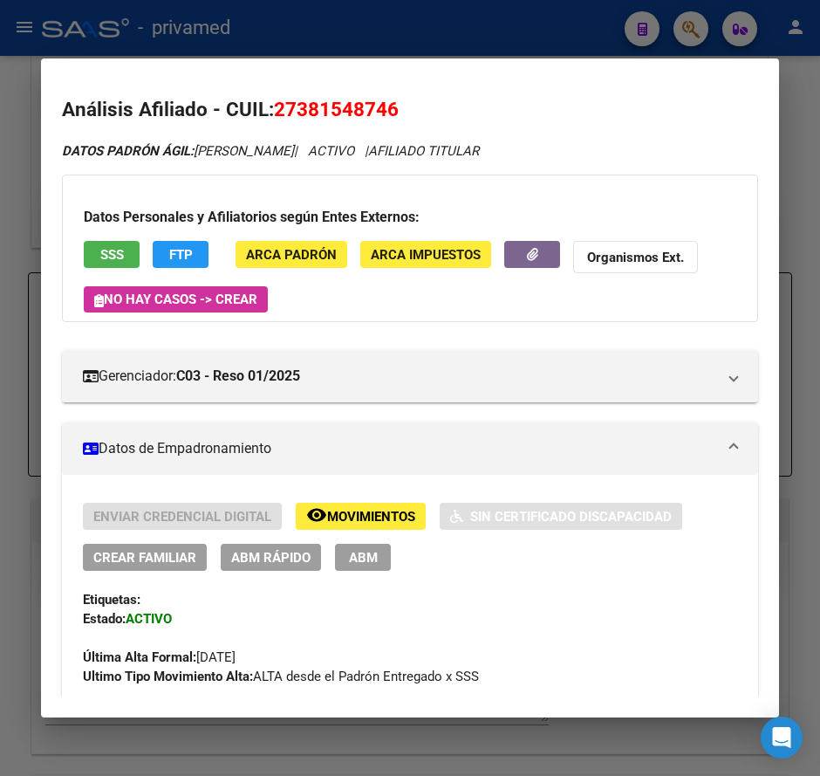
click at [353, 558] on span "ABM" at bounding box center [363, 558] width 29 height 16
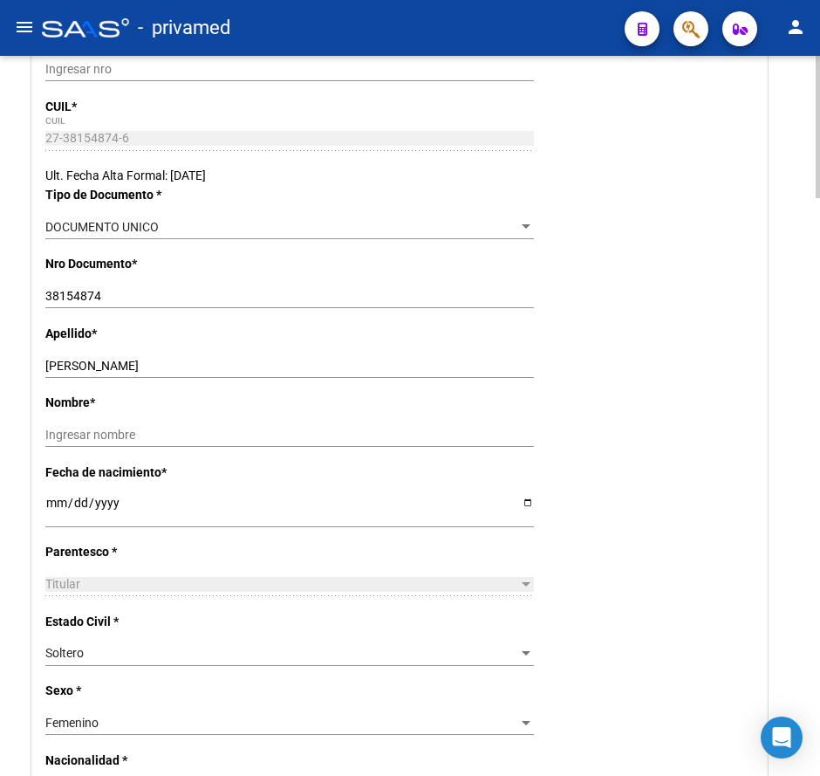
scroll to position [349, 0]
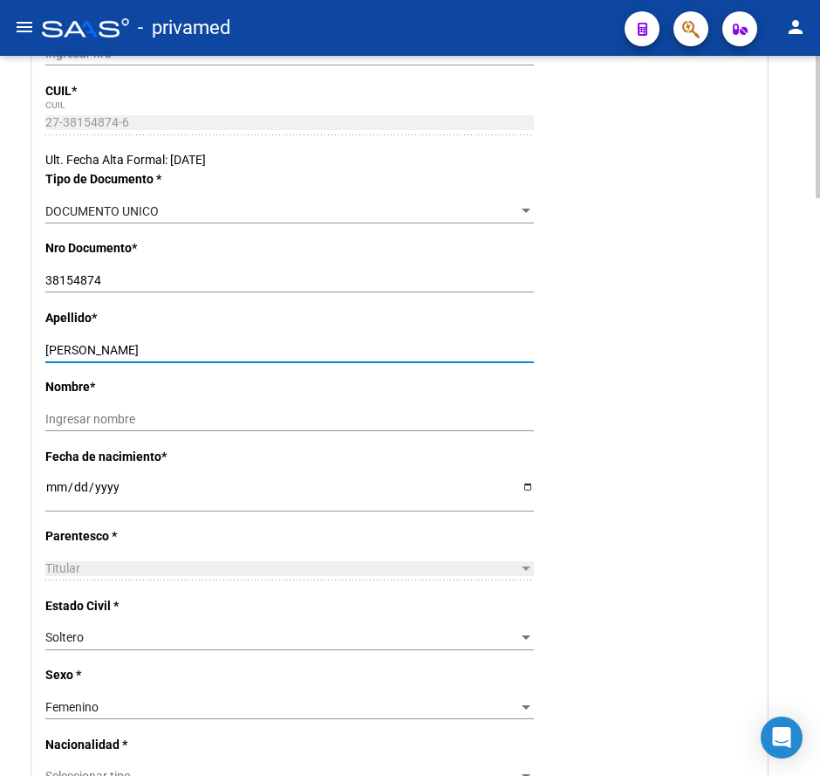
drag, startPoint x: 213, startPoint y: 346, endPoint x: 106, endPoint y: 346, distance: 107.3
click at [106, 346] on input "[PERSON_NAME]" at bounding box center [289, 350] width 489 height 15
type input "[PERSON_NAME]"
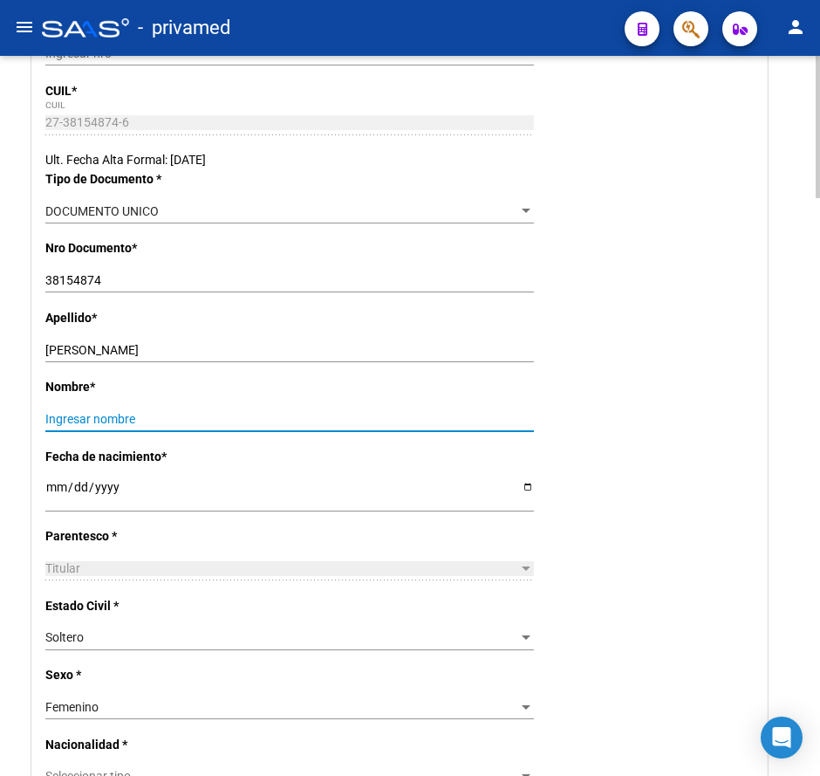
click at [86, 415] on input "Ingresar nombre" at bounding box center [289, 419] width 489 height 15
paste input "[PERSON_NAME]"
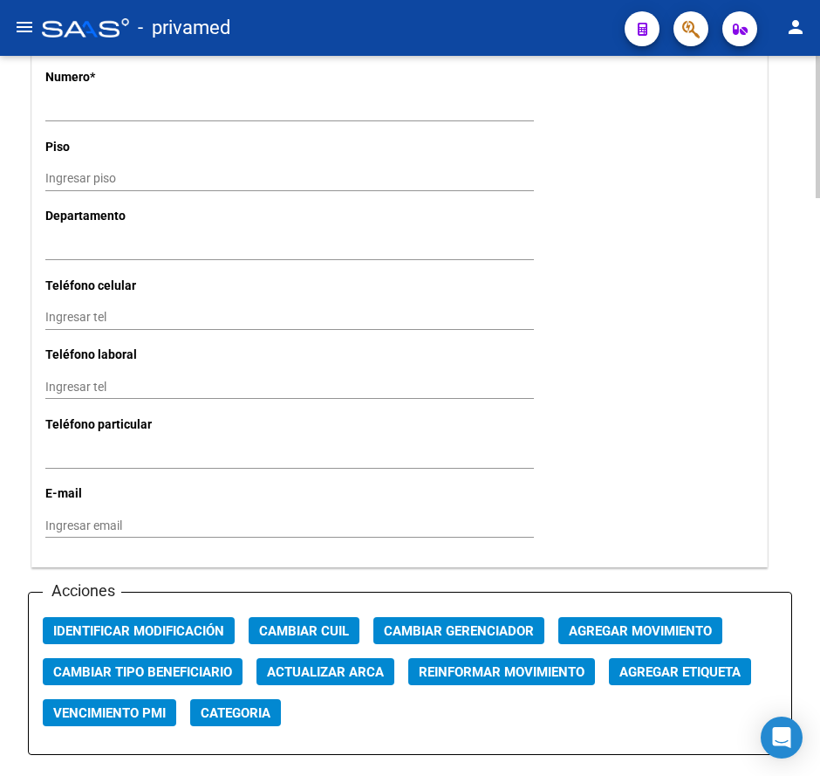
scroll to position [1745, 0]
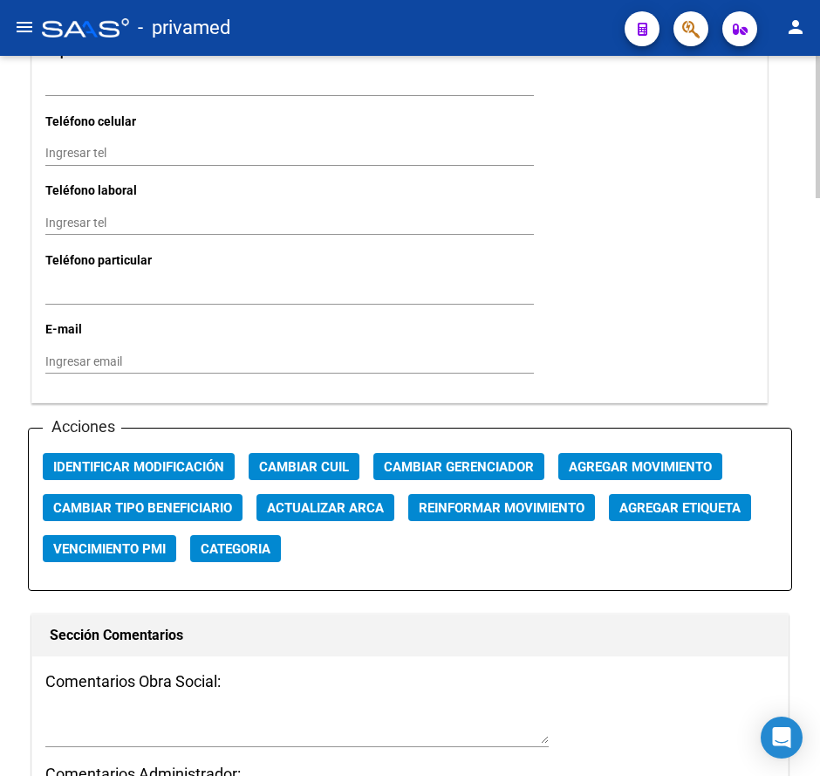
type input "[PERSON_NAME]"
click at [611, 461] on span "Agregar Movimiento" at bounding box center [640, 467] width 143 height 16
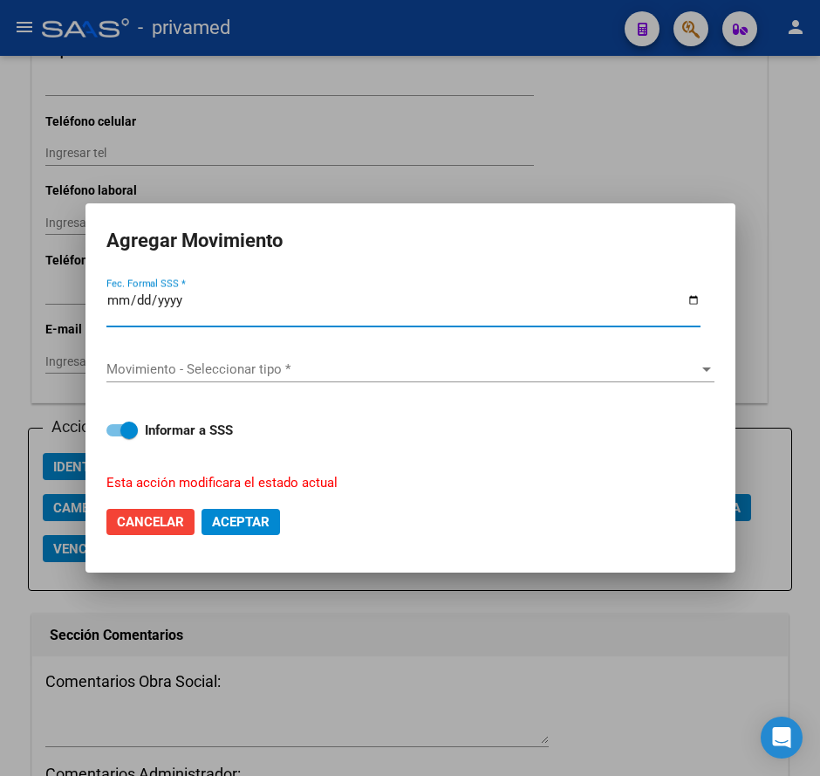
click at [123, 300] on input "[DATE]" at bounding box center [403, 307] width 594 height 28
drag, startPoint x: 144, startPoint y: 302, endPoint x: 95, endPoint y: 304, distance: 48.9
click at [95, 304] on mat-dialog-content "[DATE] Fec. Formal SSS * Movimiento - Seleccionar tipo * Movimiento - Seleccion…" at bounding box center [411, 383] width 650 height 217
click at [143, 308] on input "[DATE]" at bounding box center [403, 307] width 594 height 28
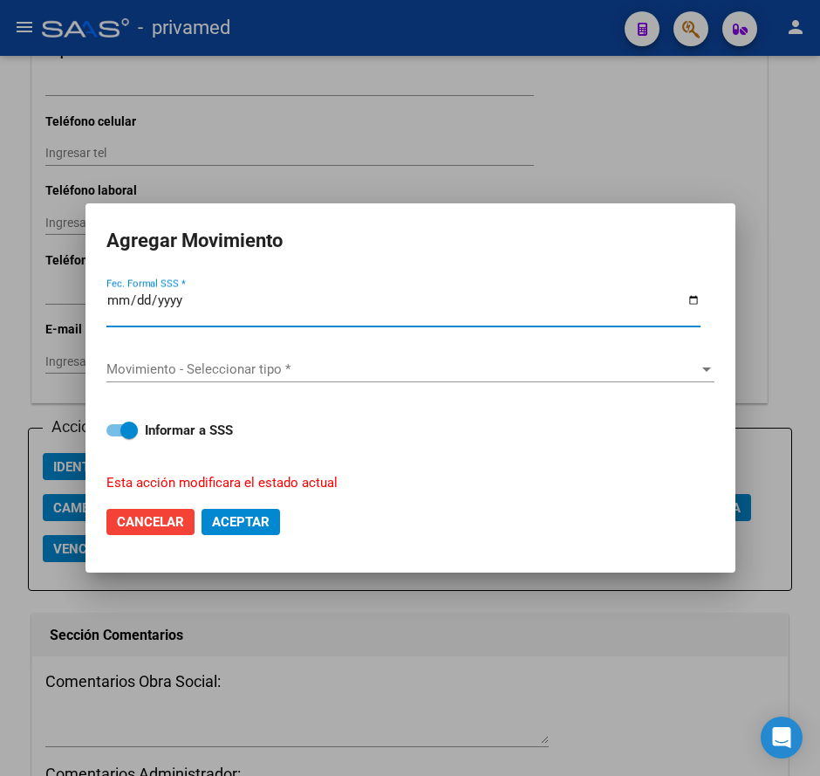
click at [143, 308] on input "[DATE]" at bounding box center [403, 307] width 594 height 28
click at [191, 297] on input "[DATE]" at bounding box center [403, 307] width 594 height 28
drag, startPoint x: 147, startPoint y: 298, endPoint x: 117, endPoint y: 298, distance: 29.7
click at [117, 298] on input "[DATE]" at bounding box center [403, 307] width 594 height 28
type input "[DATE]"
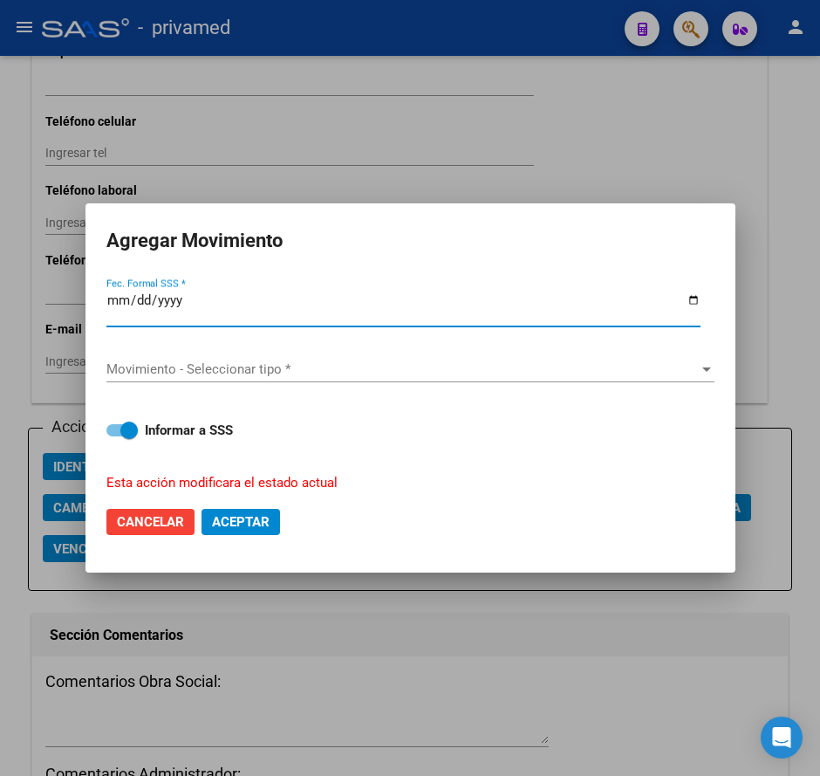
click at [251, 369] on span "Movimiento - Seleccionar tipo *" at bounding box center [402, 369] width 593 height 16
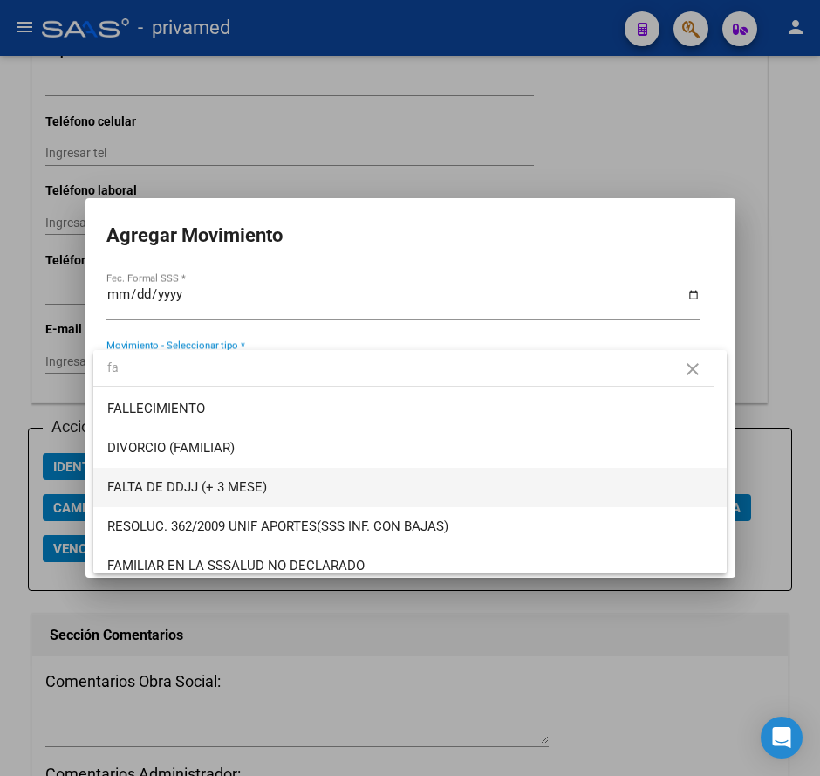
type input "fa"
click at [233, 483] on span "FALTA DE DDJJ (+ 3 MESE)" at bounding box center [187, 487] width 160 height 16
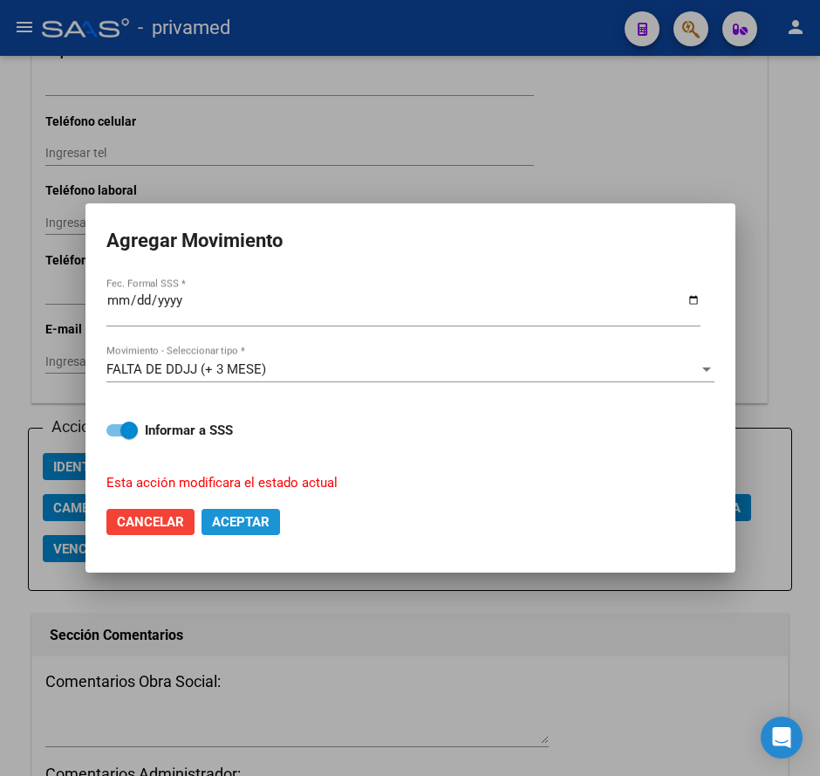
click at [257, 519] on span "Aceptar" at bounding box center [241, 522] width 58 height 16
checkbox input "false"
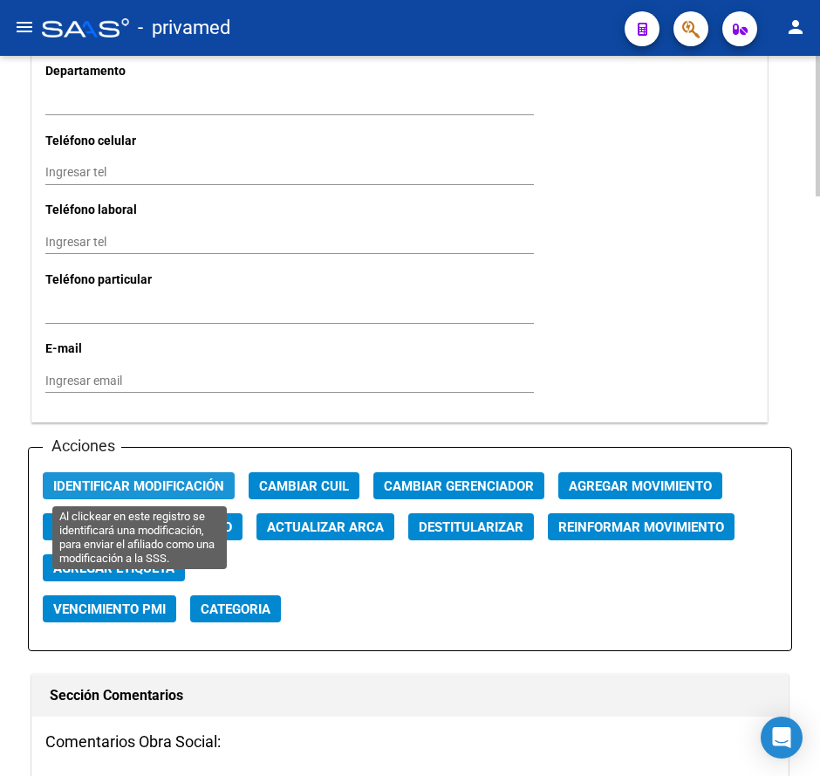
click at [109, 487] on span "Identificar Modificación" at bounding box center [138, 486] width 171 height 16
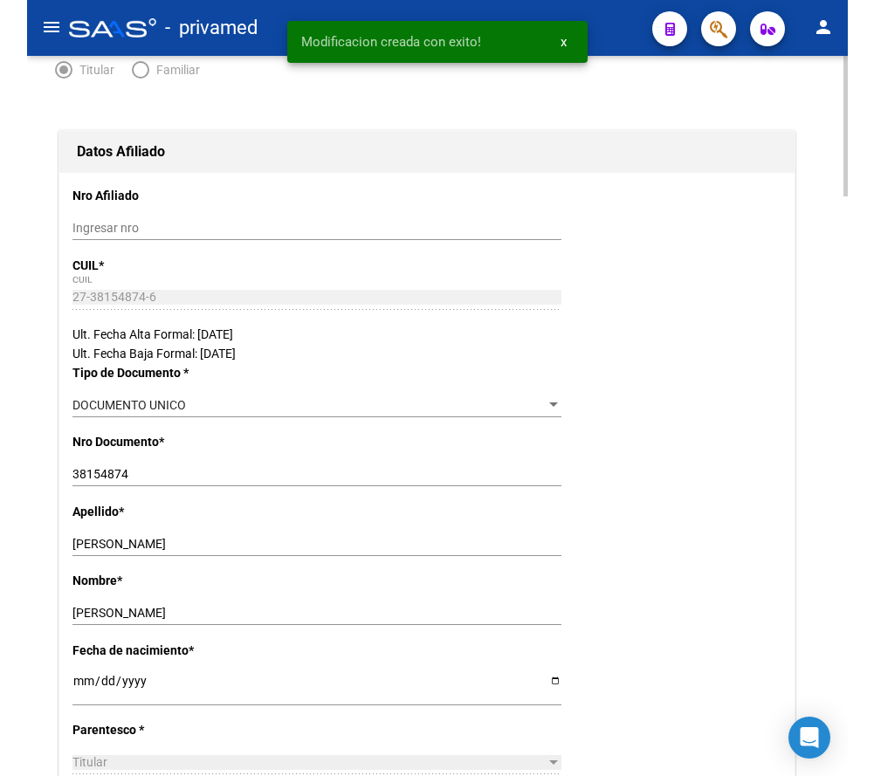
scroll to position [0, 0]
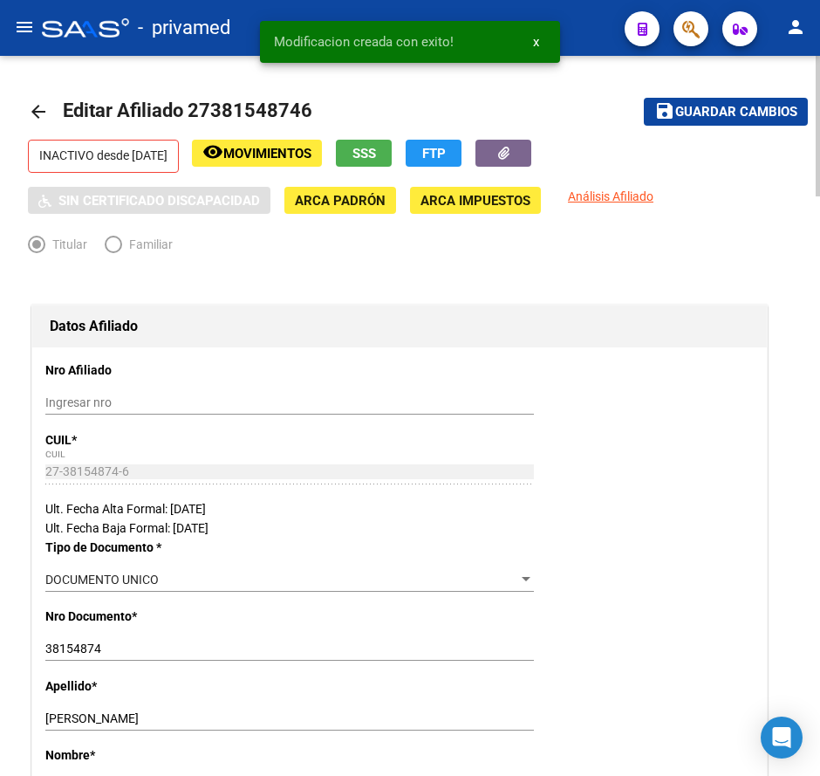
click at [696, 114] on span "Guardar cambios" at bounding box center [736, 113] width 122 height 16
click at [38, 108] on mat-icon "arrow_back" at bounding box center [38, 111] width 21 height 21
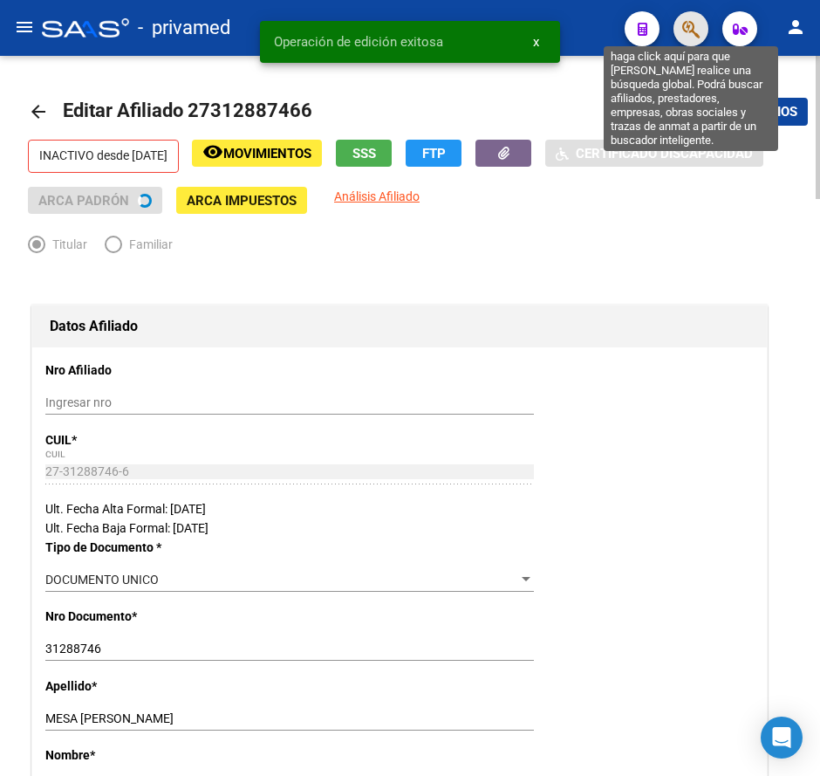
click at [699, 31] on icon "button" at bounding box center [690, 29] width 17 height 20
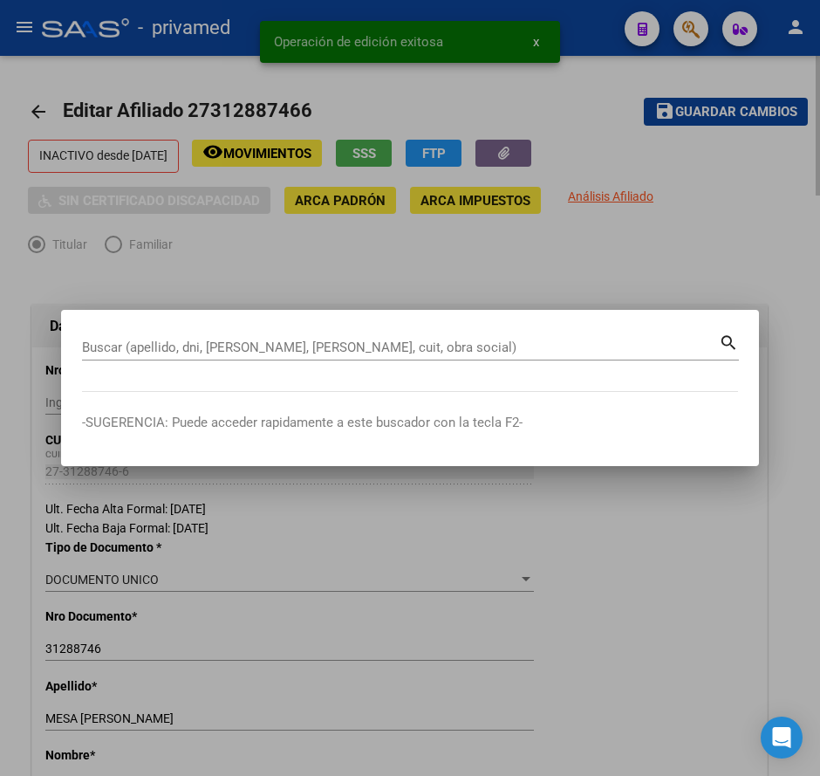
paste input "20415651822"
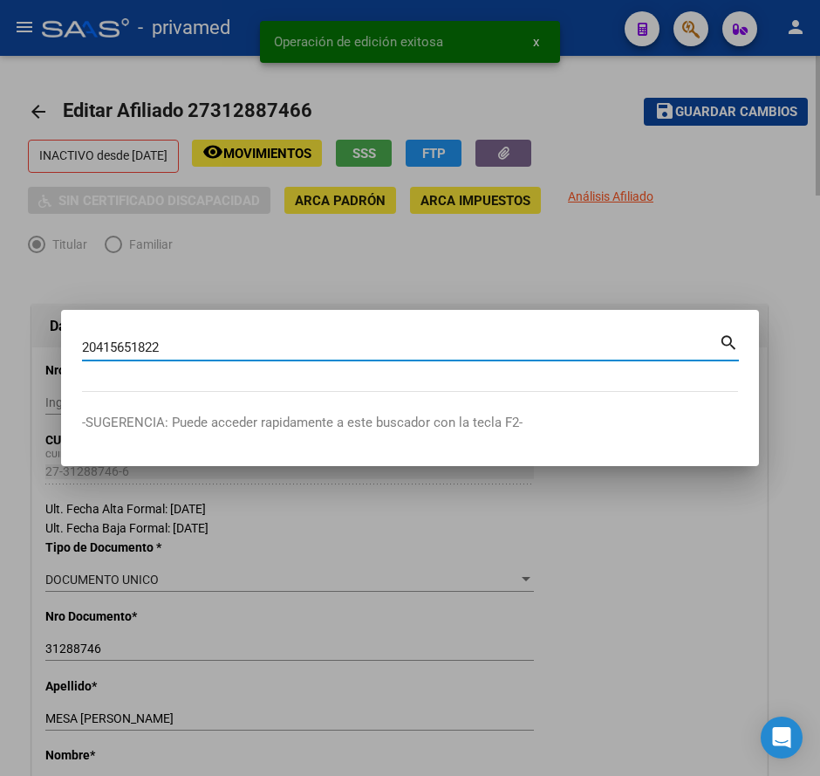
type input "20415651822"
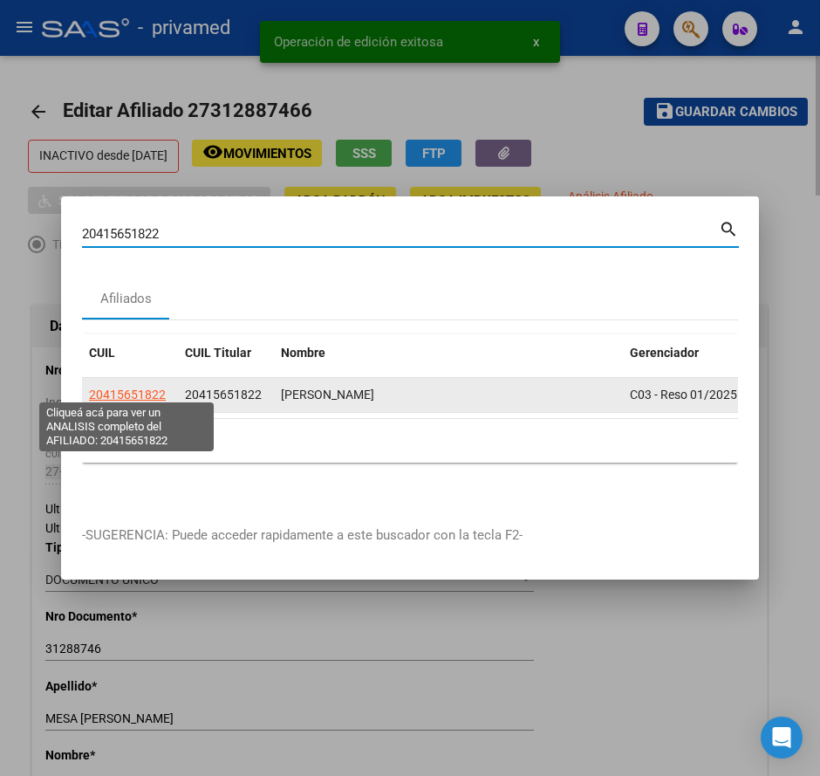
click at [155, 387] on span "20415651822" at bounding box center [127, 394] width 77 height 14
type textarea "20415651822"
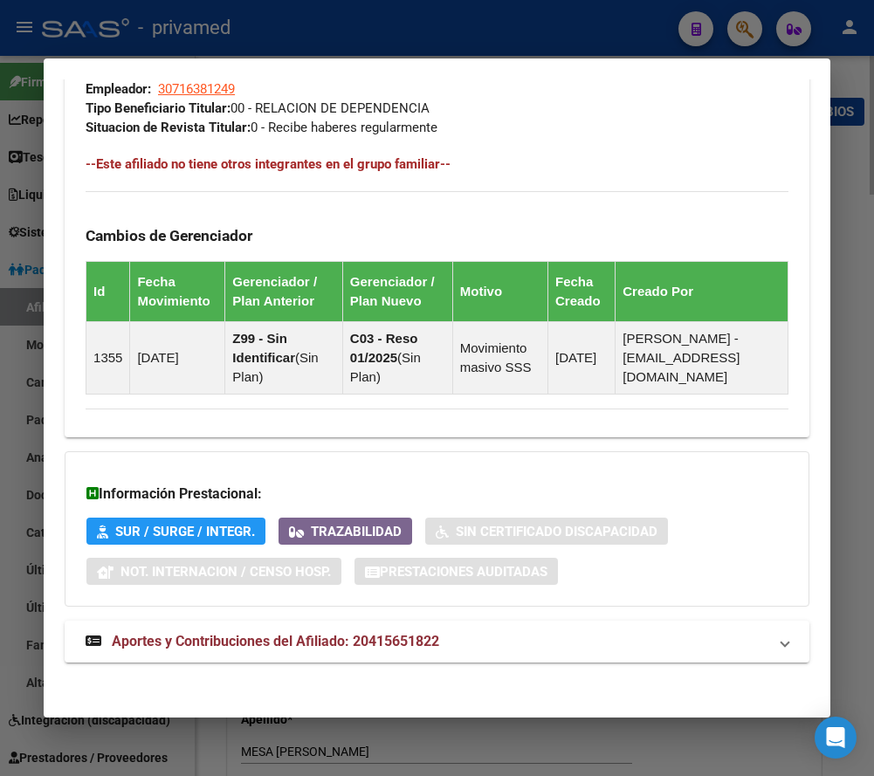
scroll to position [1138, 0]
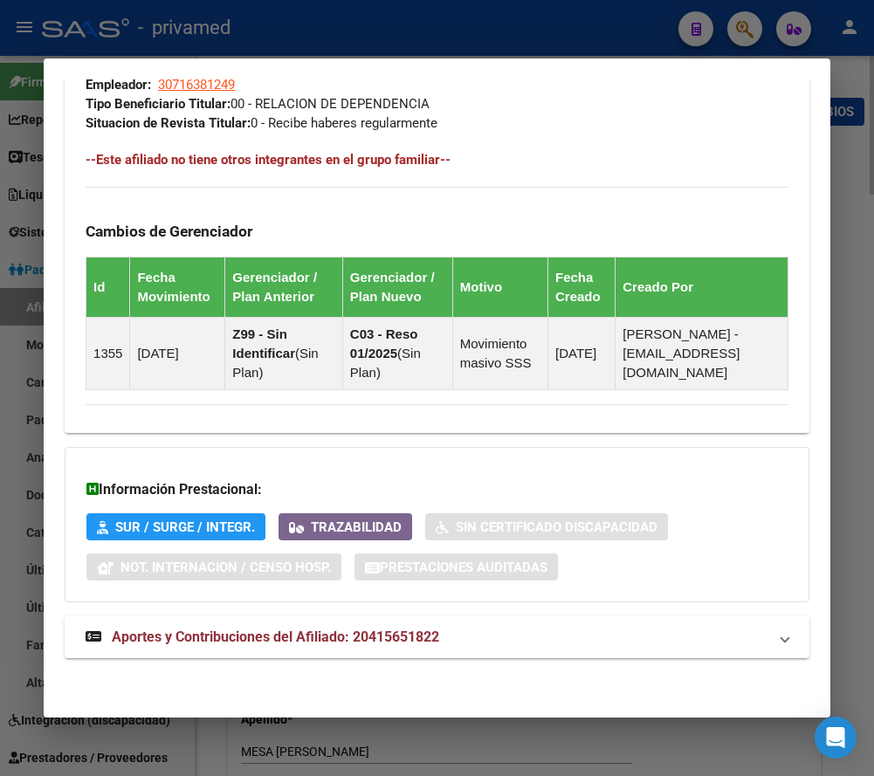
click at [154, 631] on span "Aportes y Contribuciones del Afiliado: 20415651822" at bounding box center [275, 636] width 327 height 17
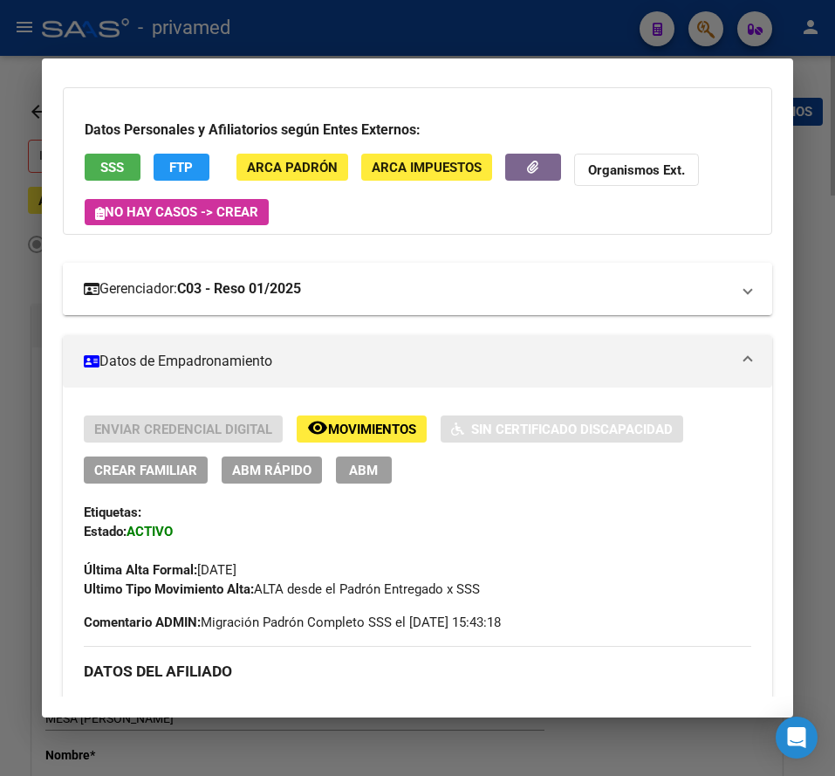
scroll to position [0, 0]
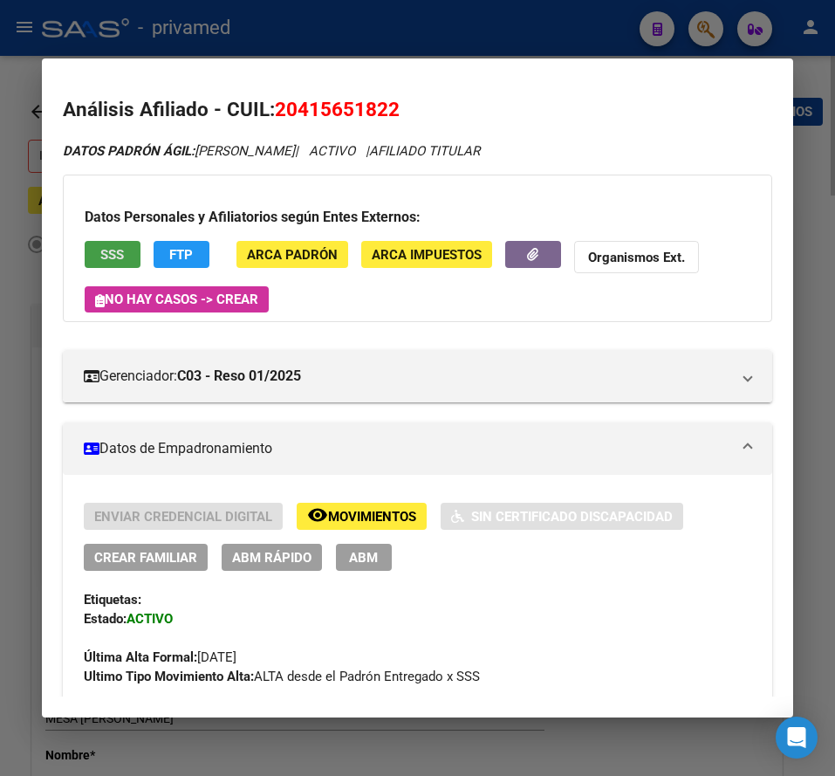
click at [119, 254] on span "SSS" at bounding box center [112, 255] width 24 height 16
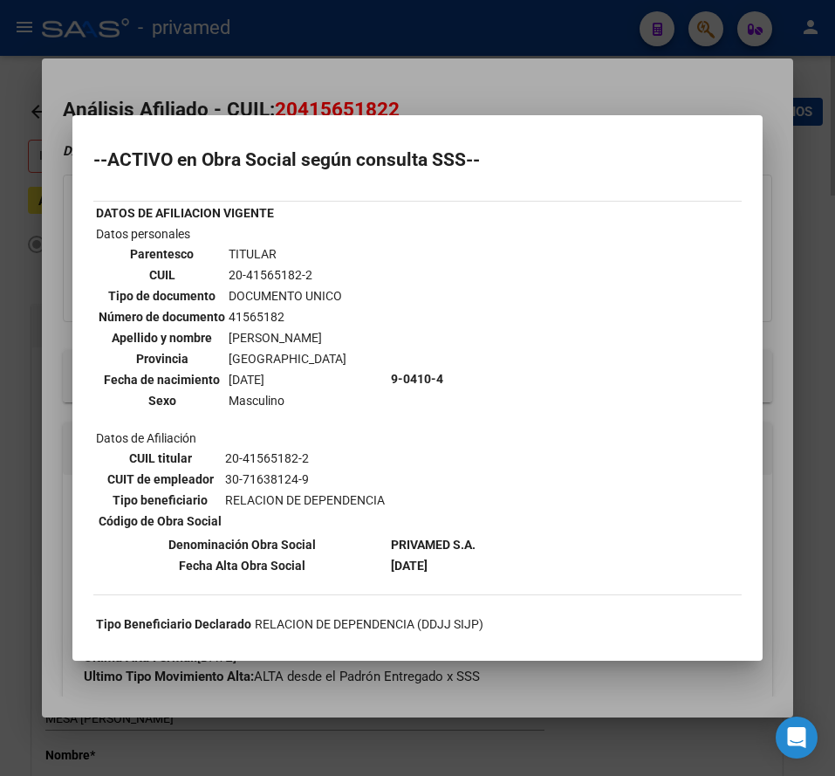
click at [482, 75] on div at bounding box center [417, 388] width 835 height 776
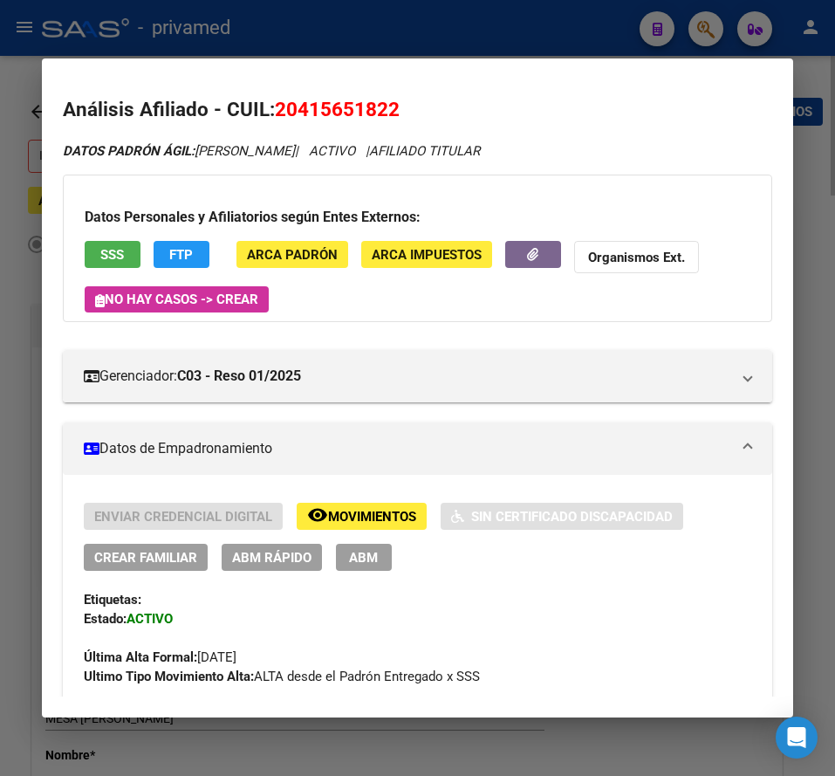
click at [493, 39] on div at bounding box center [417, 388] width 835 height 776
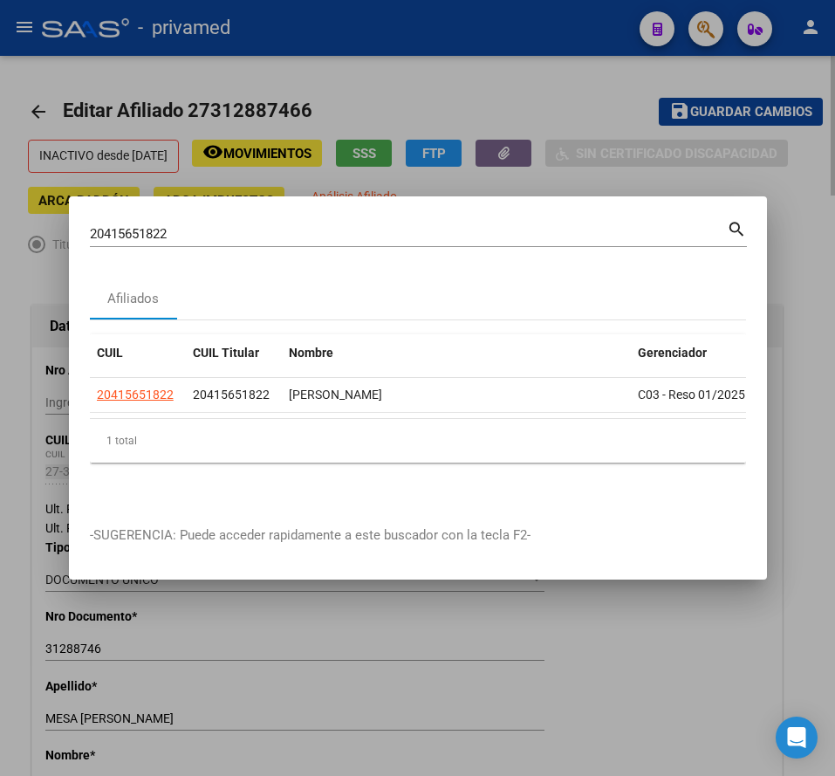
click at [175, 226] on input "20415651822" at bounding box center [408, 234] width 637 height 16
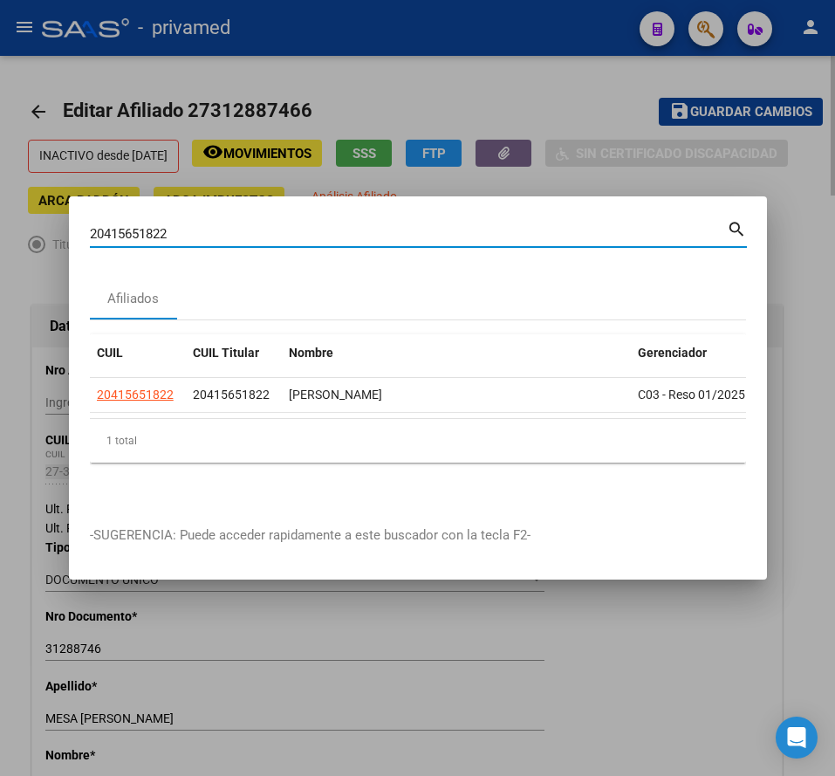
click at [175, 226] on input "20415651822" at bounding box center [408, 234] width 637 height 16
paste input "304861453"
type input "20304861453"
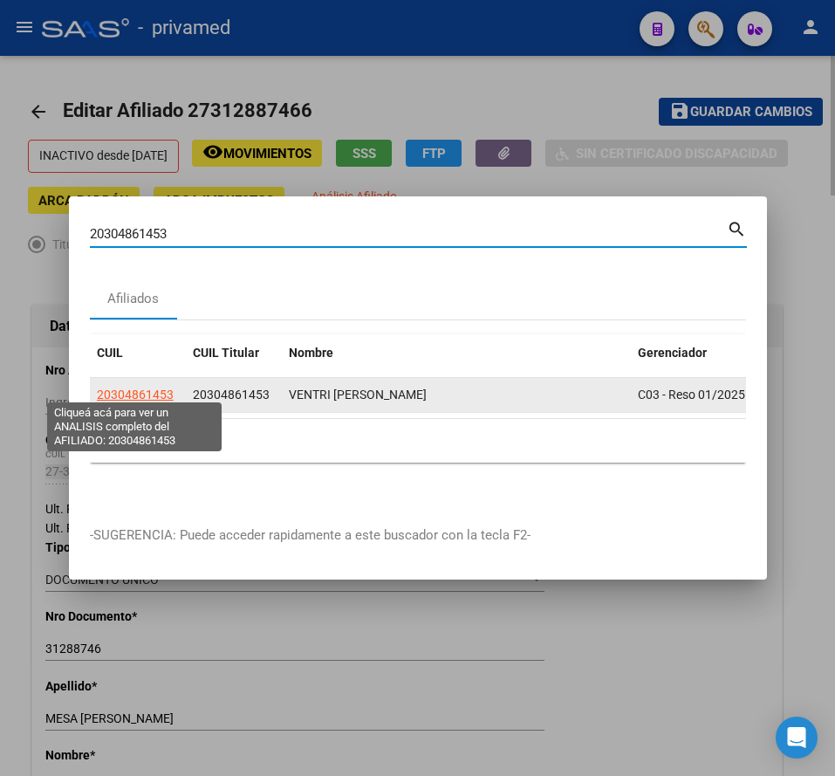
click at [140, 387] on span "20304861453" at bounding box center [135, 394] width 77 height 14
type textarea "20304861453"
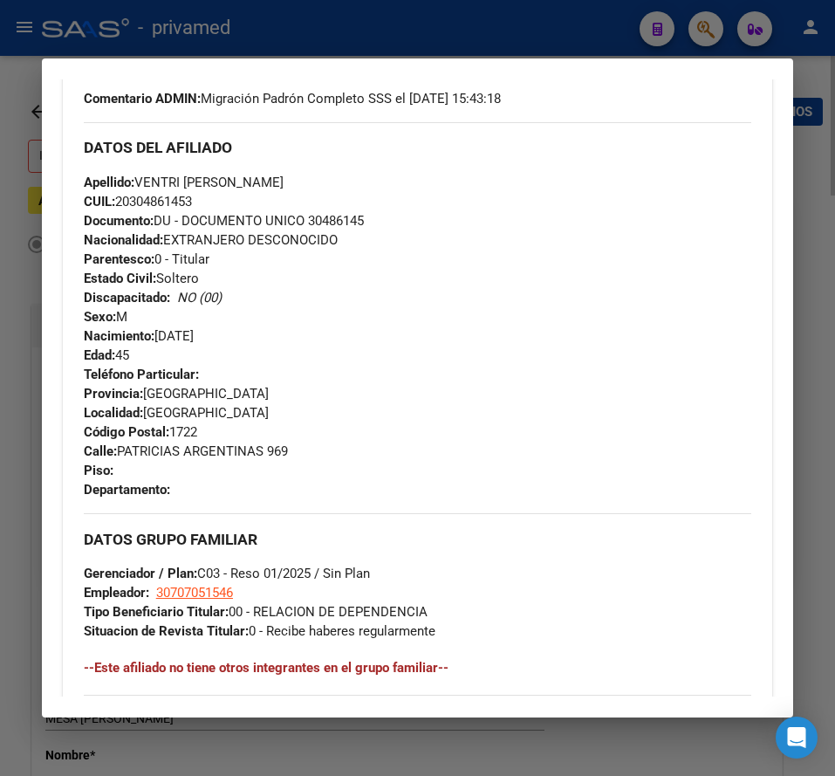
scroll to position [1138, 0]
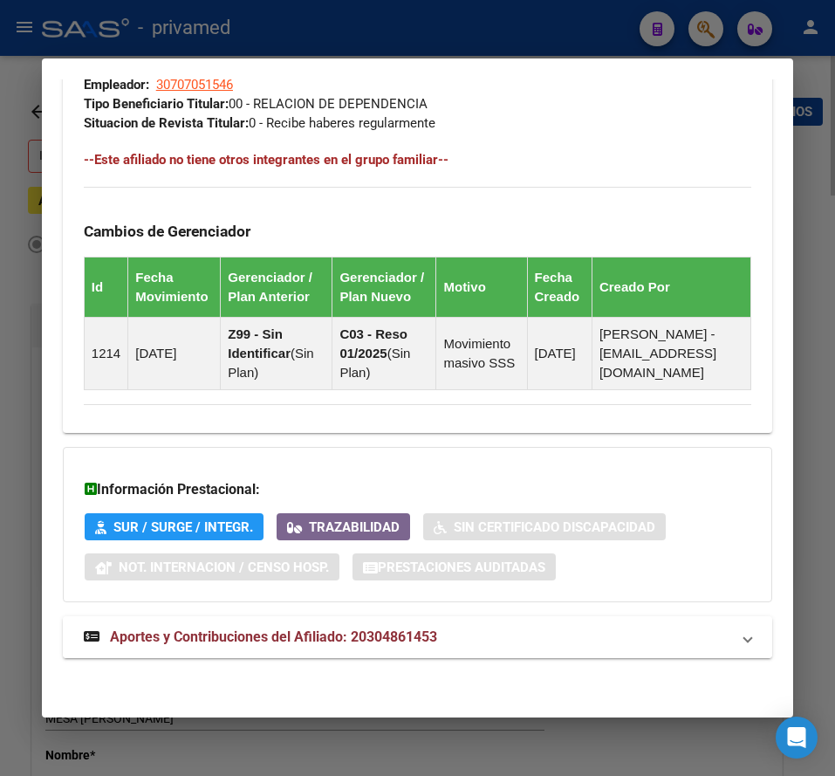
click at [149, 634] on span "Aportes y Contribuciones del Afiliado: 20304861453" at bounding box center [273, 636] width 327 height 17
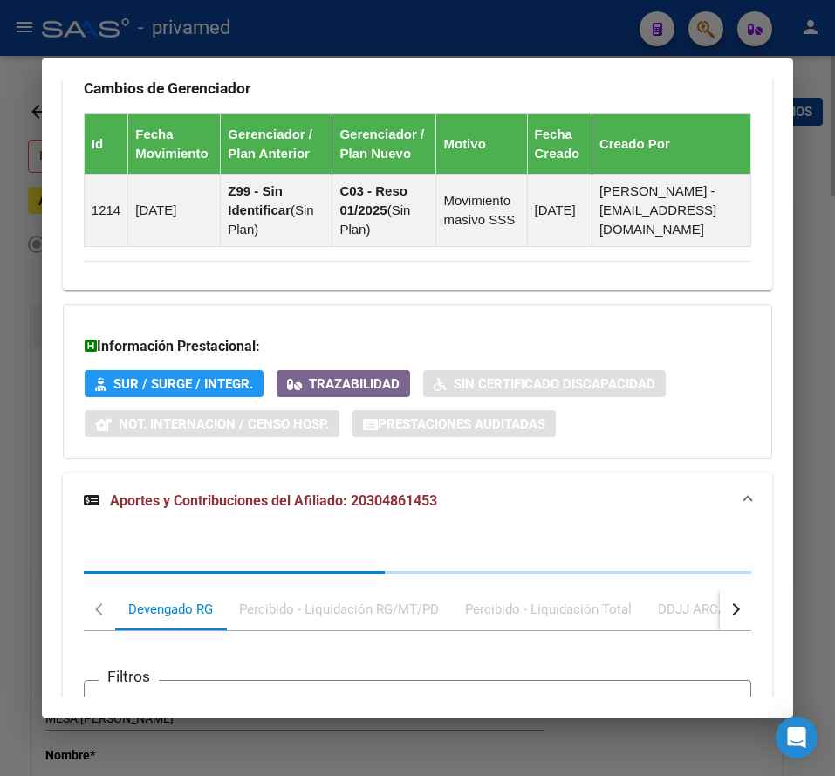
scroll to position [1642, 0]
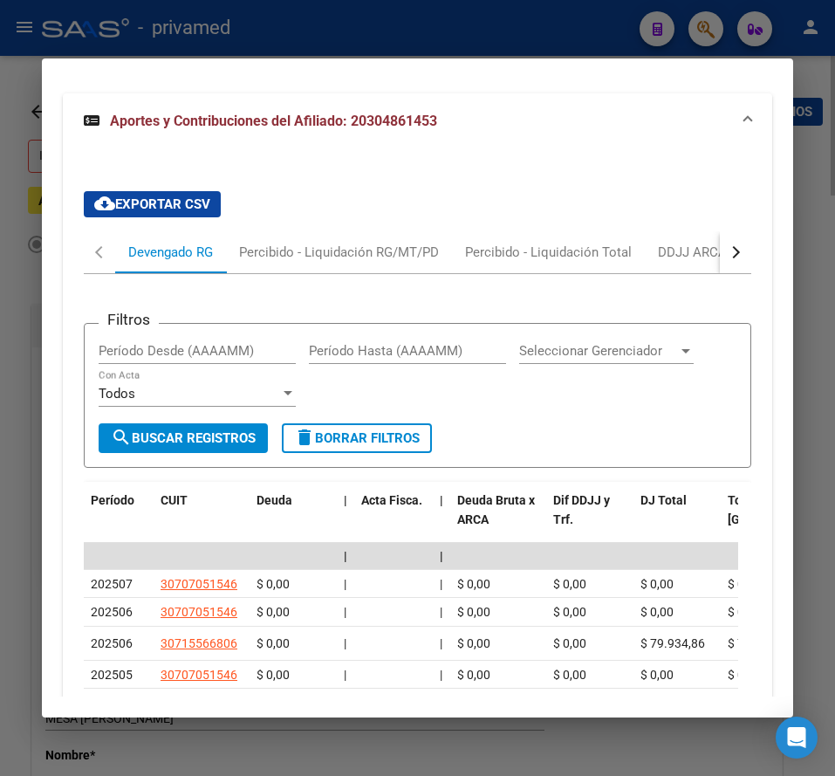
click at [493, 37] on div at bounding box center [417, 388] width 835 height 776
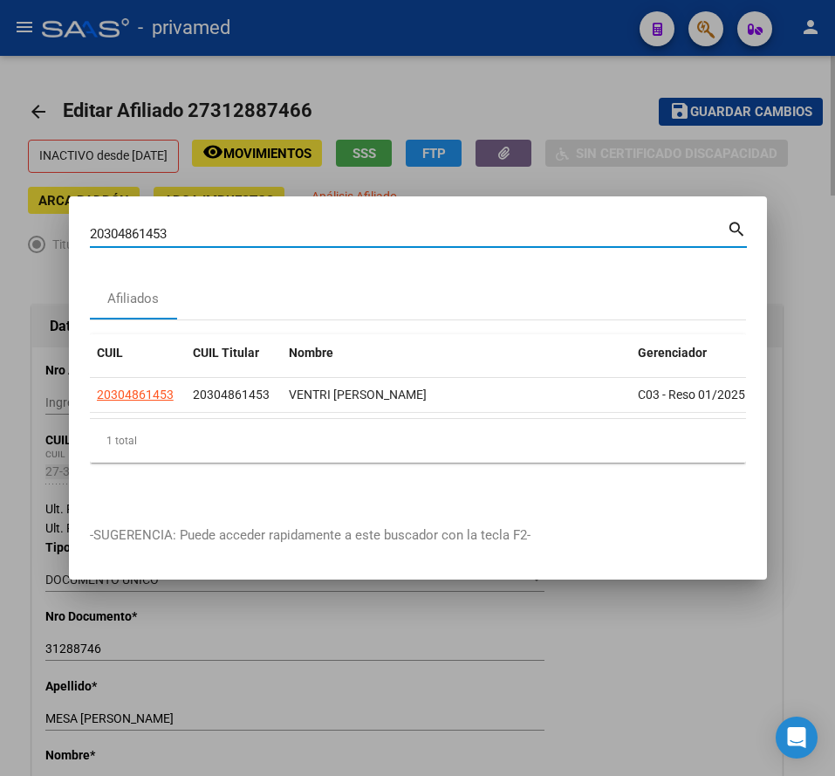
click at [185, 229] on input "20304861453" at bounding box center [408, 234] width 637 height 16
type input "[PERSON_NAME]"
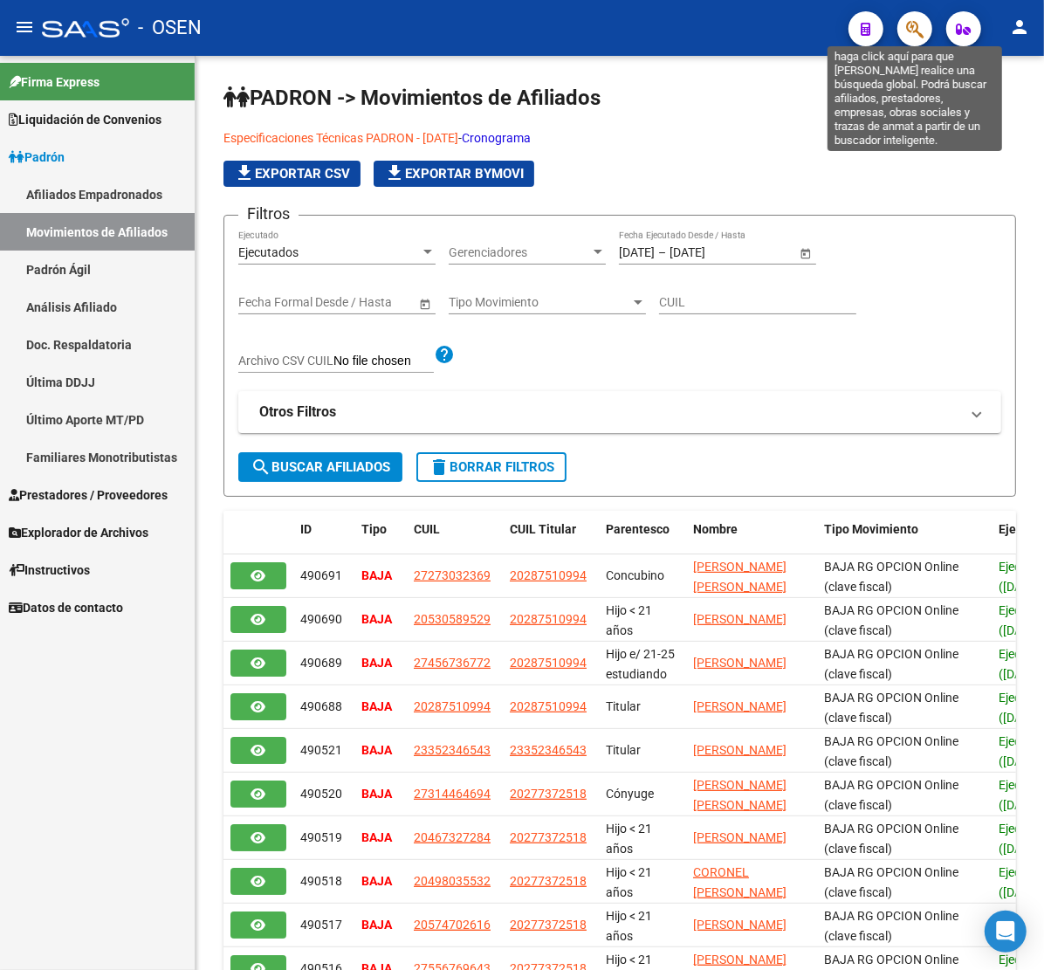
click at [909, 35] on icon "button" at bounding box center [914, 29] width 17 height 20
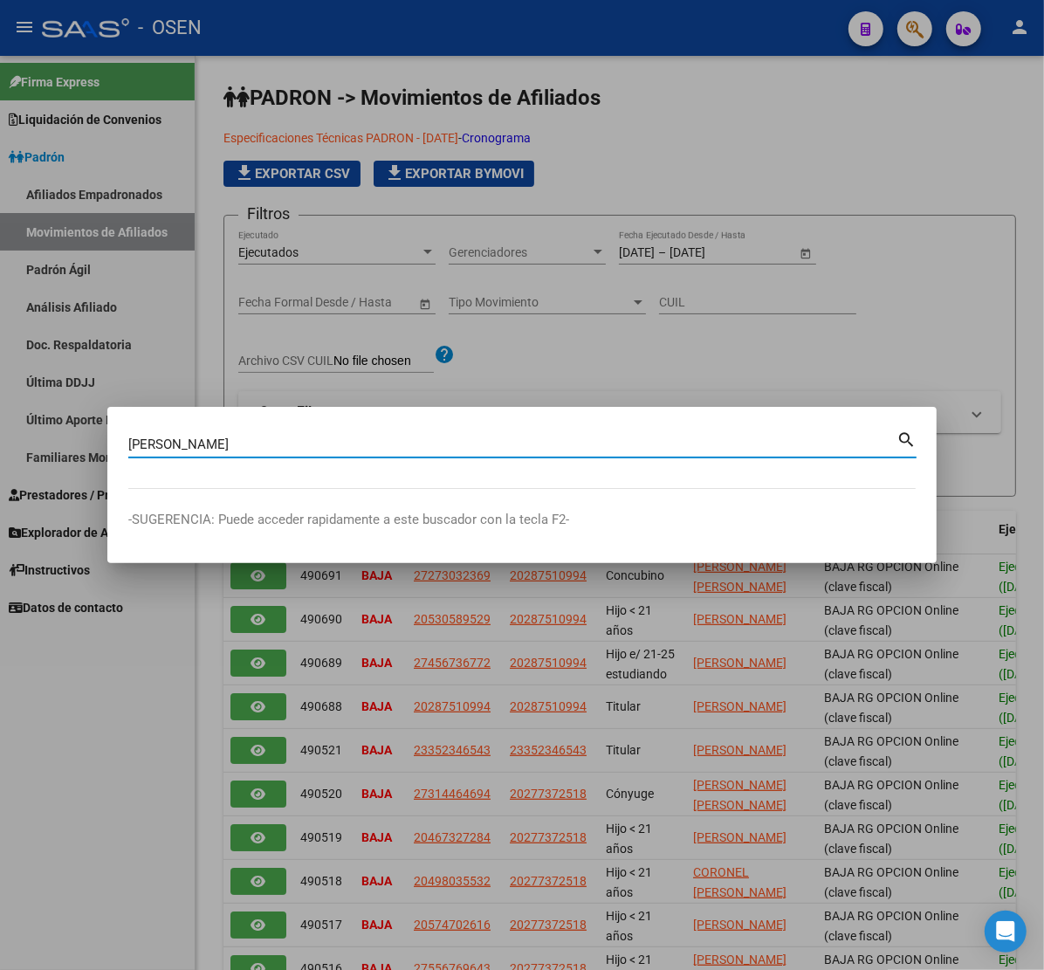
type input "[PERSON_NAME]"
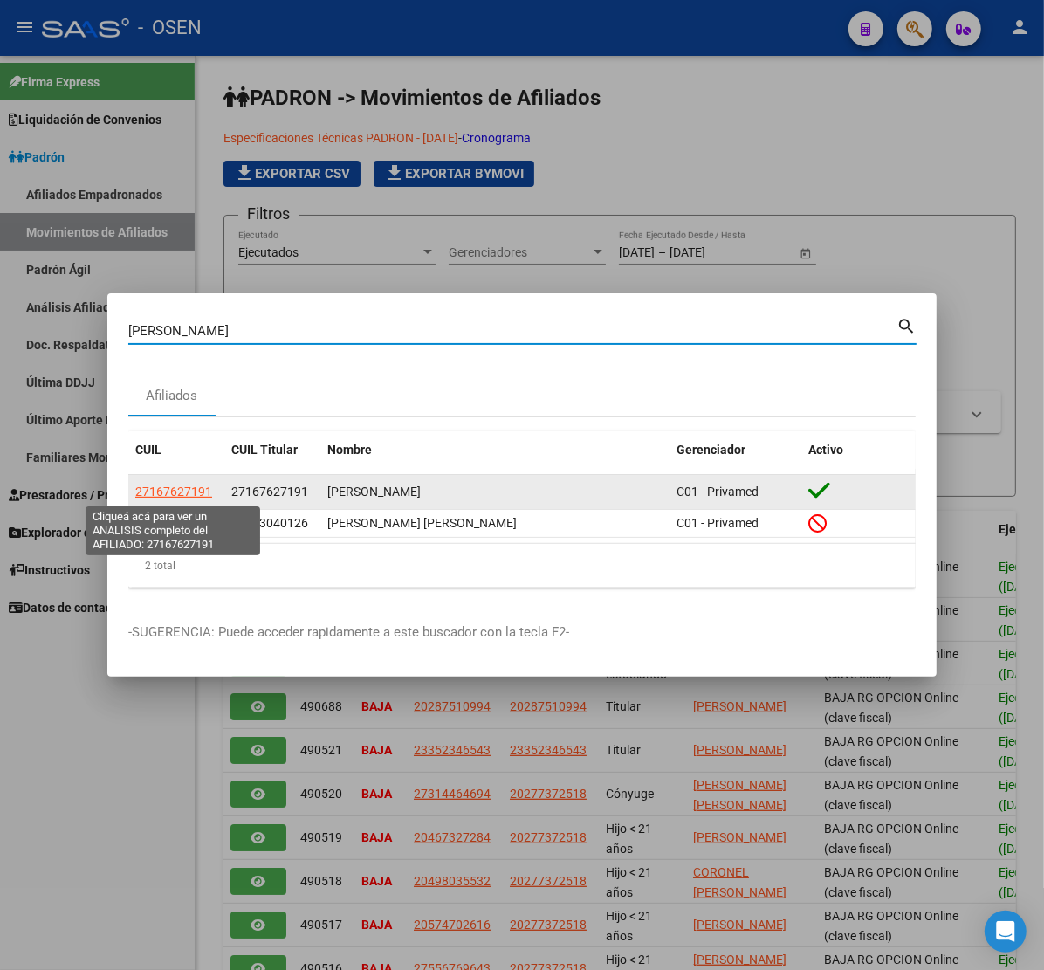
click at [189, 490] on span "27167627191" at bounding box center [173, 491] width 77 height 14
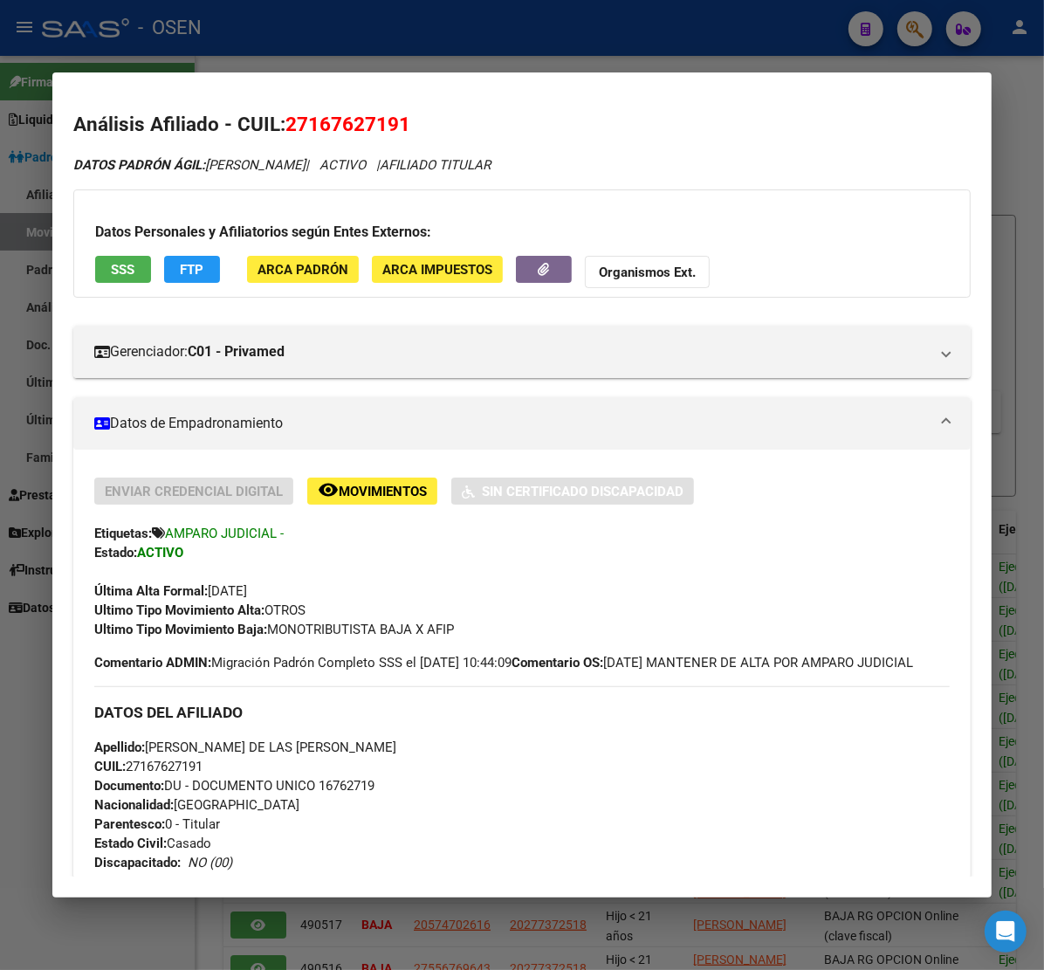
drag, startPoint x: 112, startPoint y: 250, endPoint x: 115, endPoint y: 260, distance: 10.2
click at [114, 258] on div "Datos Personales y Afiliatorios según Entes Externos: SSS FTP ARCA Padrón ARCA …" at bounding box center [521, 243] width 897 height 108
click at [119, 268] on span "SSS" at bounding box center [123, 270] width 24 height 16
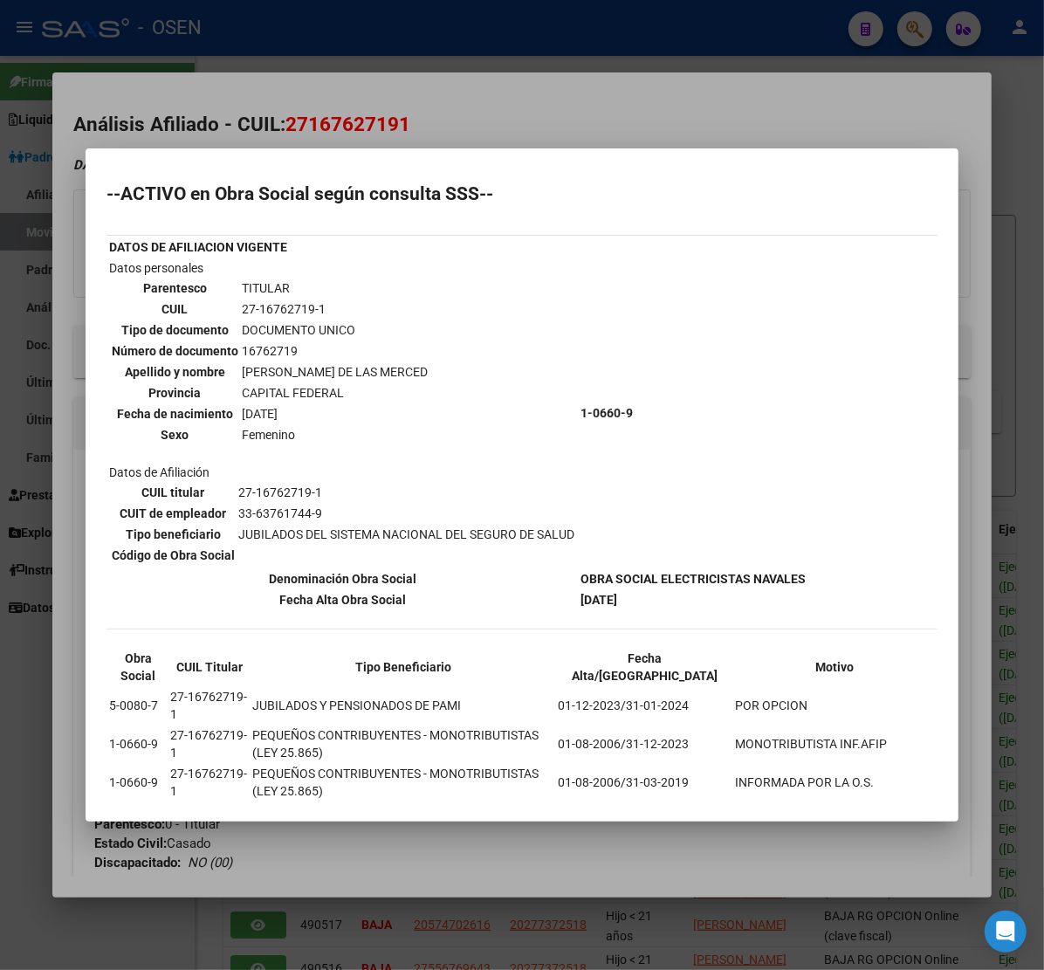
click at [520, 100] on div at bounding box center [522, 485] width 1044 height 970
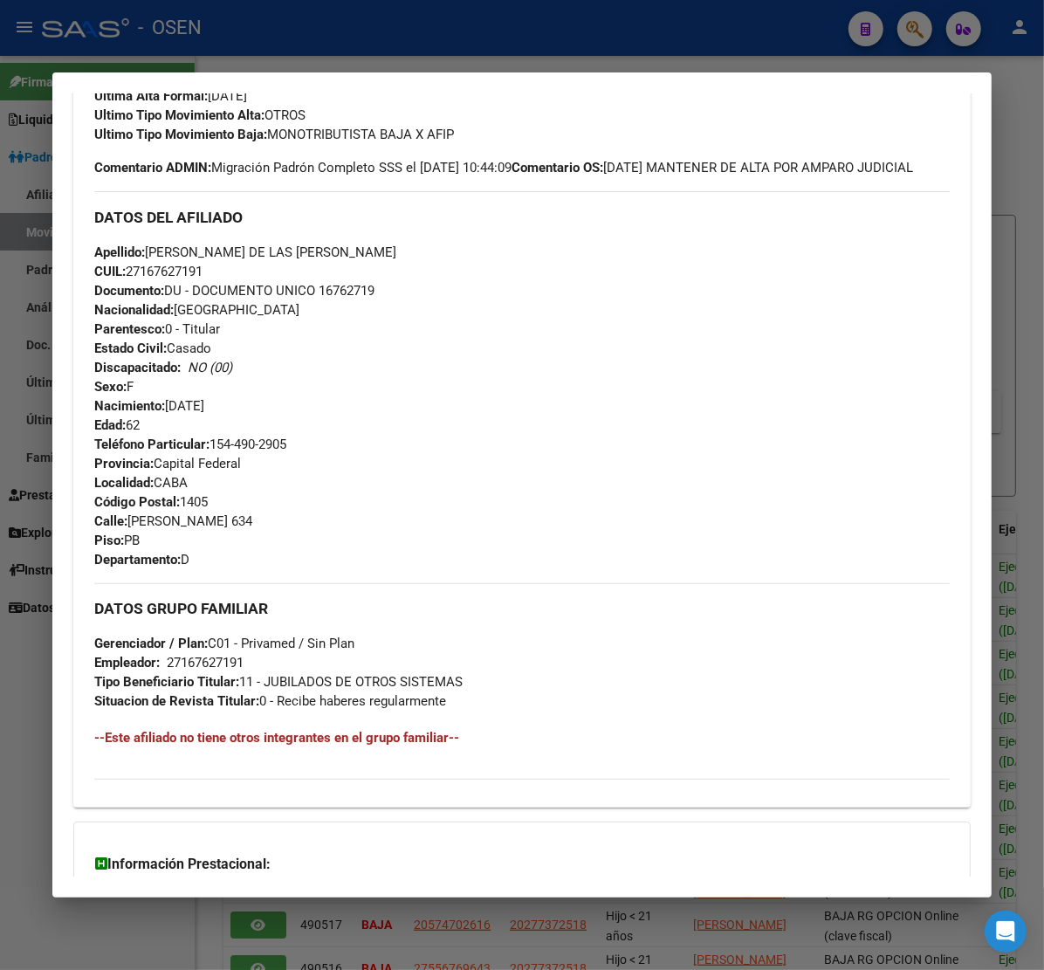
scroll to position [724, 0]
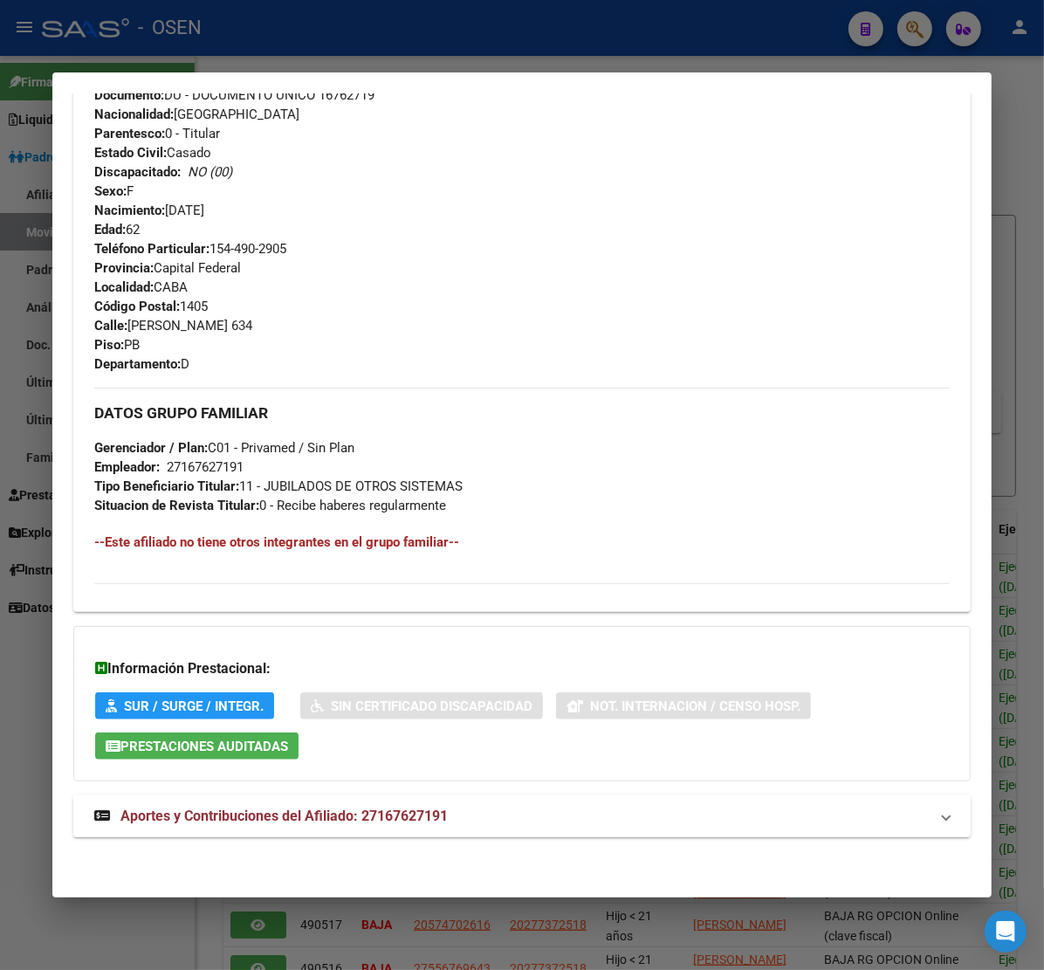
click at [250, 831] on mat-expansion-panel-header "Aportes y Contribuciones del Afiliado: 27167627191" at bounding box center [521, 816] width 897 height 42
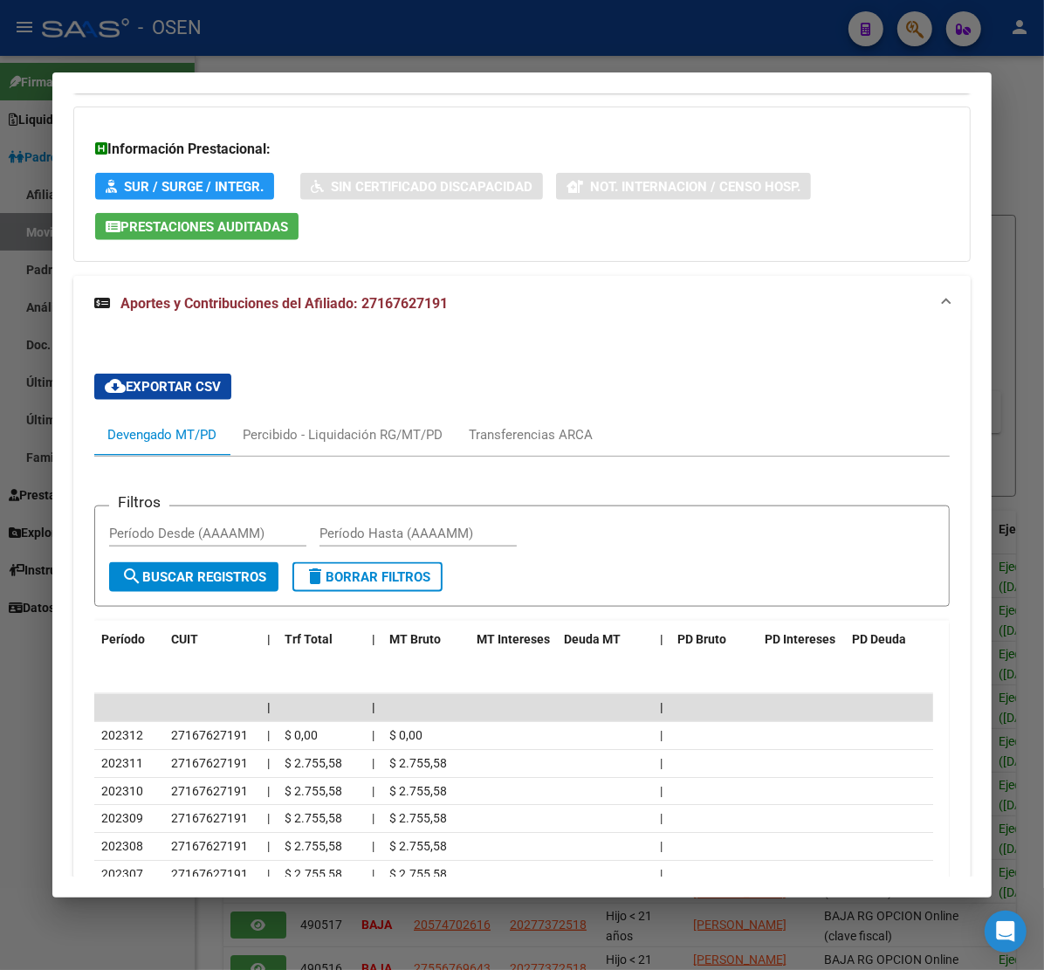
scroll to position [1168, 0]
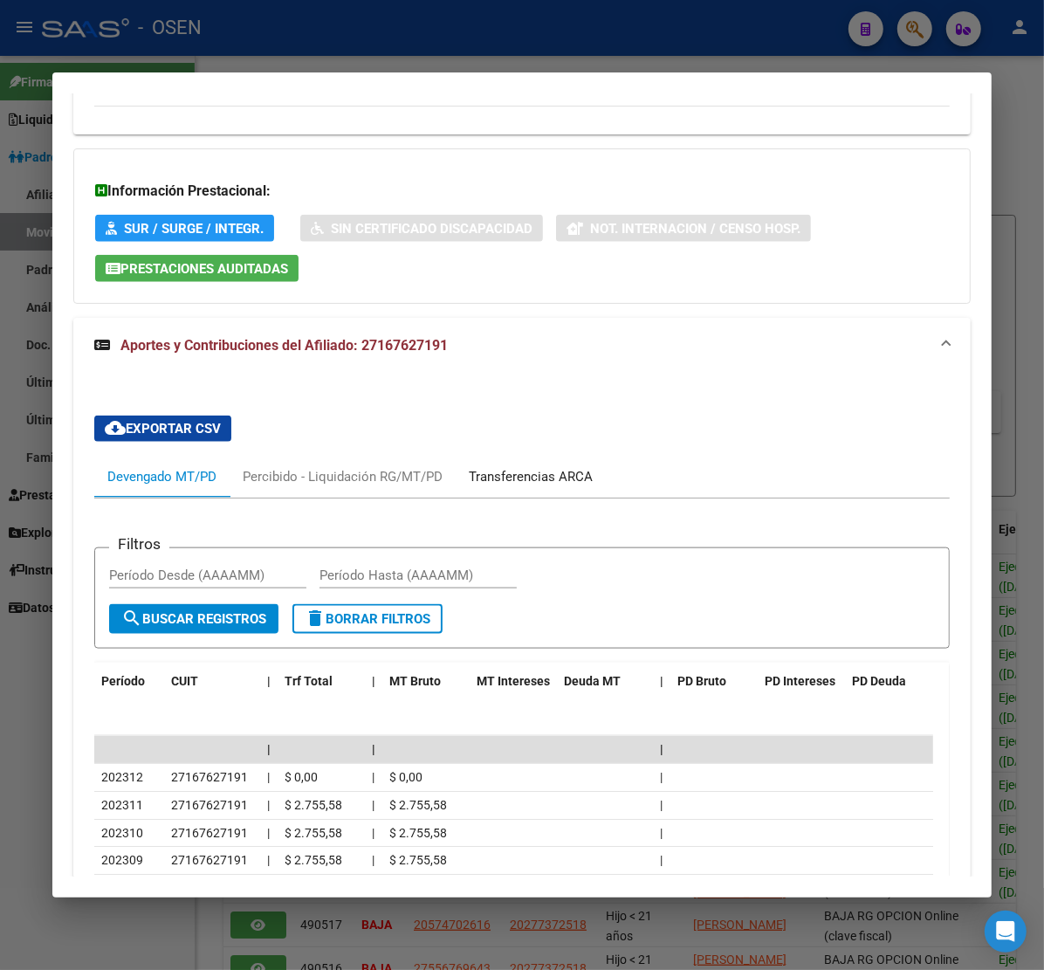
click at [521, 486] on div "Transferencias ARCA" at bounding box center [531, 476] width 124 height 19
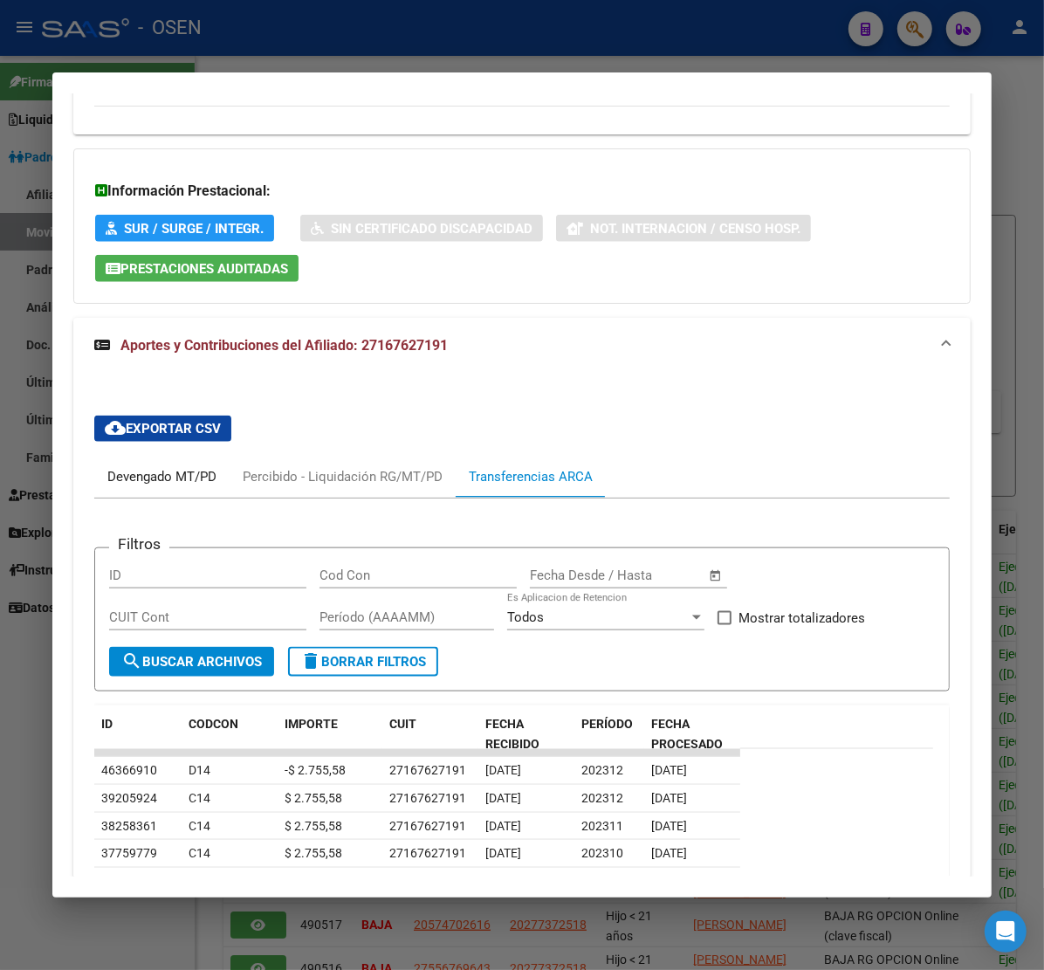
click at [168, 486] on div "Devengado MT/PD" at bounding box center [161, 476] width 109 height 19
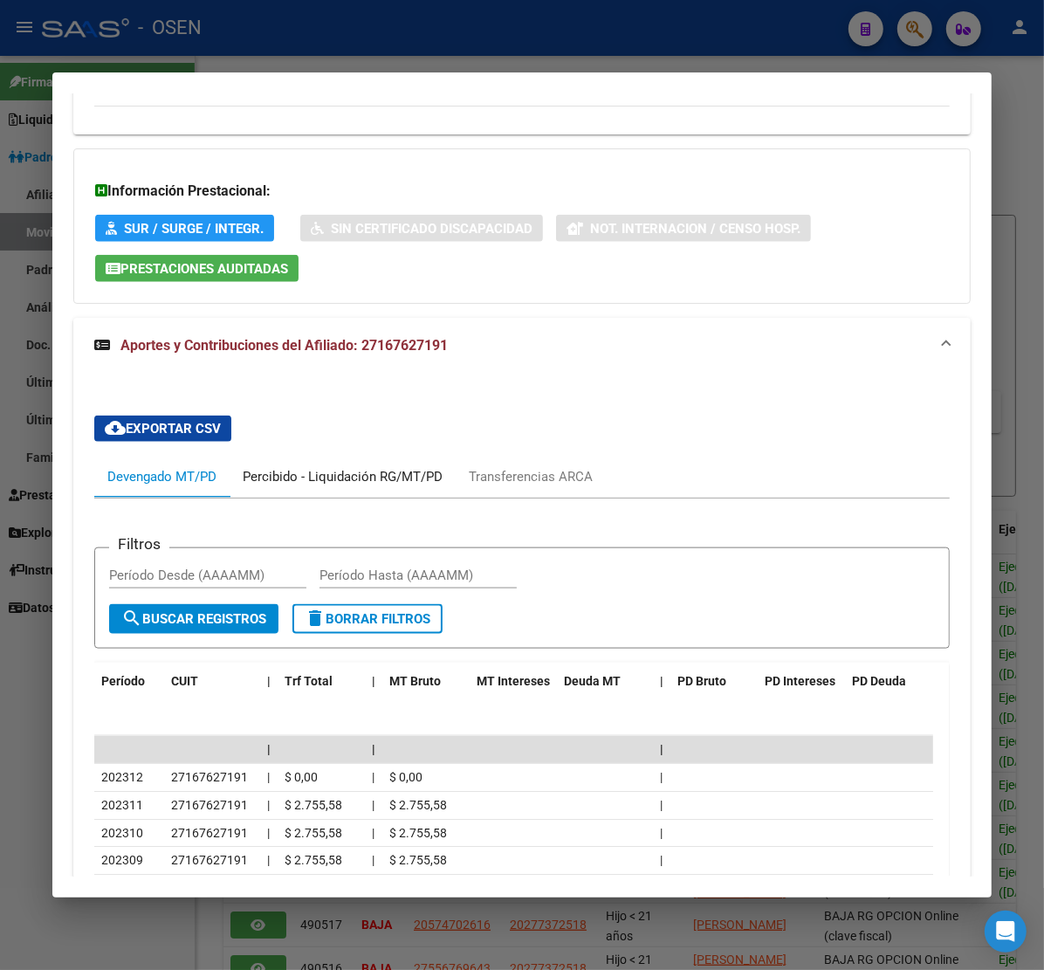
click at [303, 486] on div "Percibido - Liquidación RG/MT/PD" at bounding box center [343, 476] width 200 height 19
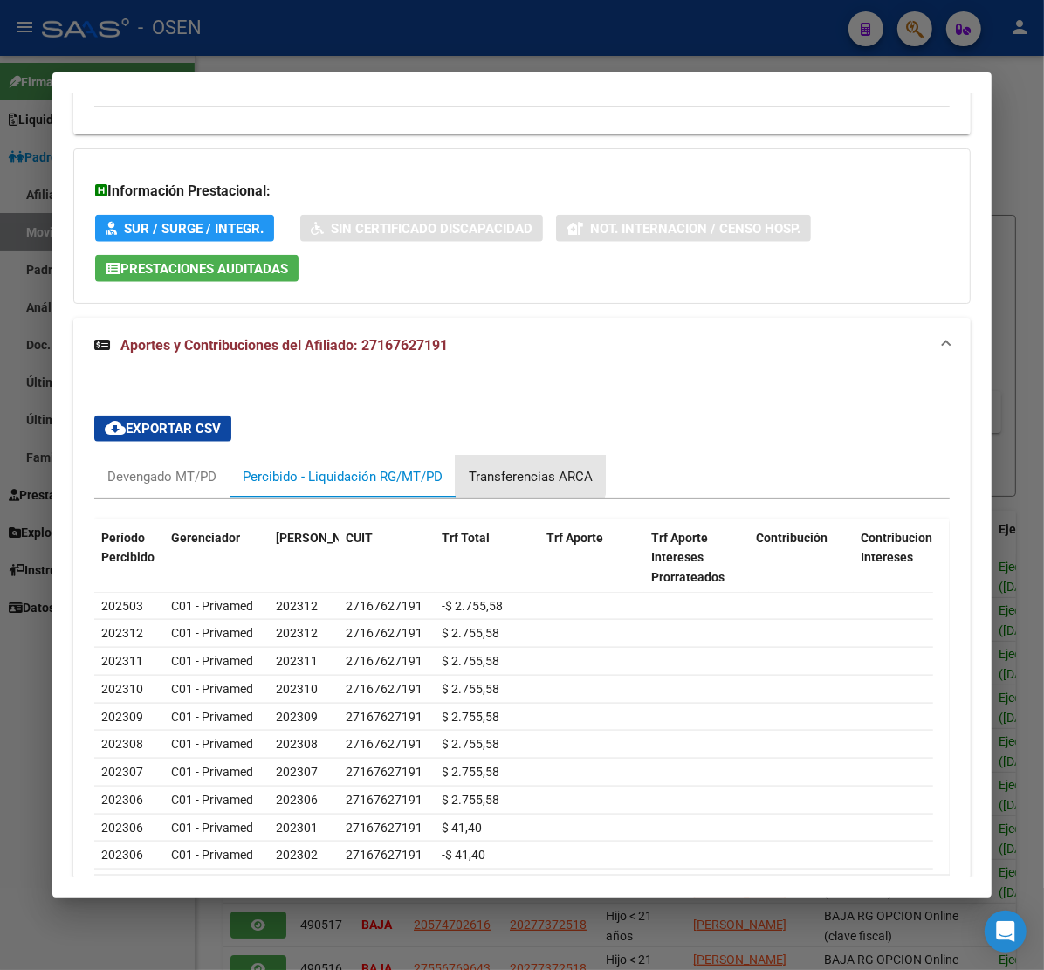
click at [529, 486] on div "Transferencias ARCA" at bounding box center [531, 476] width 124 height 19
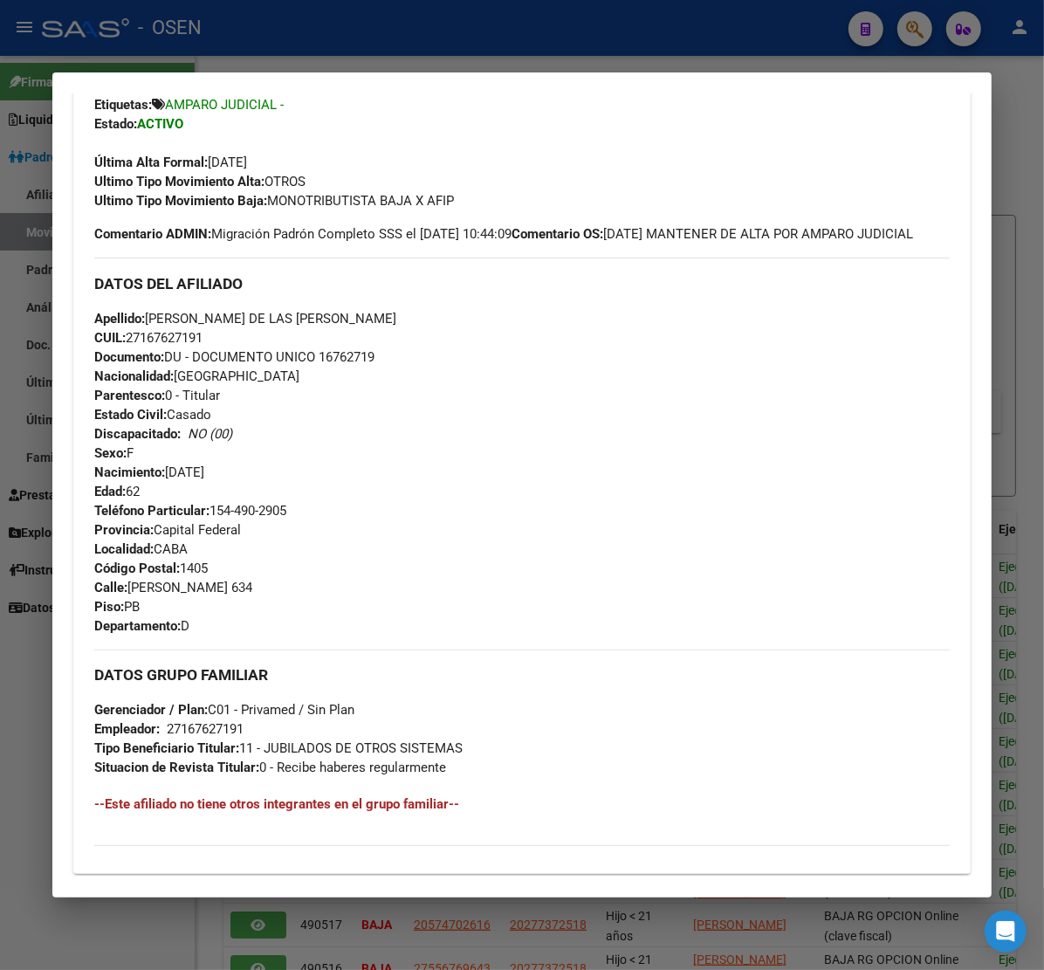
scroll to position [75, 0]
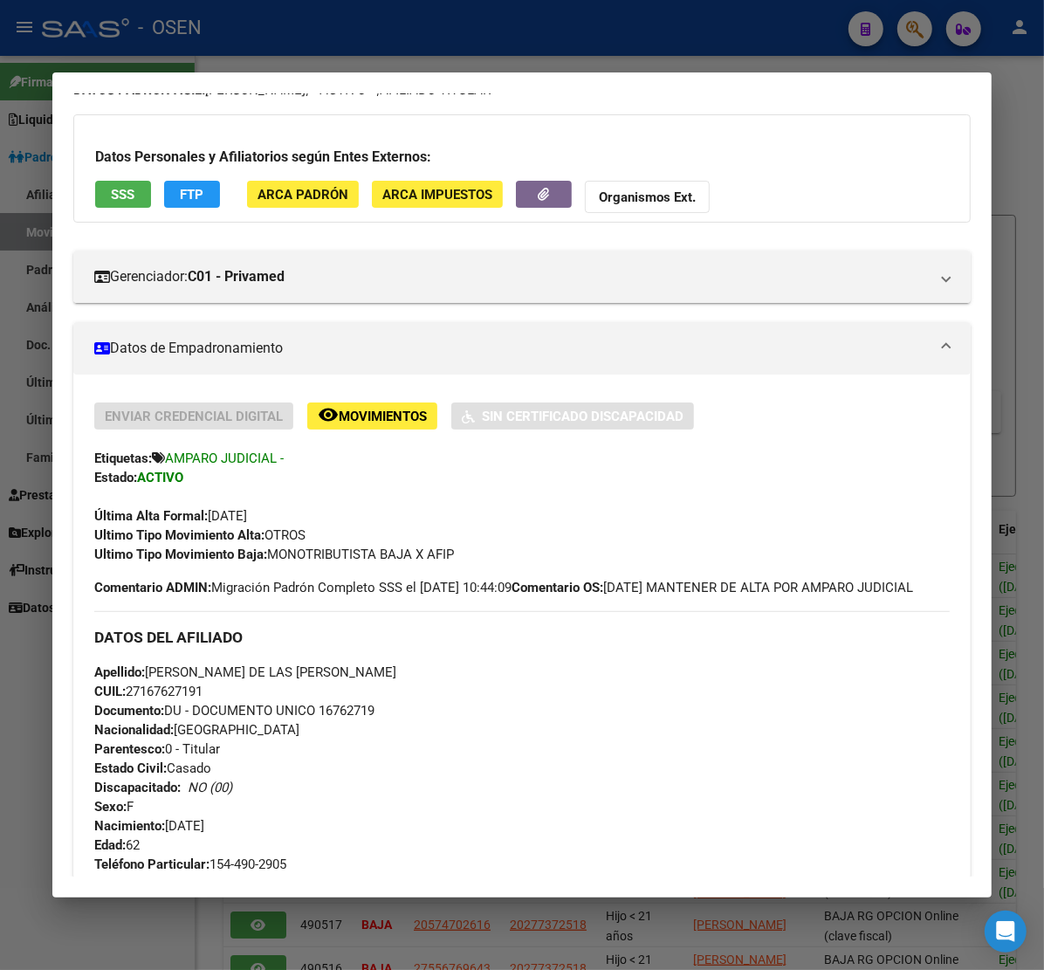
click at [306, 37] on div at bounding box center [522, 485] width 1044 height 970
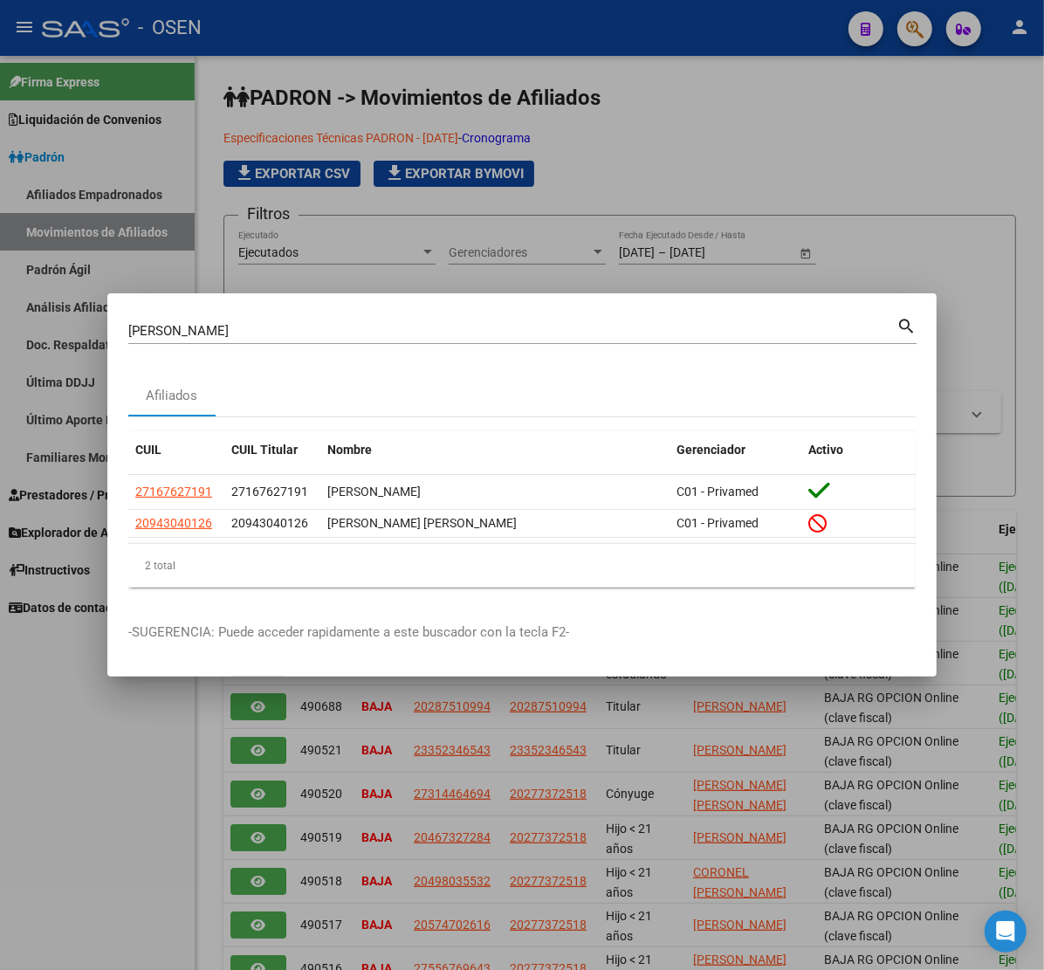
click at [769, 153] on div at bounding box center [522, 485] width 1044 height 970
